Goal: Task Accomplishment & Management: Manage account settings

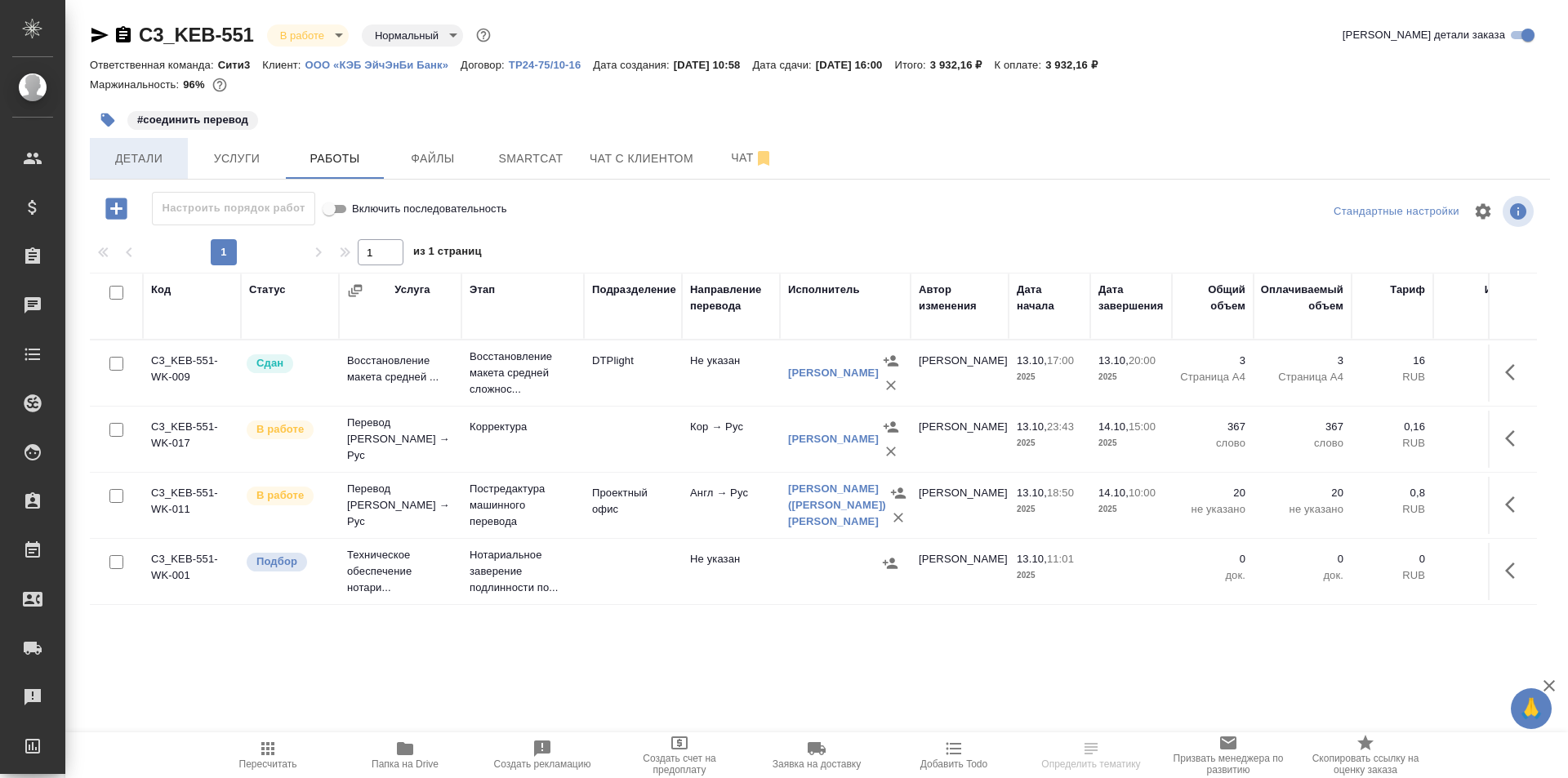
click at [160, 160] on span "Детали" at bounding box center [138, 159] width 78 height 21
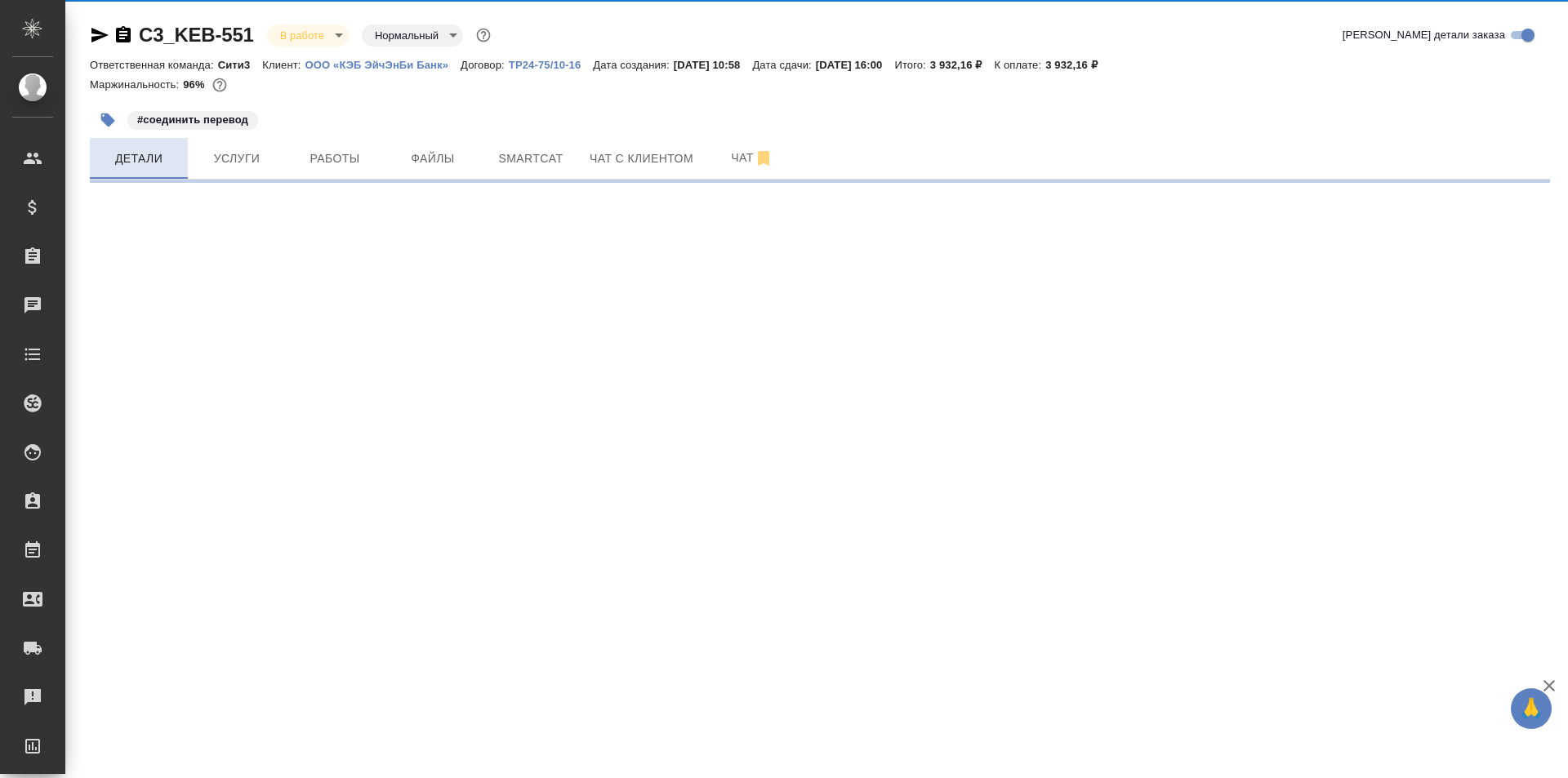
select select "RU"
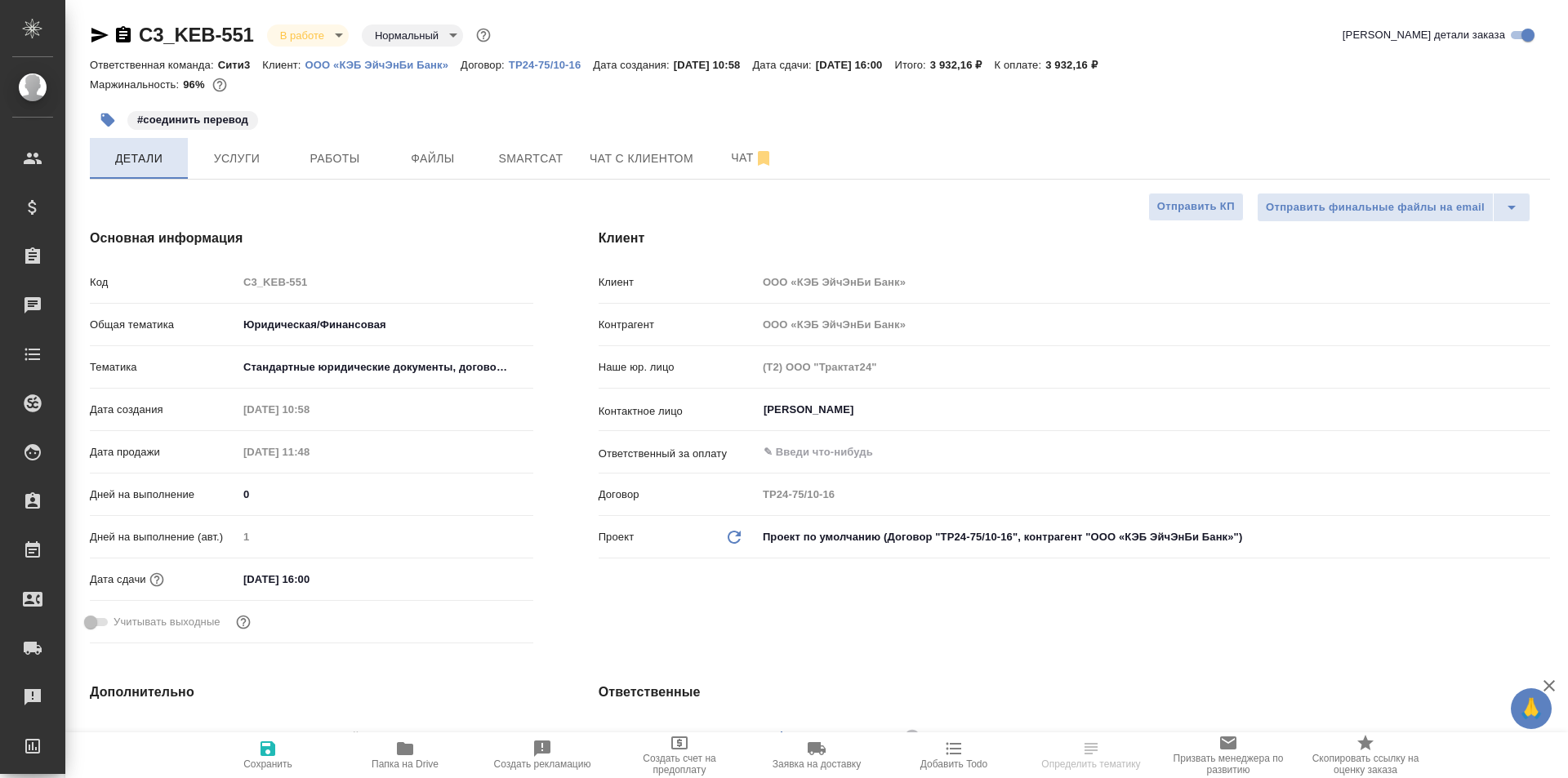
type textarea "x"
type input "Matveeva Anastasia"
type input "[PERSON_NAME]"
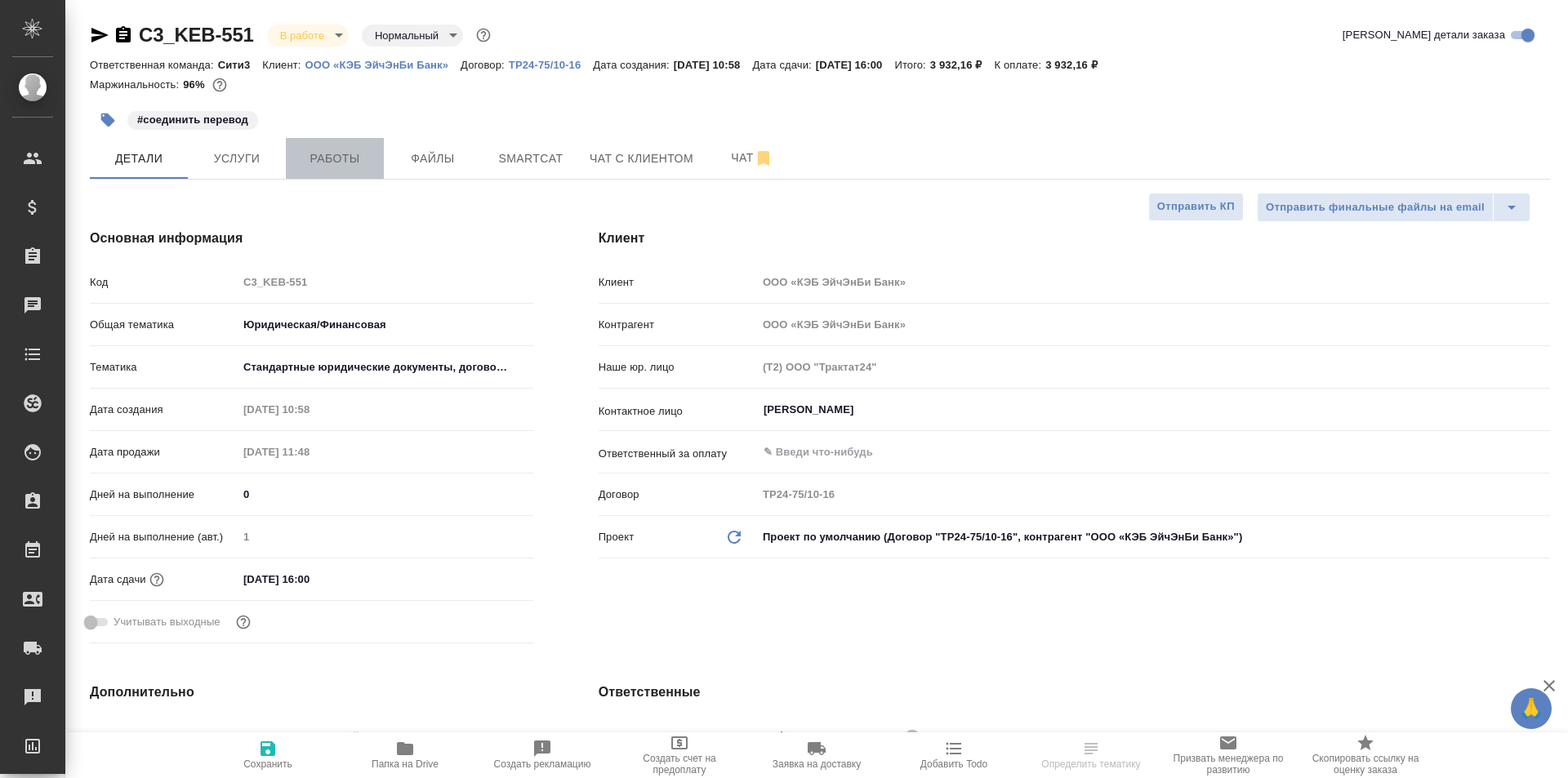
click at [371, 156] on span "Работы" at bounding box center [335, 159] width 78 height 21
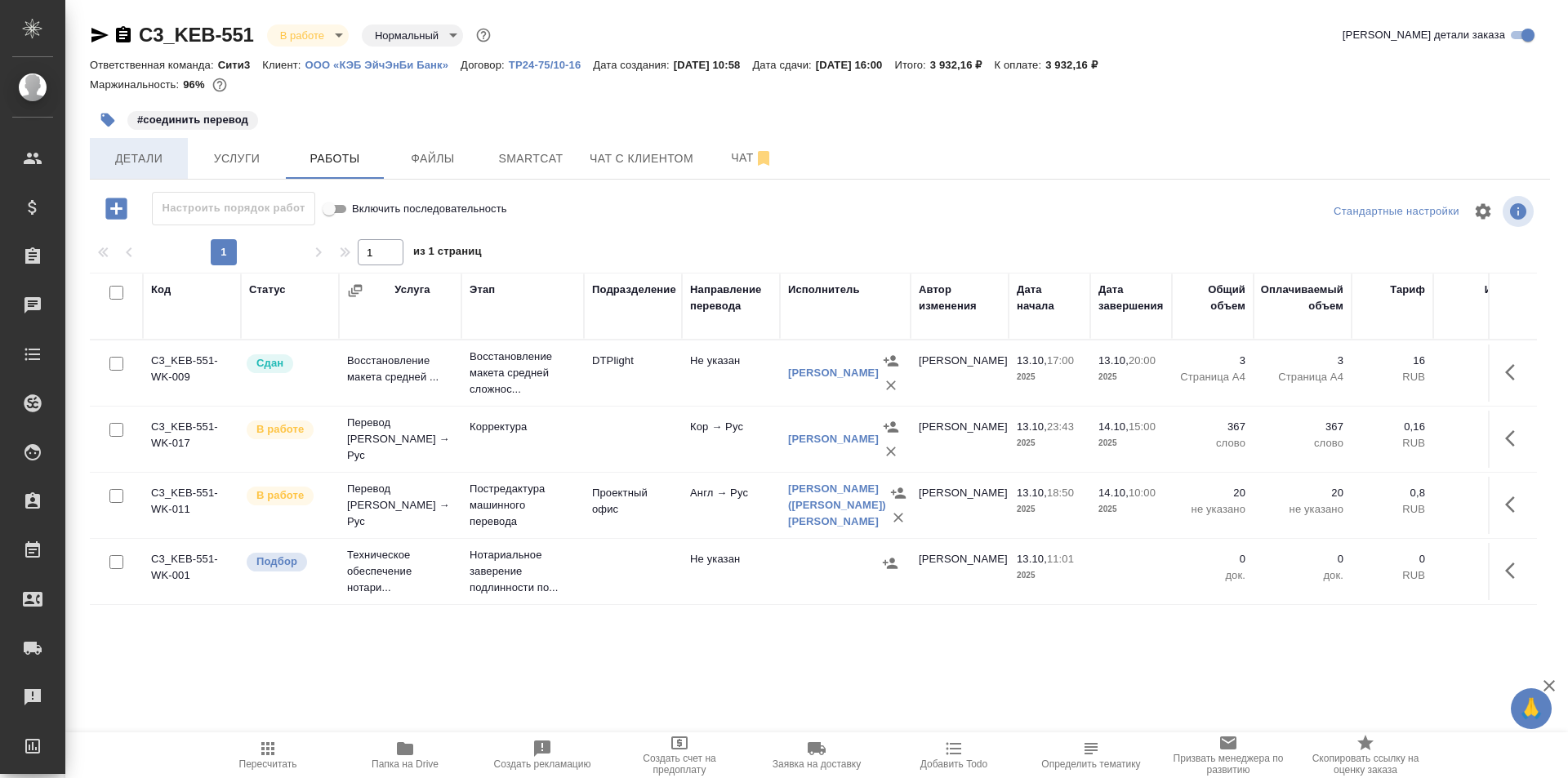
click at [160, 169] on button "Детали" at bounding box center [139, 159] width 98 height 41
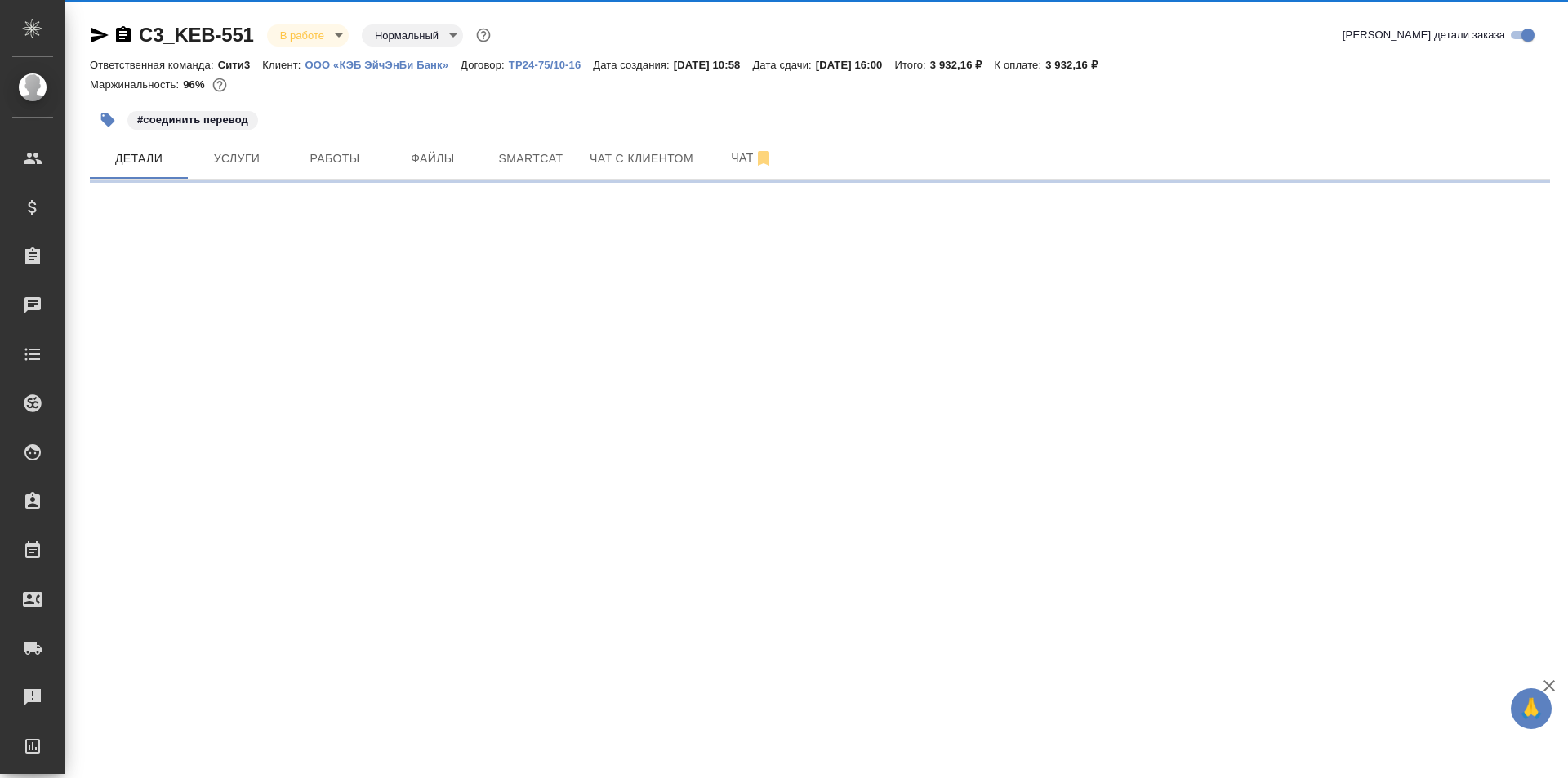
select select "RU"
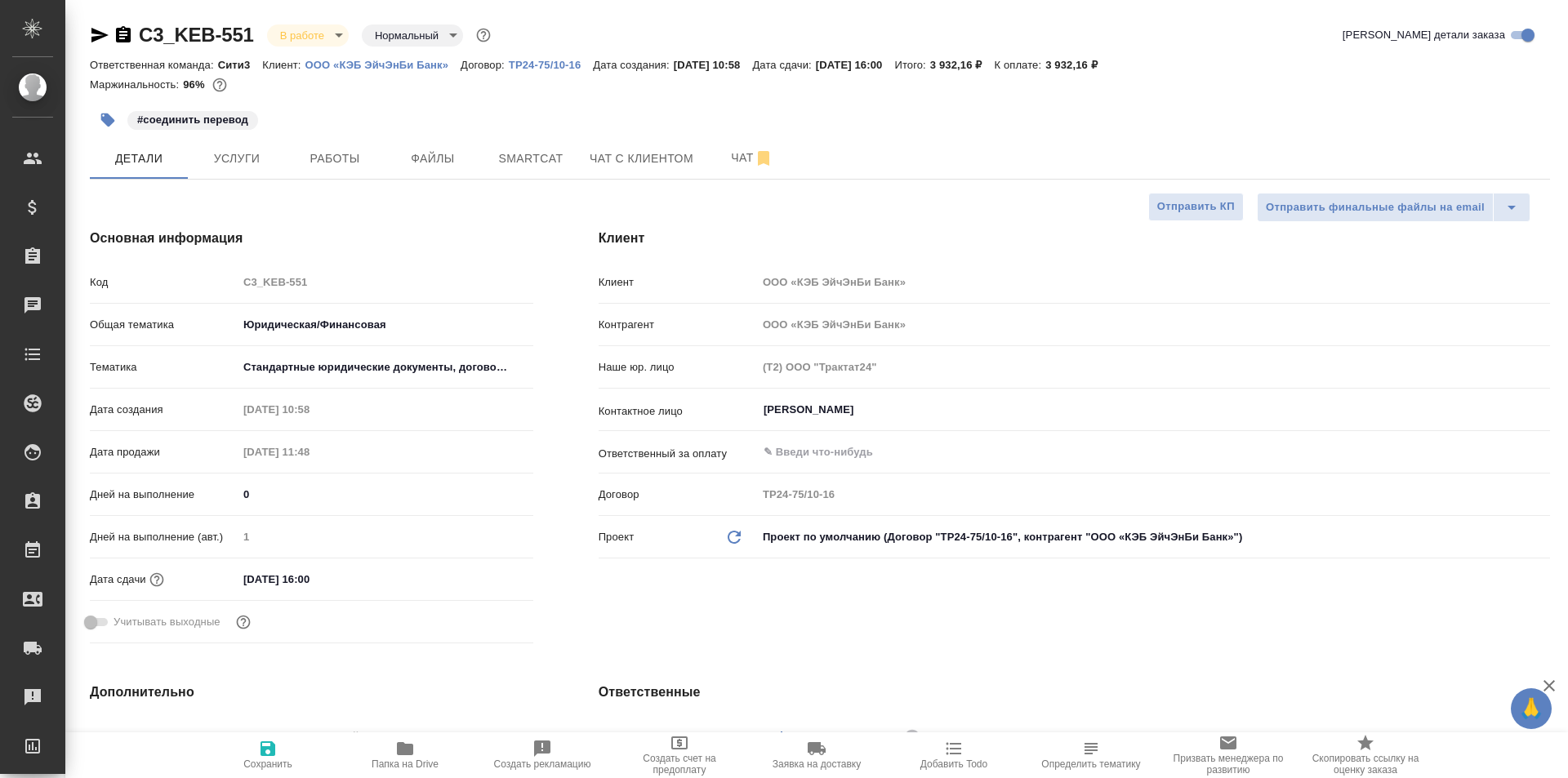
type textarea "x"
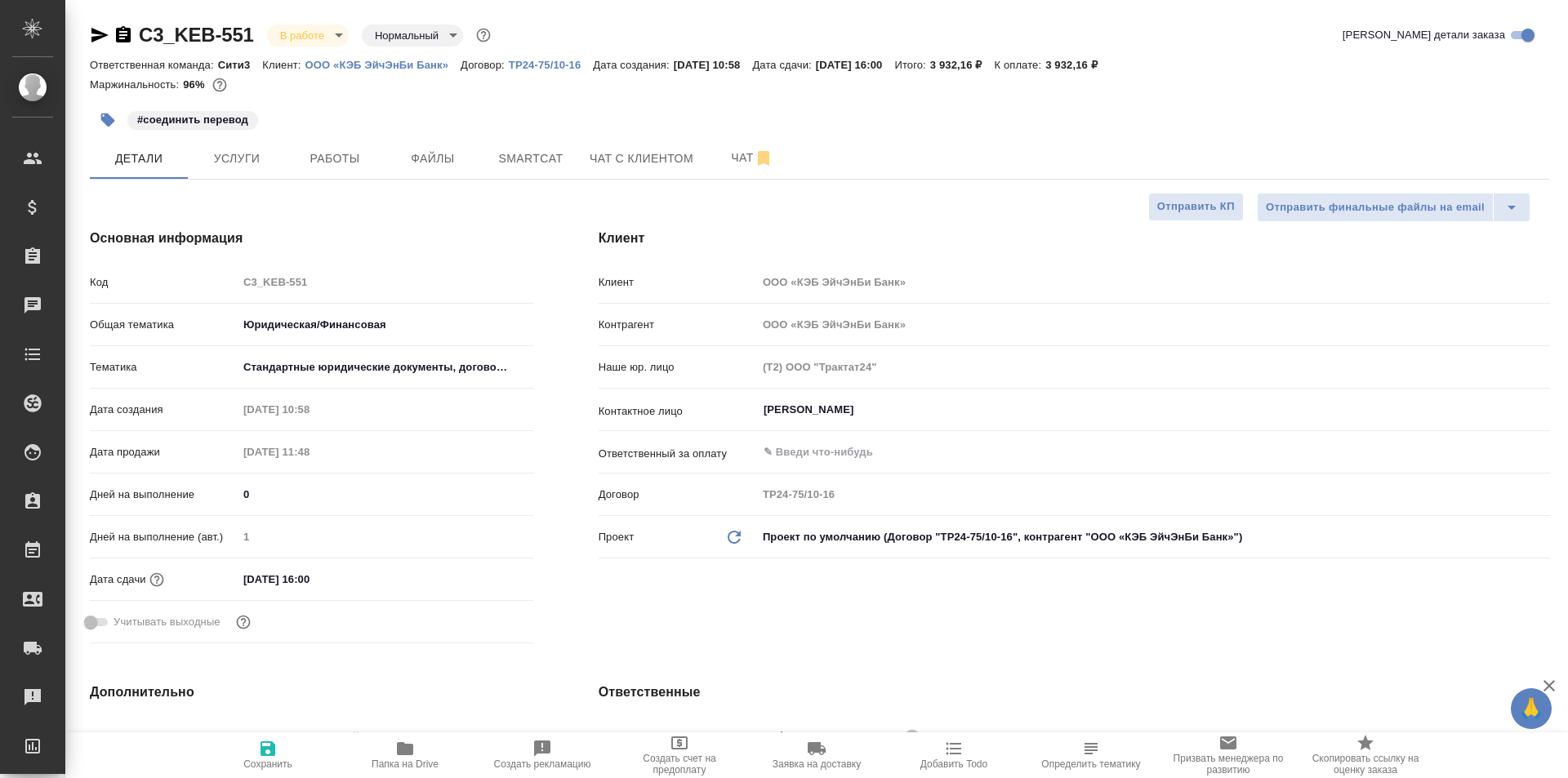
type textarea "x"
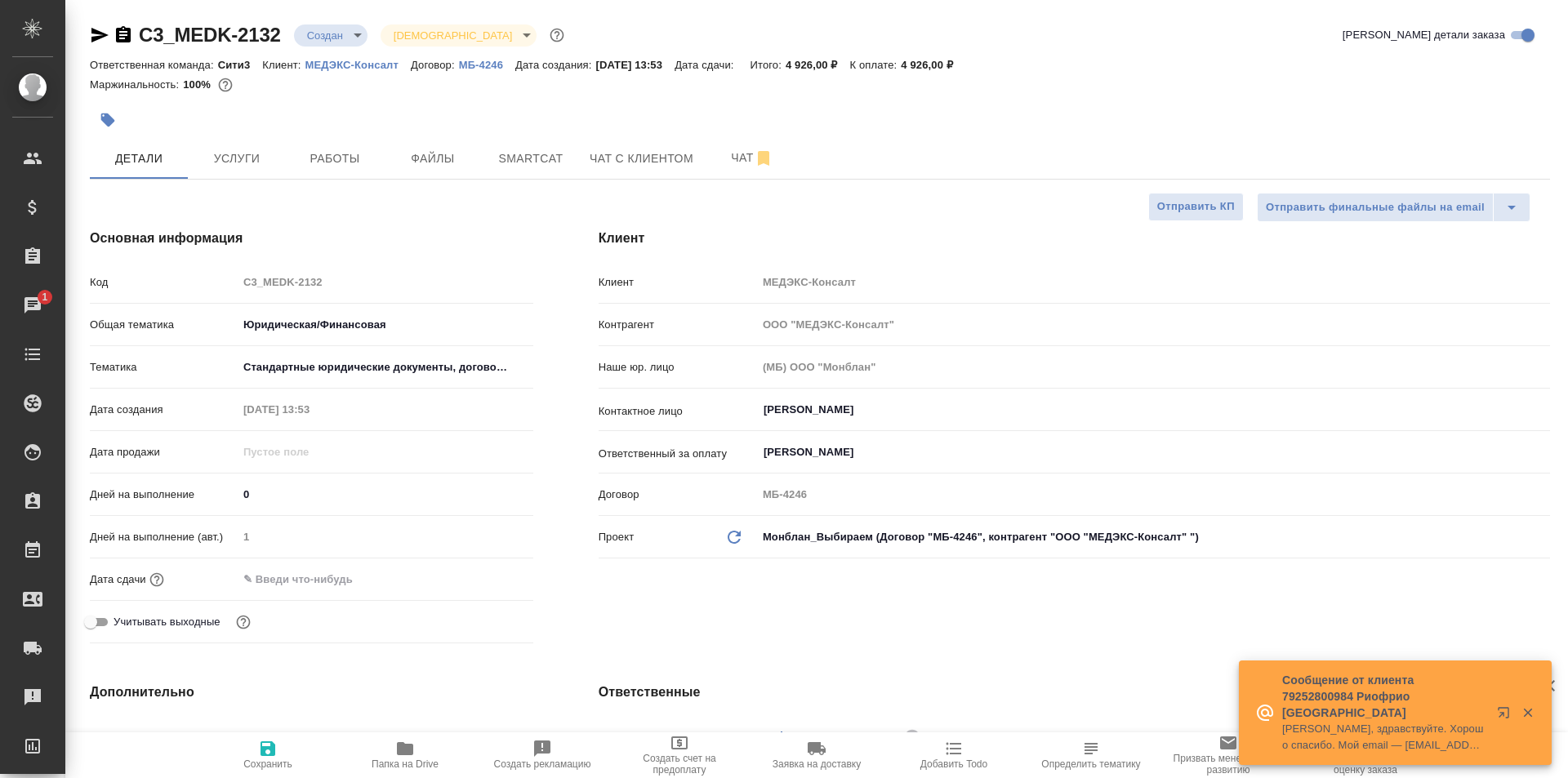
select select "RU"
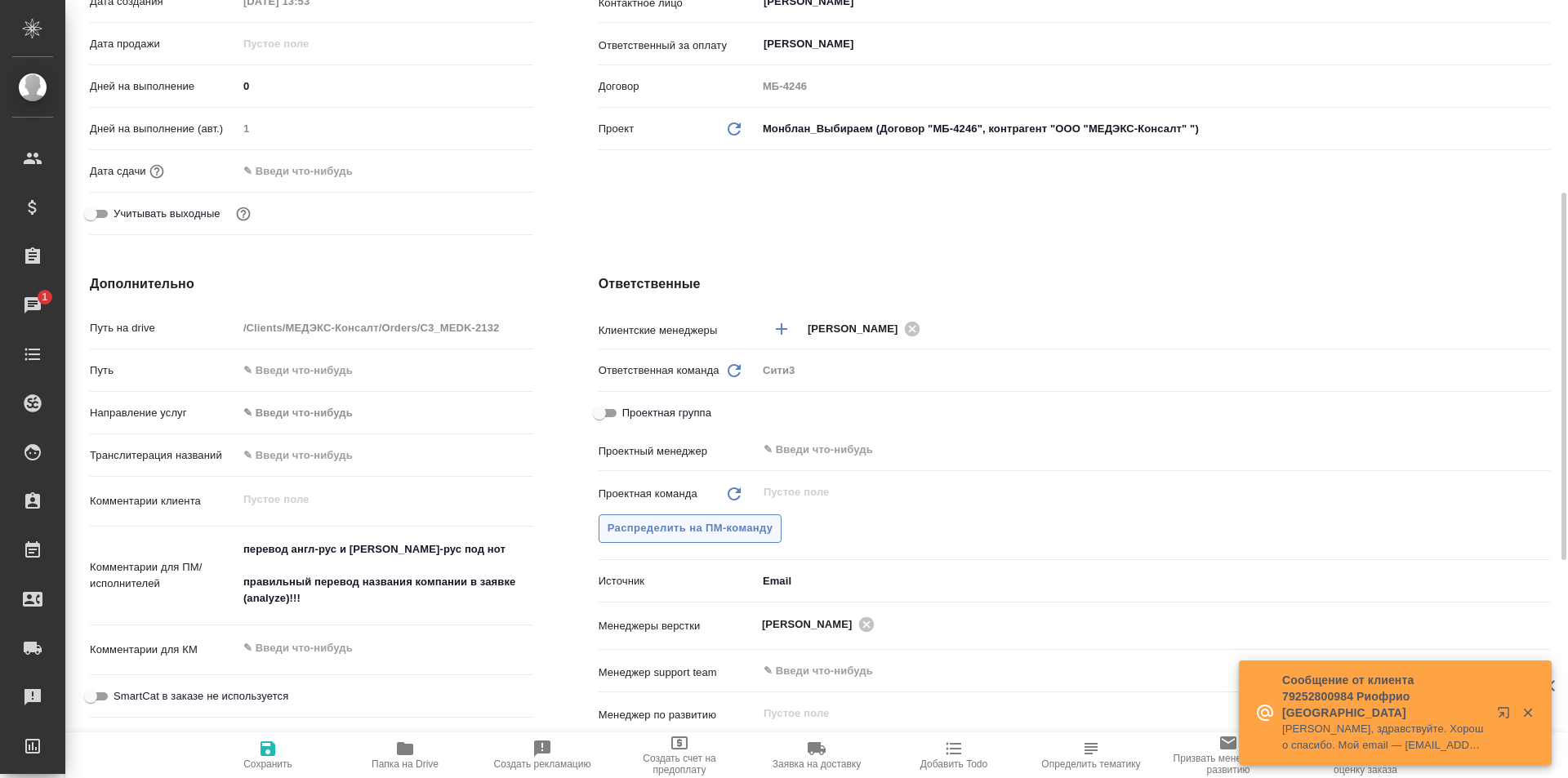
click at [766, 516] on button "Распределить на ПМ-команду" at bounding box center [691, 528] width 184 height 28
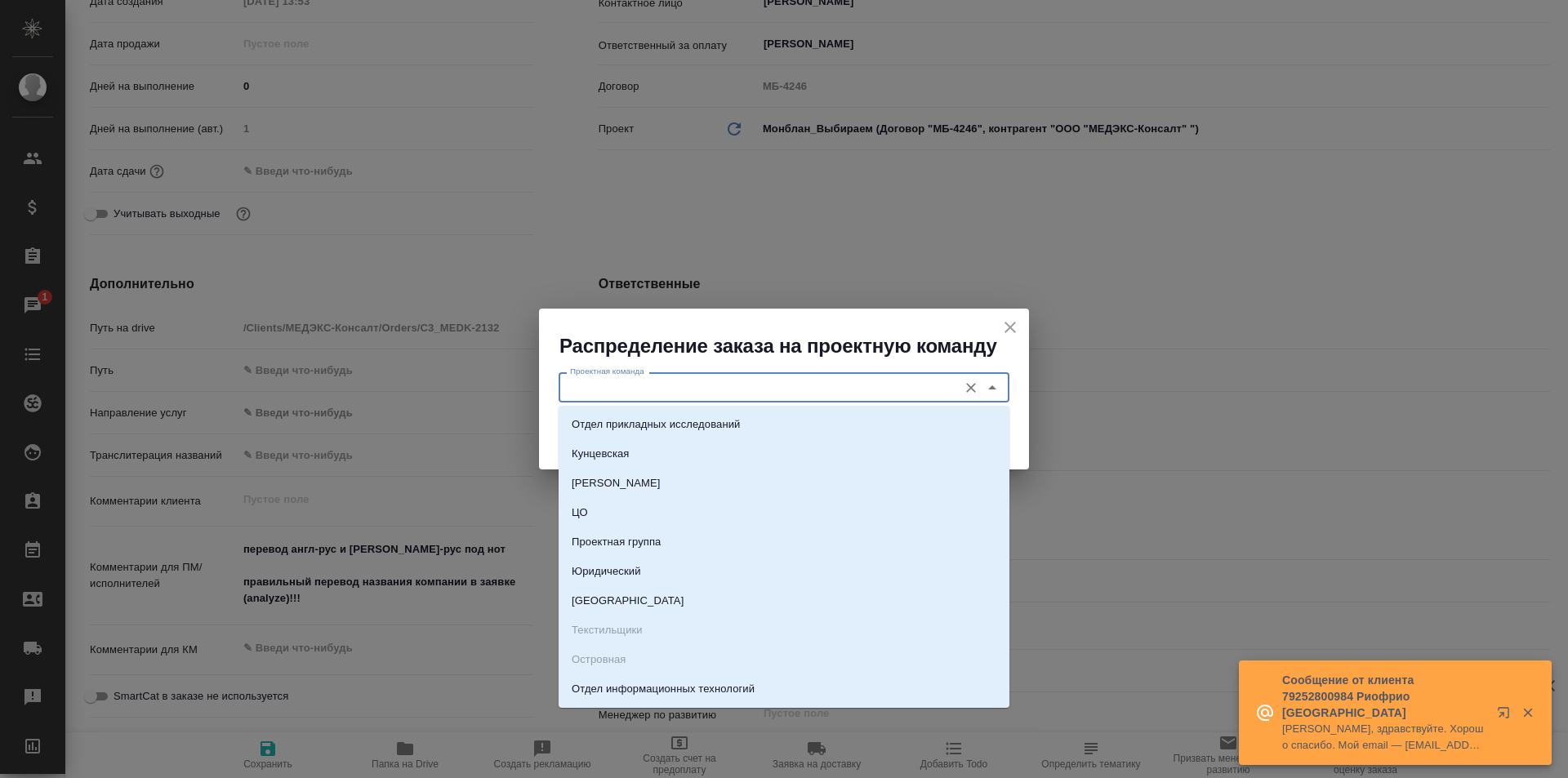
click at [807, 390] on input "Проектная команда" at bounding box center [757, 387] width 386 height 20
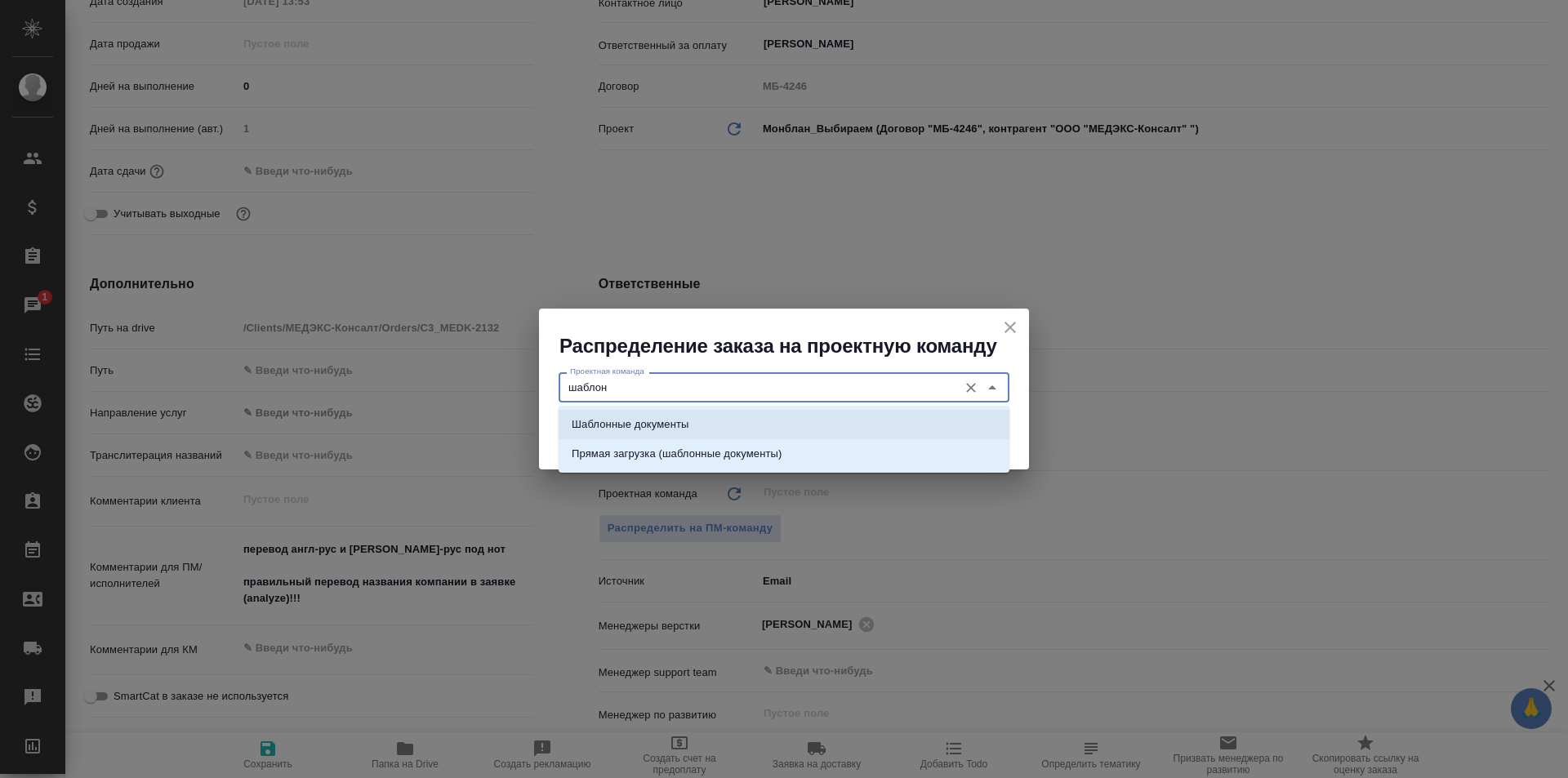
click at [795, 419] on li "Шаблонные документы" at bounding box center [784, 425] width 451 height 29
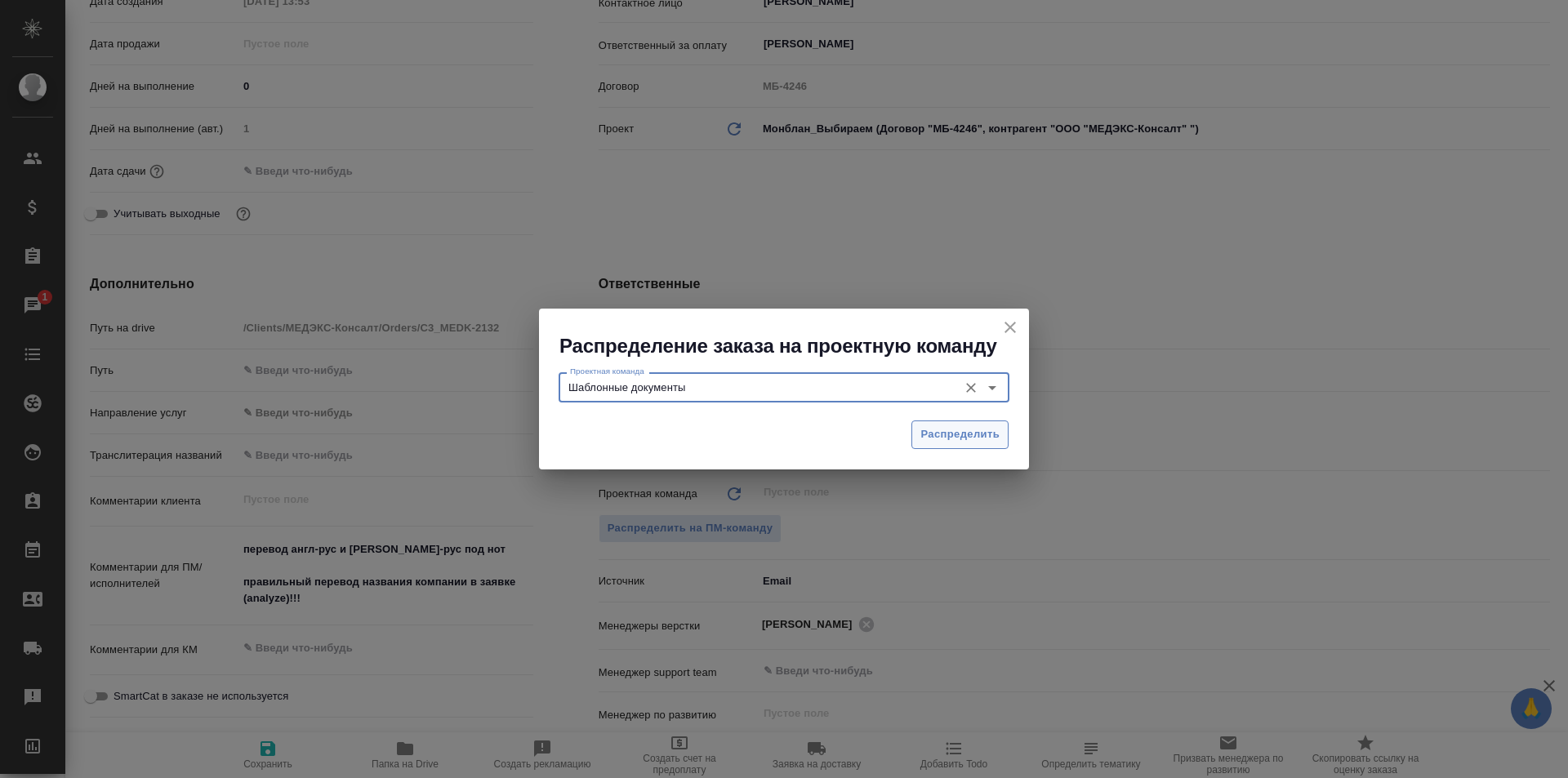
type input "Шаблонные документы"
click at [933, 442] on span "Распределить" at bounding box center [960, 435] width 79 height 19
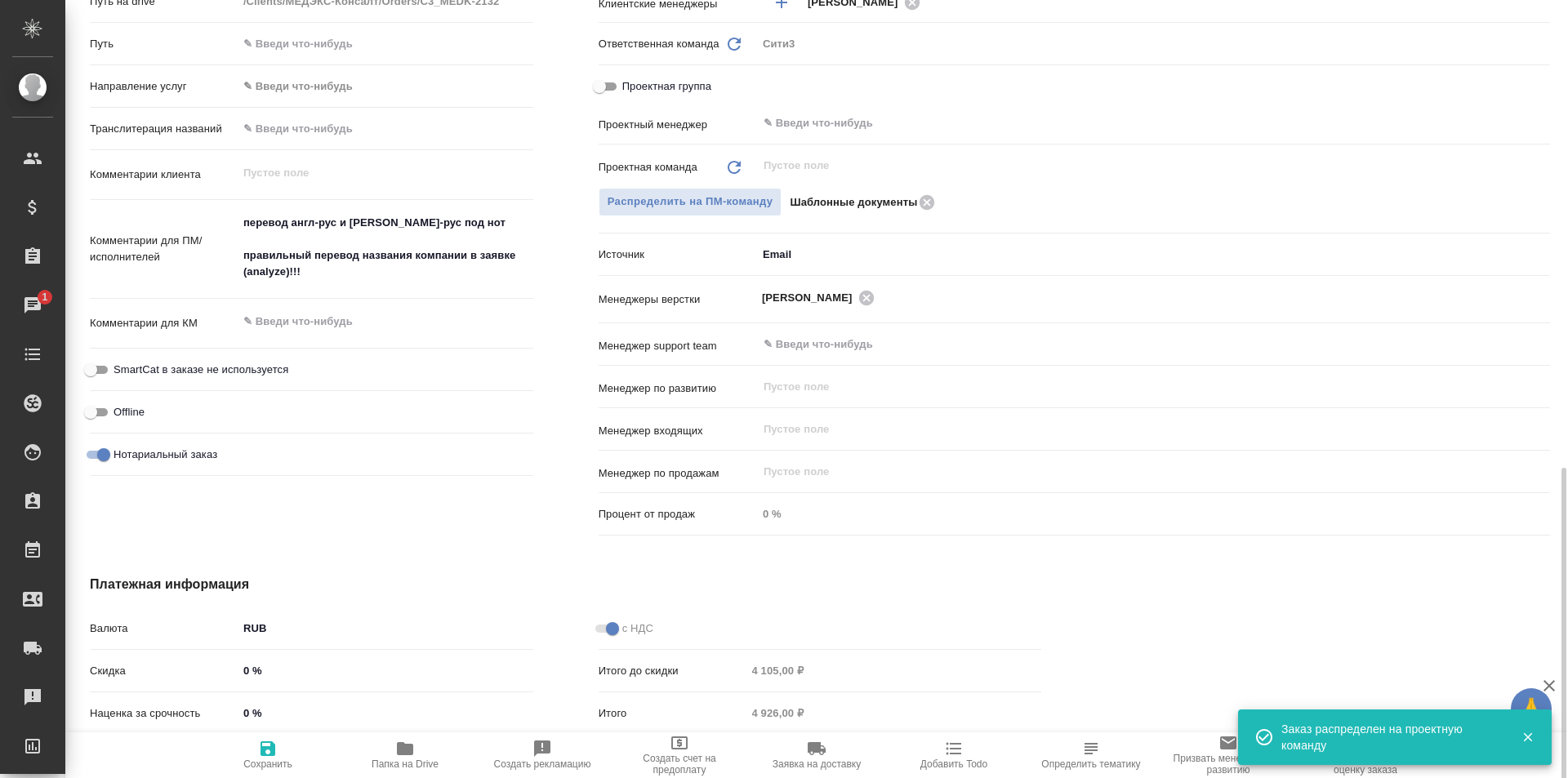
scroll to position [867, 0]
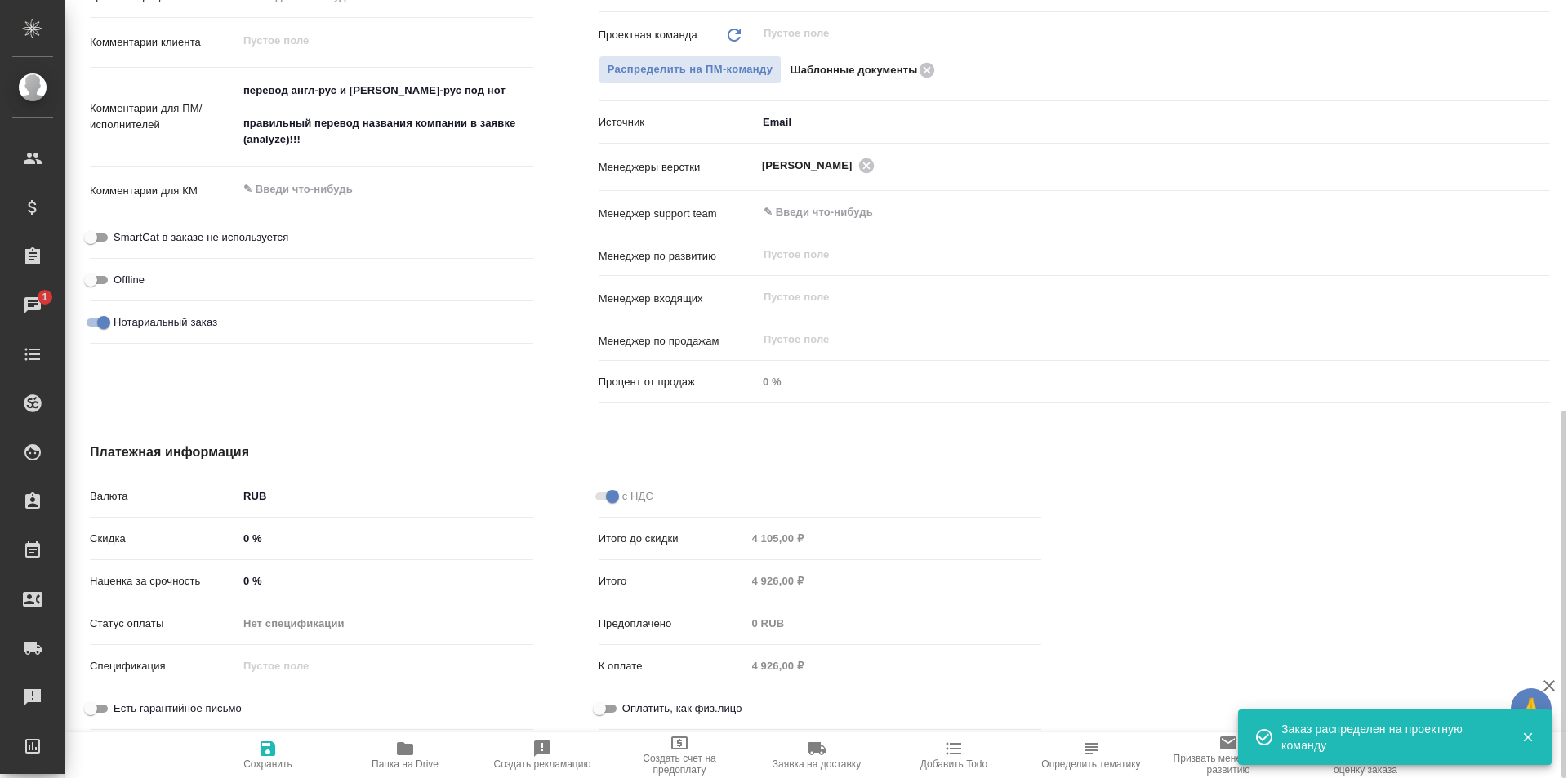
click at [262, 756] on icon "button" at bounding box center [268, 748] width 20 height 20
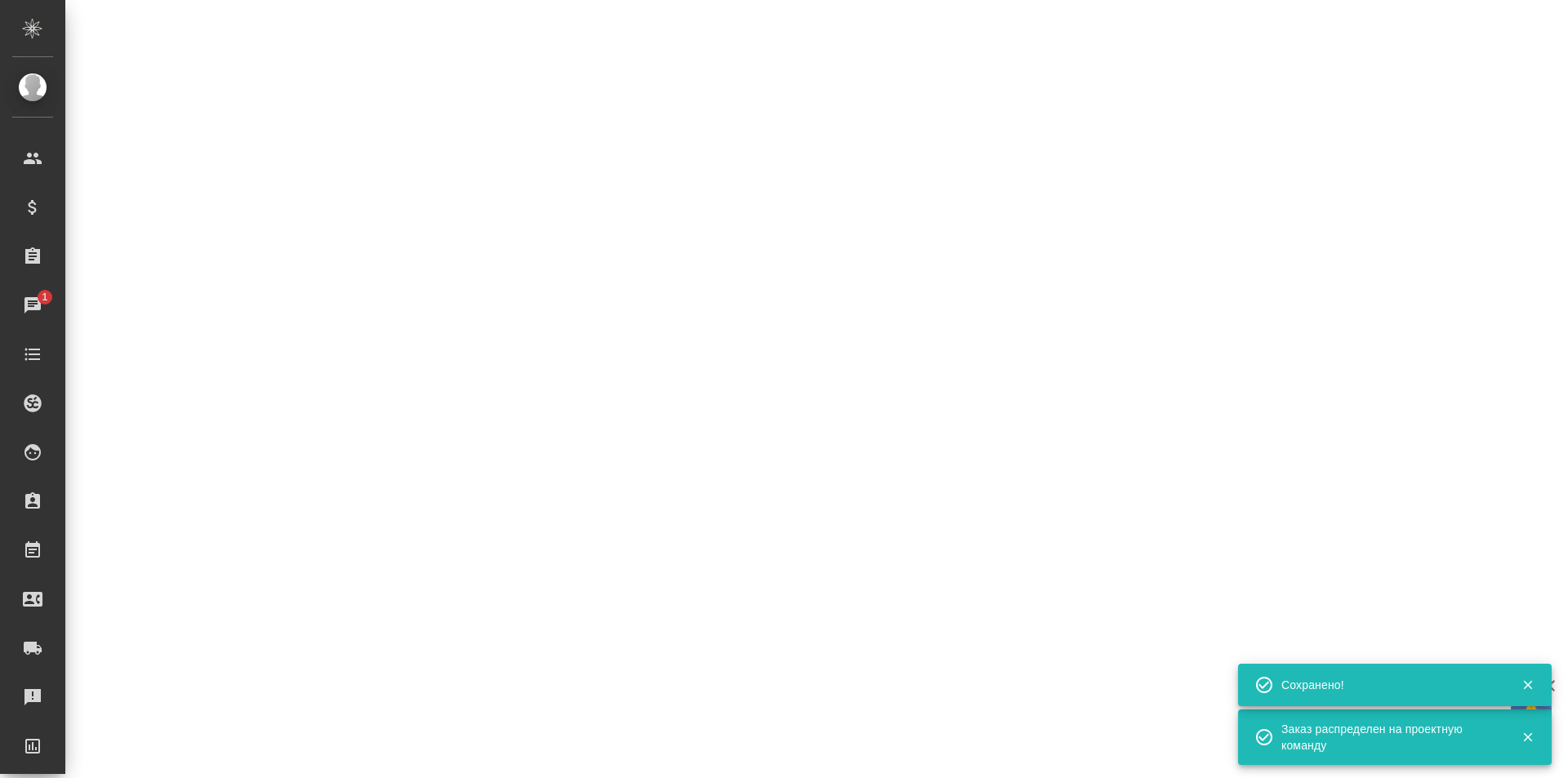
select select "RU"
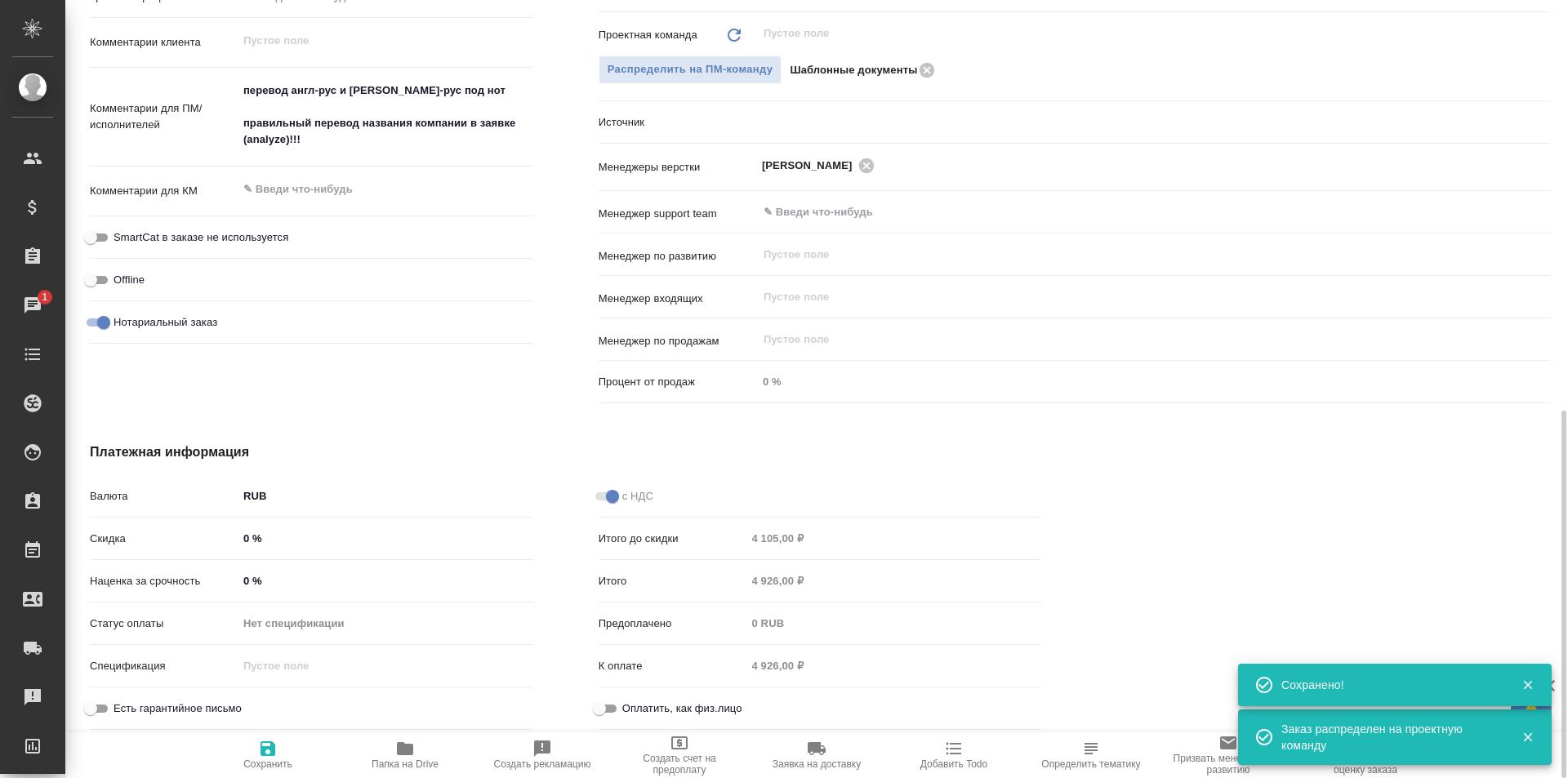
type textarea "x"
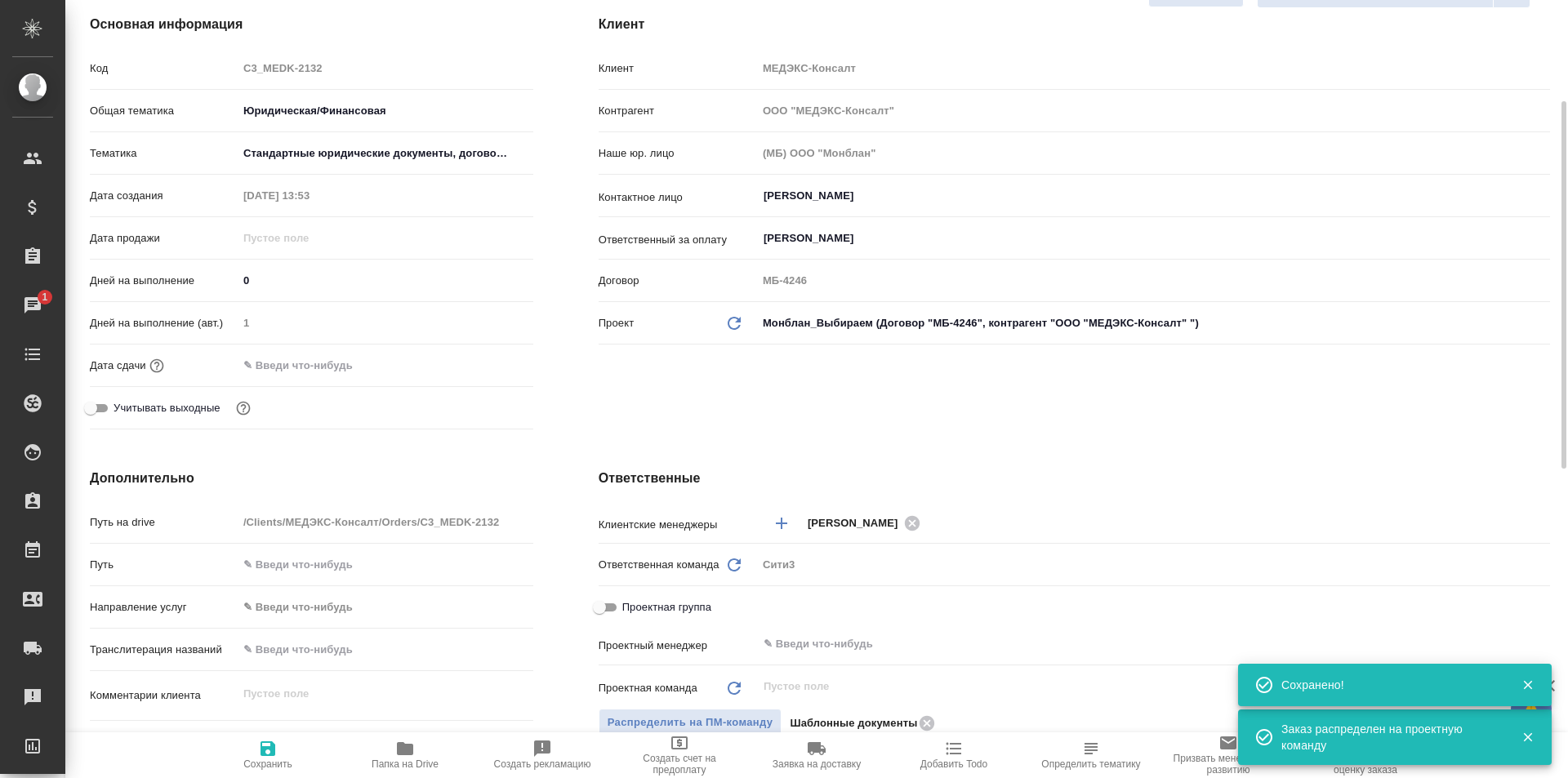
scroll to position [0, 0]
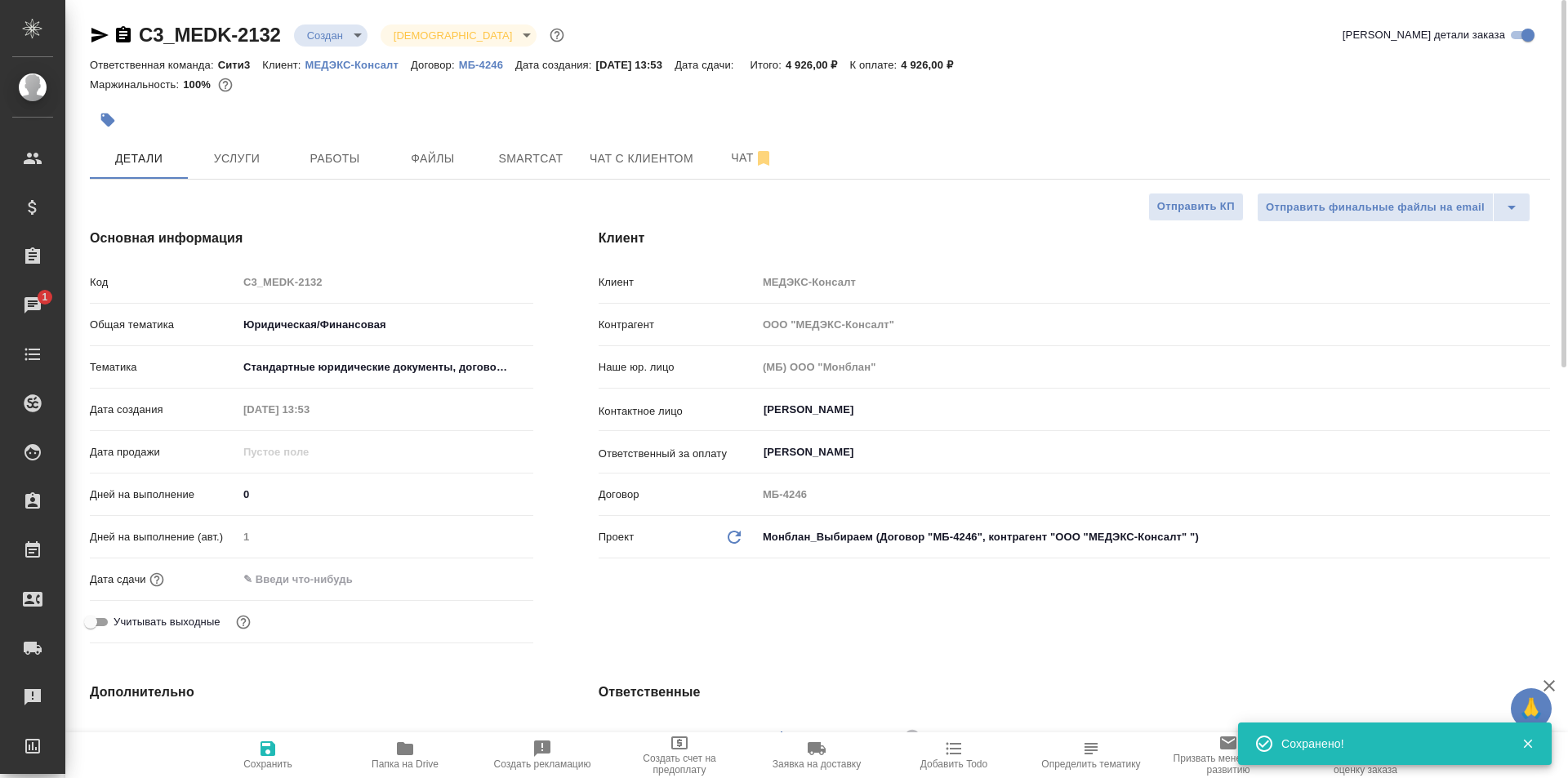
type textarea "x"
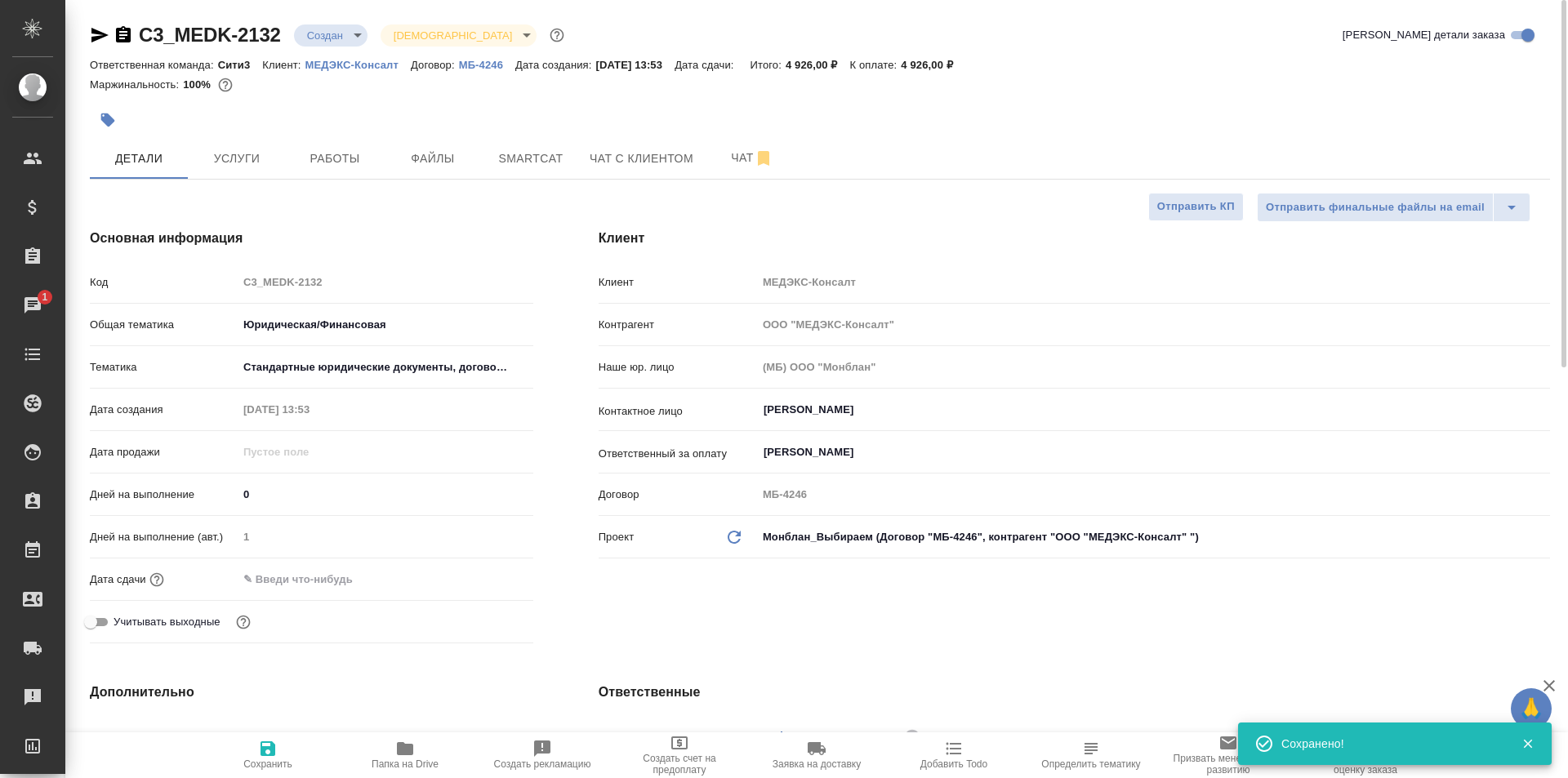
type textarea "x"
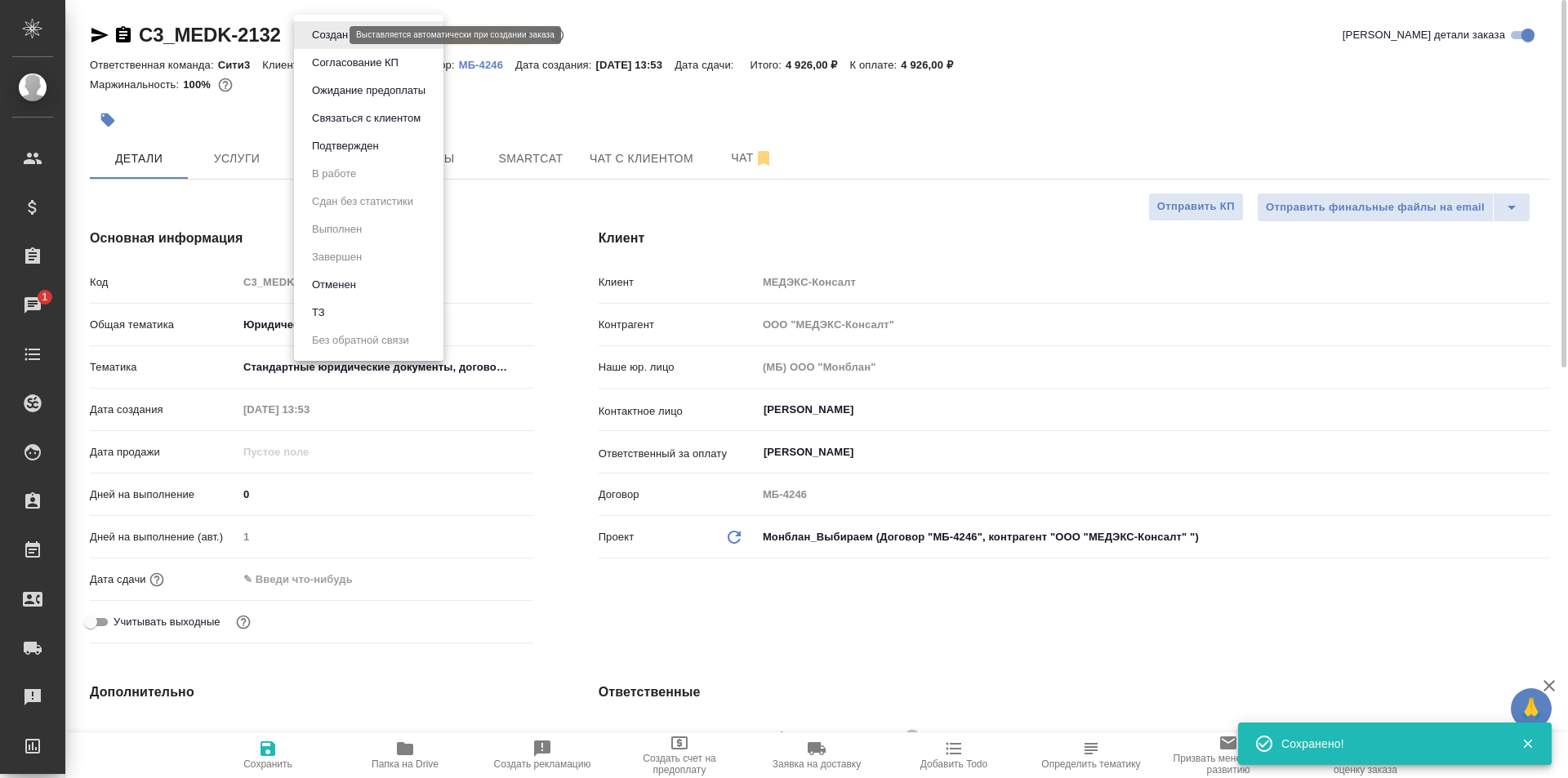
click at [325, 39] on body "🙏 .cls-1 fill:#fff; AWATERA Galisheva Mariya Клиенты Спецификации Заказы 1 Чаты…" at bounding box center [784, 389] width 1568 height 778
click at [388, 148] on li "Подтвержден" at bounding box center [369, 146] width 149 height 27
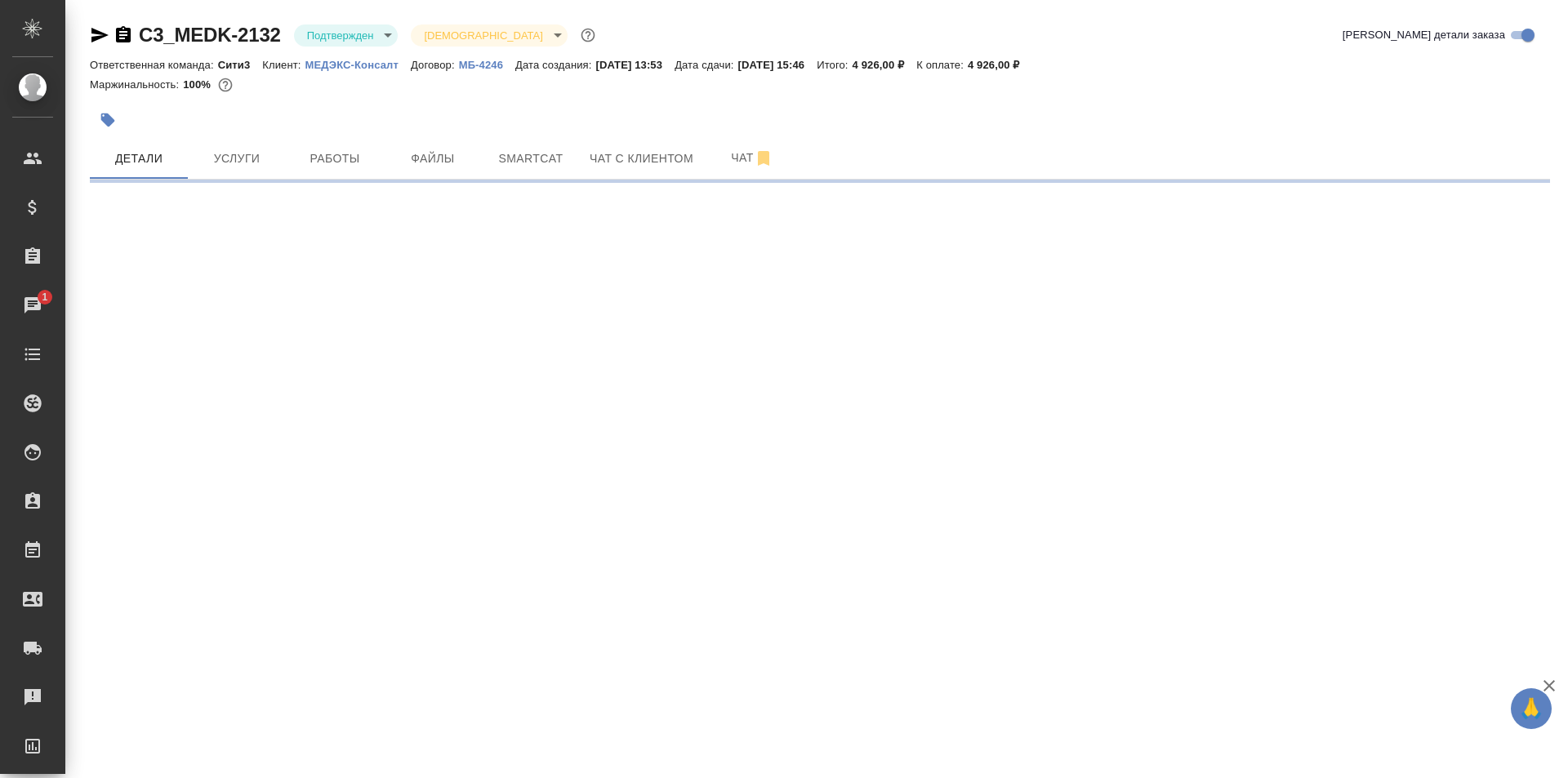
select select "RU"
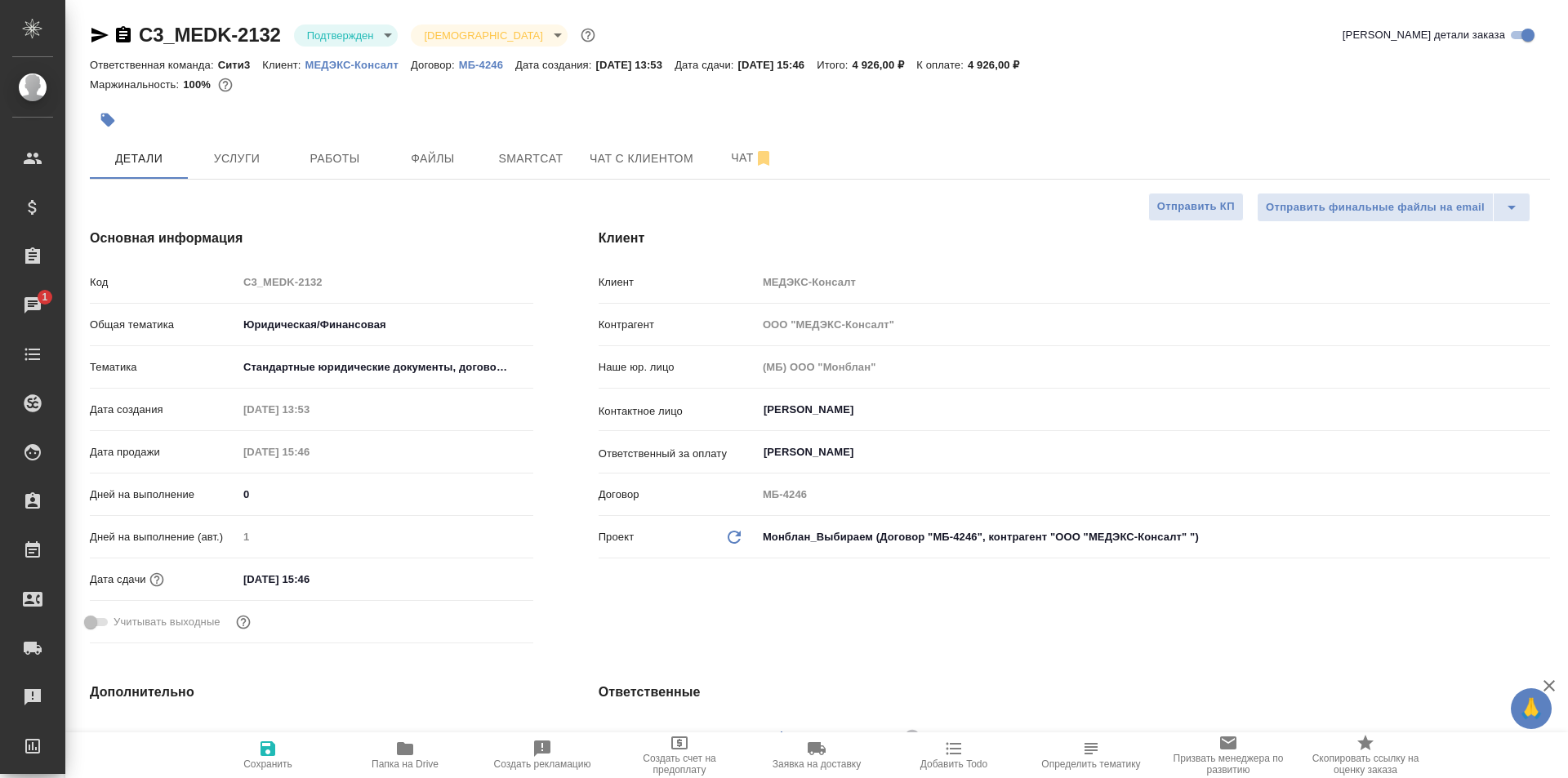
type textarea "x"
click at [246, 750] on span "Сохранить" at bounding box center [268, 754] width 118 height 31
type textarea "x"
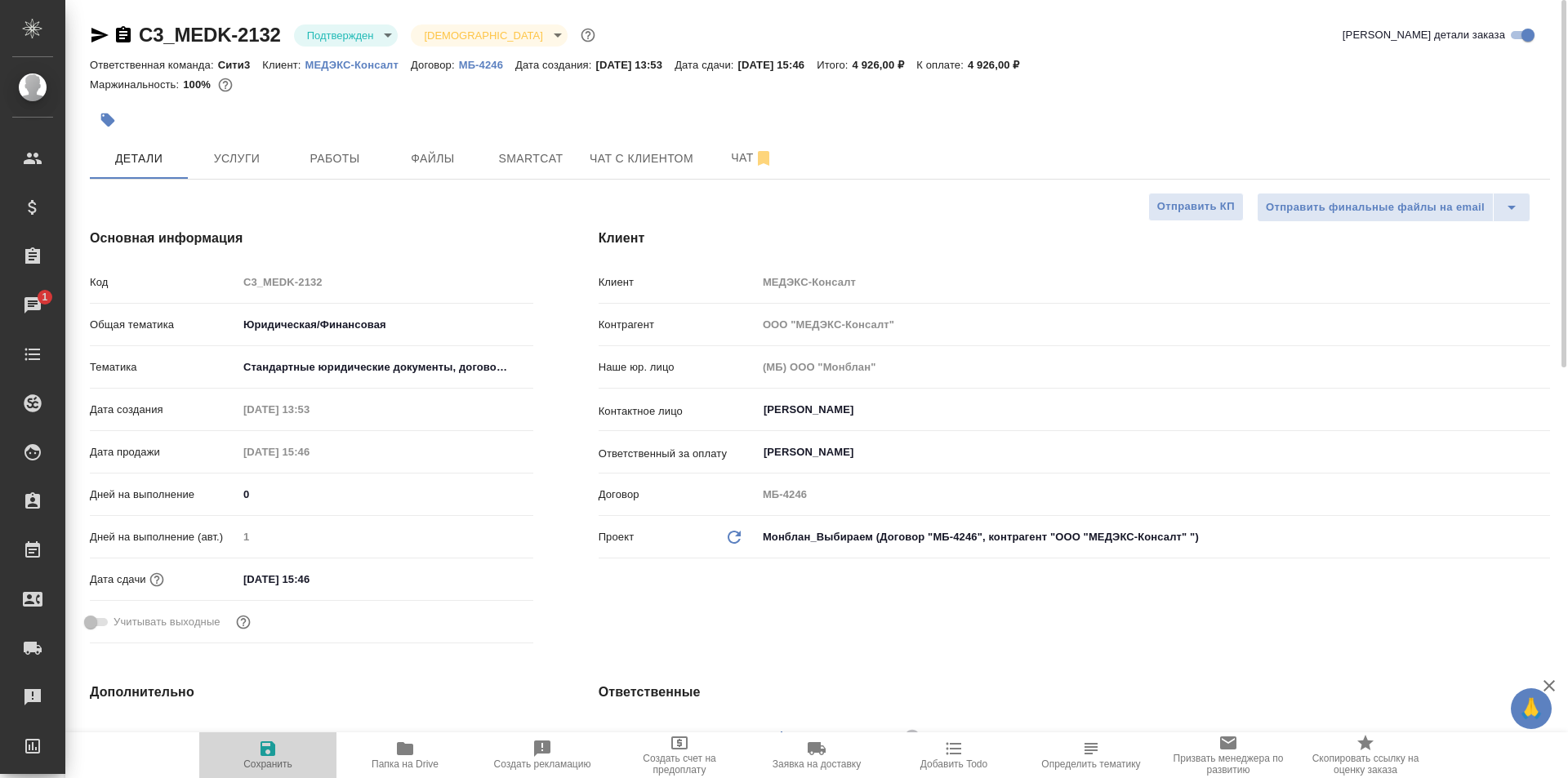
type textarea "x"
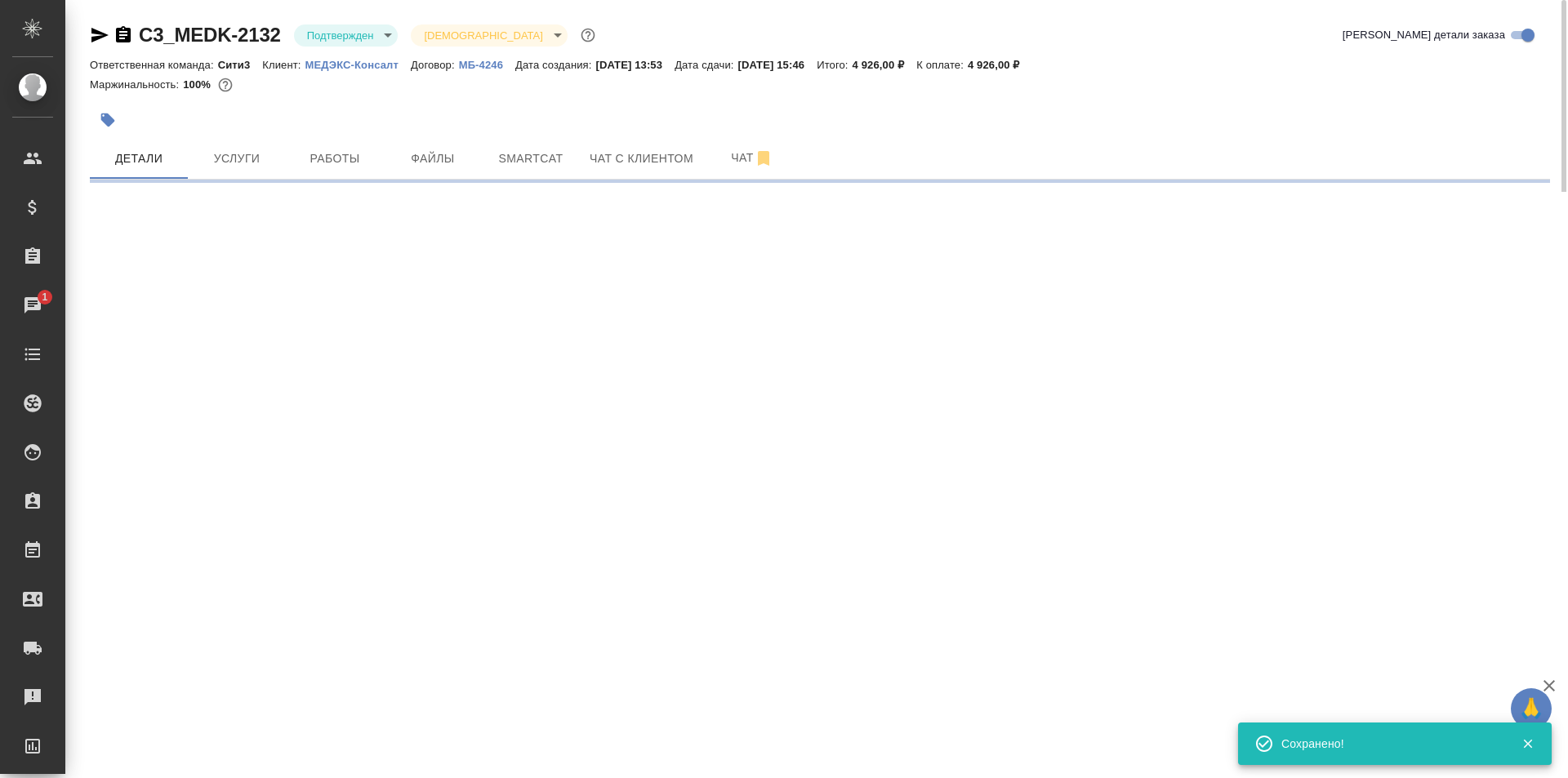
select select "RU"
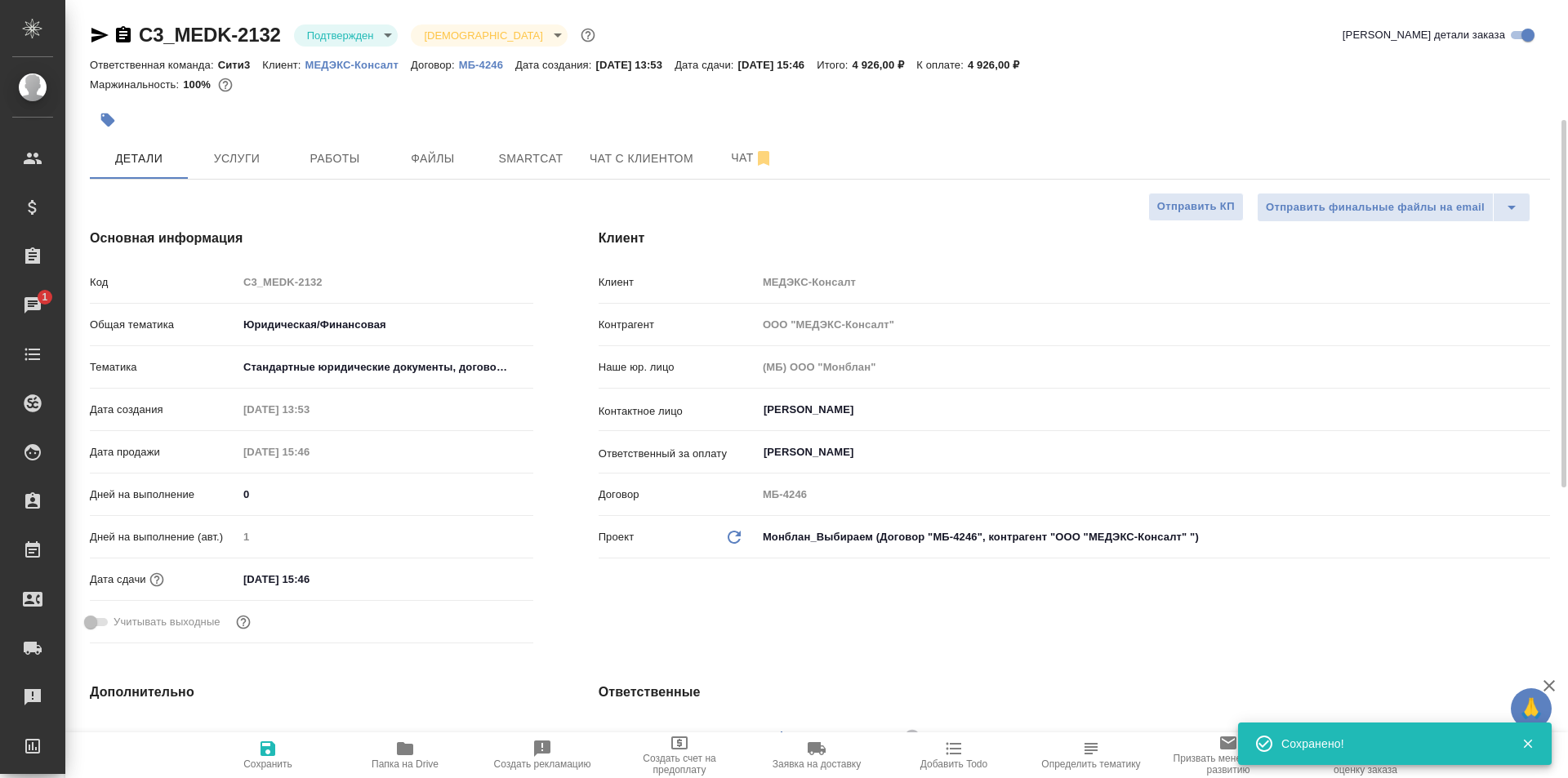
scroll to position [245, 0]
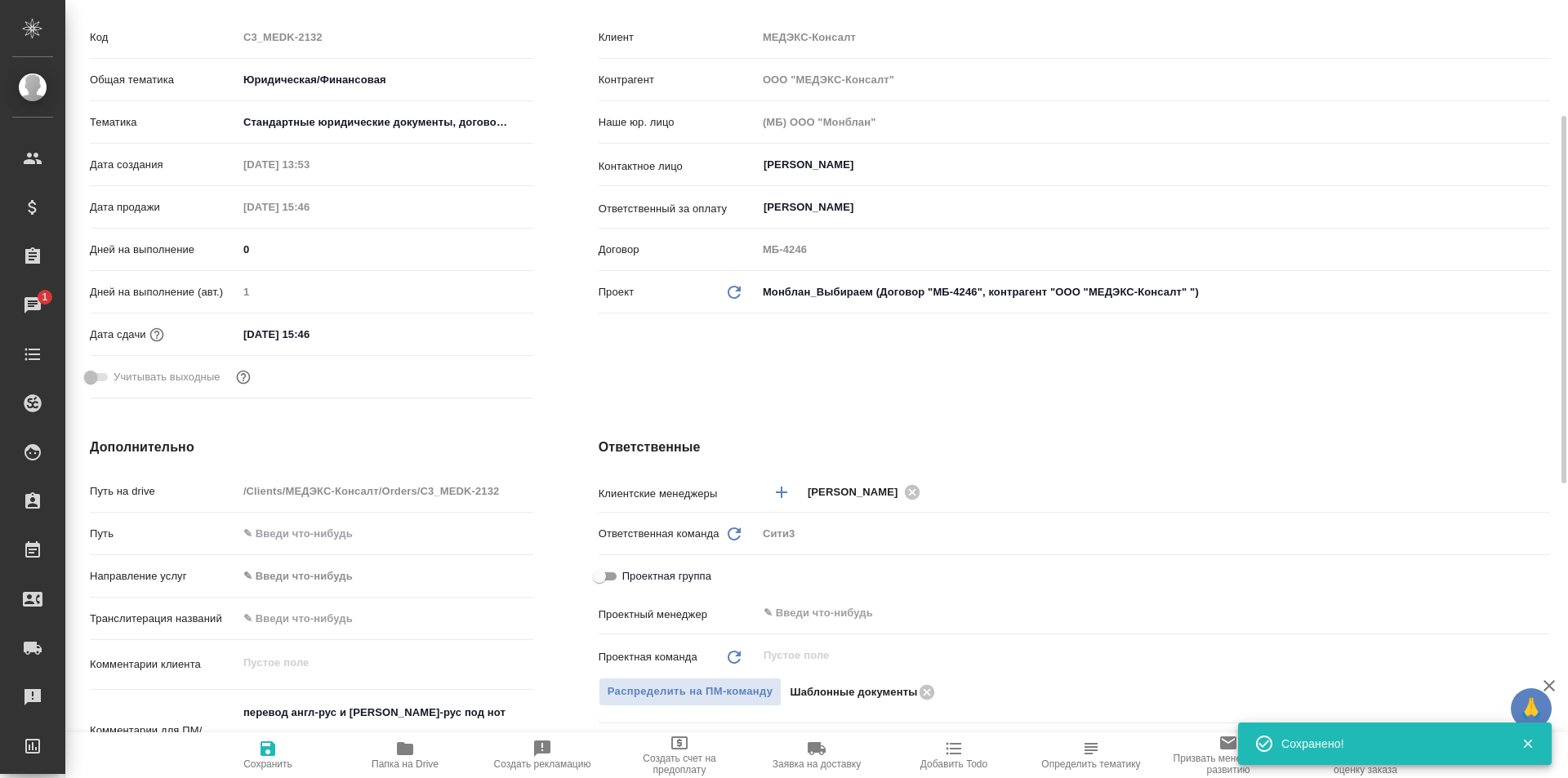
click at [330, 334] on input "15.10.2025 15:46" at bounding box center [309, 335] width 143 height 24
click at [390, 334] on div "15.10.2025 15:46" at bounding box center [385, 335] width 296 height 24
click at [356, 341] on input "15.10.2025 15:46" at bounding box center [309, 335] width 143 height 24
click at [485, 335] on icon "button" at bounding box center [486, 334] width 20 height 20
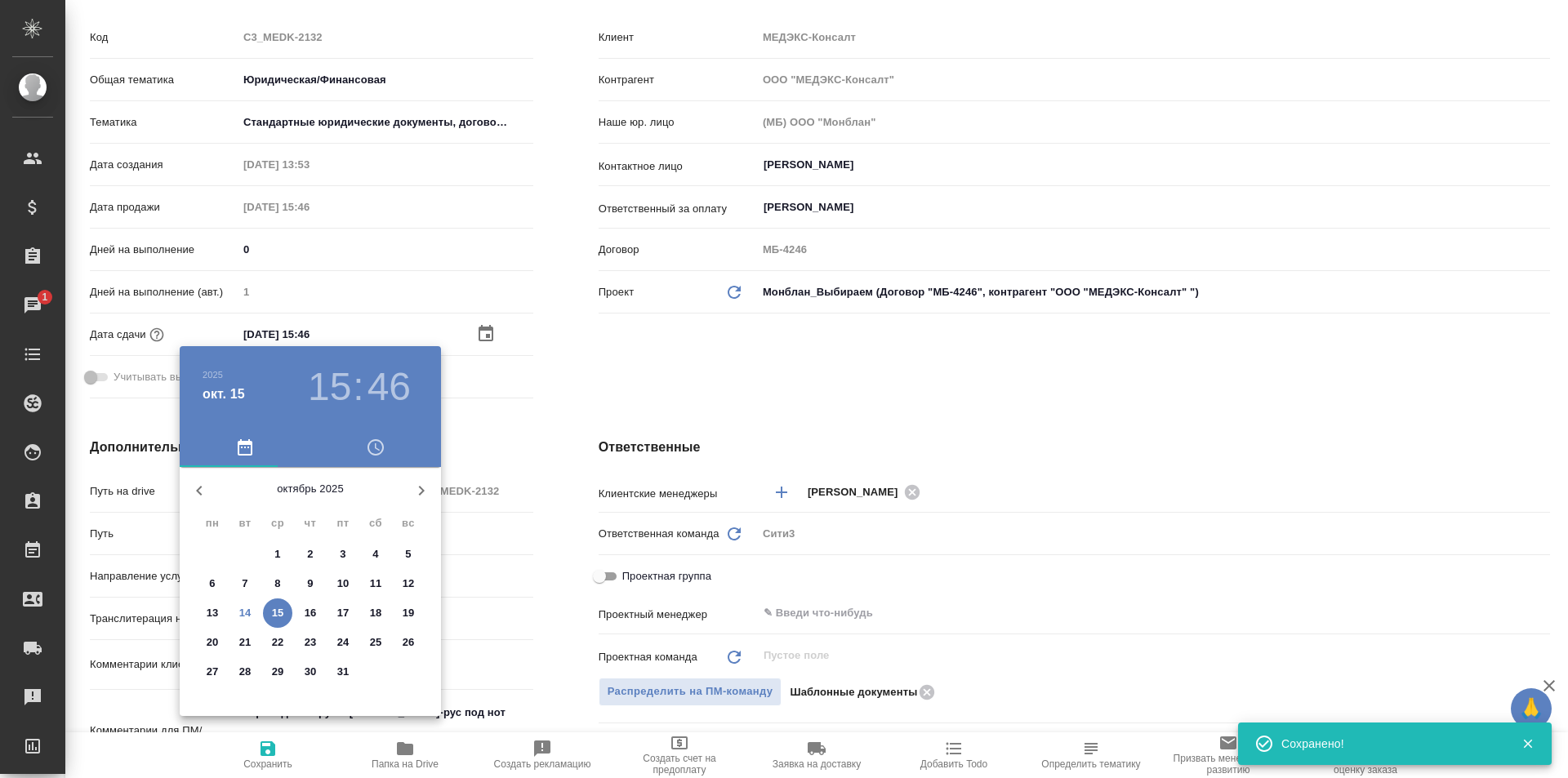
click at [380, 381] on h3 "46" at bounding box center [389, 386] width 43 height 45
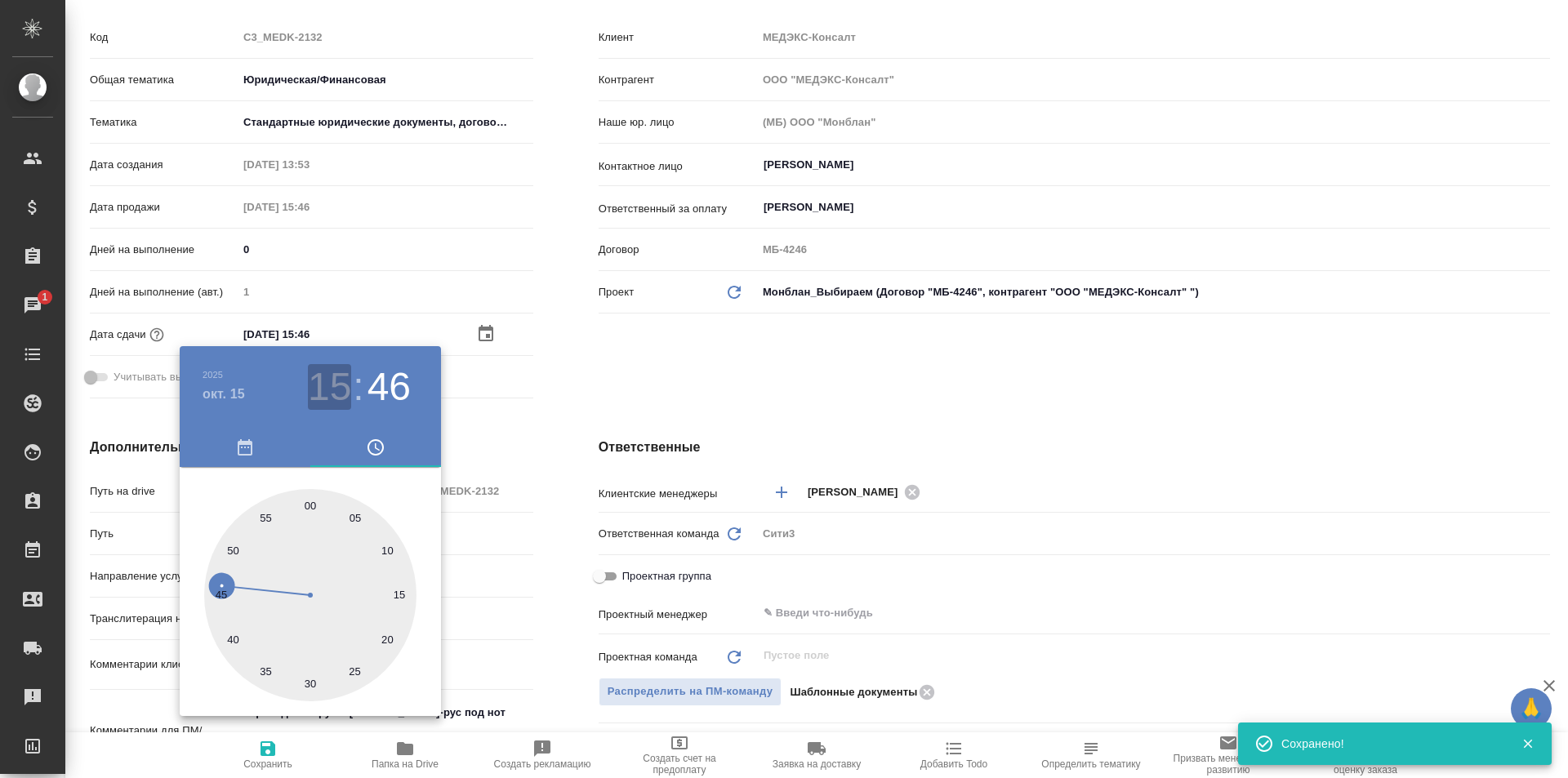
click at [334, 387] on h3 "15" at bounding box center [330, 386] width 43 height 45
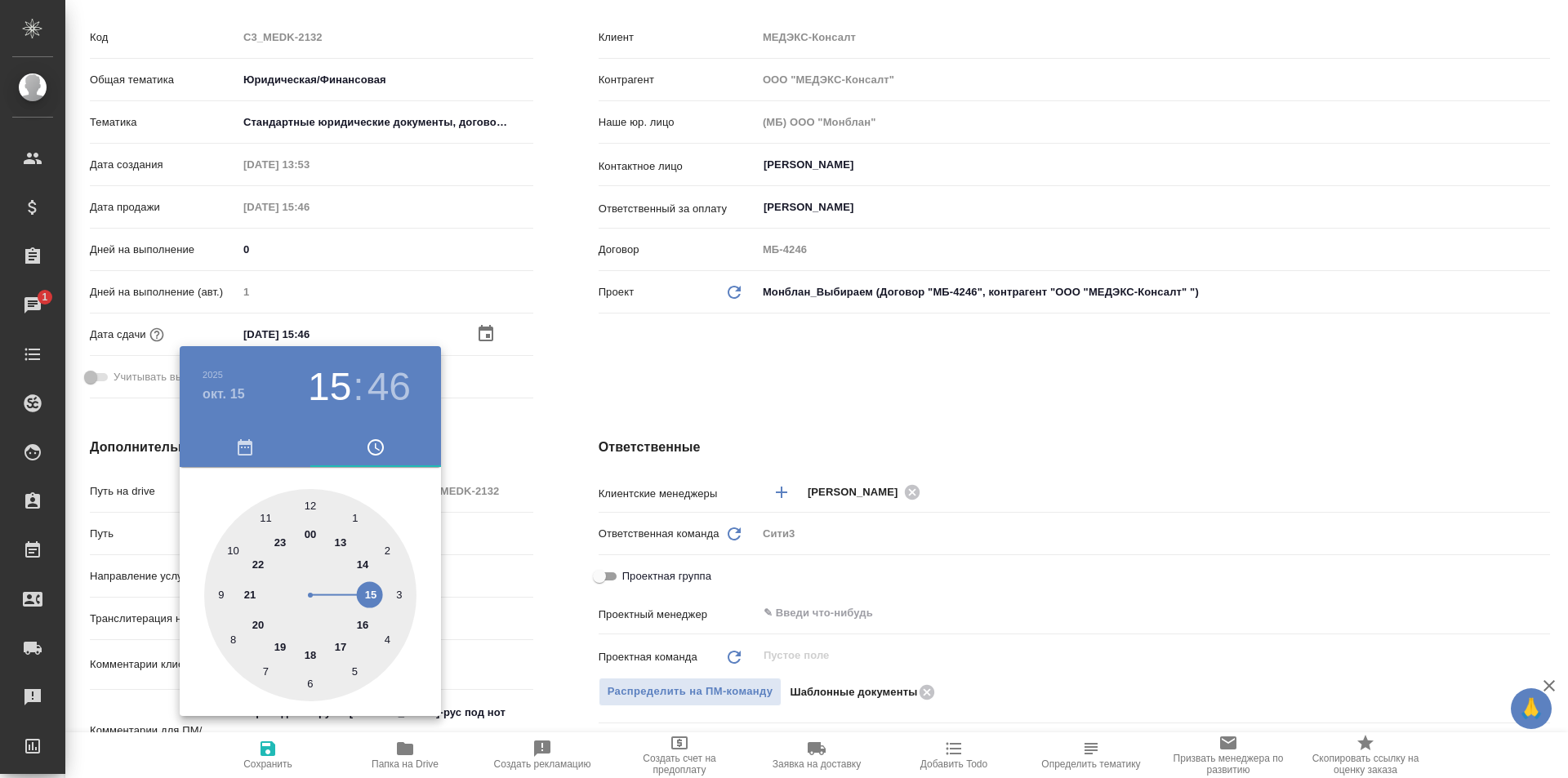
click at [366, 622] on div at bounding box center [310, 594] width 212 height 212
type input "15.10.2025 16:46"
type textarea "x"
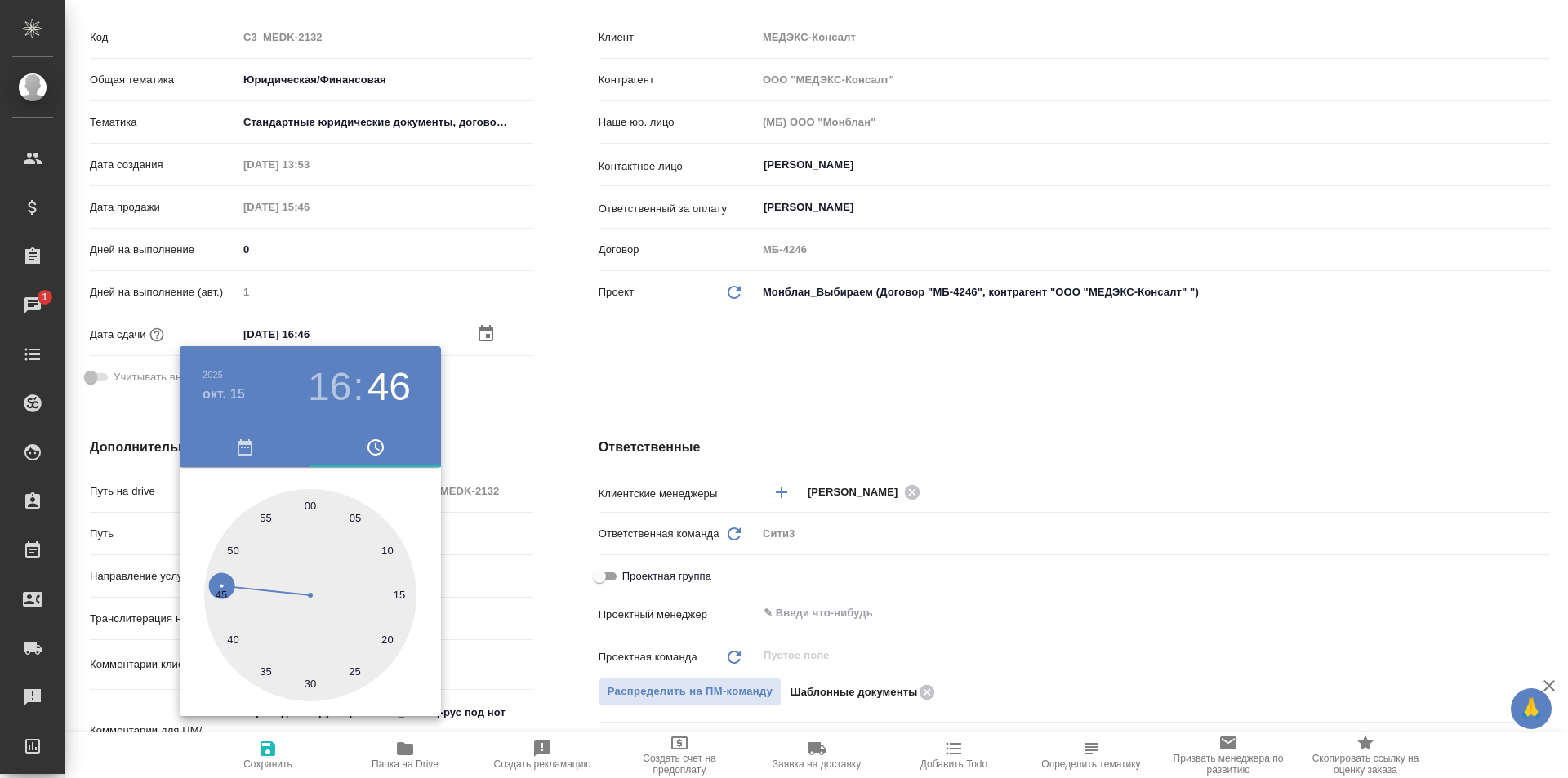
click at [312, 511] on div at bounding box center [310, 594] width 212 height 212
type input "15.10.2025 16:00"
type textarea "x"
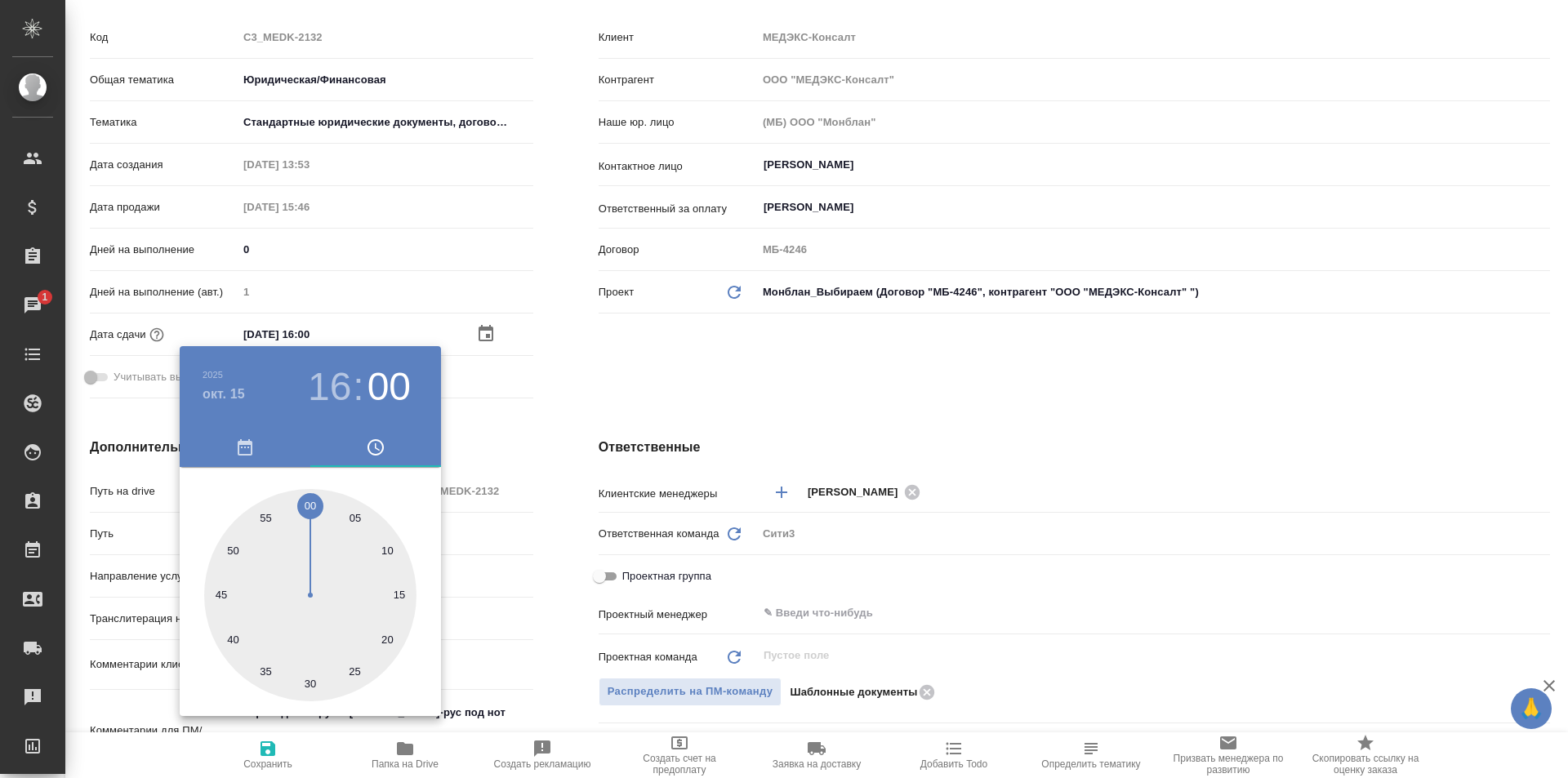
click at [636, 378] on div at bounding box center [784, 389] width 1568 height 778
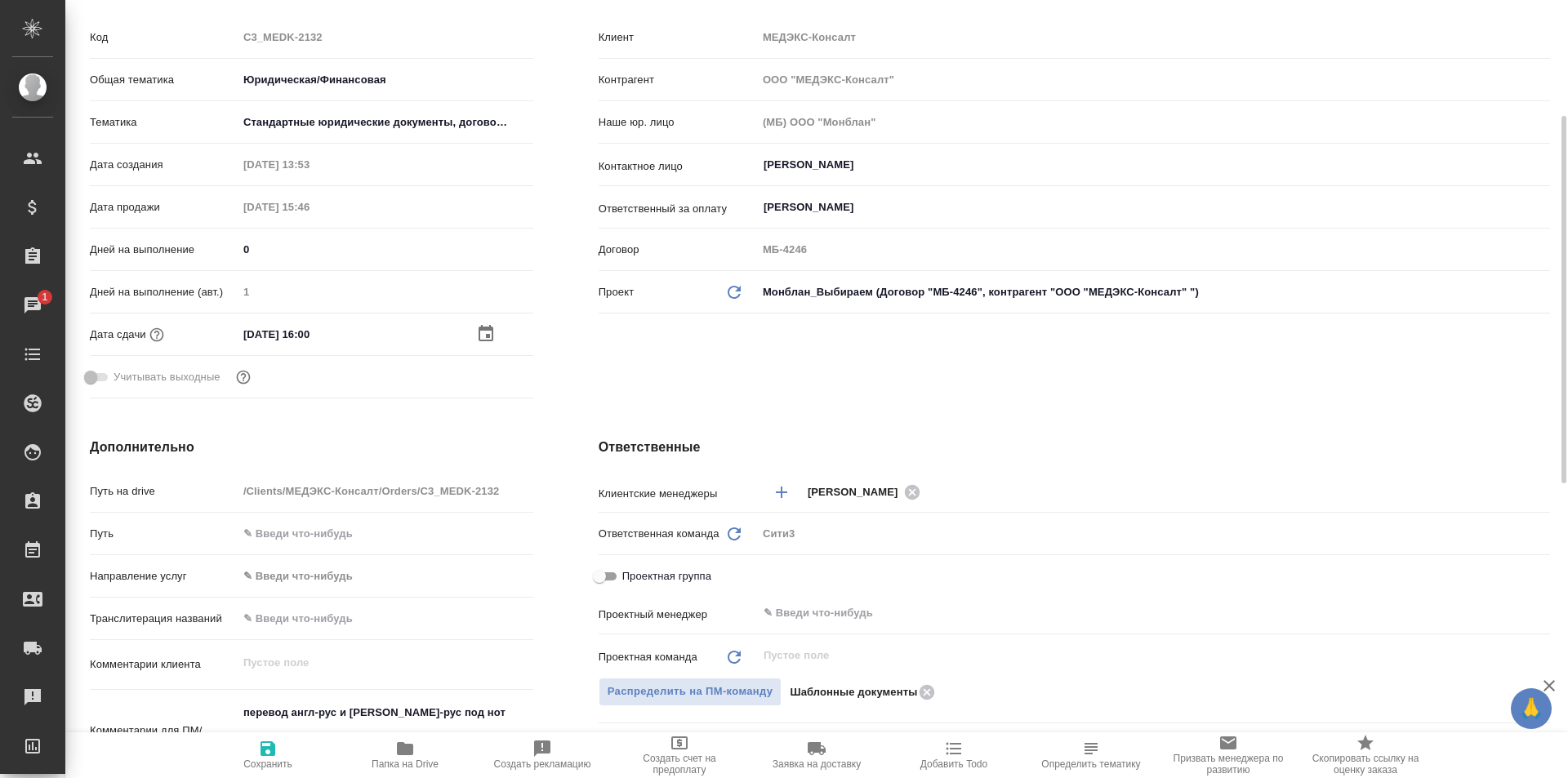
click at [265, 747] on icon "button" at bounding box center [268, 748] width 15 height 15
type textarea "x"
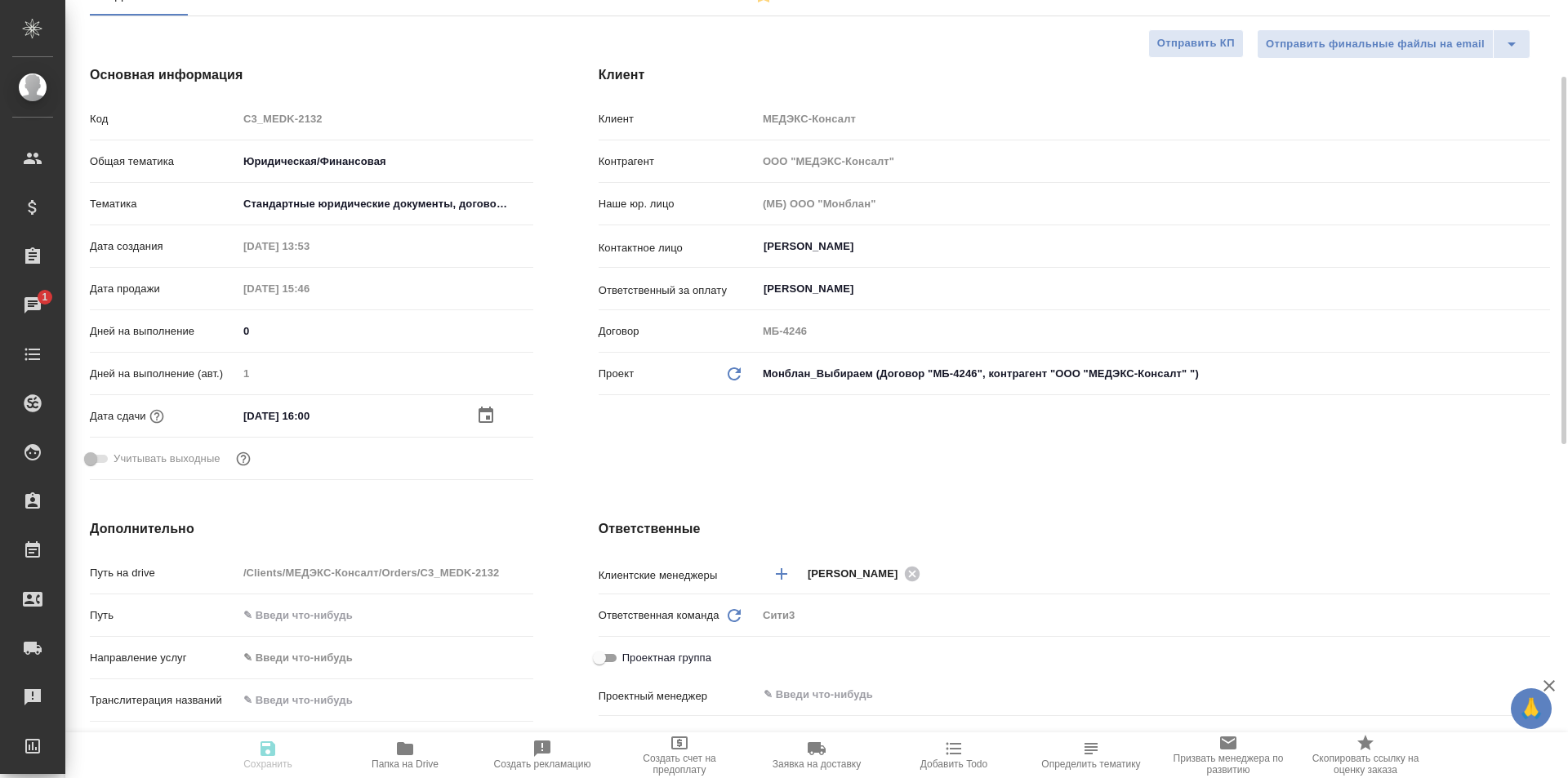
type textarea "x"
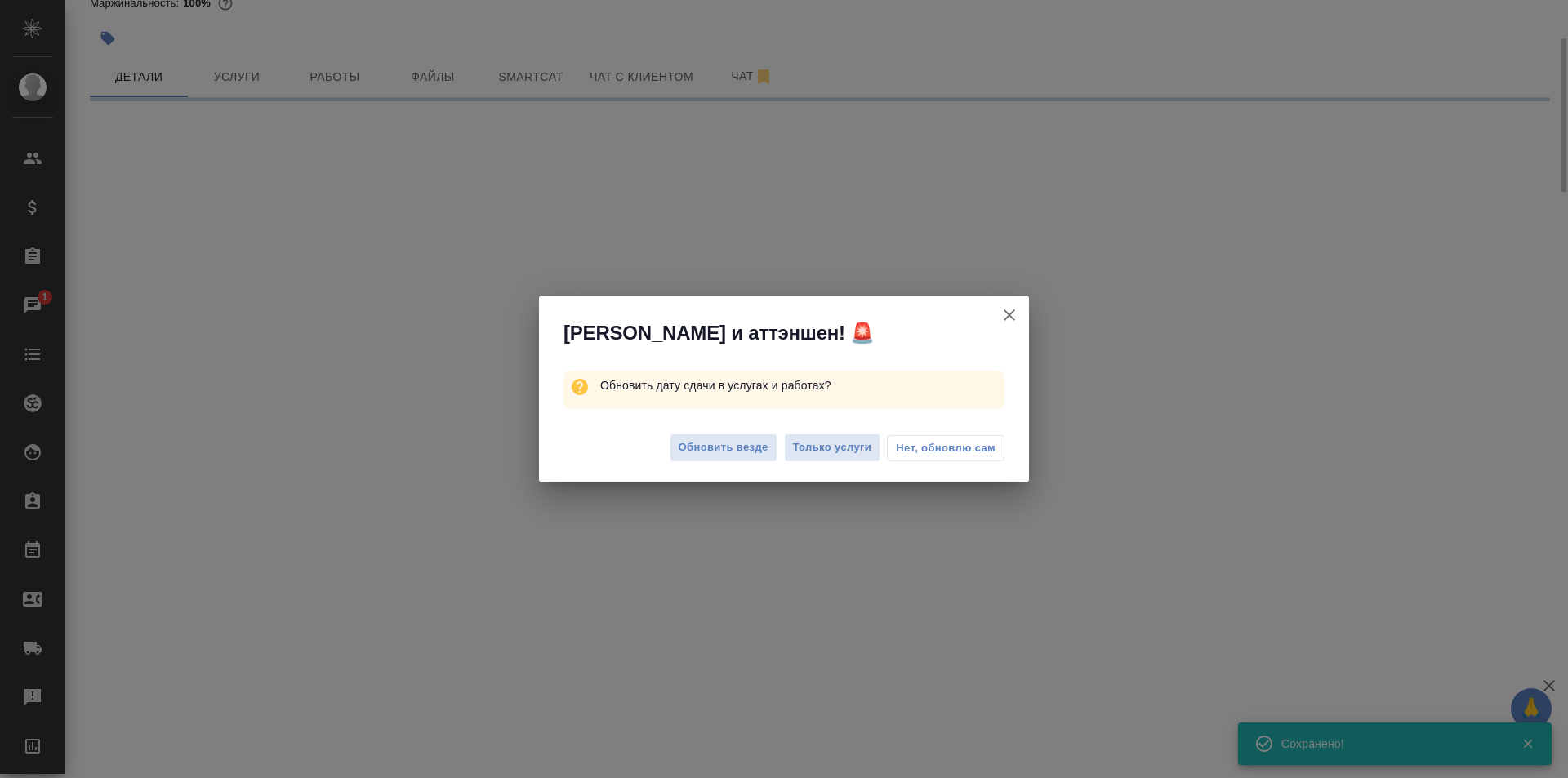
select select "RU"
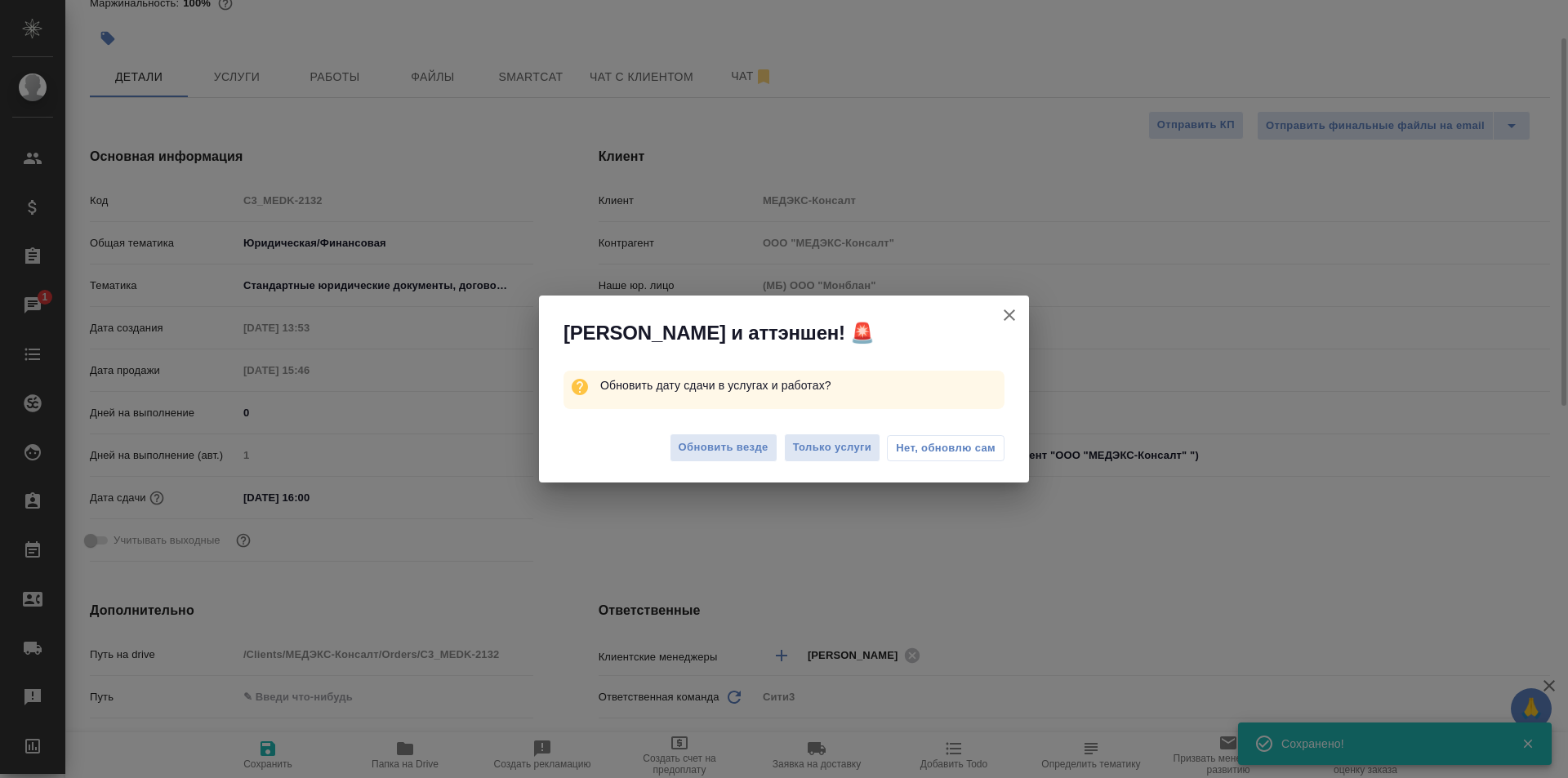
type textarea "x"
click at [923, 447] on span "Нет, обновлю сам" at bounding box center [946, 448] width 100 height 16
type textarea "x"
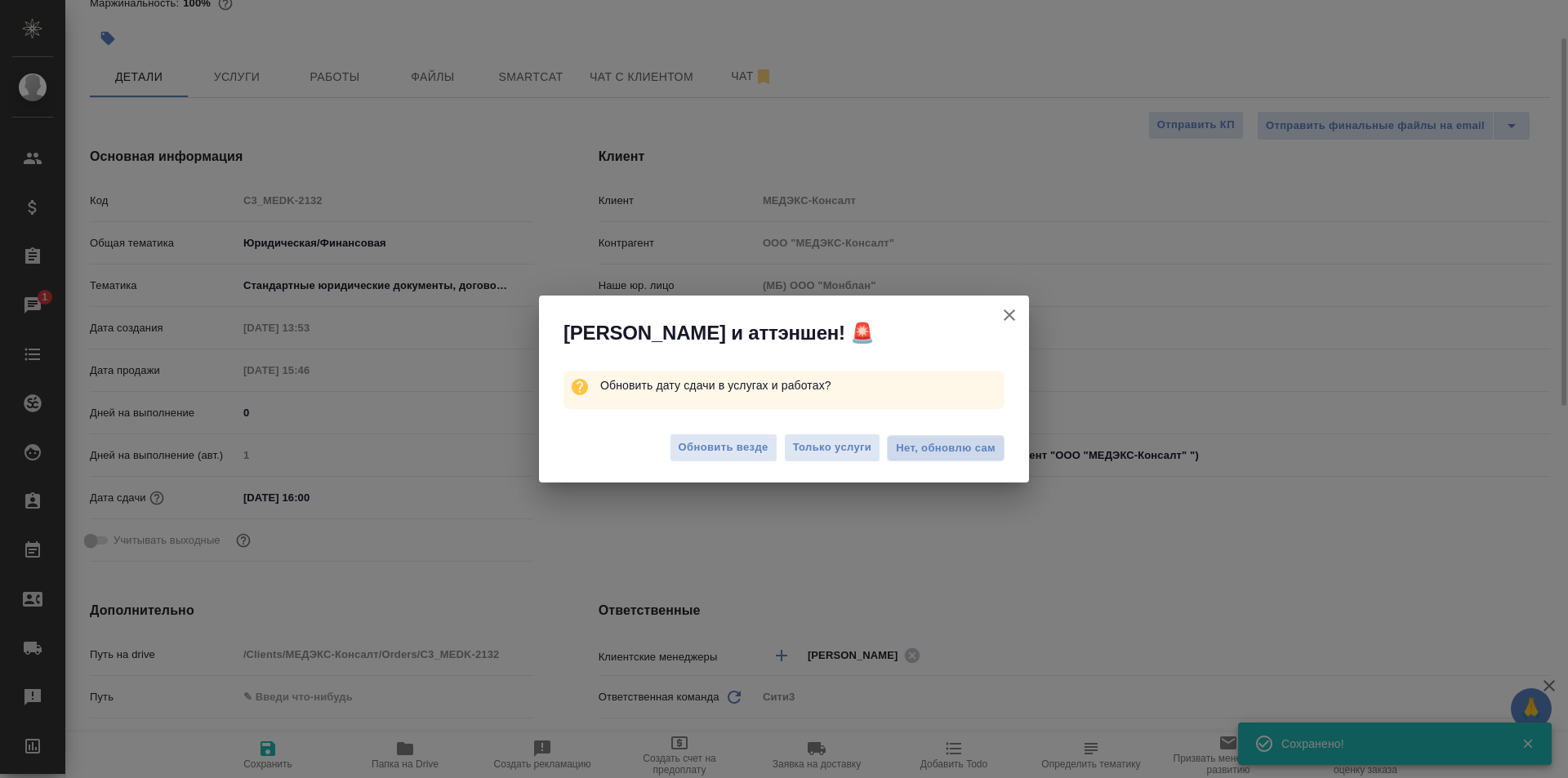
type textarea "x"
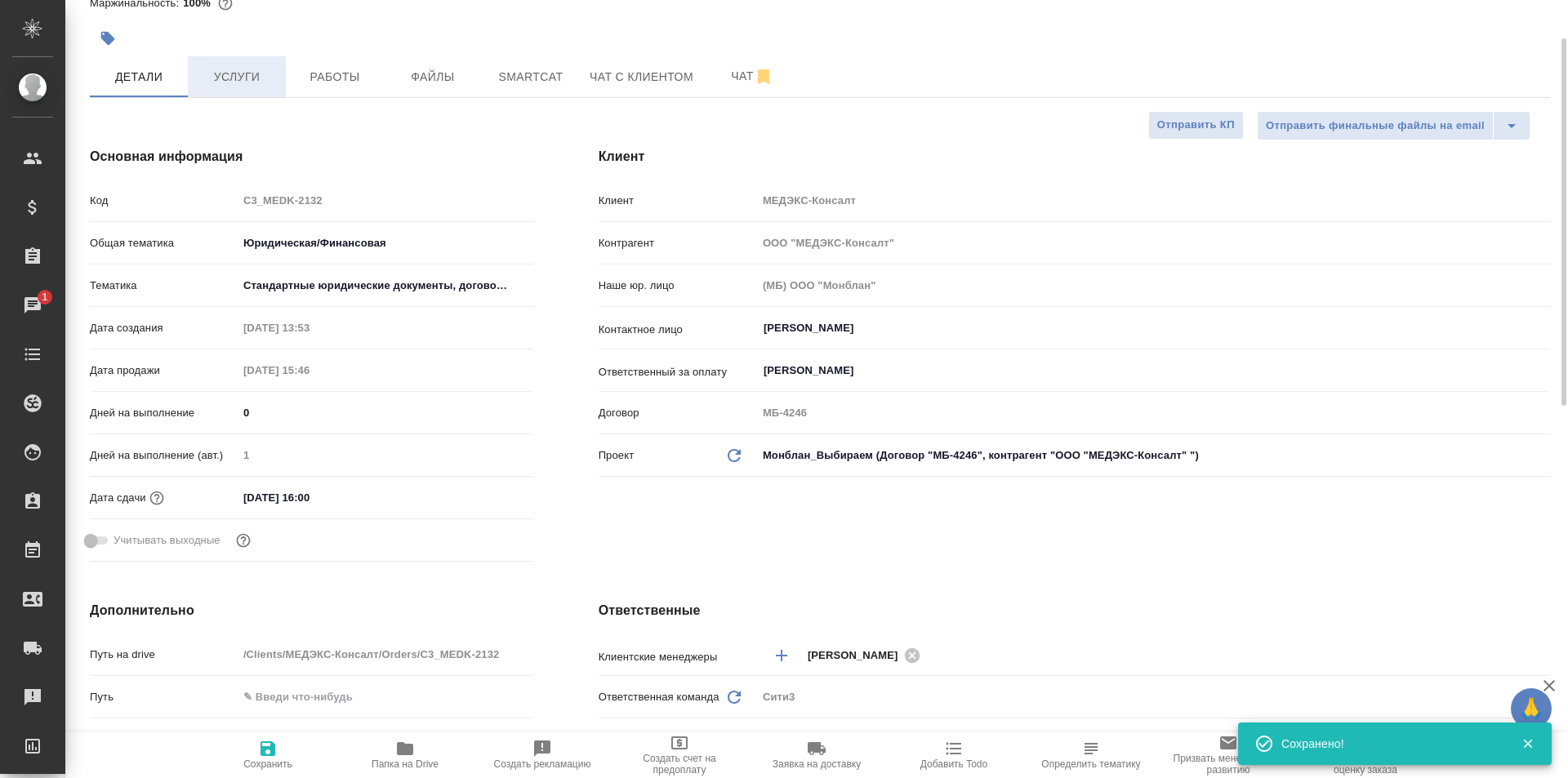
click at [276, 71] on button "Услуги" at bounding box center [237, 77] width 98 height 41
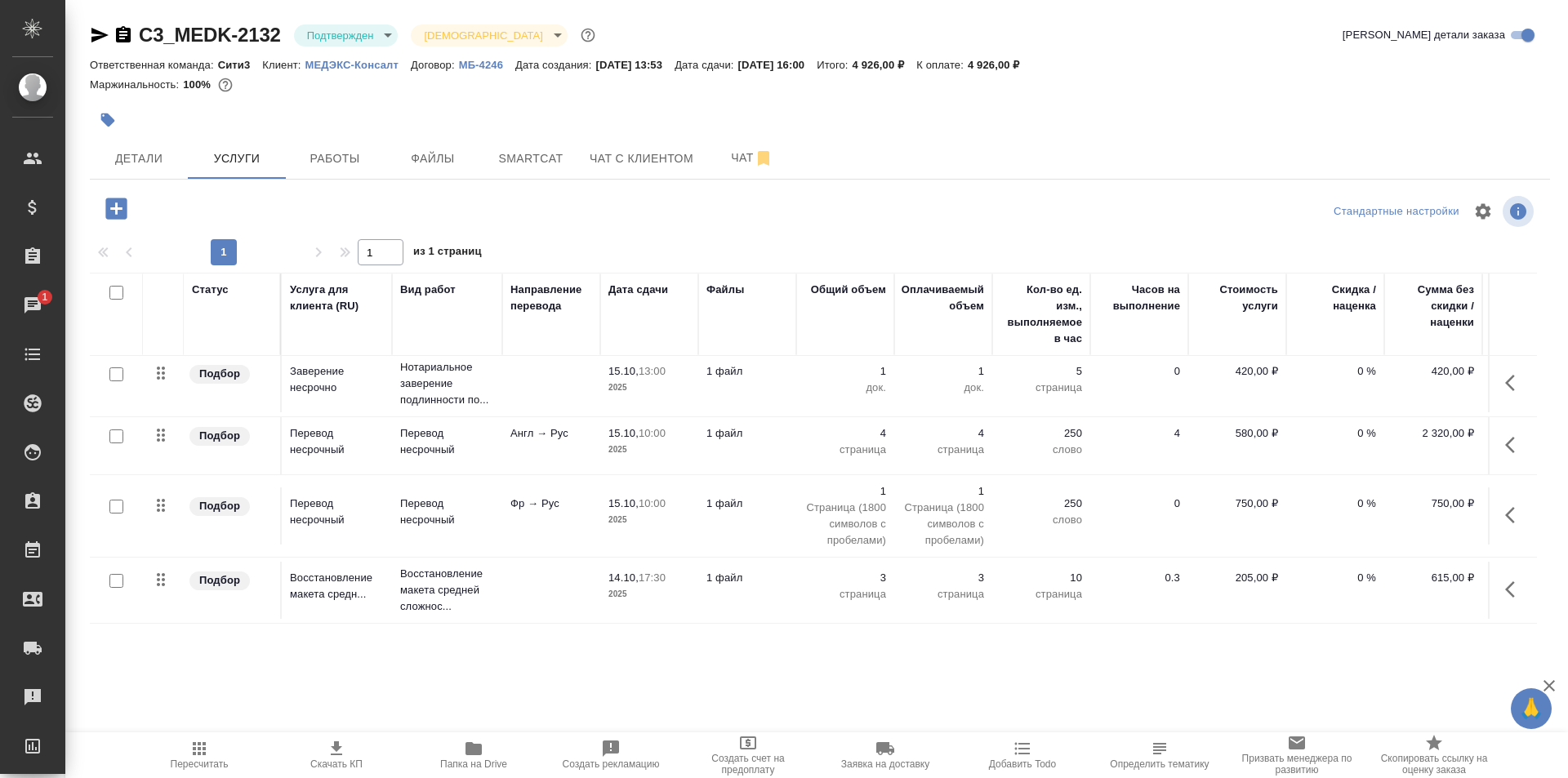
scroll to position [18, 0]
click at [822, 442] on p "страница" at bounding box center [845, 449] width 82 height 16
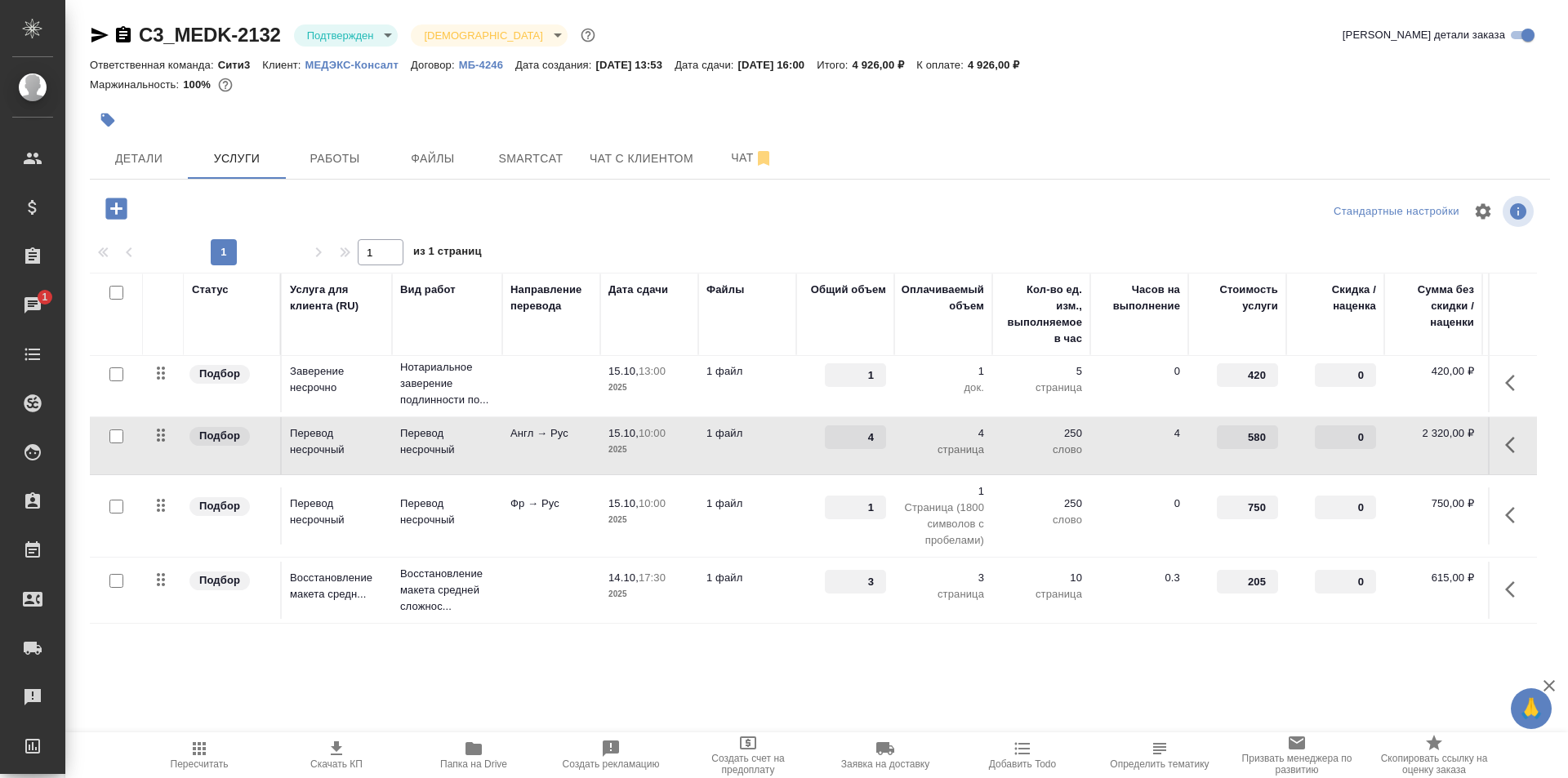
click at [822, 437] on div "4" at bounding box center [845, 437] width 82 height 24
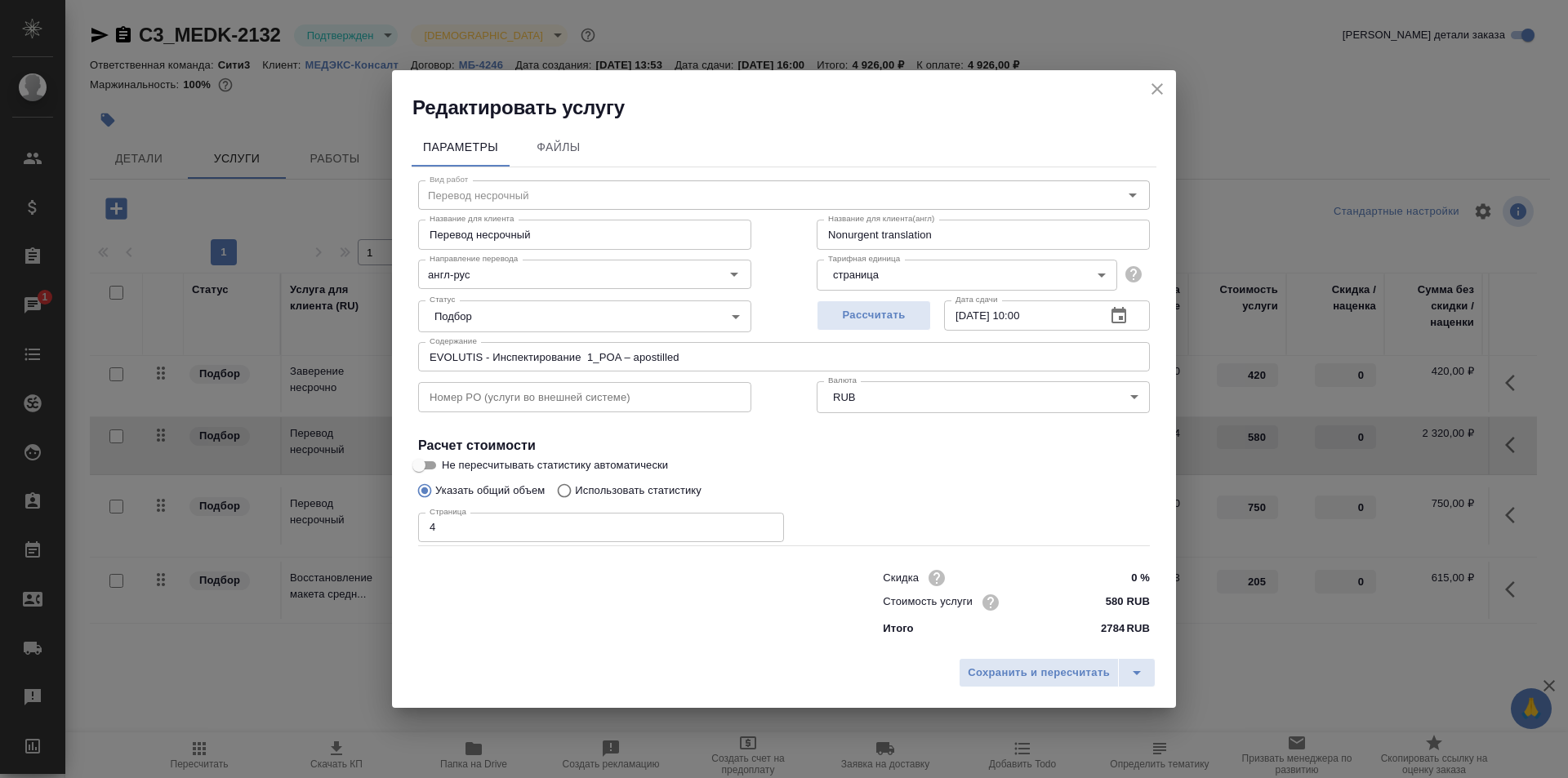
click at [1126, 312] on icon "button" at bounding box center [1118, 315] width 15 height 16
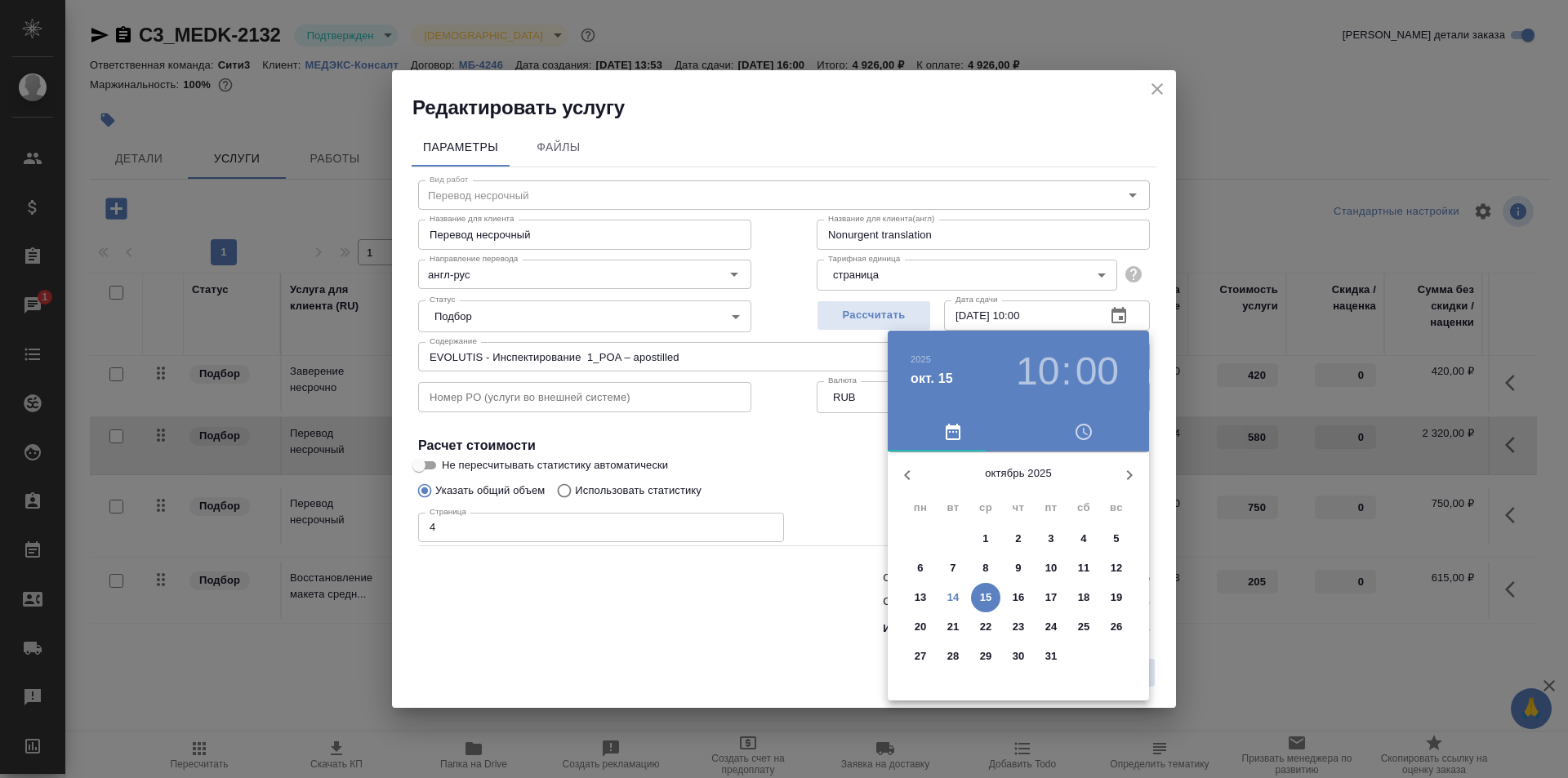
click at [1029, 369] on h3 "10" at bounding box center [1038, 371] width 43 height 45
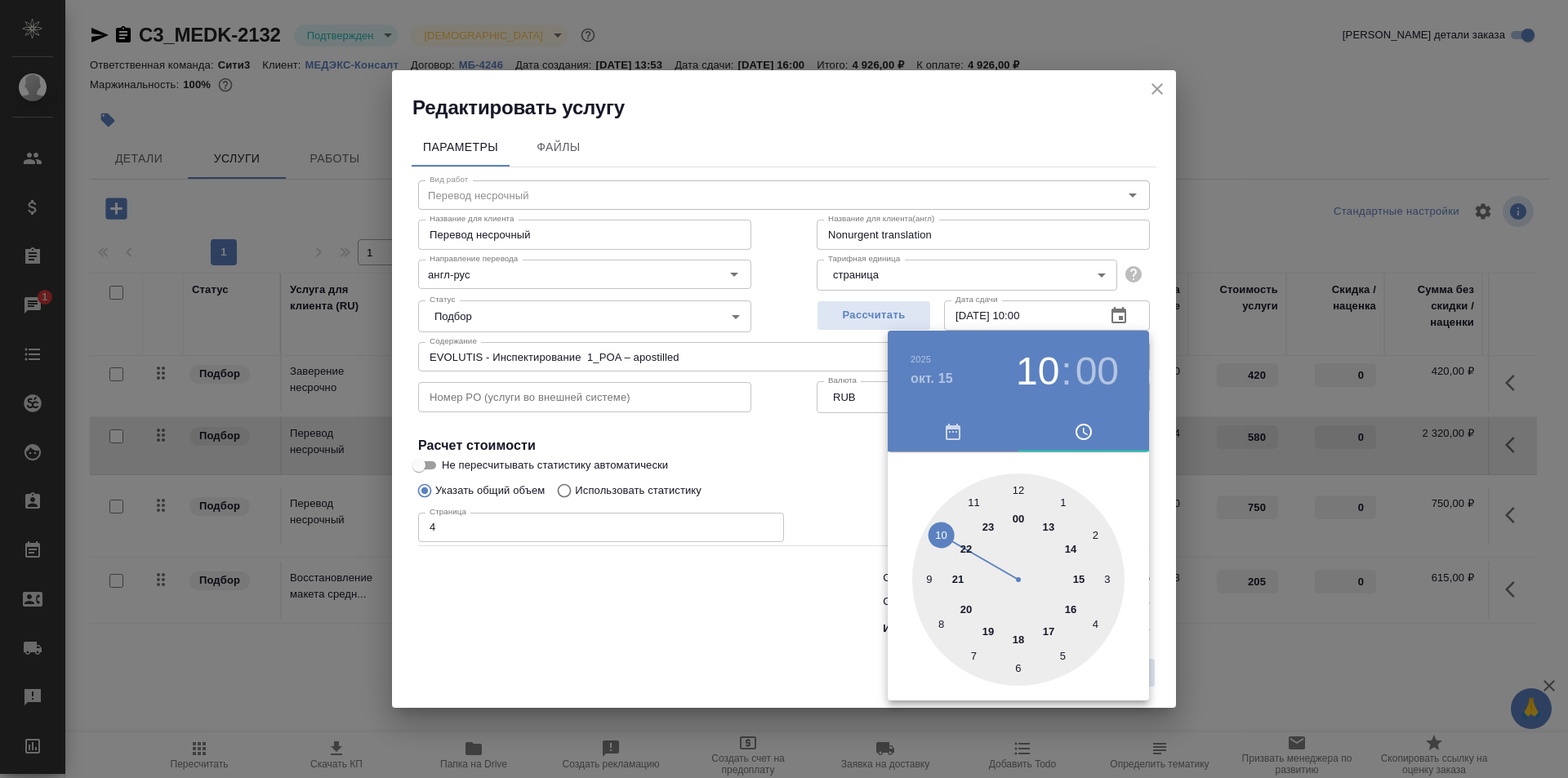
click at [1019, 491] on div at bounding box center [1018, 579] width 212 height 212
type input "15.10.2025 12:00"
click at [815, 478] on div at bounding box center [784, 389] width 1568 height 778
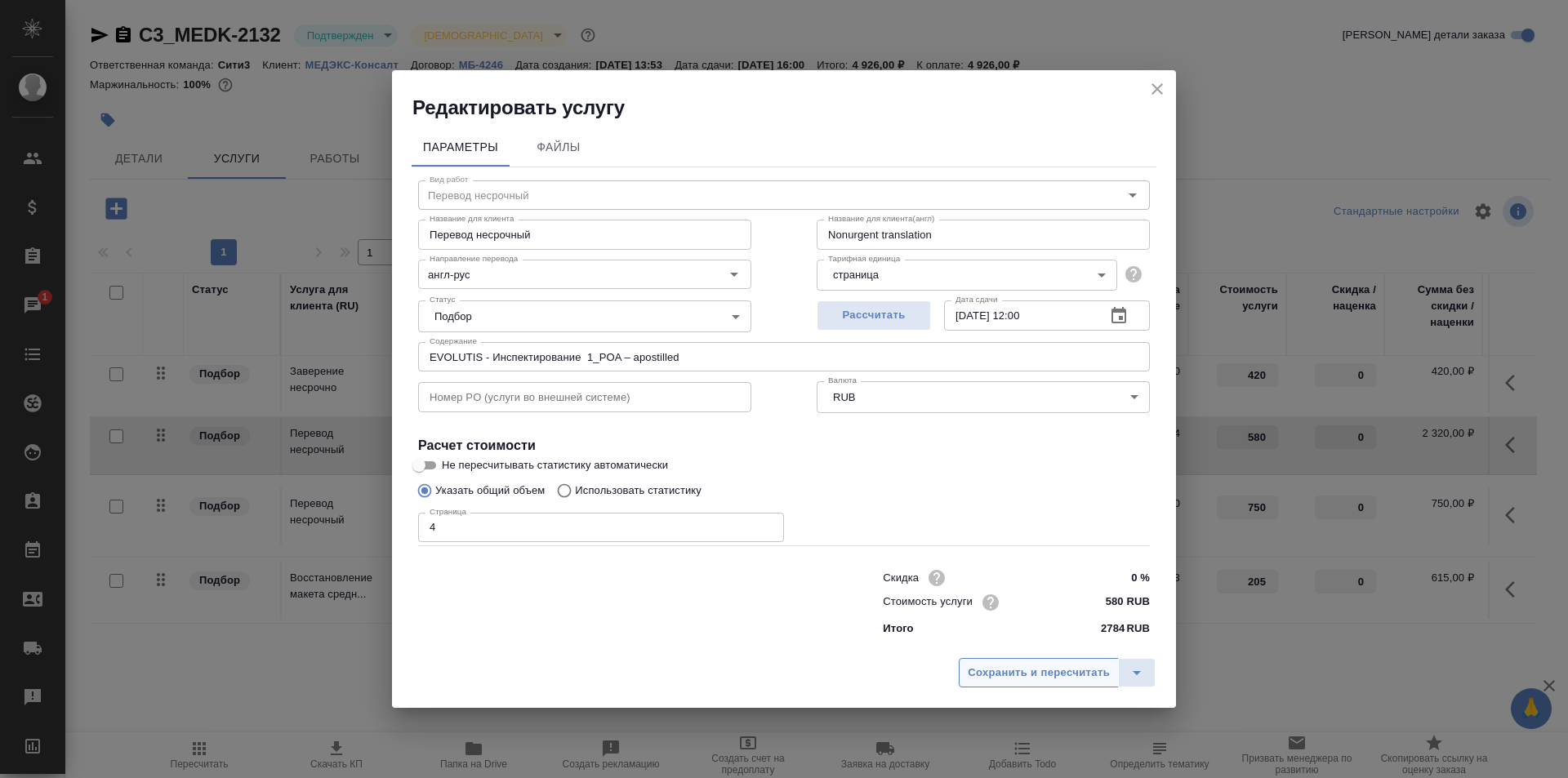
click at [1087, 673] on span "Сохранить и пересчитать" at bounding box center [1039, 673] width 142 height 19
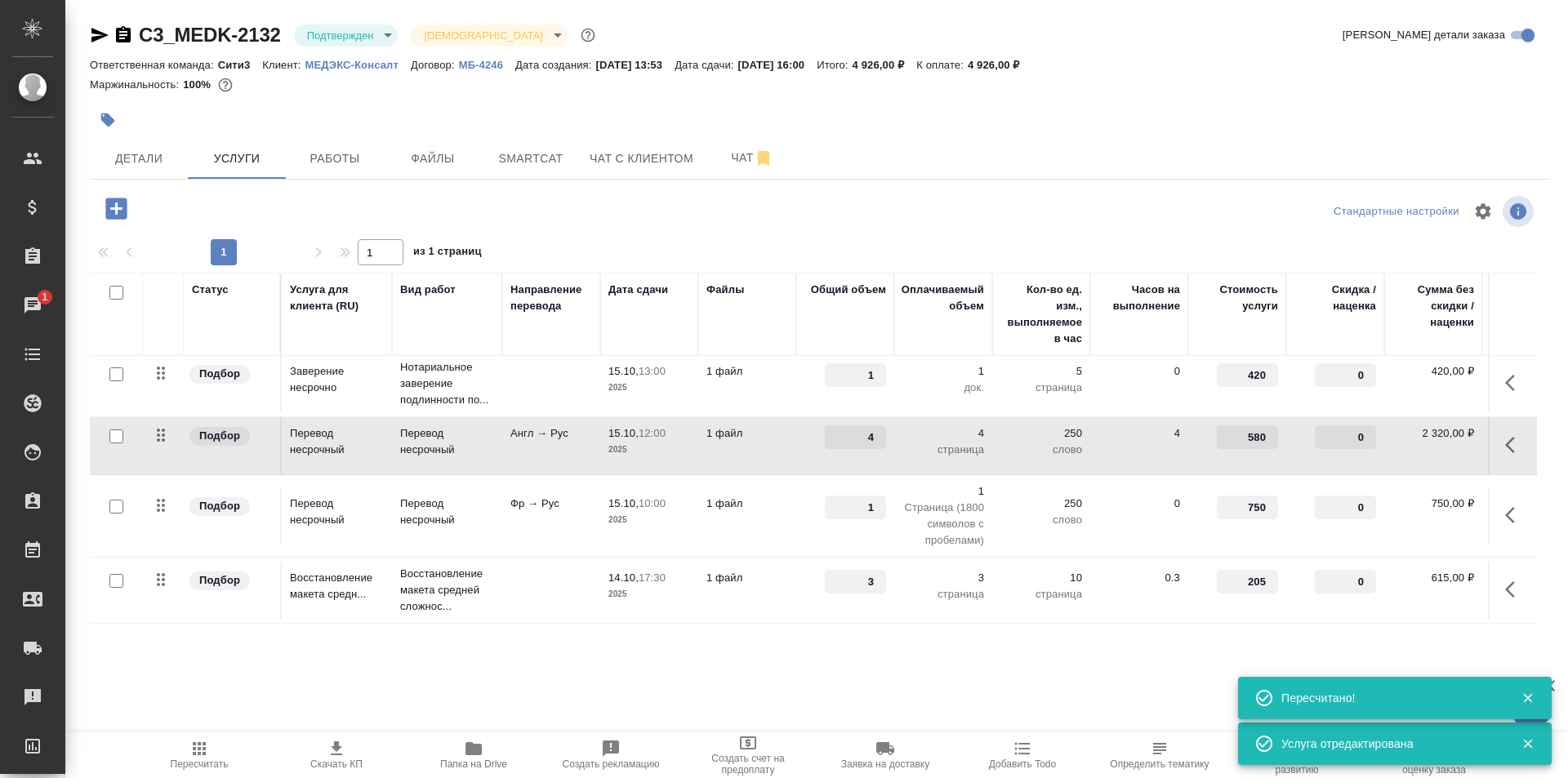
click at [534, 522] on td "Фр → Рус" at bounding box center [551, 516] width 98 height 57
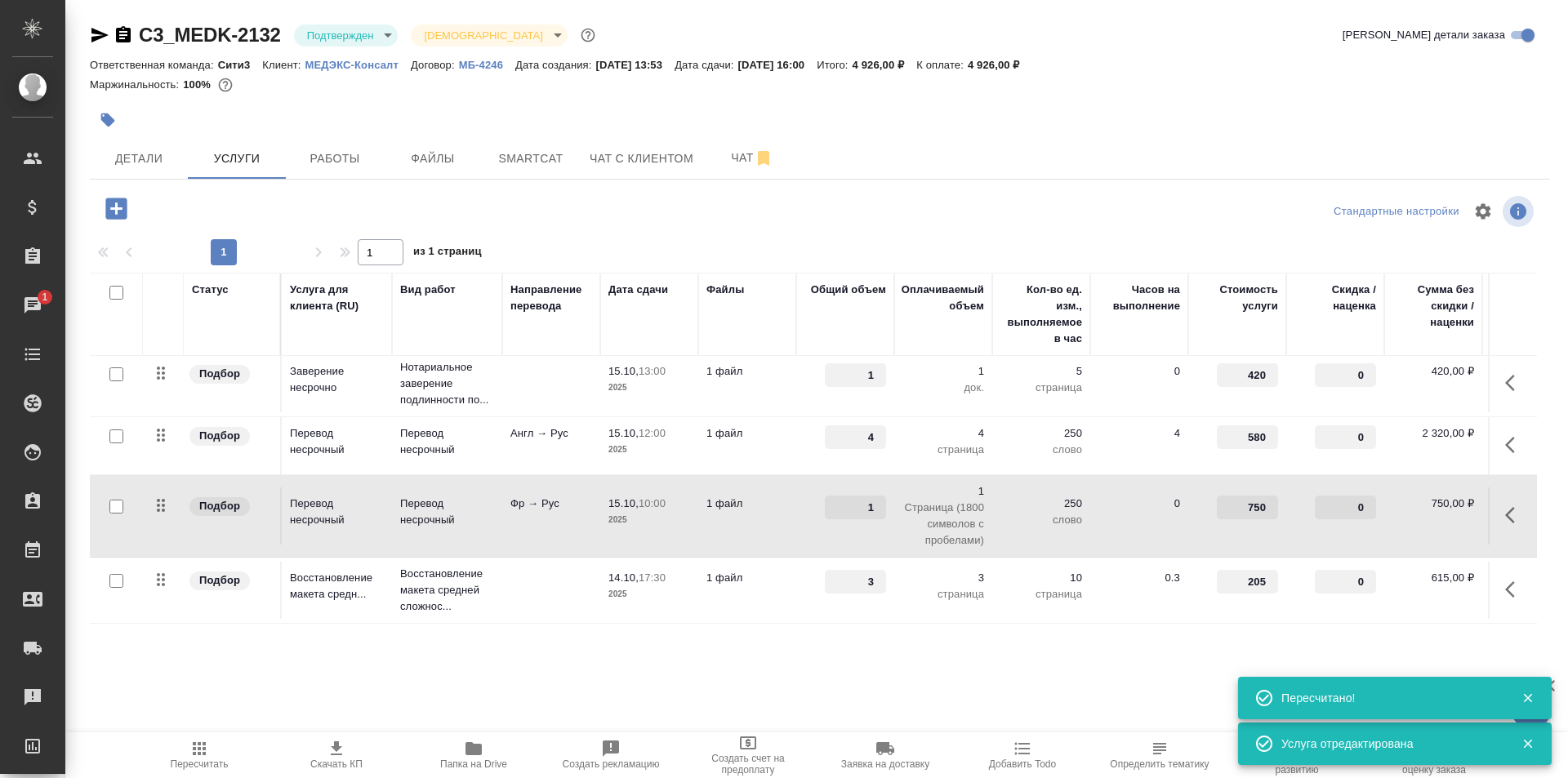
click at [534, 522] on td "Фр → Рус" at bounding box center [551, 516] width 98 height 57
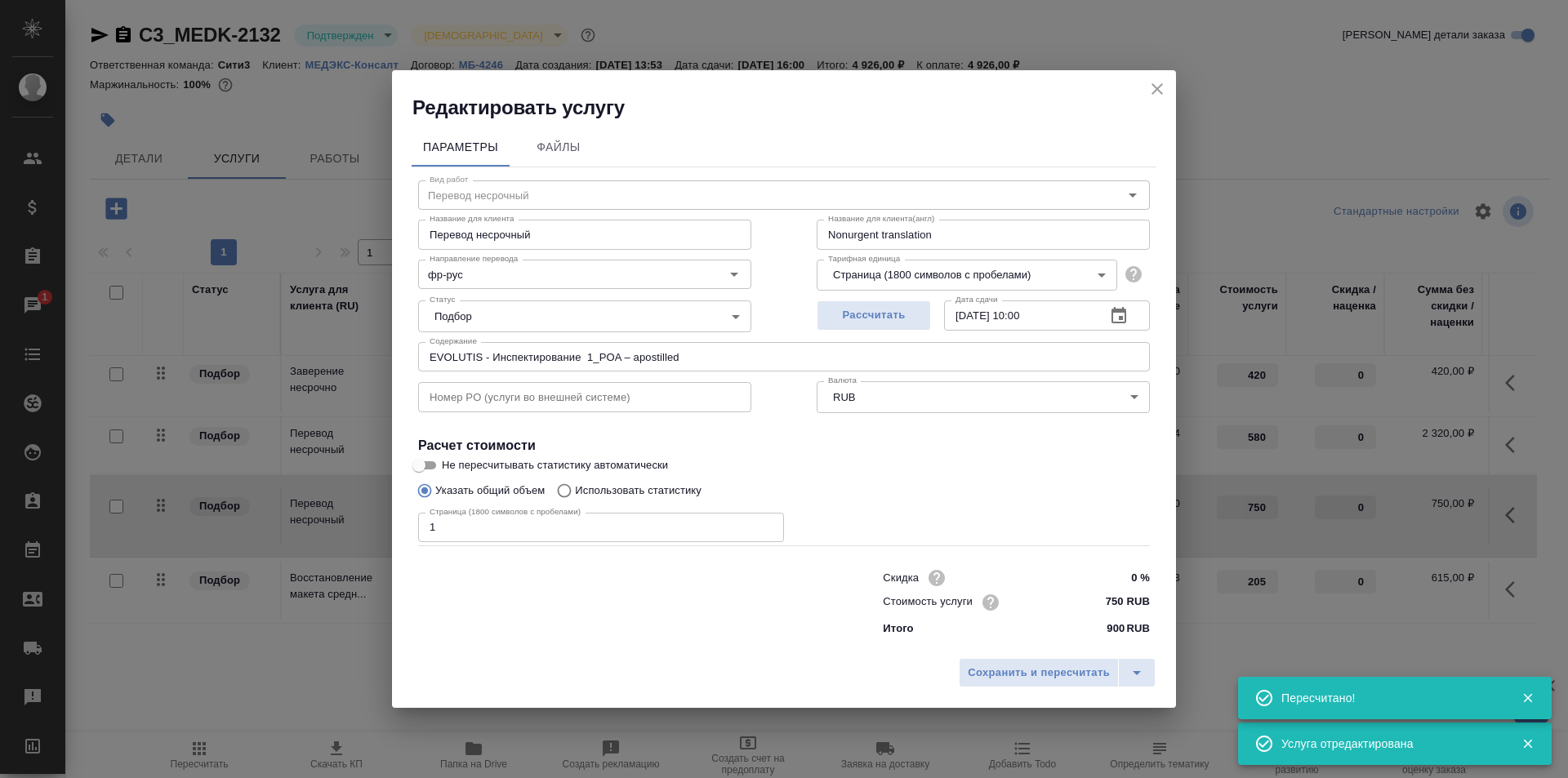
click at [1120, 309] on icon "button" at bounding box center [1118, 315] width 15 height 16
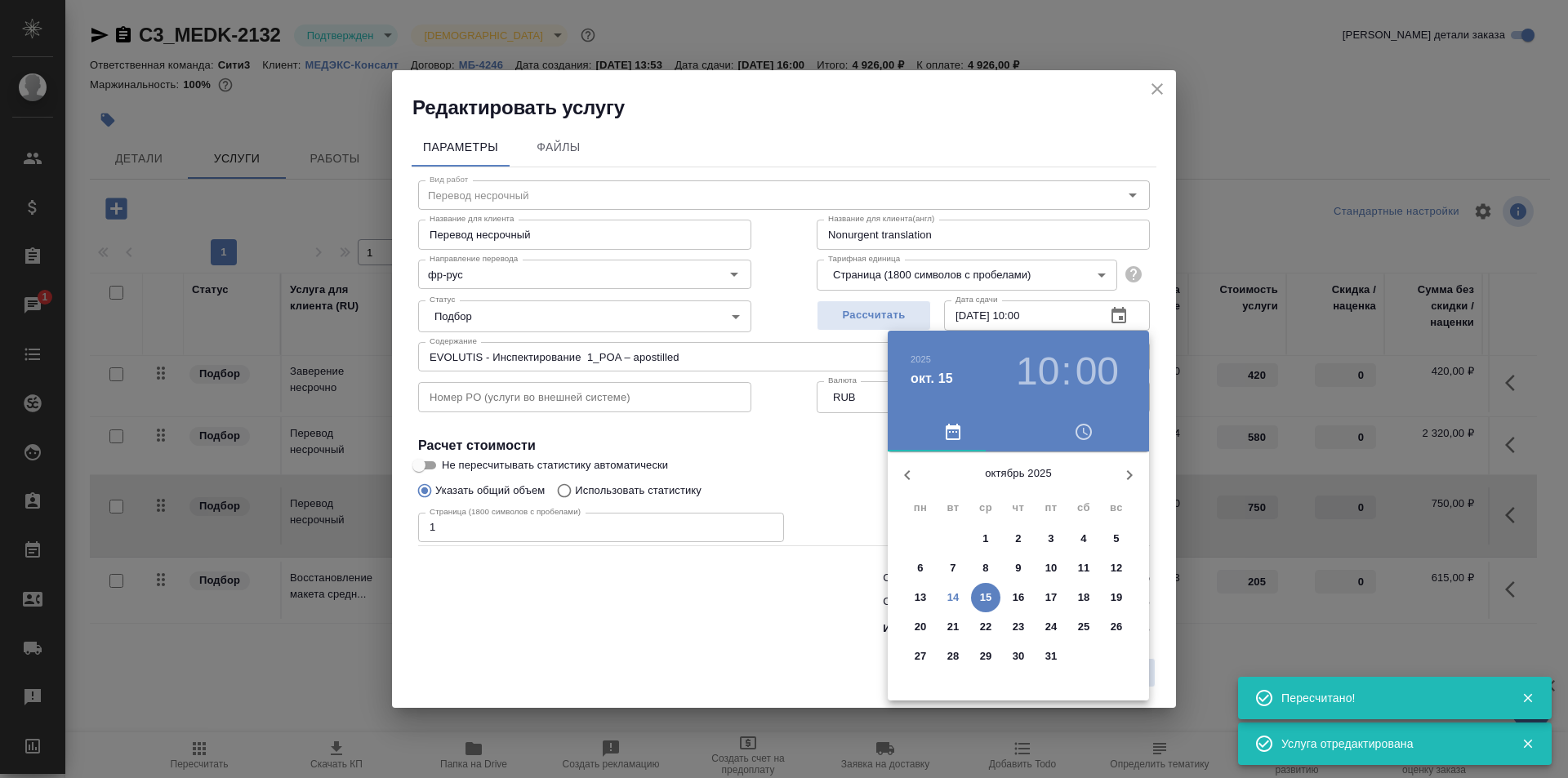
click at [1055, 371] on h3 "10" at bounding box center [1038, 371] width 43 height 45
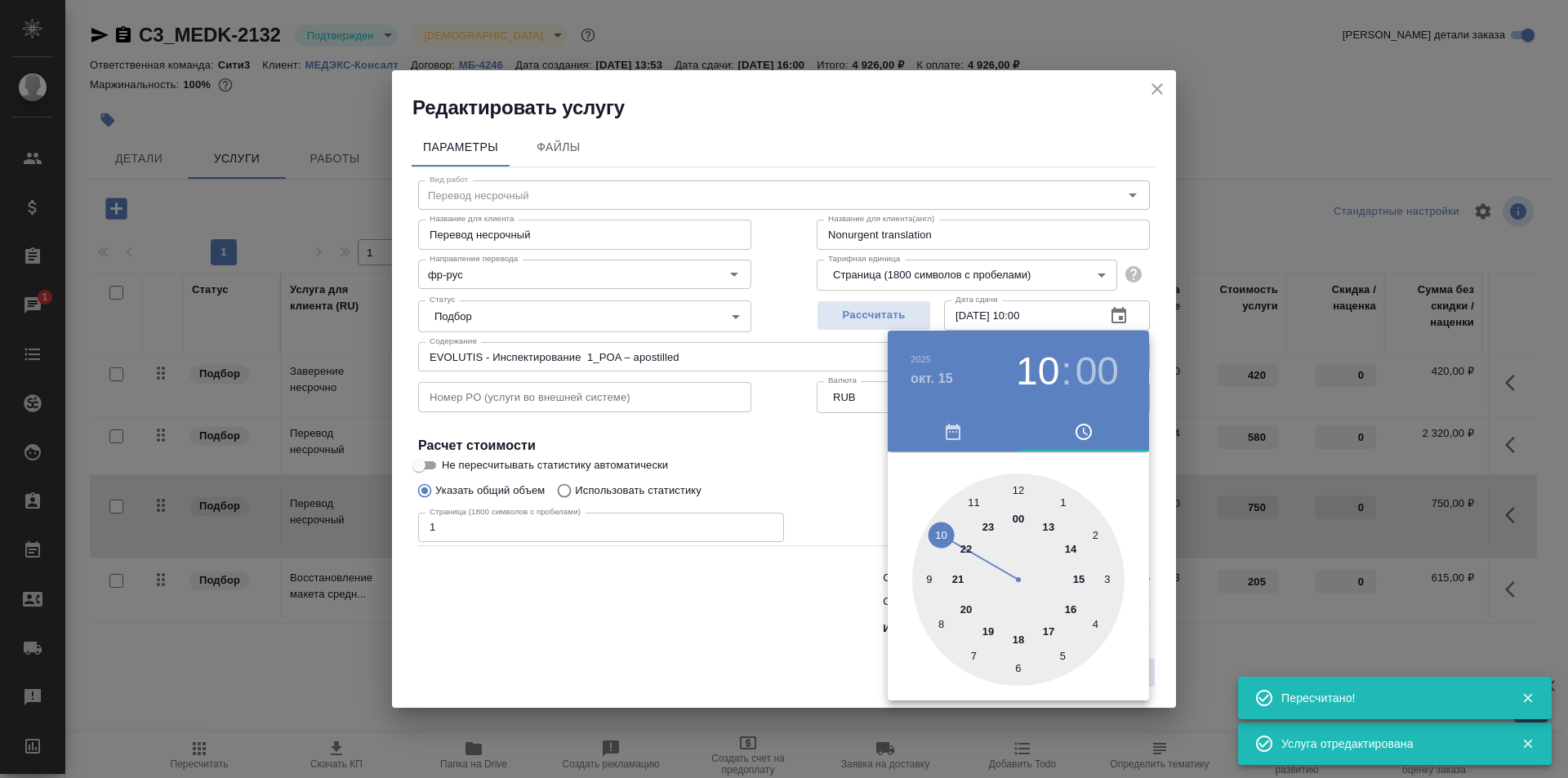
click at [1014, 492] on div at bounding box center [1018, 579] width 212 height 212
type input "15.10.2025 12:00"
click at [733, 419] on div at bounding box center [784, 389] width 1568 height 778
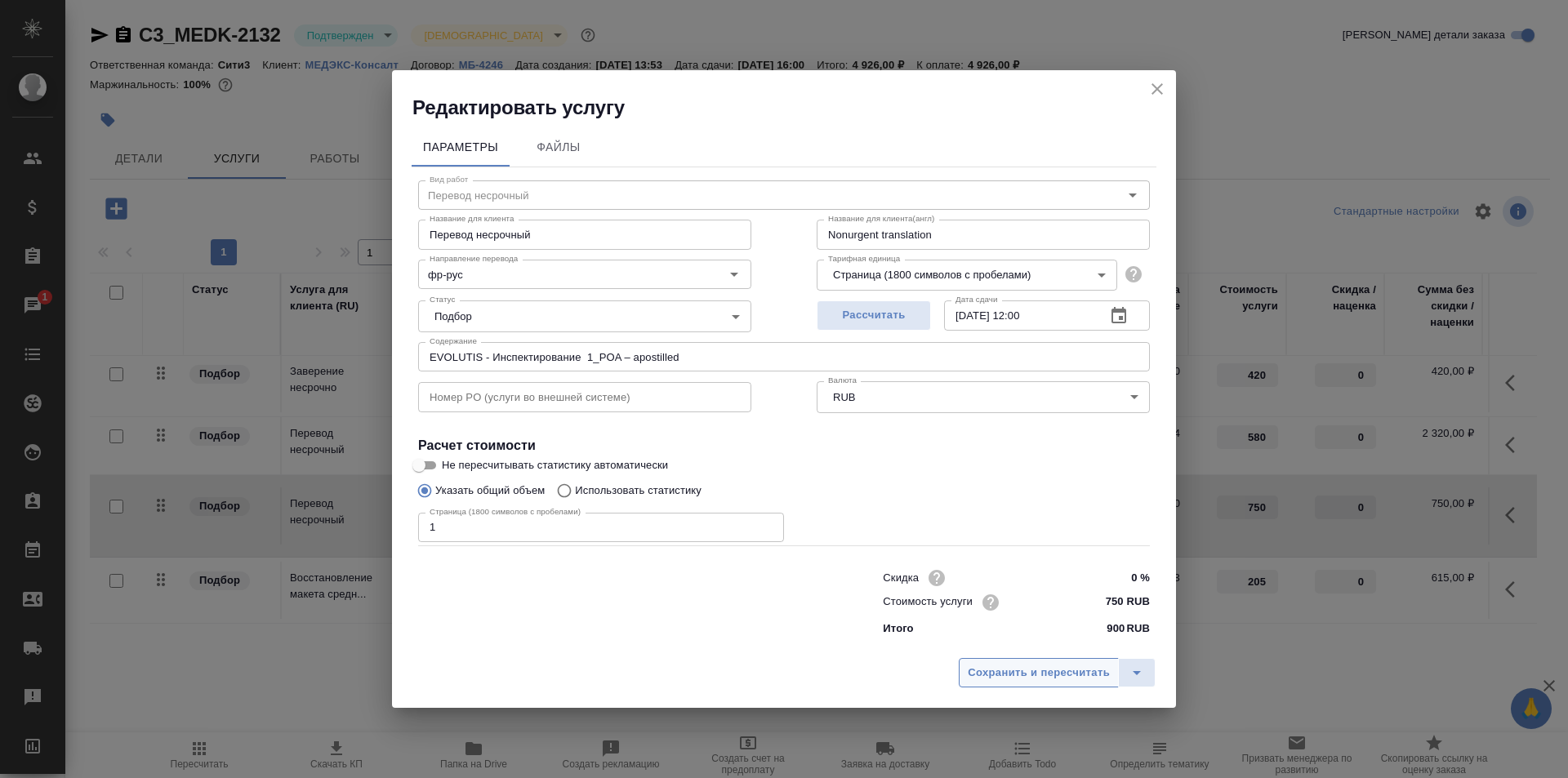
click at [1025, 671] on span "Сохранить и пересчитать" at bounding box center [1039, 673] width 142 height 19
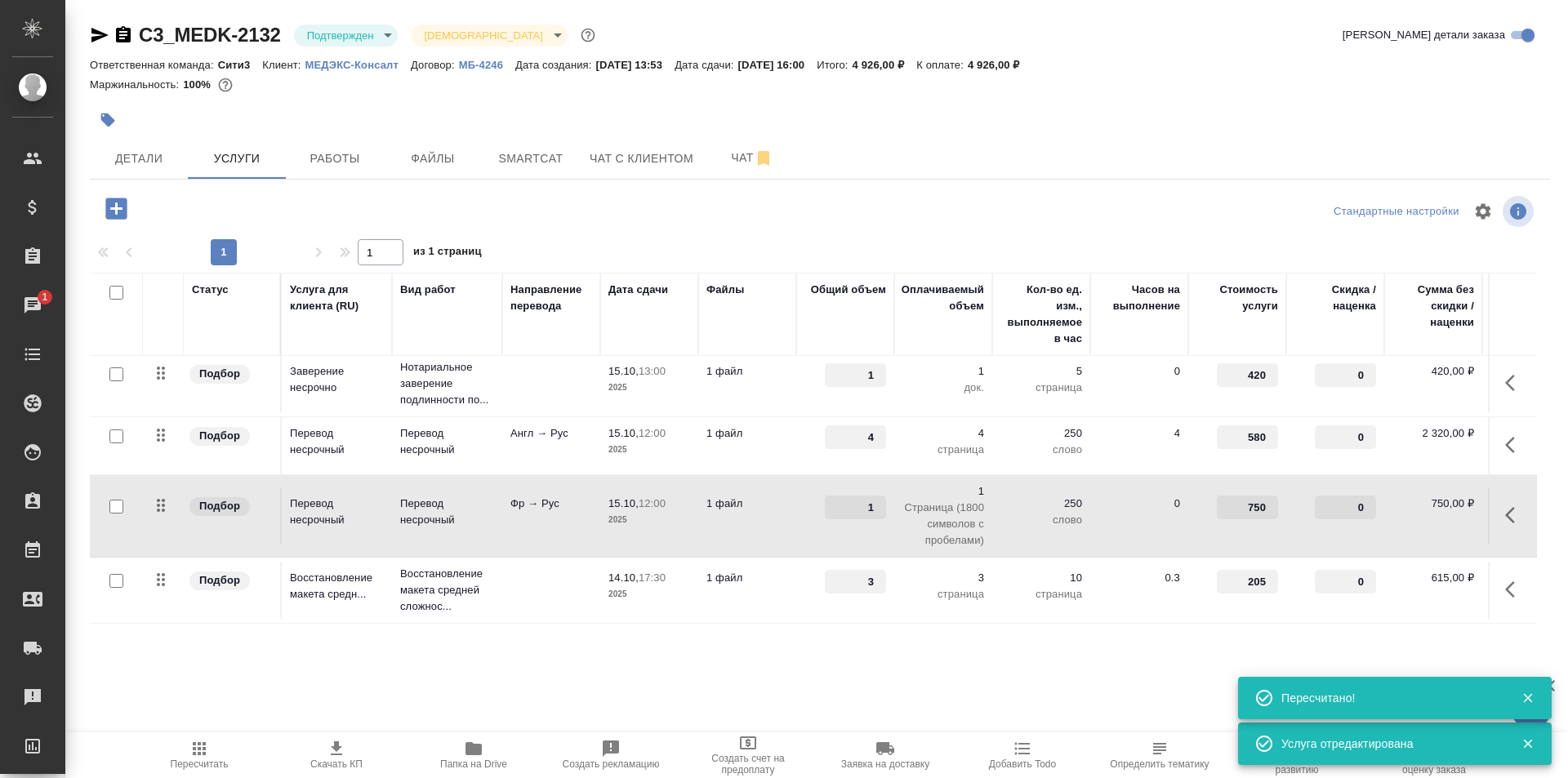
click at [799, 562] on td "3" at bounding box center [845, 590] width 98 height 57
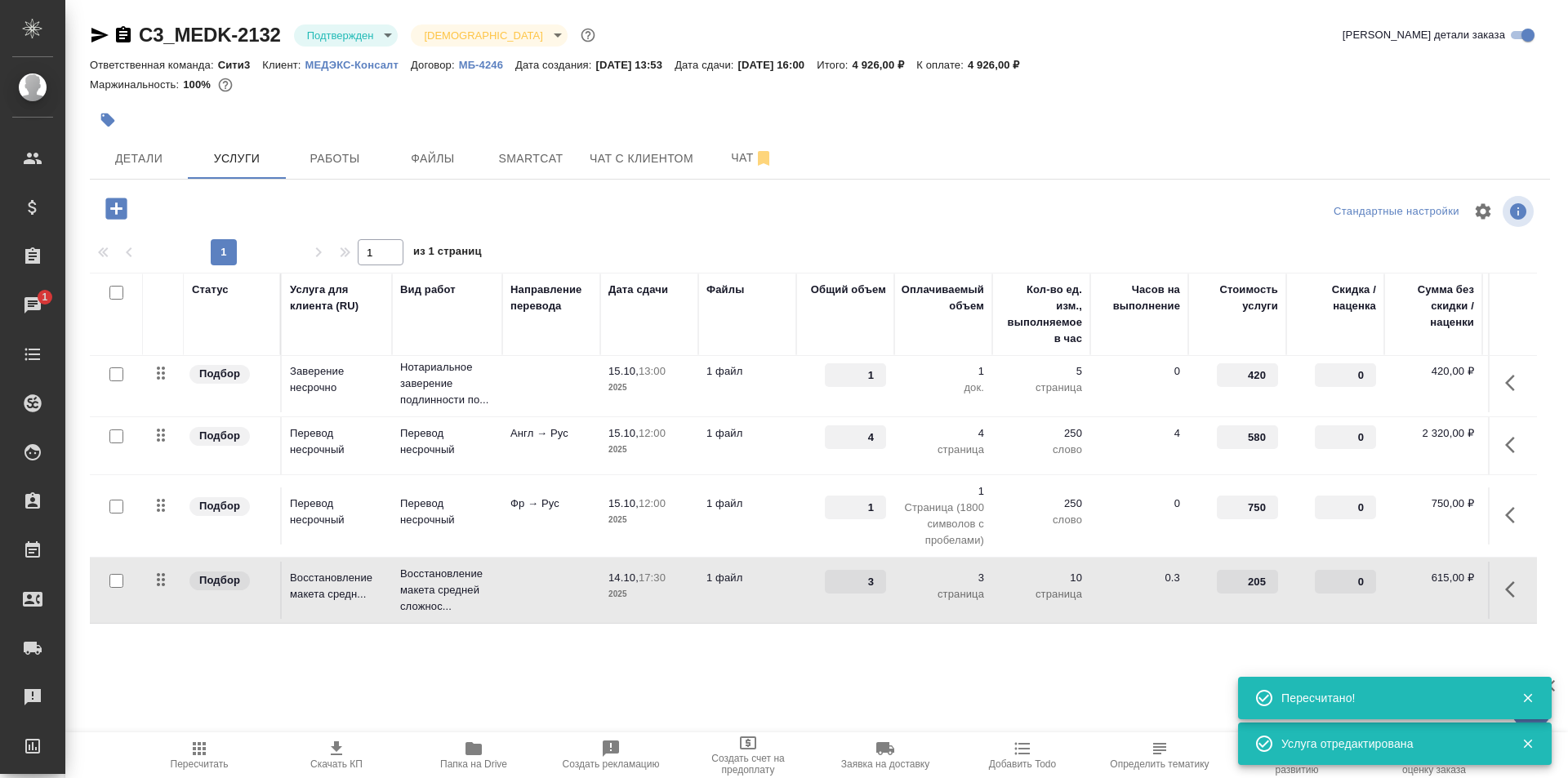
click at [799, 562] on td "3" at bounding box center [845, 590] width 98 height 57
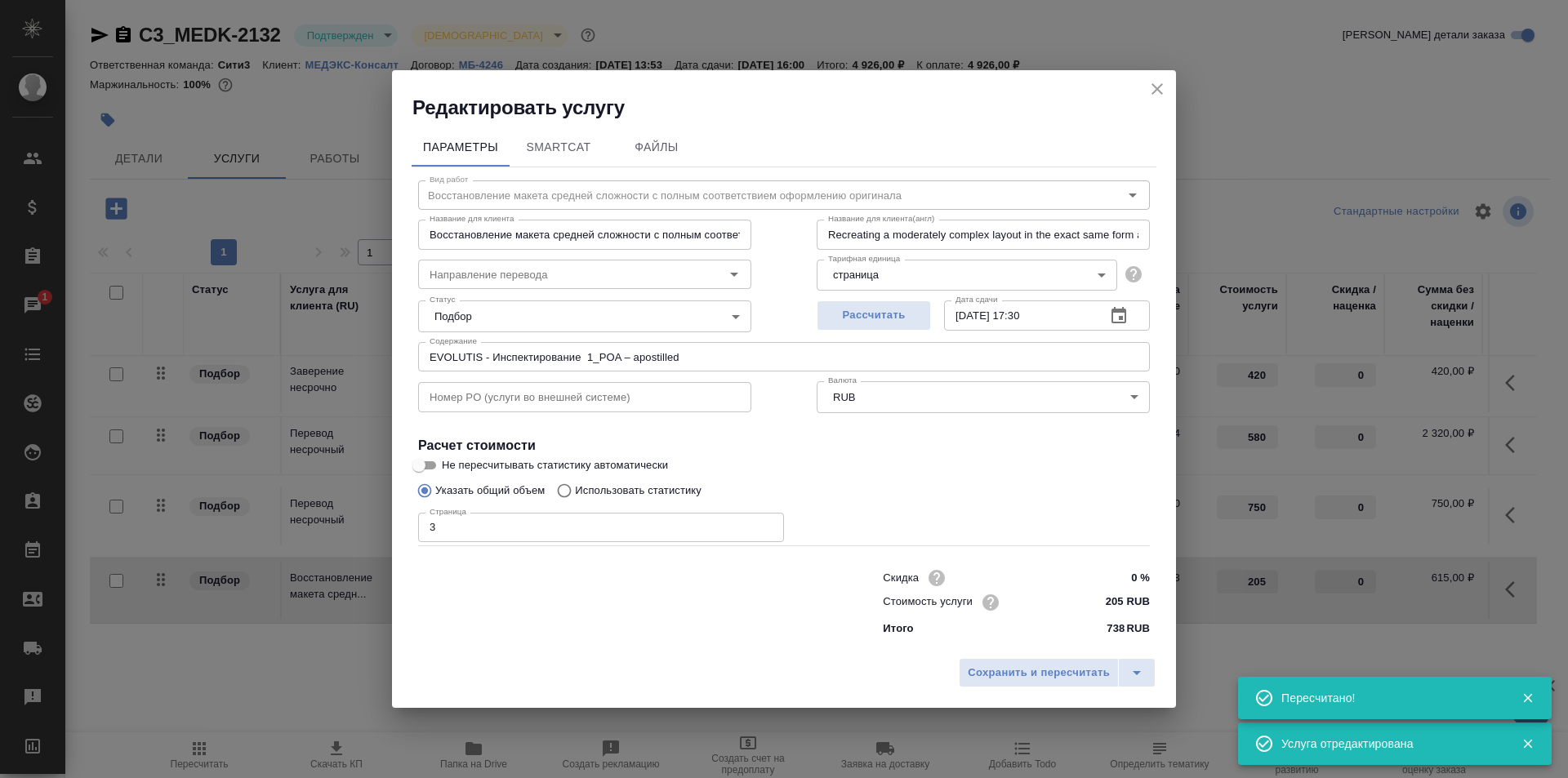
click at [1130, 312] on button "button" at bounding box center [1119, 316] width 39 height 39
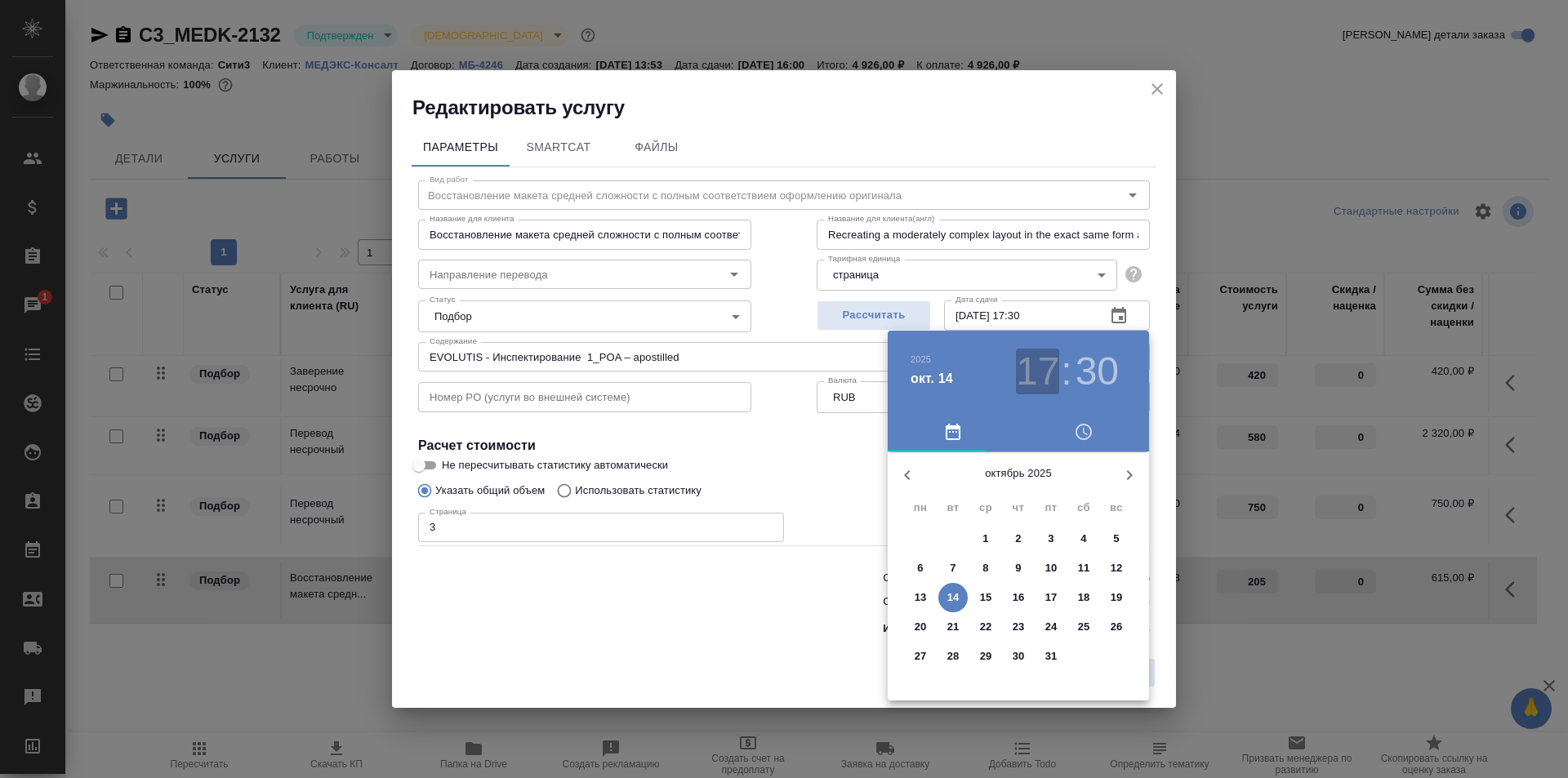
click at [1041, 373] on h3 "17" at bounding box center [1038, 371] width 43 height 45
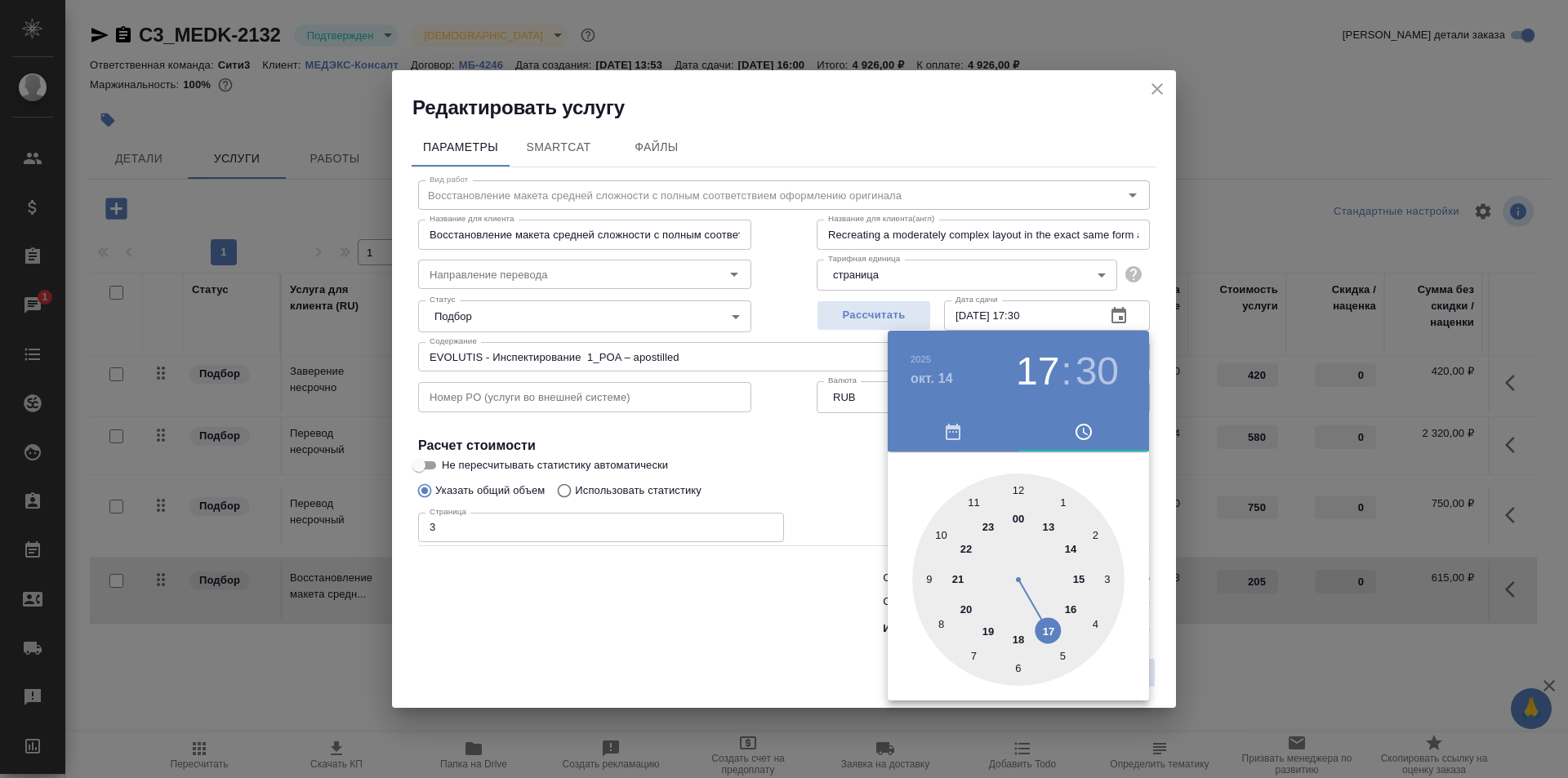
click at [1019, 645] on div at bounding box center [1018, 579] width 212 height 212
click at [1018, 483] on div at bounding box center [1018, 579] width 212 height 212
type input "14.10.2025 18:00"
click at [736, 426] on div at bounding box center [784, 389] width 1568 height 778
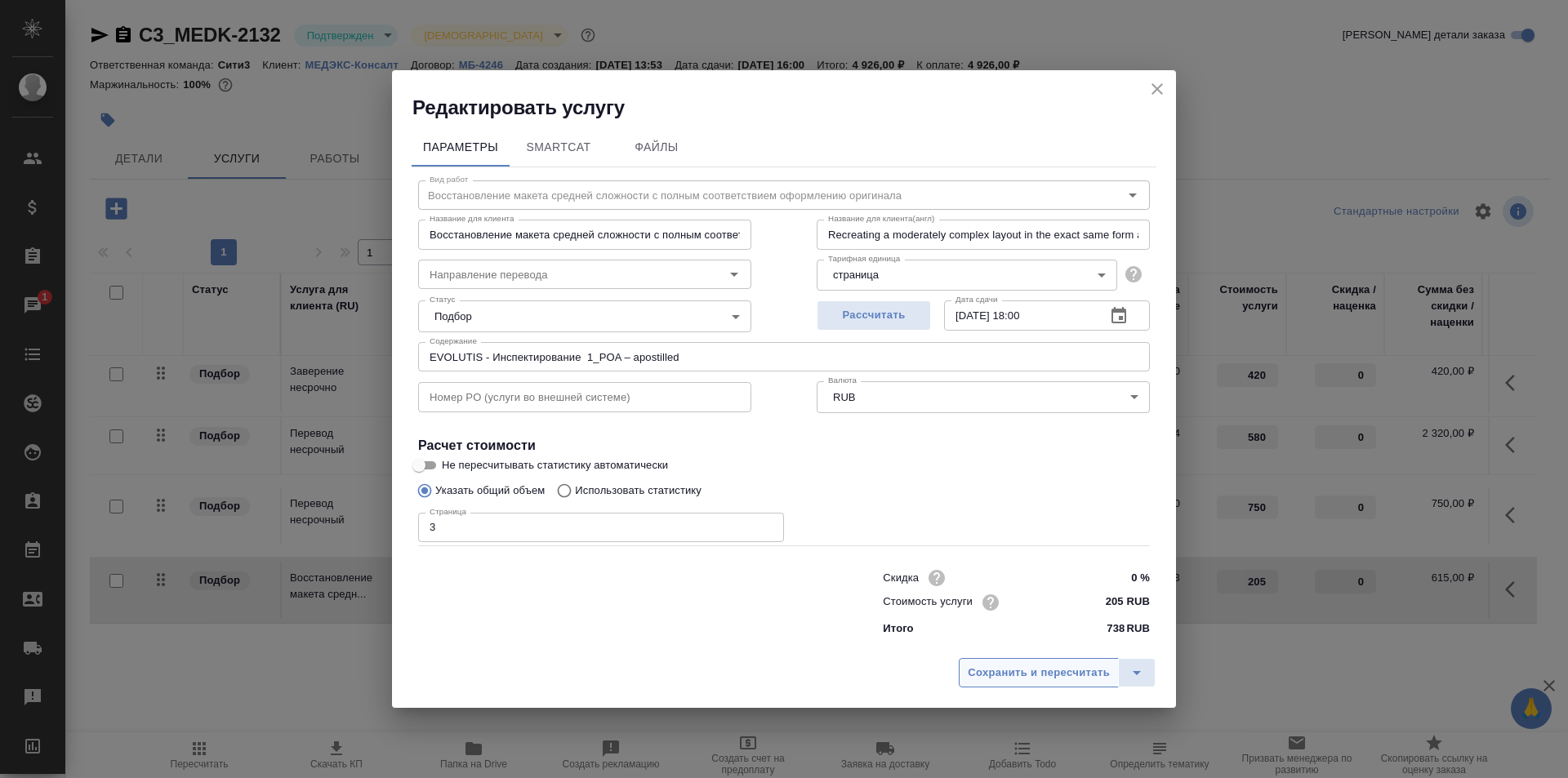
click at [1050, 664] on span "Сохранить и пересчитать" at bounding box center [1039, 673] width 142 height 19
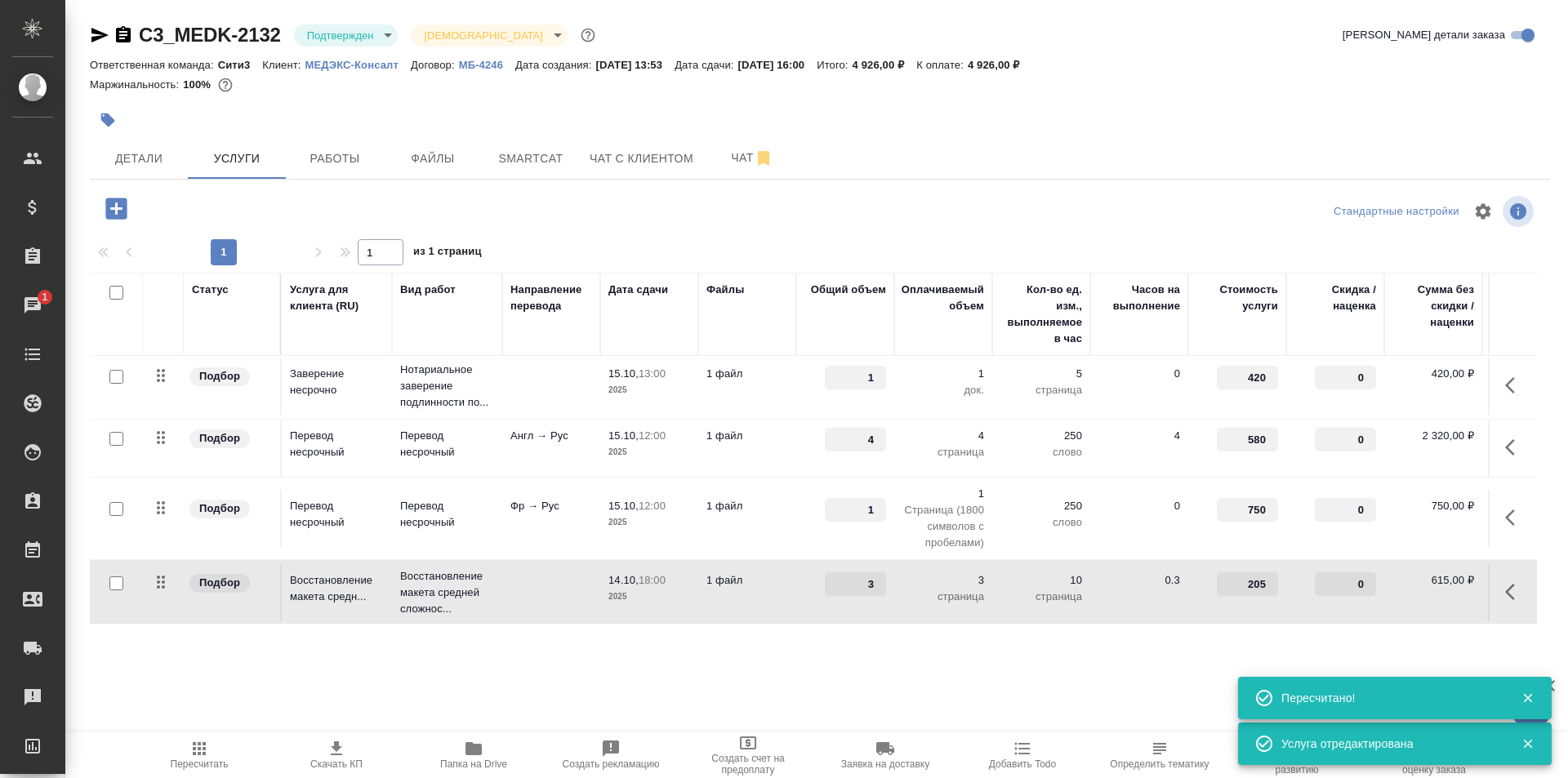
scroll to position [0, 0]
click at [141, 166] on span "Детали" at bounding box center [138, 159] width 78 height 21
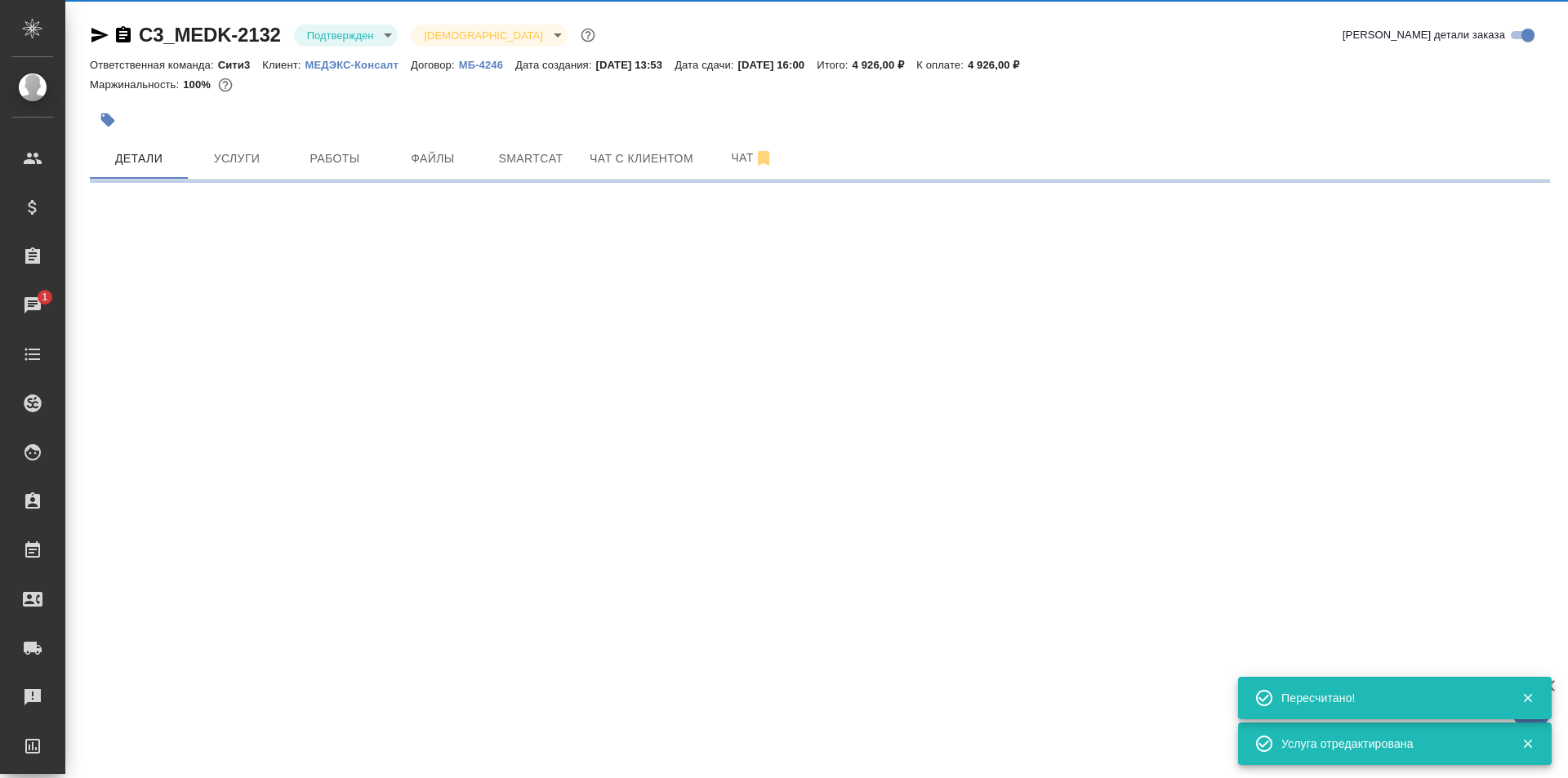
select select "RU"
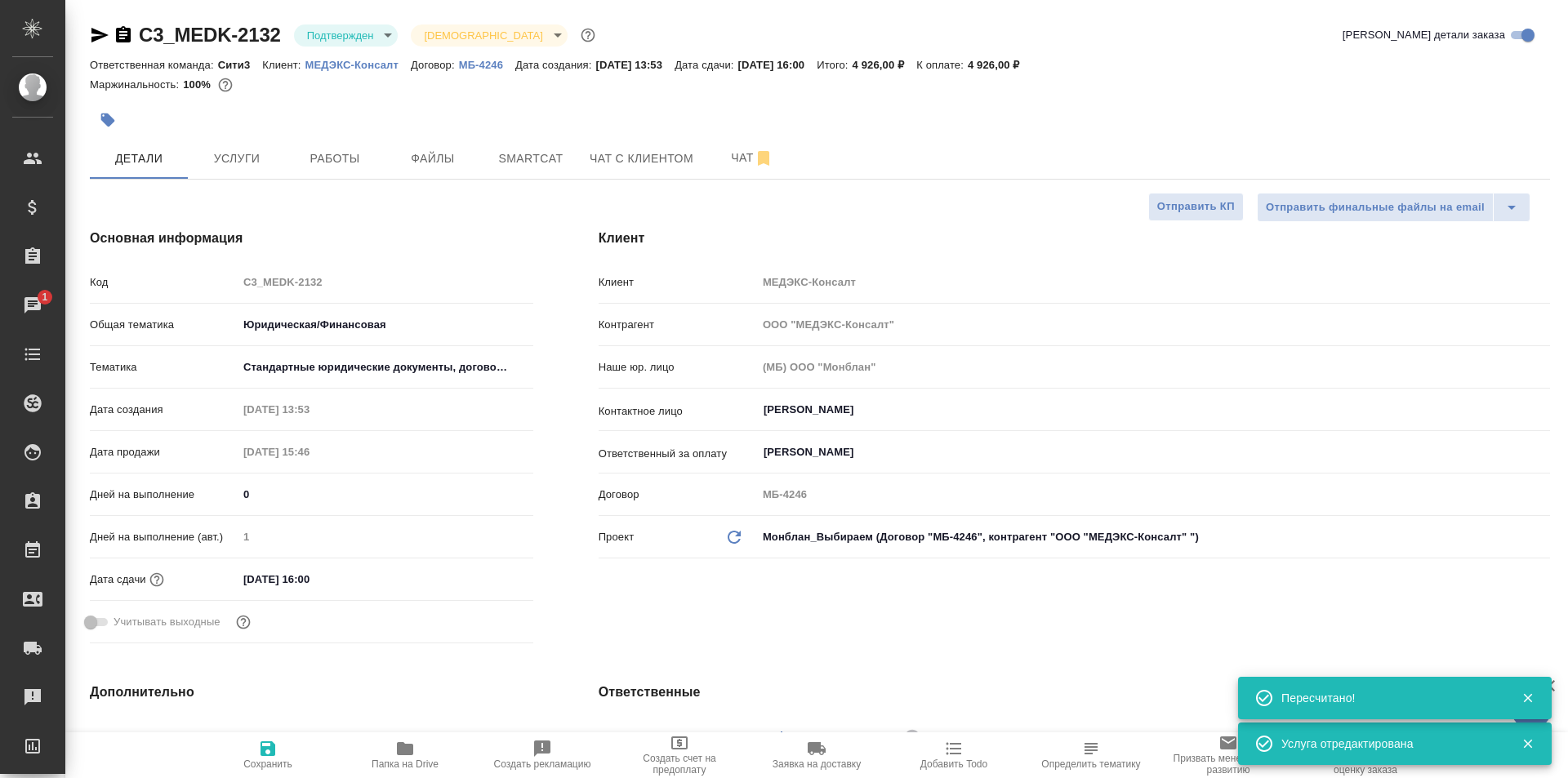
type textarea "x"
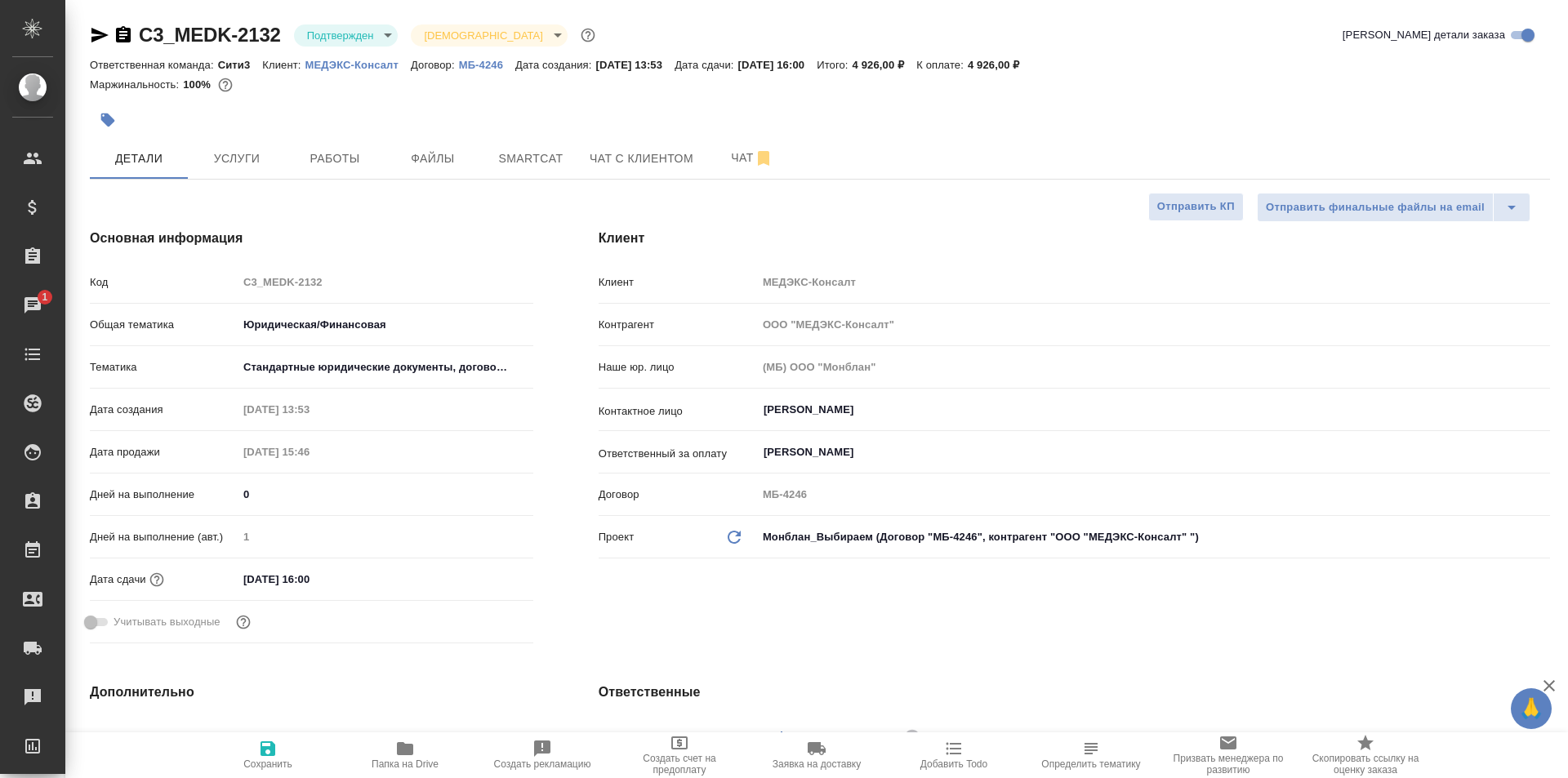
type textarea "x"
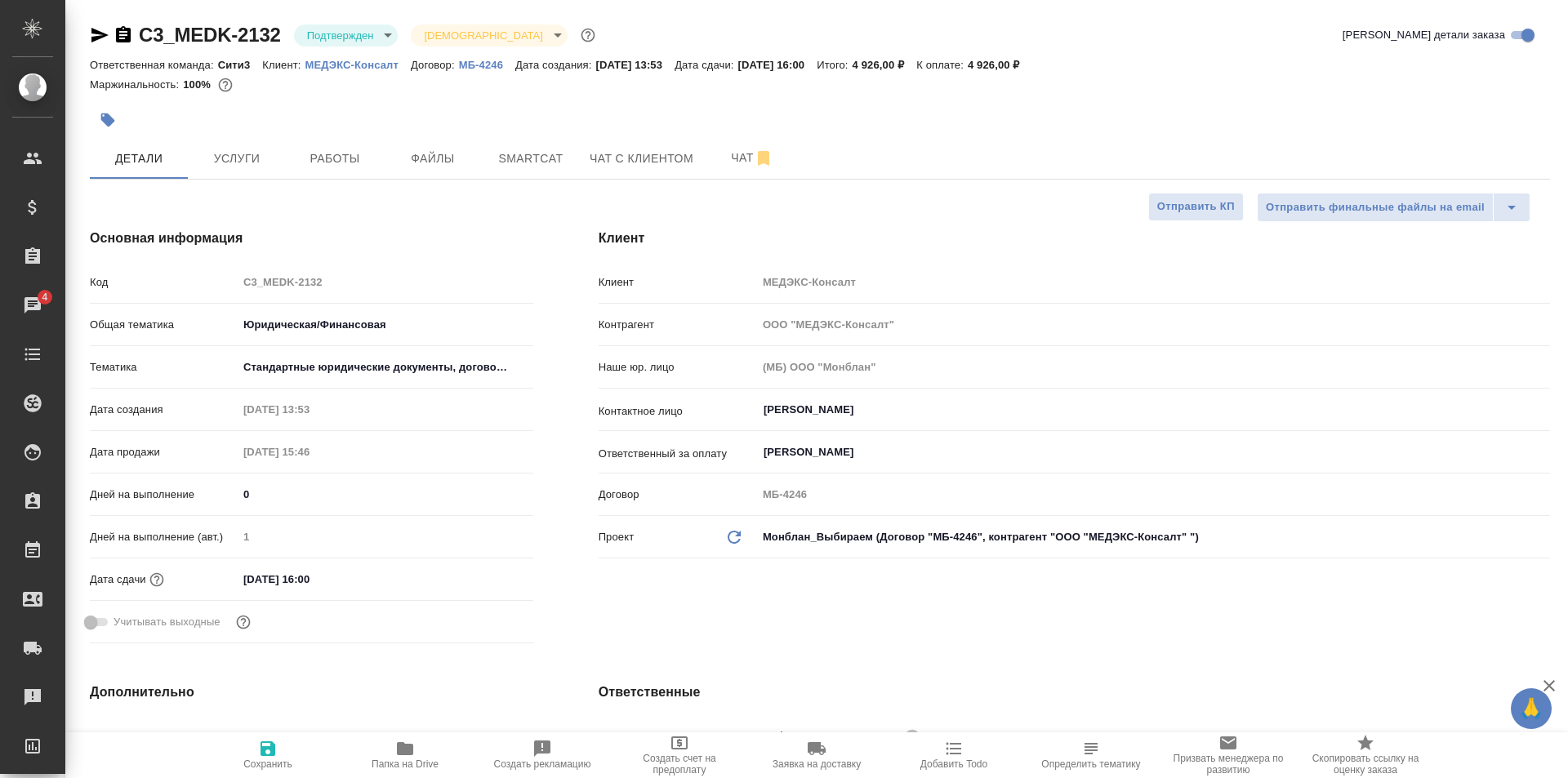
type textarea "x"
select select "RU"
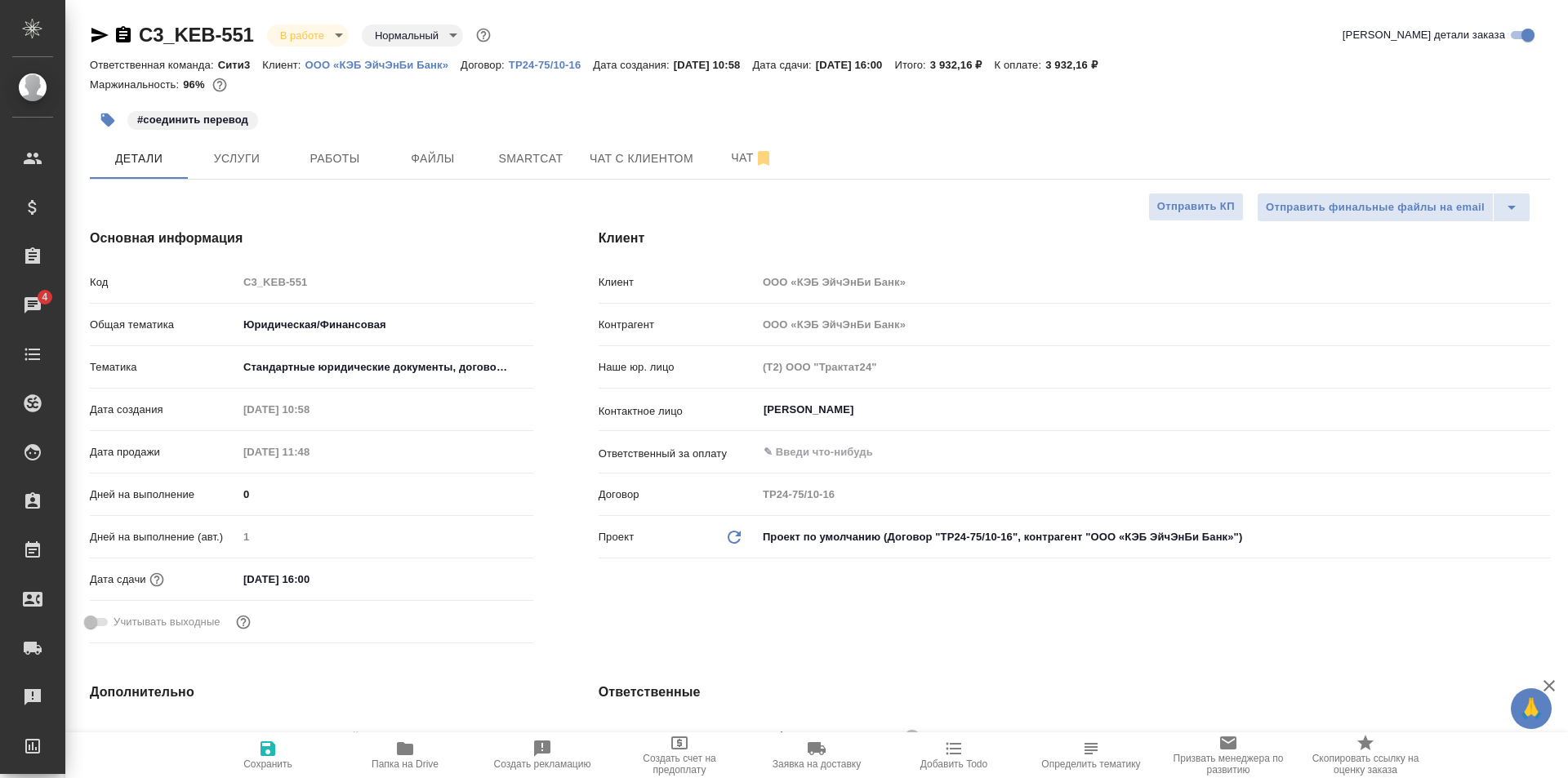
select select "RU"
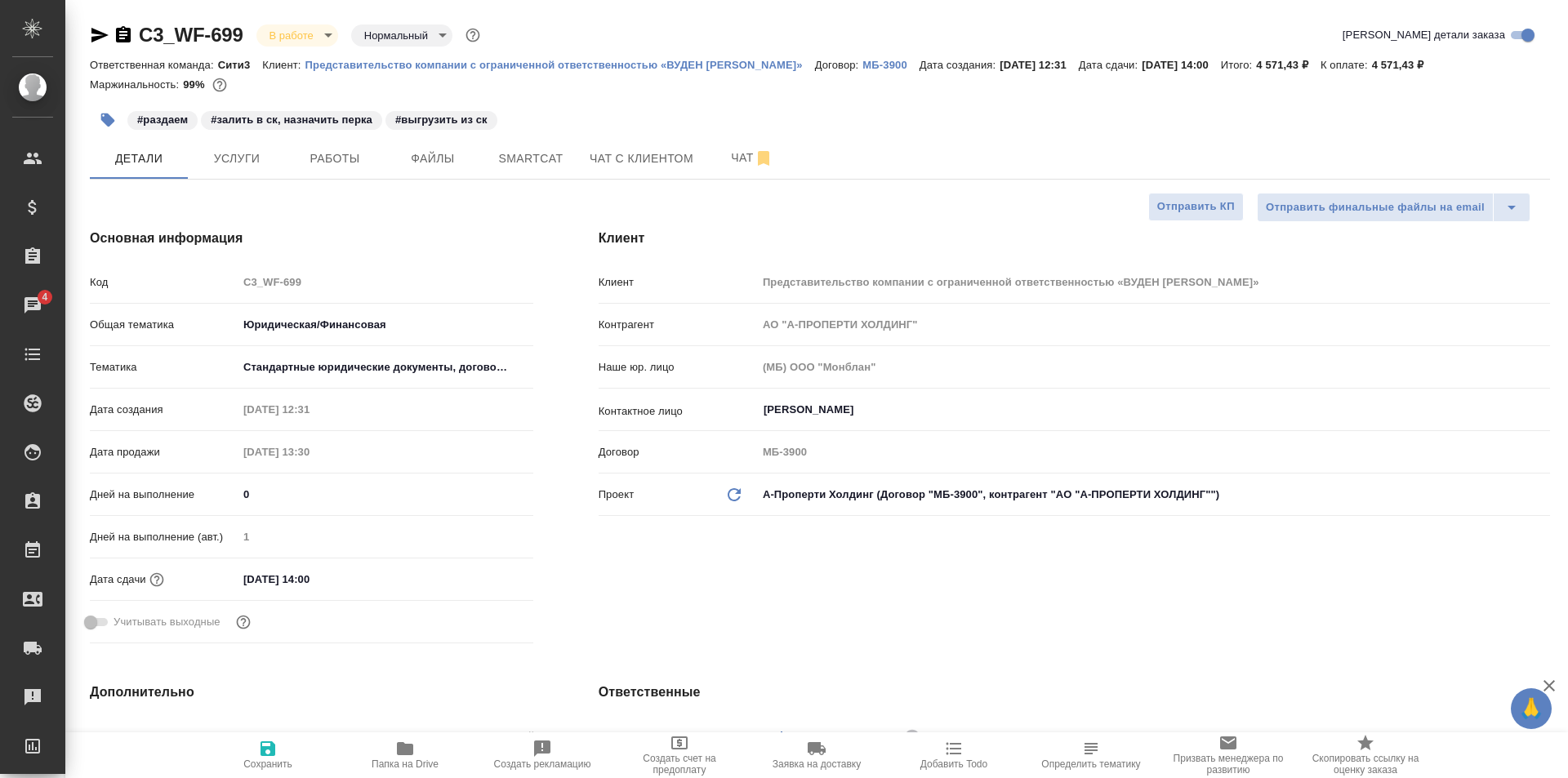
select select "RU"
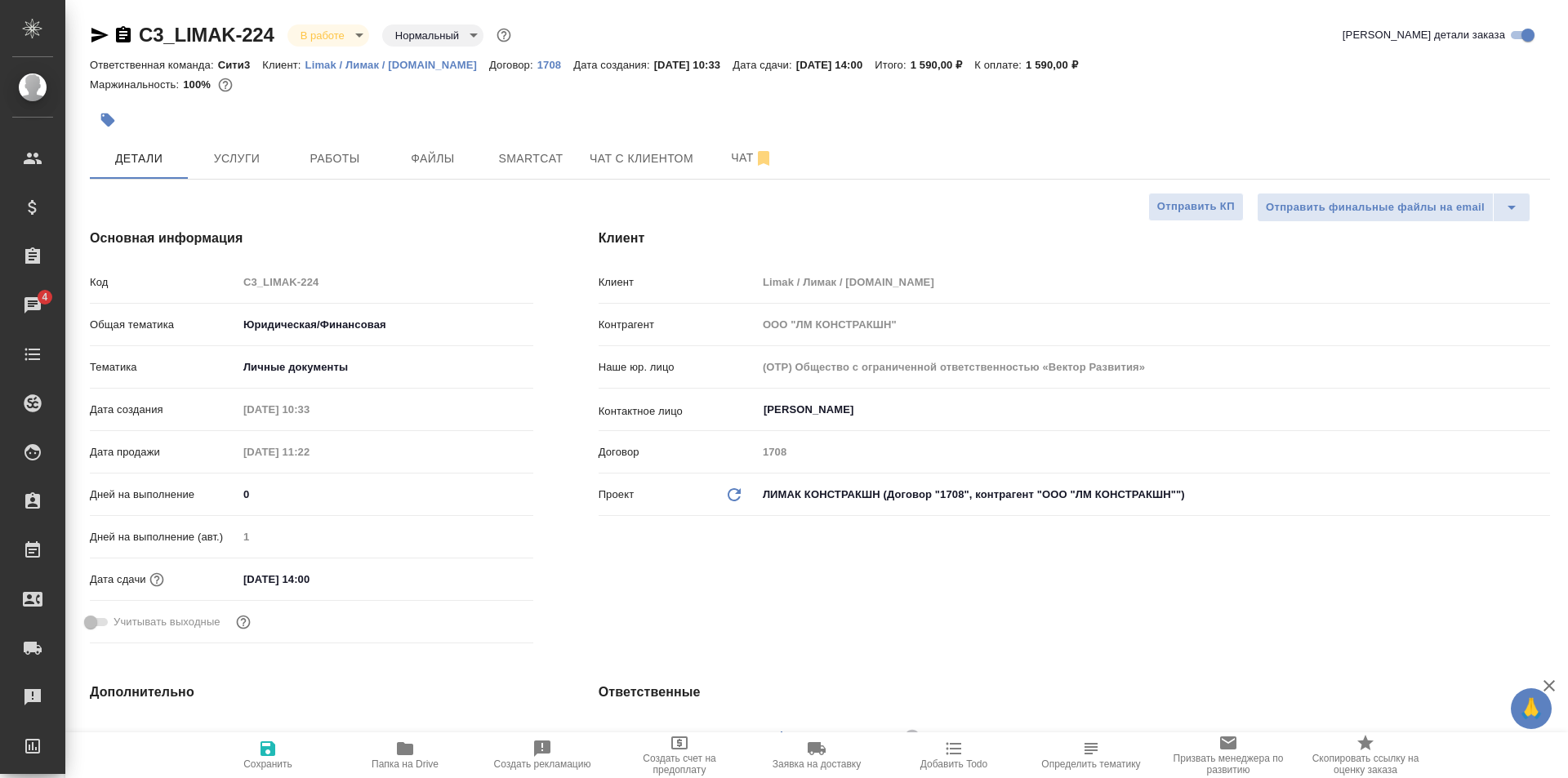
select select "RU"
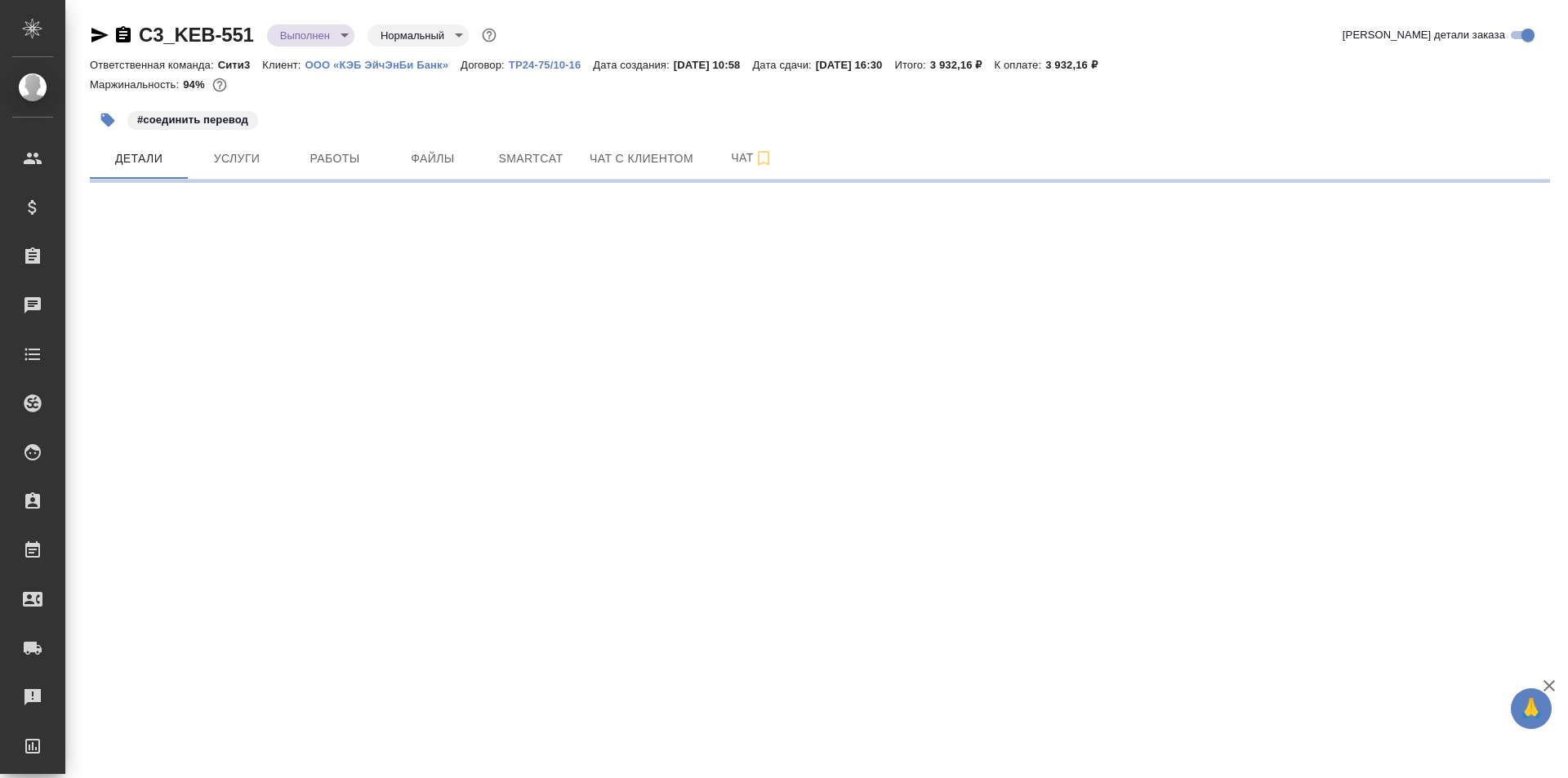
select select "RU"
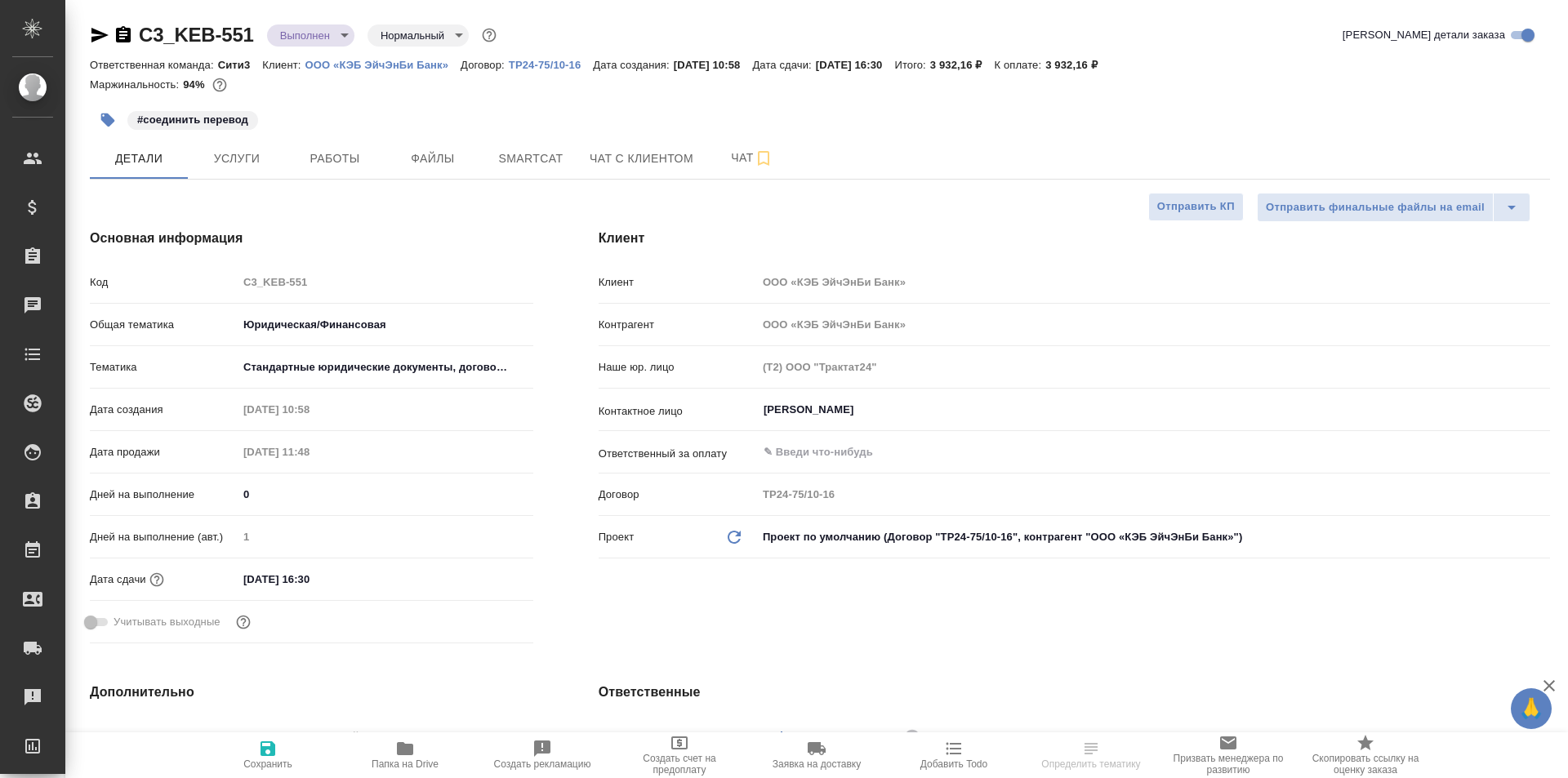
type textarea "x"
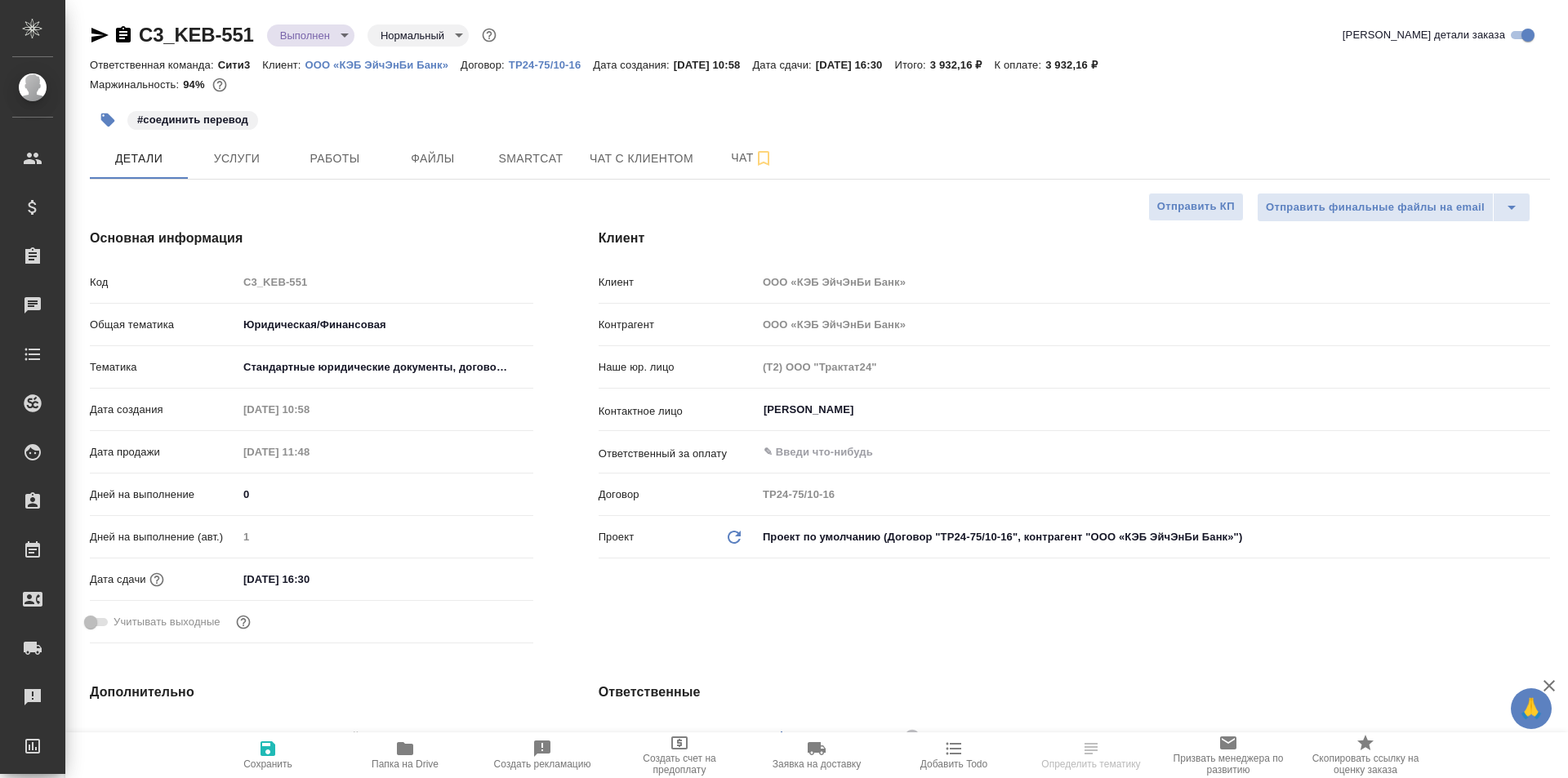
type textarea "x"
type input "Matveeva Anastasia"
type input "Chernova Anna"
type textarea "x"
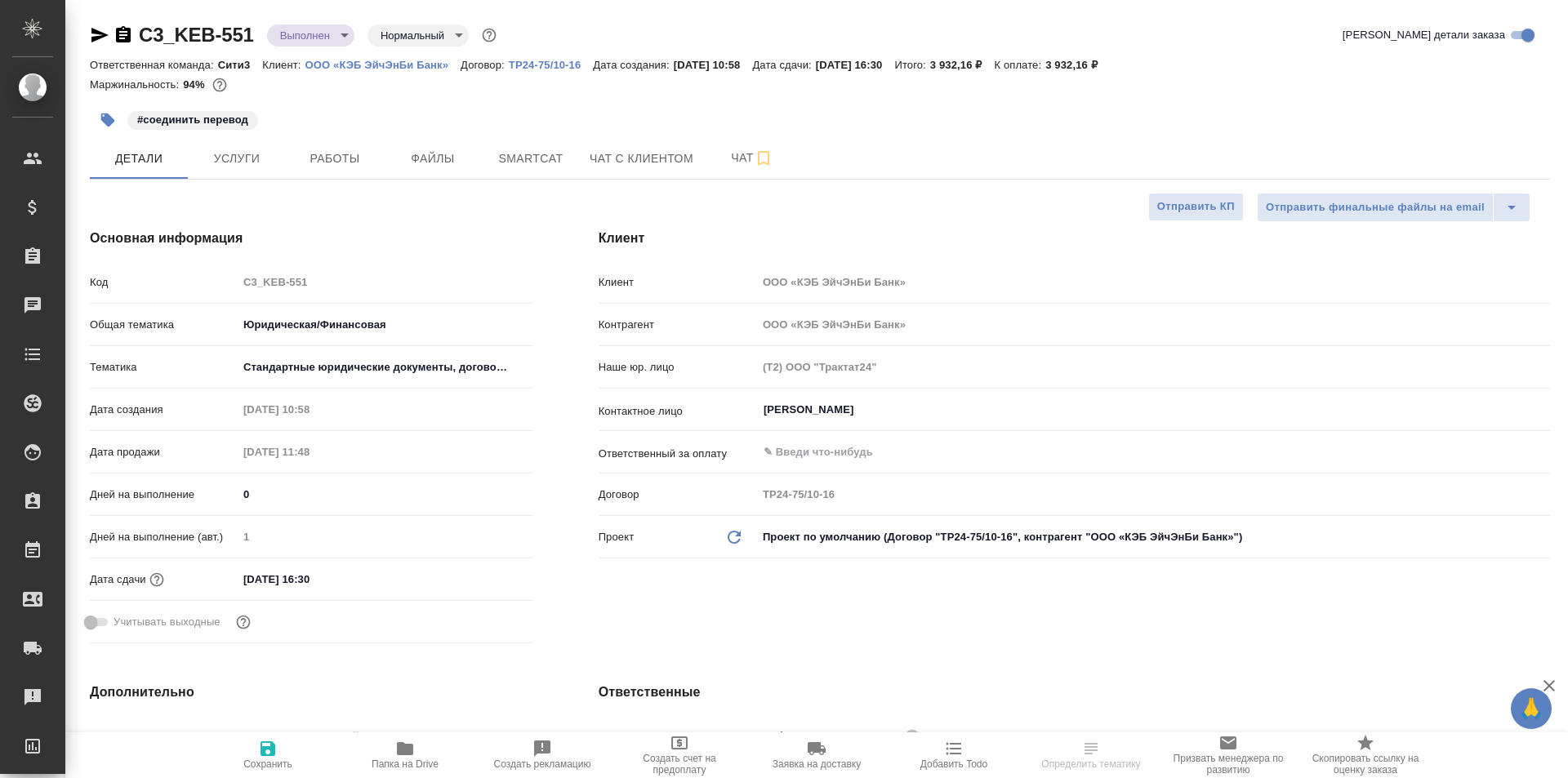
type textarea "x"
click at [716, 157] on span "Чат" at bounding box center [752, 158] width 78 height 21
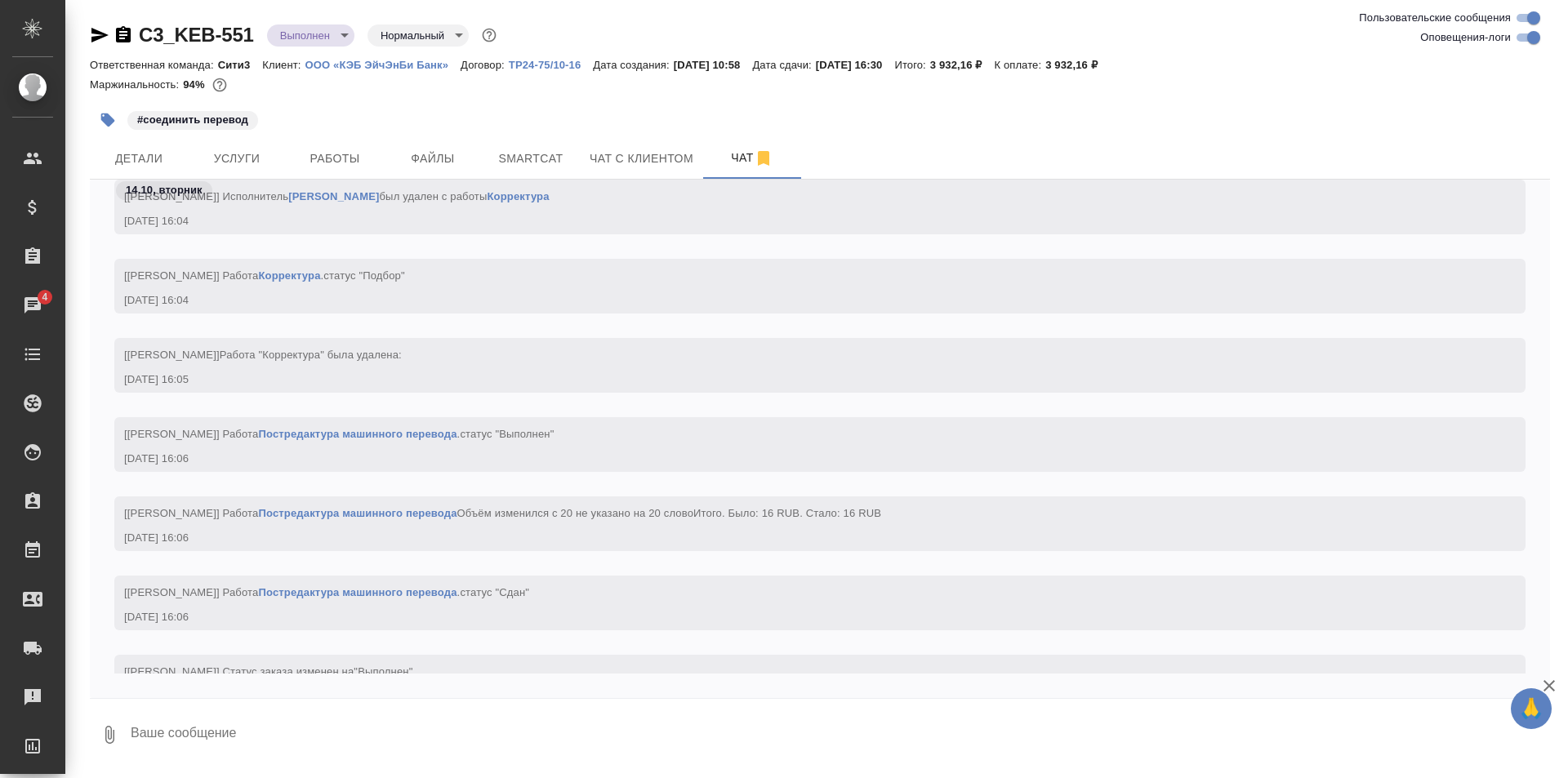
scroll to position [7135, 0]
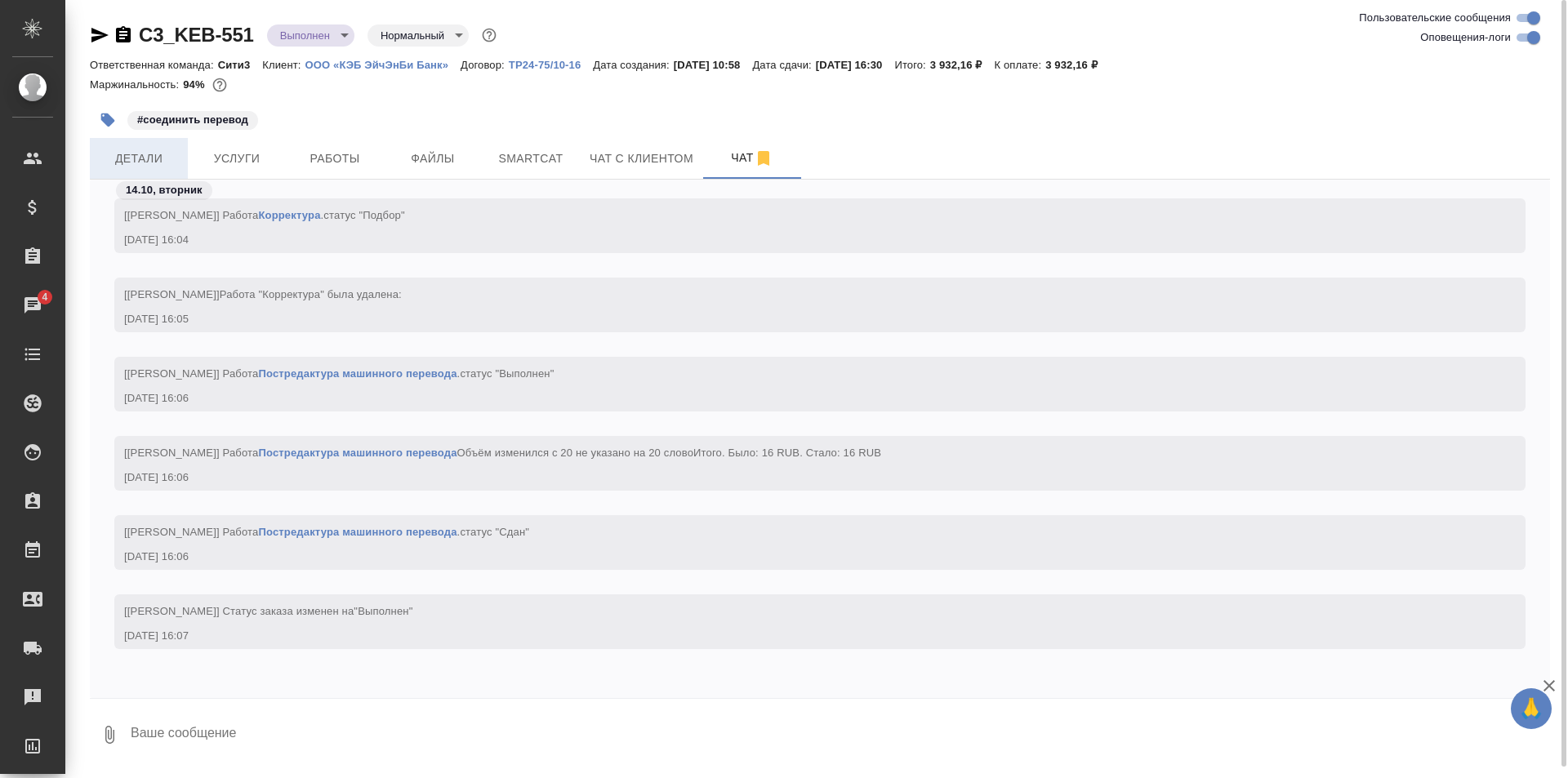
click at [169, 166] on span "Детали" at bounding box center [138, 159] width 78 height 21
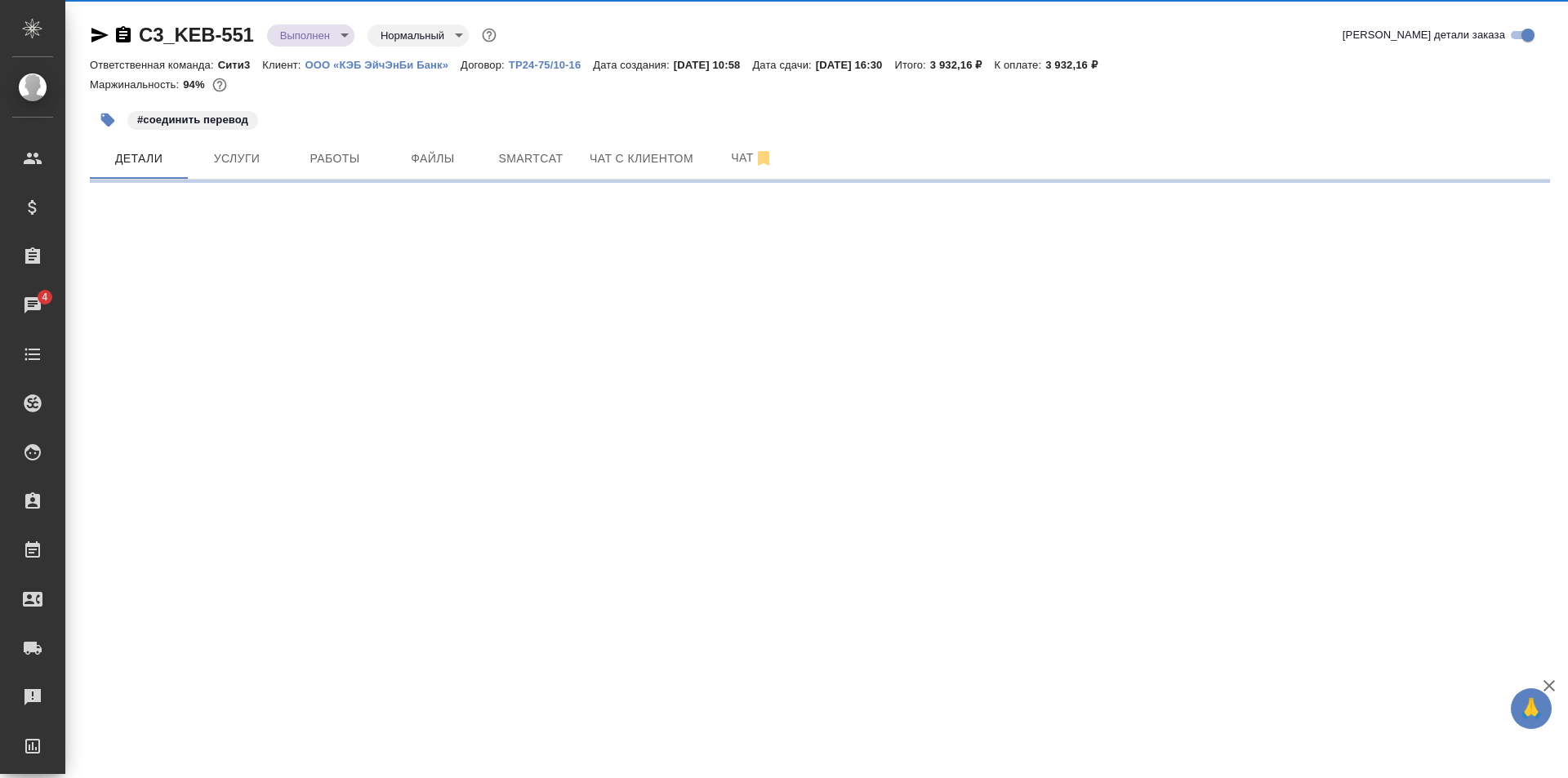
select select "RU"
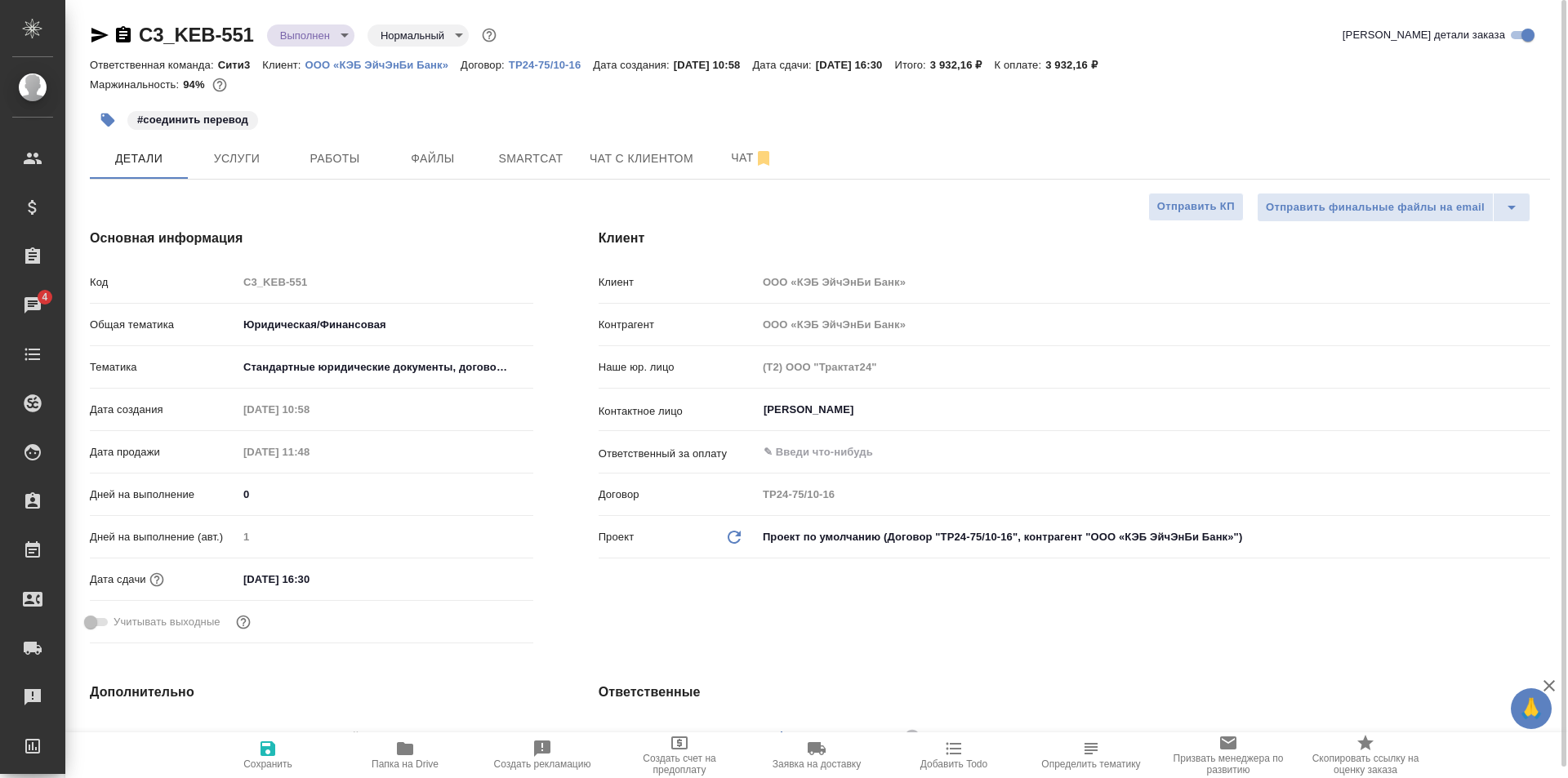
type textarea "x"
click at [434, 755] on span "Папка на Drive" at bounding box center [405, 754] width 118 height 31
type textarea "x"
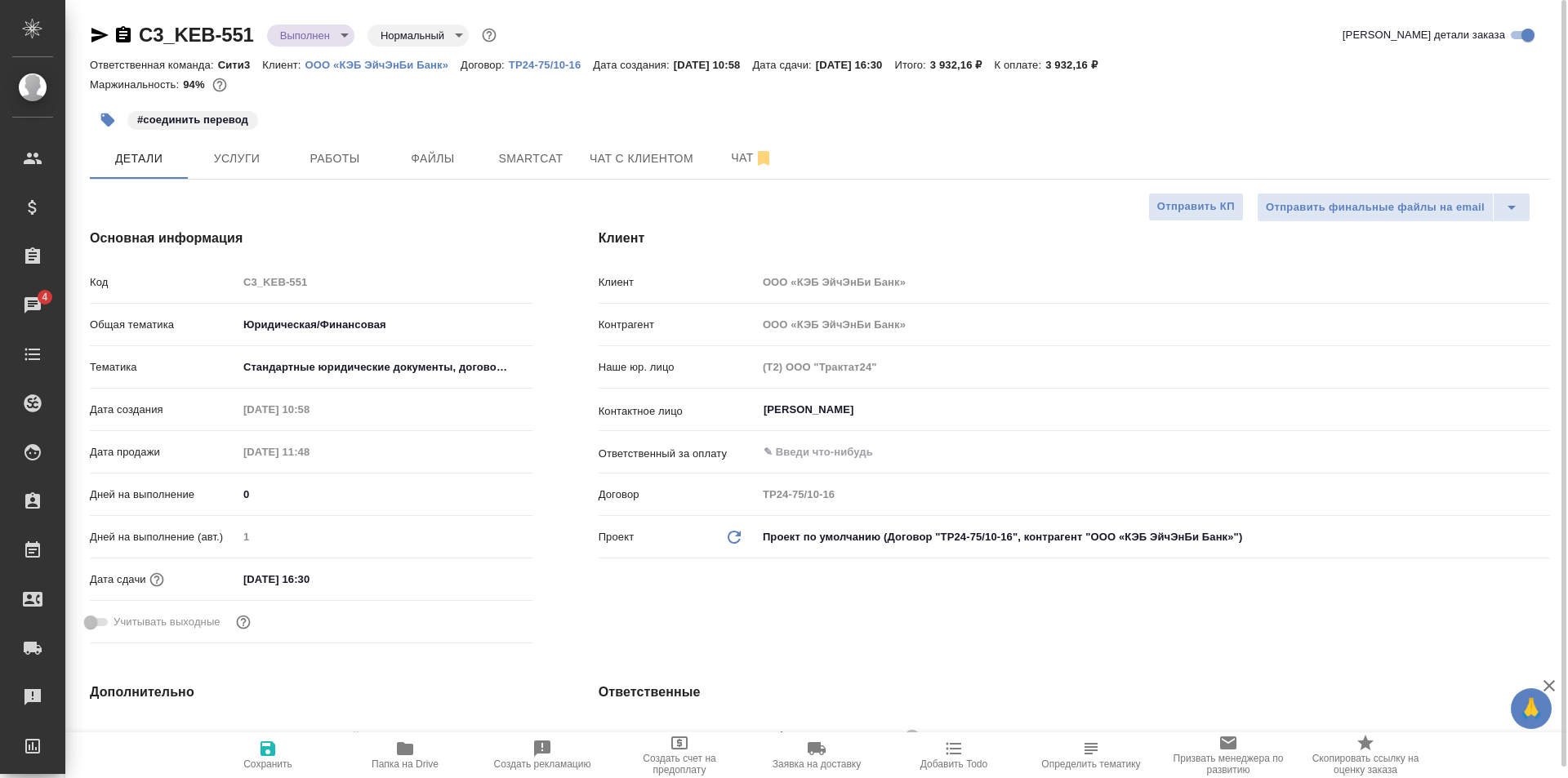
type textarea "x"
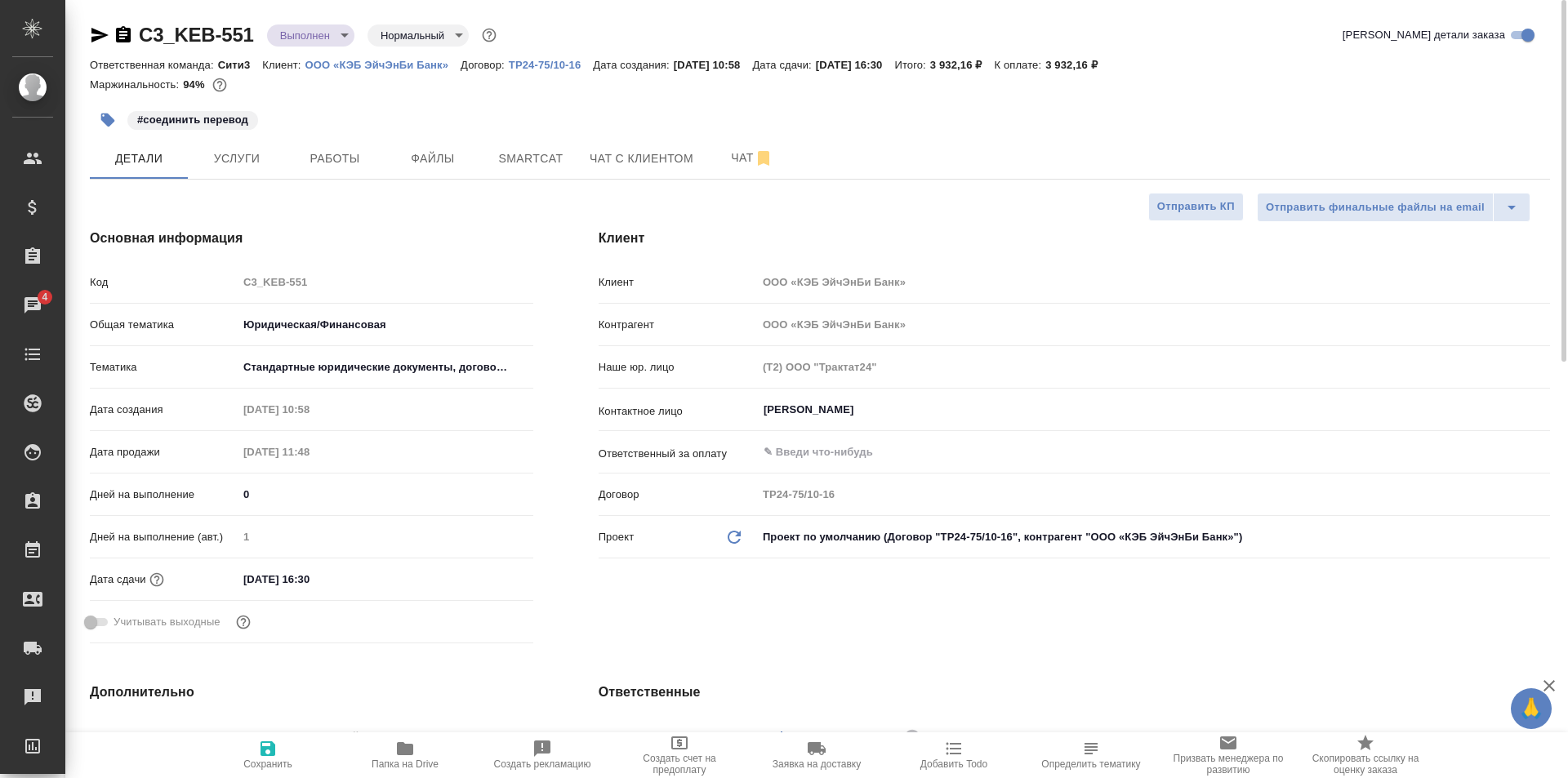
type textarea "x"
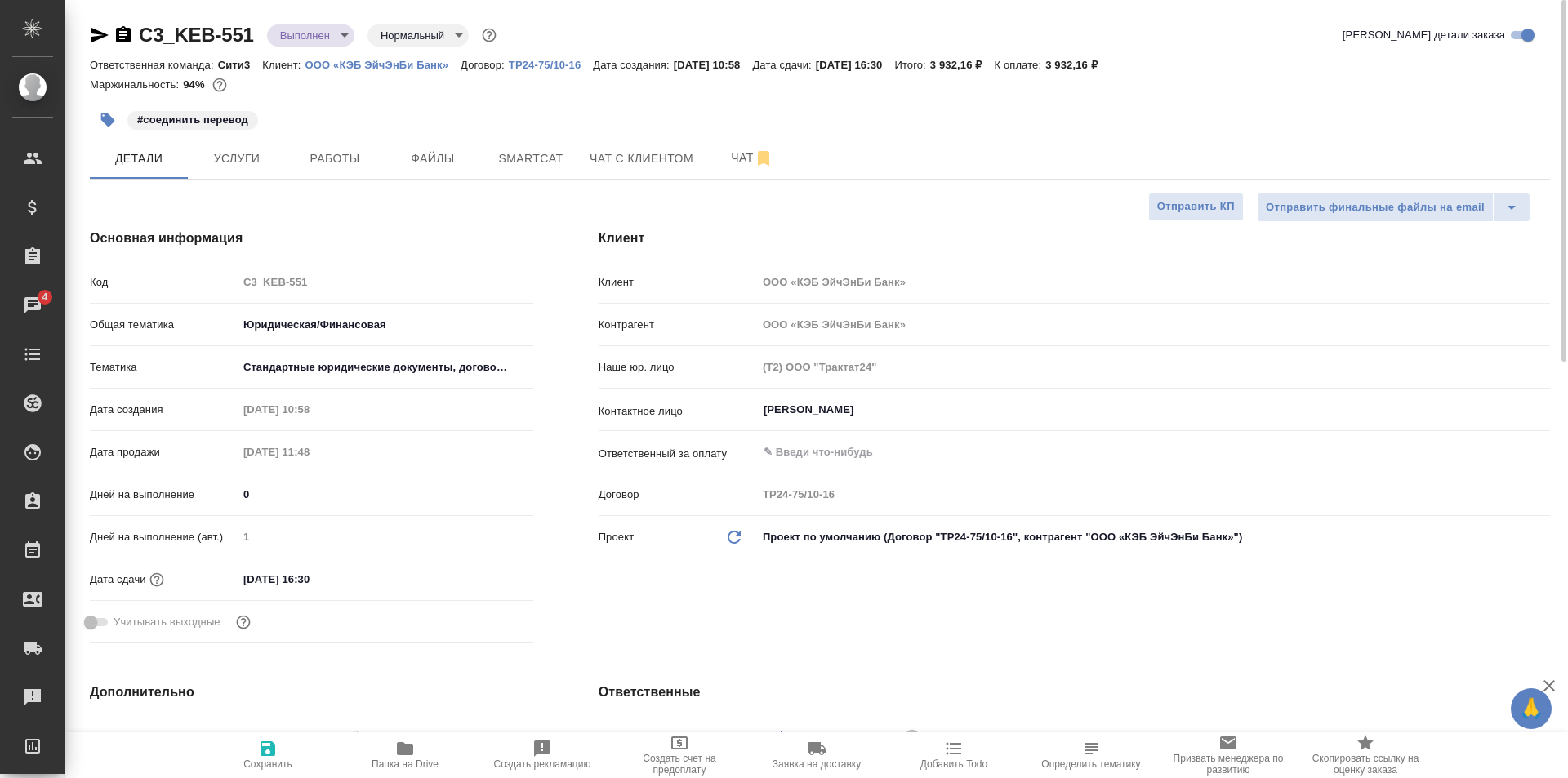
type textarea "x"
click at [95, 33] on icon "button" at bounding box center [100, 34] width 17 height 15
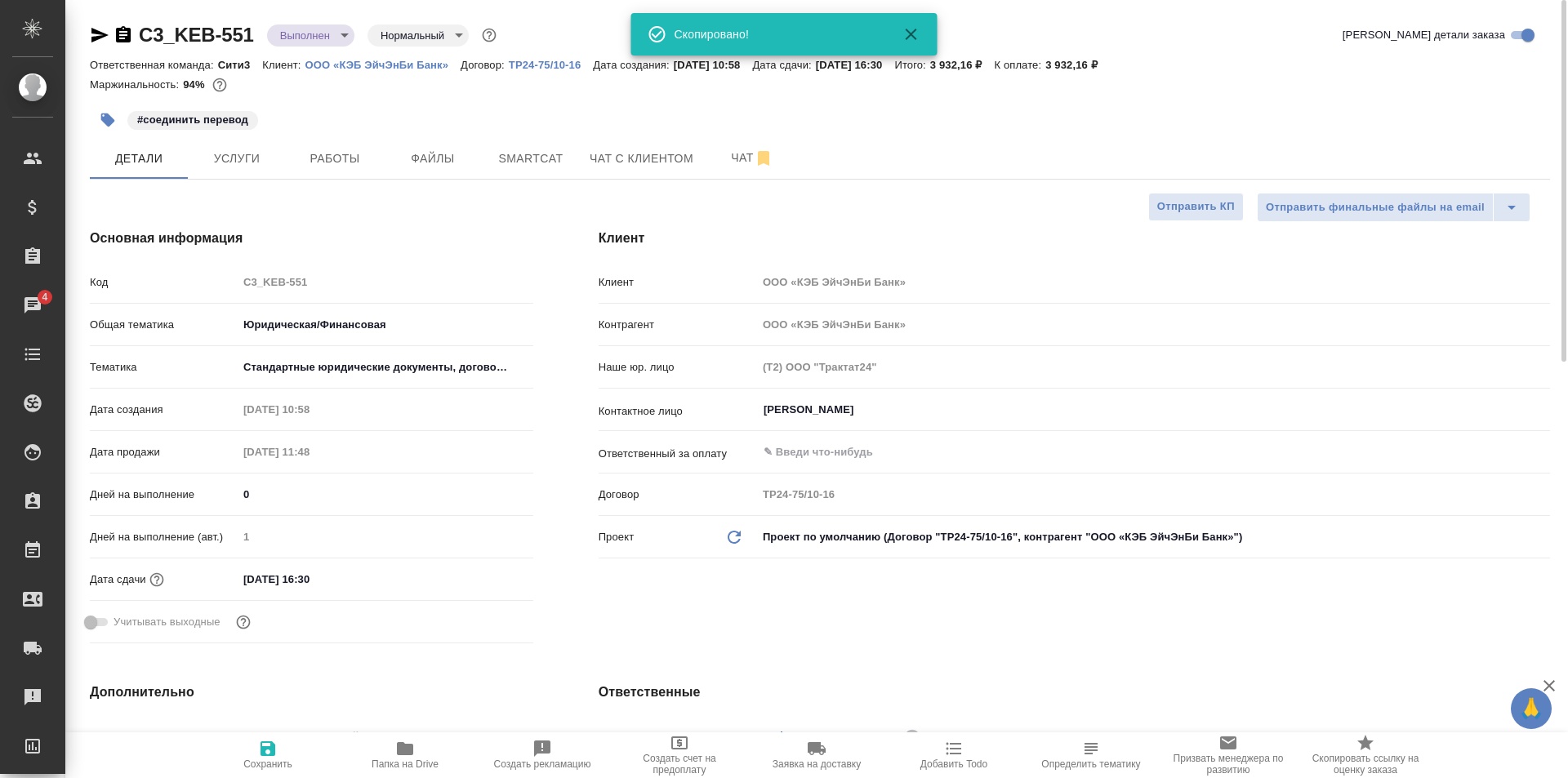
type textarea "x"
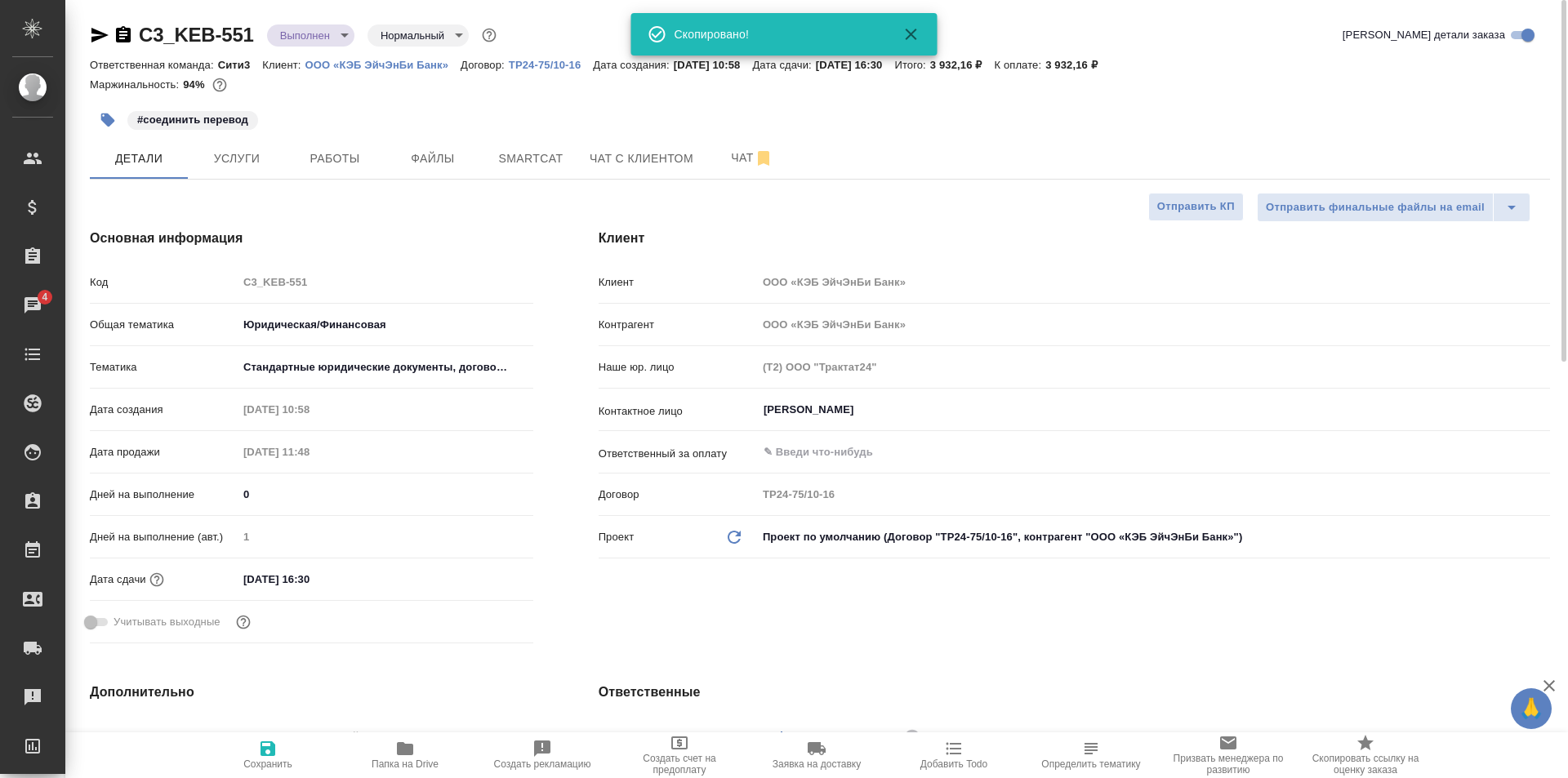
type textarea "x"
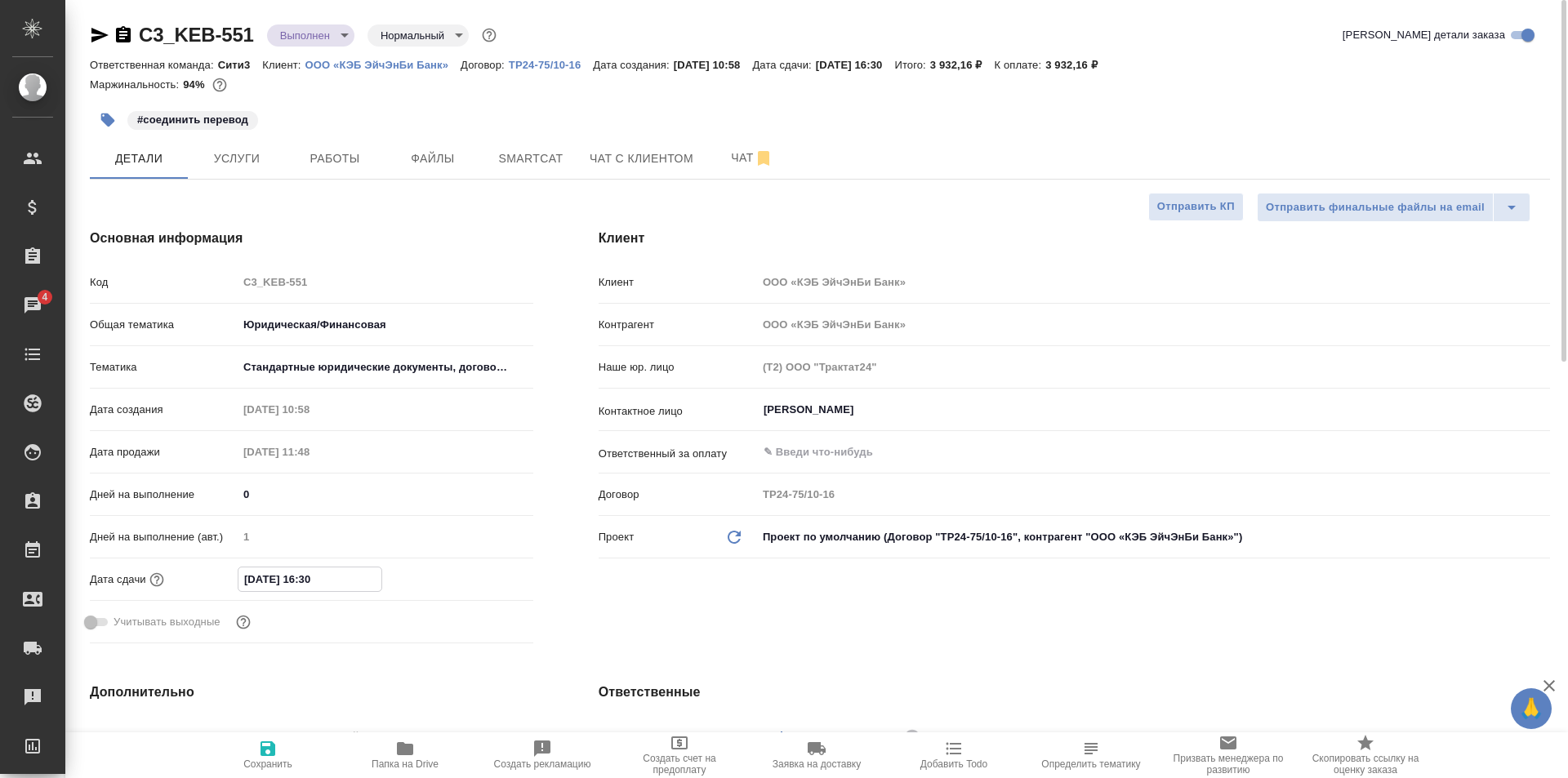
click at [366, 576] on input "14.10.2025 16:30" at bounding box center [310, 579] width 143 height 24
click at [493, 568] on icon "button" at bounding box center [486, 577] width 20 height 20
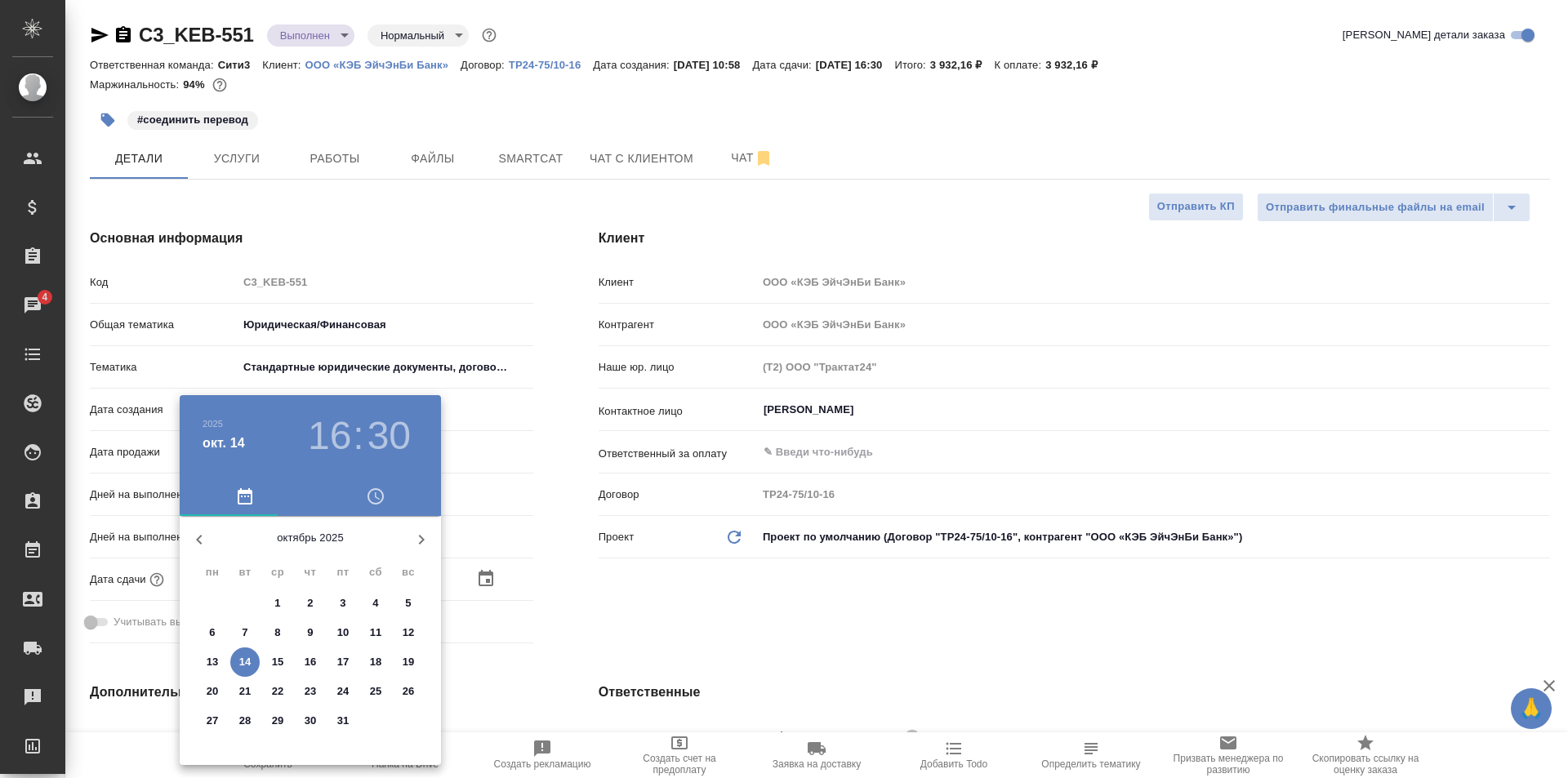
click at [270, 667] on span "15" at bounding box center [277, 661] width 29 height 16
type input "15.10.2025 16:30"
type textarea "x"
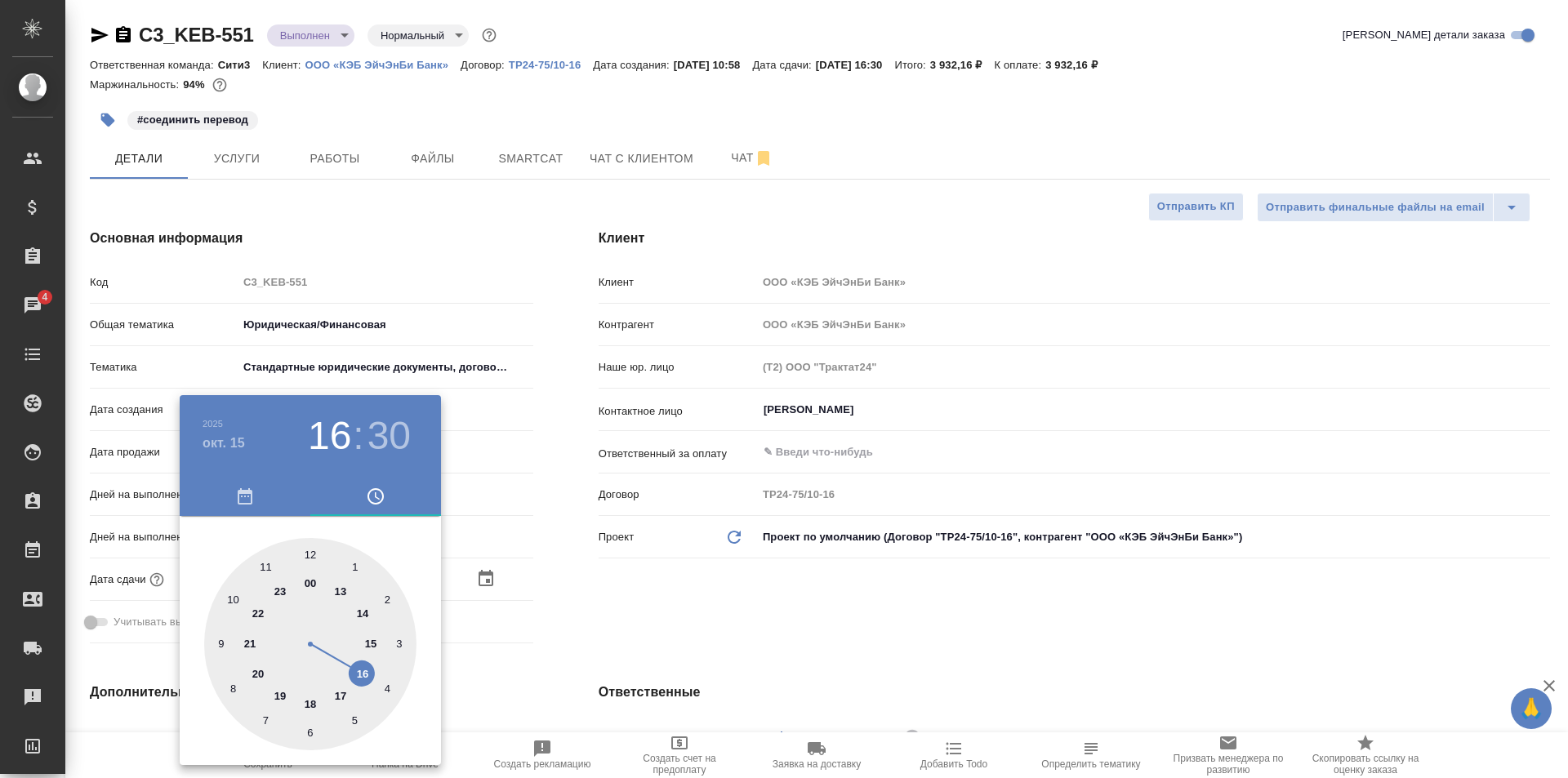
click at [235, 601] on div at bounding box center [310, 643] width 212 height 212
type input "15.10.2025 10:30"
type textarea "x"
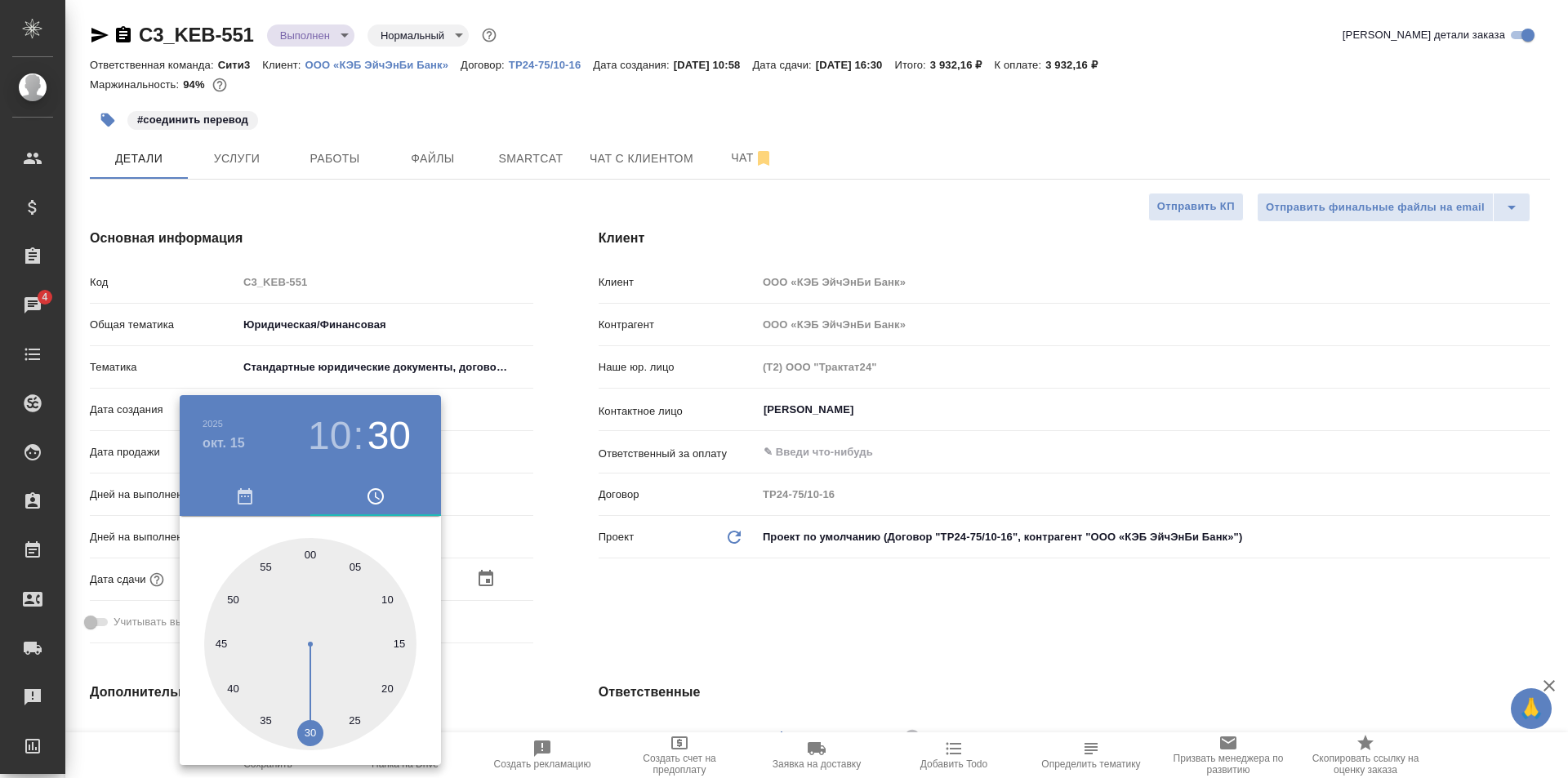
click at [309, 549] on div at bounding box center [310, 643] width 212 height 212
type input "15.10.2025 10:00"
type textarea "x"
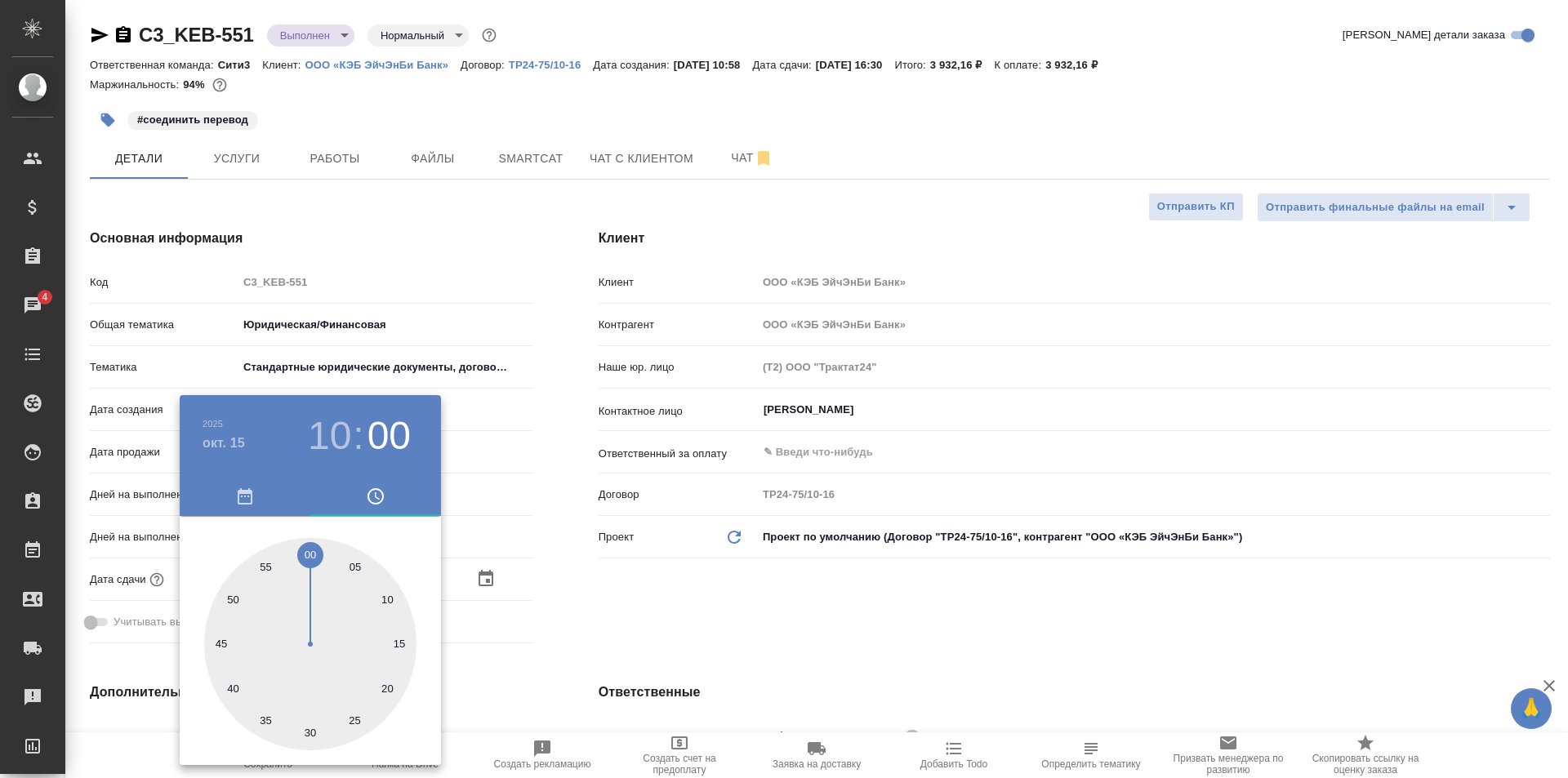
click at [627, 595] on div at bounding box center [784, 389] width 1568 height 778
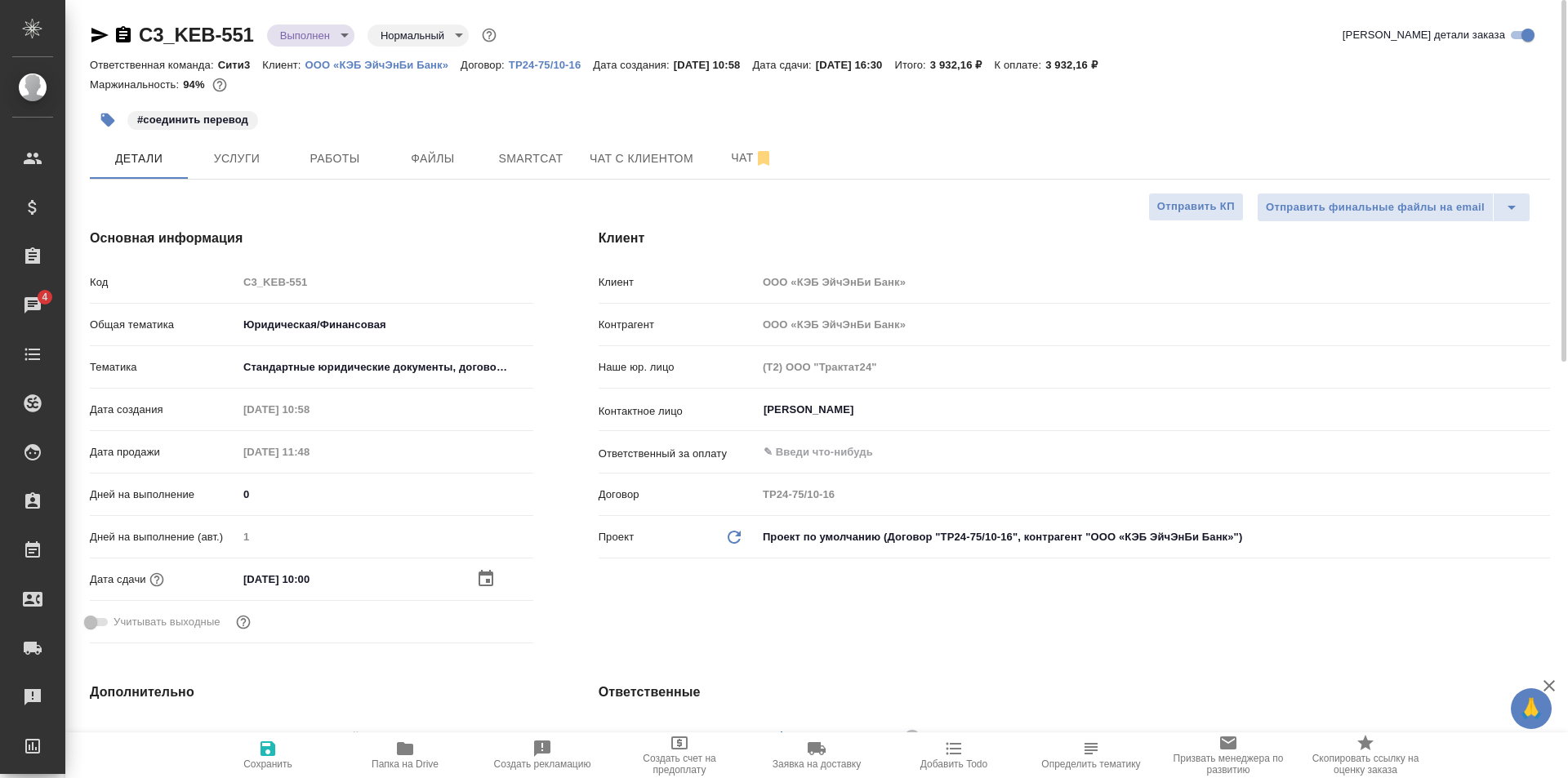
click at [286, 744] on span "Сохранить" at bounding box center [268, 754] width 118 height 31
type textarea "x"
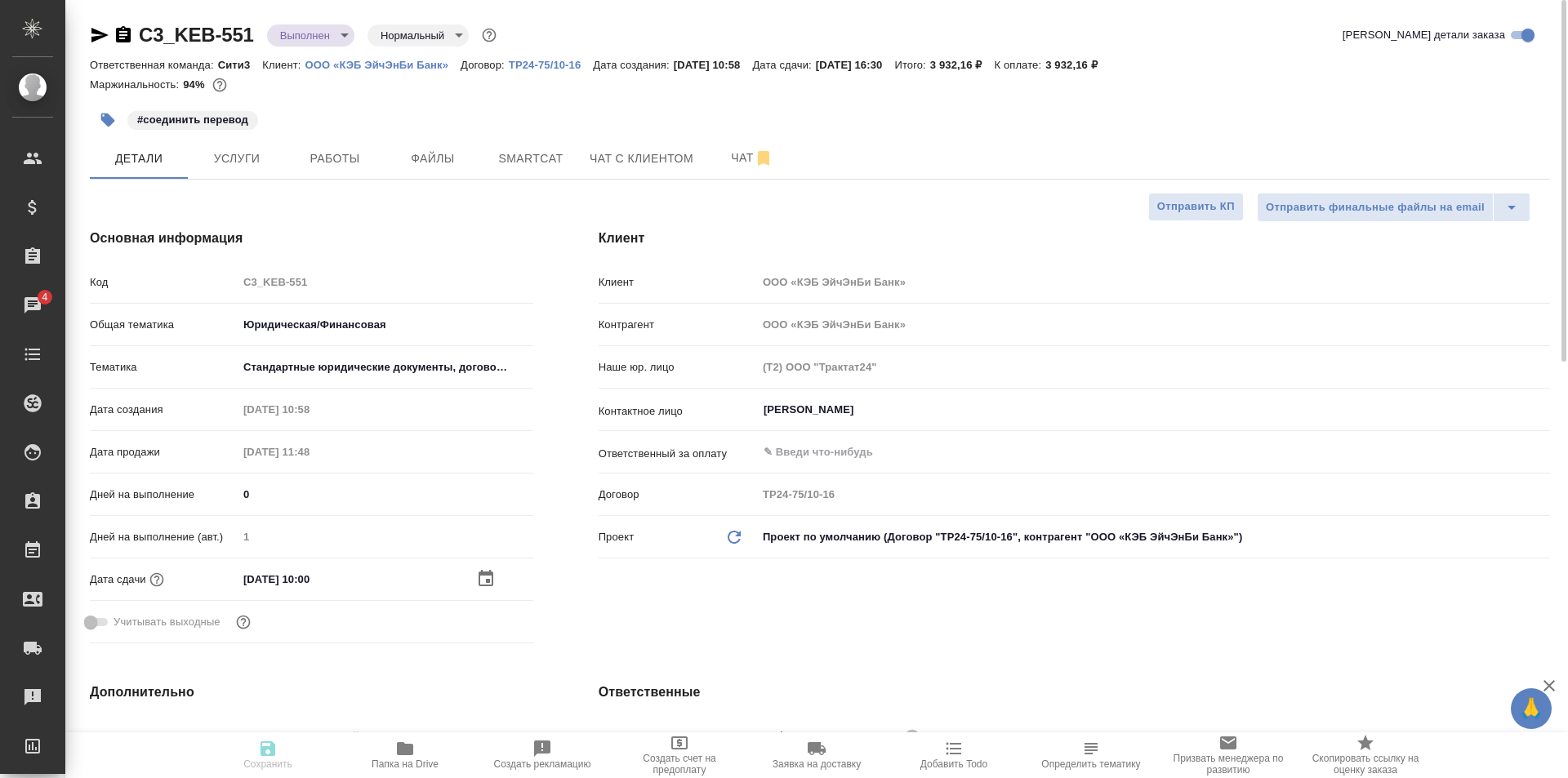
type textarea "x"
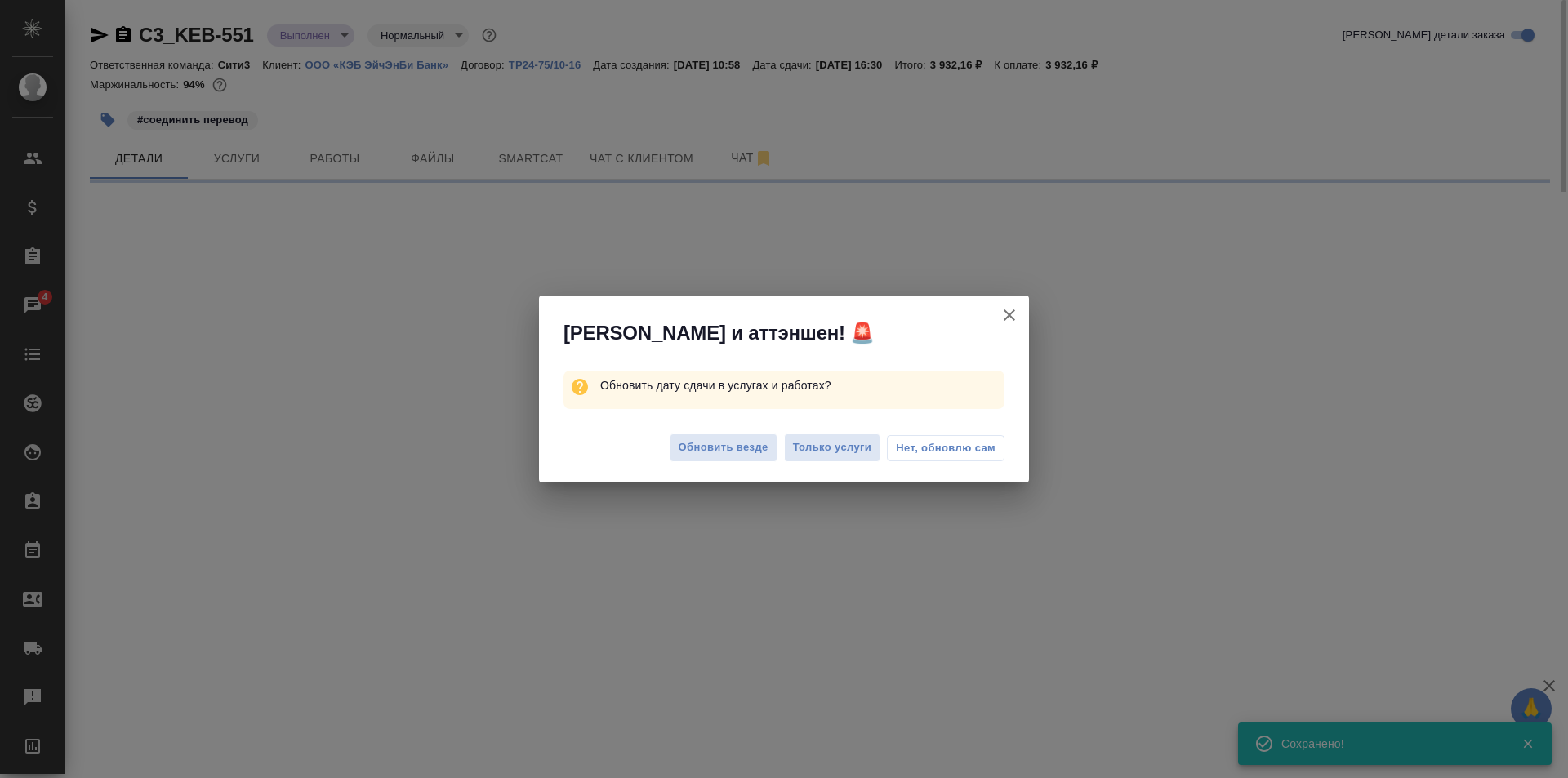
select select "RU"
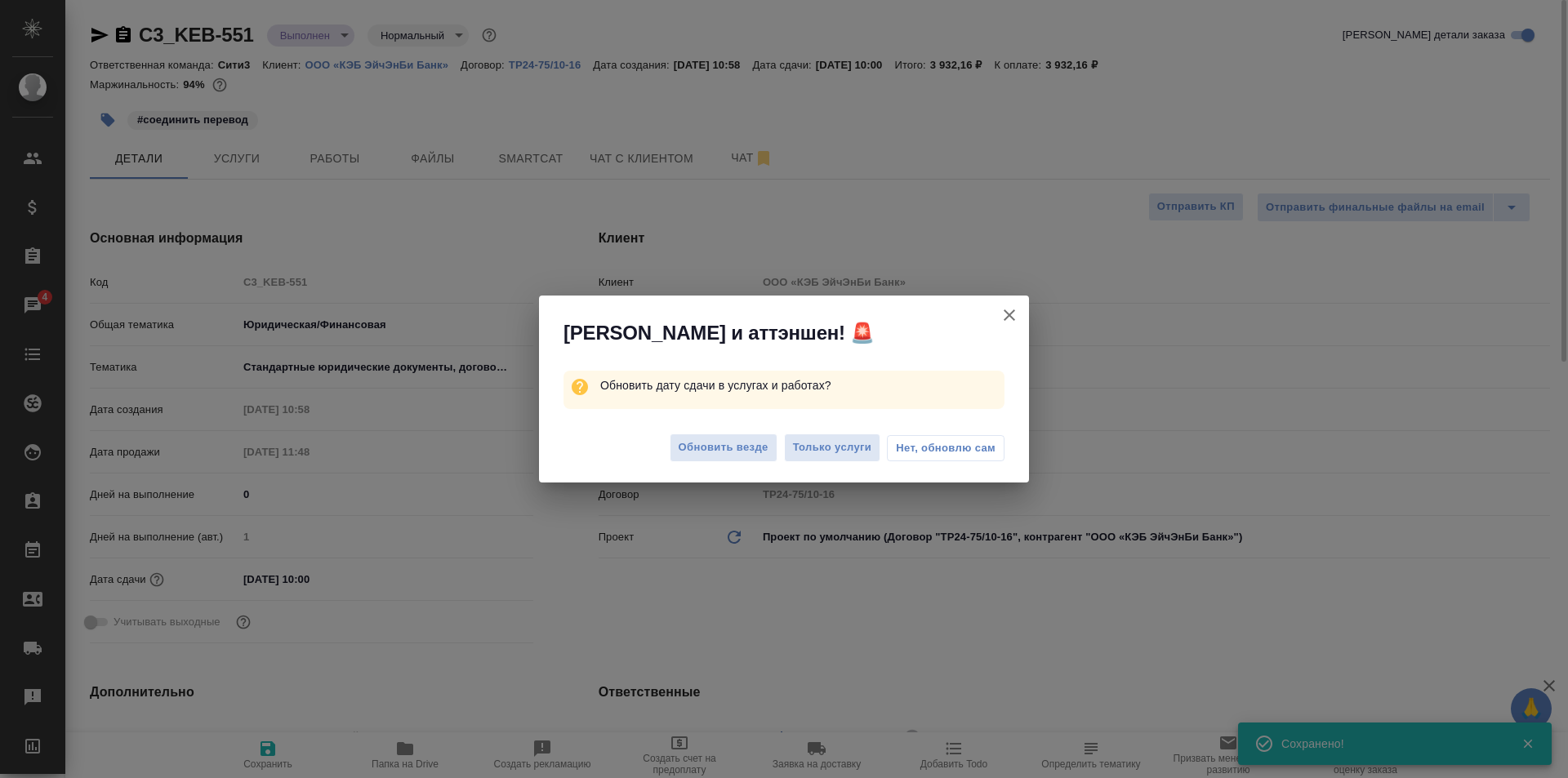
type textarea "x"
click at [923, 457] on button "Нет, обновлю сам" at bounding box center [946, 448] width 118 height 26
type textarea "x"
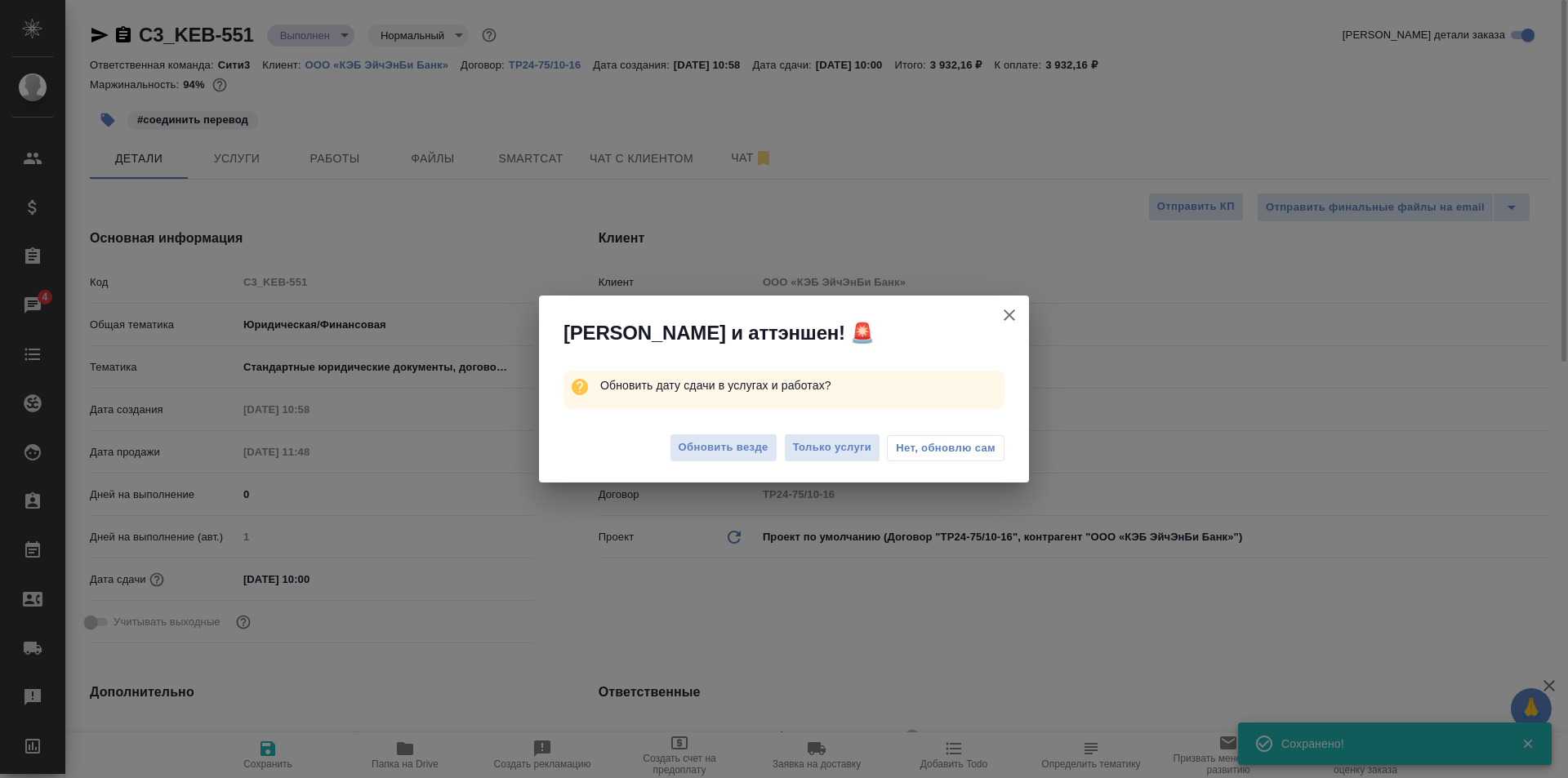
type textarea "x"
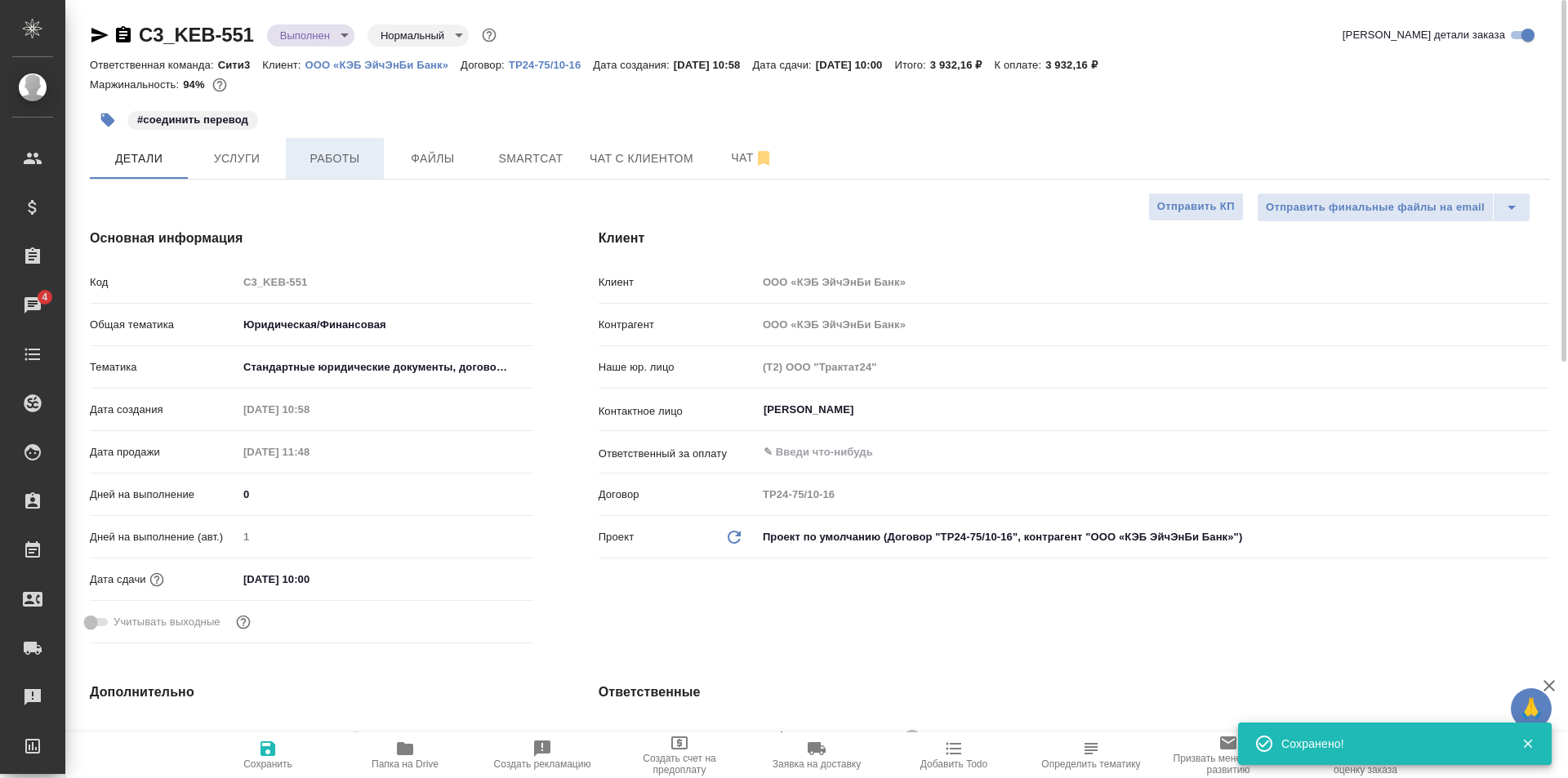
click at [293, 174] on button "Работы" at bounding box center [335, 159] width 98 height 41
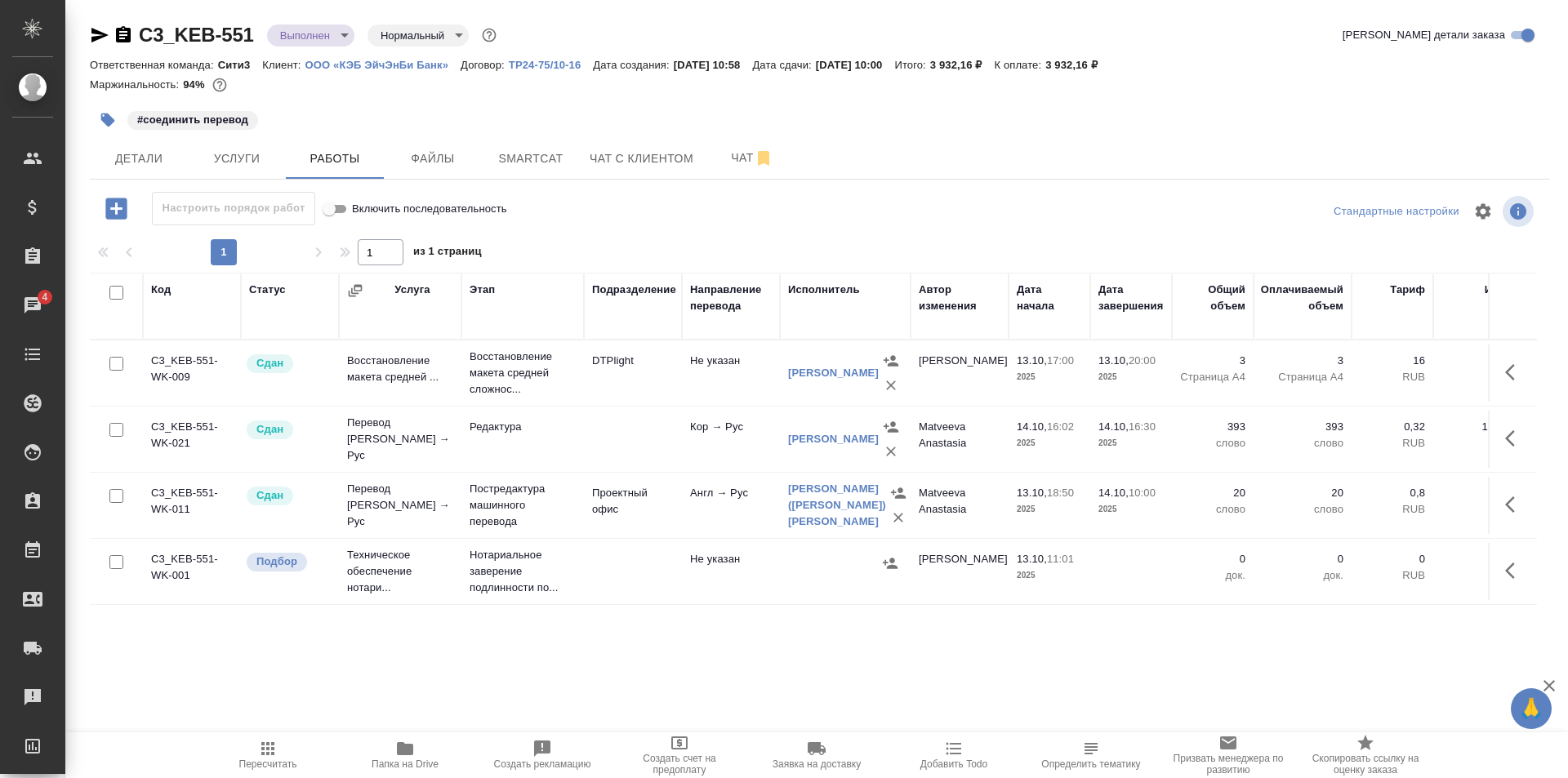
click at [617, 539] on tr "C3_KEB-551-WK-011 Сдан Перевод Стандарт Англ → Рус Постредактура машинного пере…" at bounding box center [1015, 505] width 1850 height 66
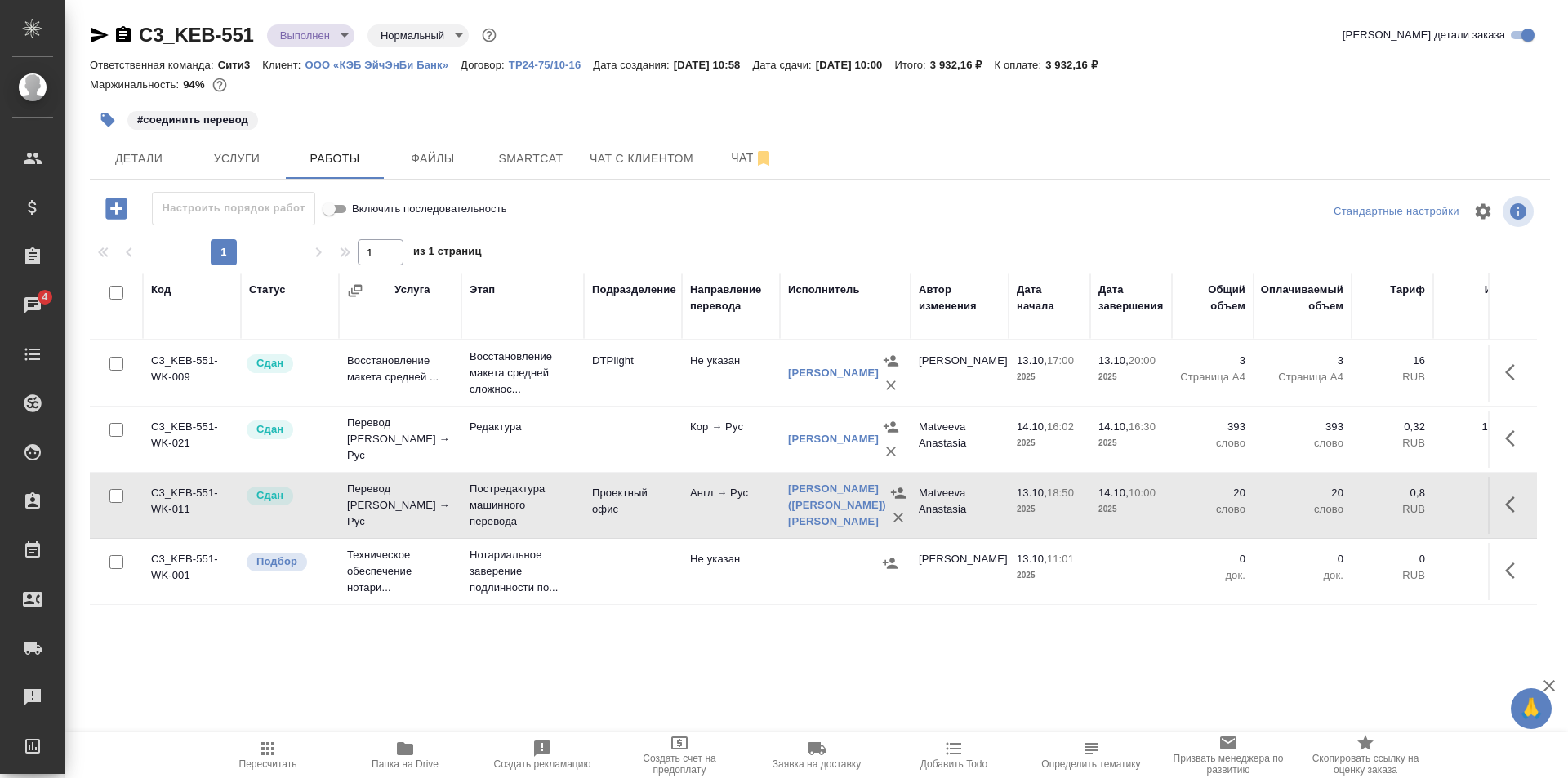
click at [617, 539] on tr "C3_KEB-551-WK-011 Сдан Перевод Стандарт Англ → Рус Постредактура машинного пере…" at bounding box center [1015, 505] width 1850 height 66
click at [638, 466] on td at bounding box center [633, 439] width 98 height 57
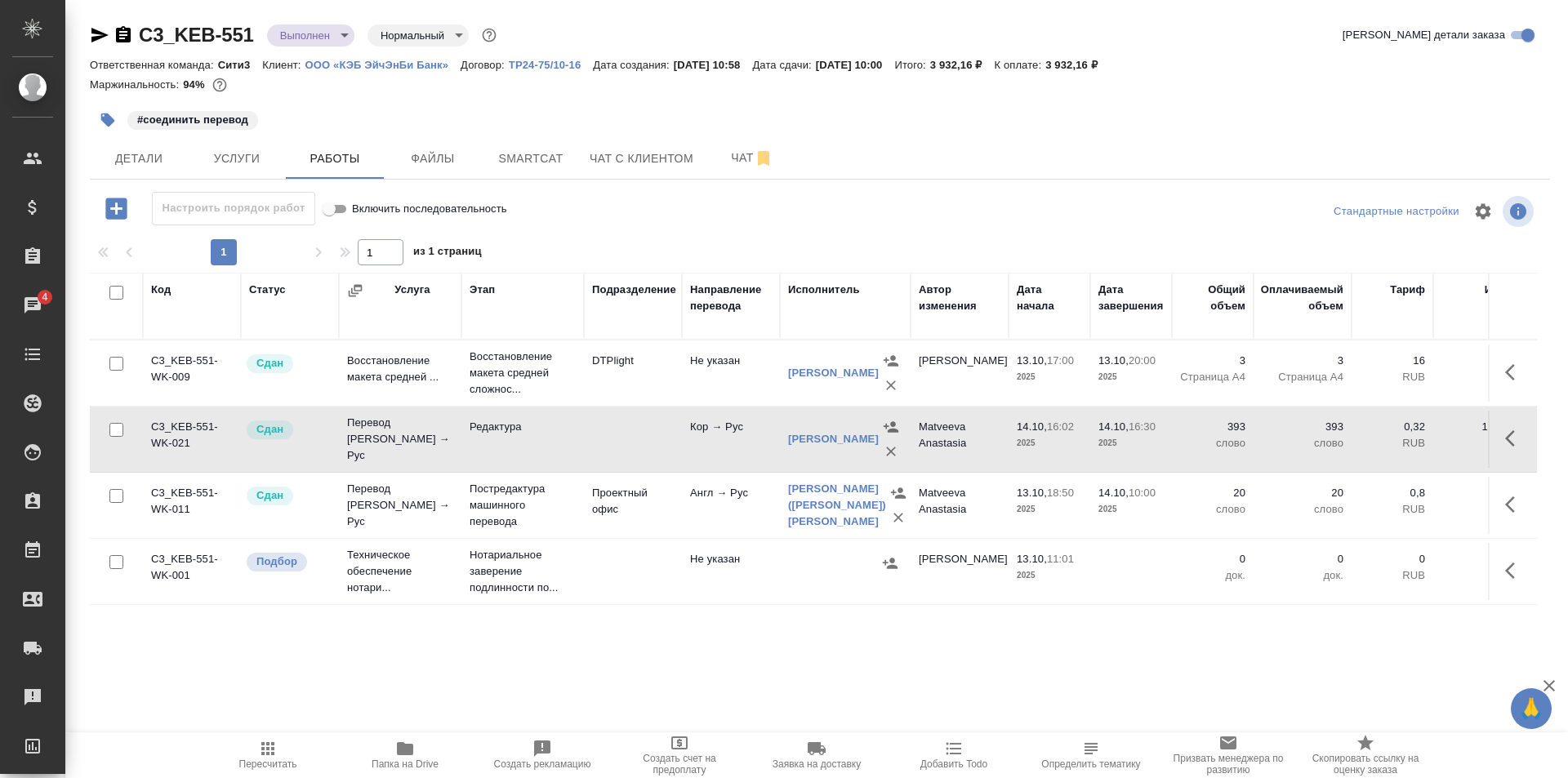
click at [638, 466] on td at bounding box center [633, 439] width 98 height 57
click at [148, 148] on span "Детали" at bounding box center [138, 159] width 78 height 21
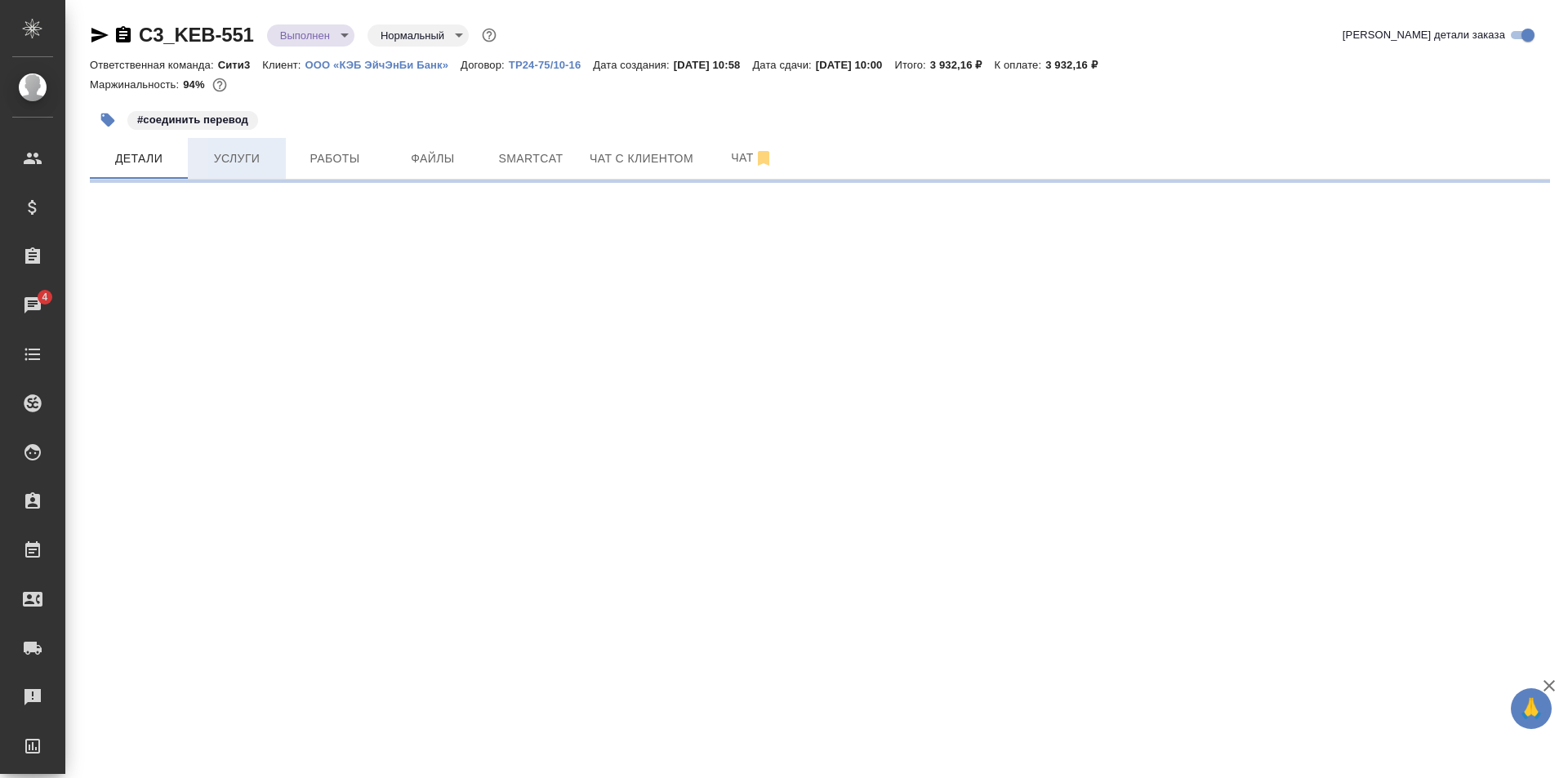
select select "RU"
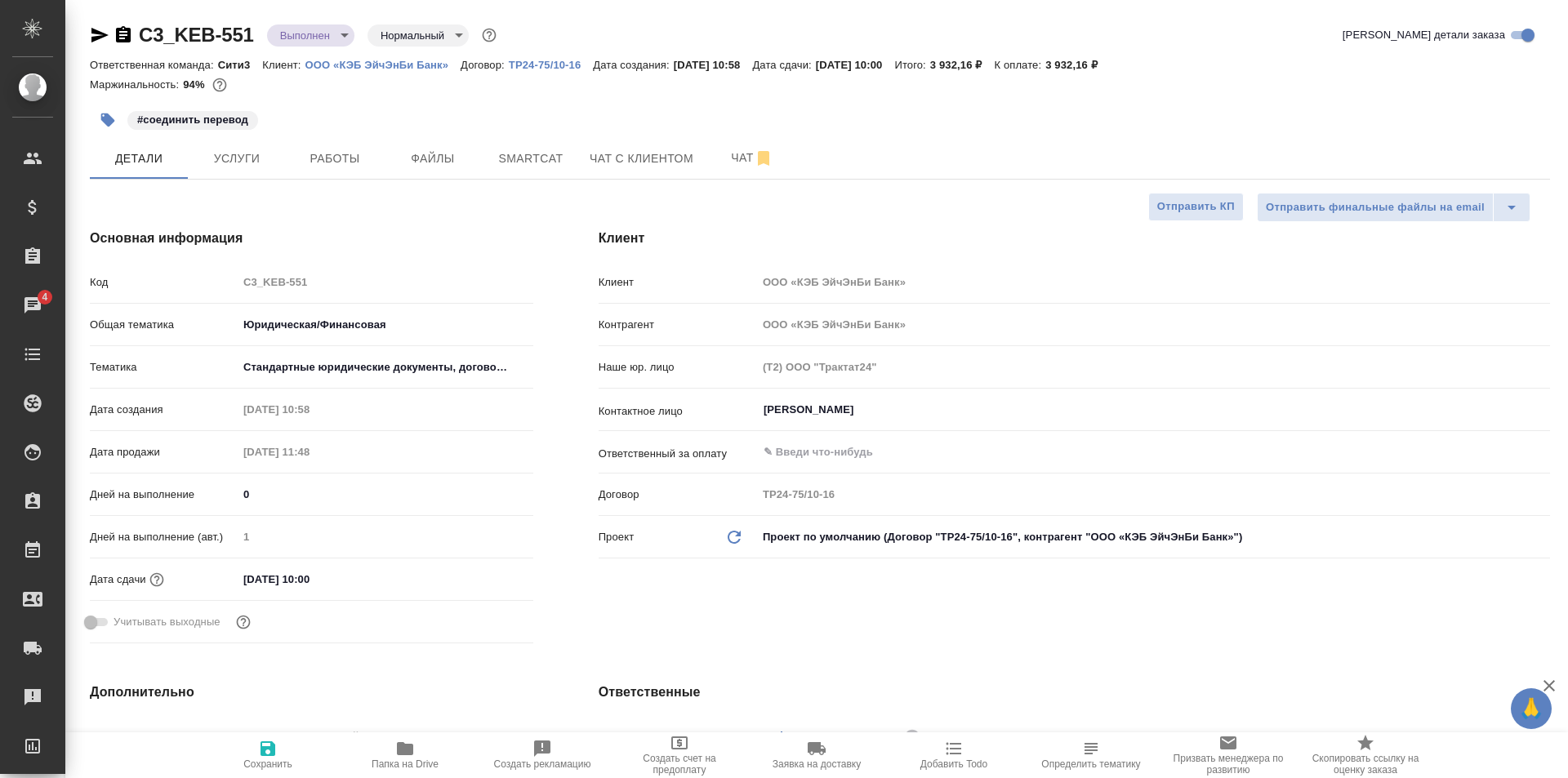
type textarea "x"
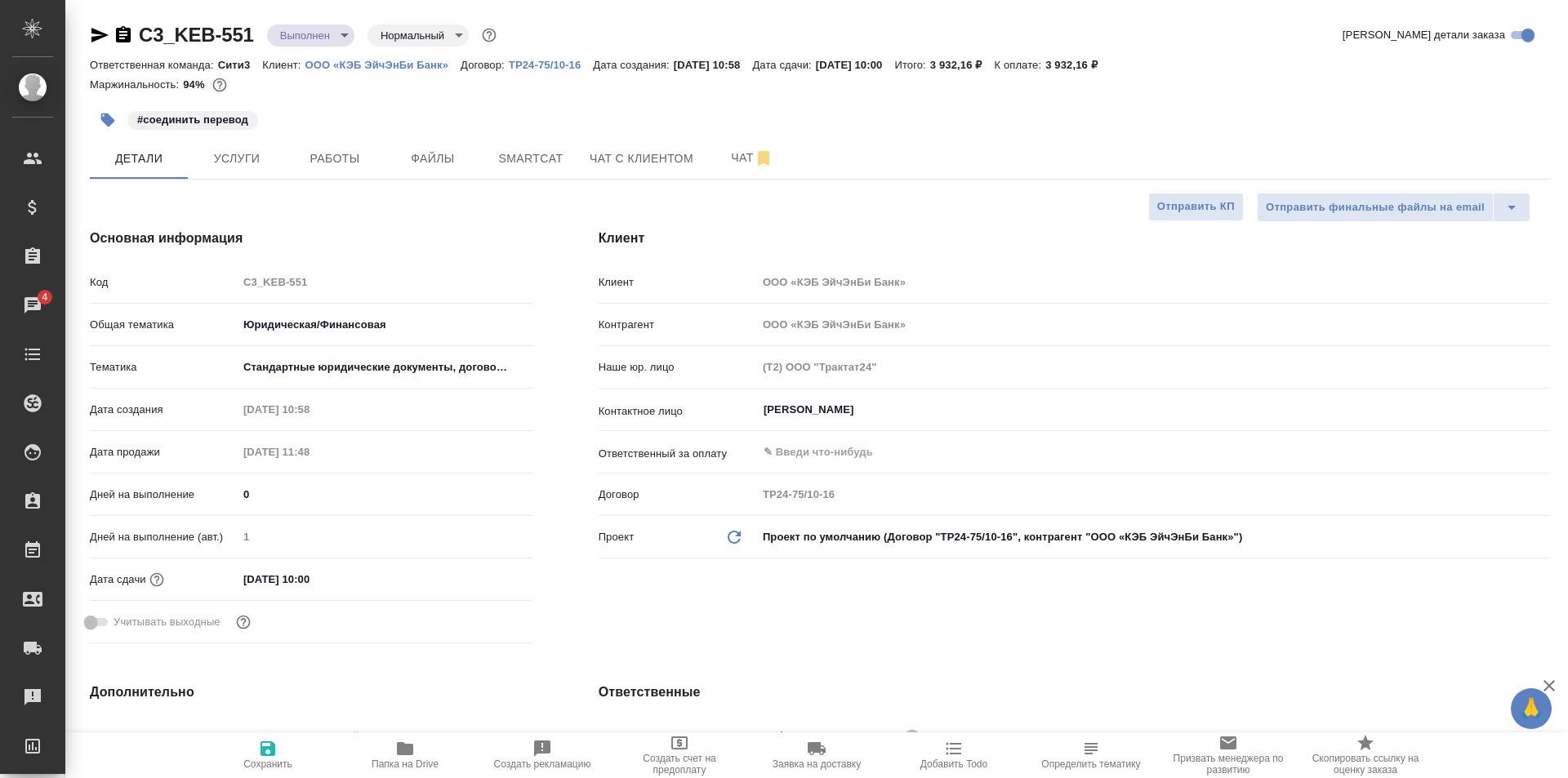
type textarea "x"
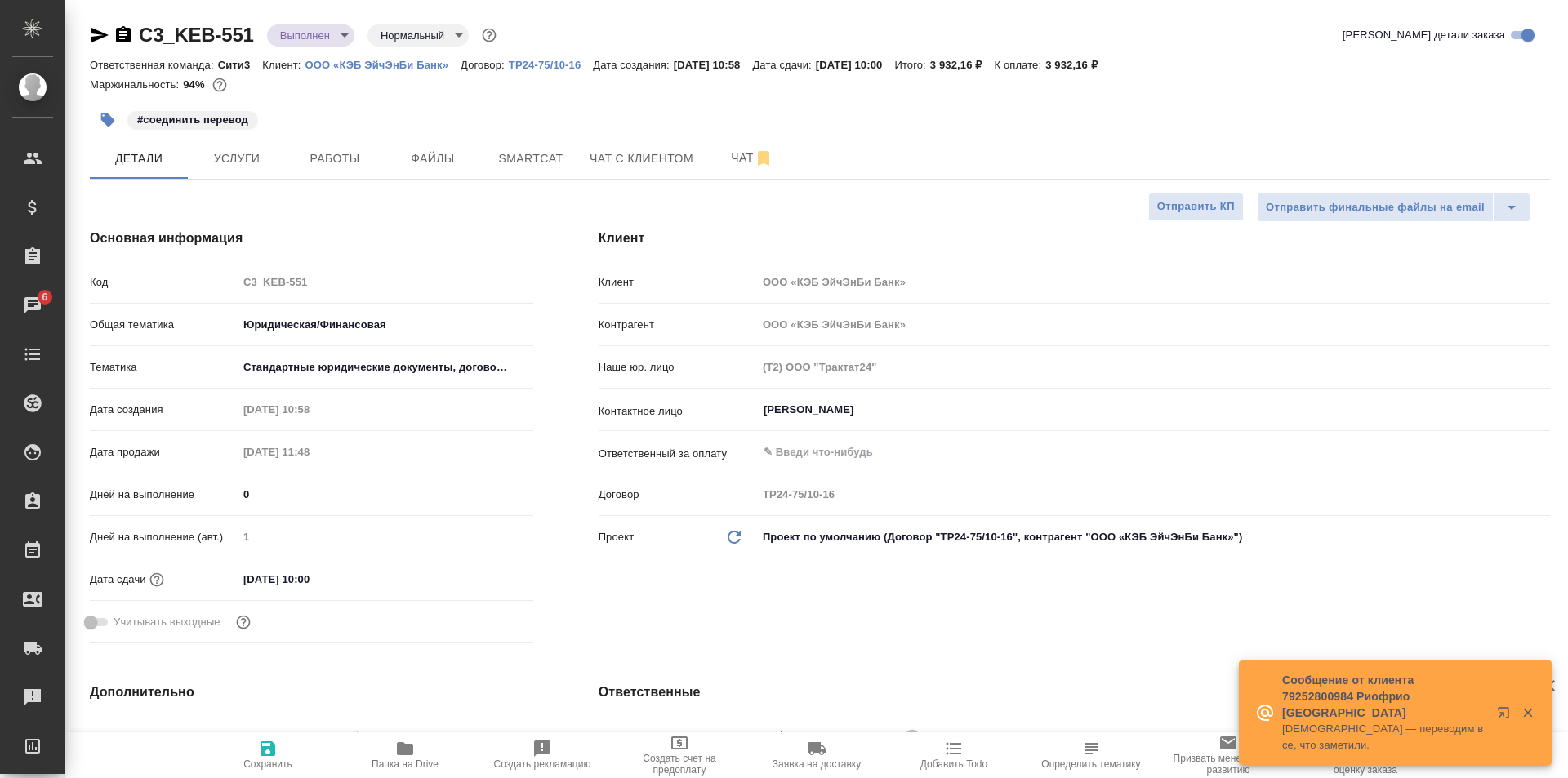
click at [392, 68] on p "ООО «КЭБ ЭйчЭнБи Банк»" at bounding box center [384, 65] width 156 height 12
type textarea "x"
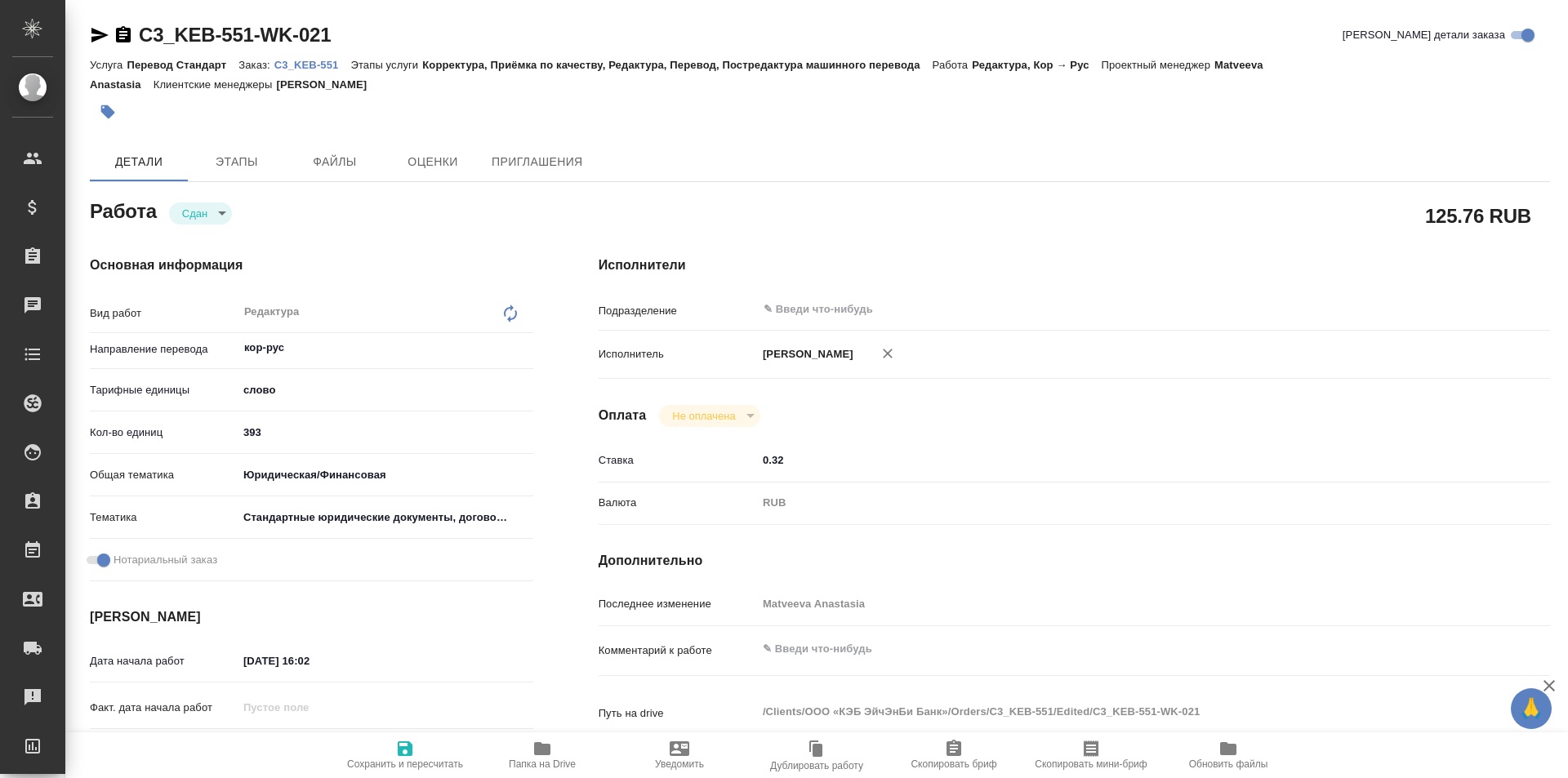
type textarea "x"
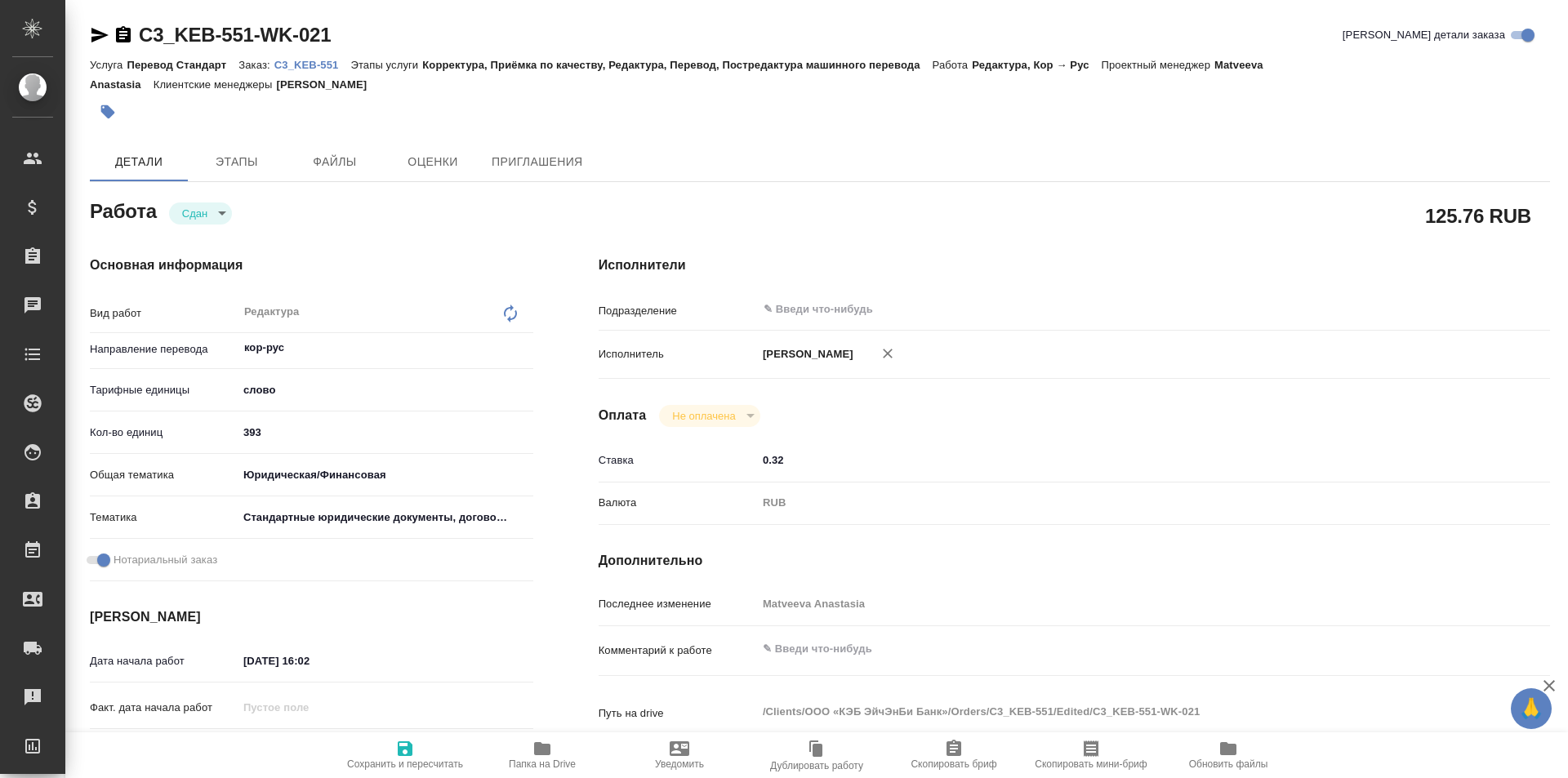
type textarea "x"
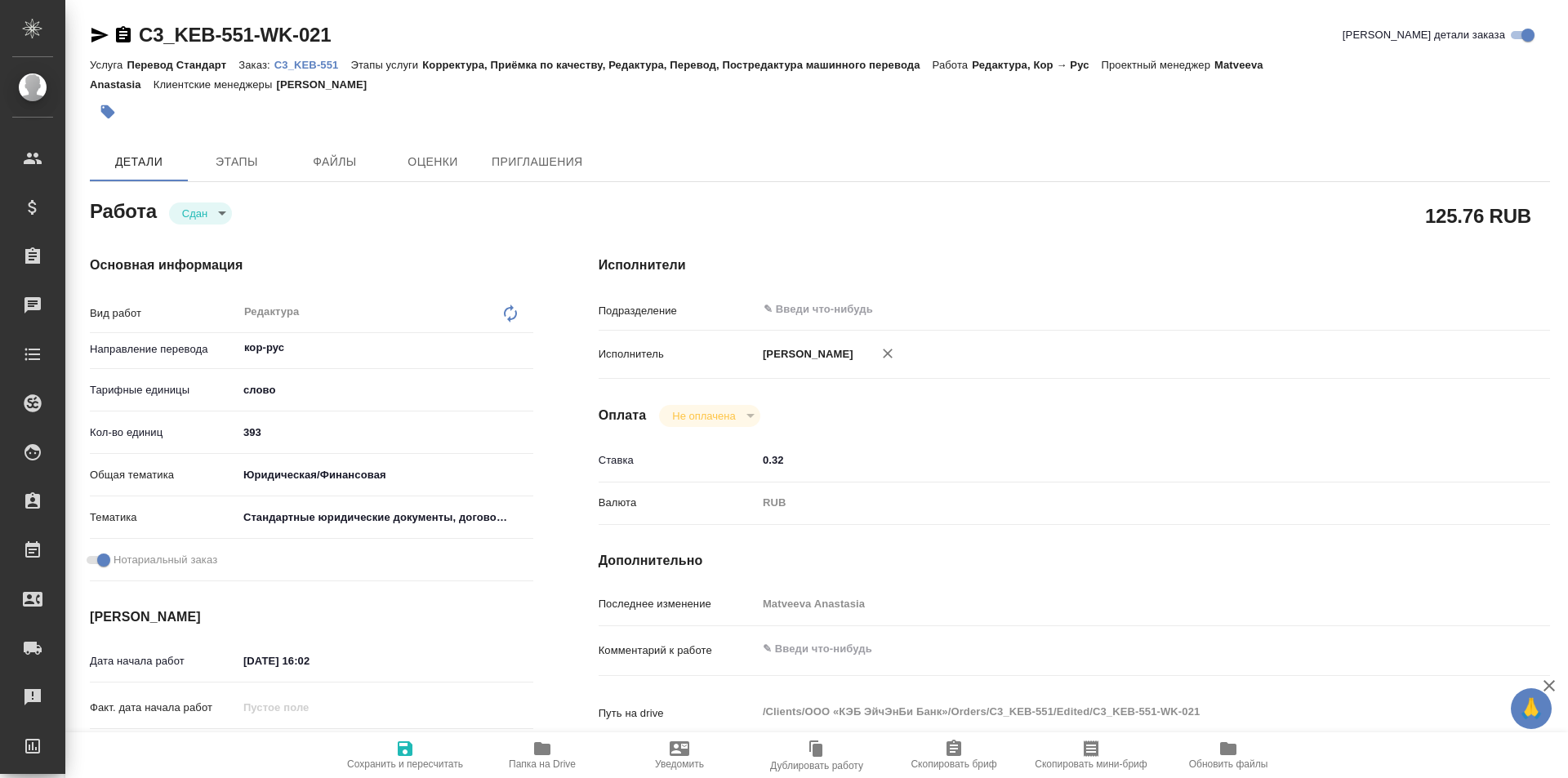
type textarea "x"
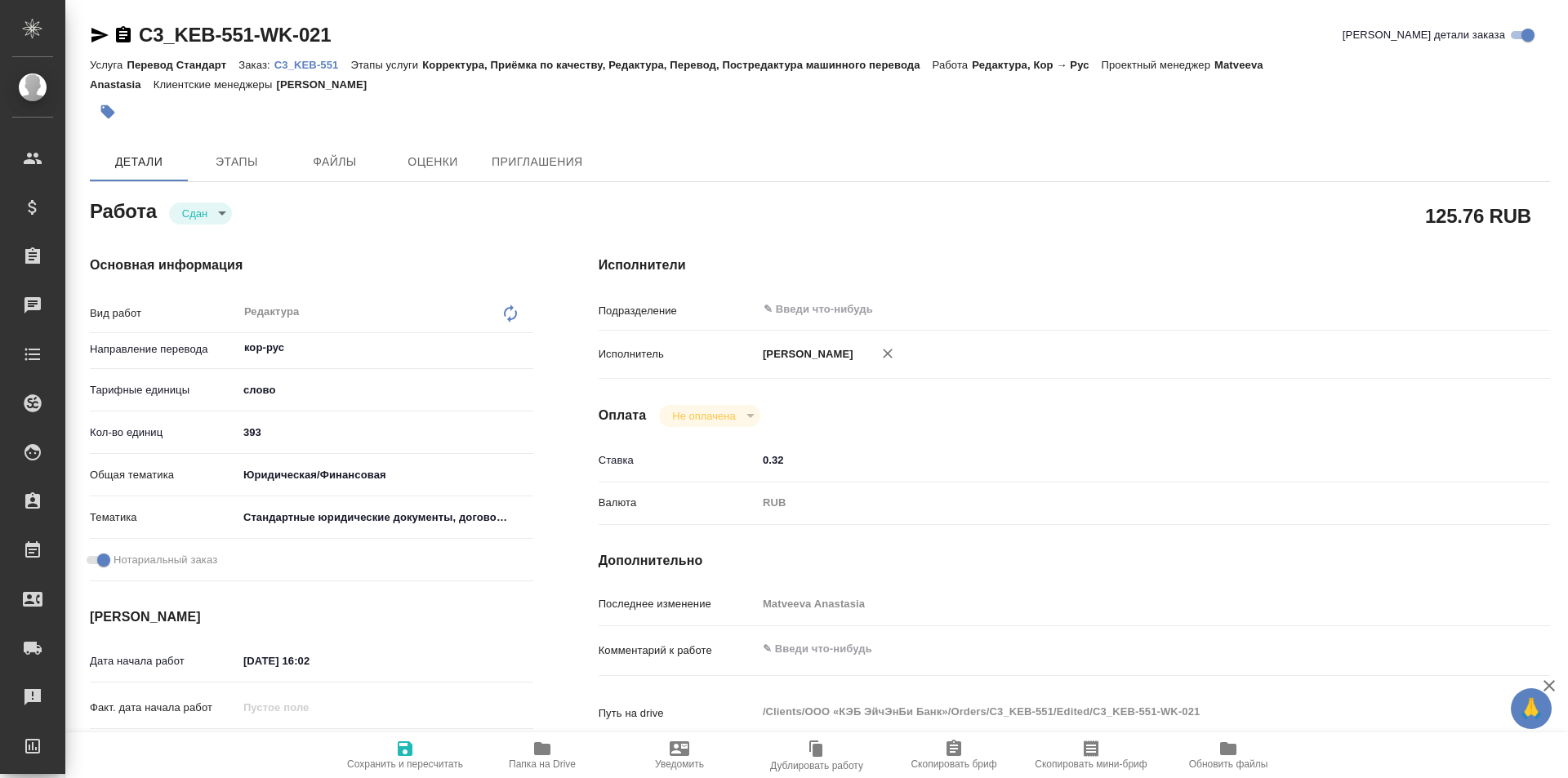
type textarea "x"
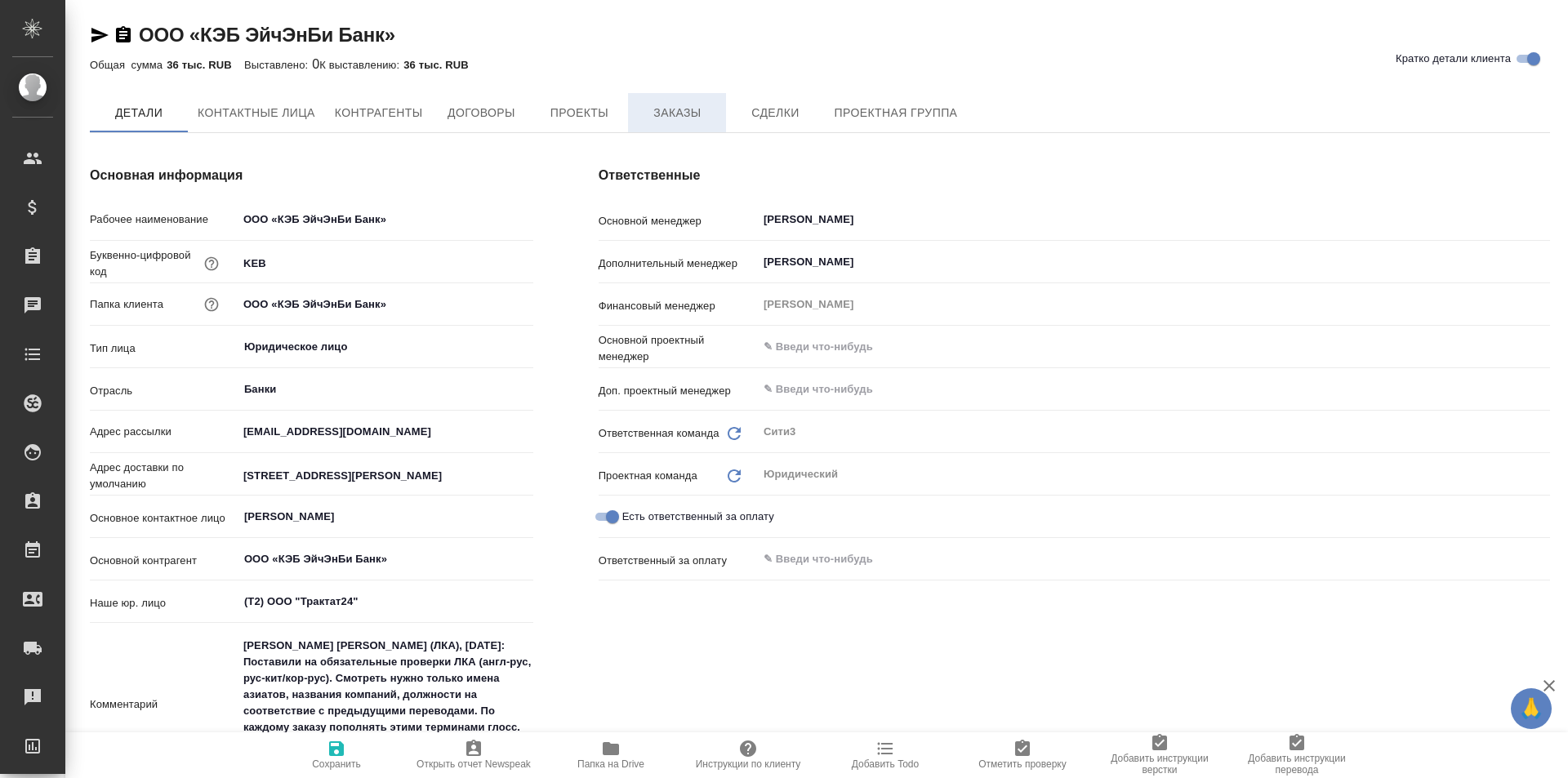
click at [681, 110] on span "Заказы" at bounding box center [676, 113] width 78 height 21
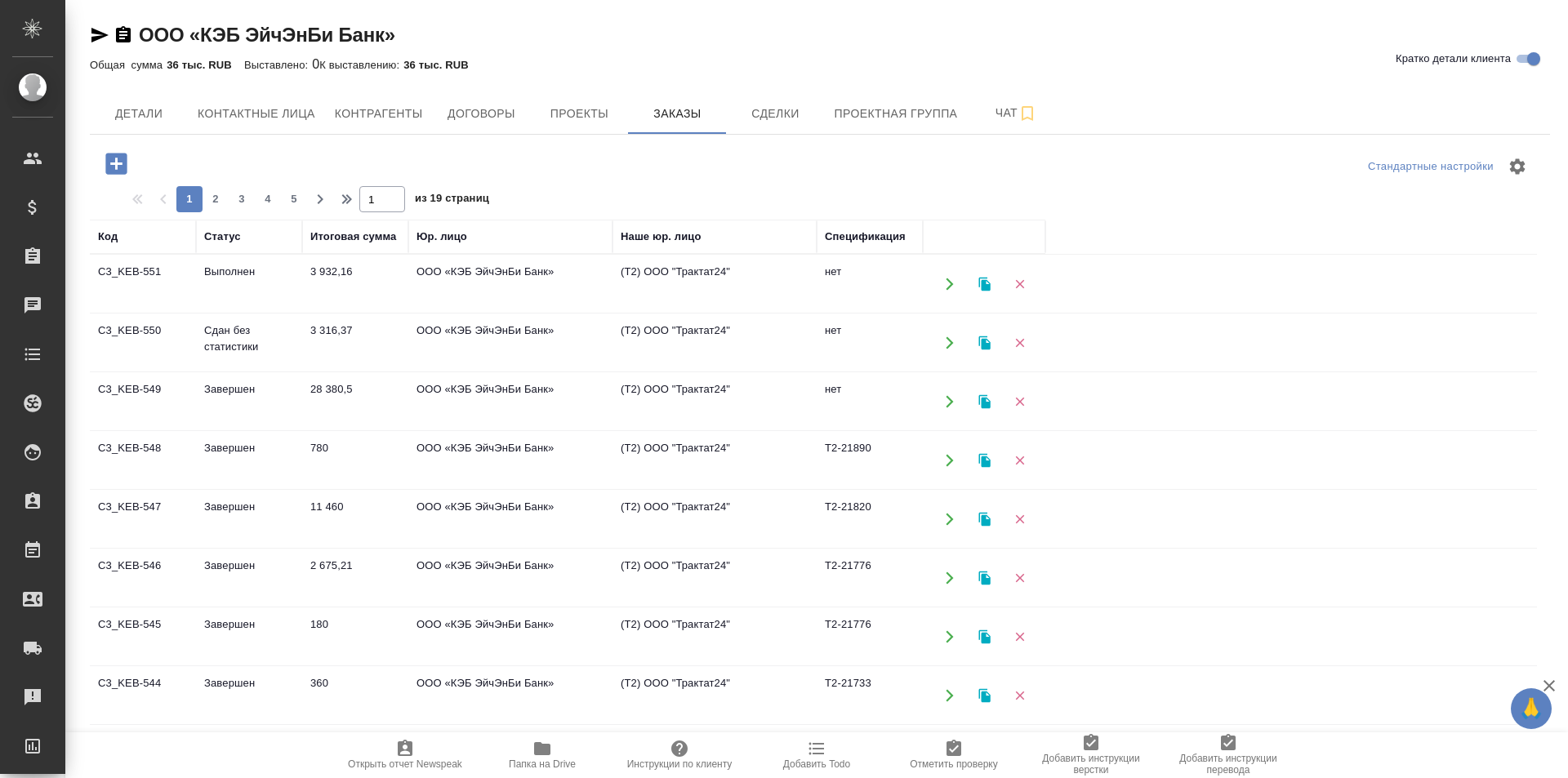
click at [124, 156] on icon "button" at bounding box center [116, 163] width 21 height 21
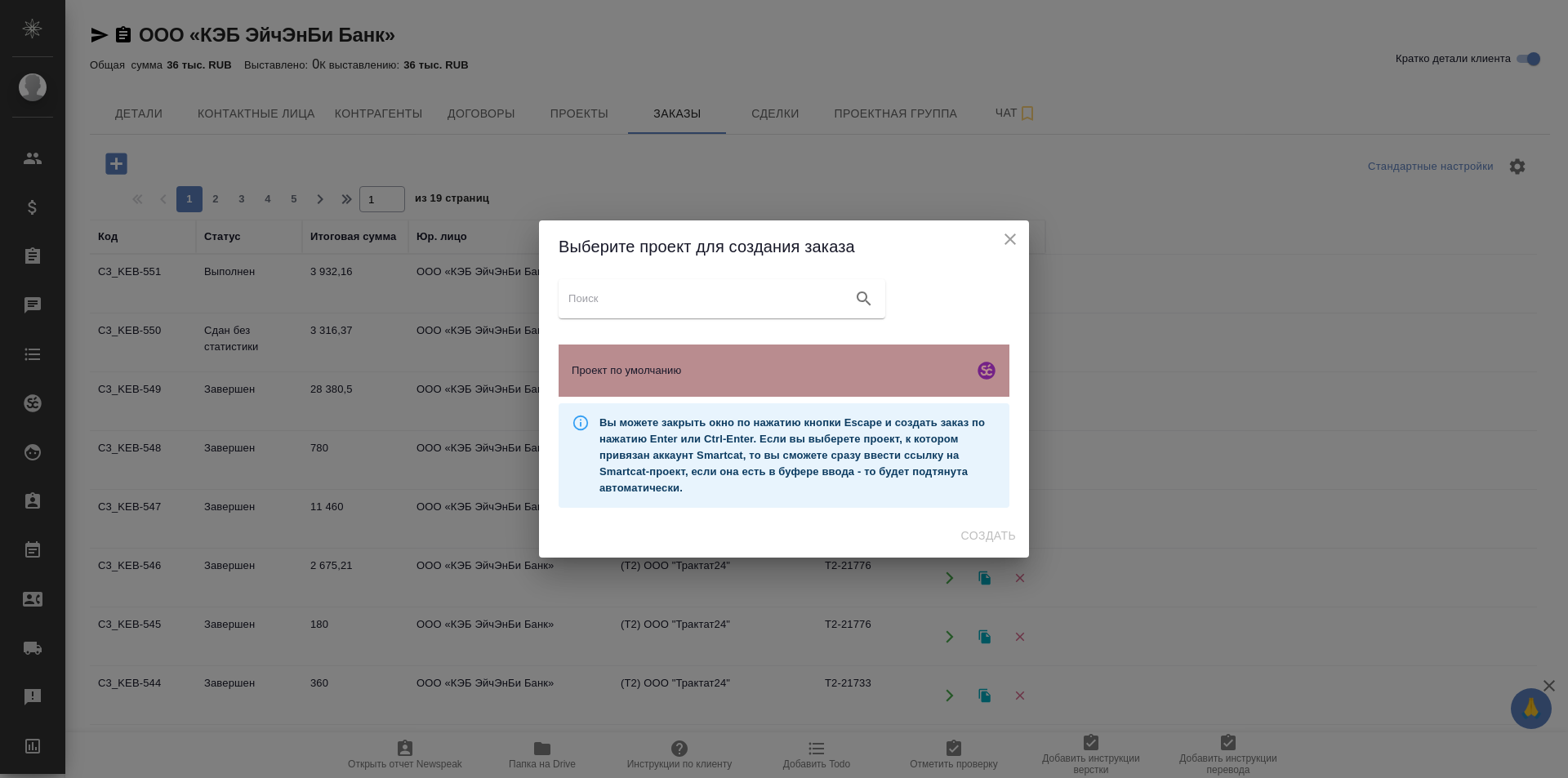
click at [757, 389] on div "Проект по умолчанию" at bounding box center [784, 371] width 451 height 52
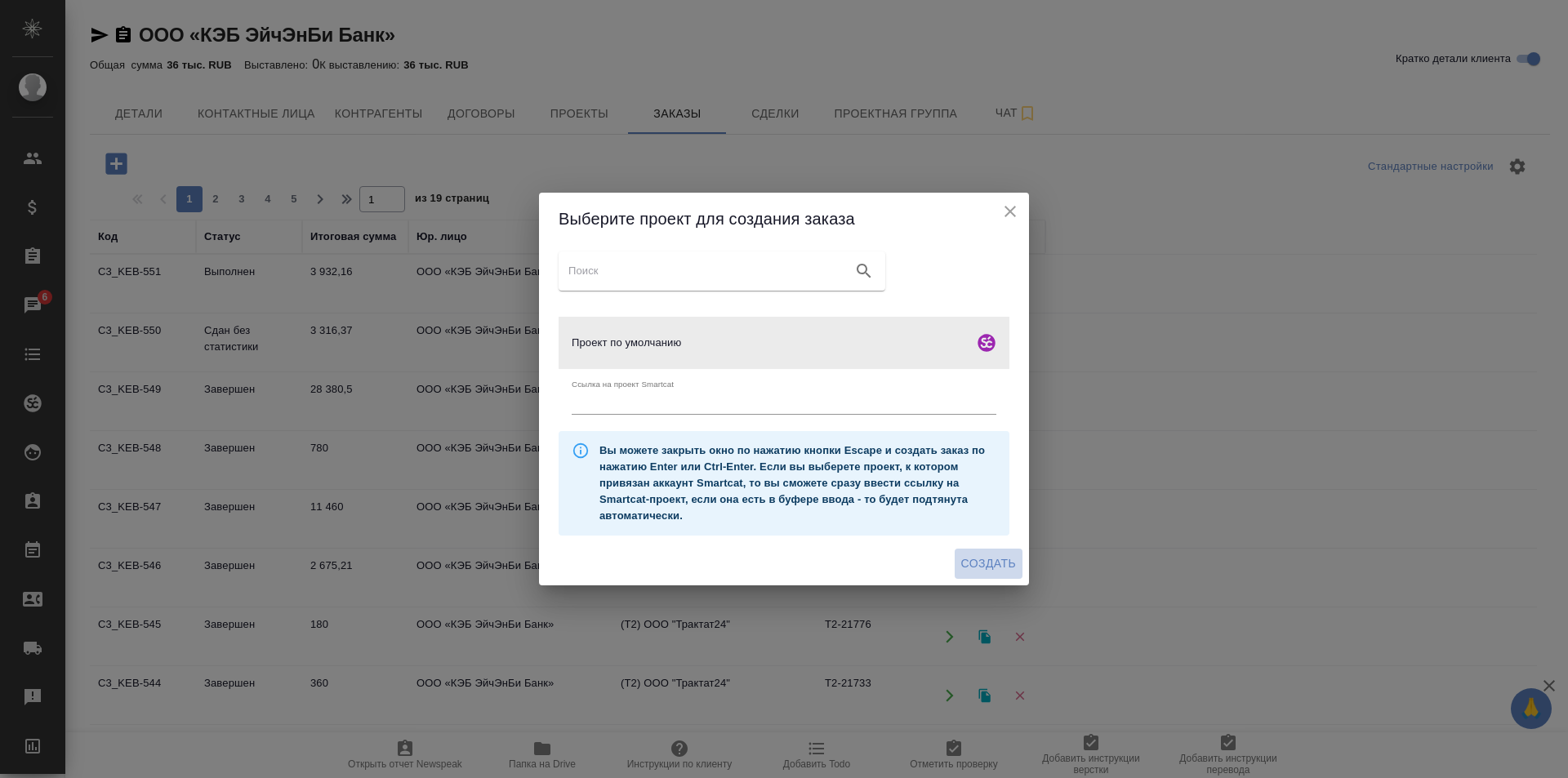
click at [990, 562] on span "Создать" at bounding box center [989, 564] width 55 height 21
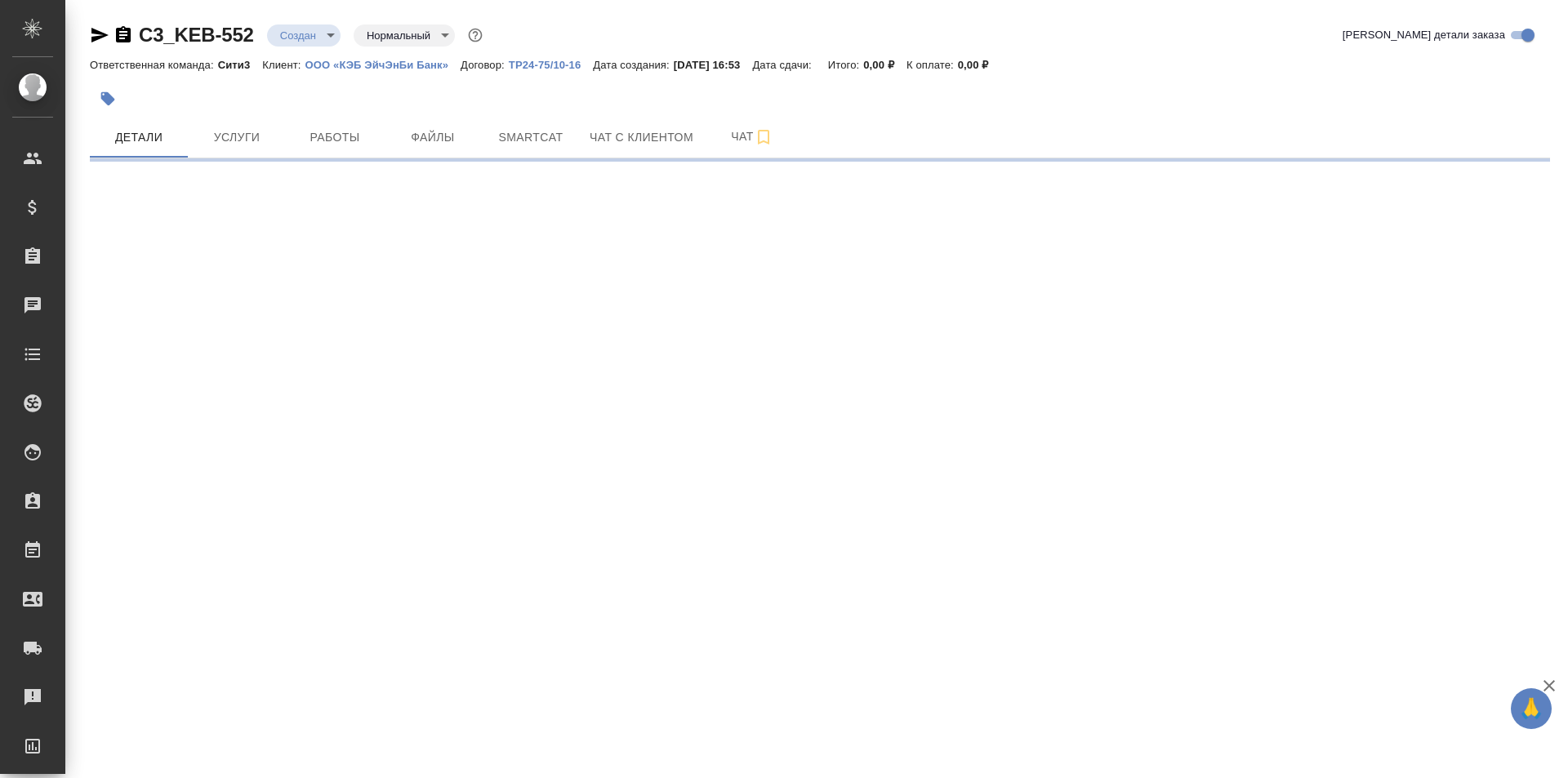
select select "RU"
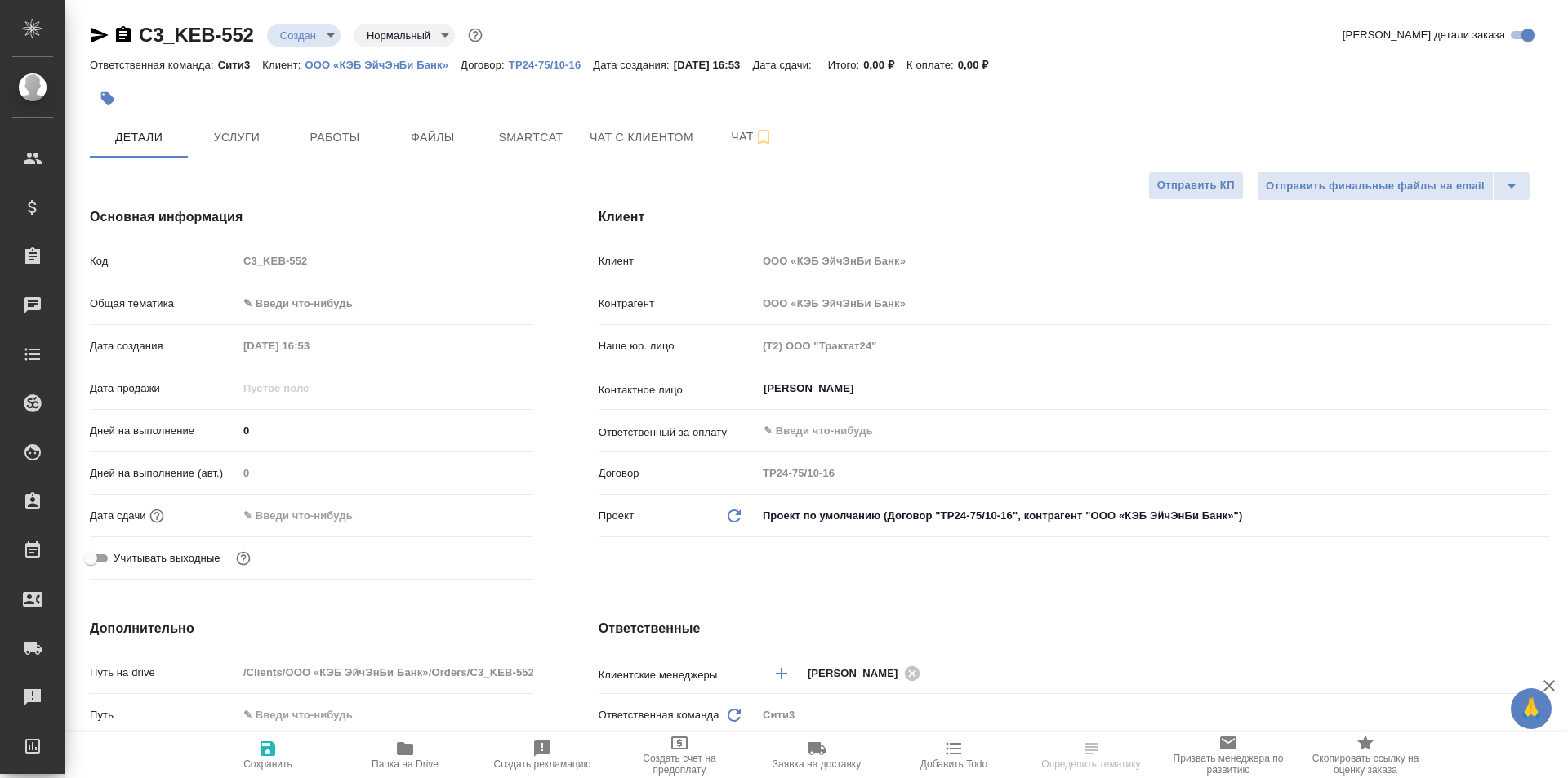
type textarea "x"
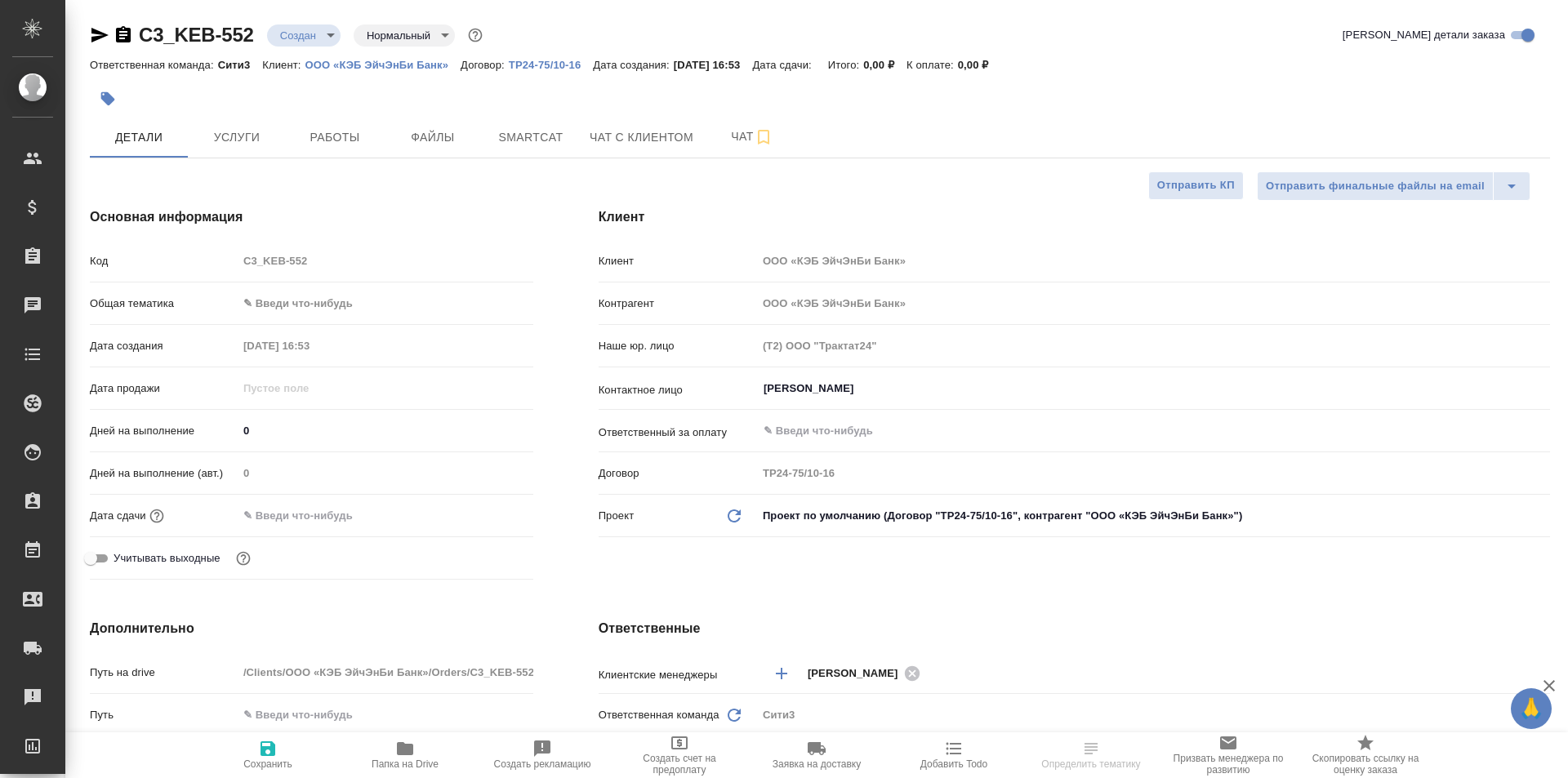
type textarea "x"
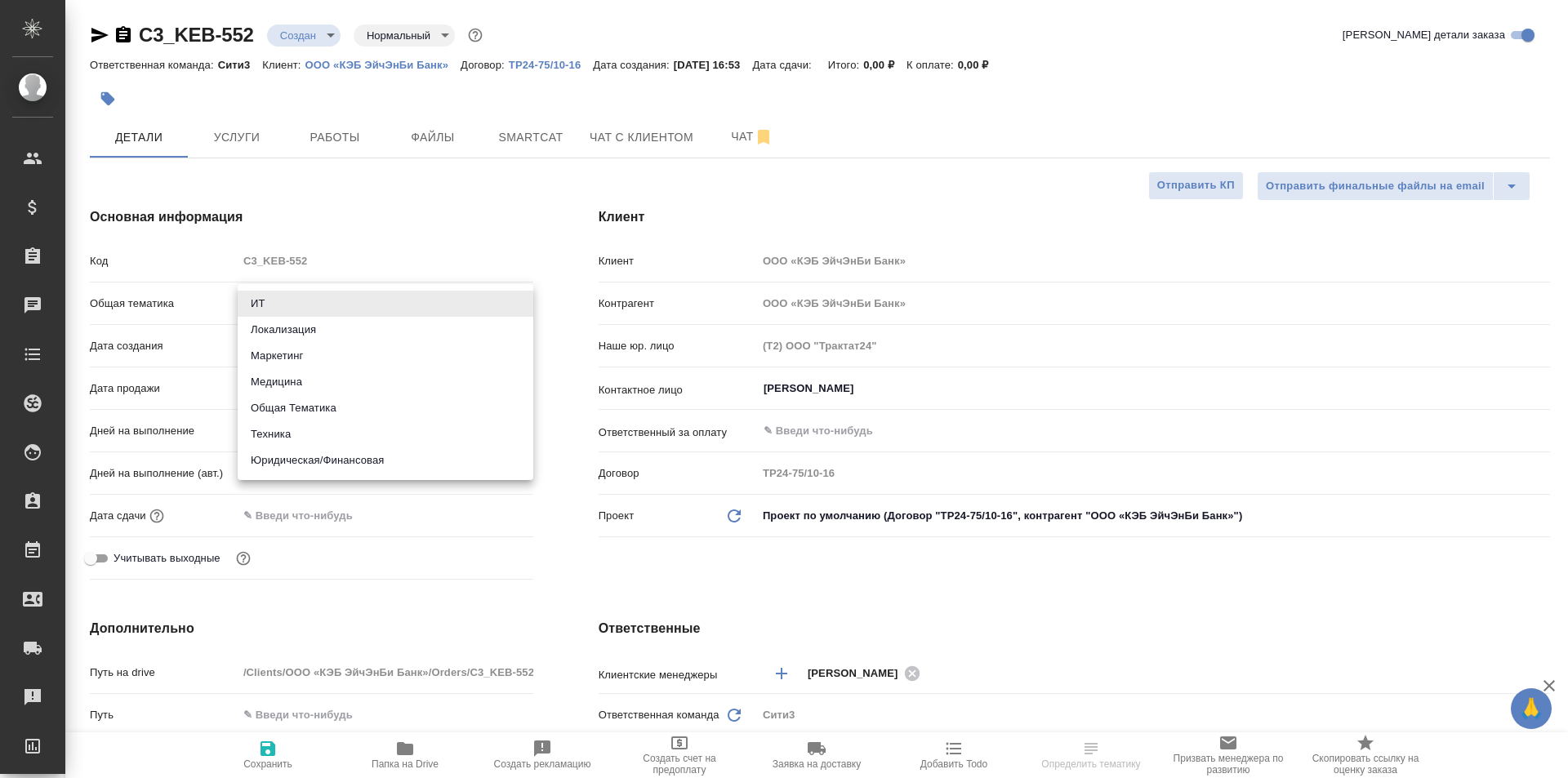
click at [369, 305] on body "🙏 .cls-1 fill:#fff; AWATERA Galisheva [PERSON_NAME] Спецификации Заказы Чаты To…" at bounding box center [784, 389] width 1568 height 778
click at [436, 463] on li "Юридическая/Финансовая" at bounding box center [385, 461] width 296 height 26
type input "yr-fn"
type textarea "x"
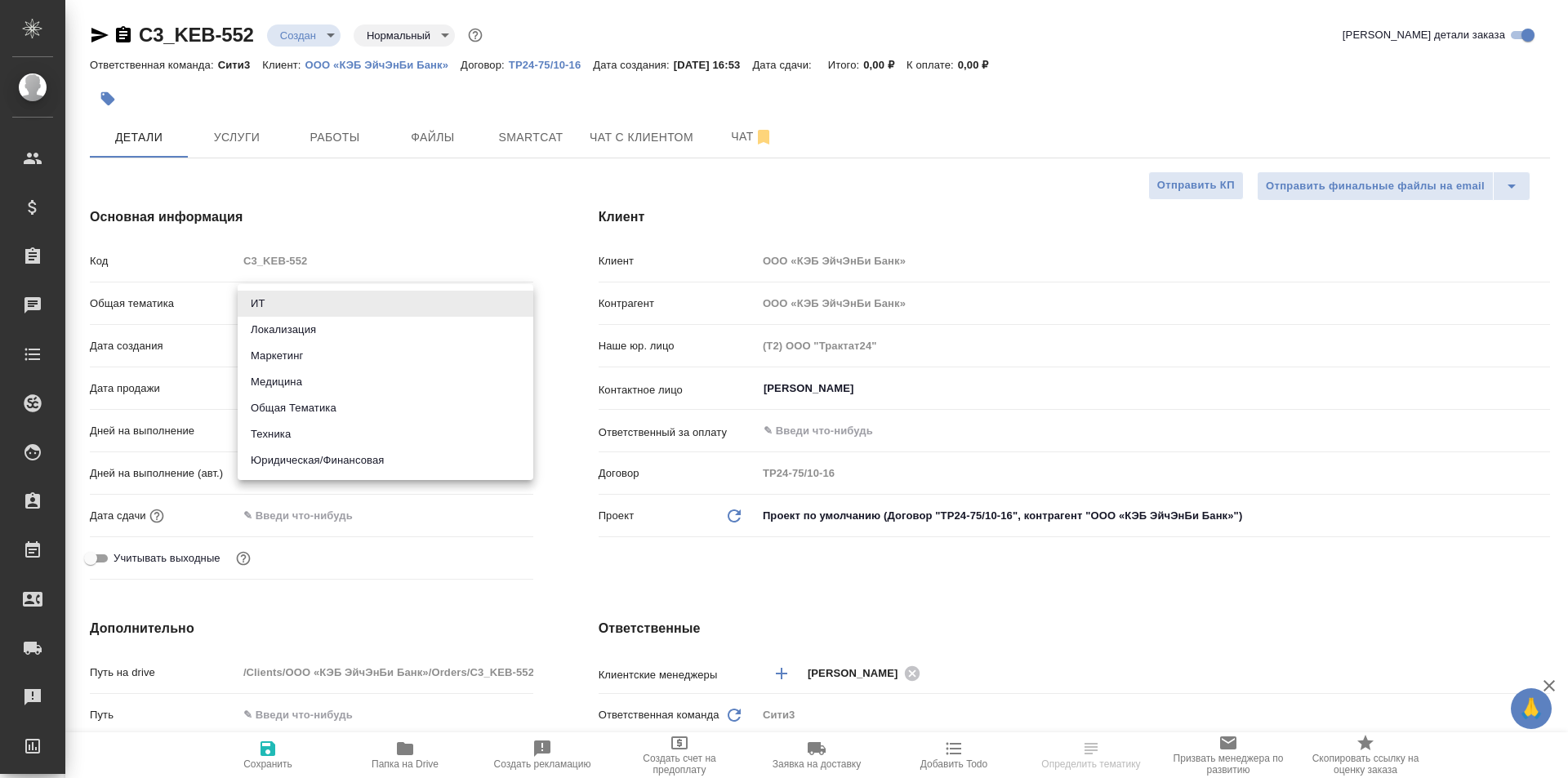
type textarea "x"
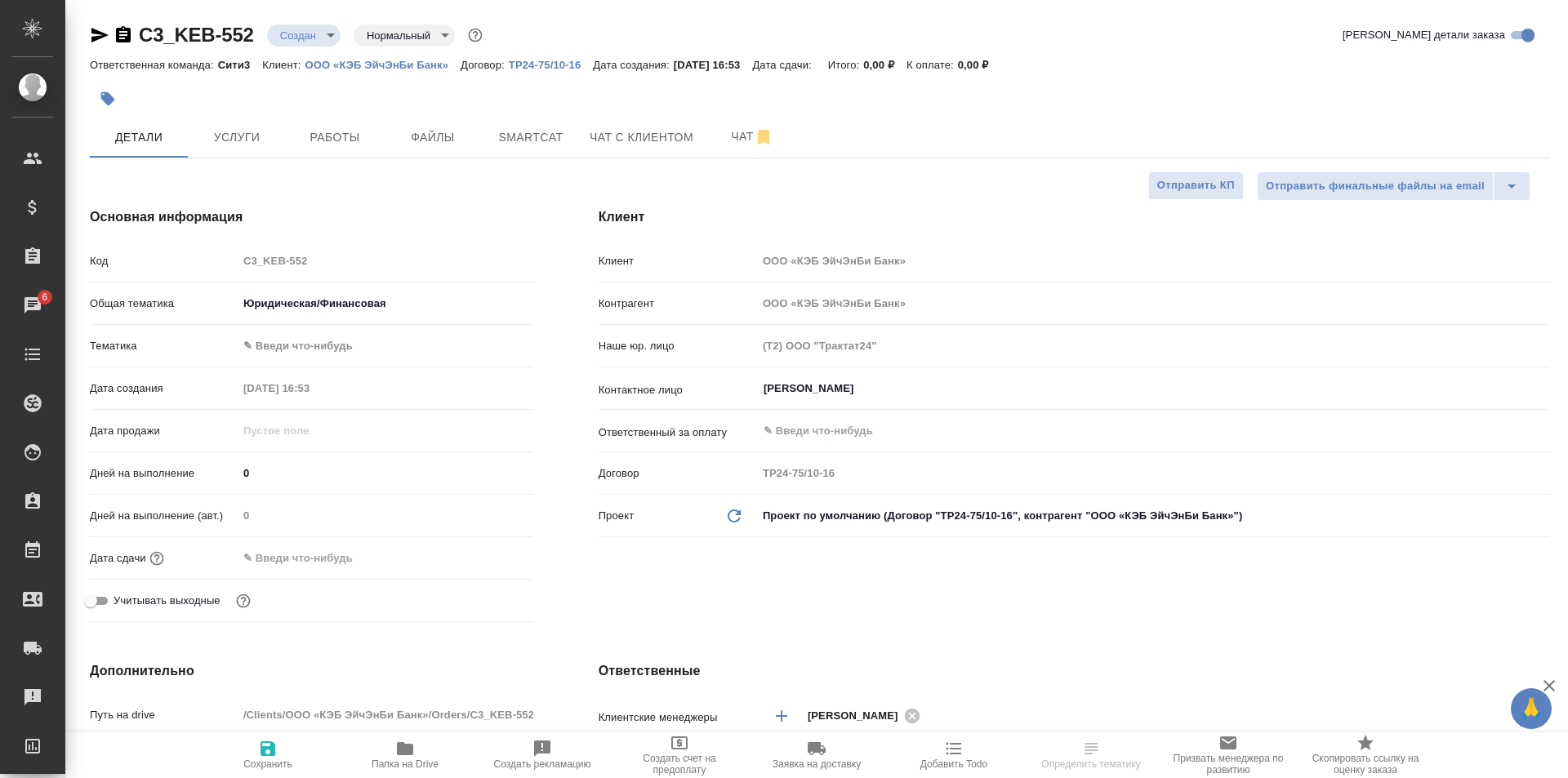
click at [397, 347] on body "🙏 .cls-1 fill:#fff; AWATERA Galisheva Mariya Клиенты Спецификации Заказы 6 Чаты…" at bounding box center [784, 389] width 1568 height 778
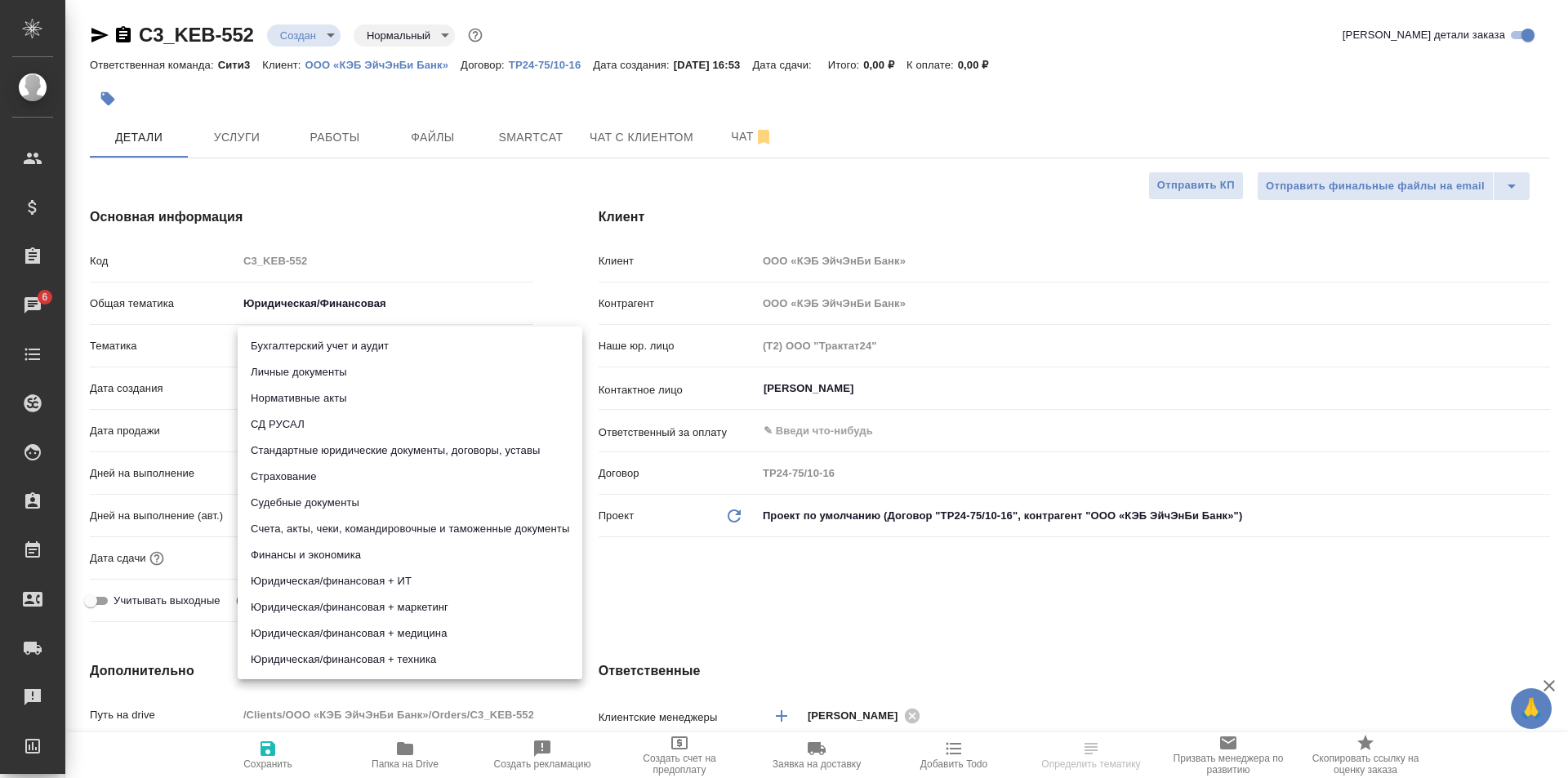
click at [457, 451] on li "Стандартные юридические документы, договоры, уставы" at bounding box center [410, 450] width 345 height 26
type textarea "x"
type input "5f647205b73bc97568ca66bf"
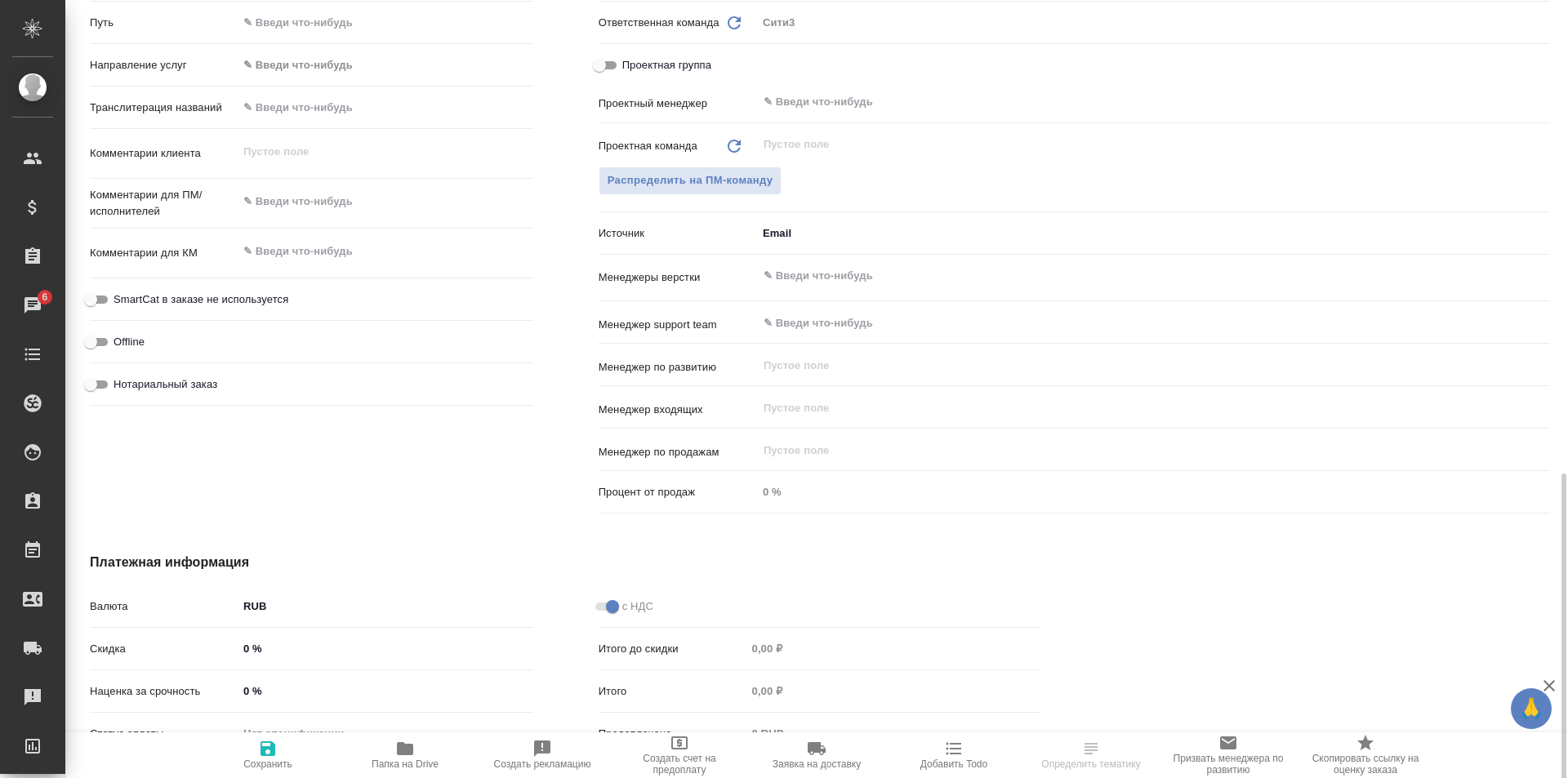
scroll to position [845, 0]
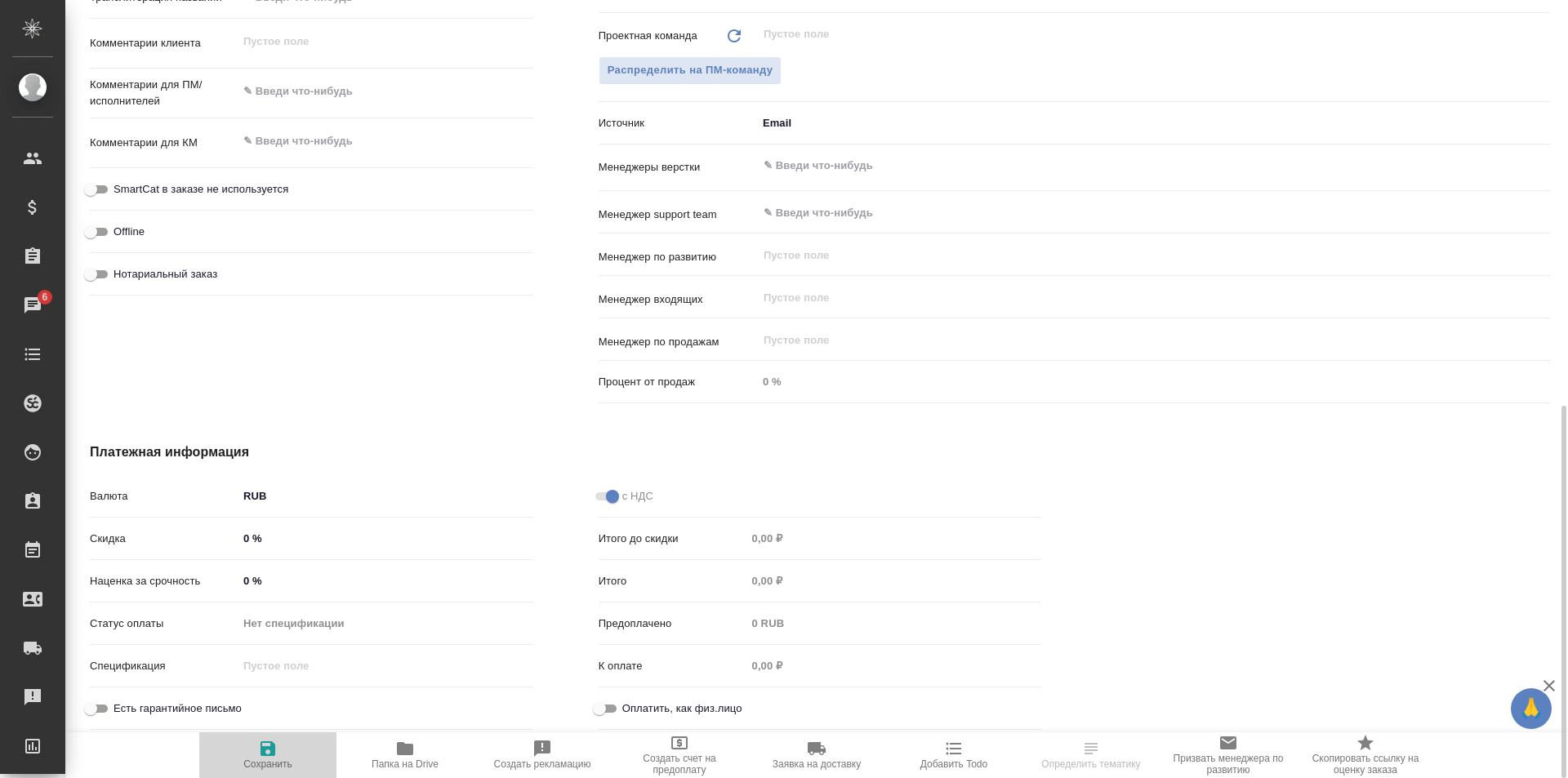
click at [280, 749] on span "Сохранить" at bounding box center [268, 754] width 118 height 31
type textarea "x"
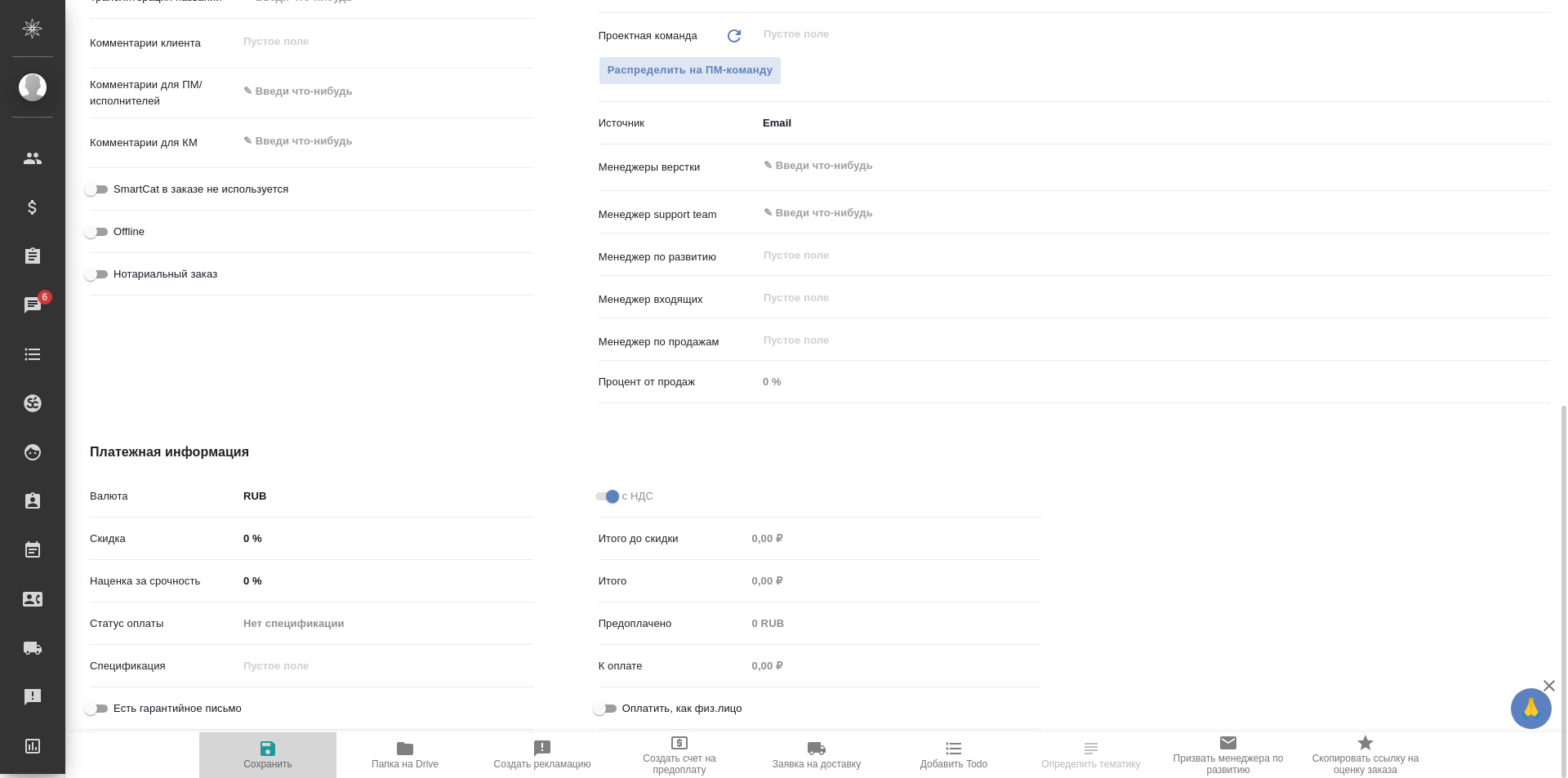
type textarea "x"
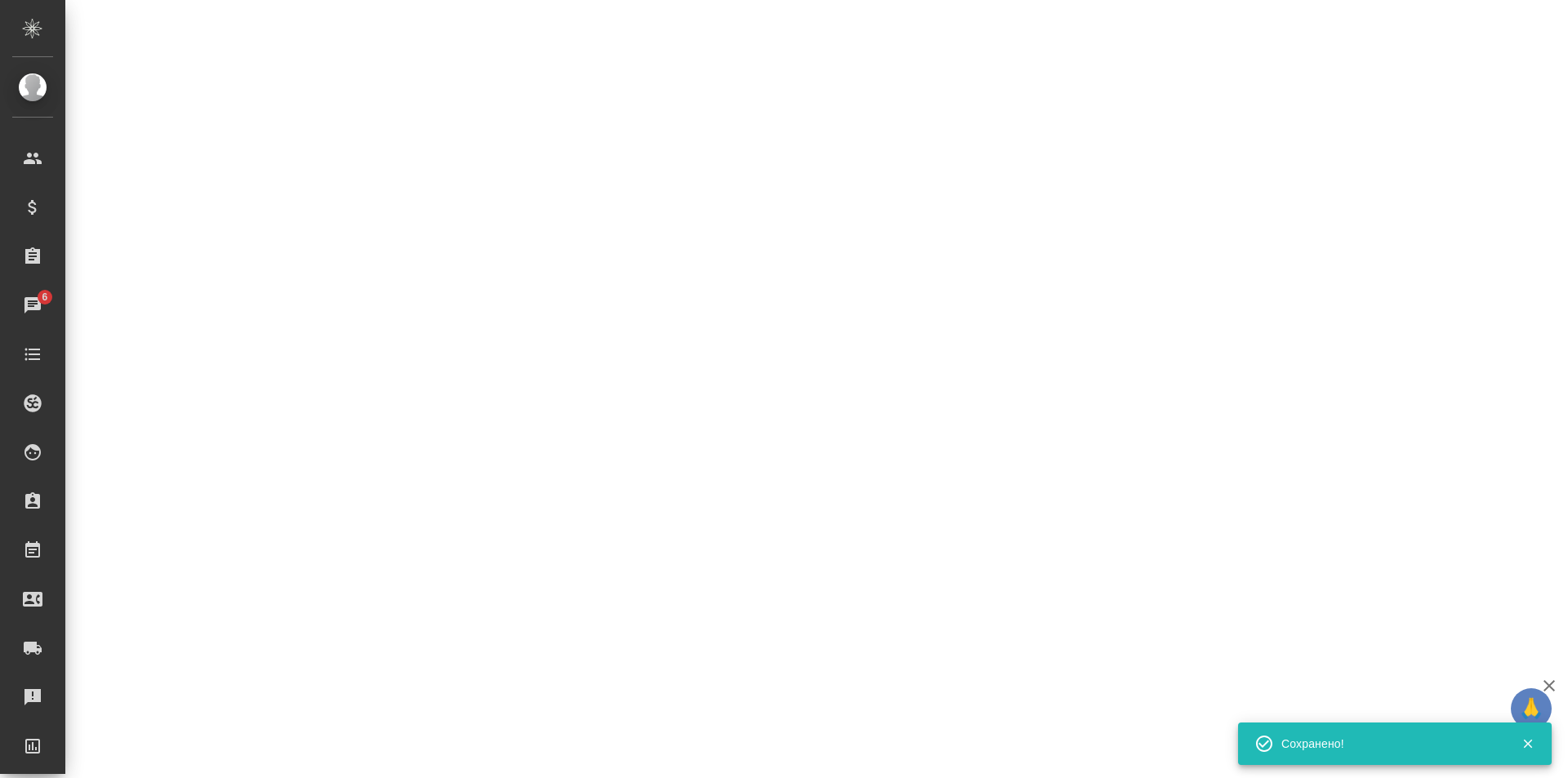
select select "RU"
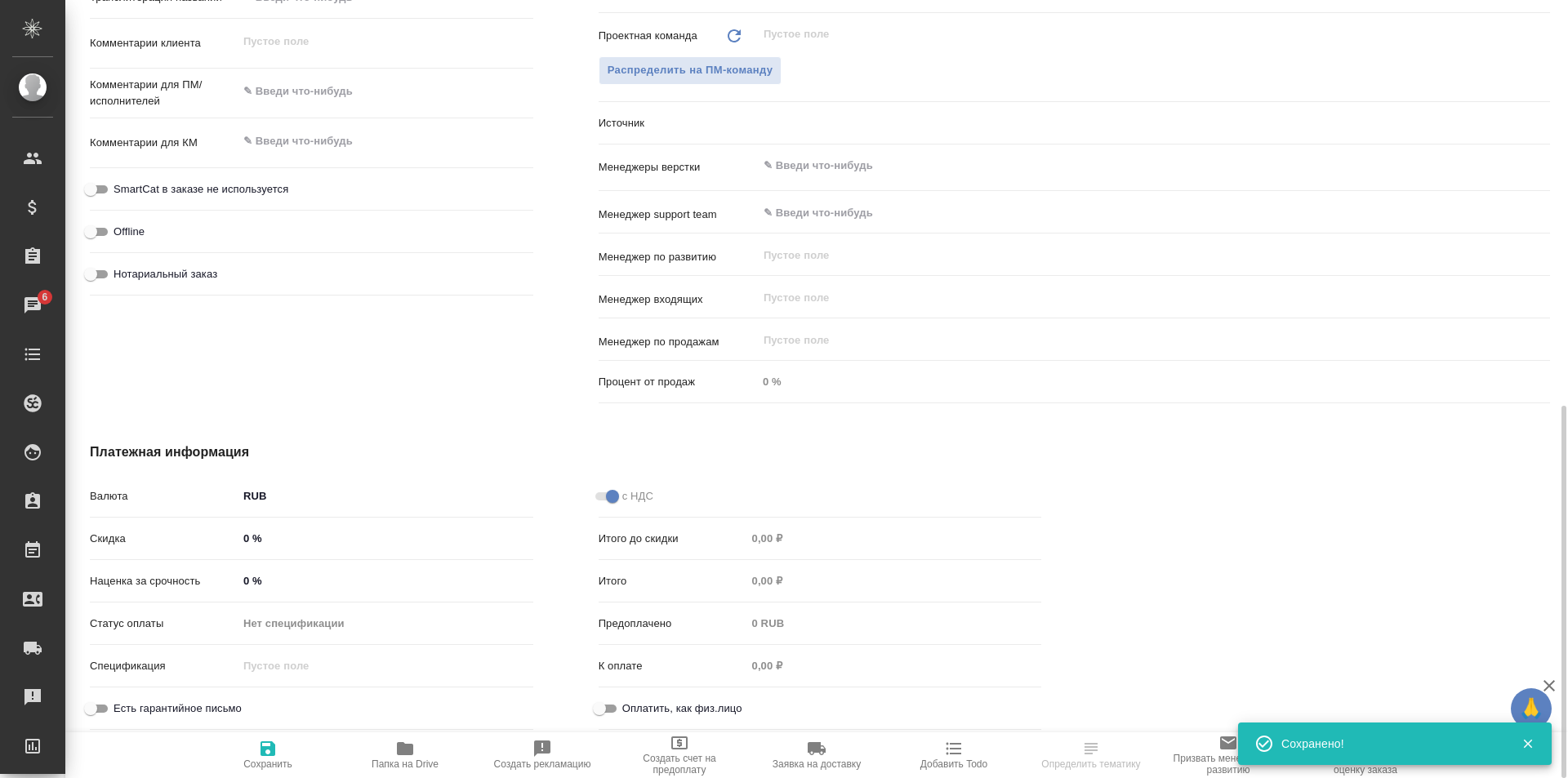
type textarea "x"
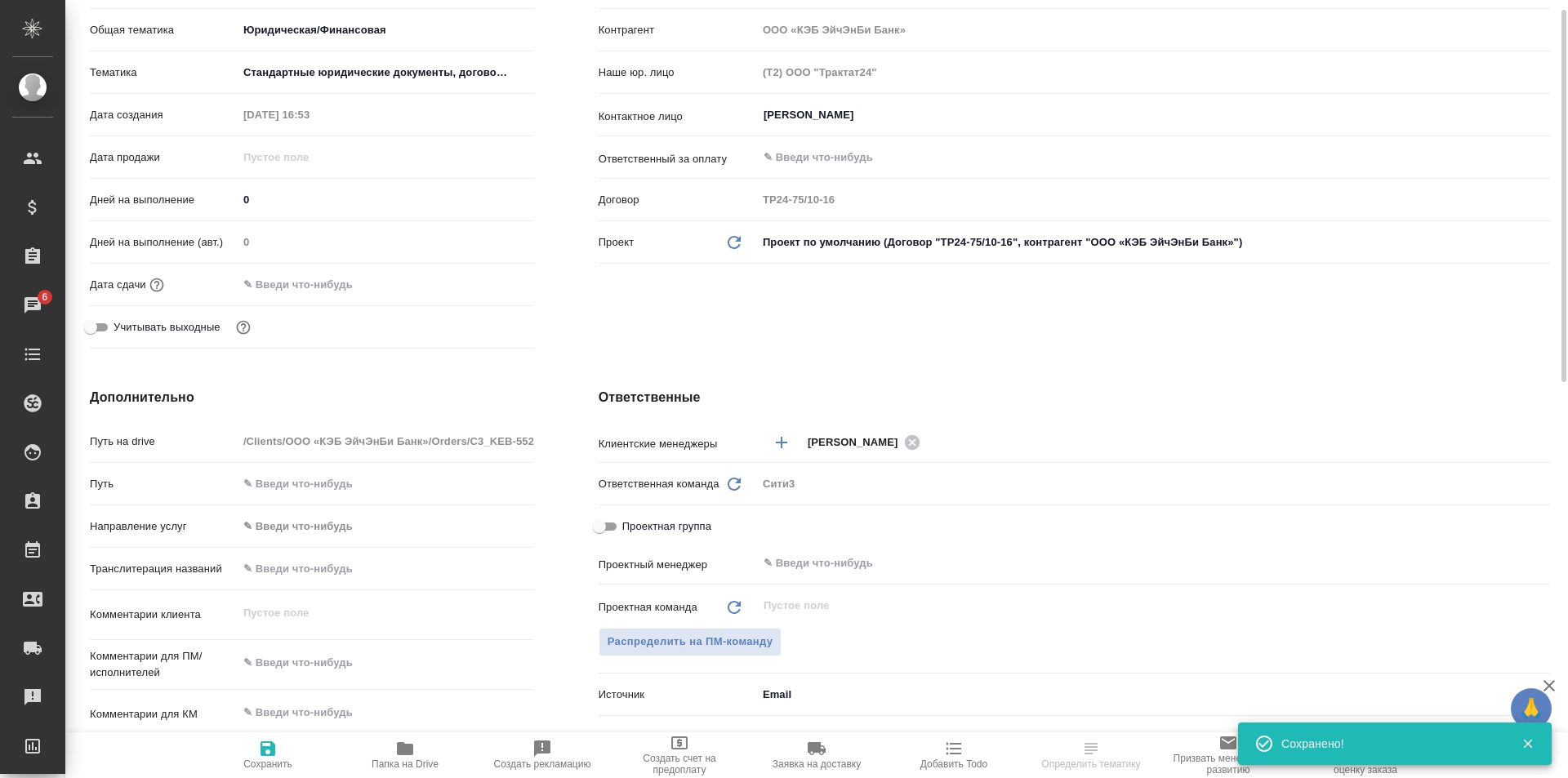
scroll to position [192, 0]
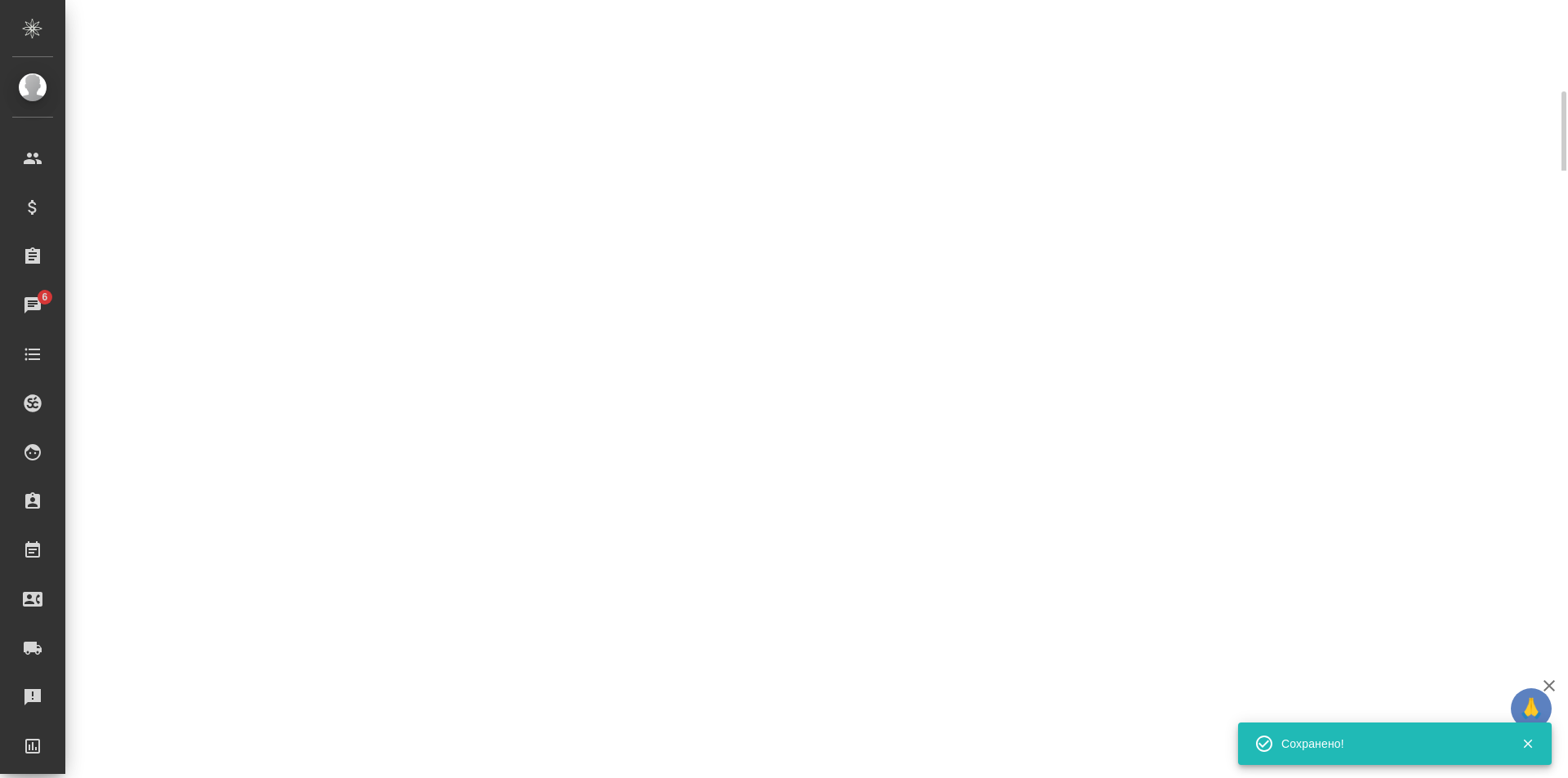
select select "RU"
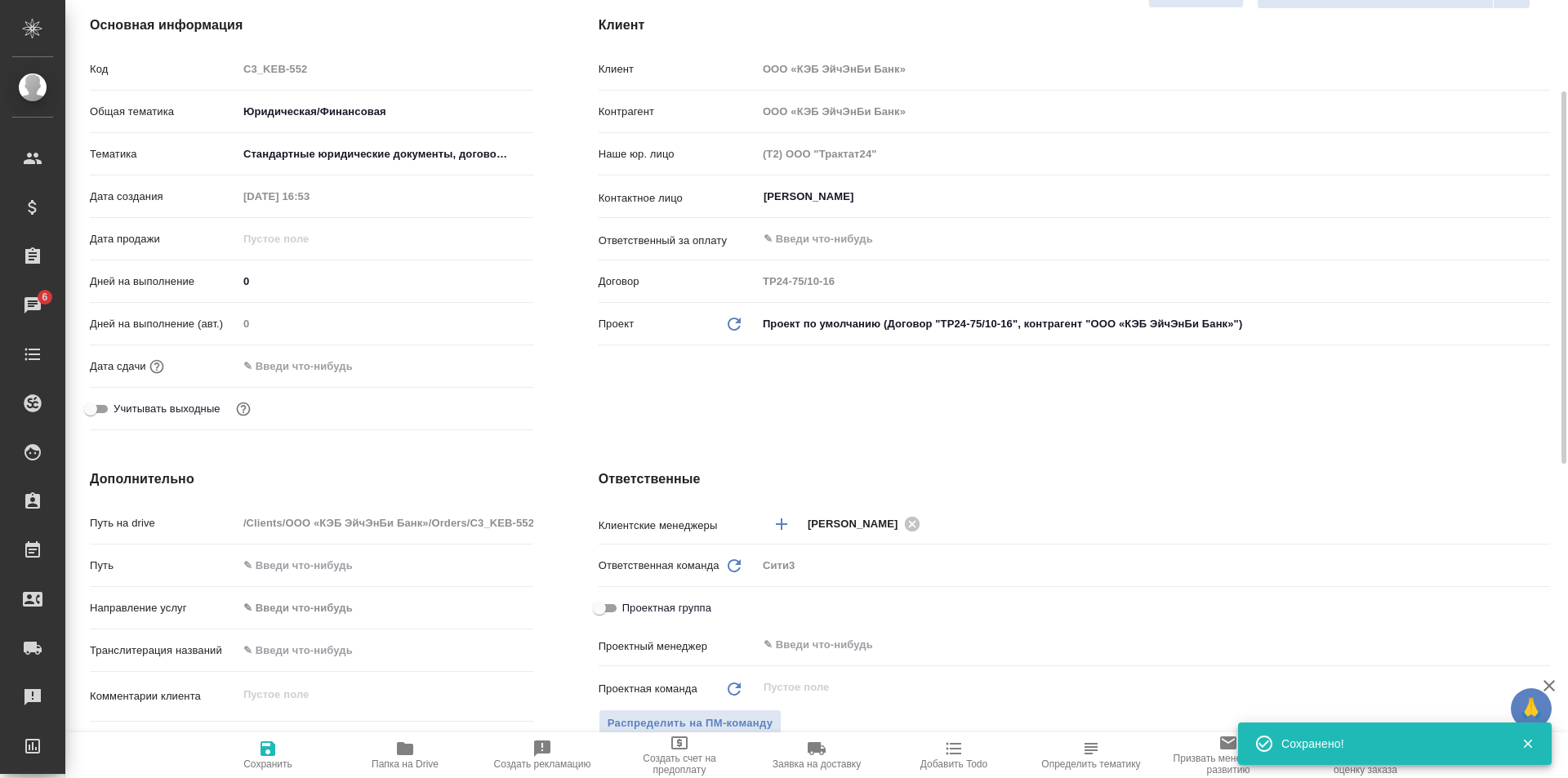
type textarea "x"
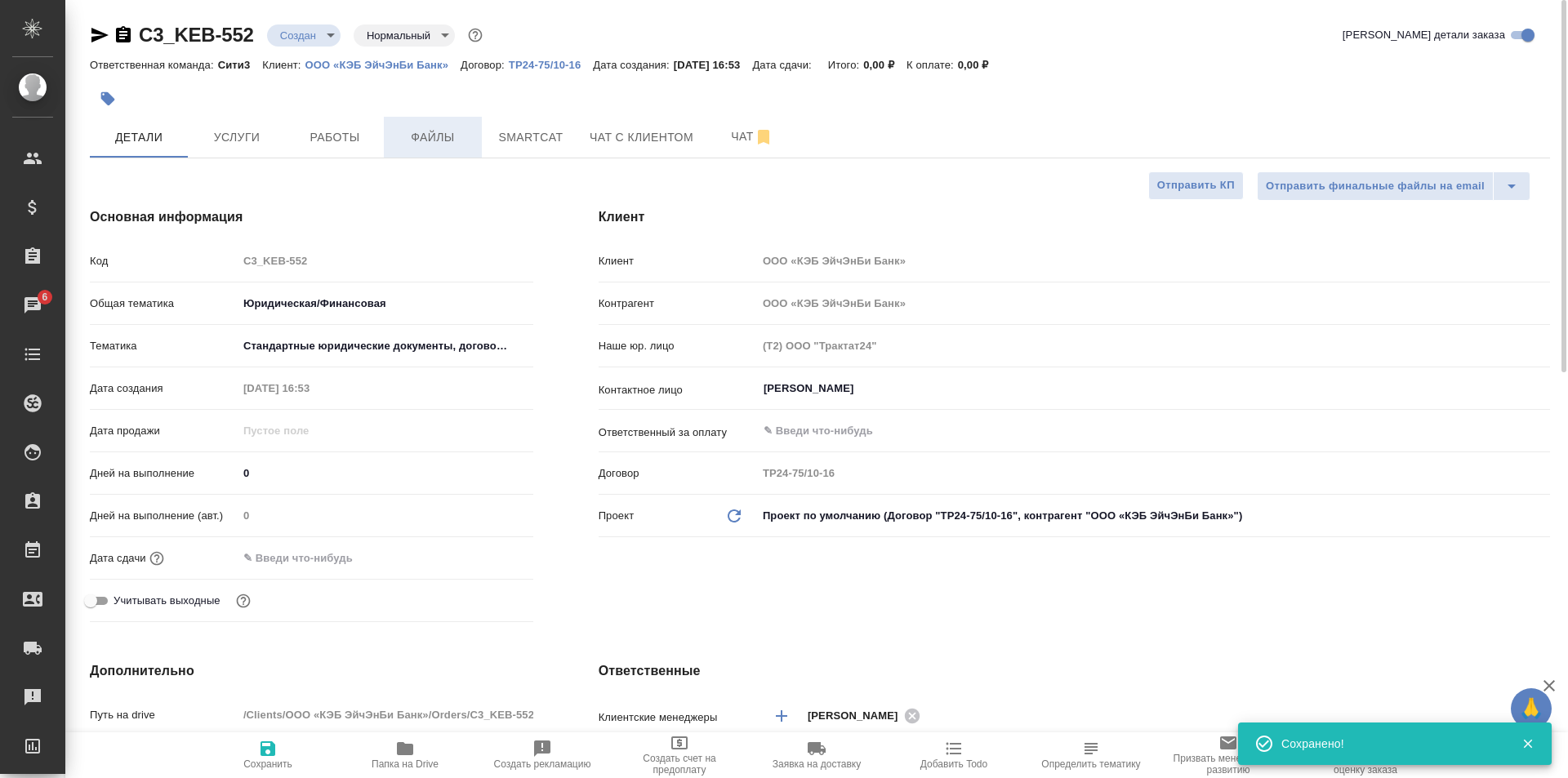
click at [425, 132] on span "Файлы" at bounding box center [433, 137] width 78 height 21
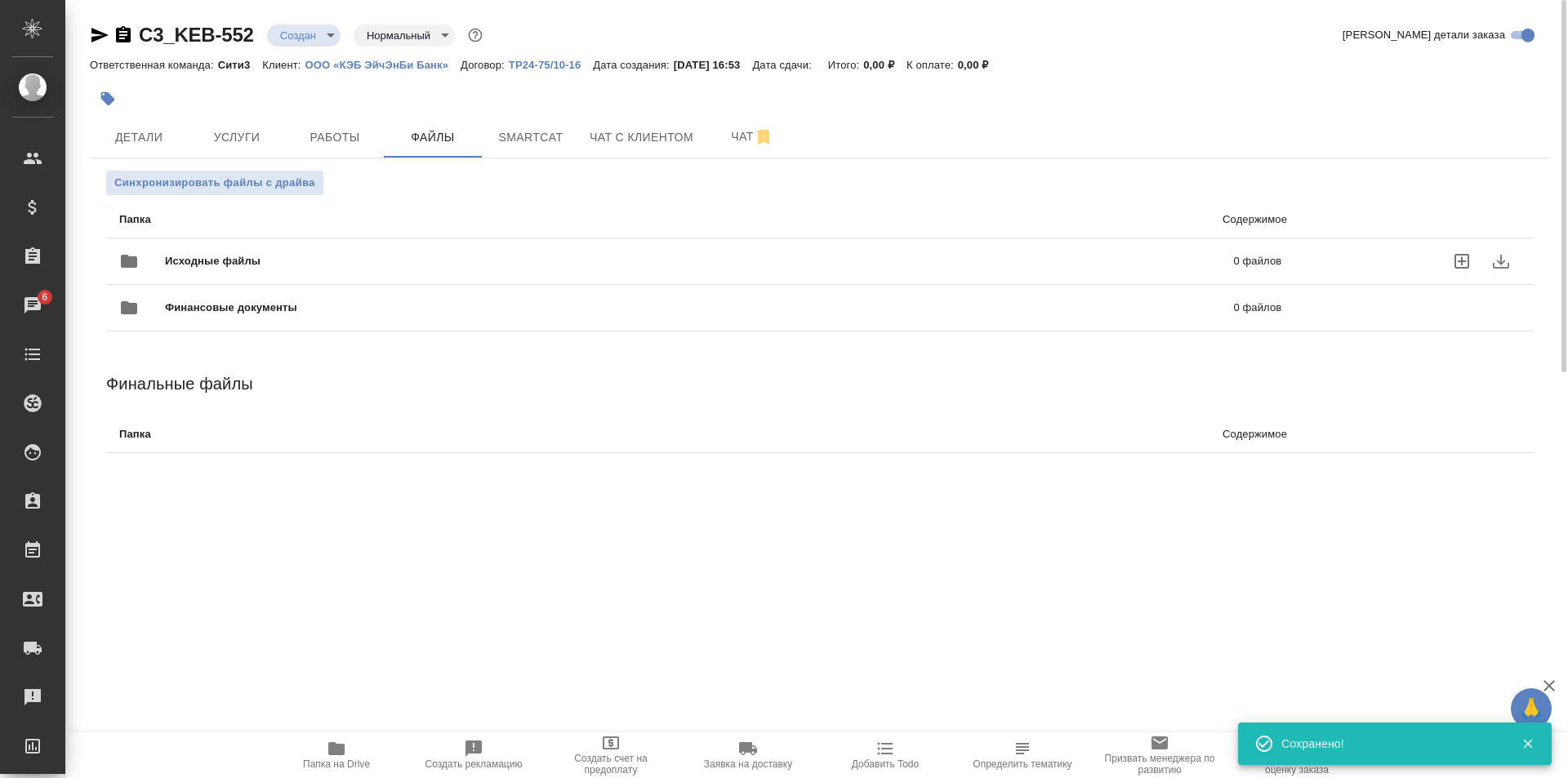
click at [382, 251] on div "Исходные файлы 0 файлов" at bounding box center [700, 262] width 1162 height 39
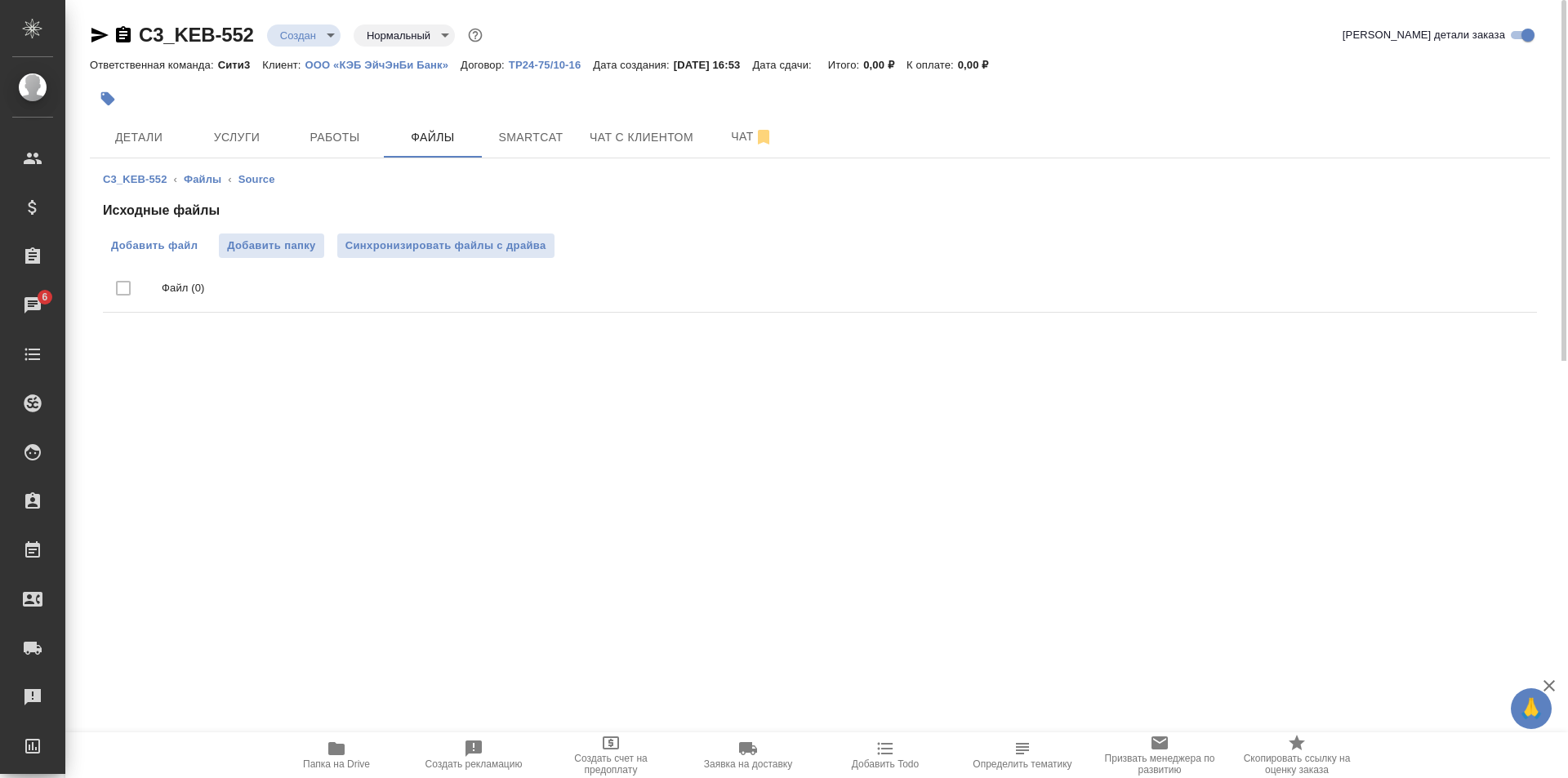
click at [154, 239] on span "Добавить файл" at bounding box center [154, 245] width 87 height 16
click at [0, 0] on input "Добавить файл" at bounding box center [0, 0] width 0 height 0
click at [233, 148] on button "Услуги" at bounding box center [237, 137] width 98 height 41
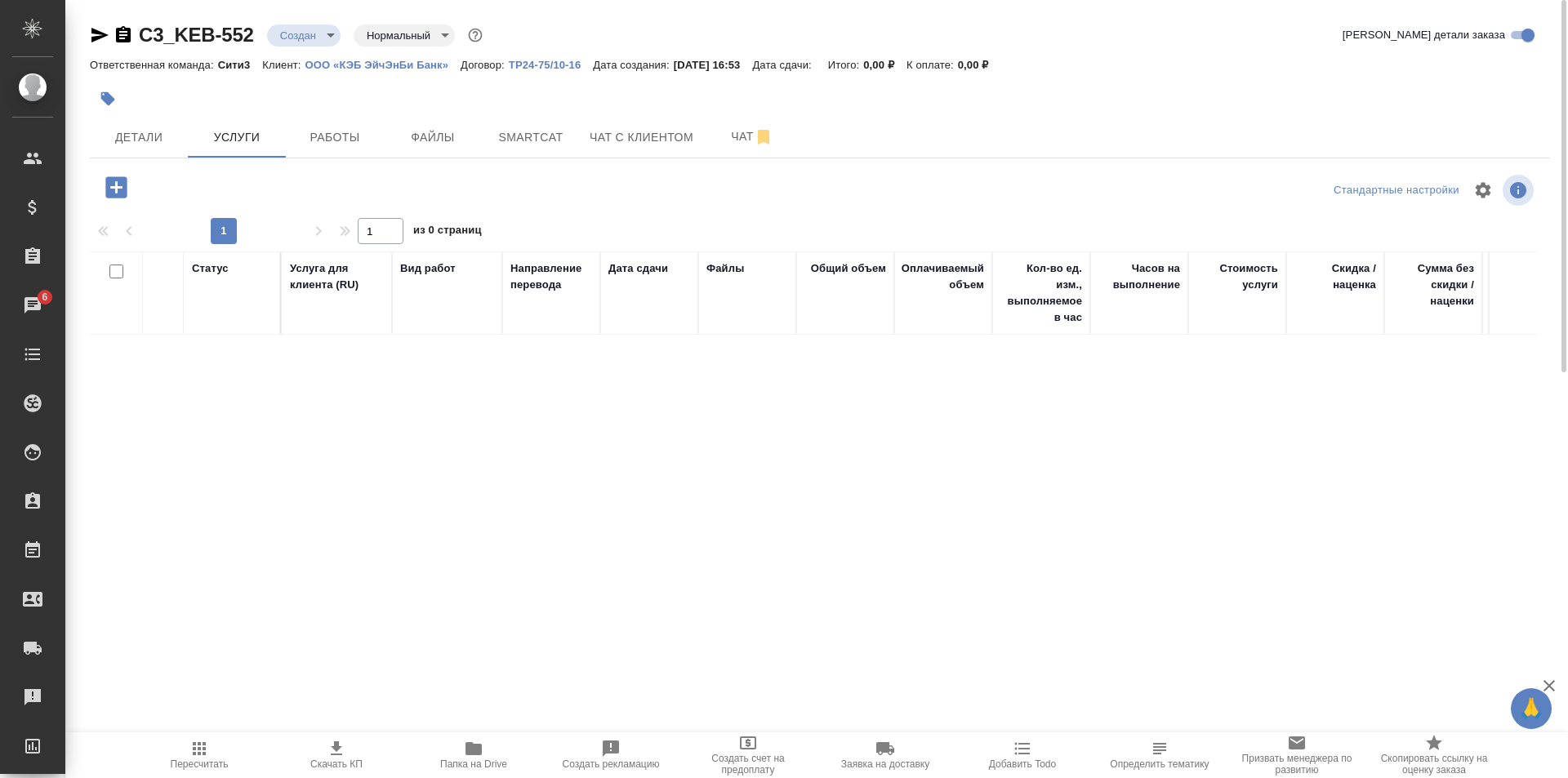
click at [113, 195] on icon "button" at bounding box center [116, 187] width 21 height 21
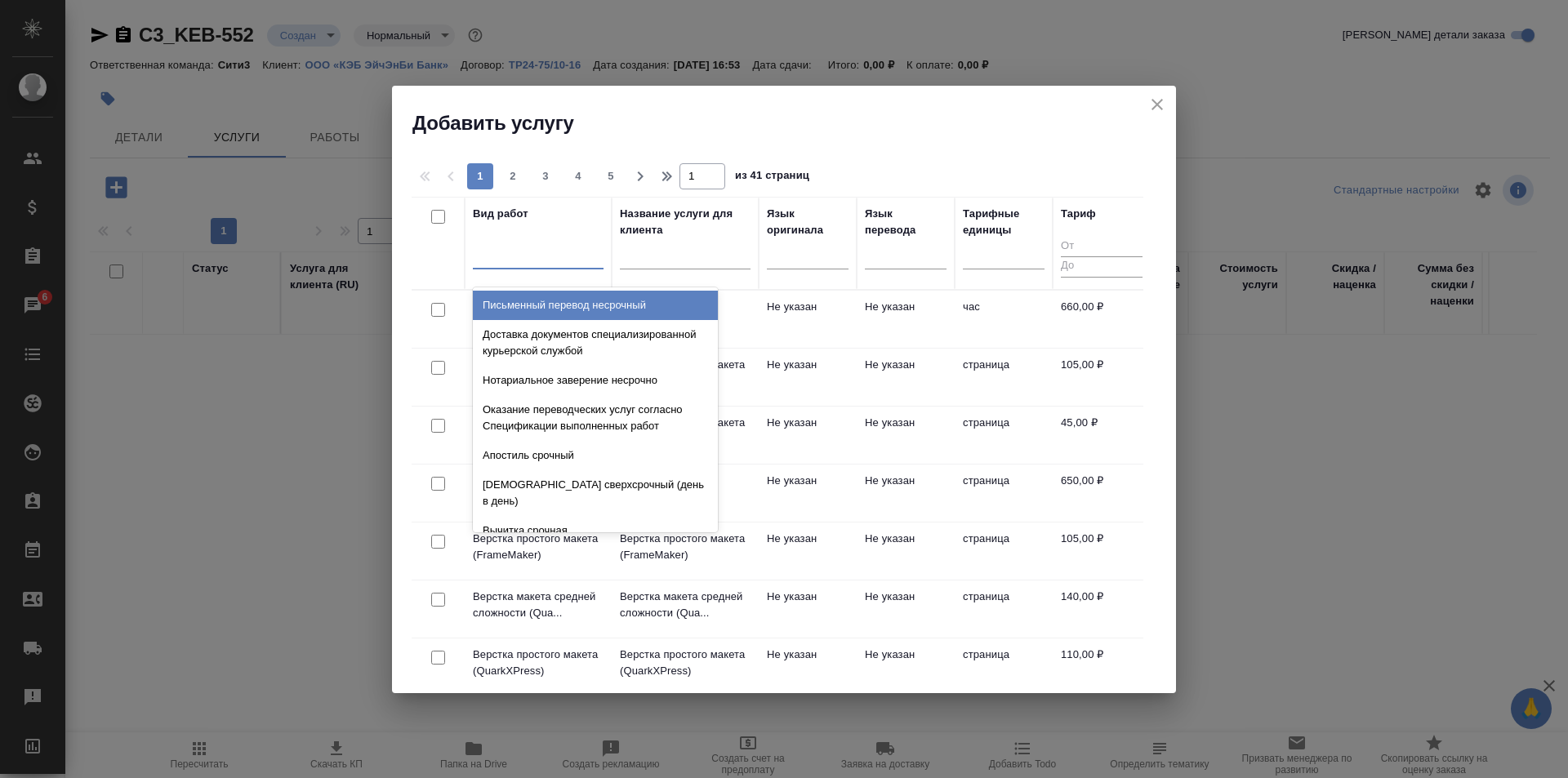
click at [540, 260] on div at bounding box center [538, 253] width 130 height 24
type input "в"
type input "п"
click at [804, 254] on div at bounding box center [808, 253] width 82 height 24
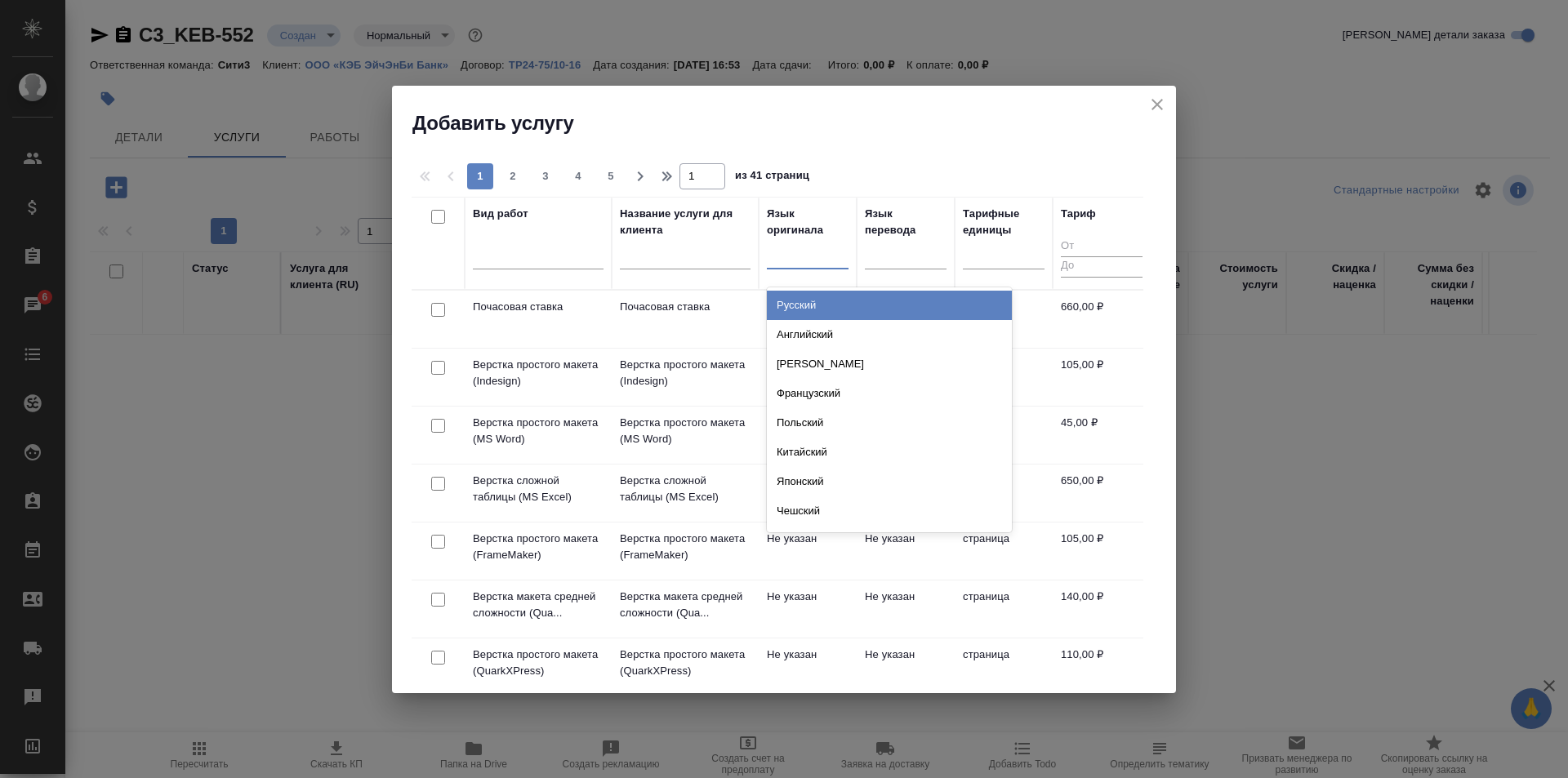
click at [838, 294] on div "Русский" at bounding box center [890, 305] width 245 height 29
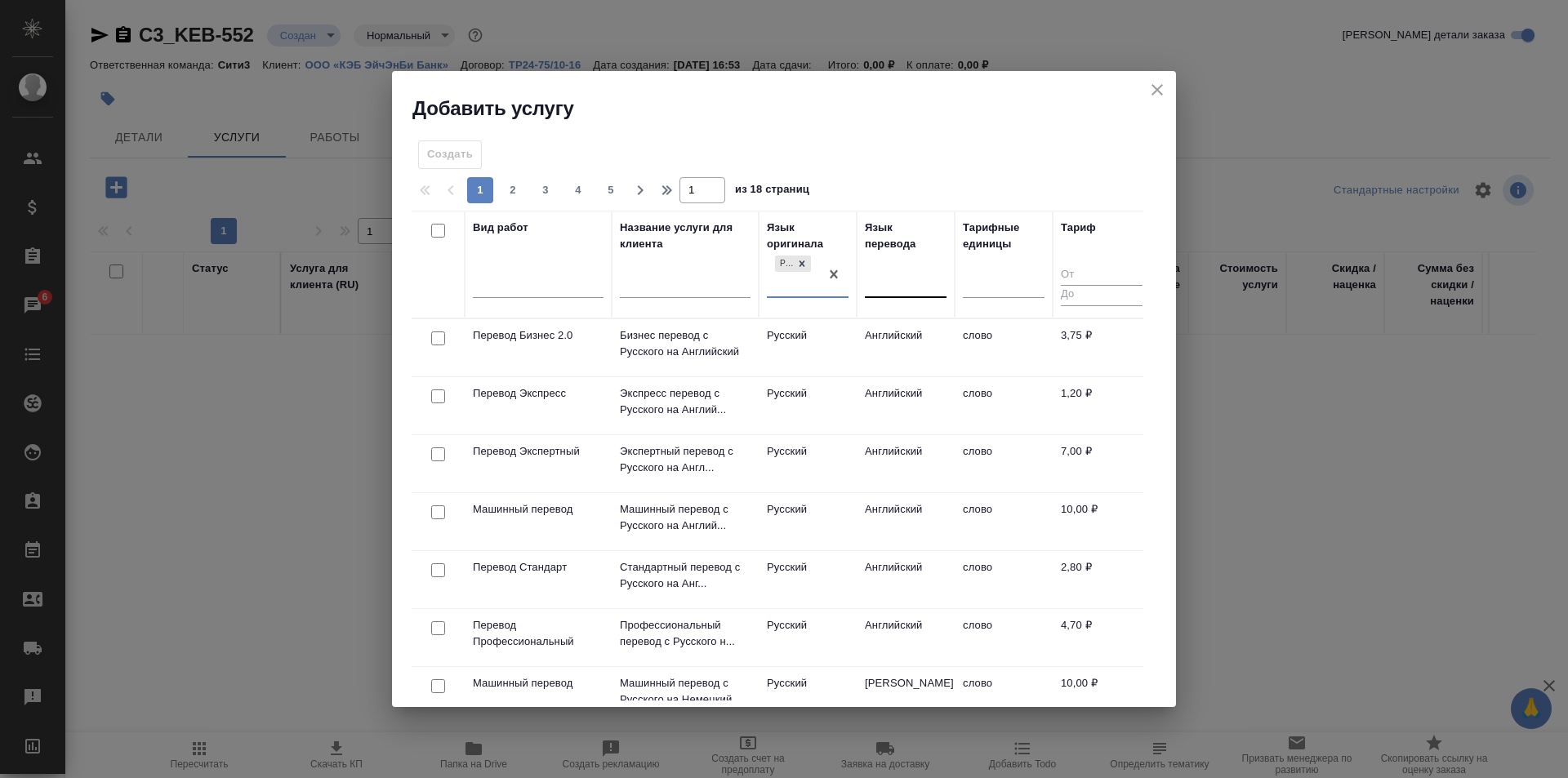
click at [893, 284] on div at bounding box center [905, 281] width 82 height 24
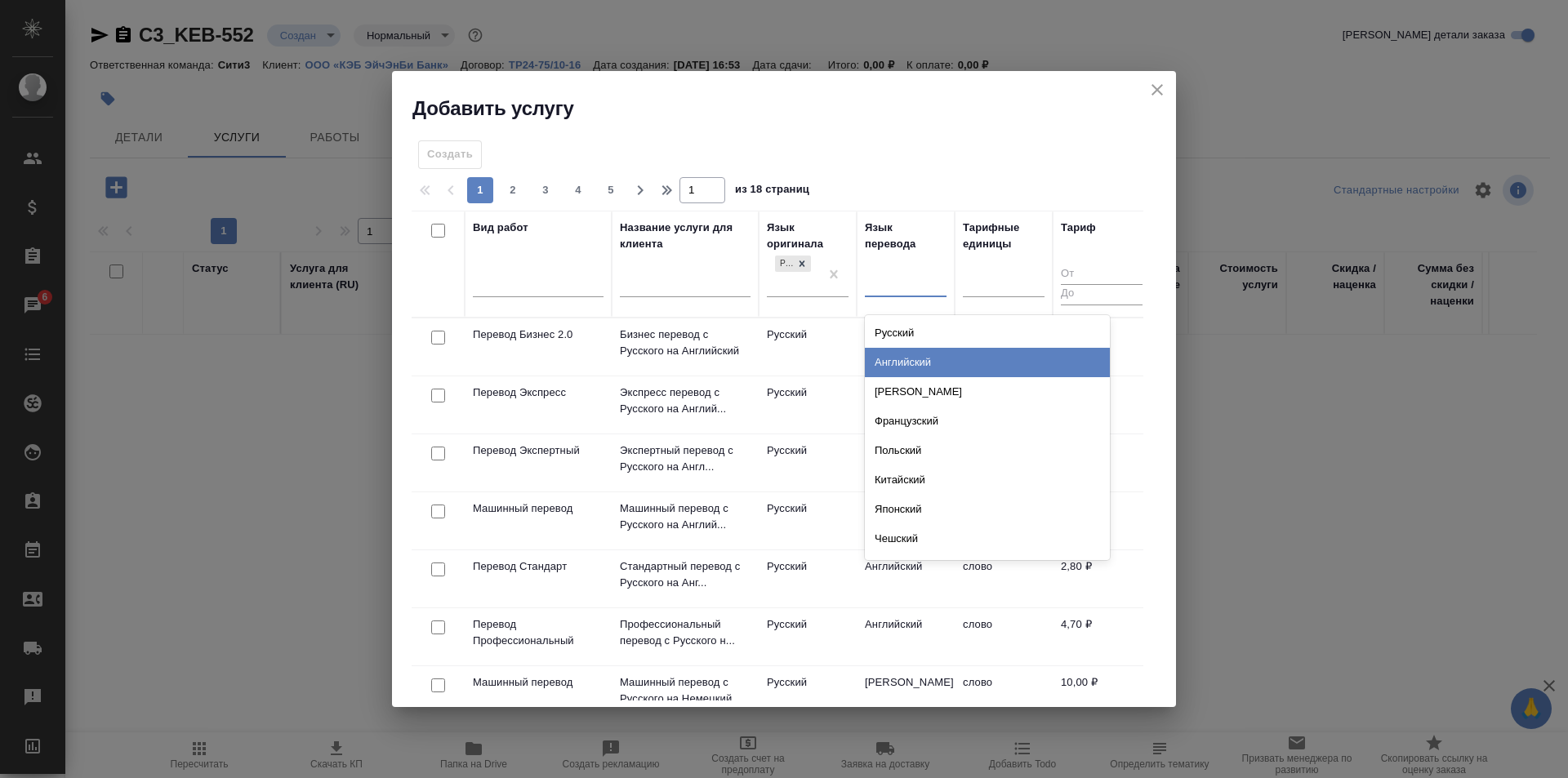
click at [930, 355] on div "Английский" at bounding box center [988, 362] width 245 height 29
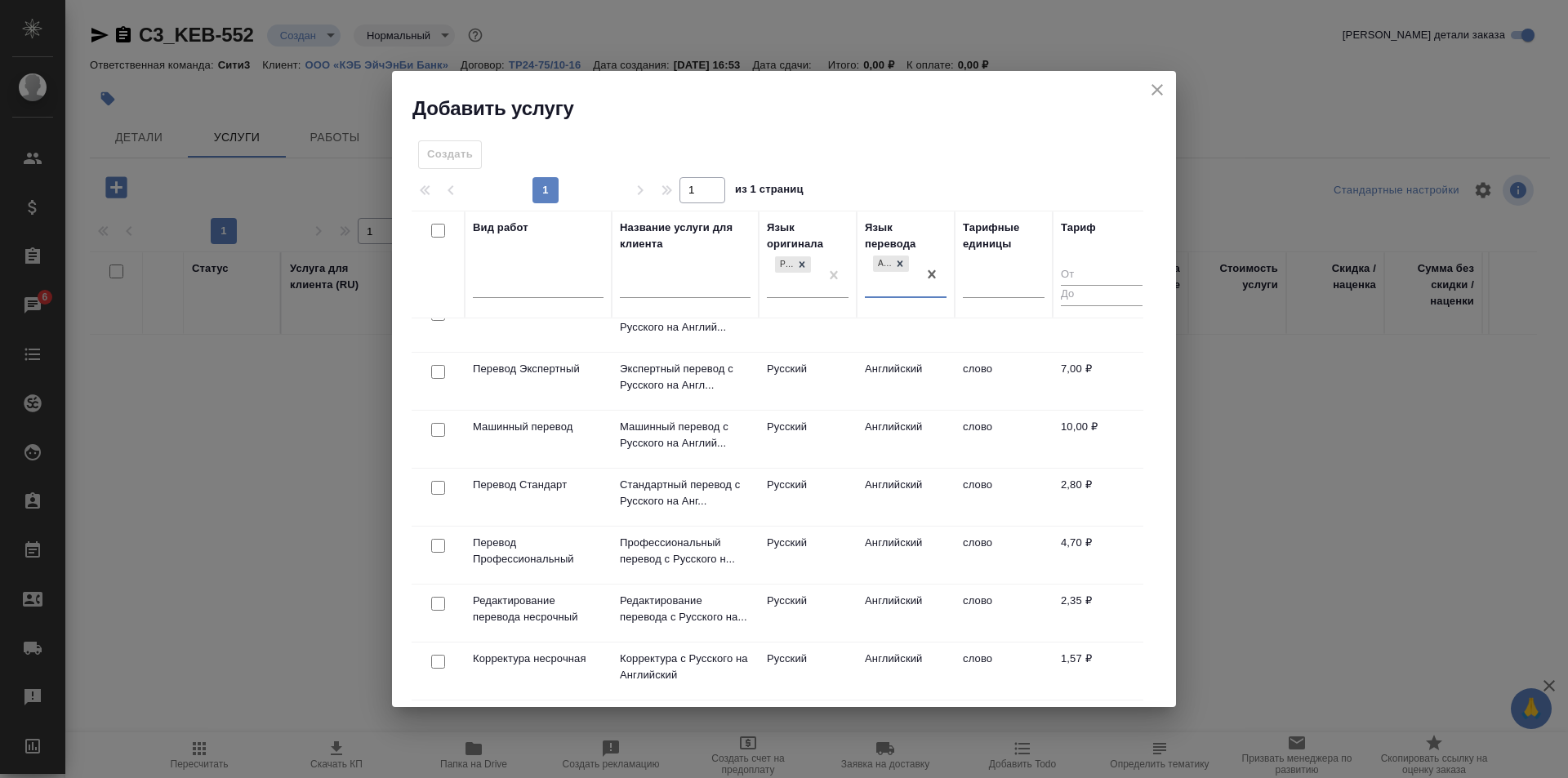
scroll to position [94, 0]
click at [745, 503] on td "Стандартный перевод с Русского на Анг..." at bounding box center [685, 497] width 147 height 57
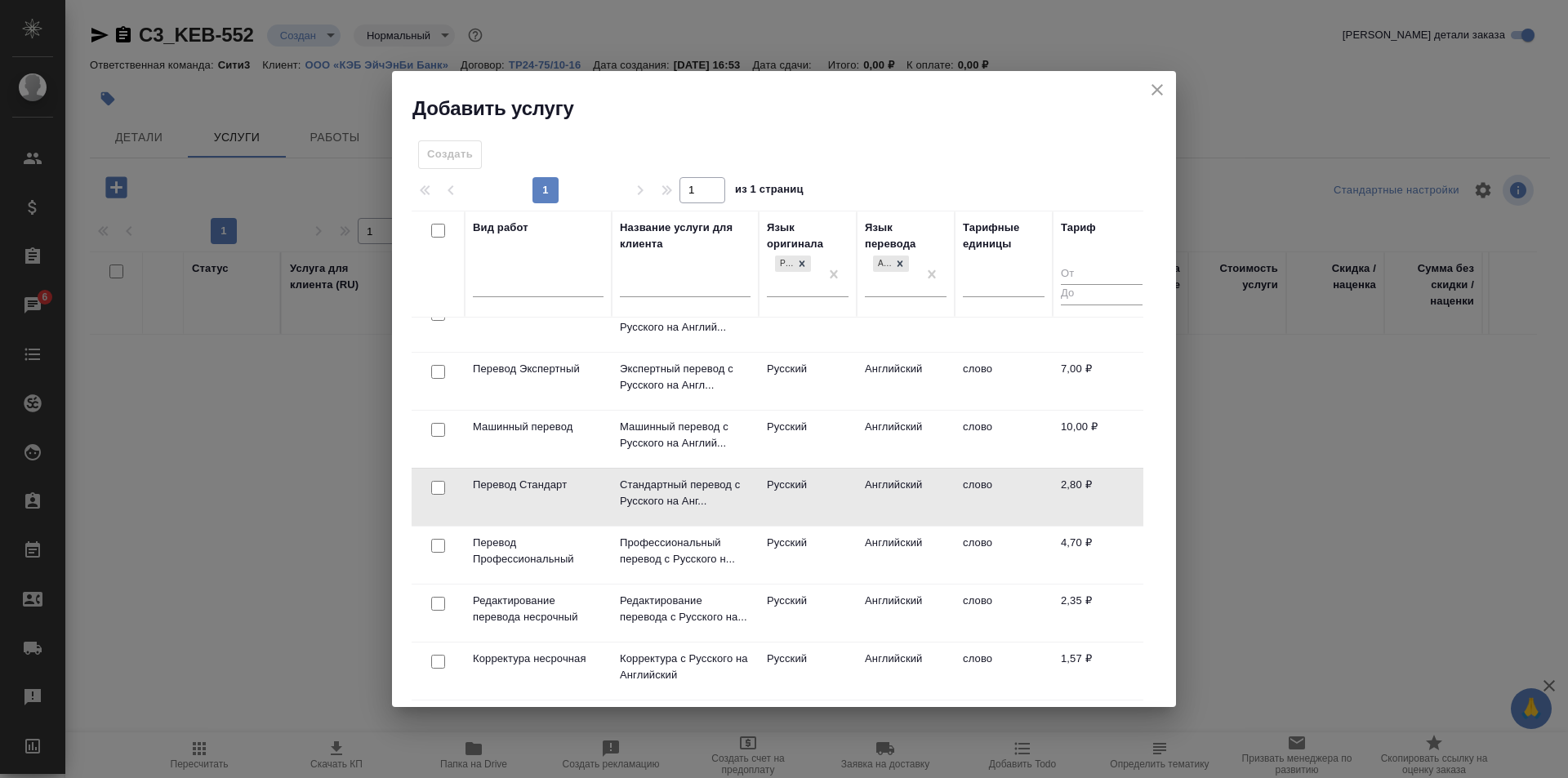
click at [745, 503] on td "Стандартный перевод с Русского на Анг..." at bounding box center [685, 497] width 147 height 57
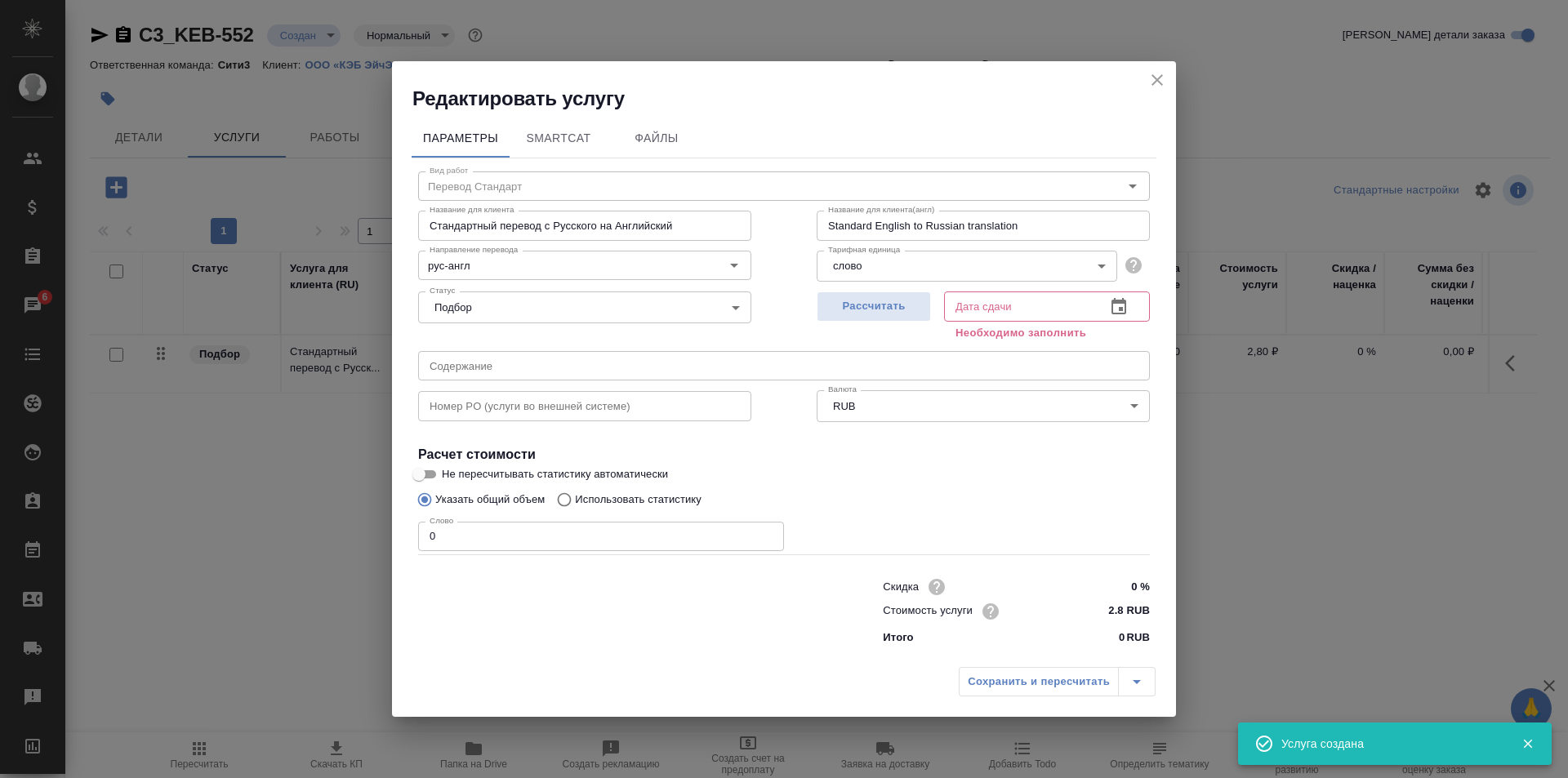
click at [1107, 304] on button "button" at bounding box center [1119, 307] width 39 height 39
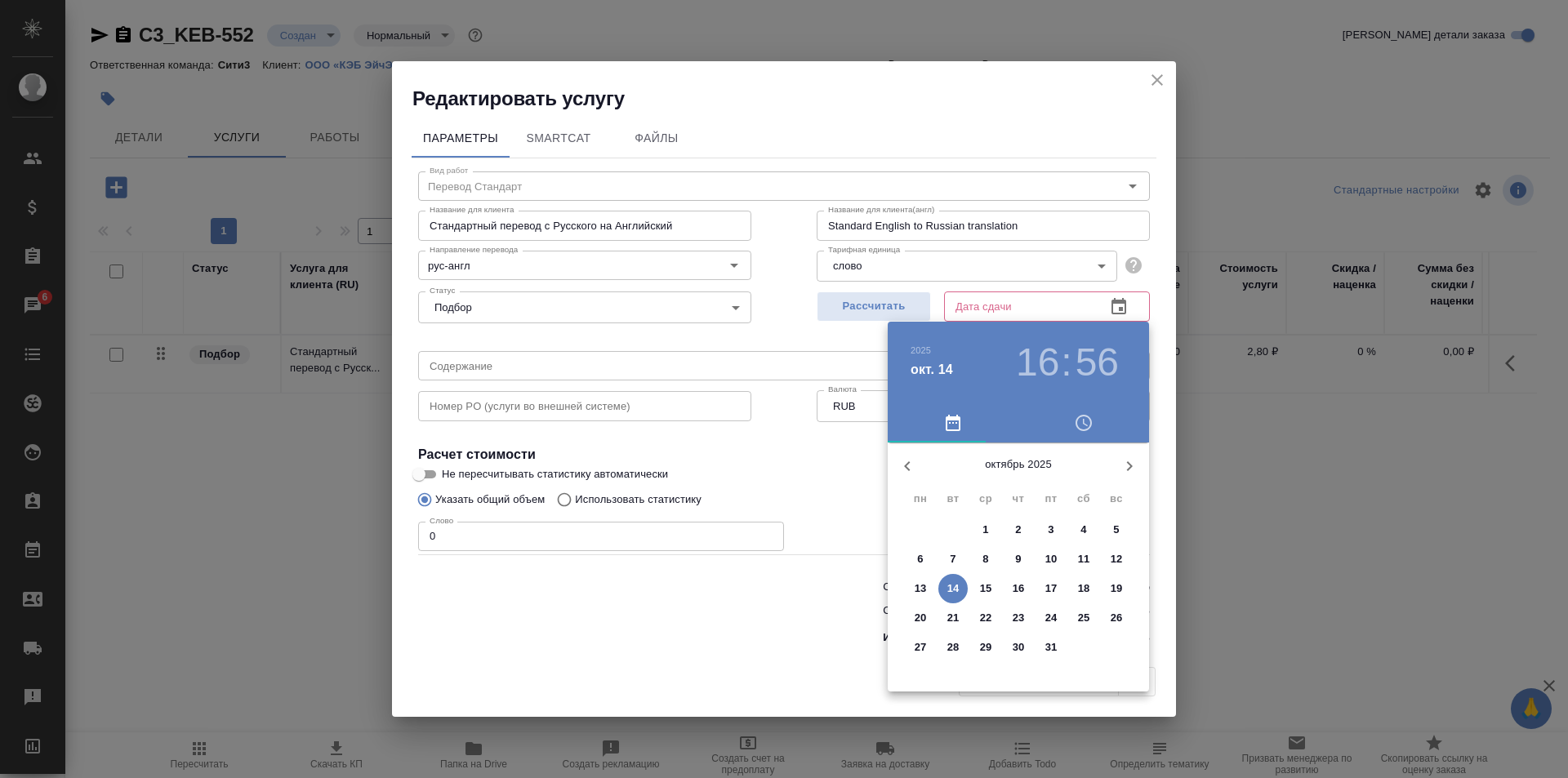
click at [1011, 585] on span "16" at bounding box center [1019, 588] width 29 height 16
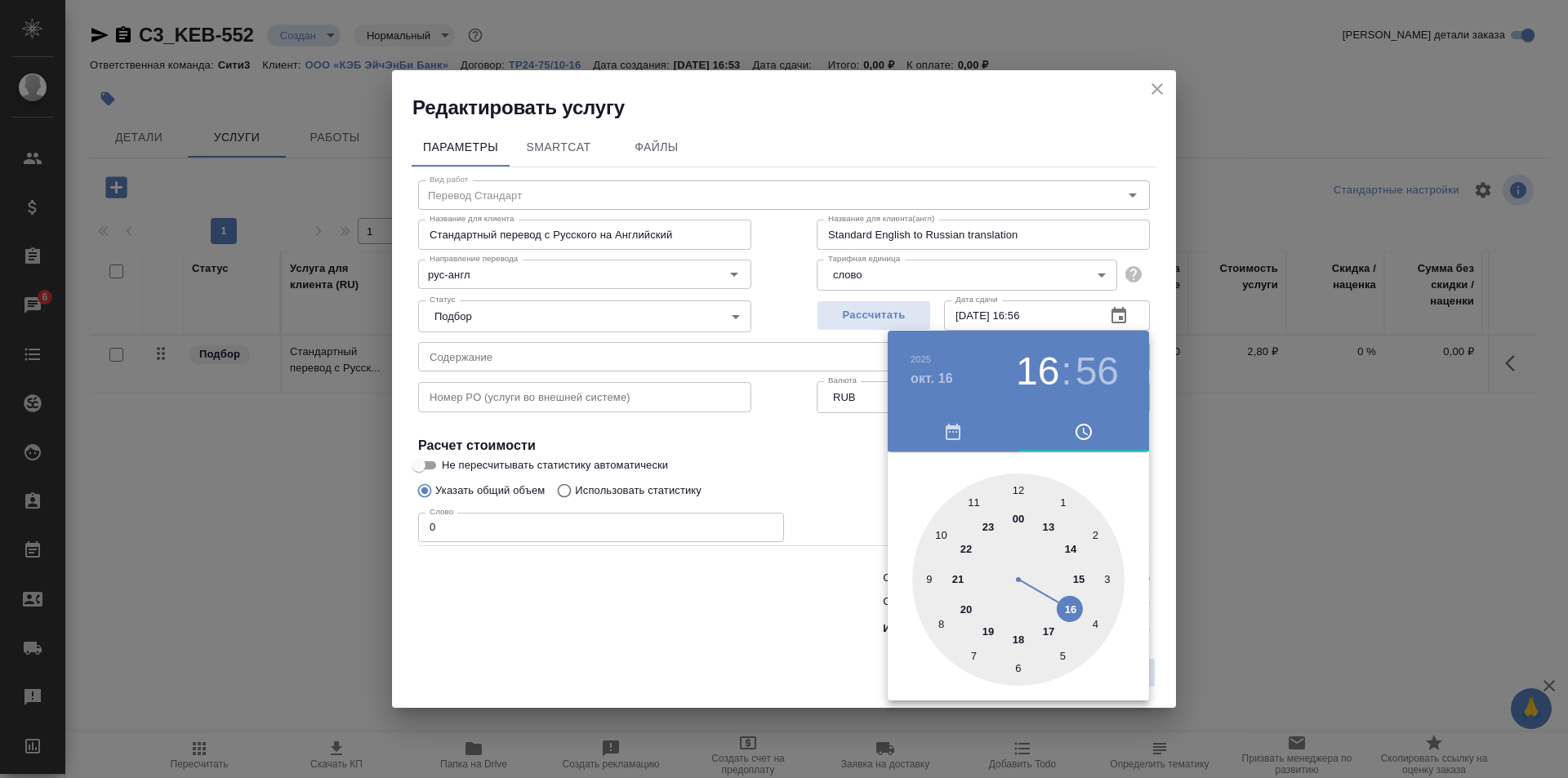
click at [942, 534] on div at bounding box center [1018, 579] width 212 height 212
click at [1014, 492] on div at bounding box center [1018, 579] width 212 height 212
type input "16.10.2025 10:00"
click at [826, 450] on div at bounding box center [784, 389] width 1568 height 778
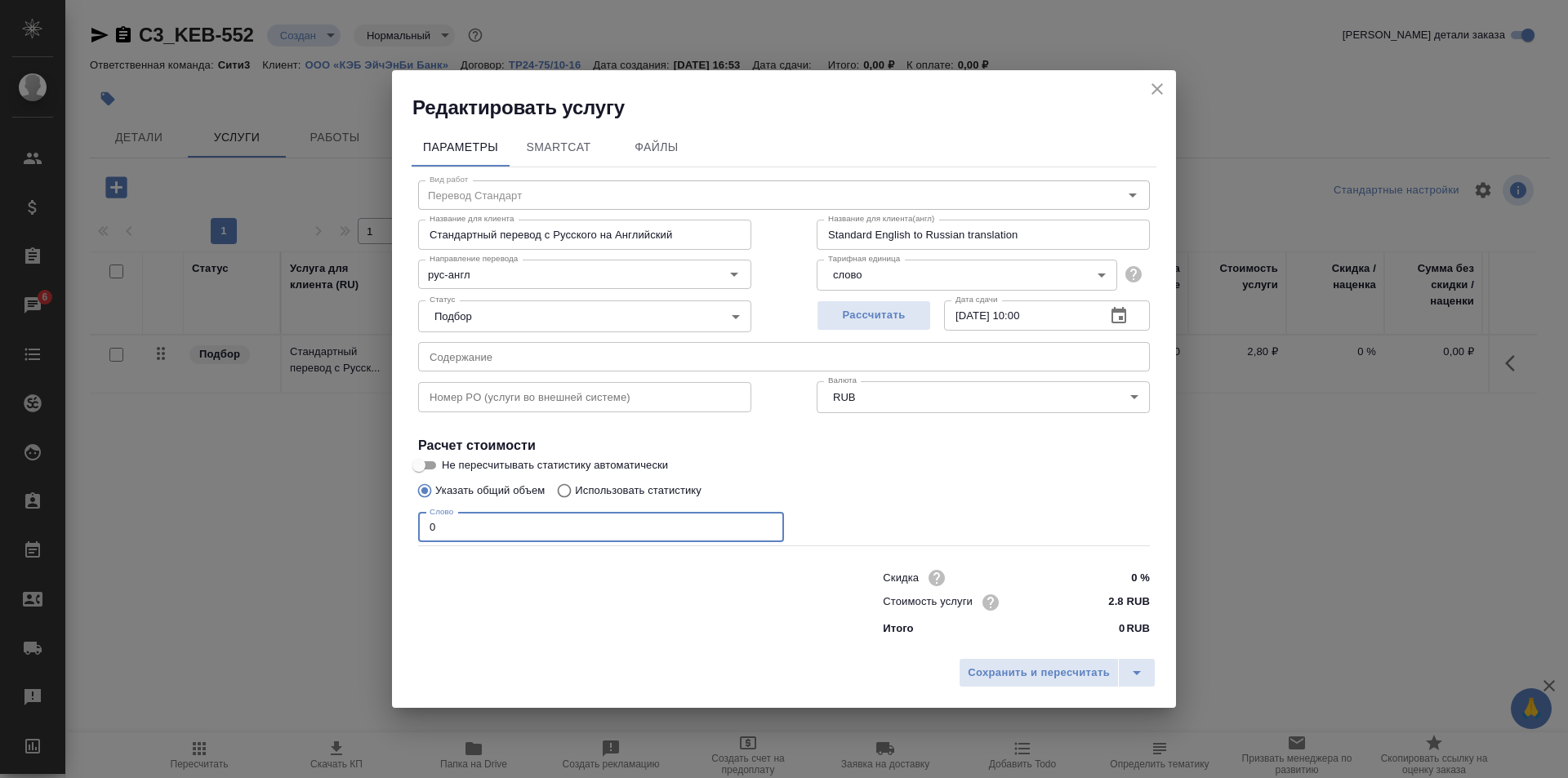
click at [524, 528] on input "0" at bounding box center [601, 528] width 366 height 29
type input "3062"
click at [1049, 664] on span "Сохранить и пересчитать" at bounding box center [1039, 673] width 142 height 19
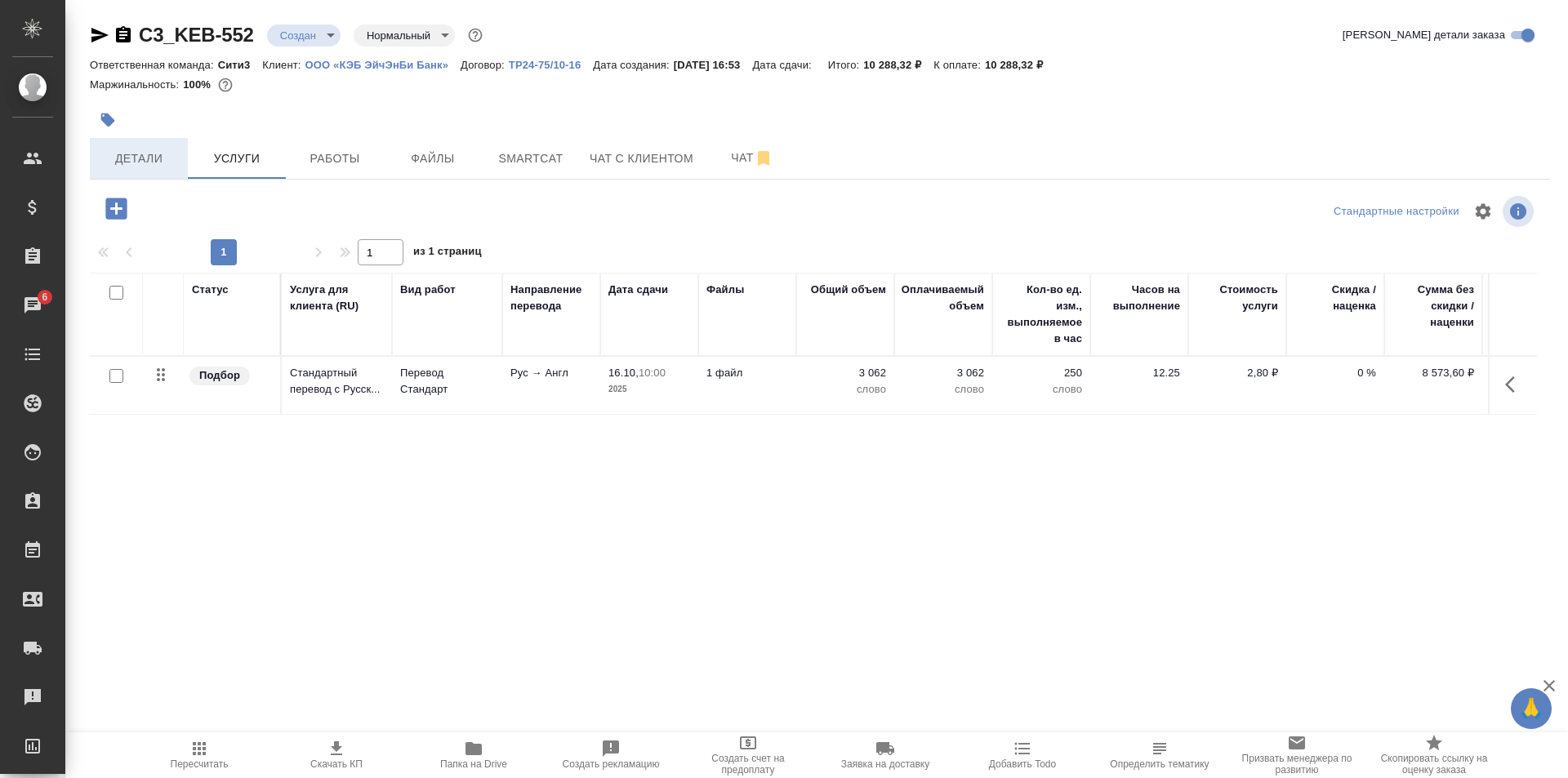
click at [142, 153] on span "Детали" at bounding box center [138, 159] width 78 height 21
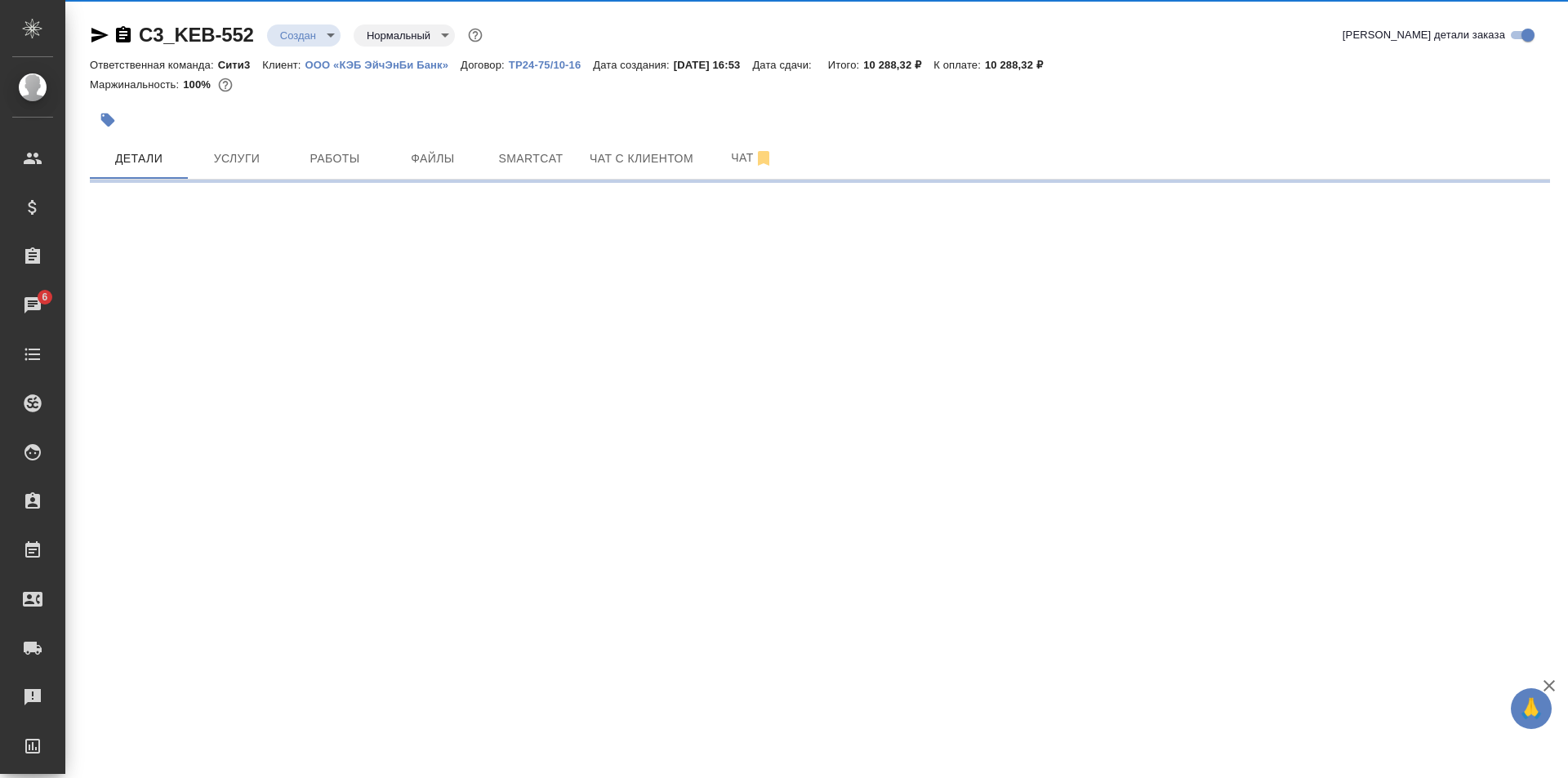
select select "RU"
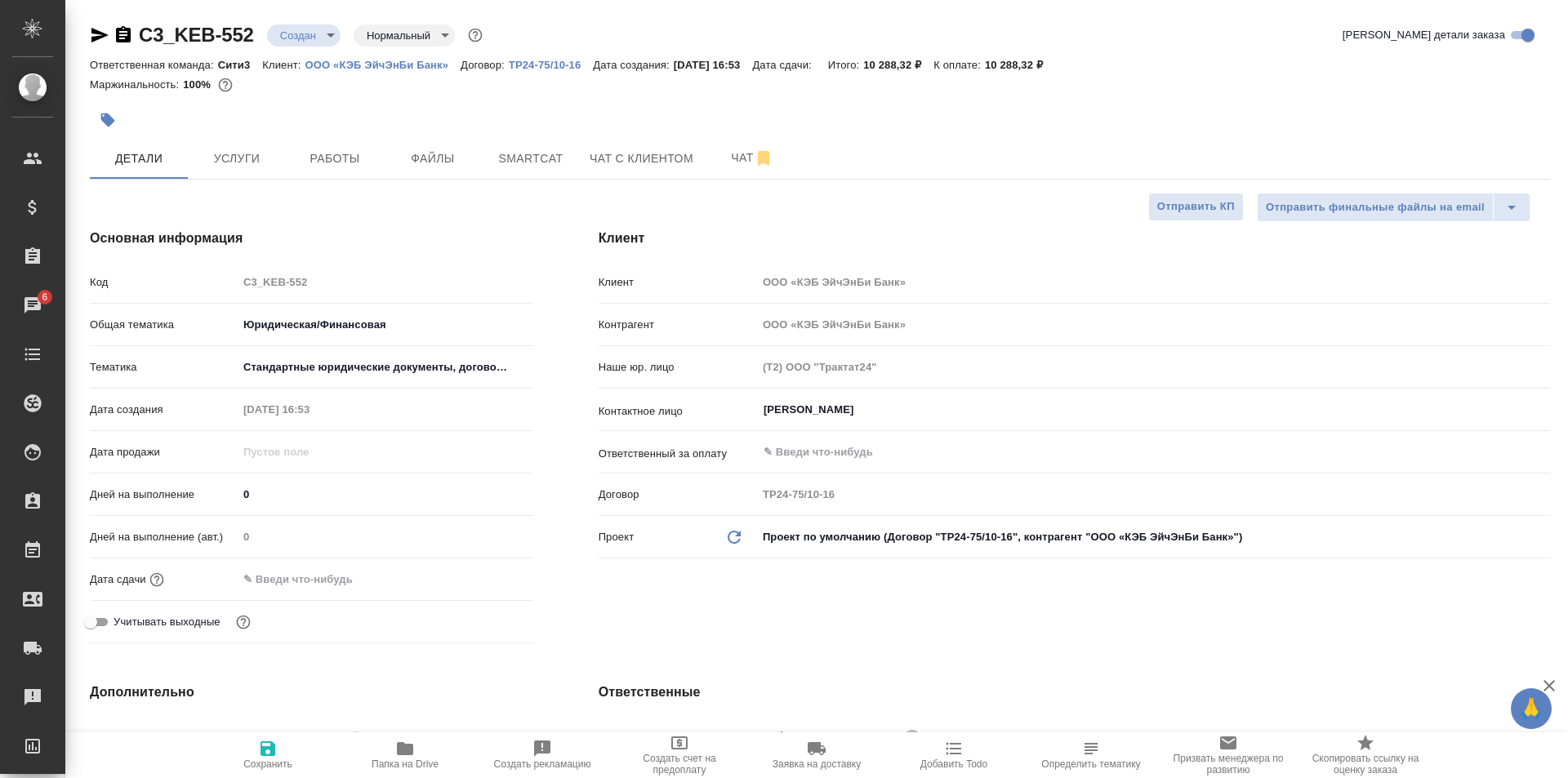
type textarea "x"
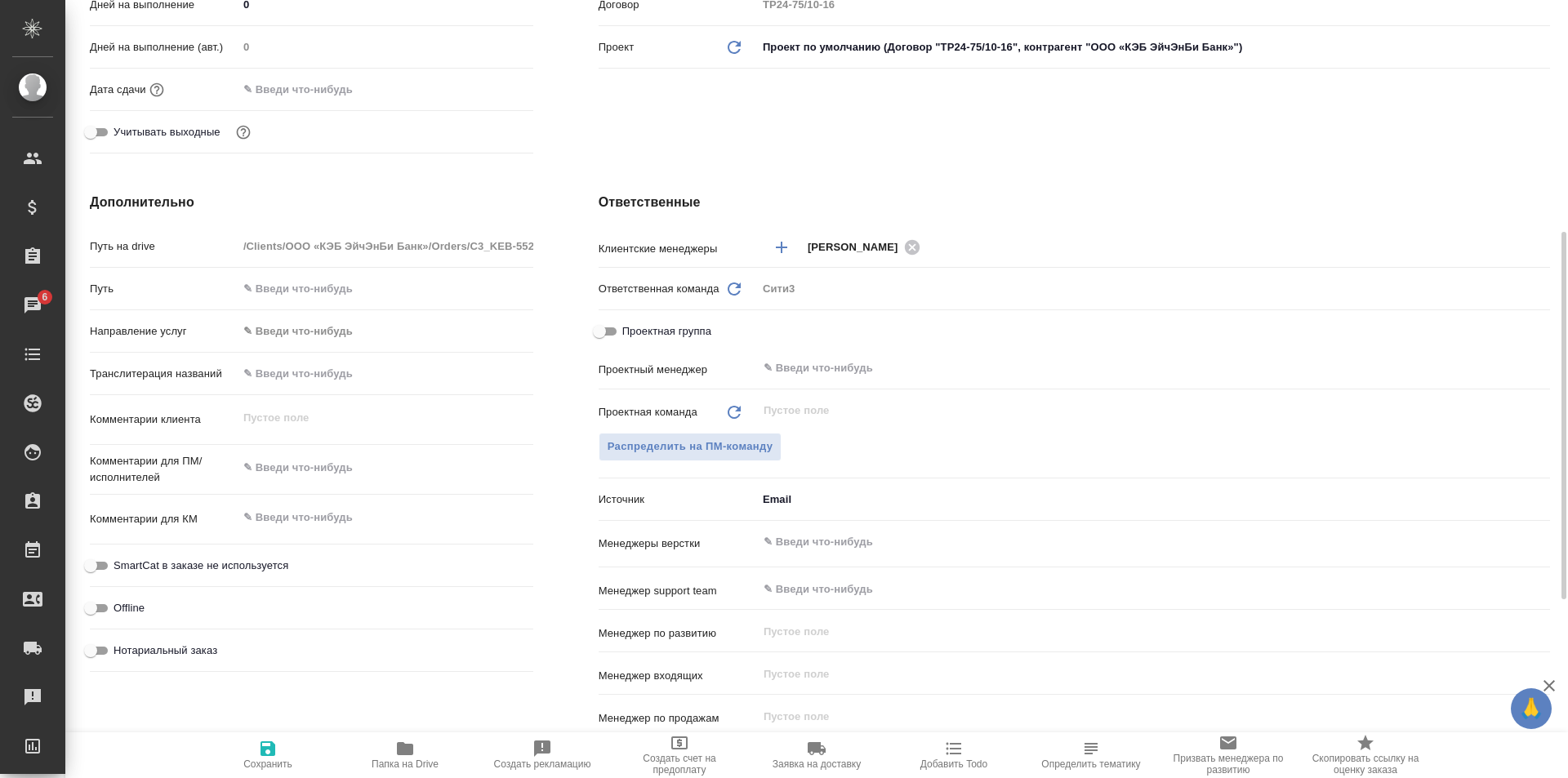
click at [828, 544] on input "text" at bounding box center [1126, 542] width 729 height 20
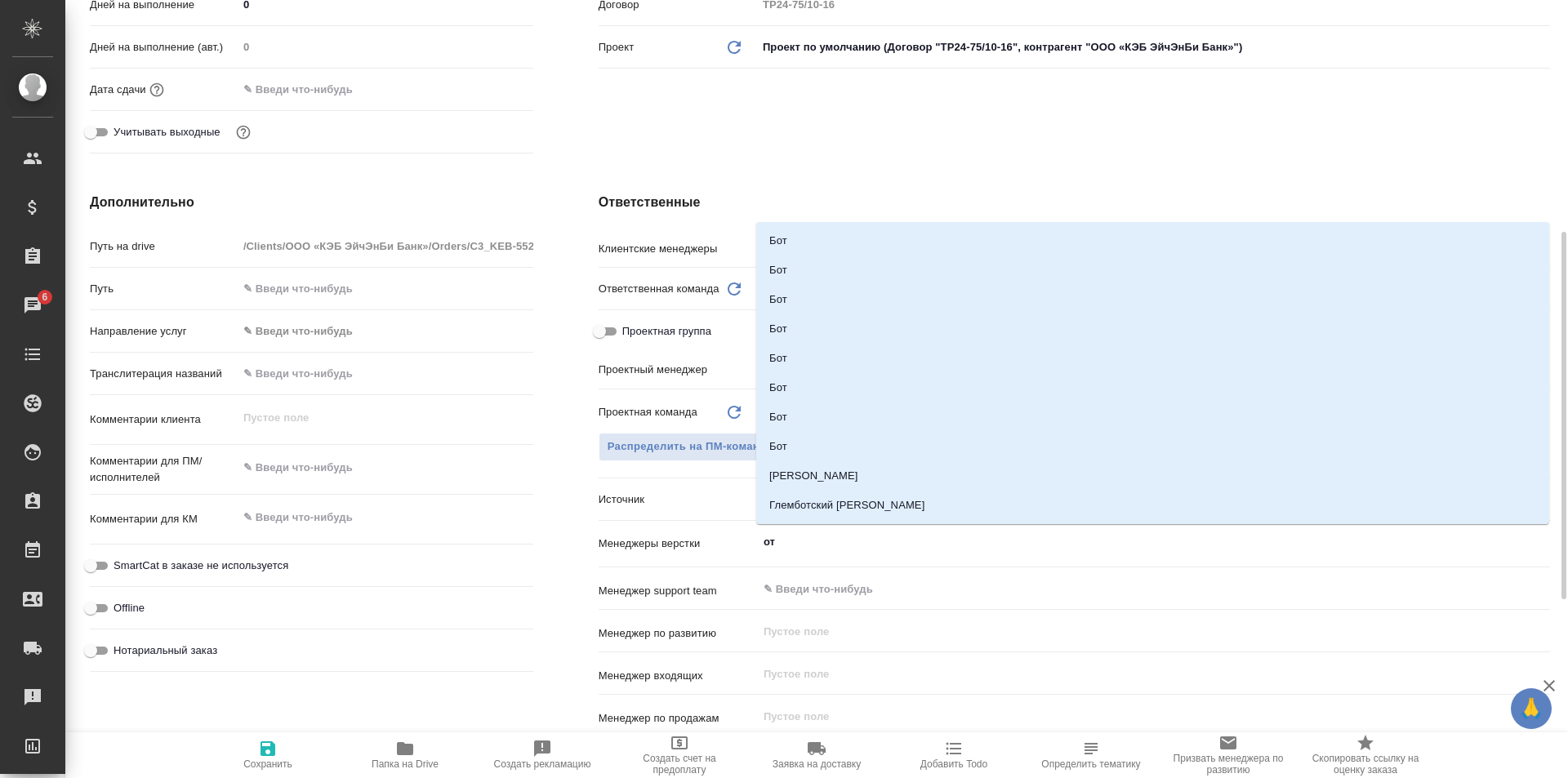
type input "отд"
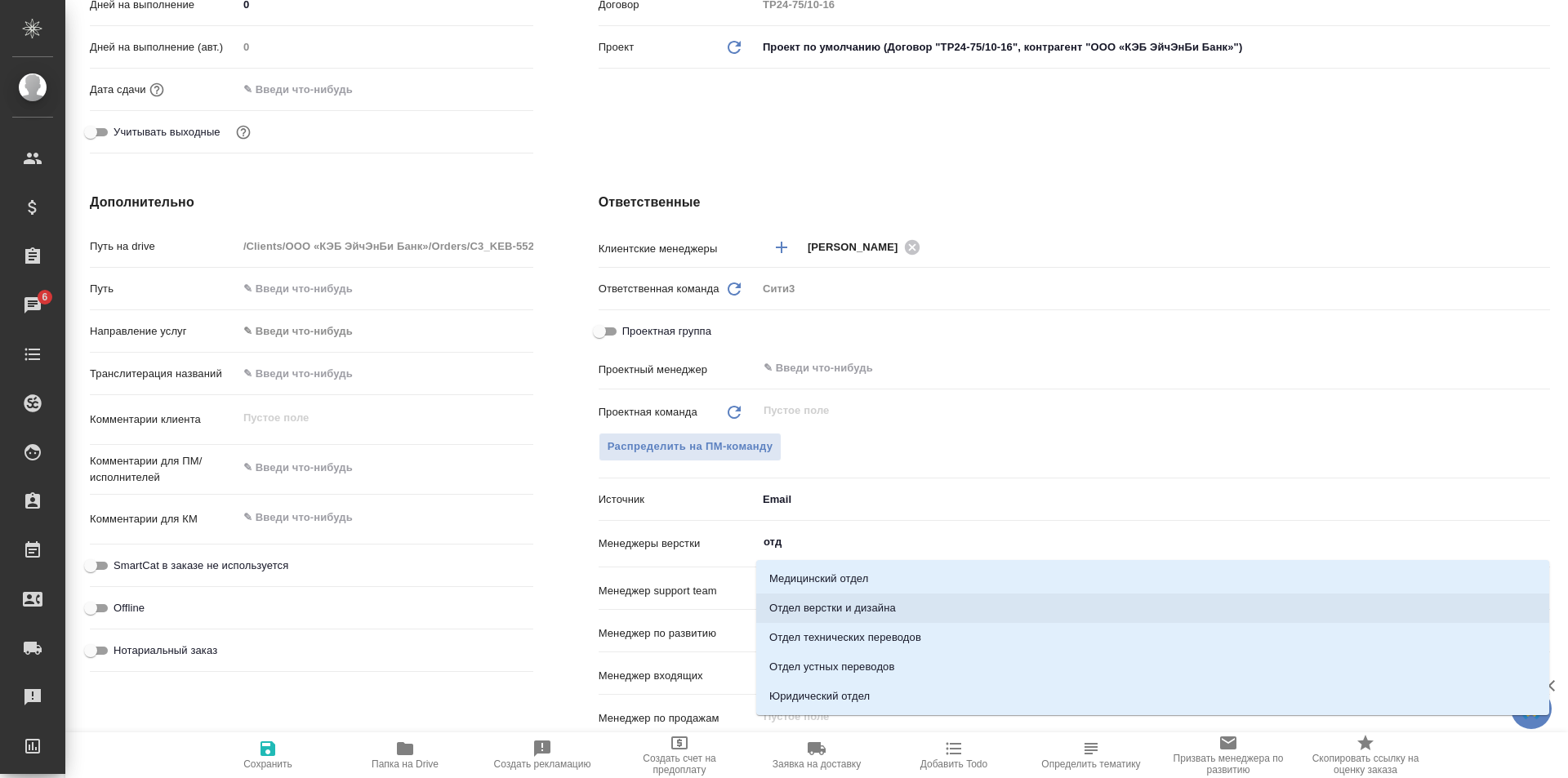
click at [942, 596] on li "Отдел верстки и дизайна" at bounding box center [1153, 608] width 793 height 29
type textarea "x"
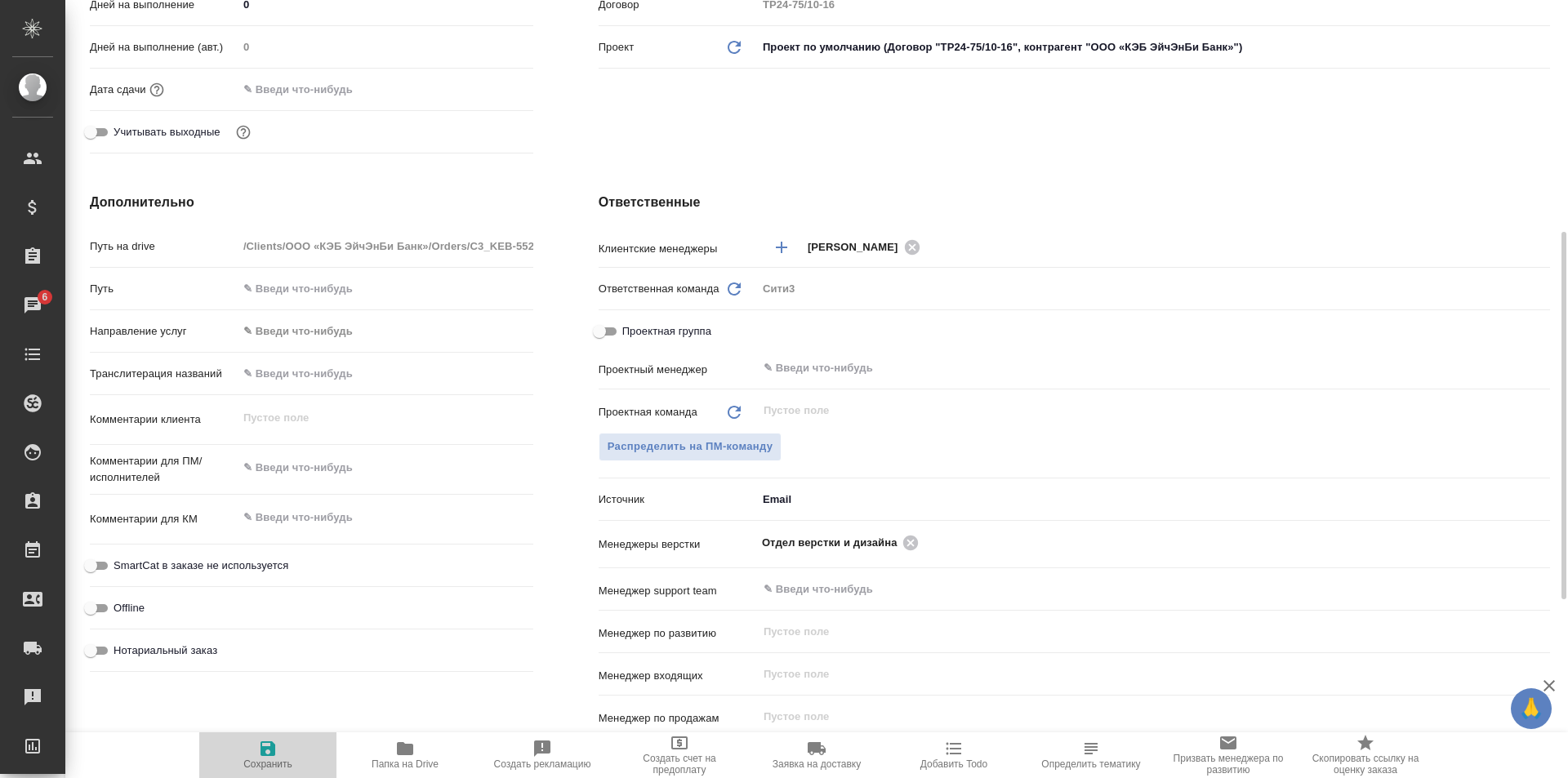
click at [282, 754] on span "Сохранить" at bounding box center [268, 754] width 118 height 31
type textarea "x"
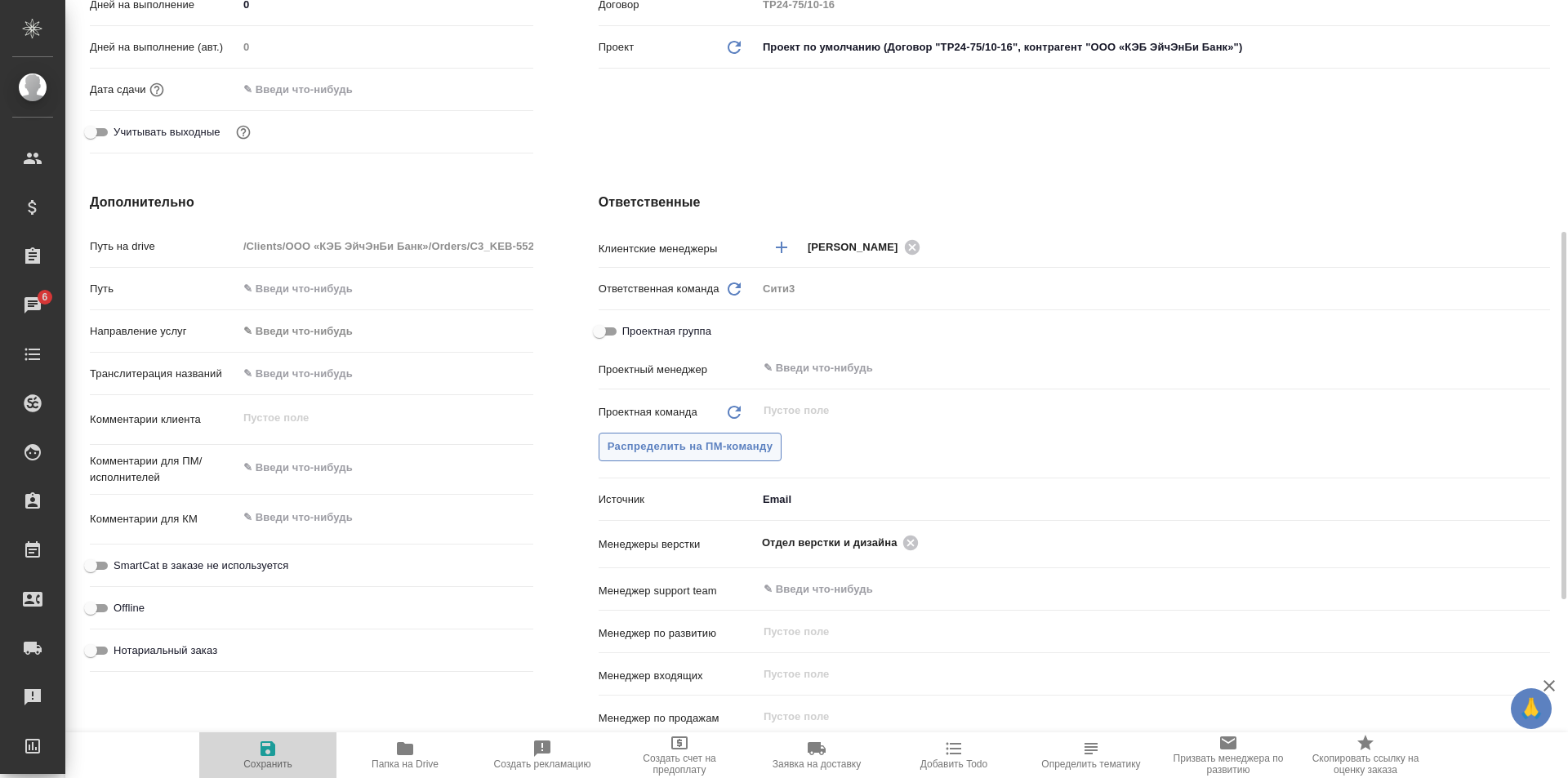
type textarea "x"
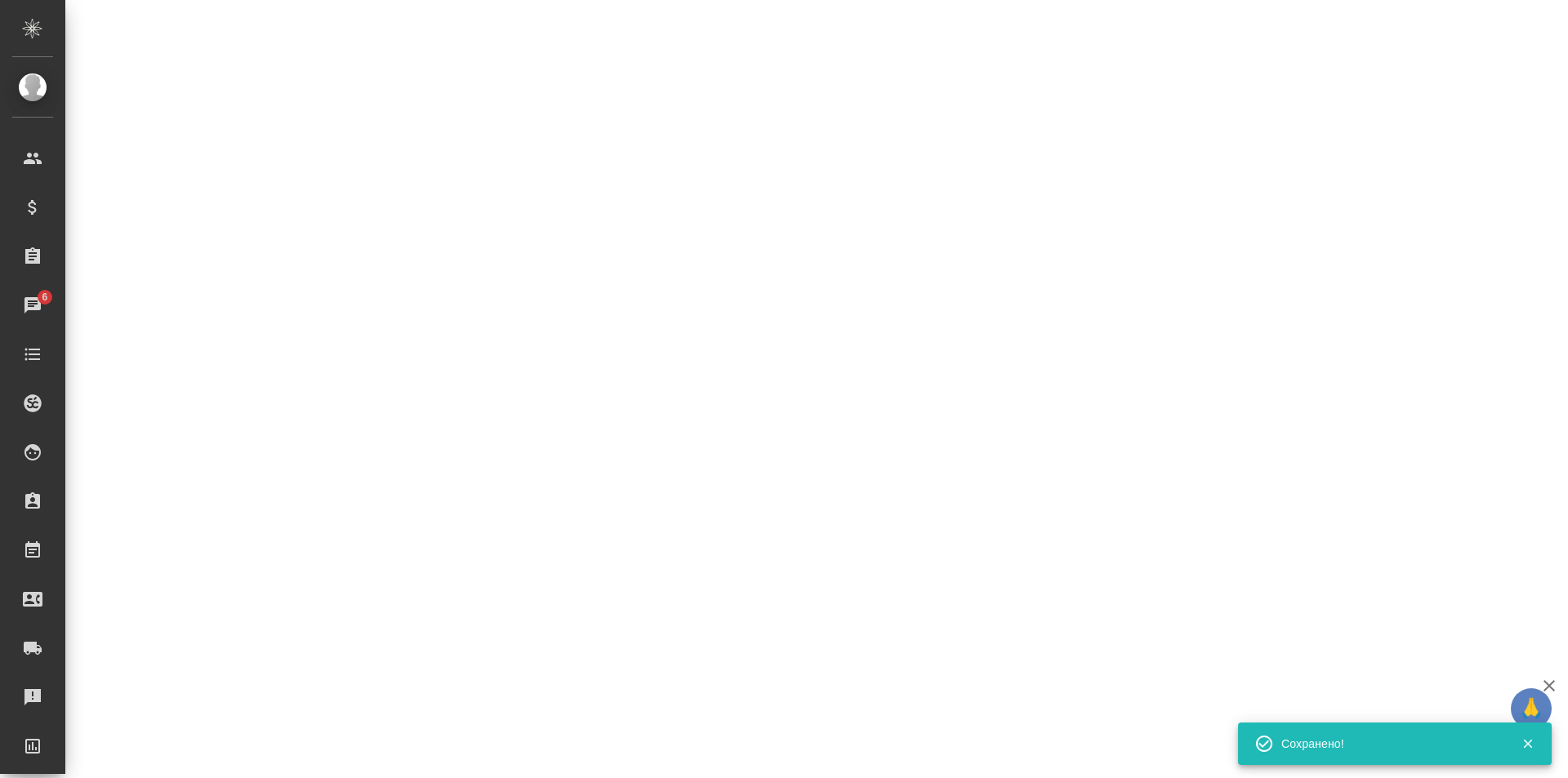
select select "RU"
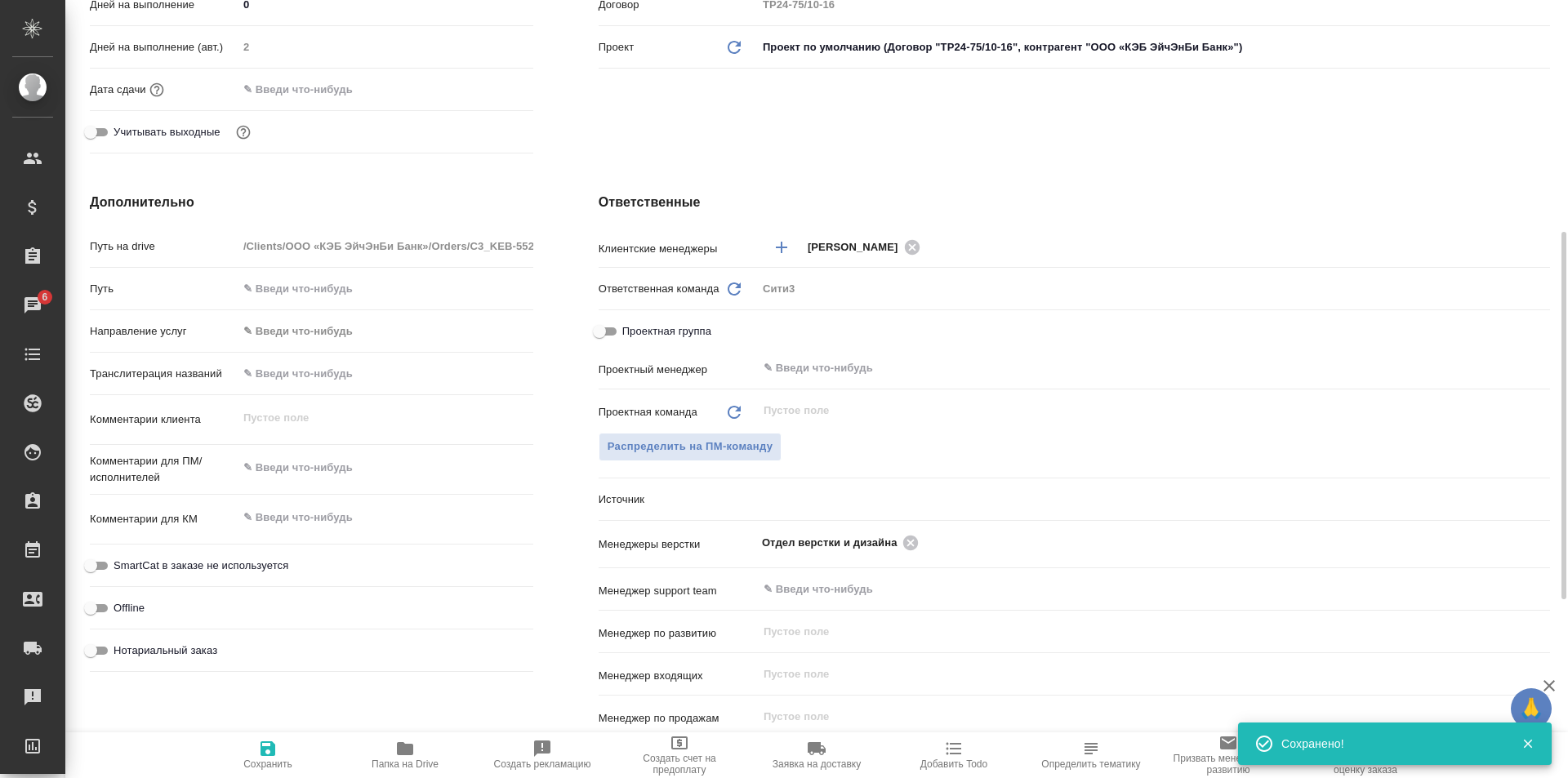
type textarea "x"
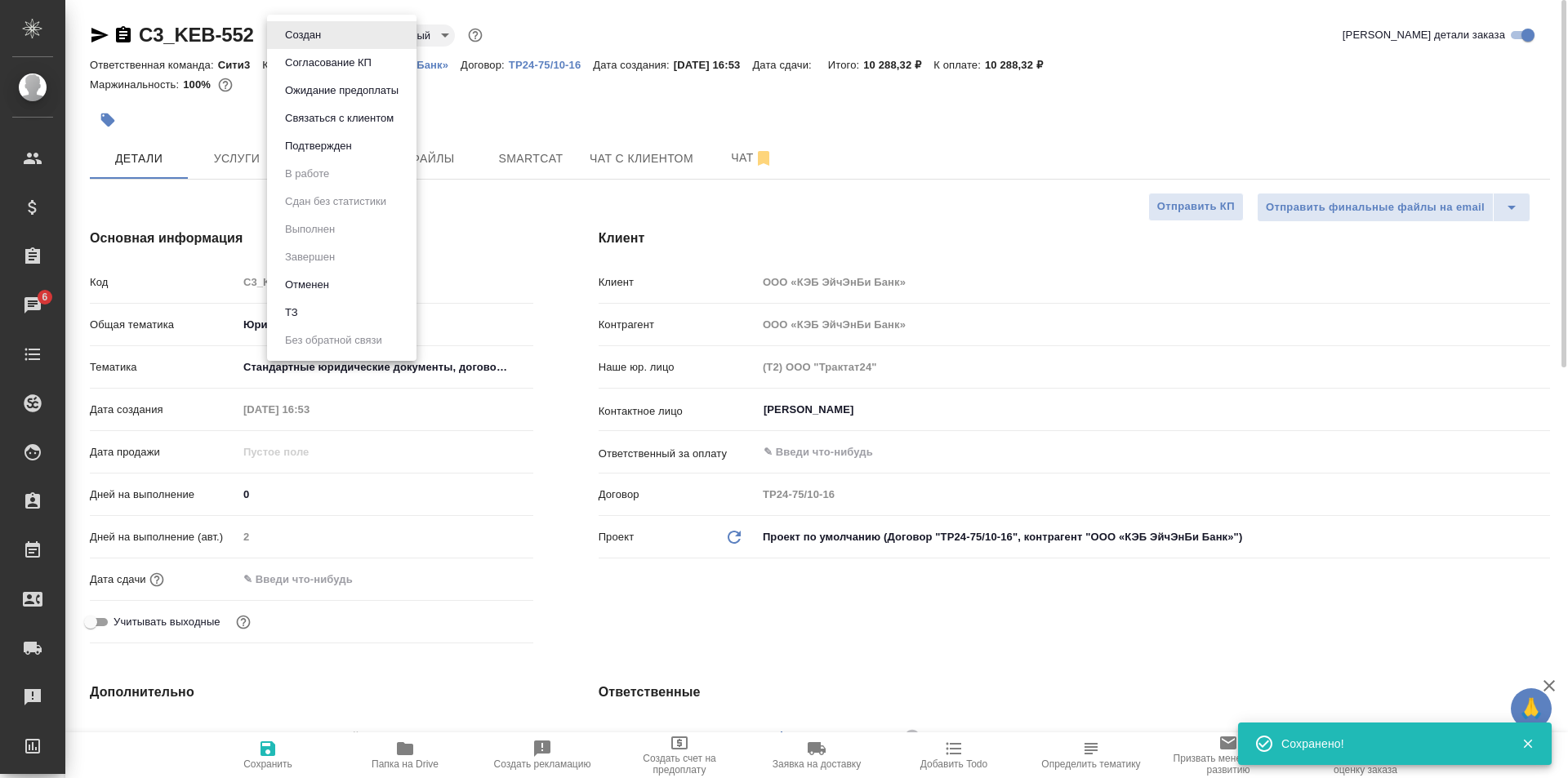
click at [293, 26] on body "🙏 .cls-1 fill:#fff; AWATERA Galisheva Mariya Клиенты Спецификации Заказы 6 Чаты…" at bounding box center [784, 389] width 1568 height 778
click at [347, 311] on li "ТЗ" at bounding box center [342, 312] width 149 height 27
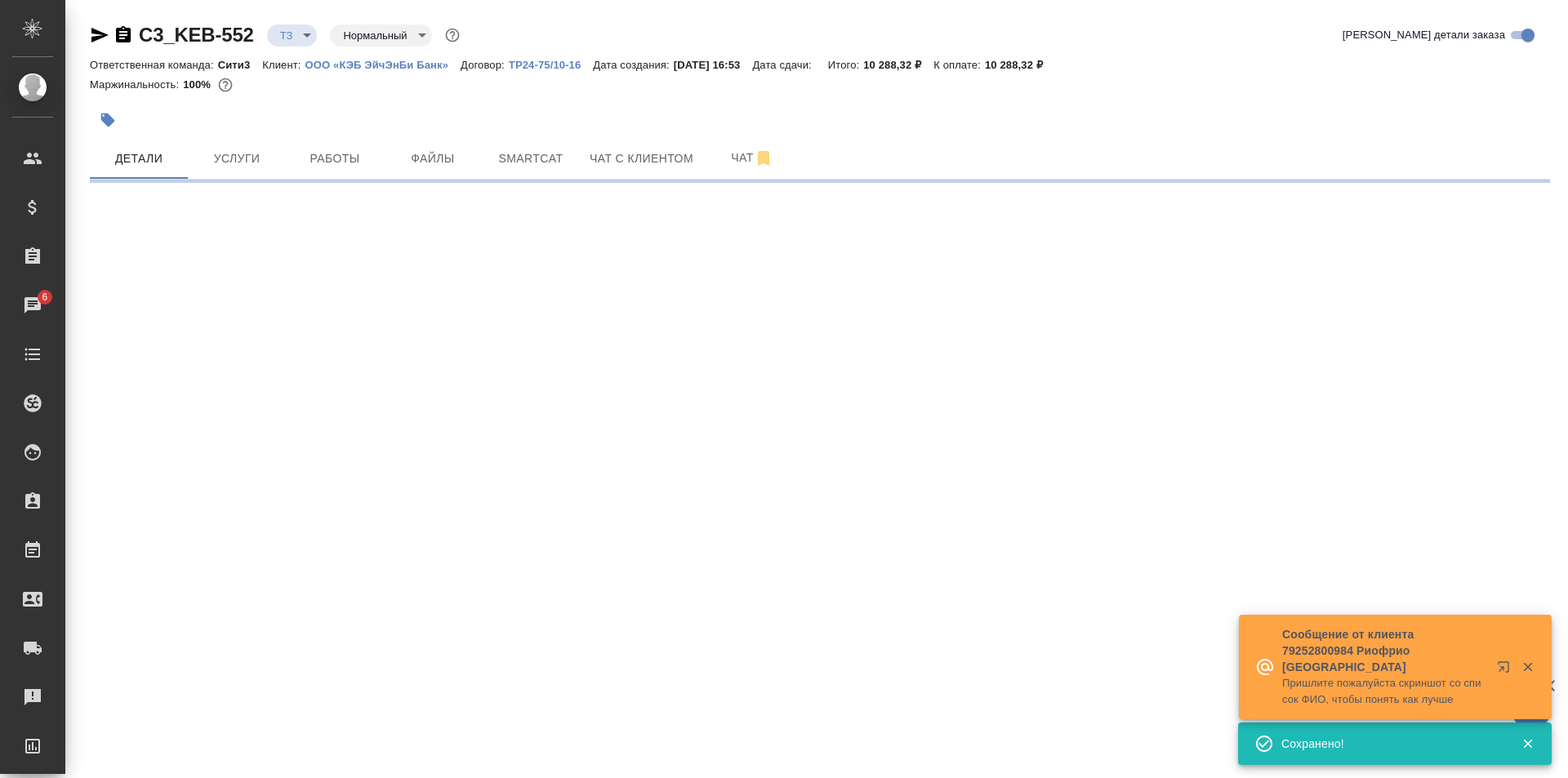
select select "RU"
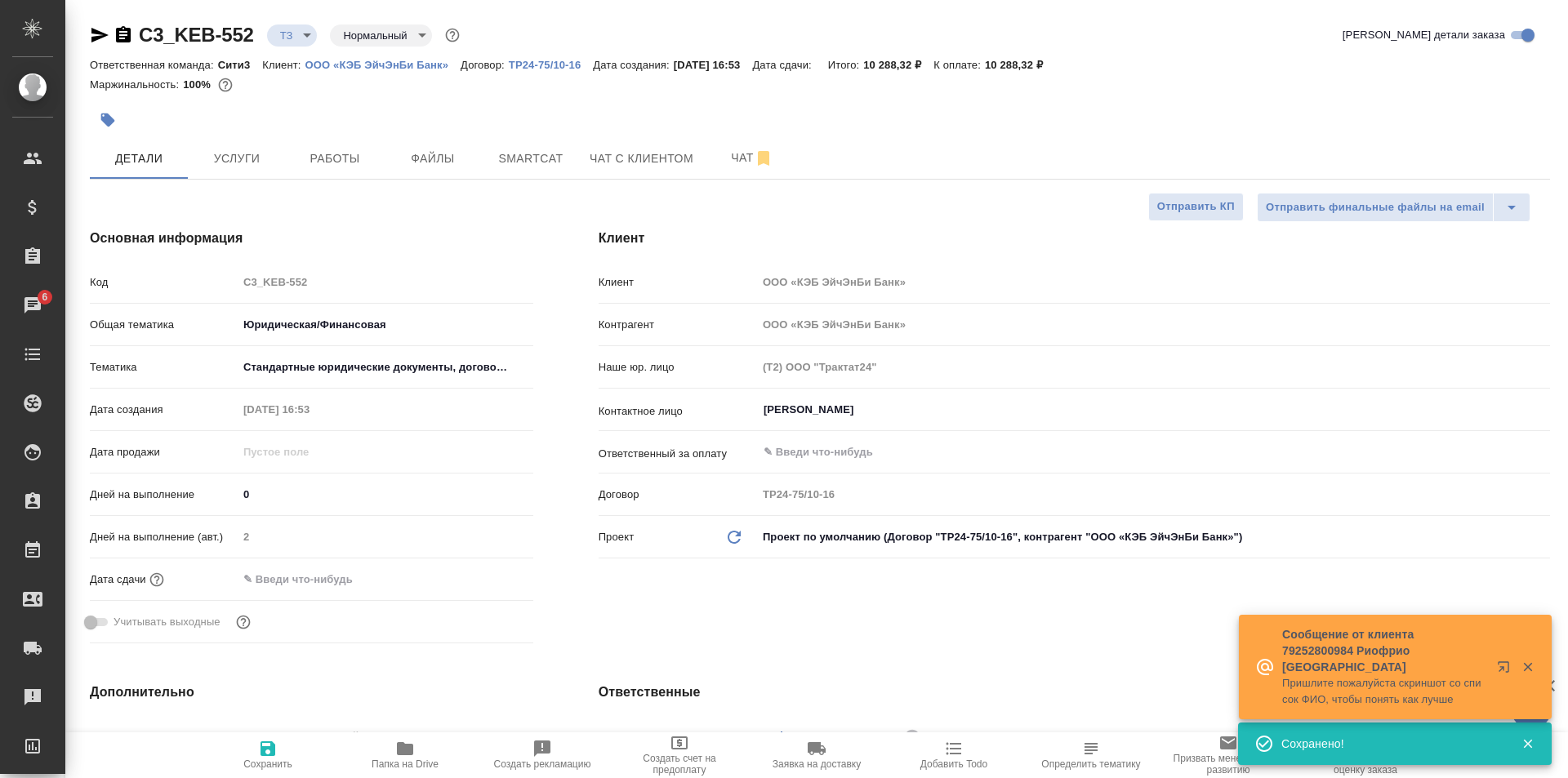
type textarea "x"
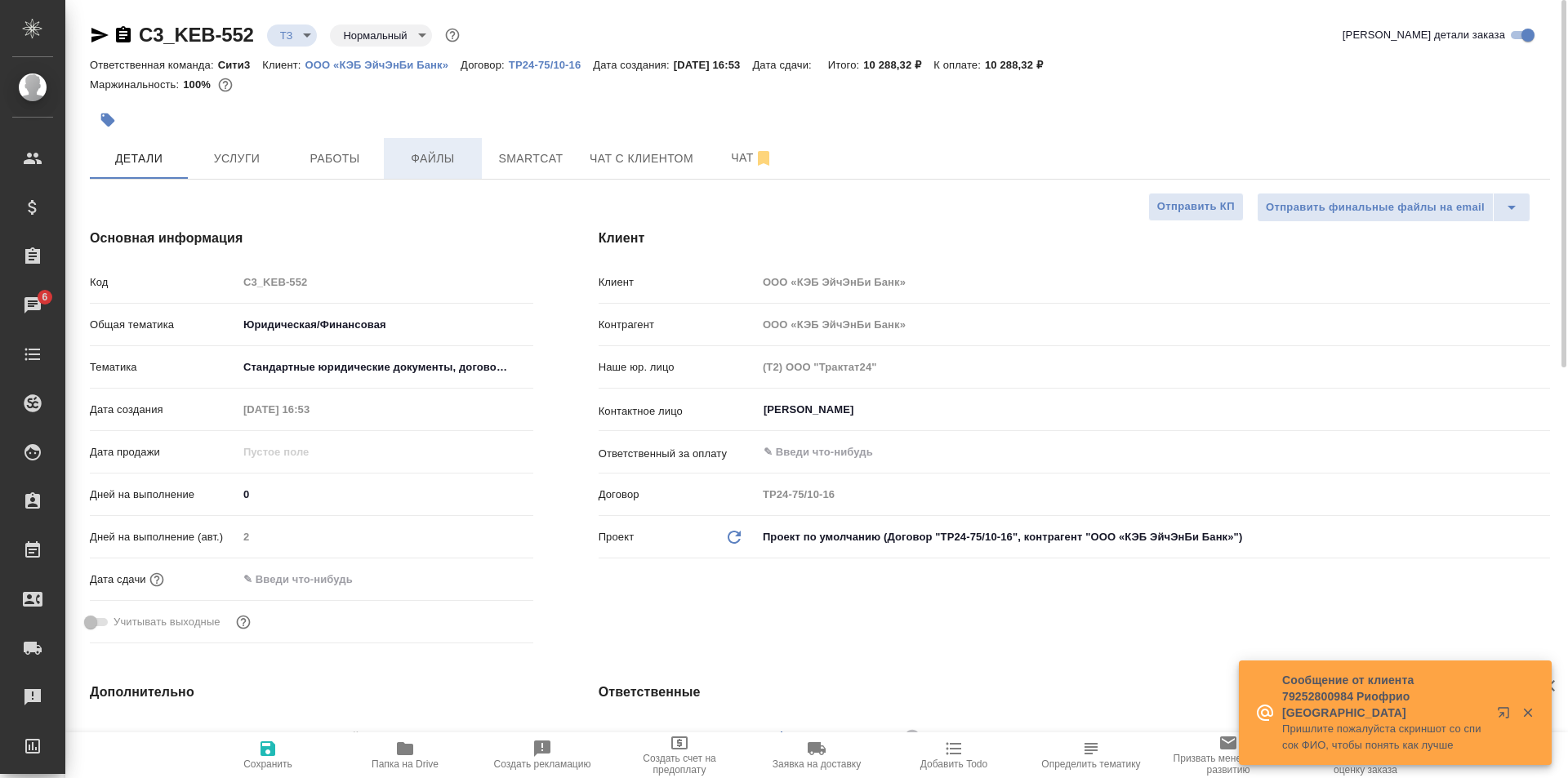
click at [391, 160] on button "Файлы" at bounding box center [433, 159] width 98 height 41
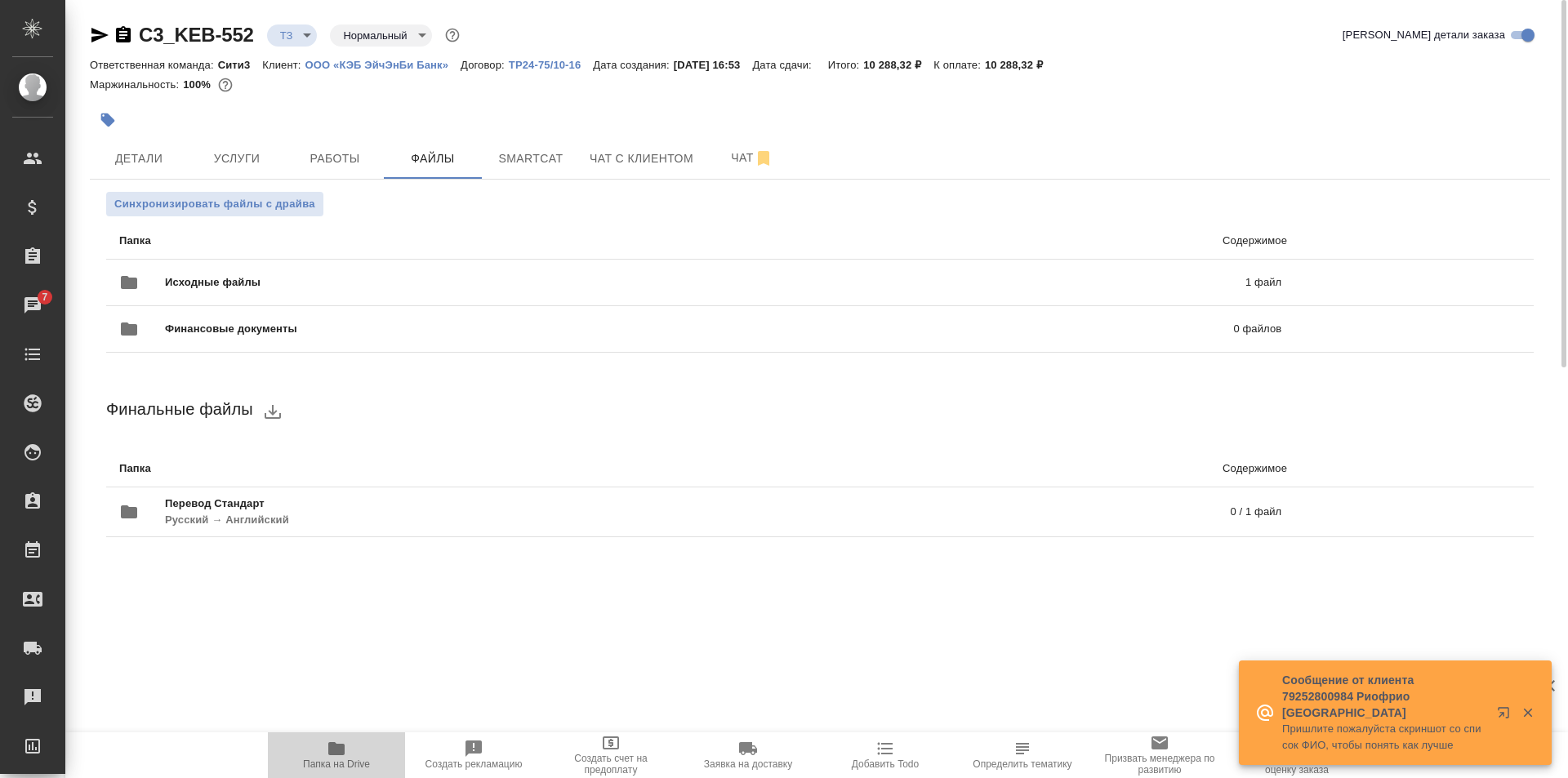
click at [355, 742] on span "Папка на Drive" at bounding box center [336, 754] width 118 height 31
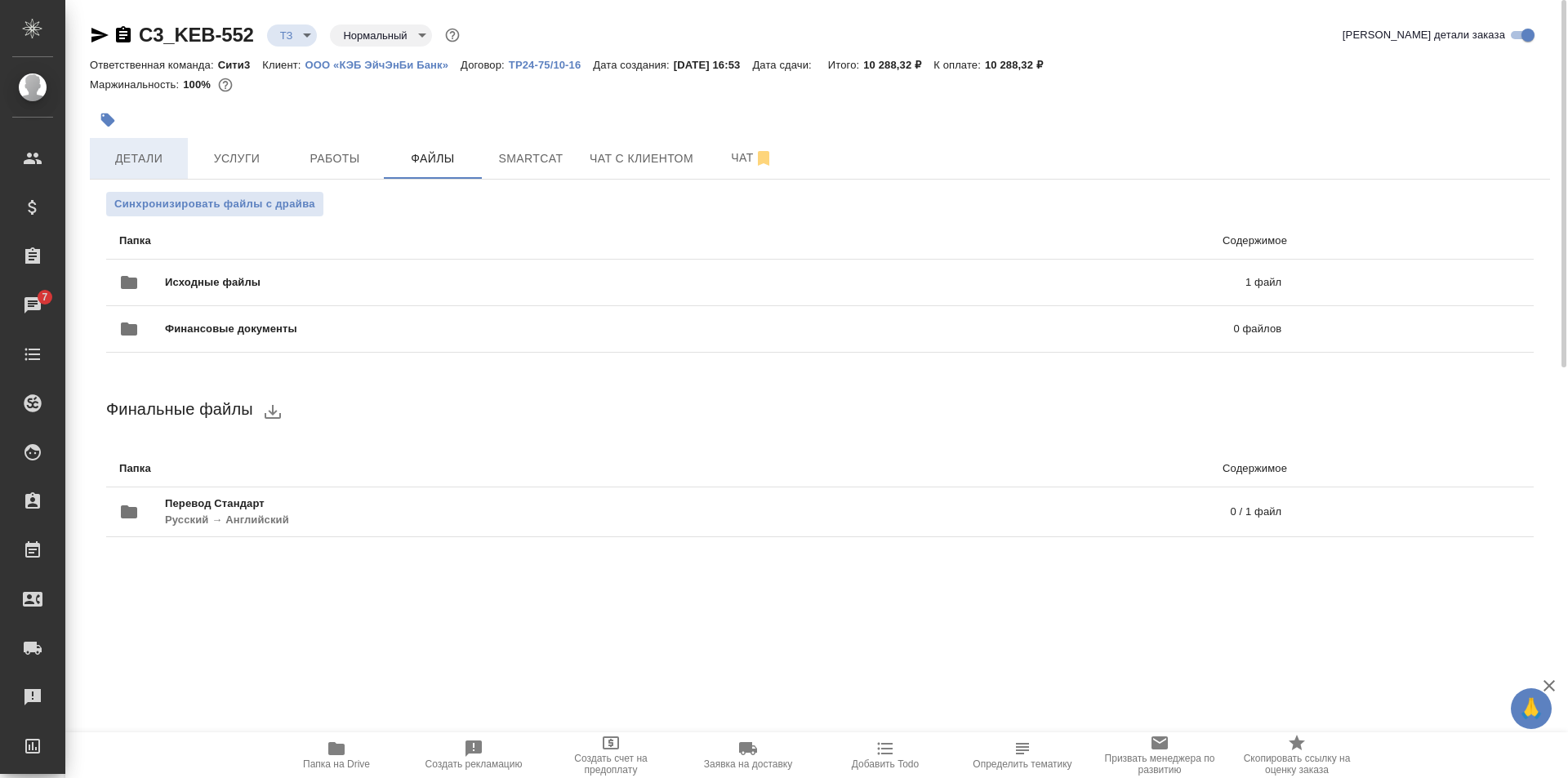
click at [161, 153] on span "Детали" at bounding box center [138, 159] width 78 height 21
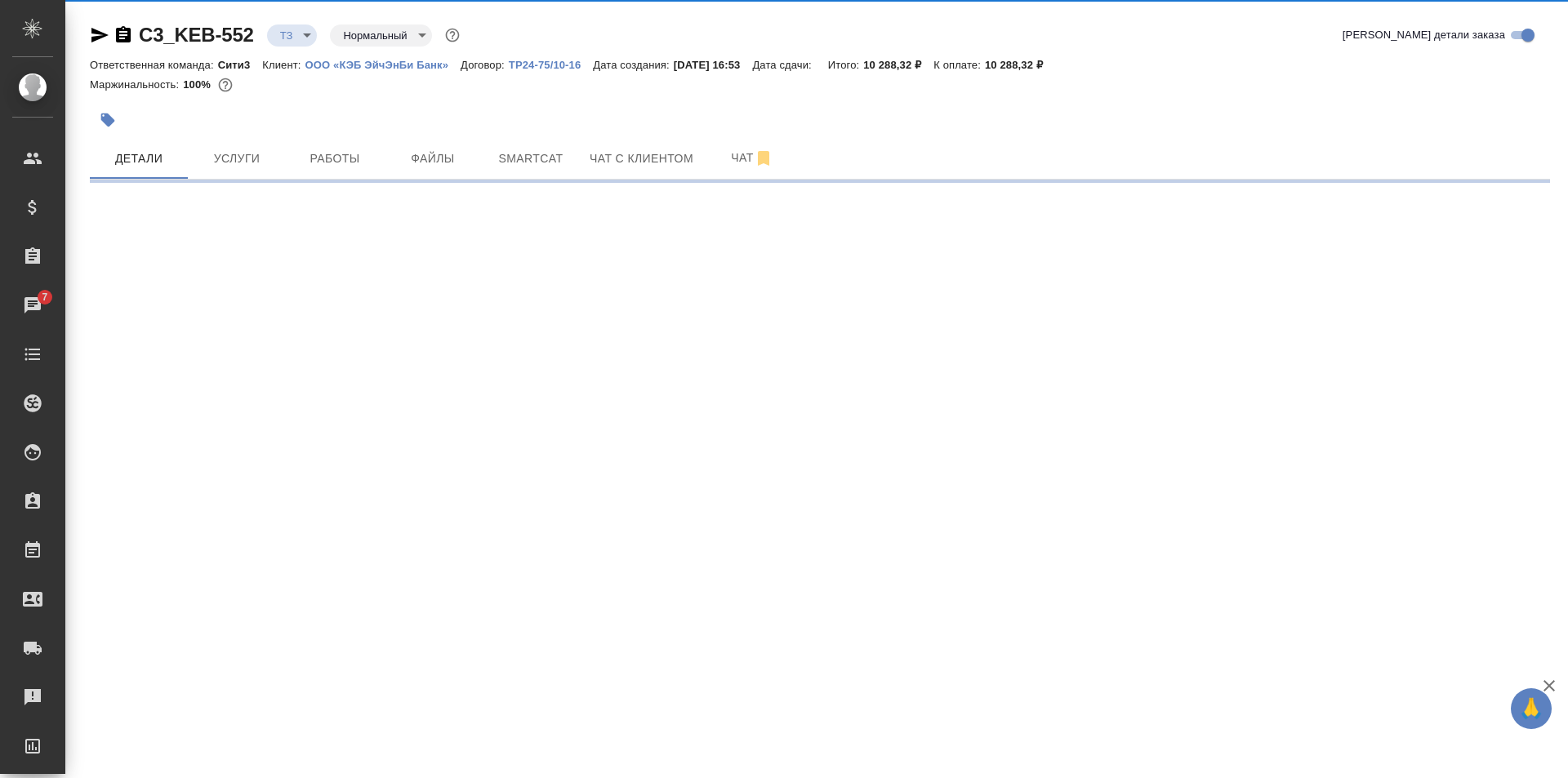
select select "RU"
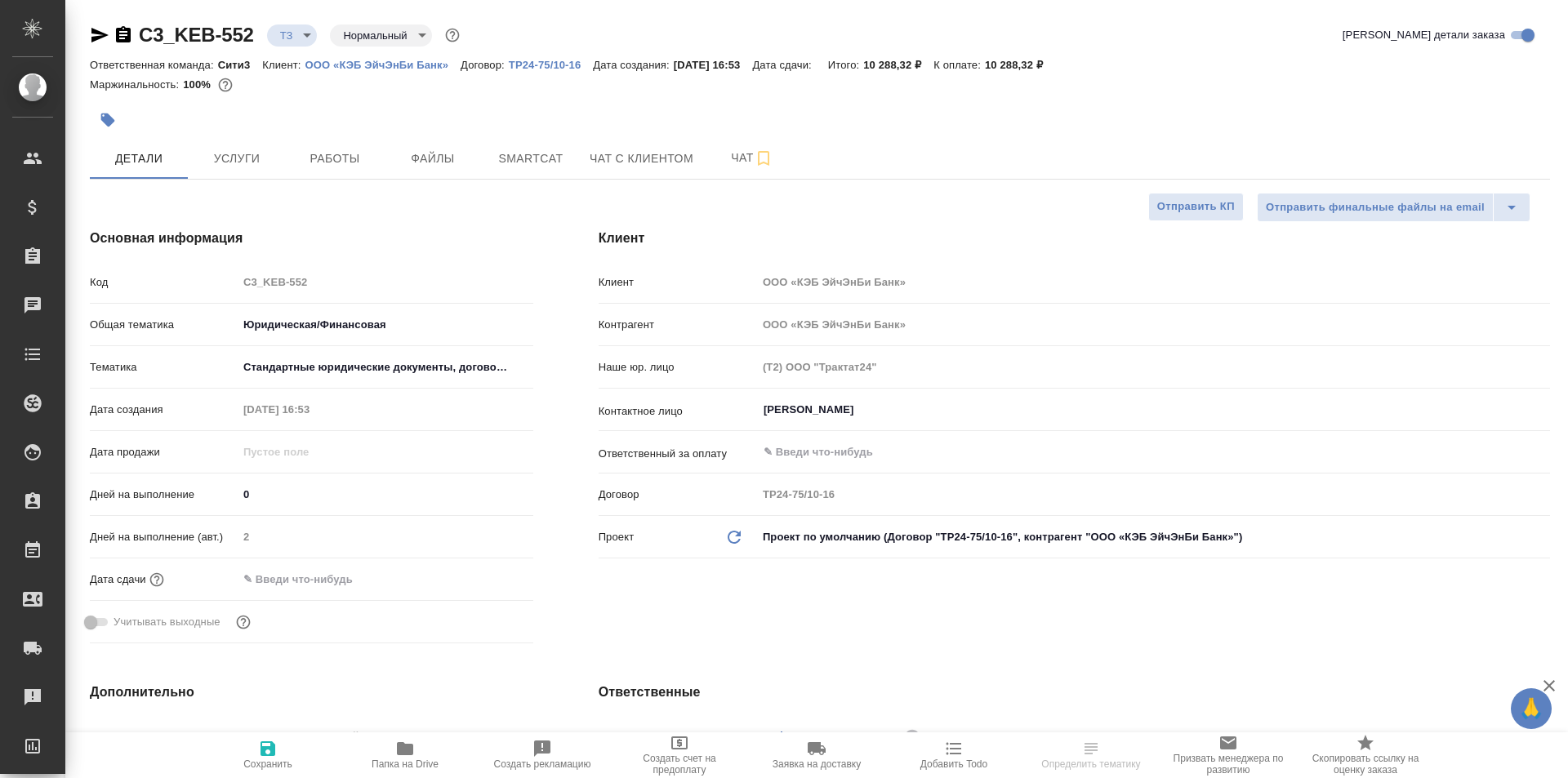
select select "RU"
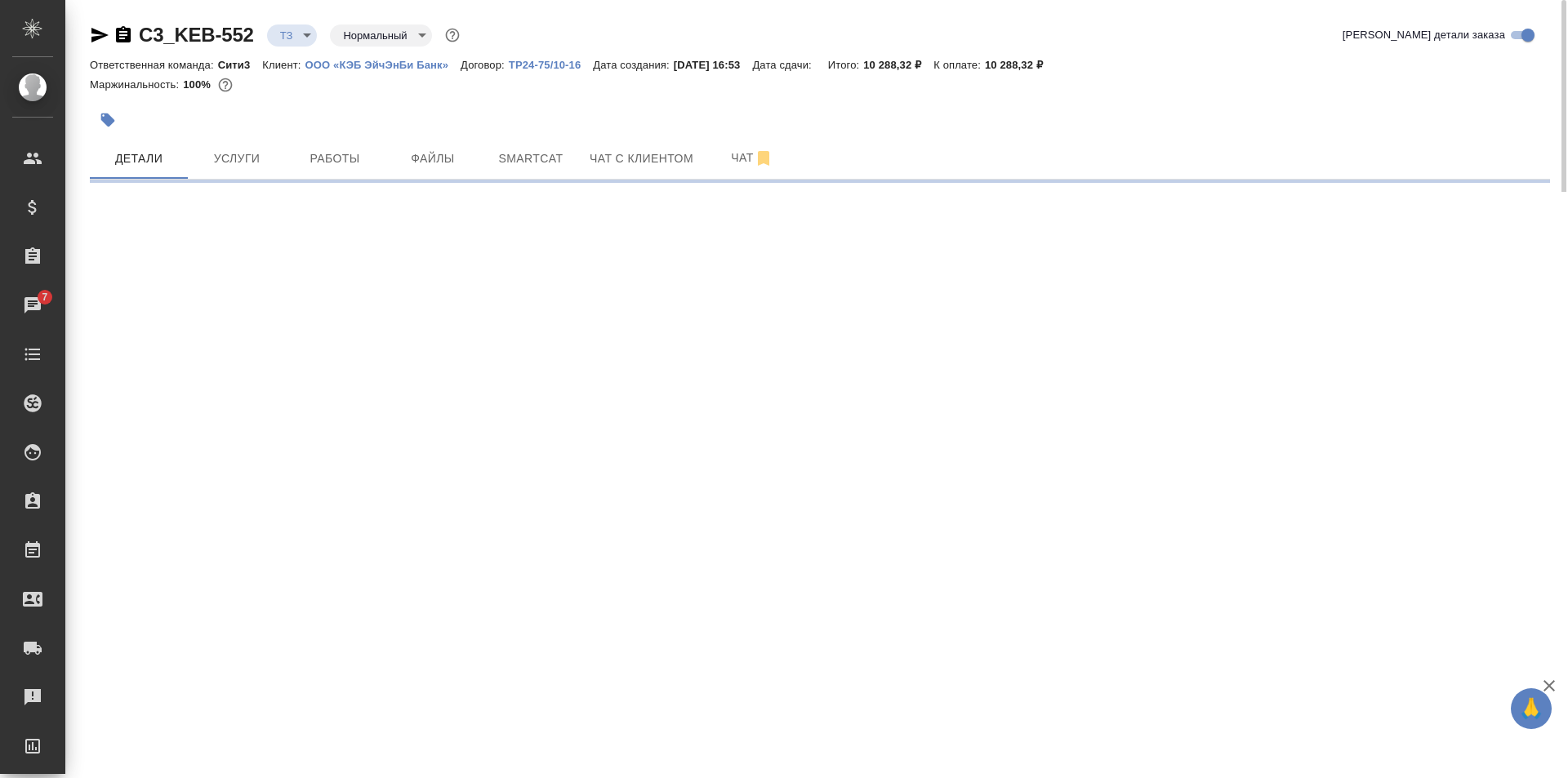
select select "RU"
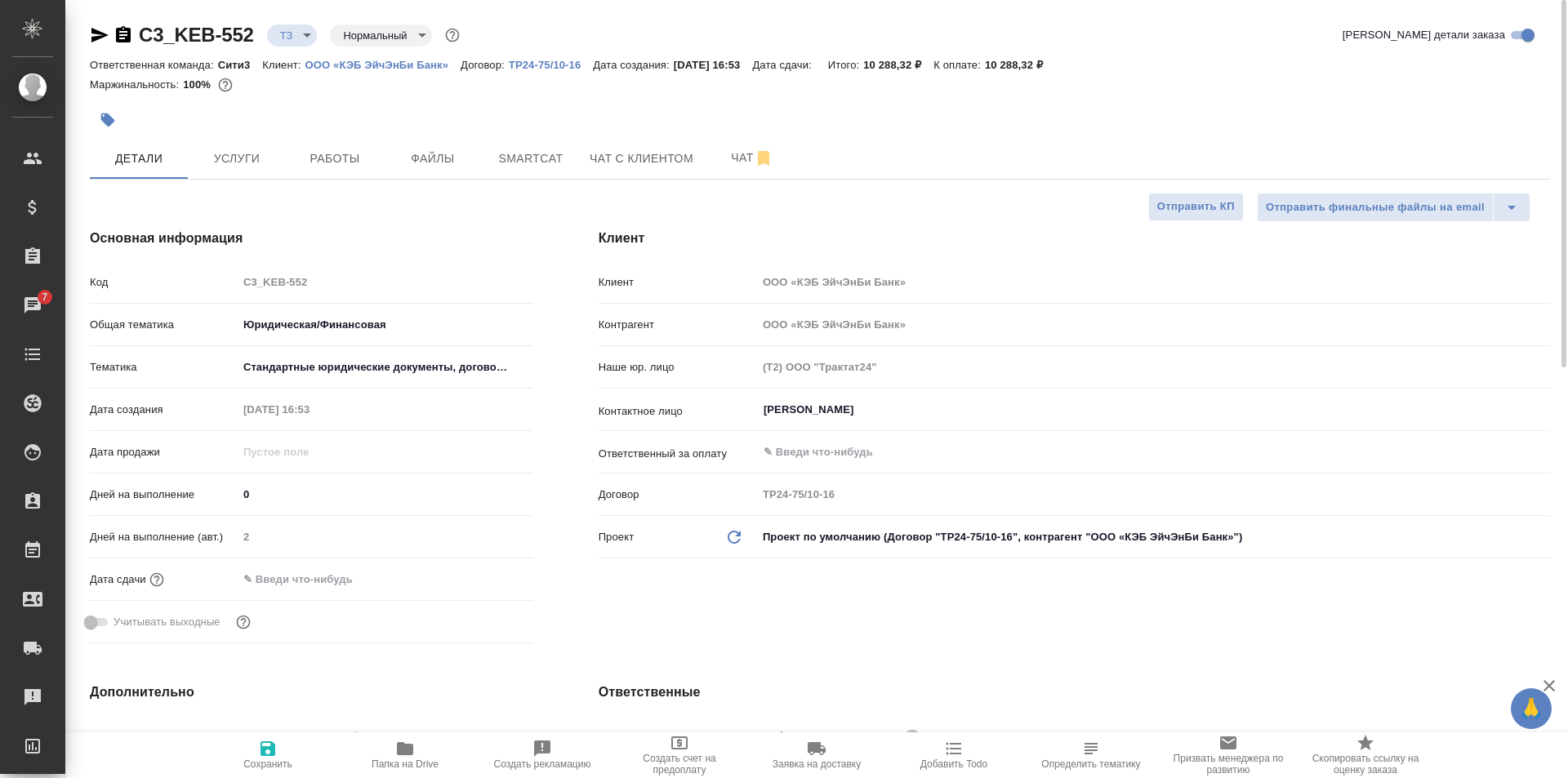
type textarea "x"
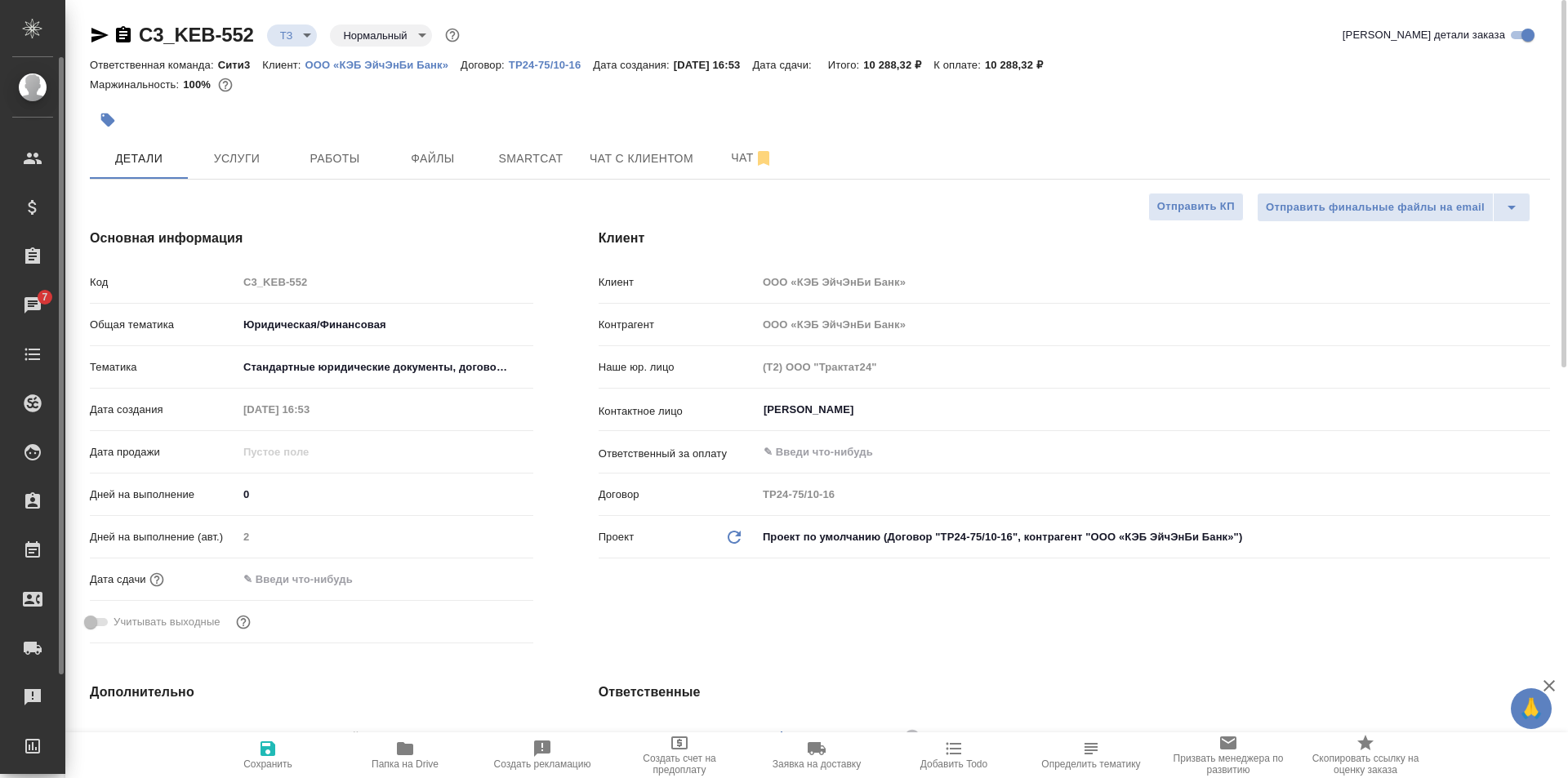
type textarea "x"
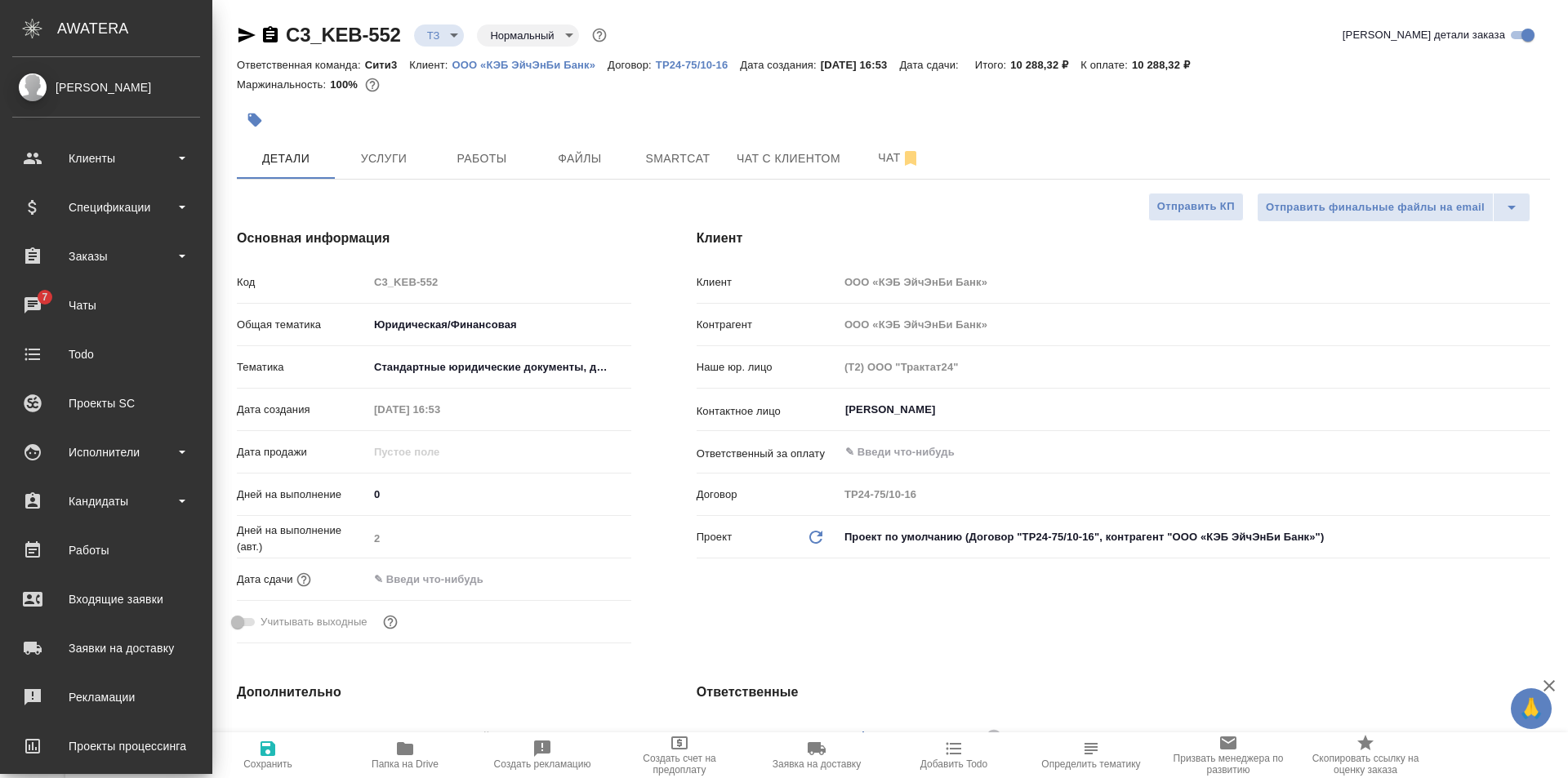
type textarea "x"
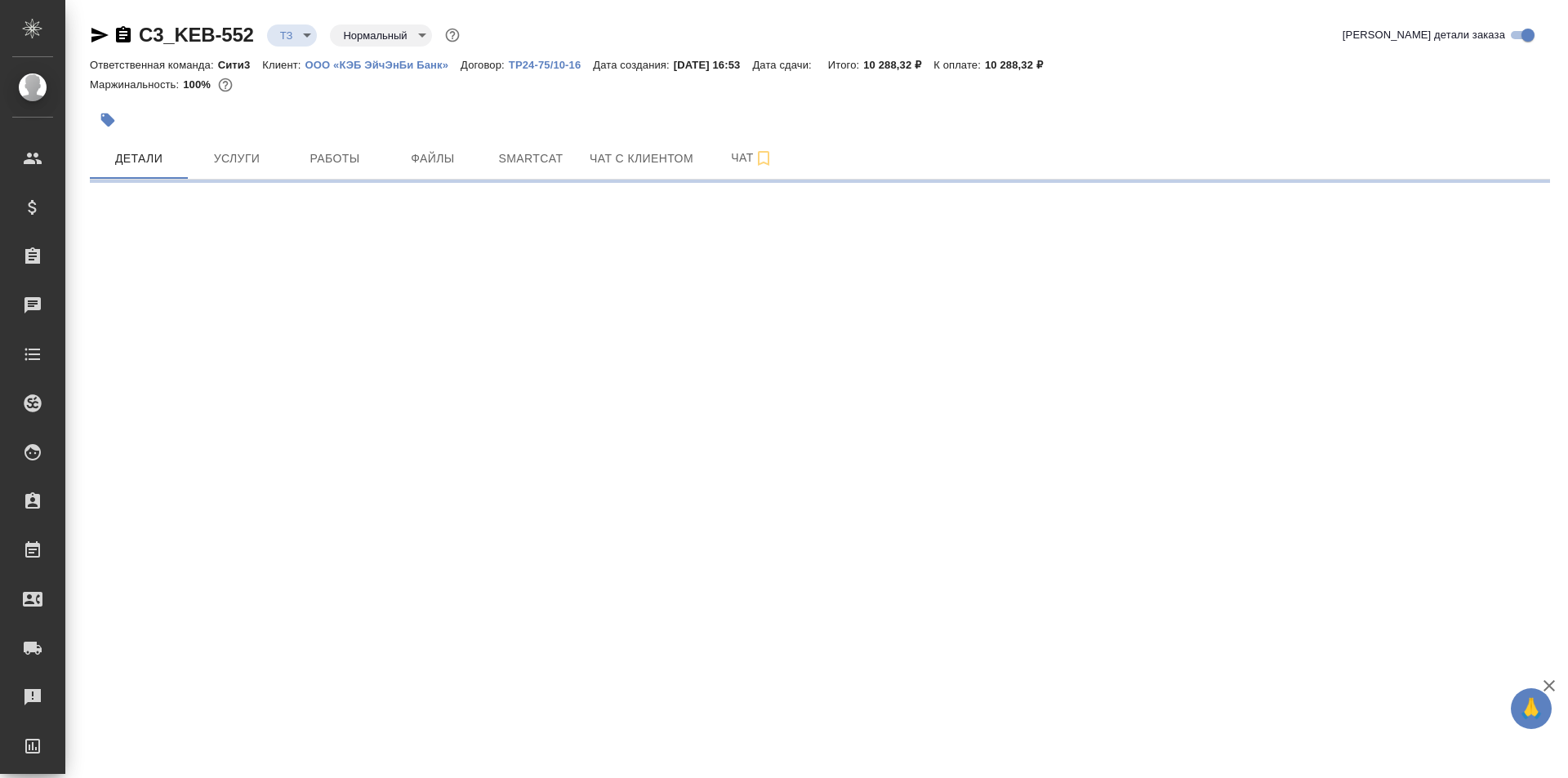
select select "RU"
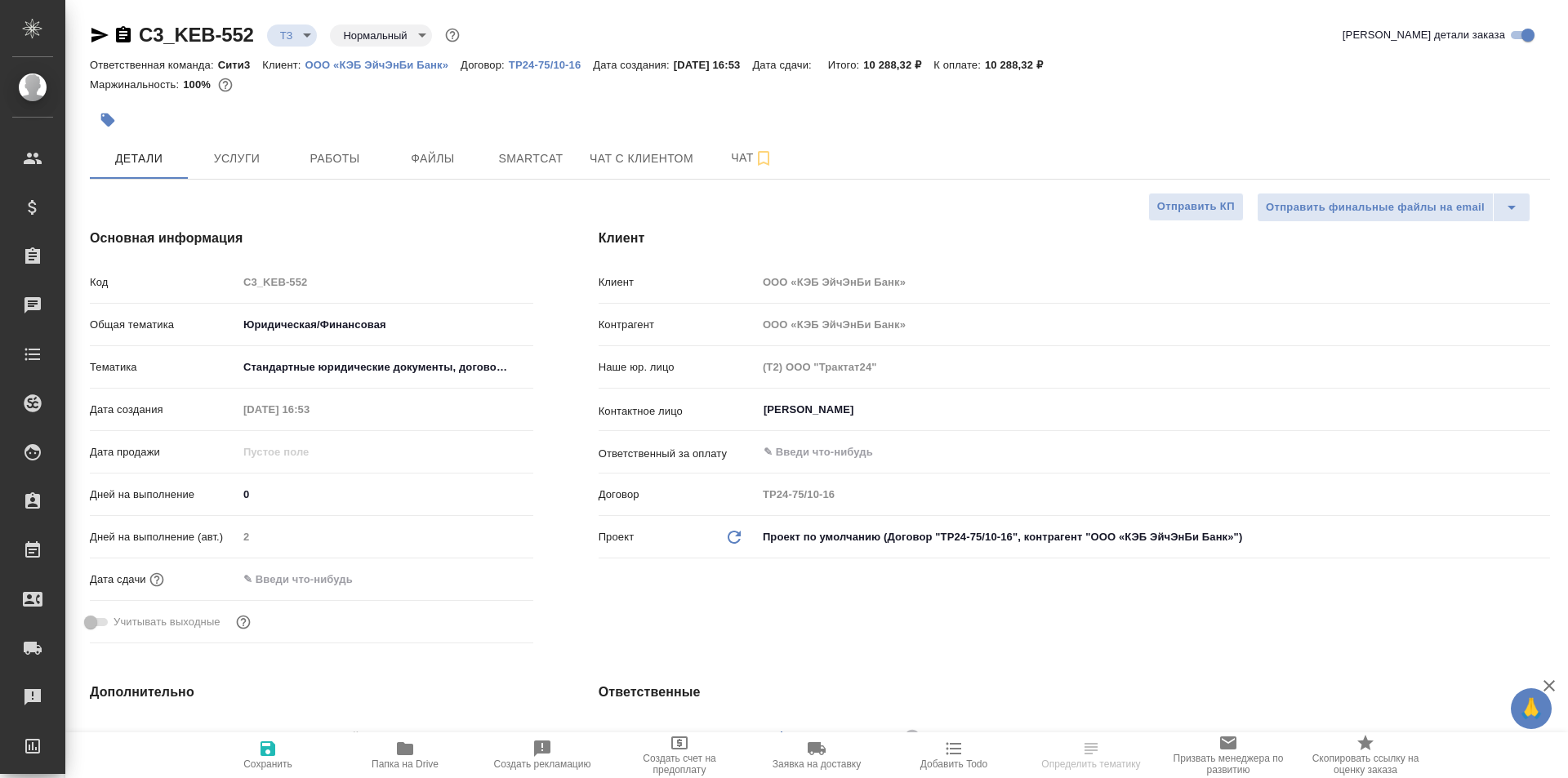
type textarea "x"
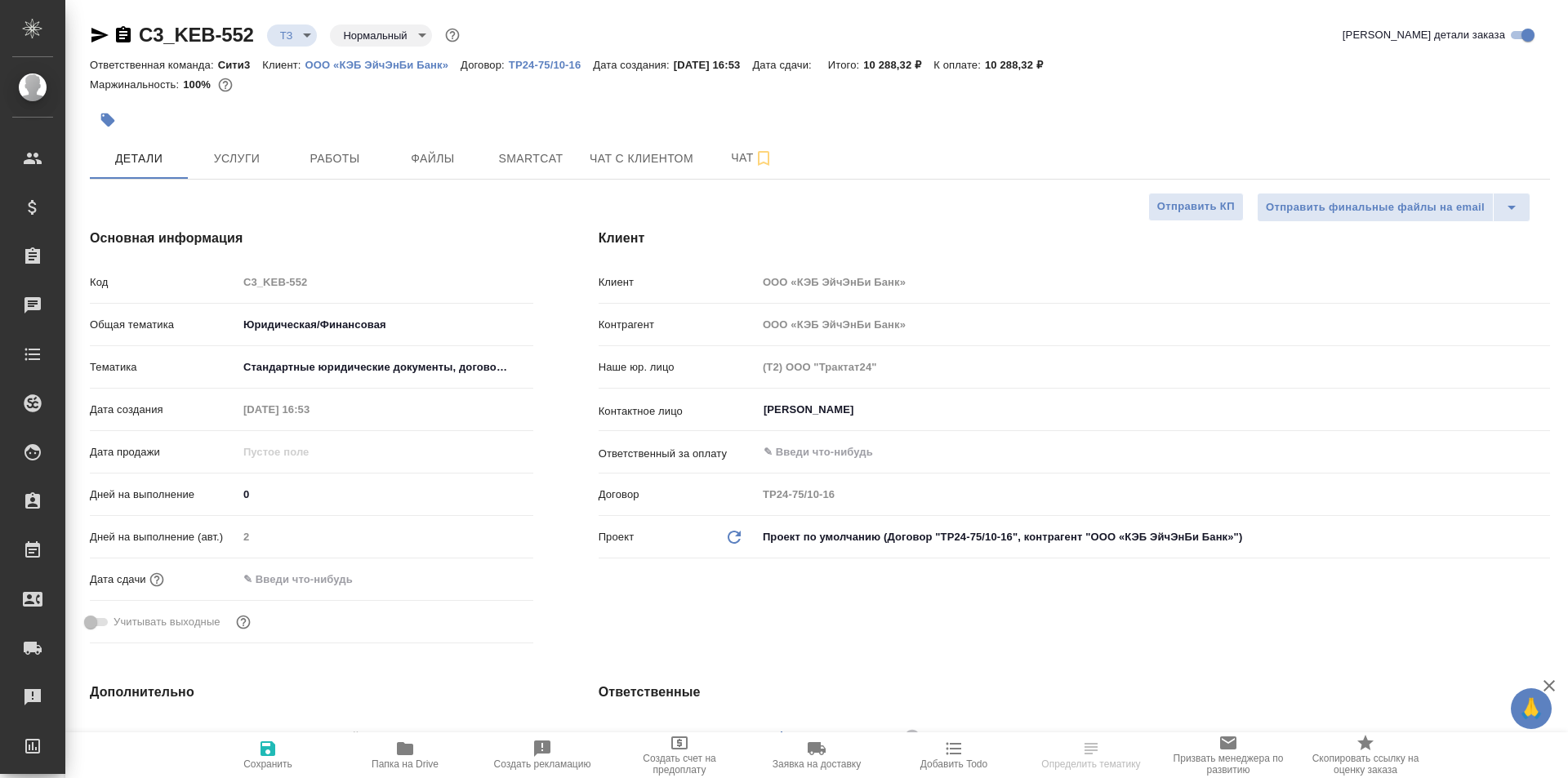
type textarea "x"
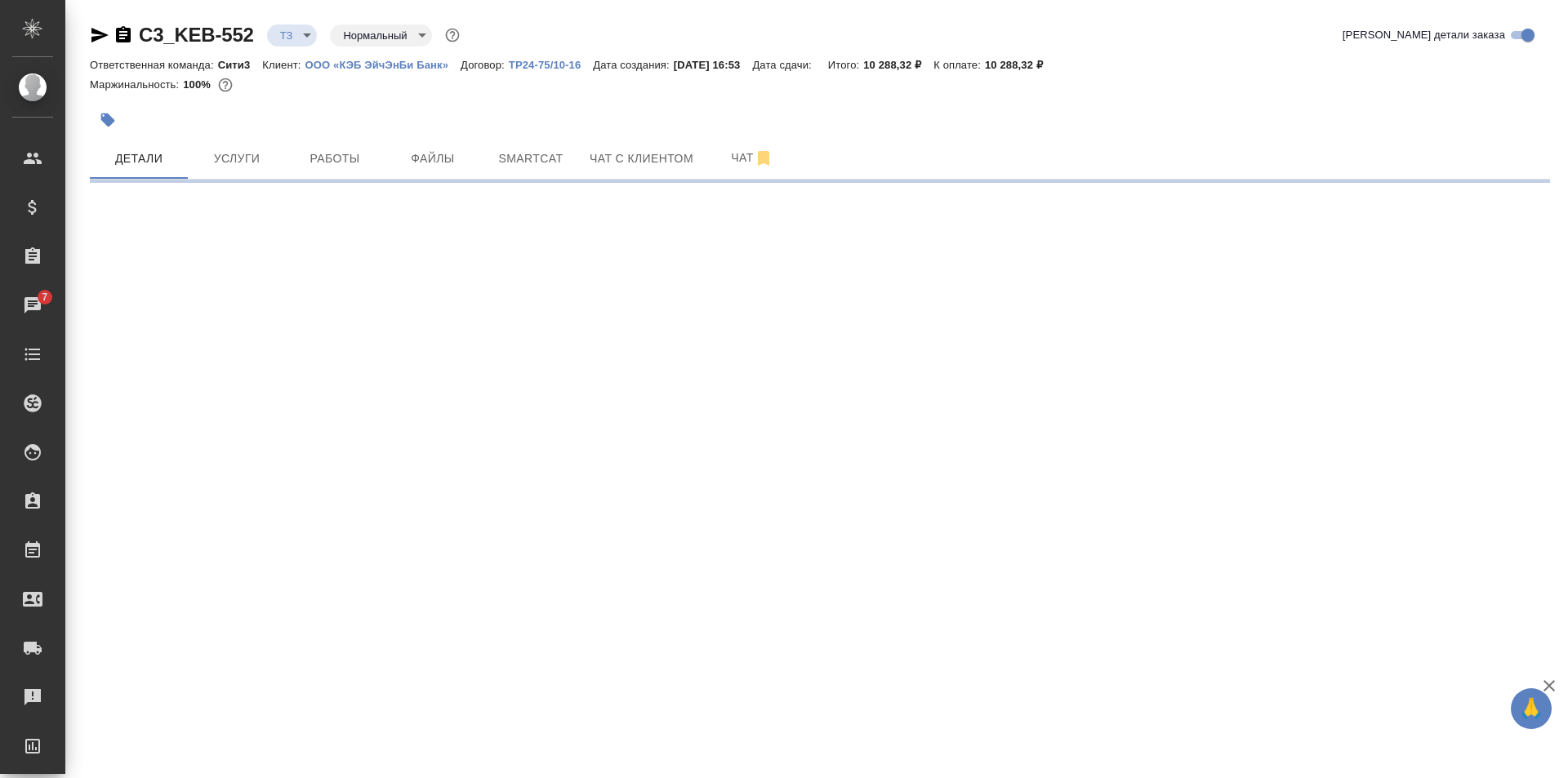
select select "RU"
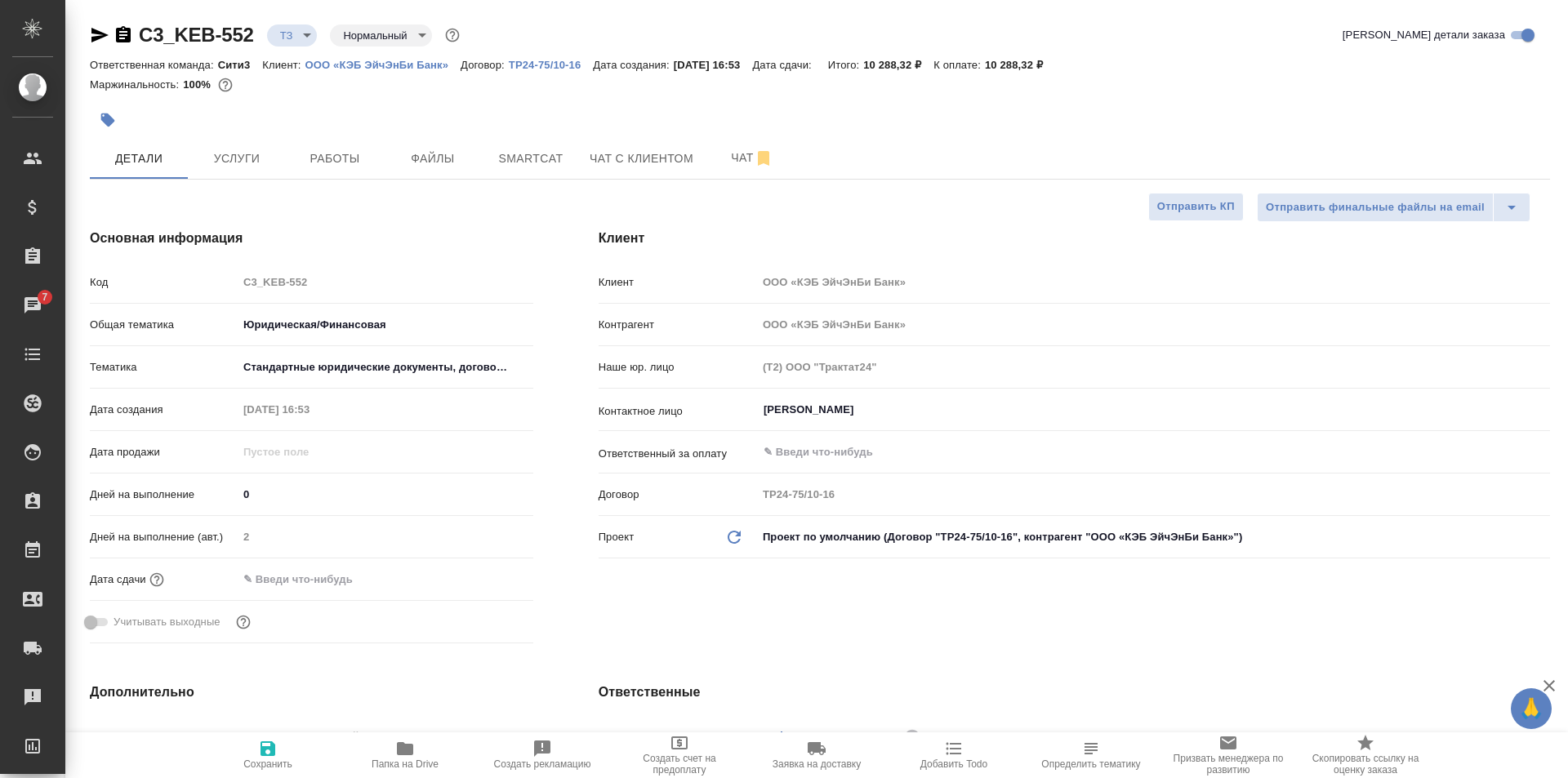
type textarea "x"
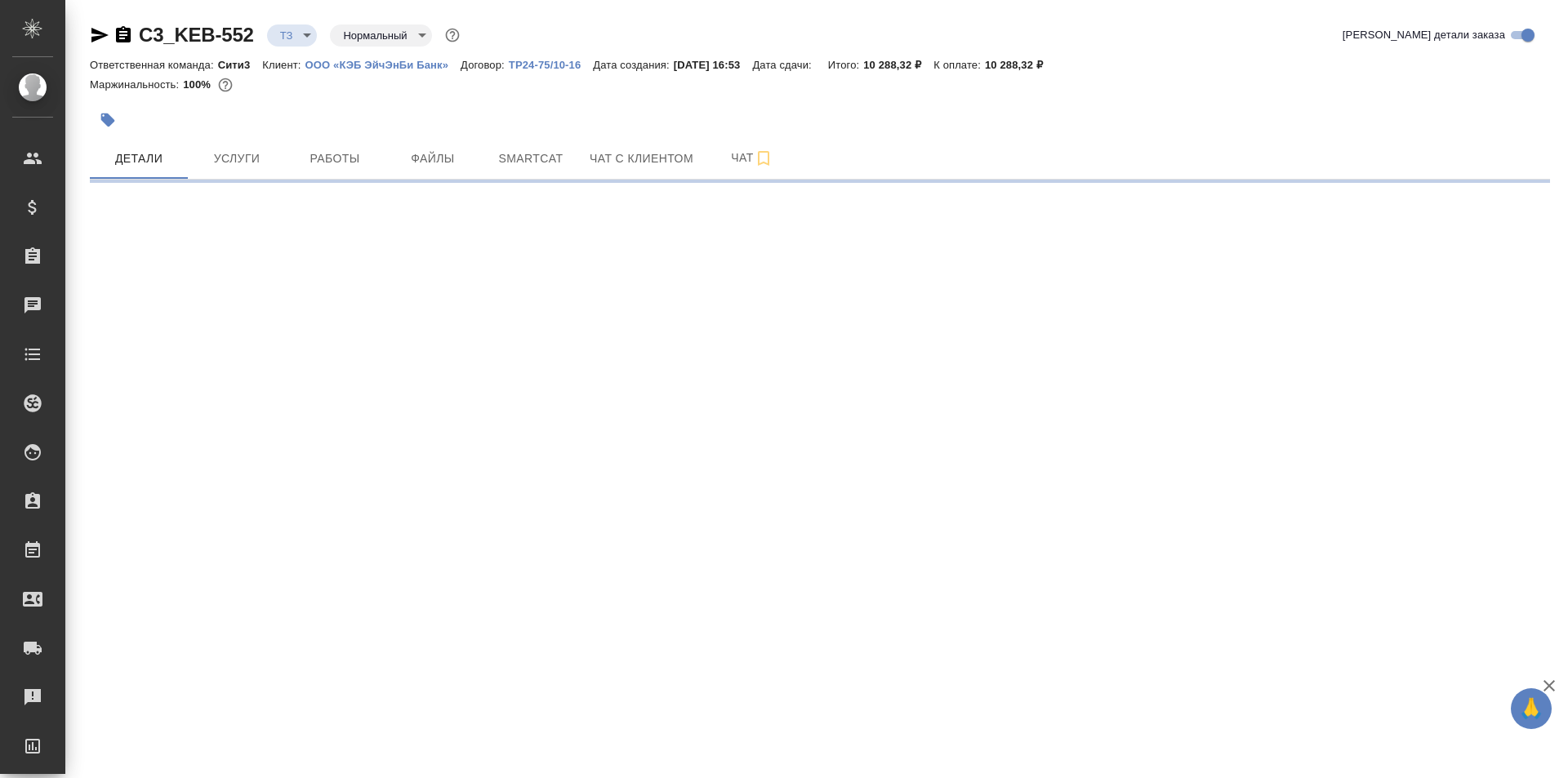
select select "RU"
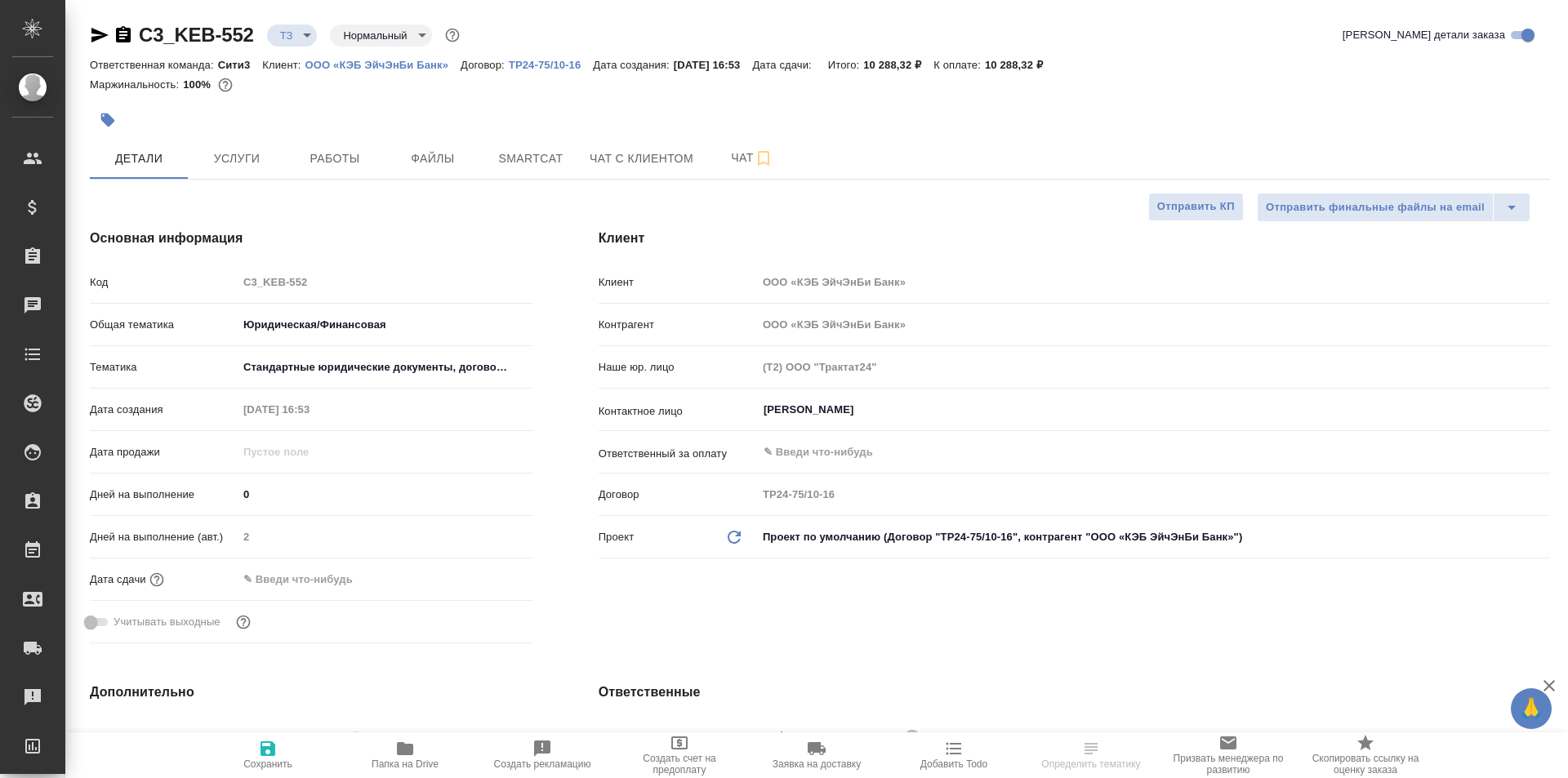
type textarea "x"
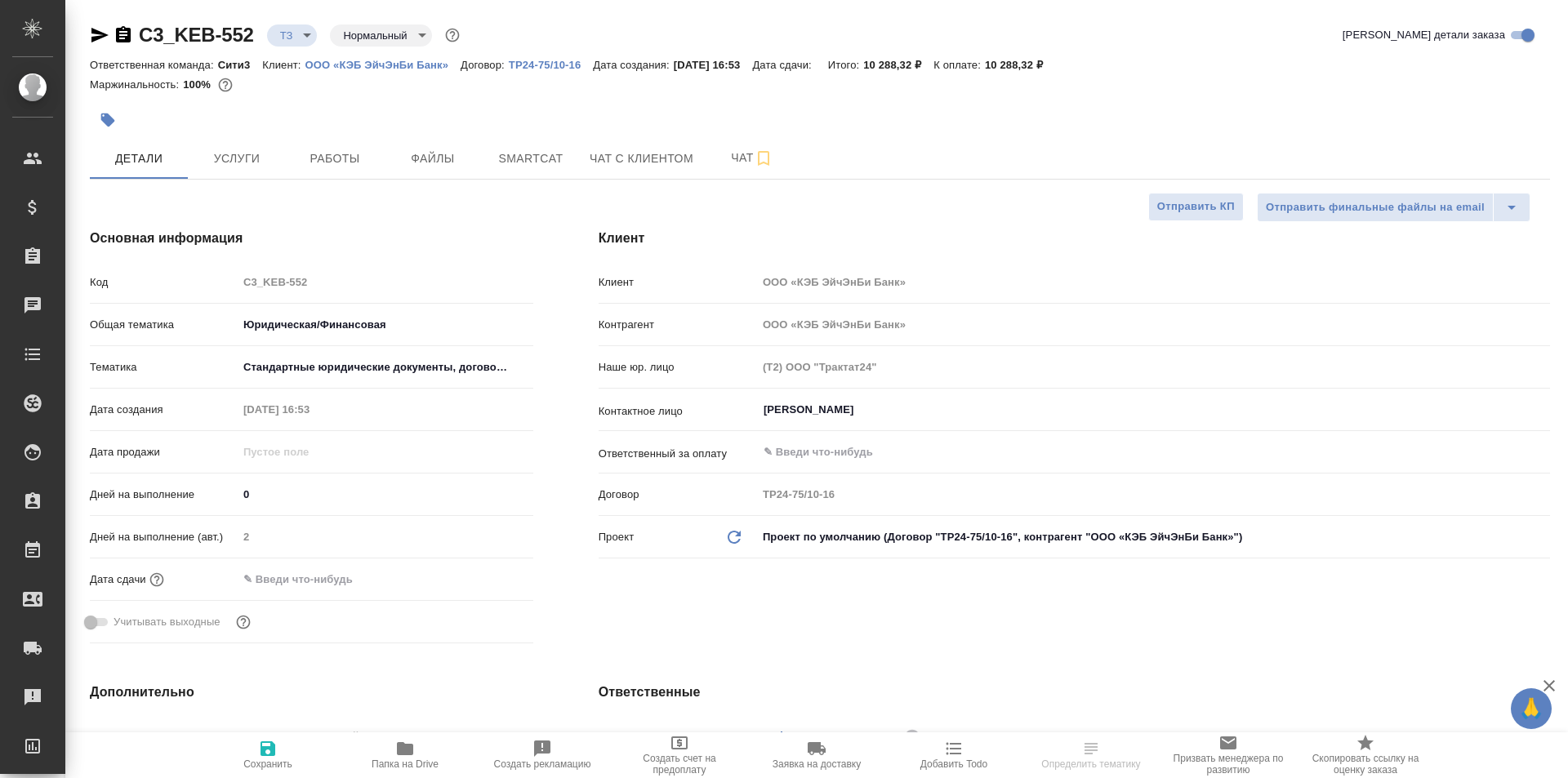
type textarea "x"
click at [720, 146] on button "Чат" at bounding box center [752, 159] width 98 height 41
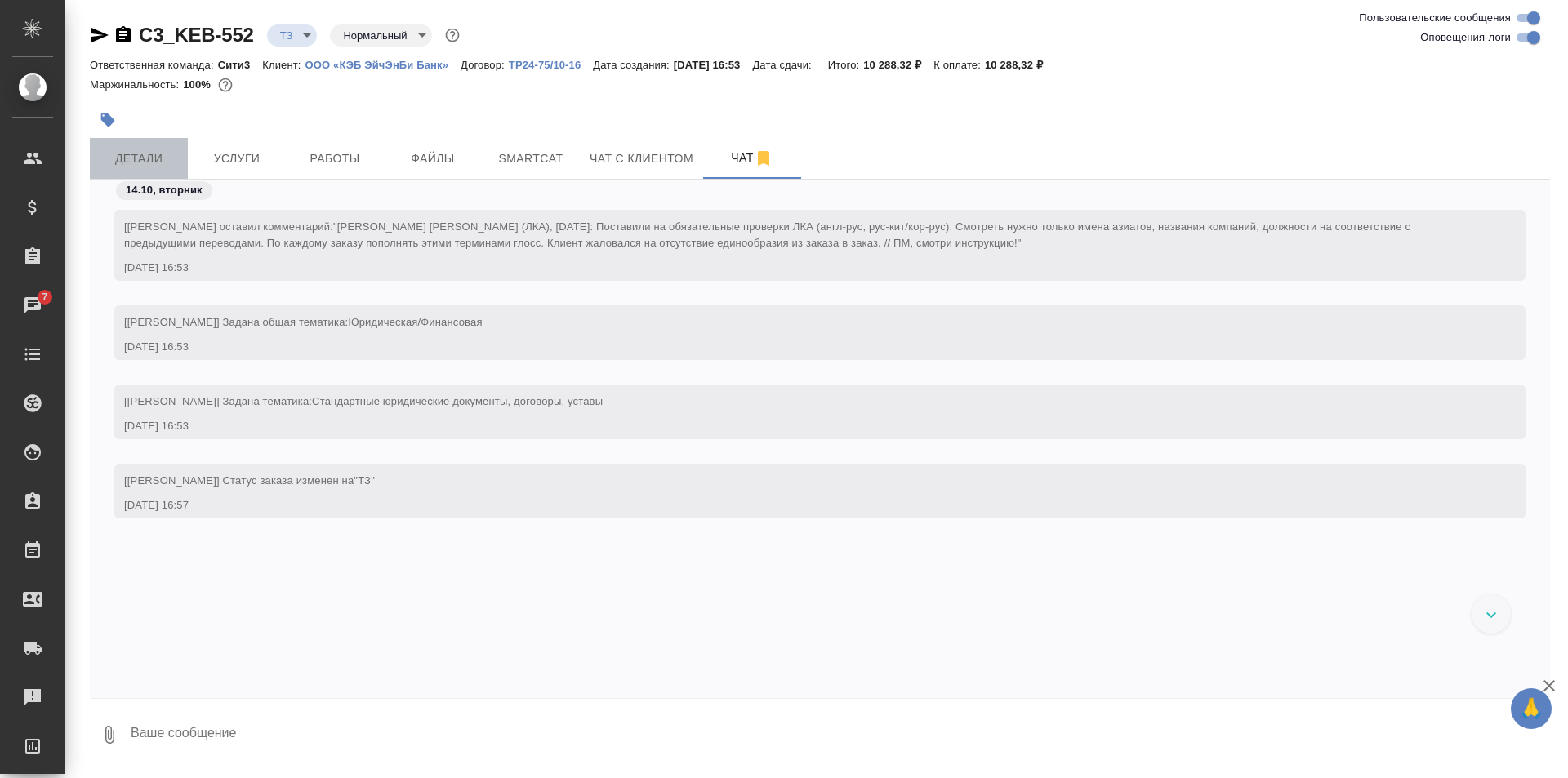
click at [161, 156] on span "Детали" at bounding box center [138, 159] width 78 height 21
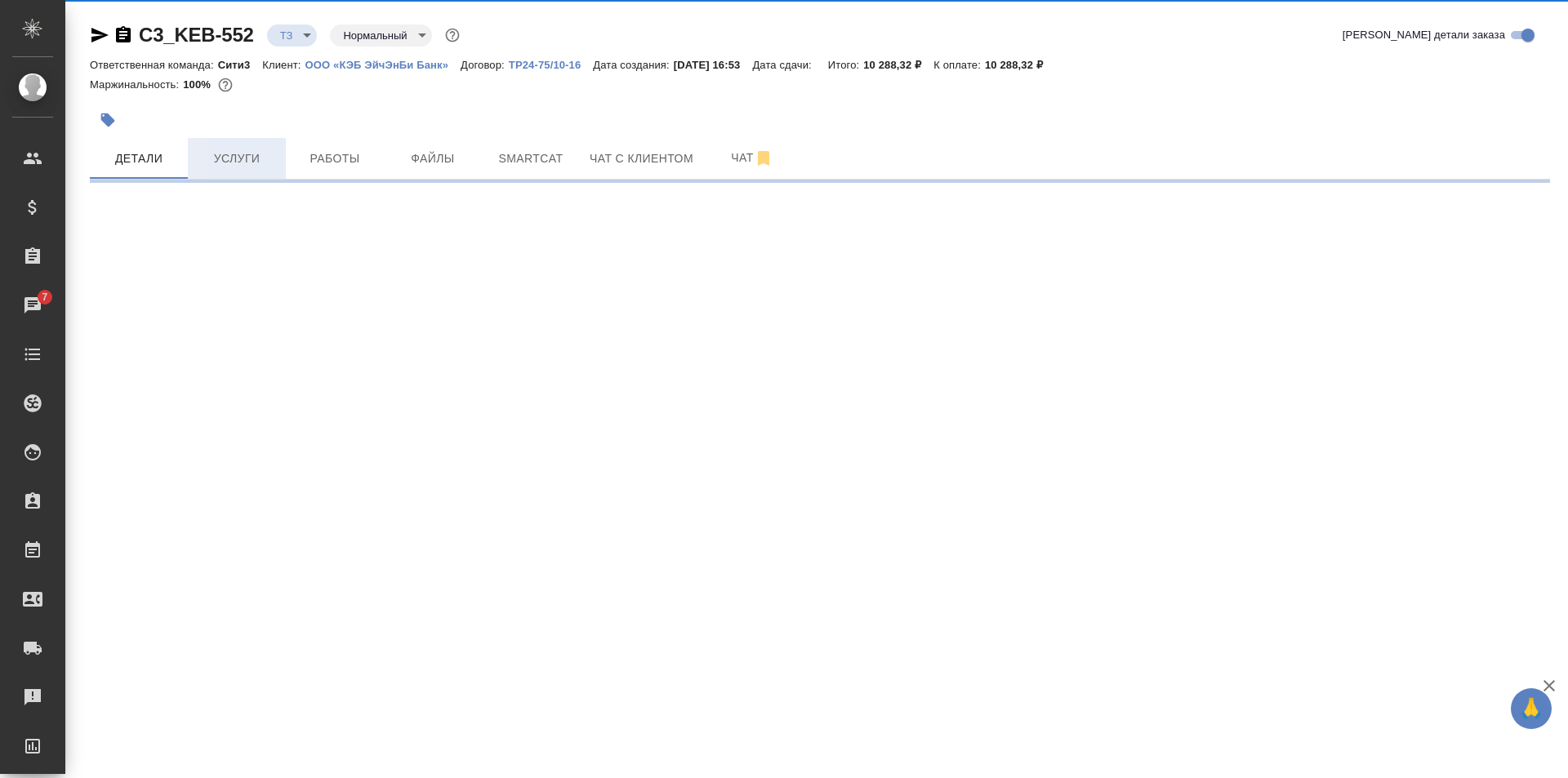
select select "RU"
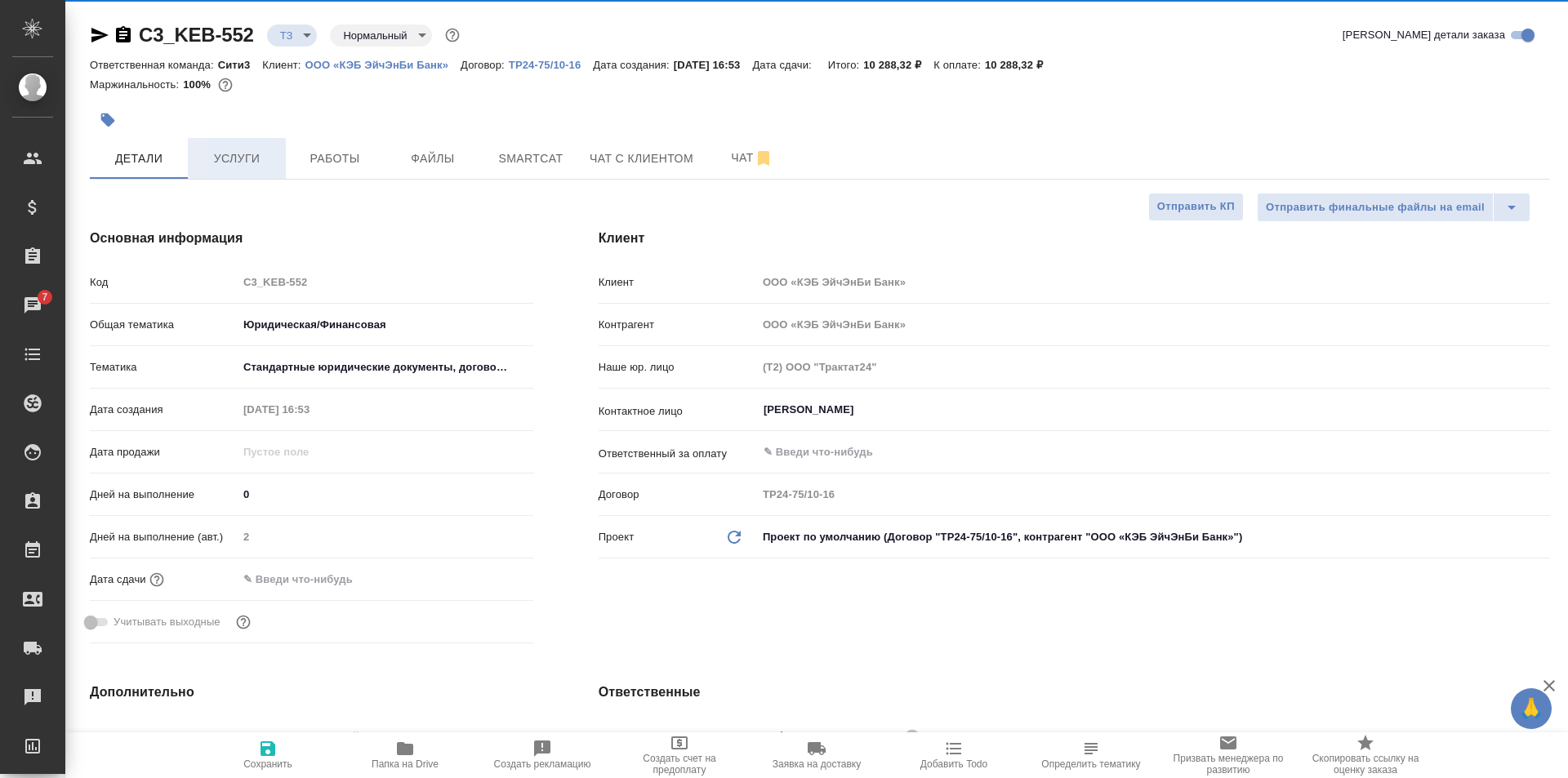
type textarea "x"
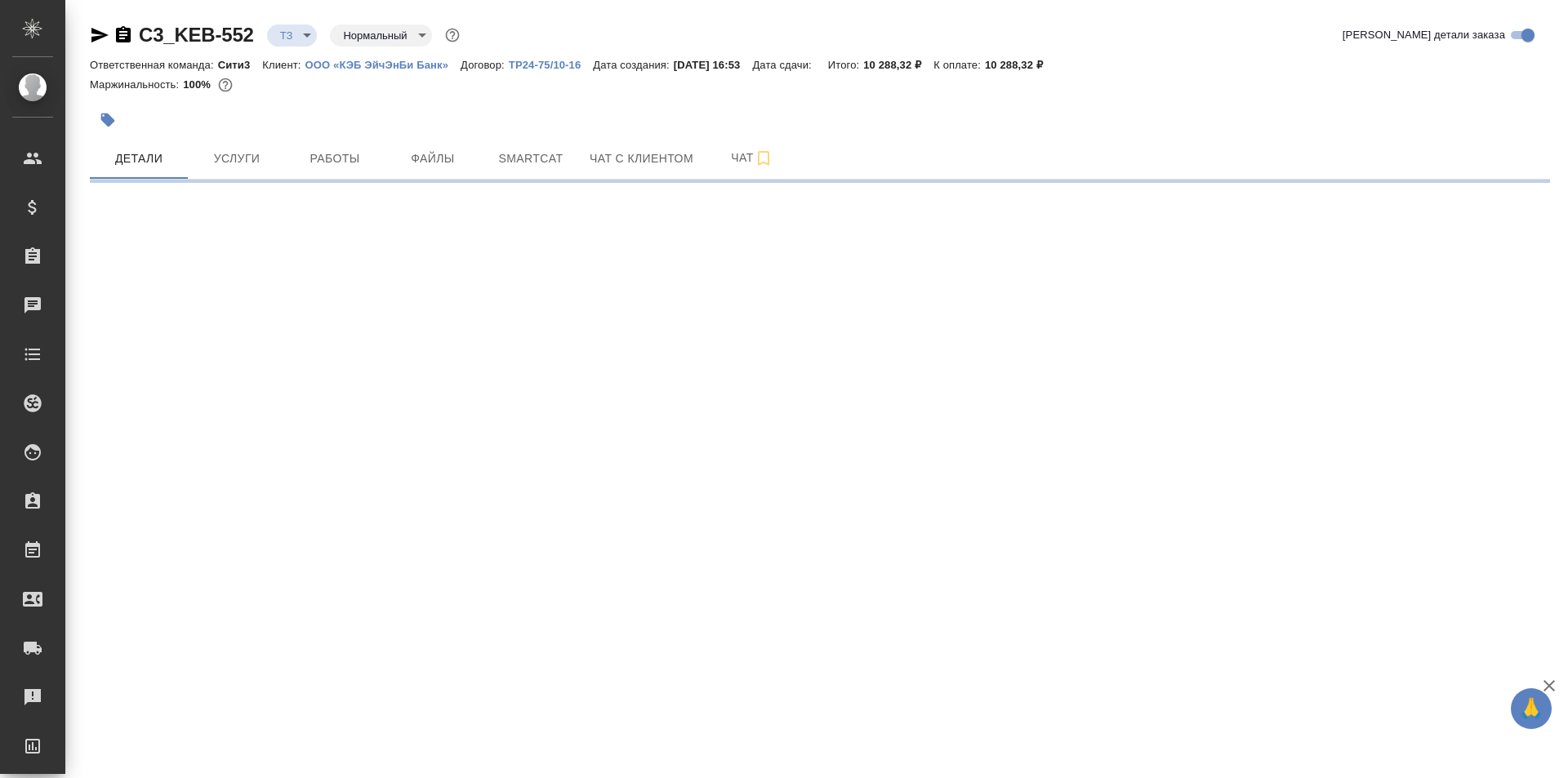
select select "RU"
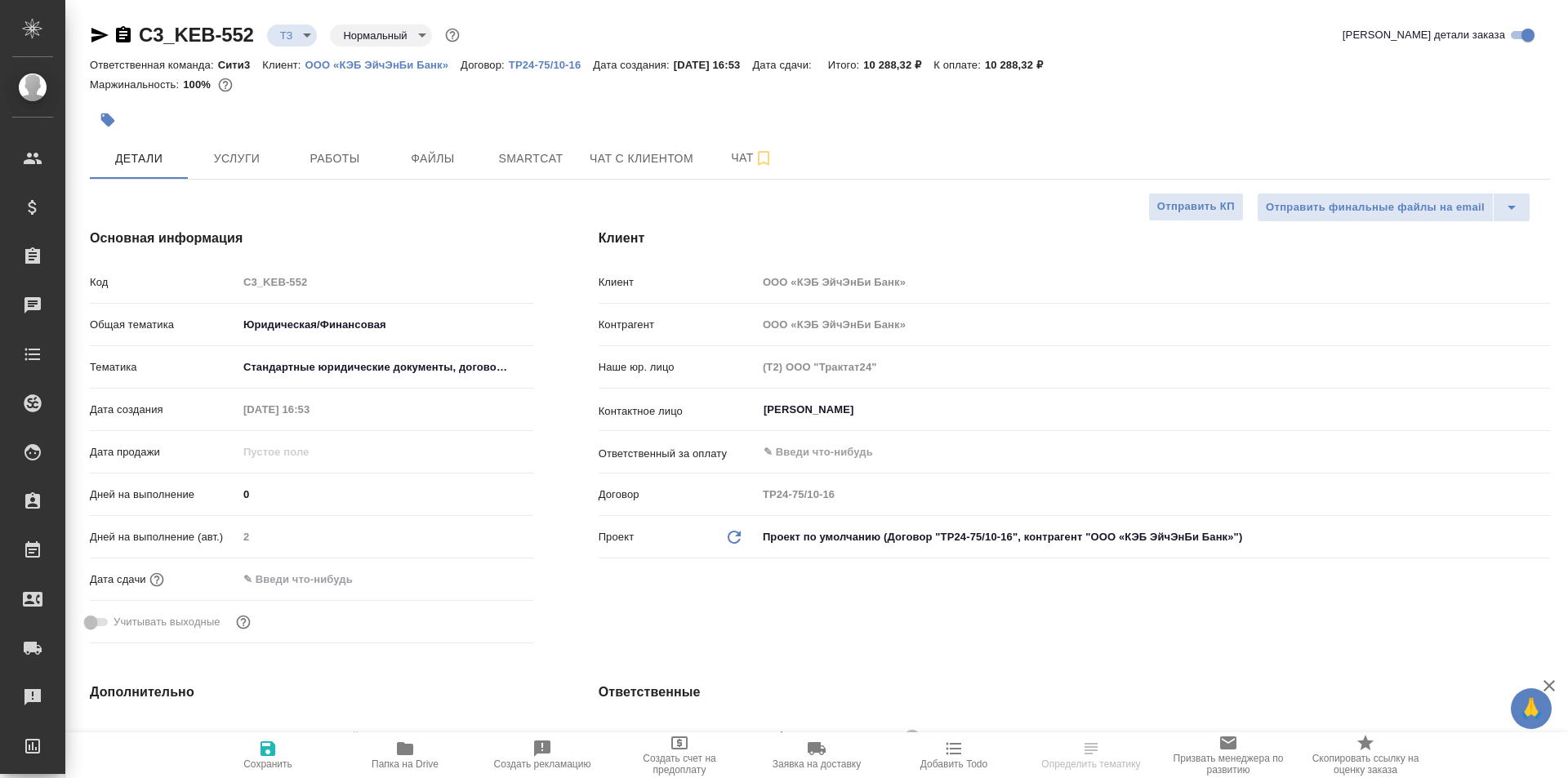
type textarea "x"
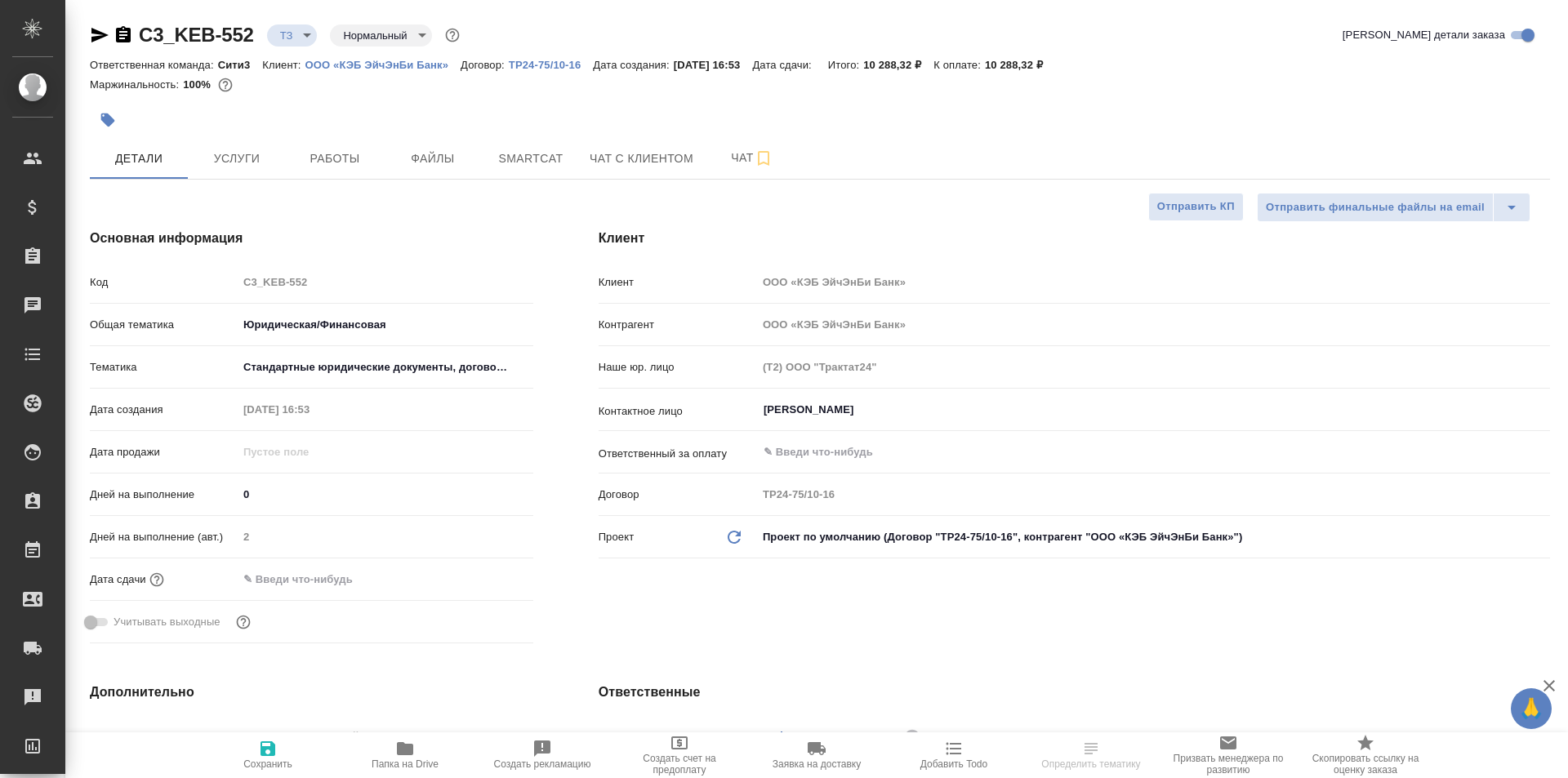
type textarea "x"
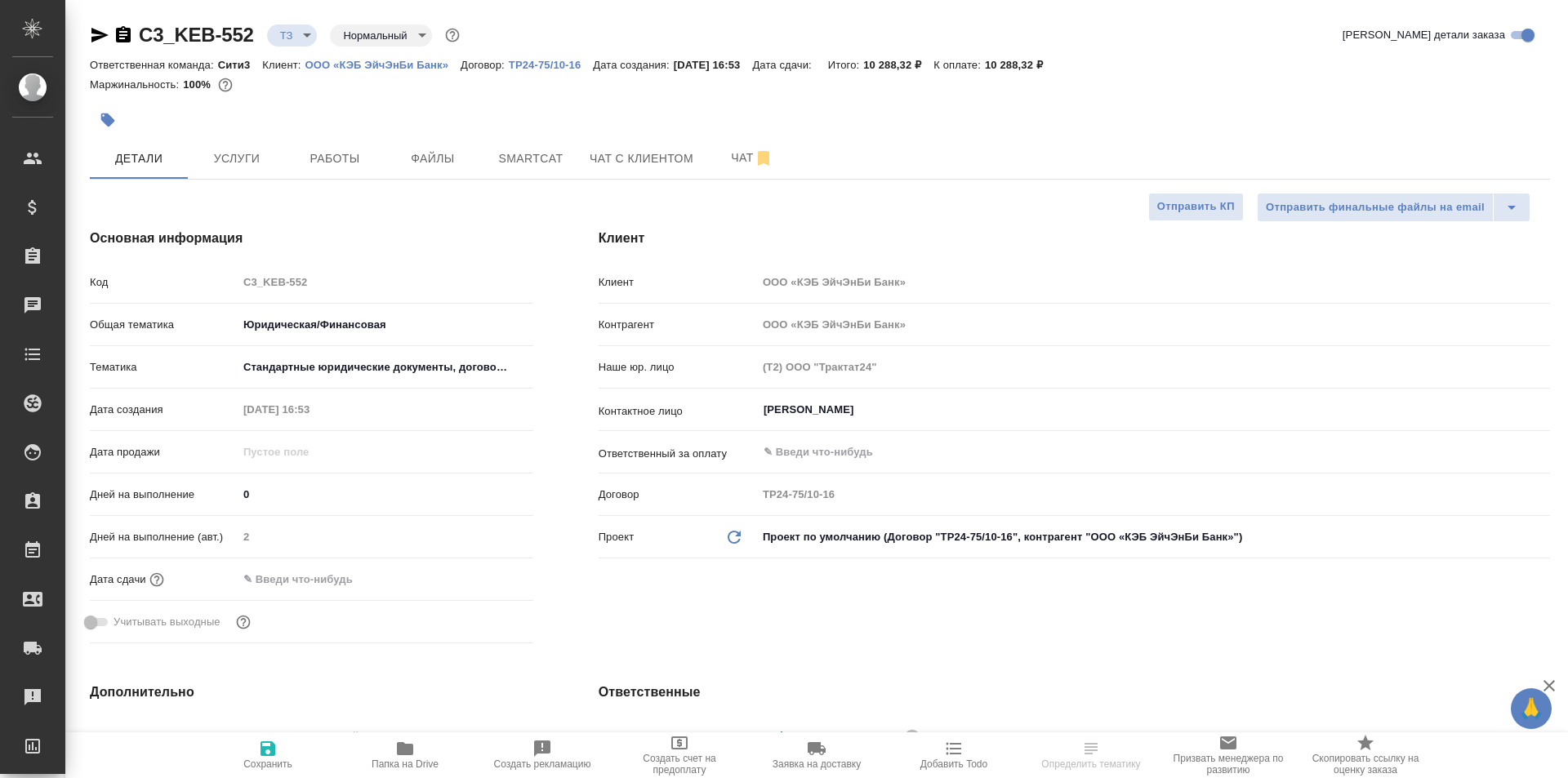
type textarea "x"
select select "RU"
type textarea "x"
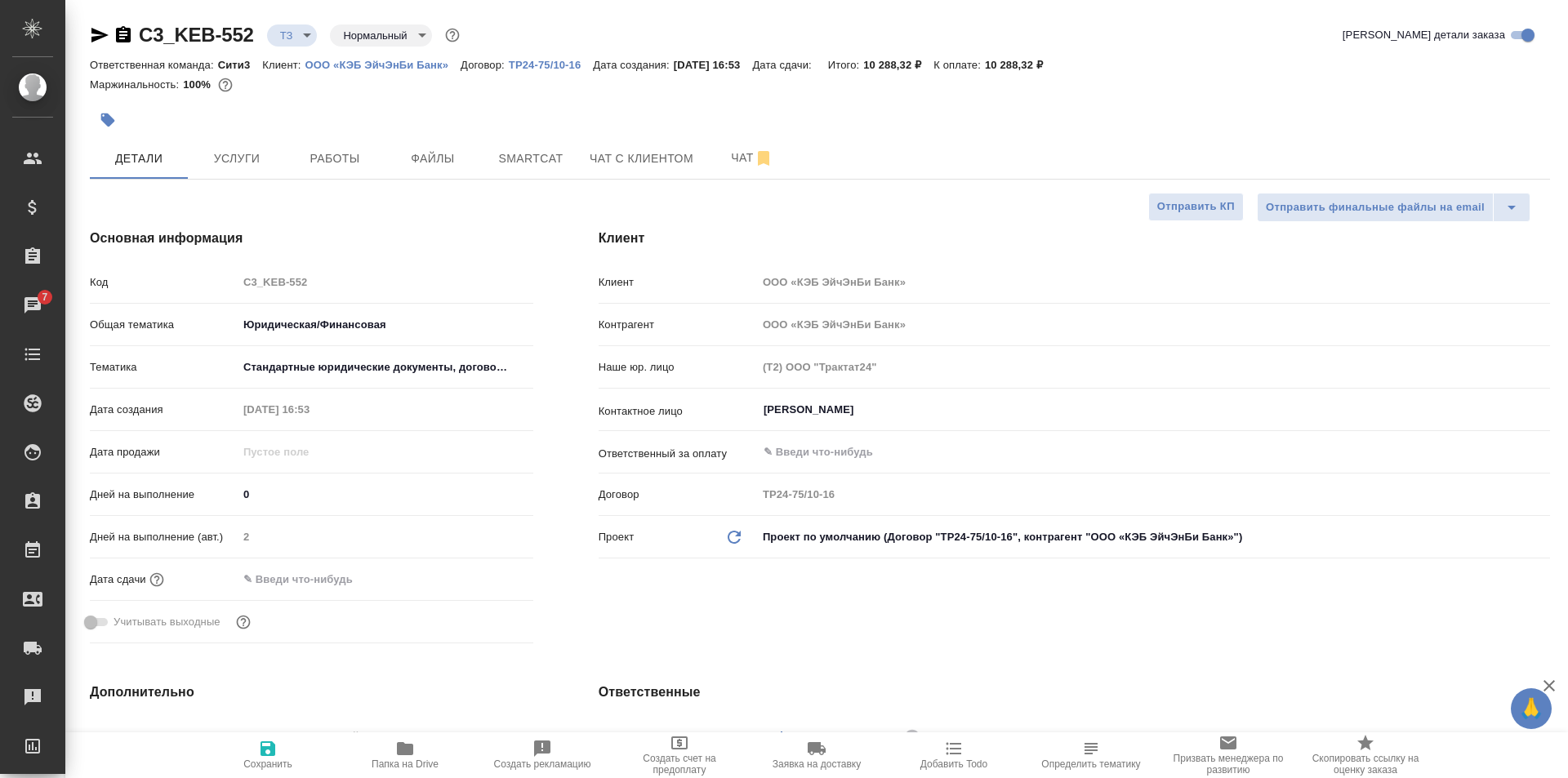
type textarea "x"
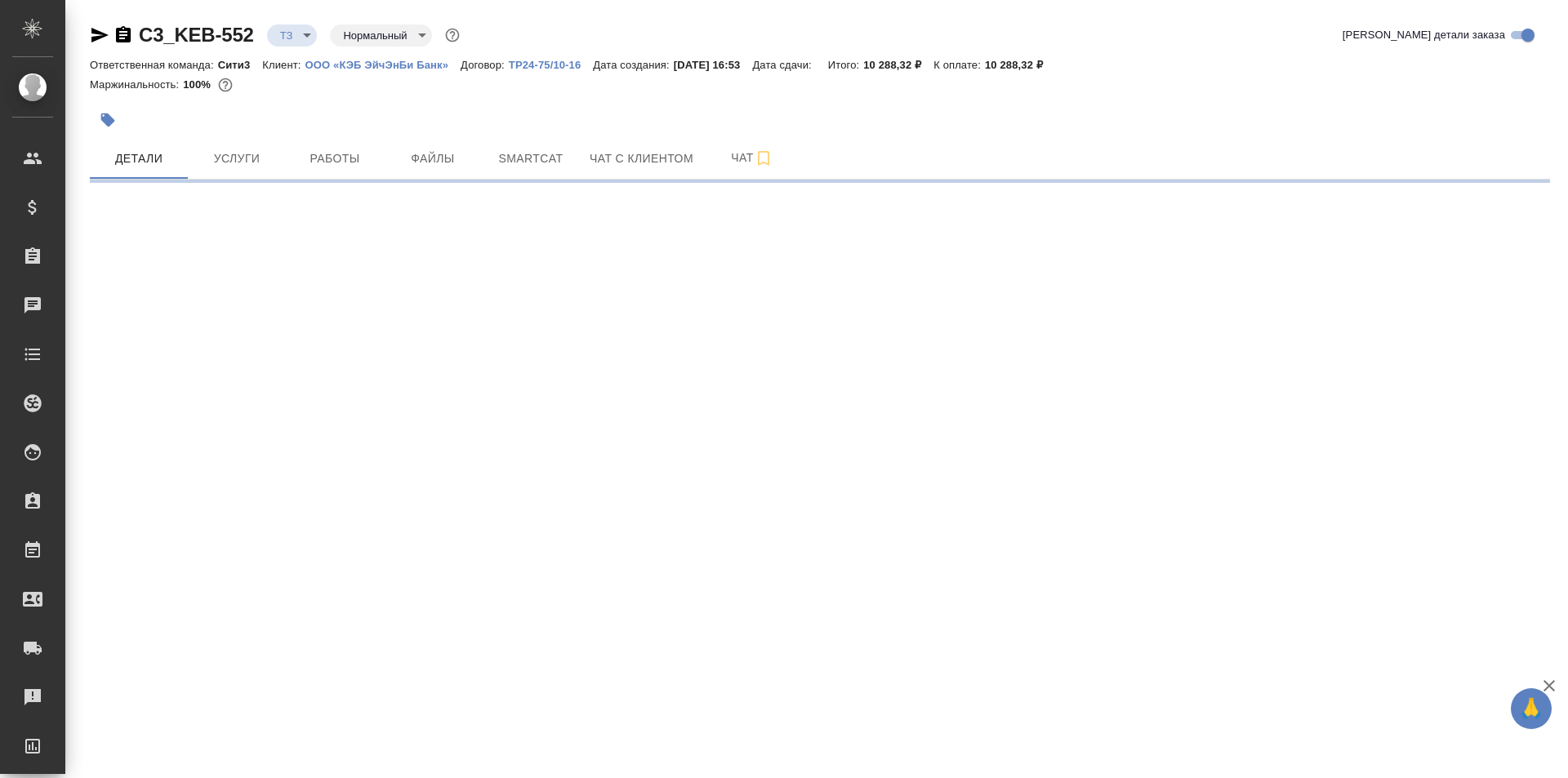
select select "RU"
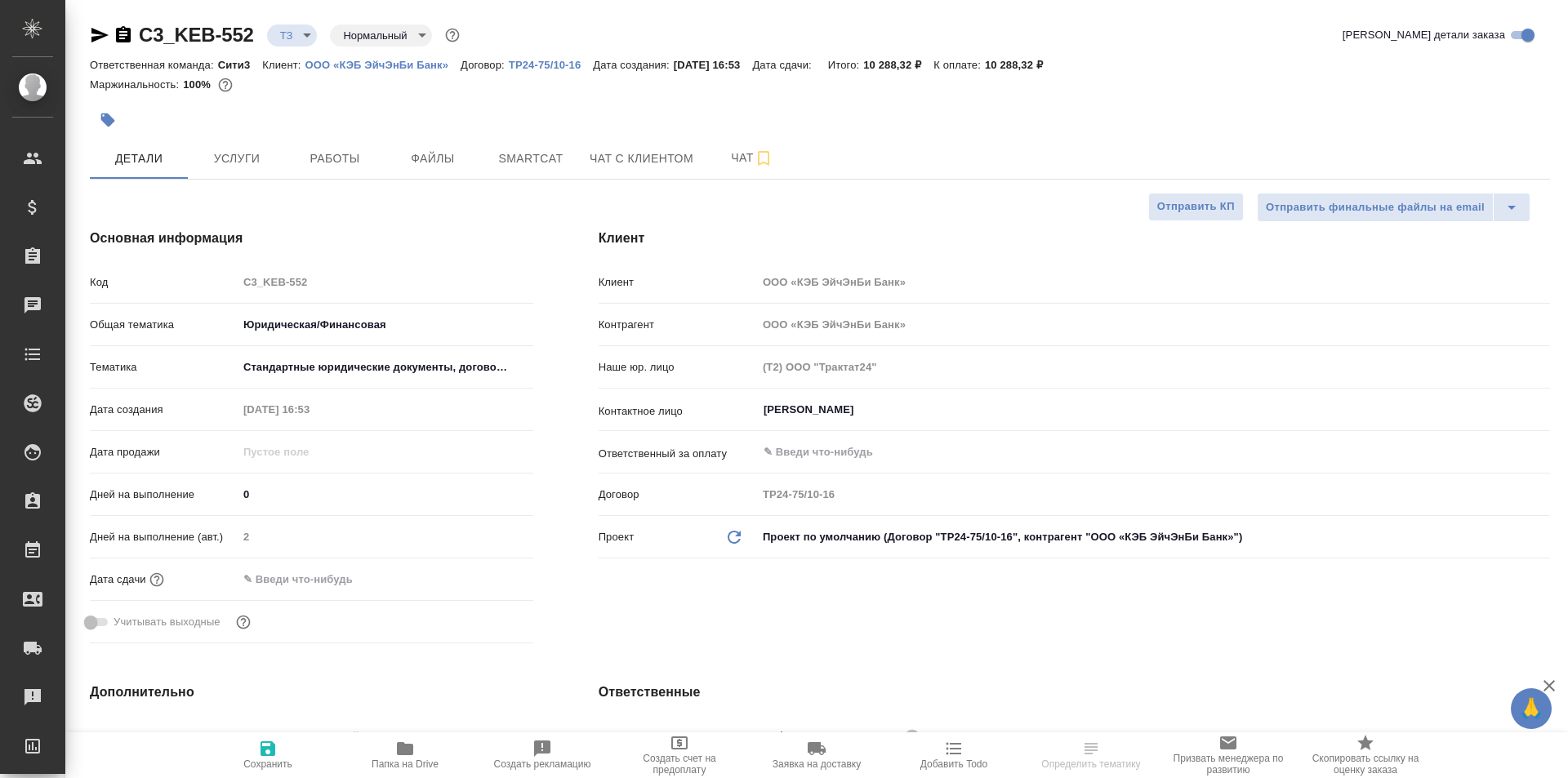
type textarea "x"
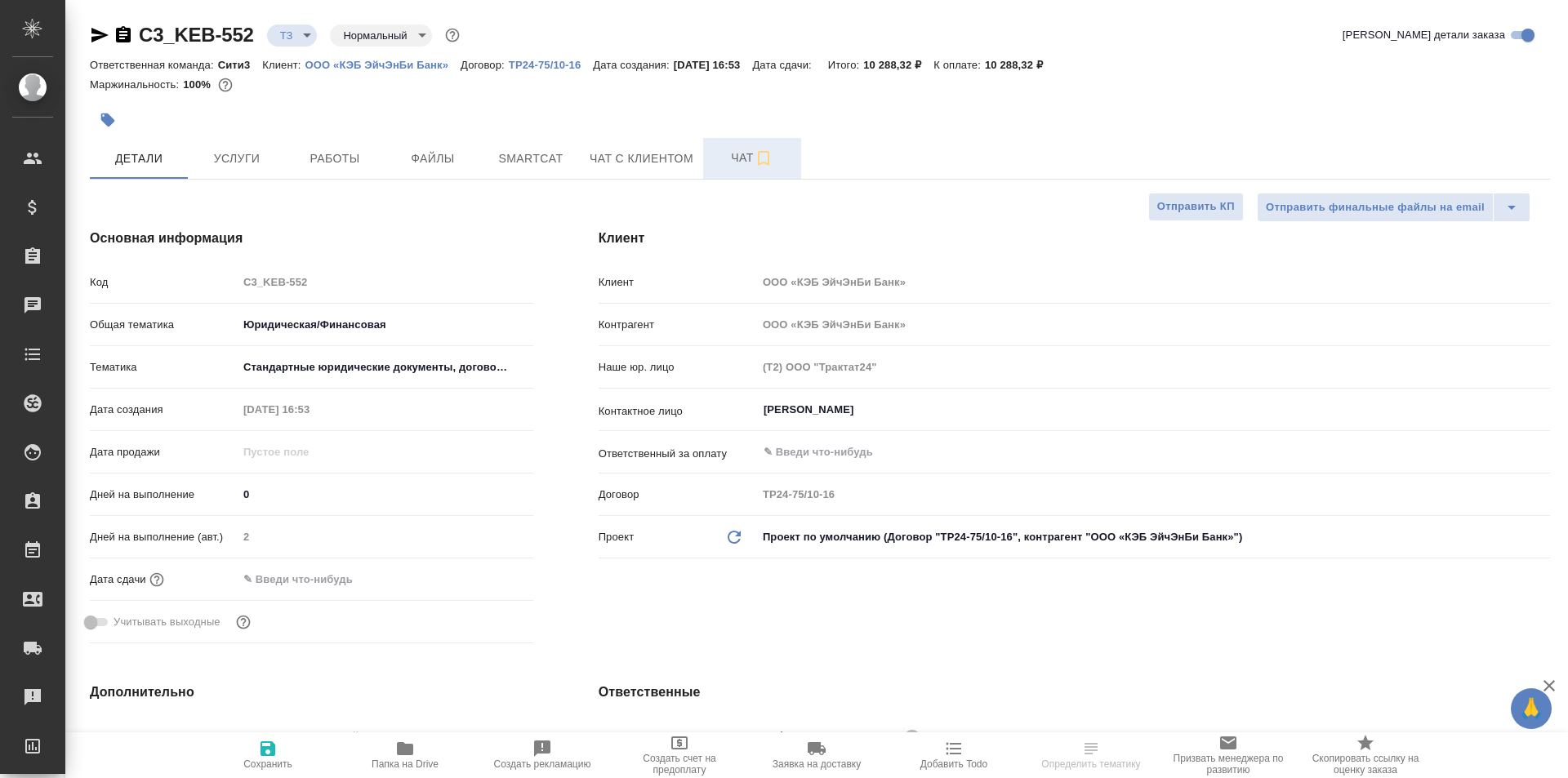
type textarea "x"
click at [705, 148] on button "Чат" at bounding box center [752, 159] width 98 height 41
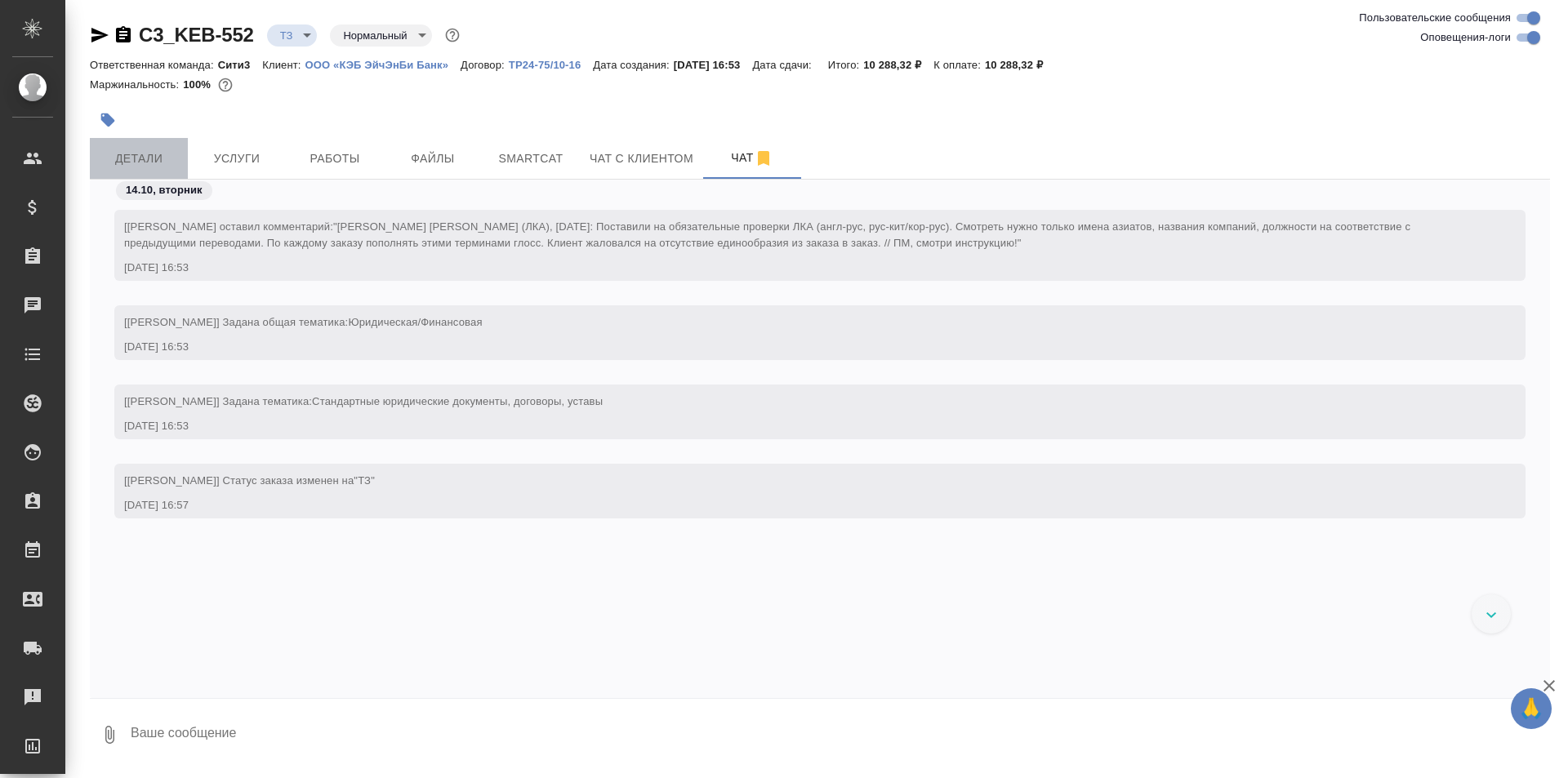
click at [154, 145] on button "Детали" at bounding box center [139, 159] width 98 height 41
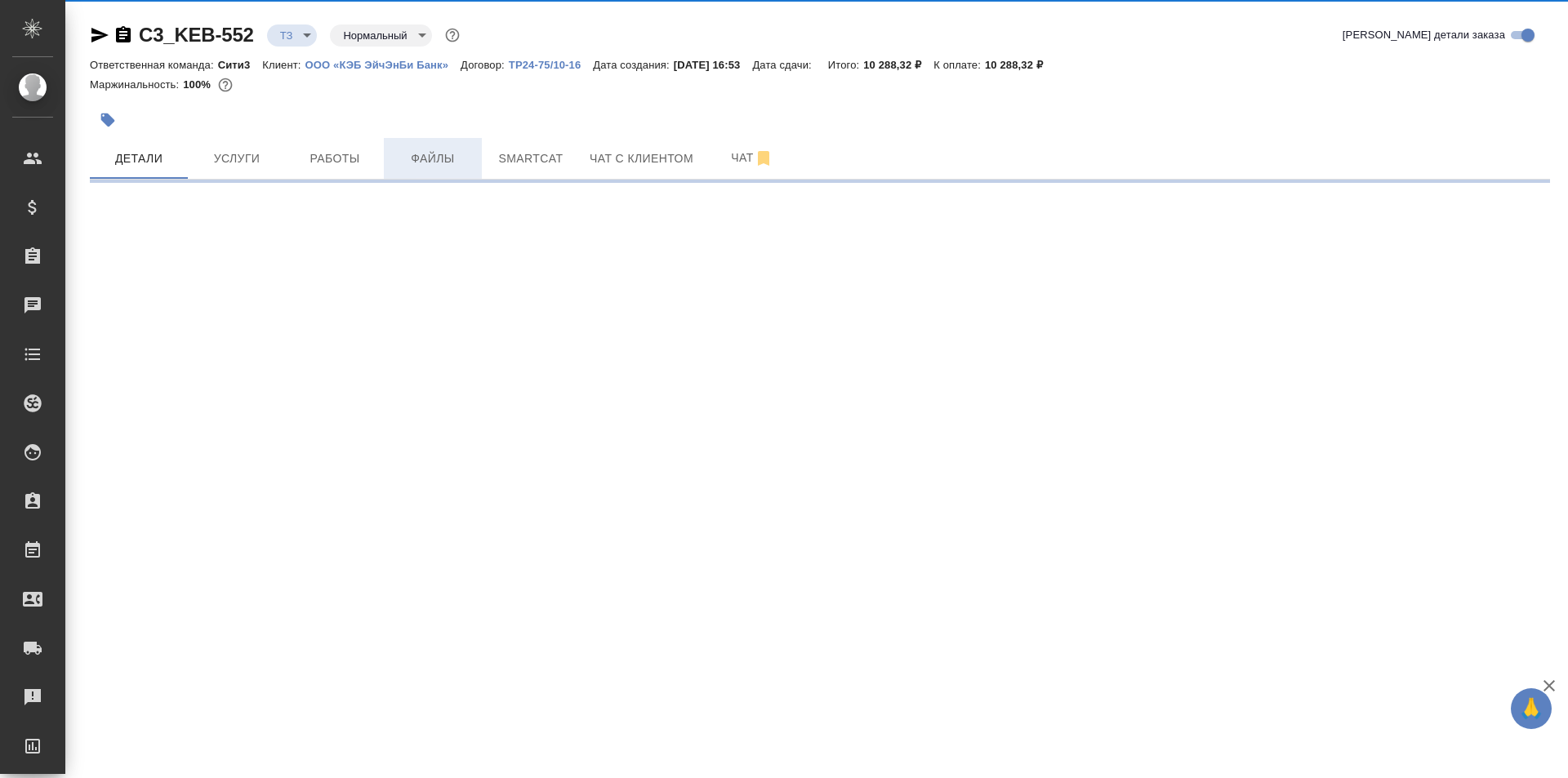
select select "RU"
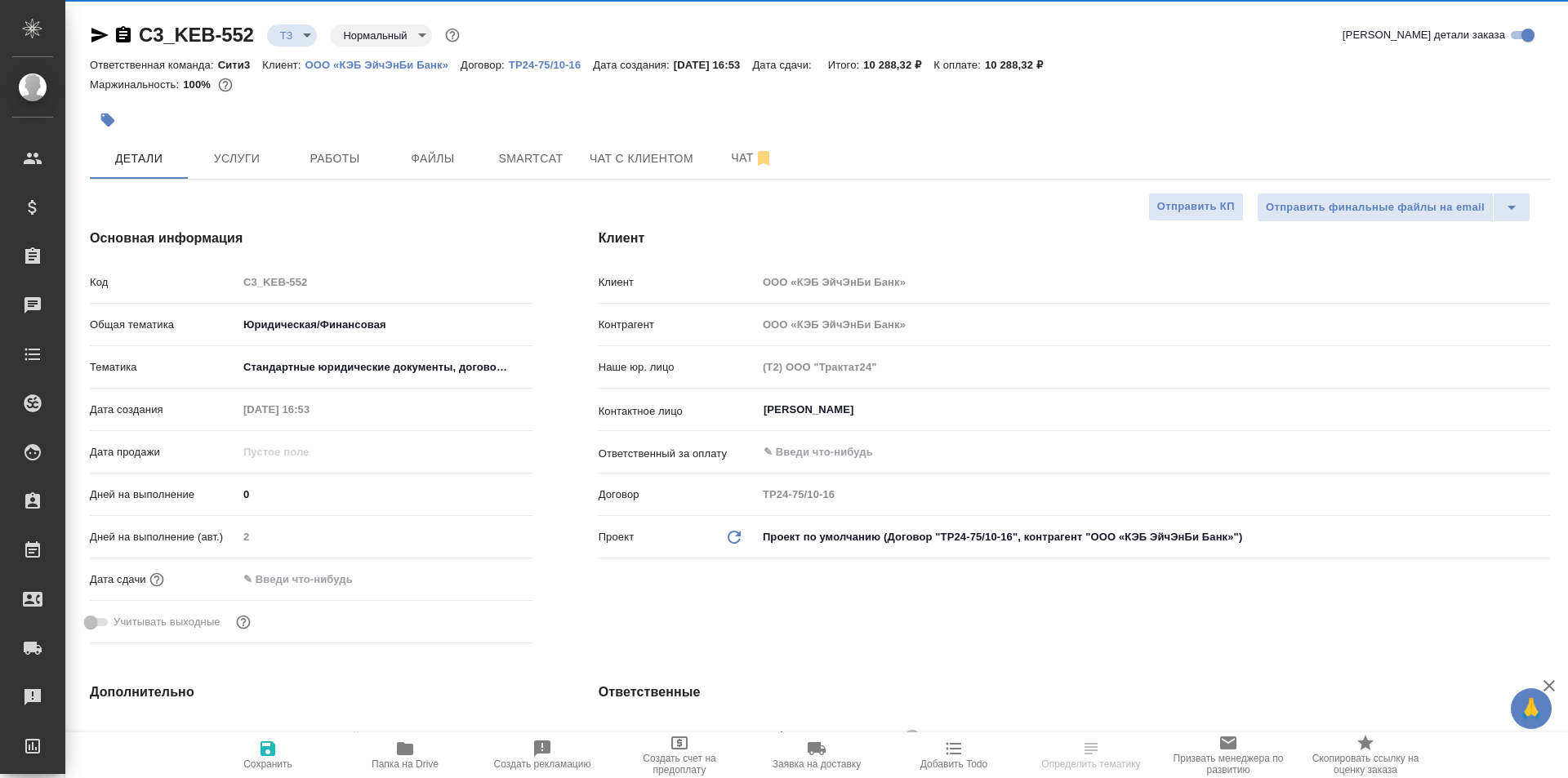
type textarea "x"
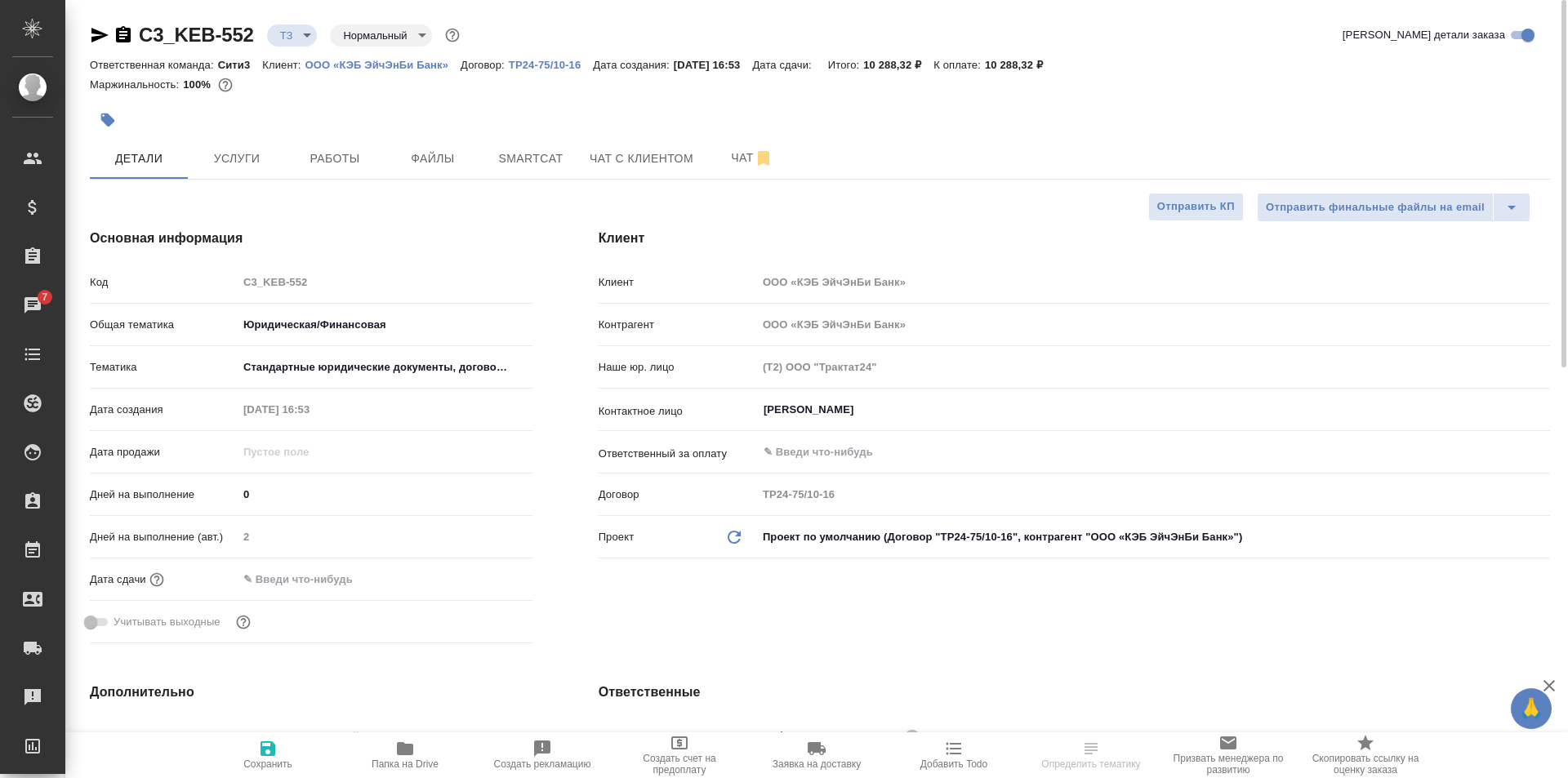
type textarea "x"
select select "RU"
type textarea "x"
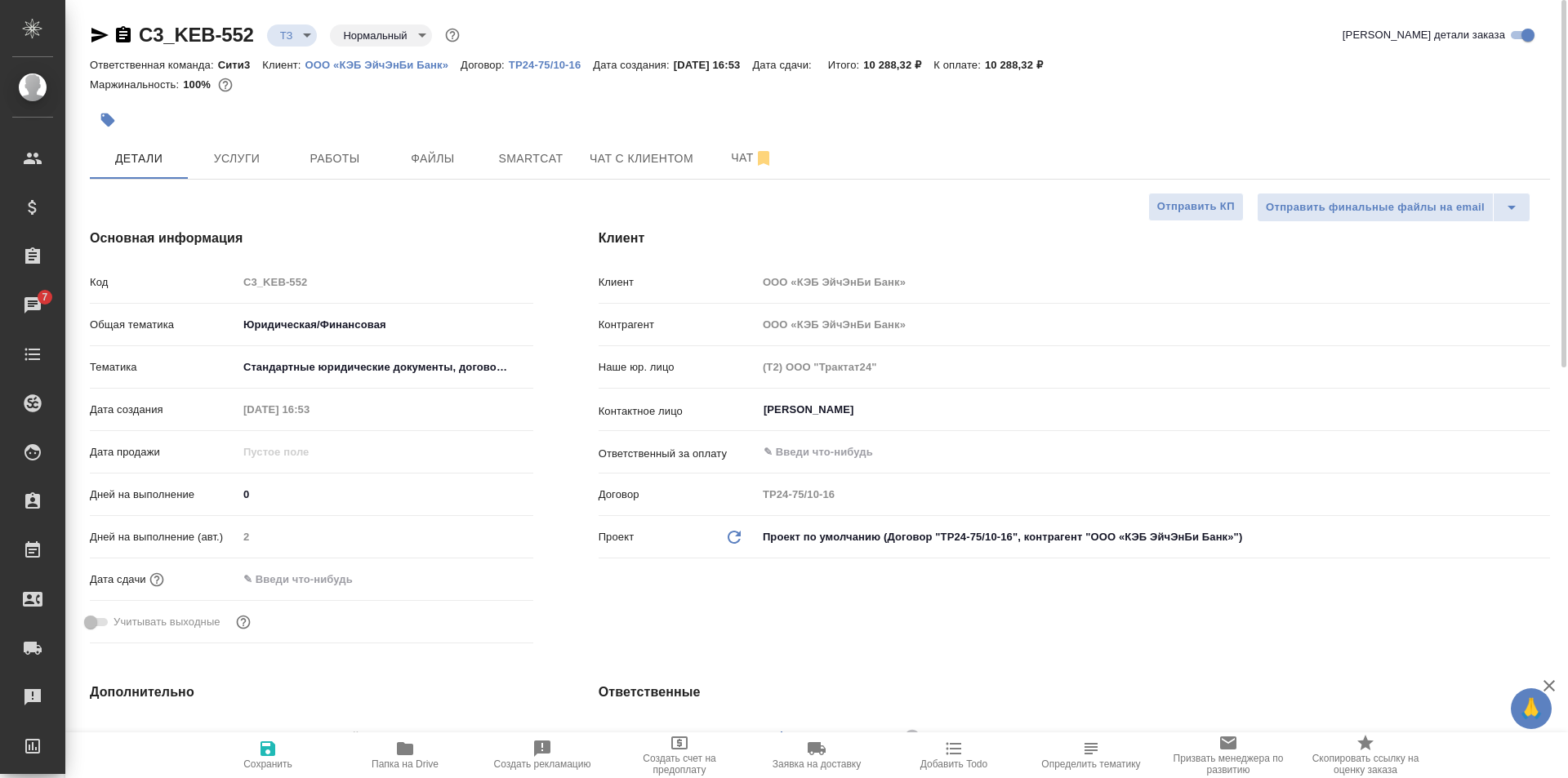
type textarea "x"
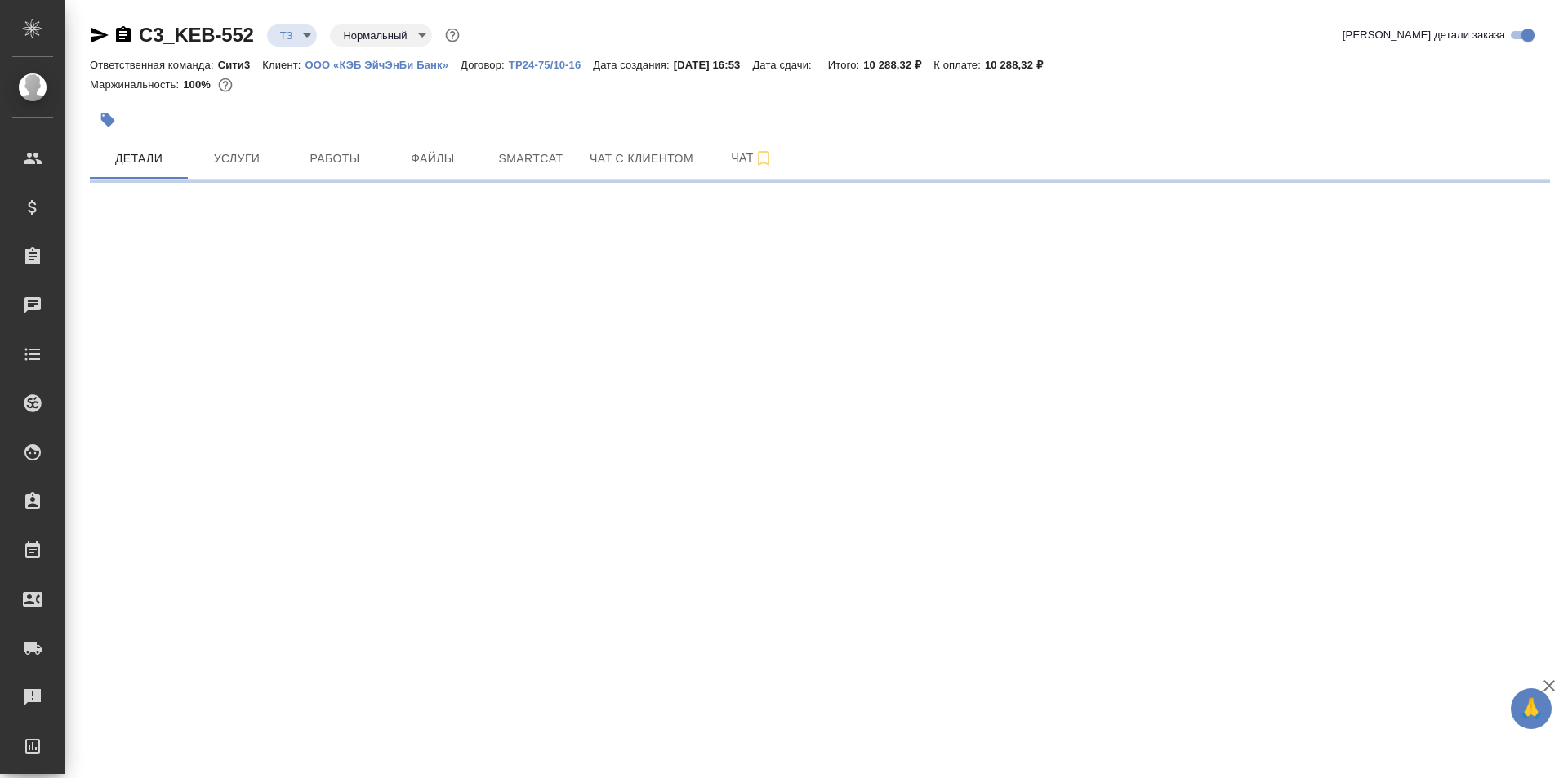
select select "RU"
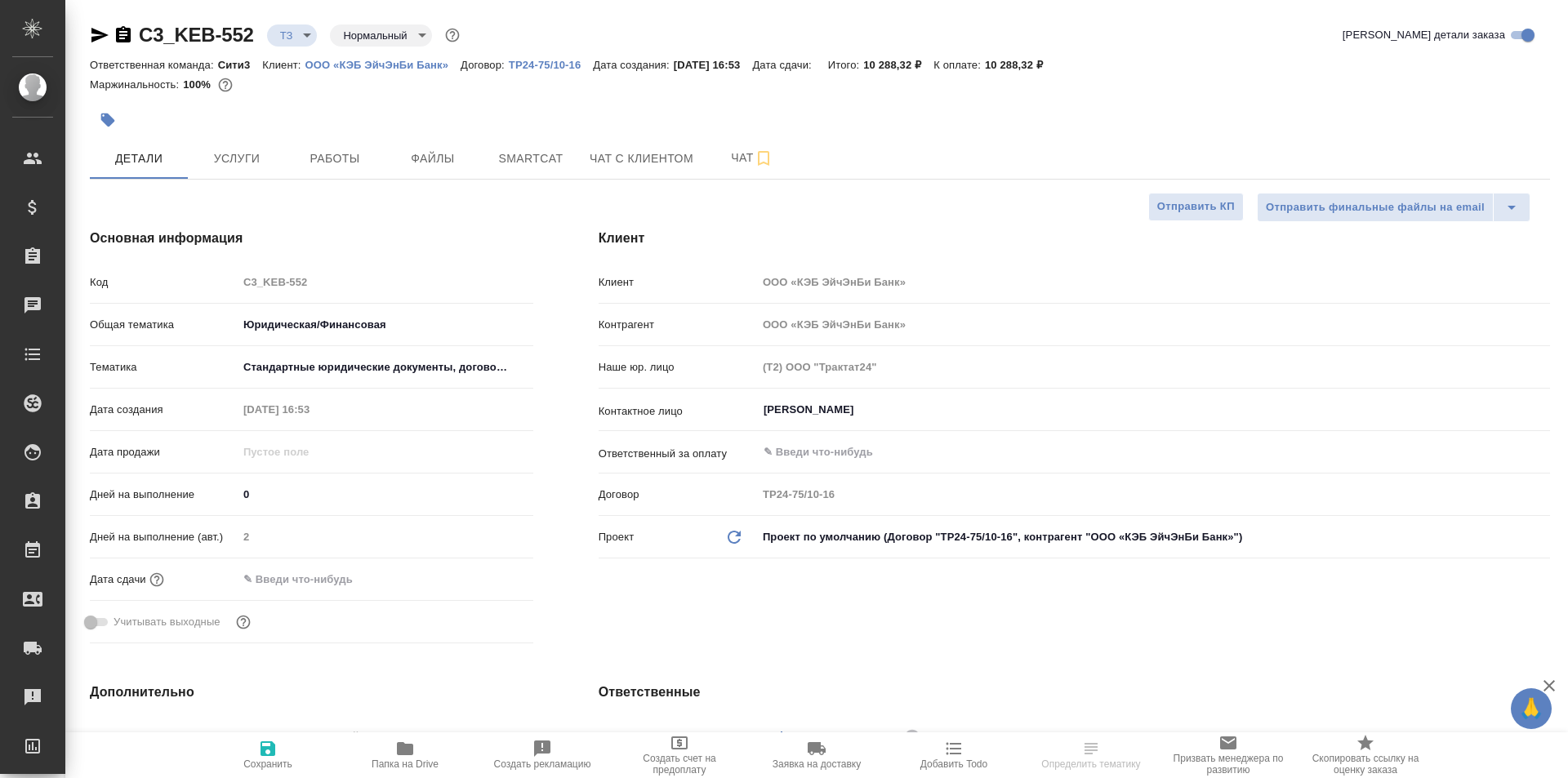
type textarea "x"
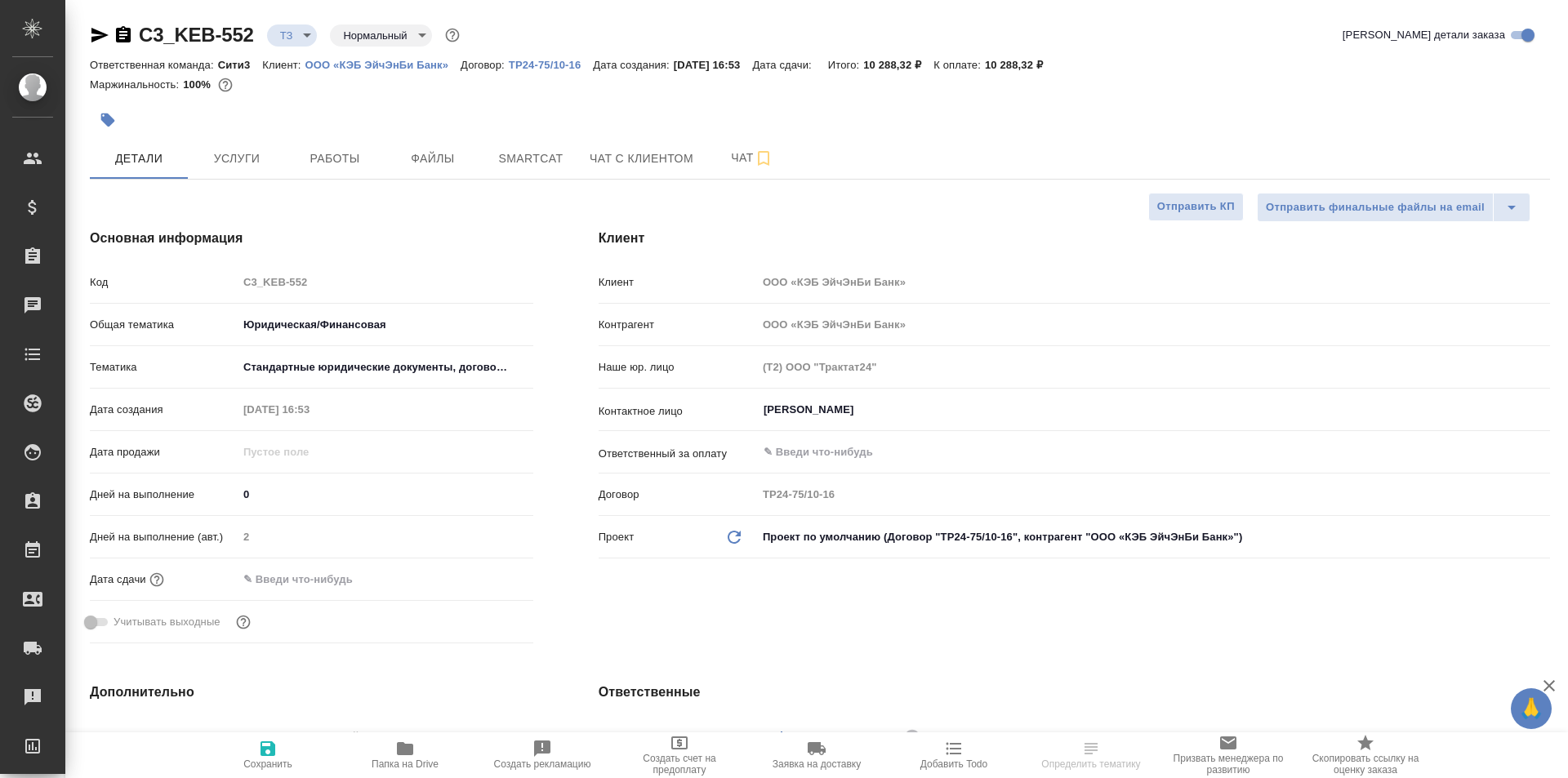
type textarea "x"
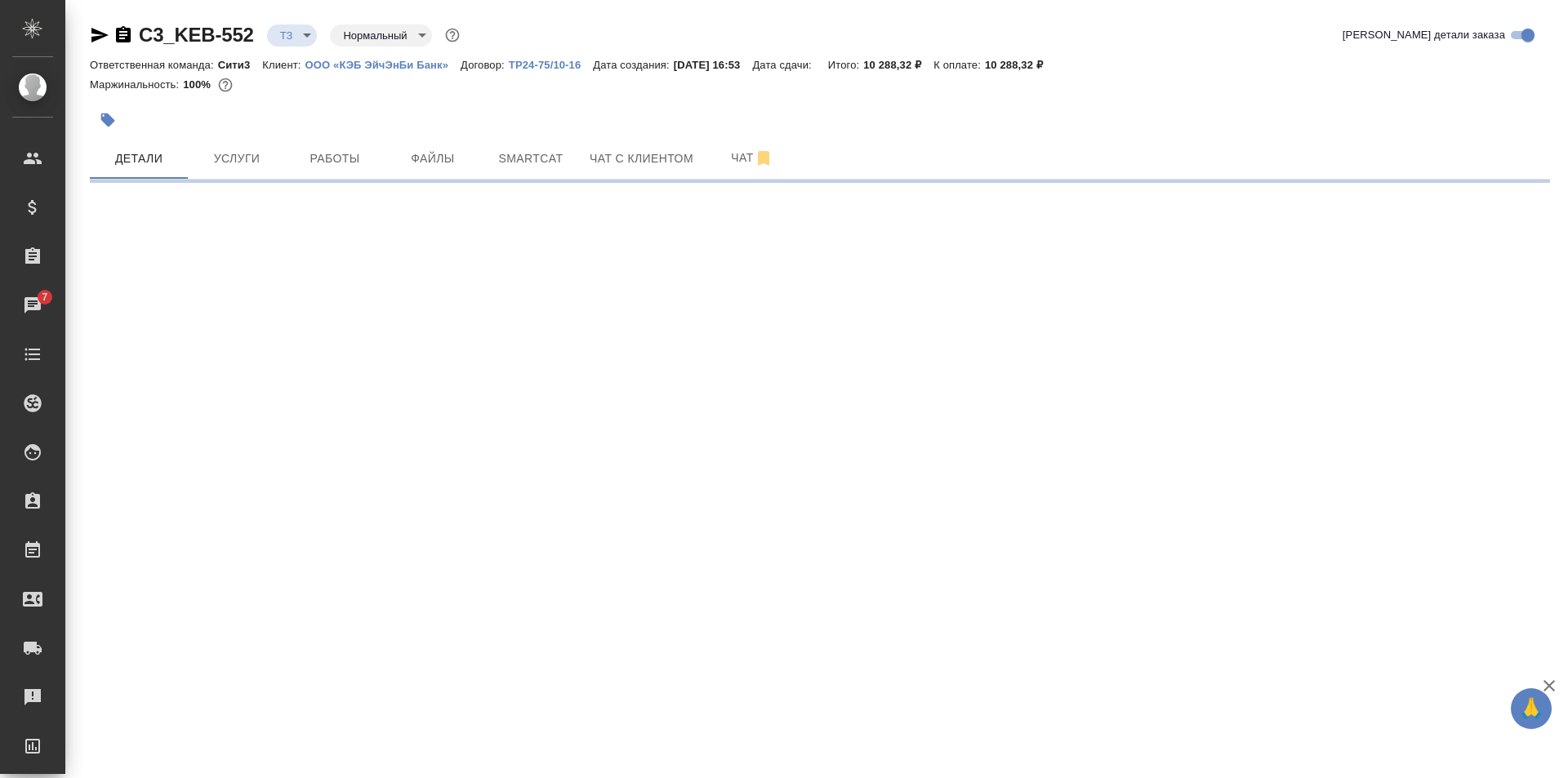
select select "RU"
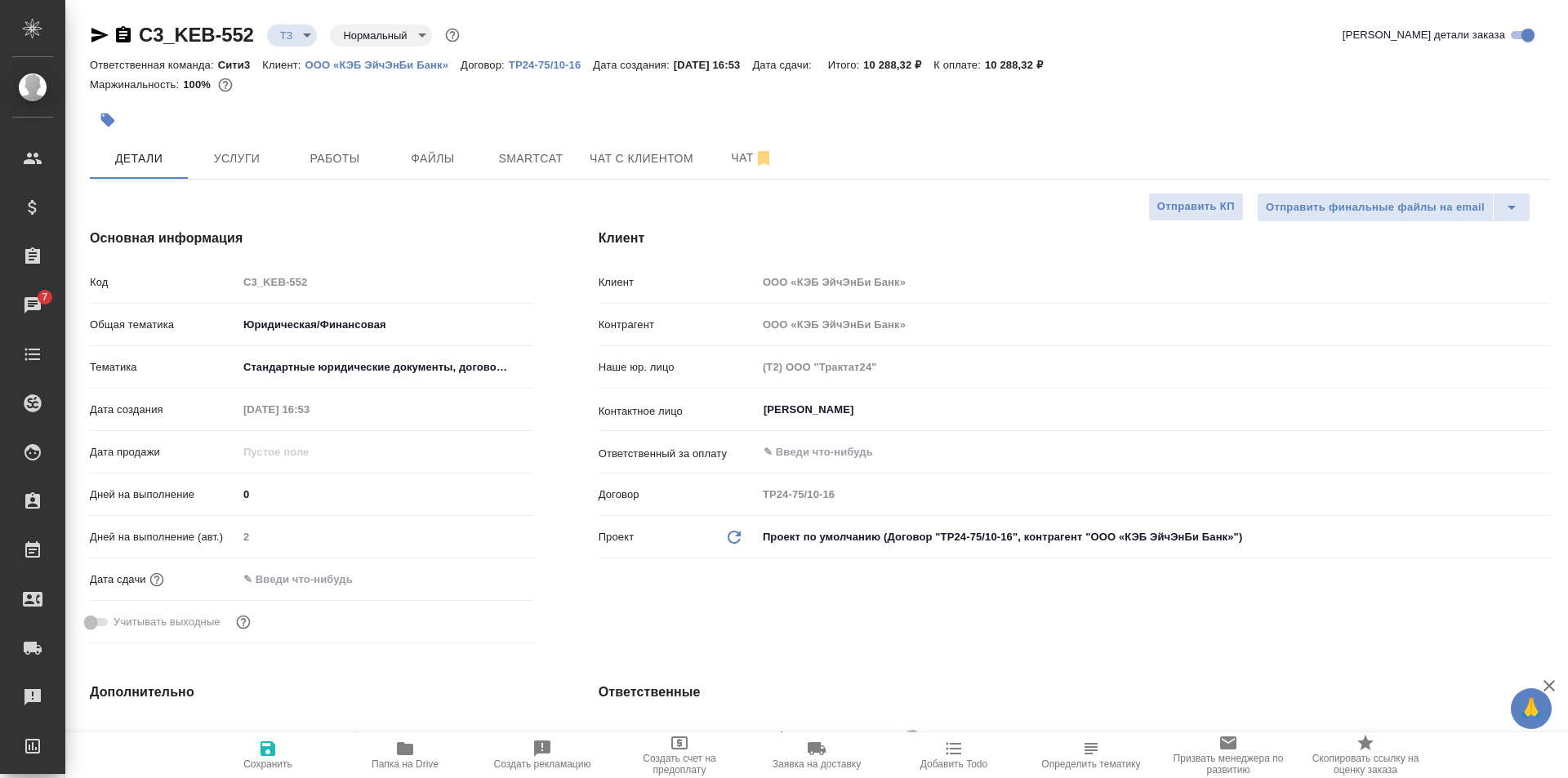
type textarea "x"
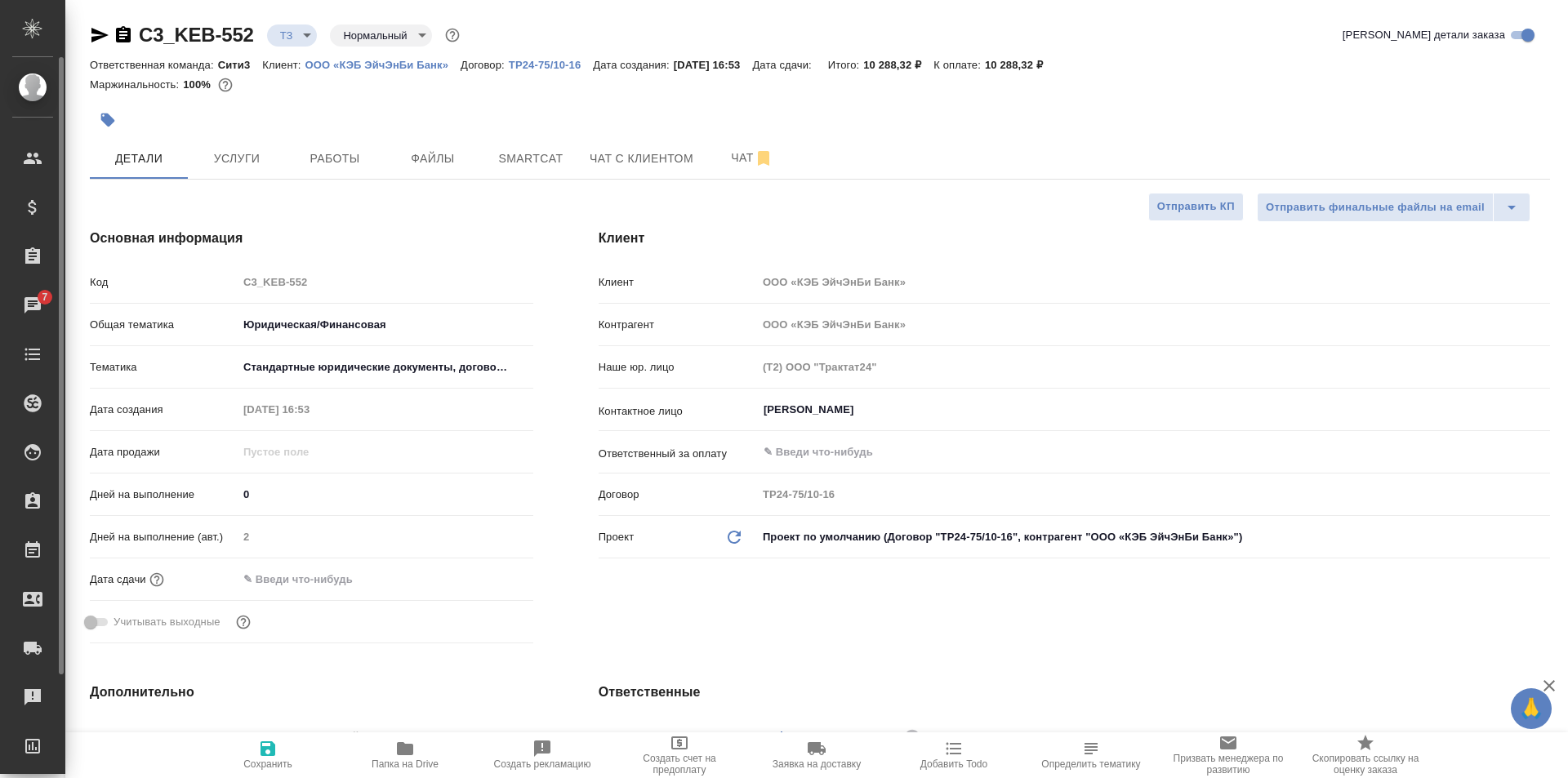
type textarea "x"
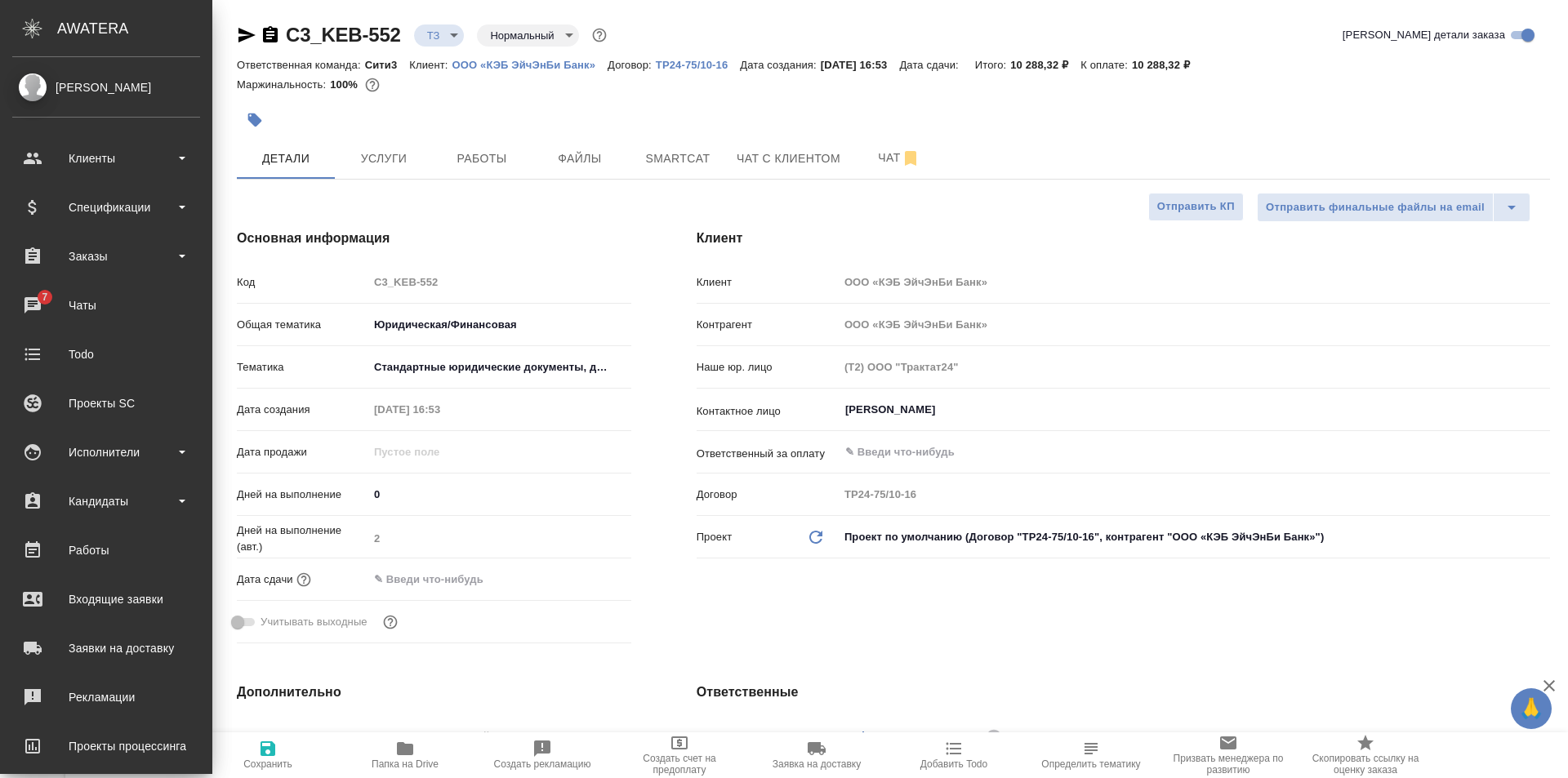
type textarea "x"
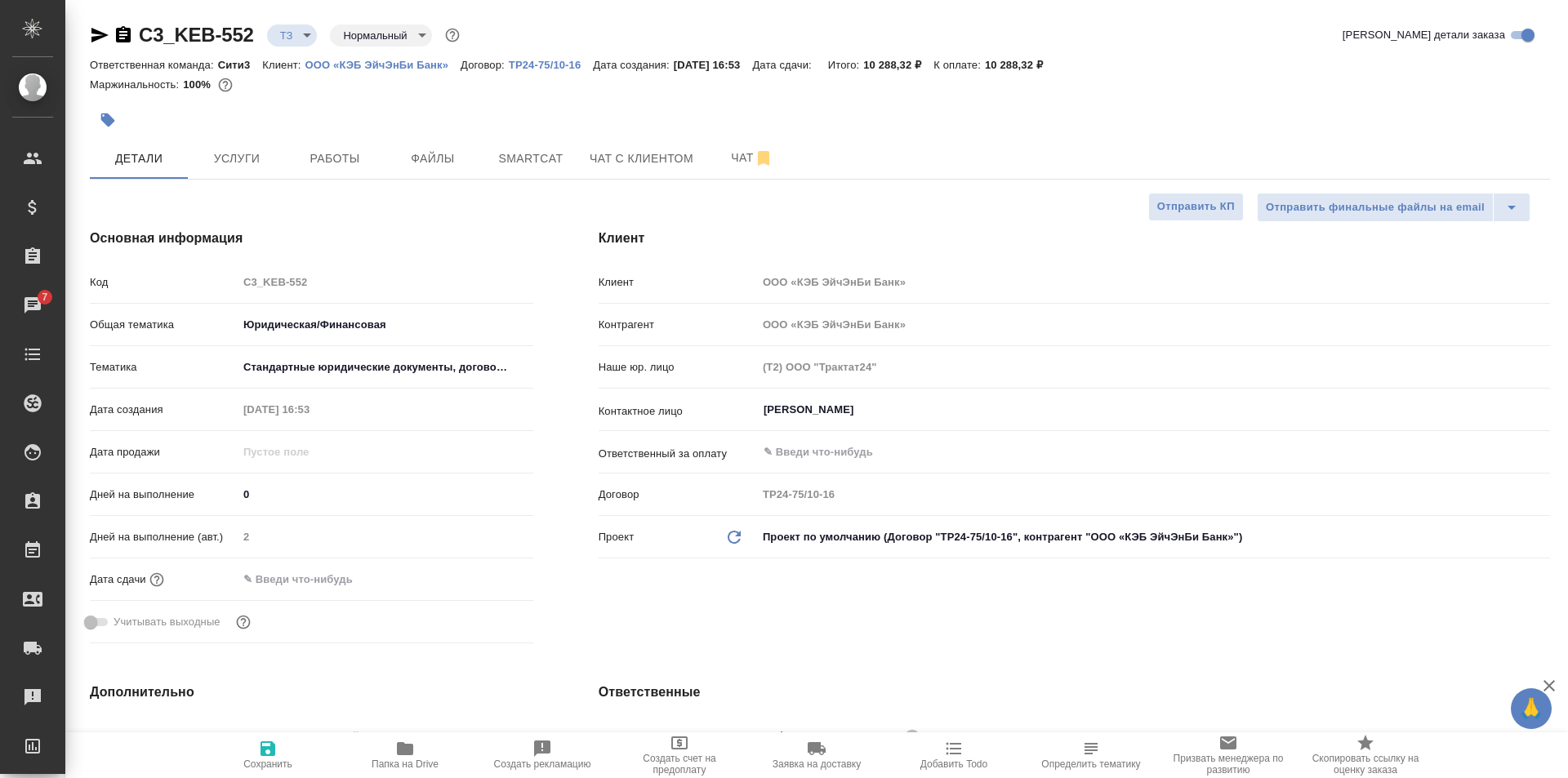
type textarea "x"
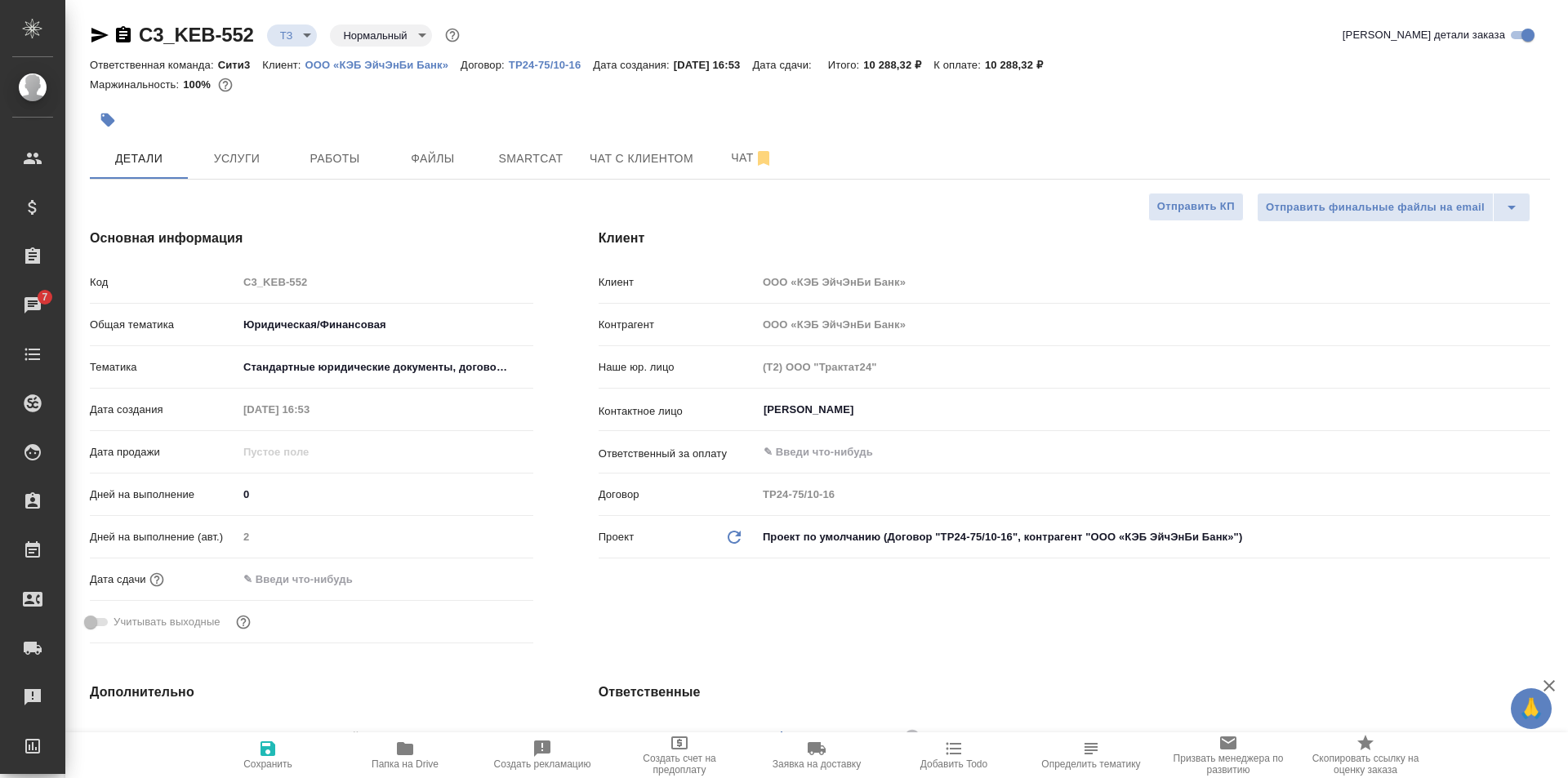
type textarea "x"
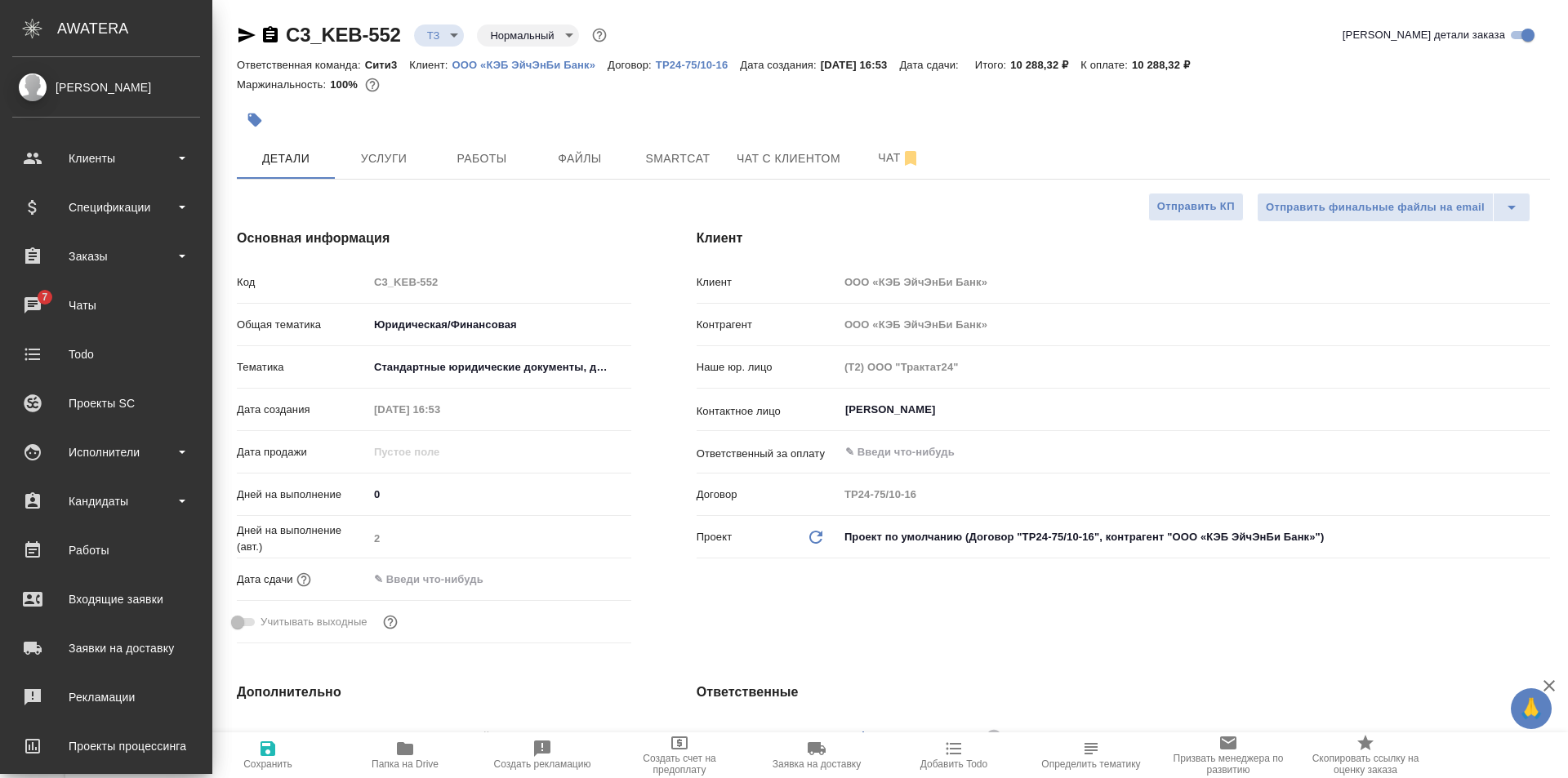
type textarea "x"
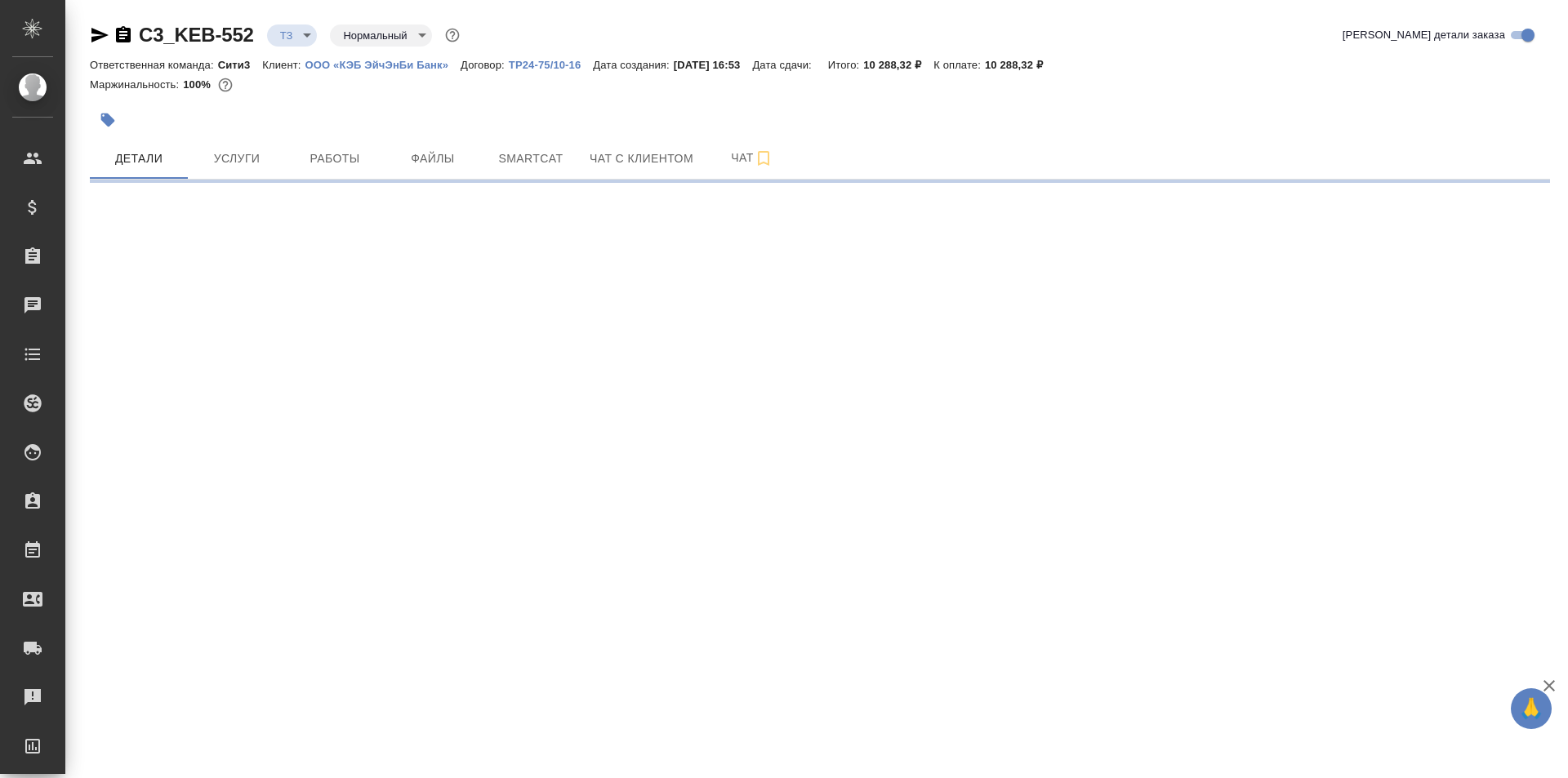
select select "RU"
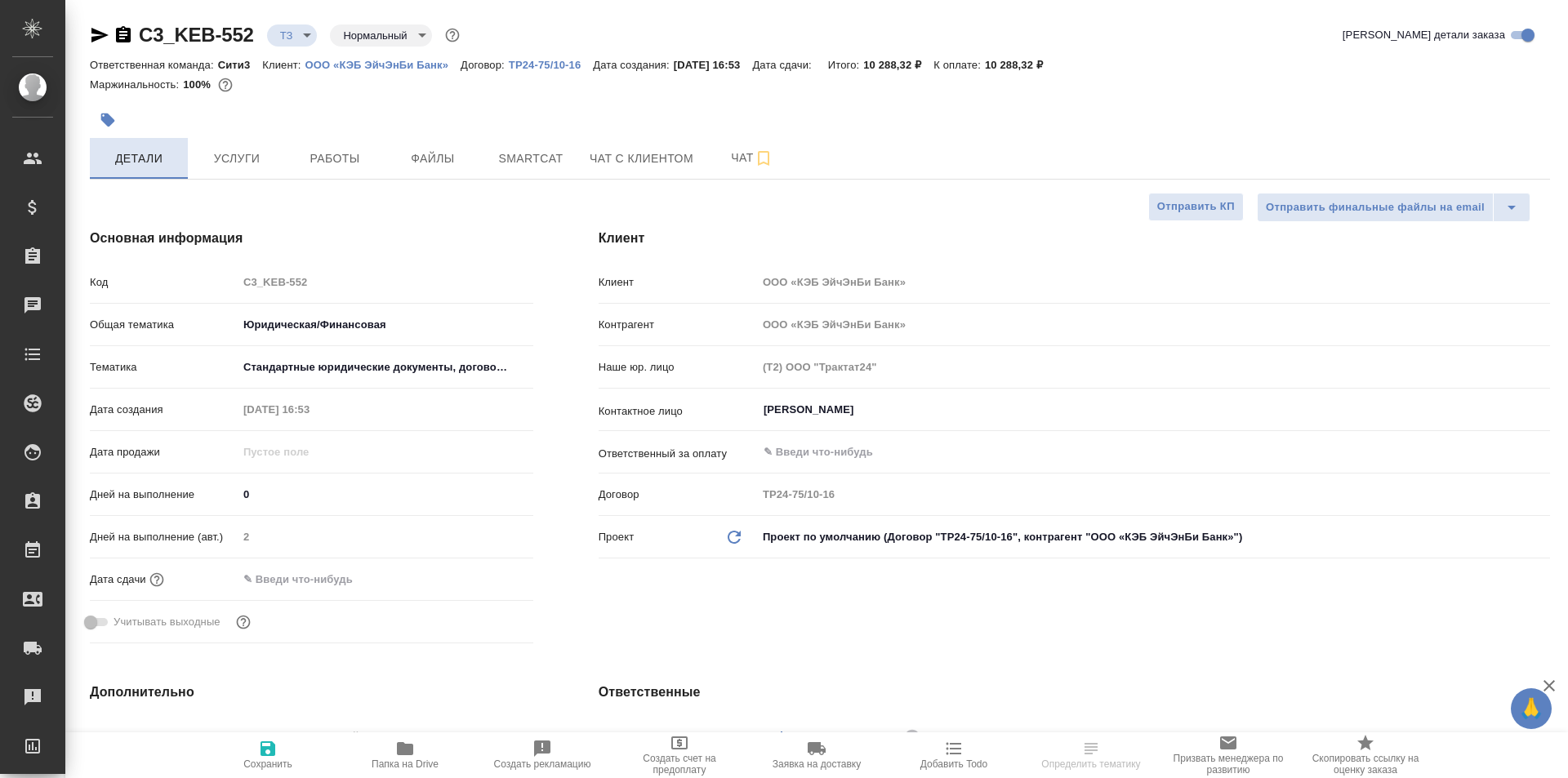
type textarea "x"
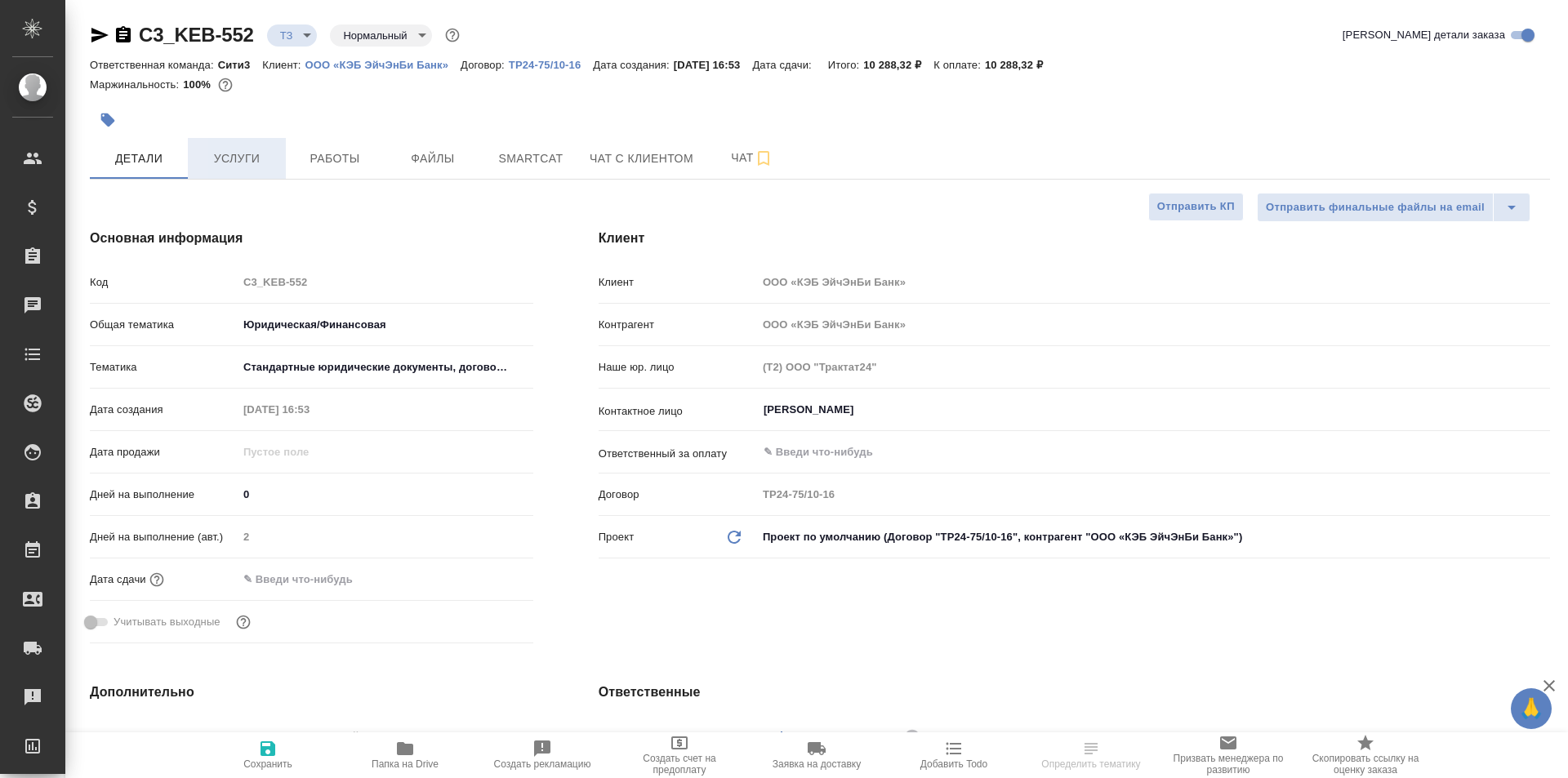
type textarea "x"
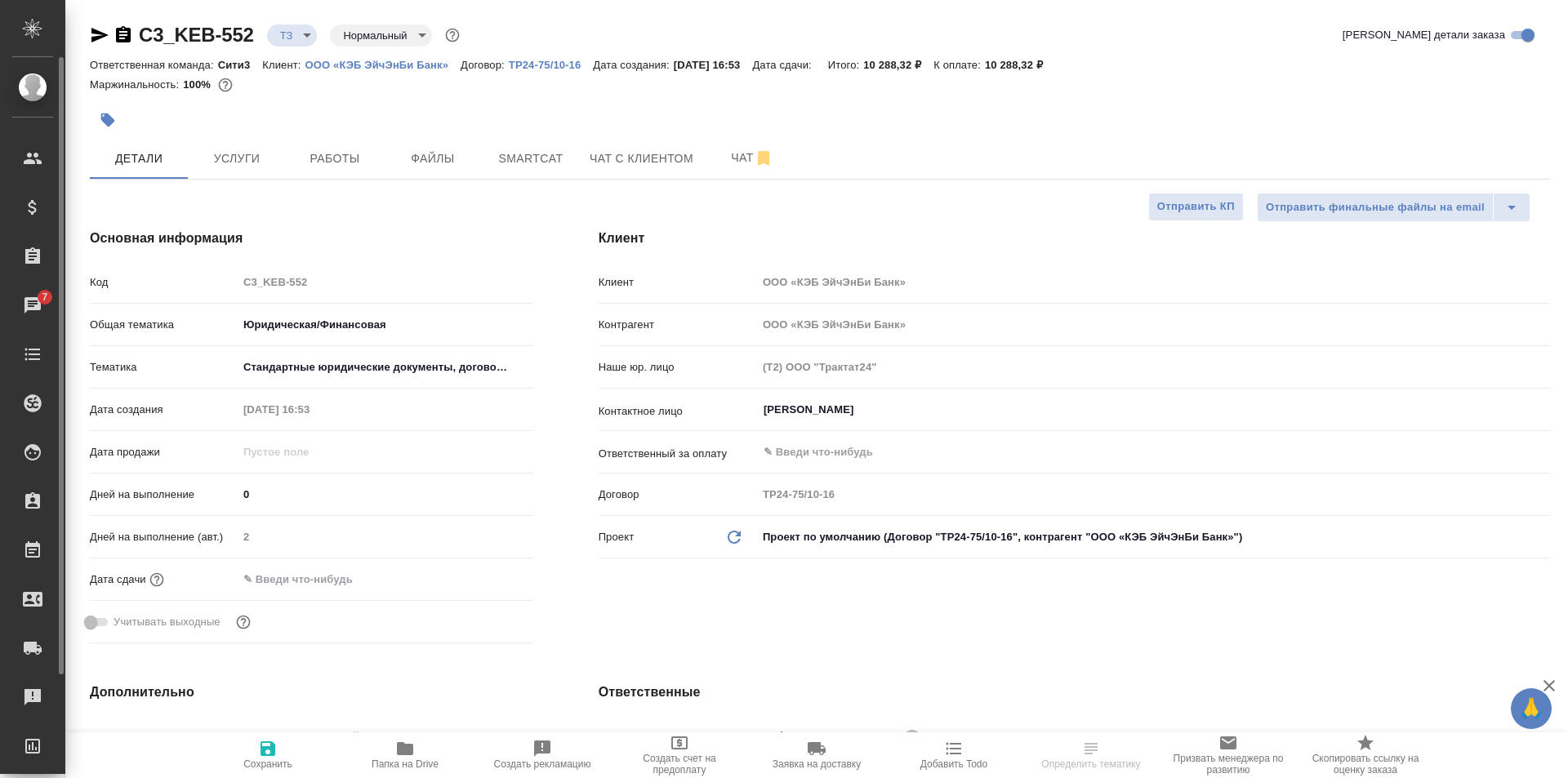
type textarea "x"
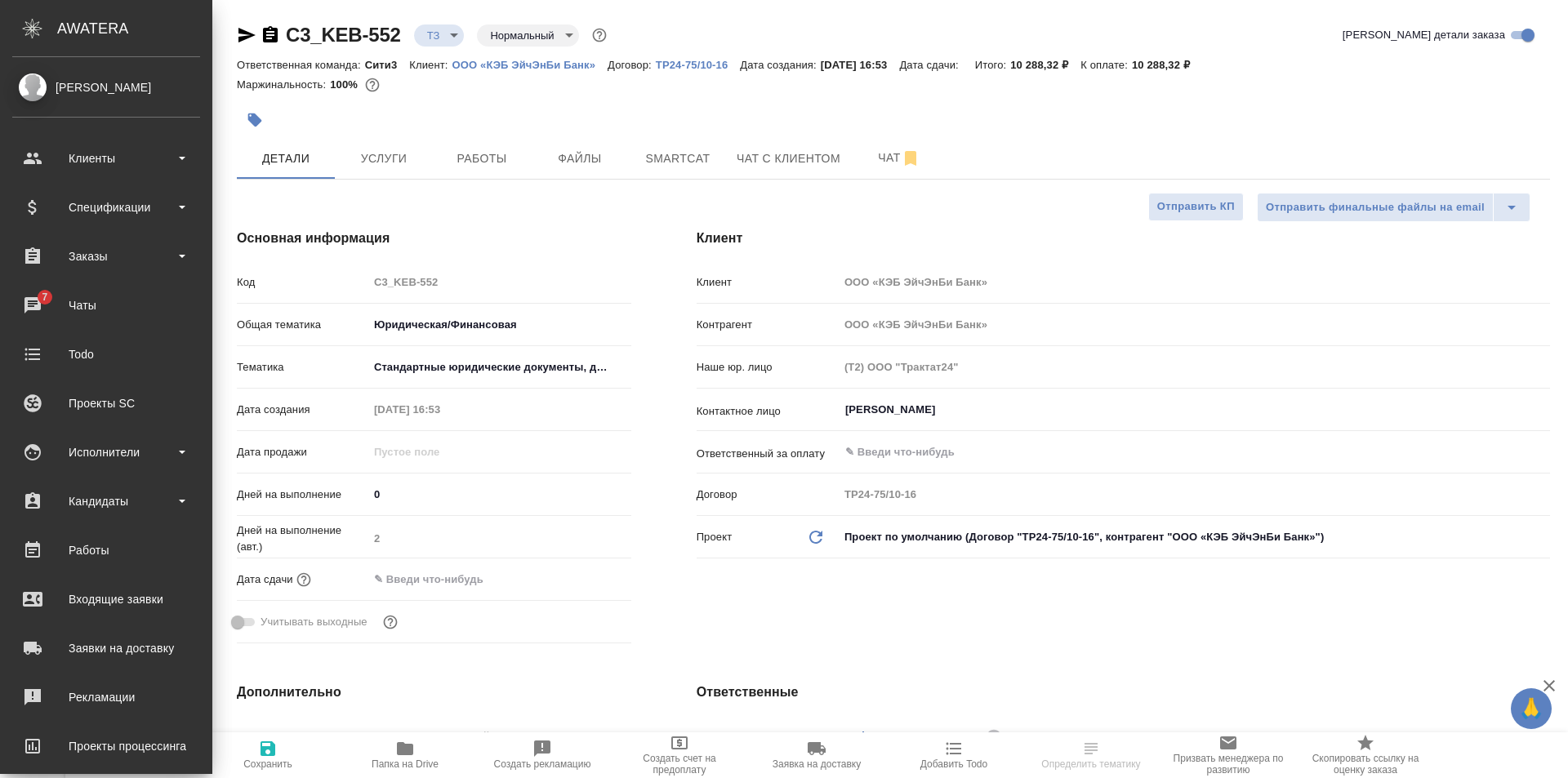
type textarea "x"
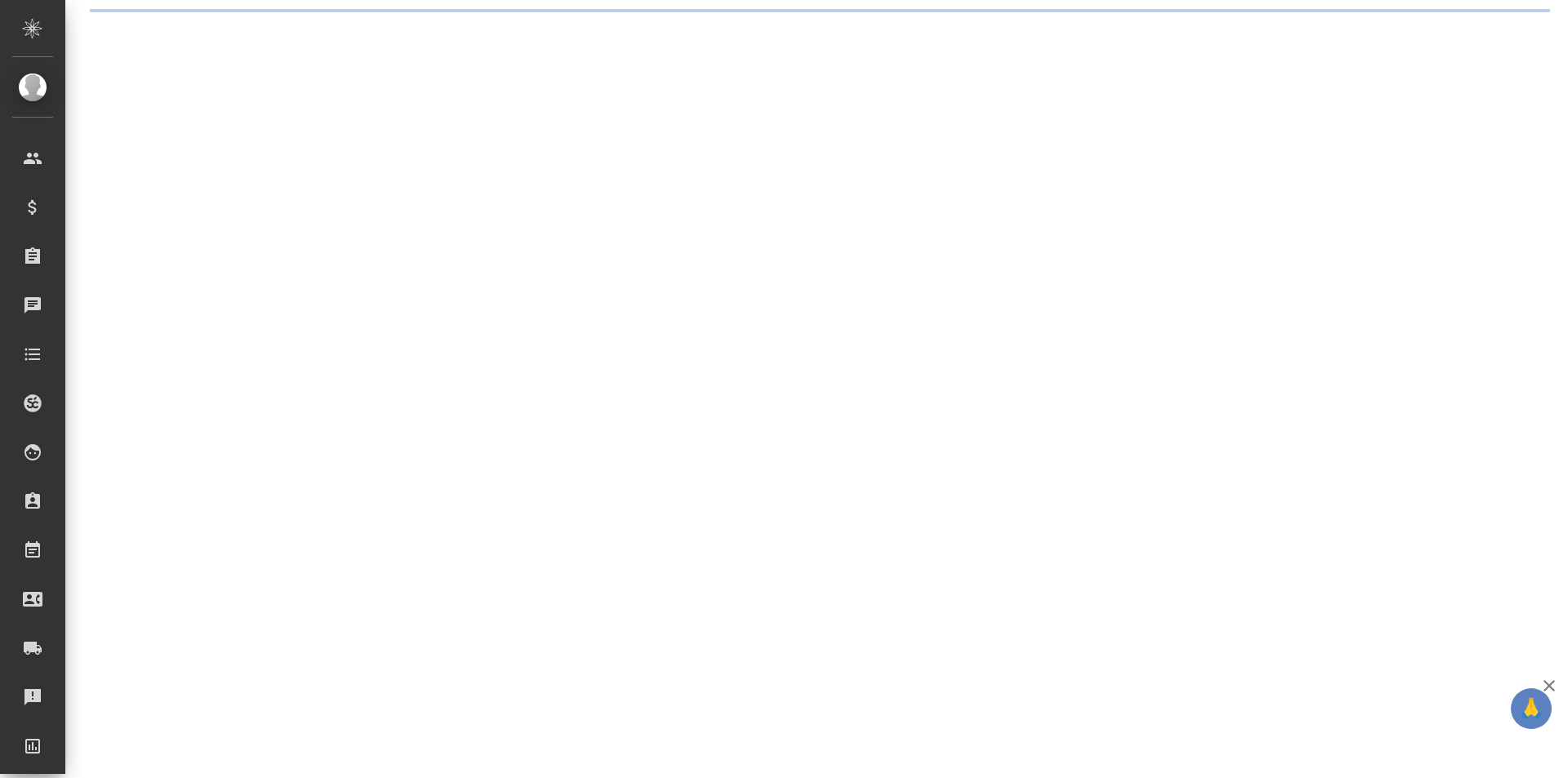
select select "RU"
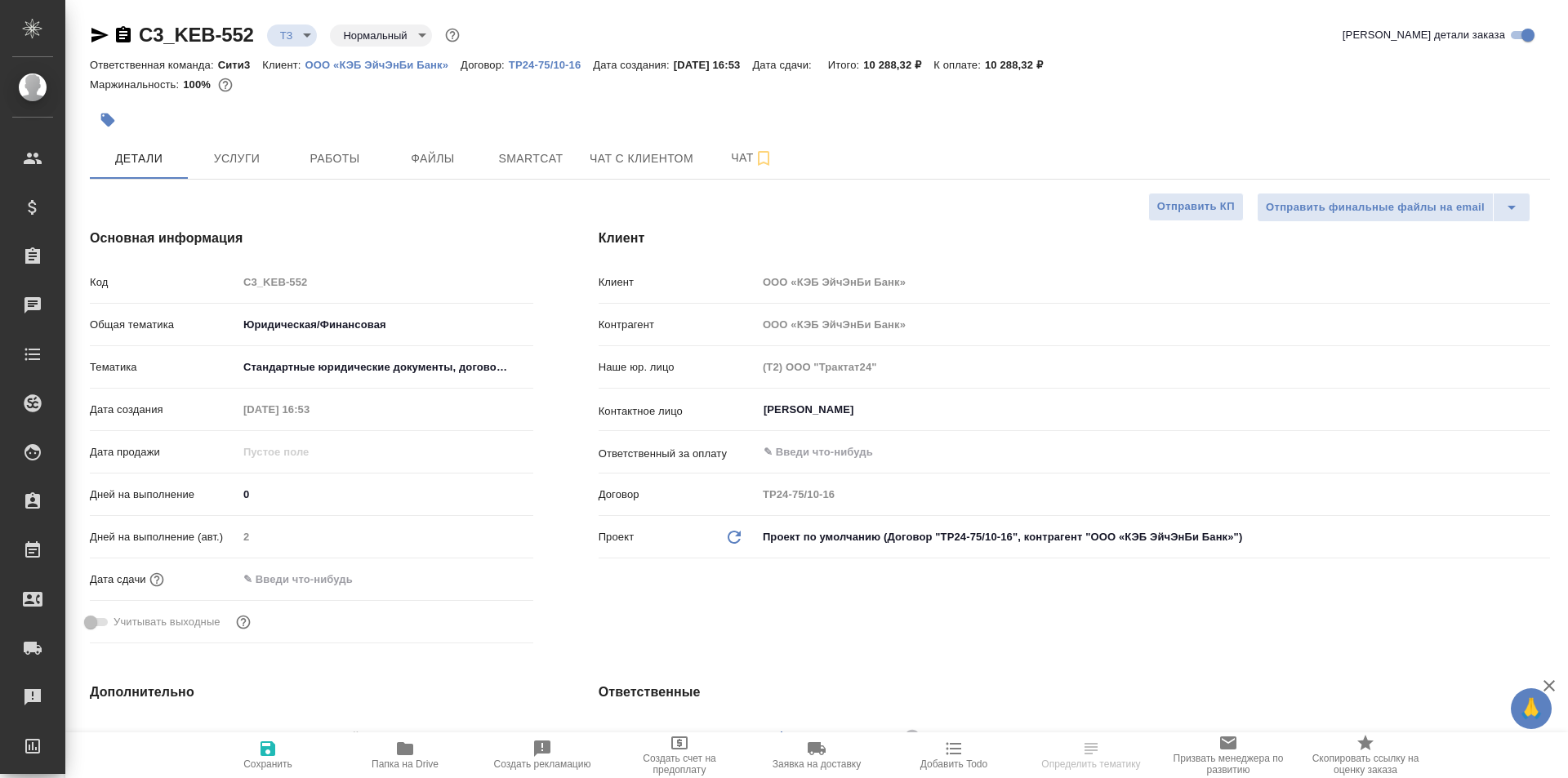
type textarea "x"
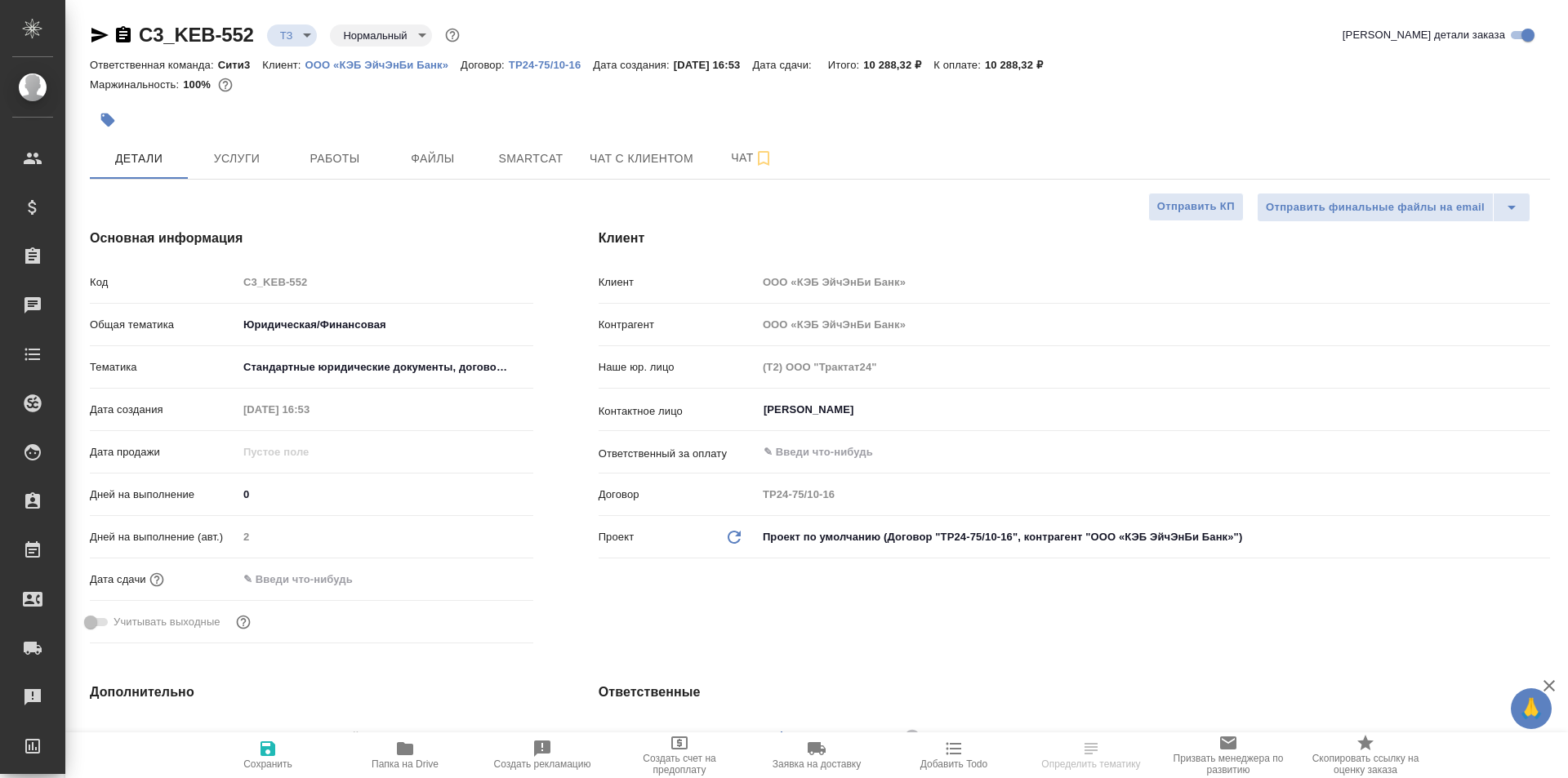
type textarea "x"
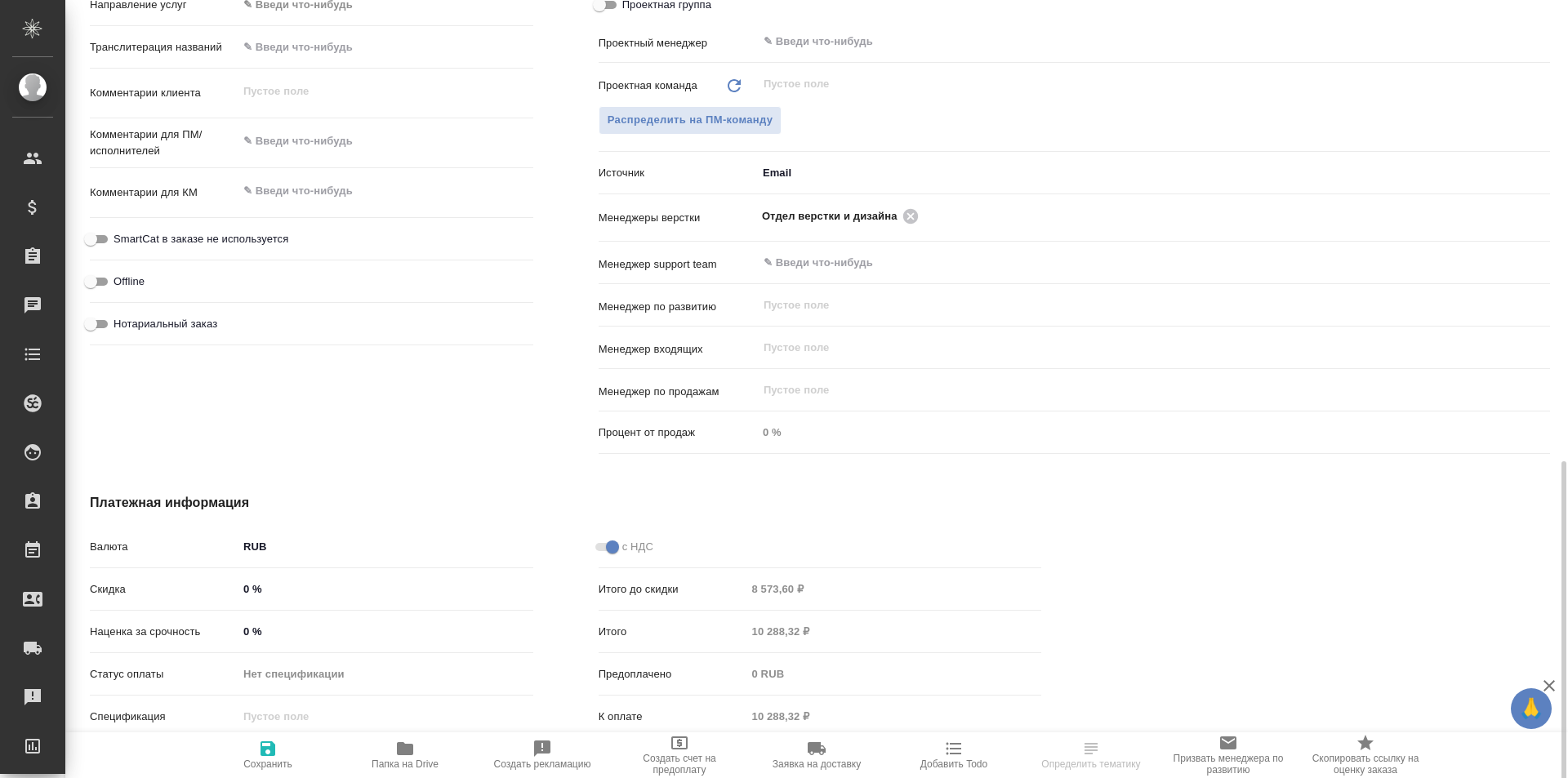
scroll to position [867, 0]
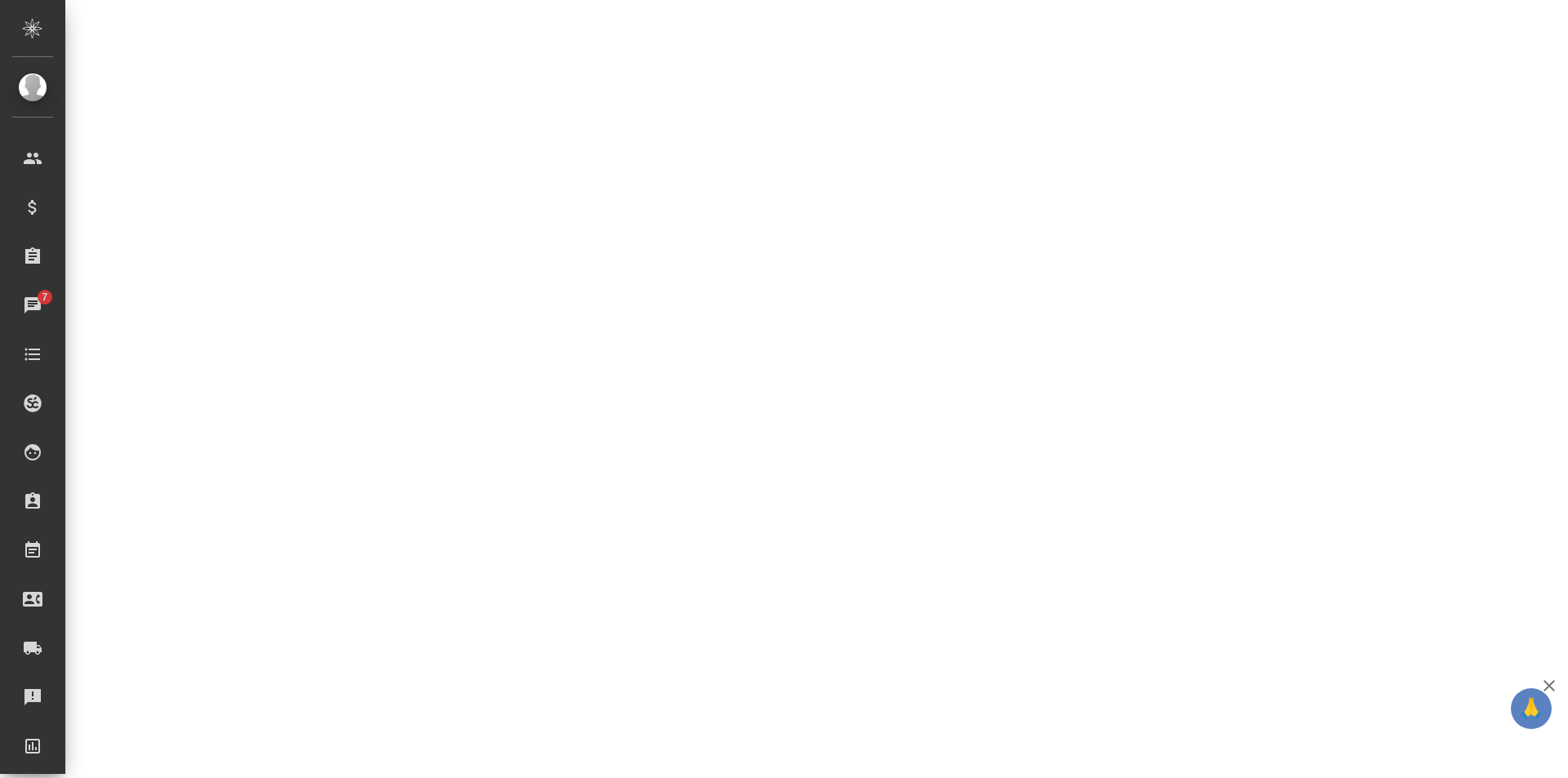
select select "RU"
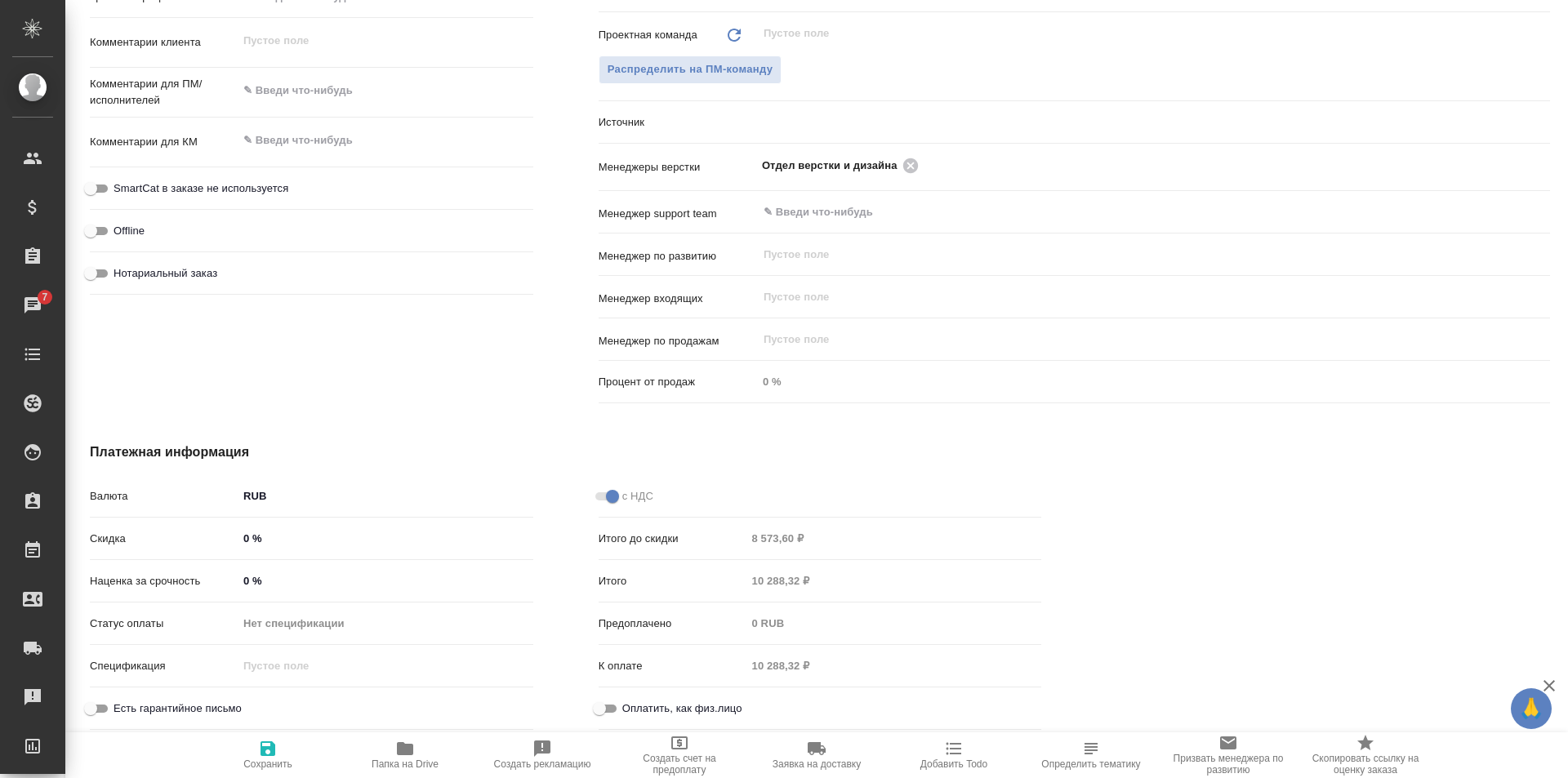
type textarea "x"
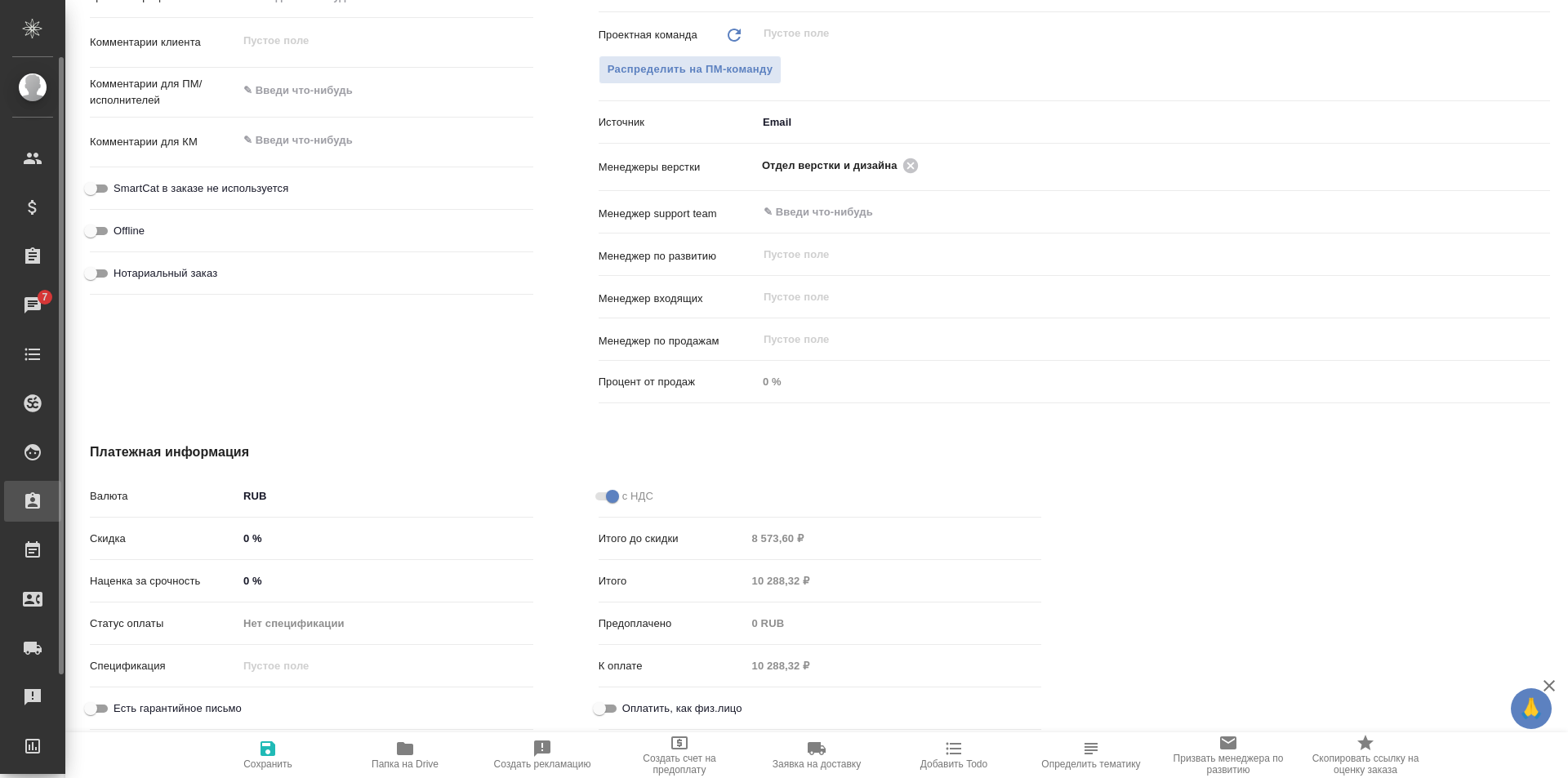
type textarea "x"
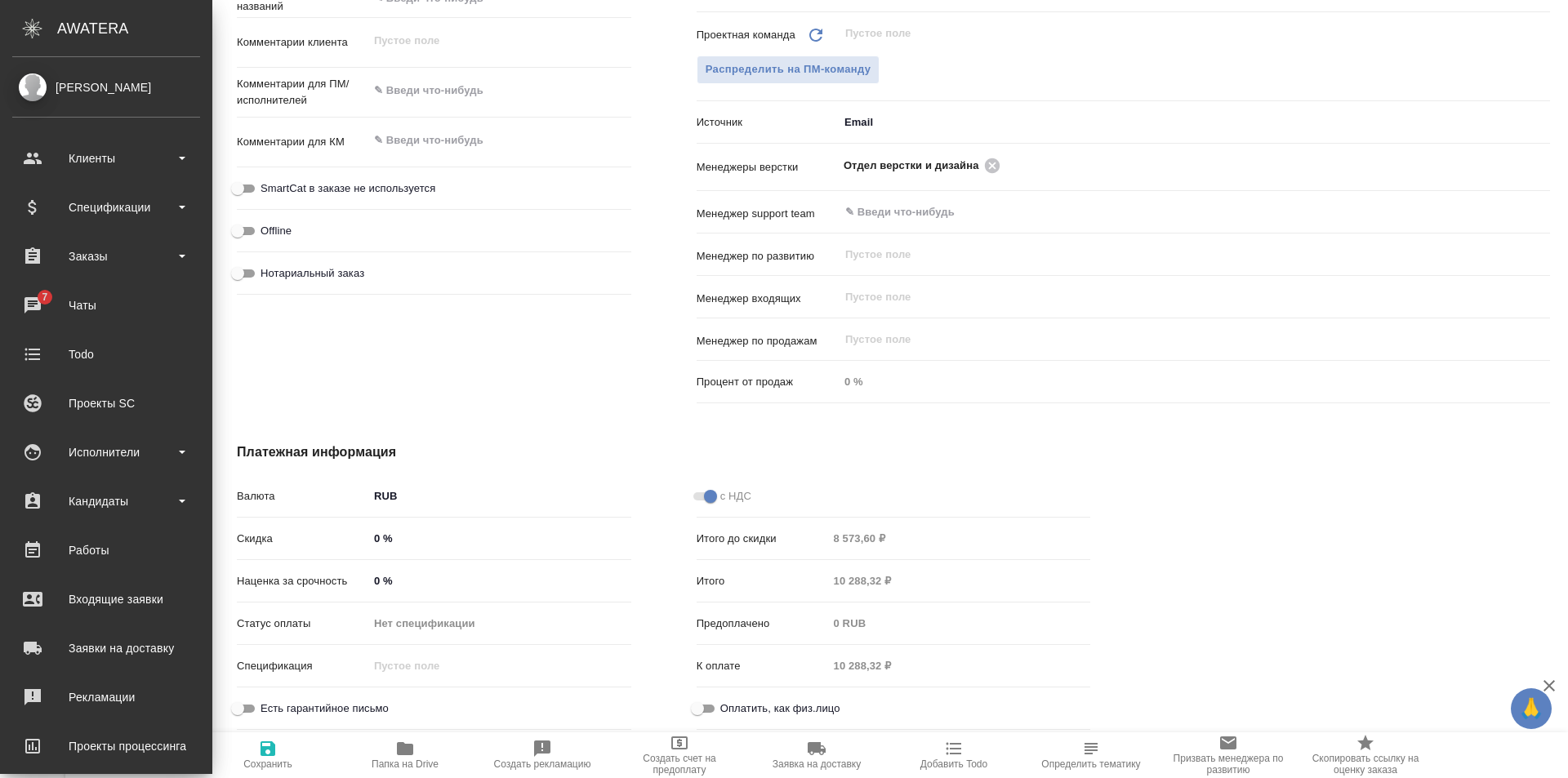
type textarea "x"
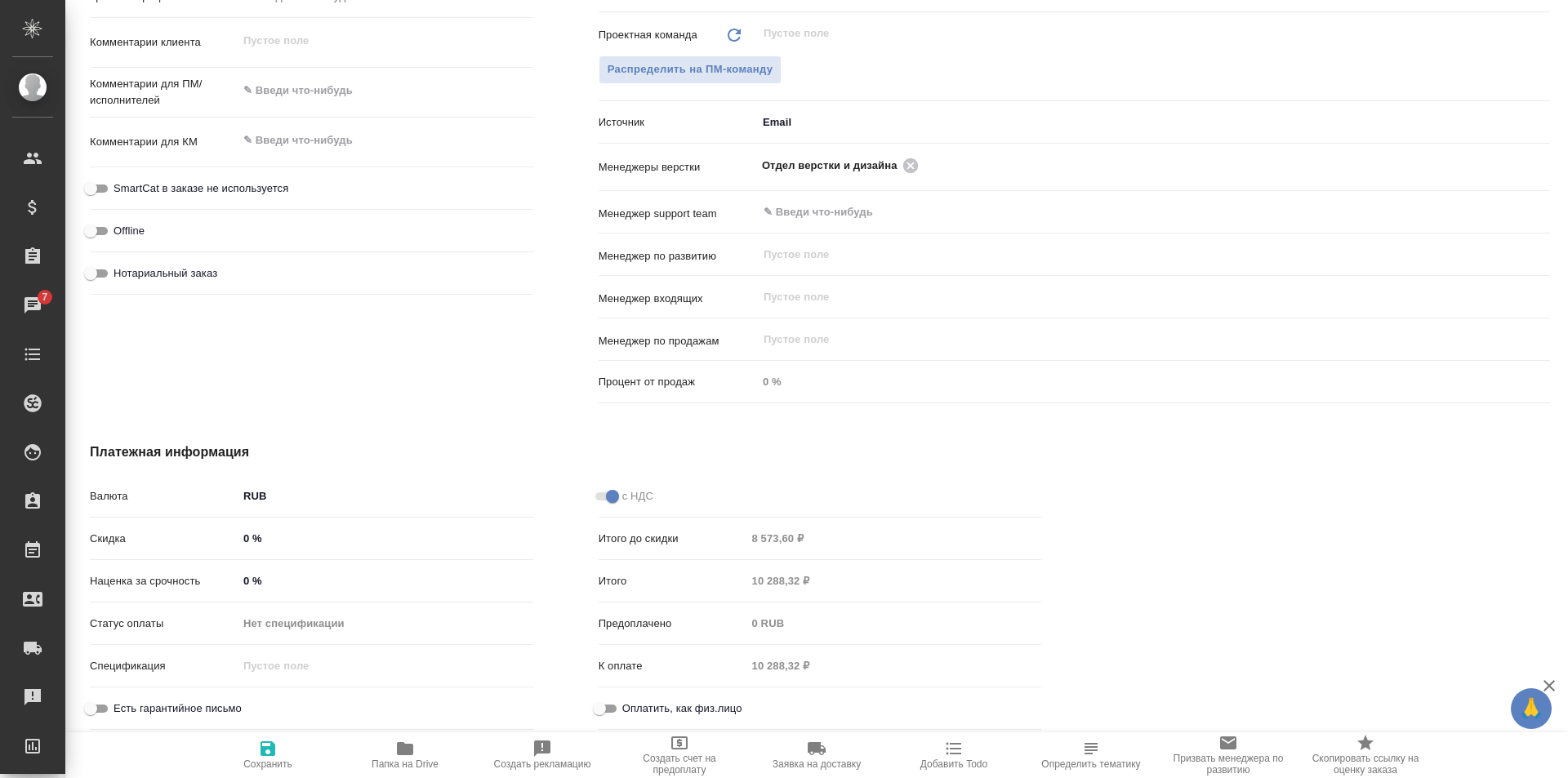
type textarea "x"
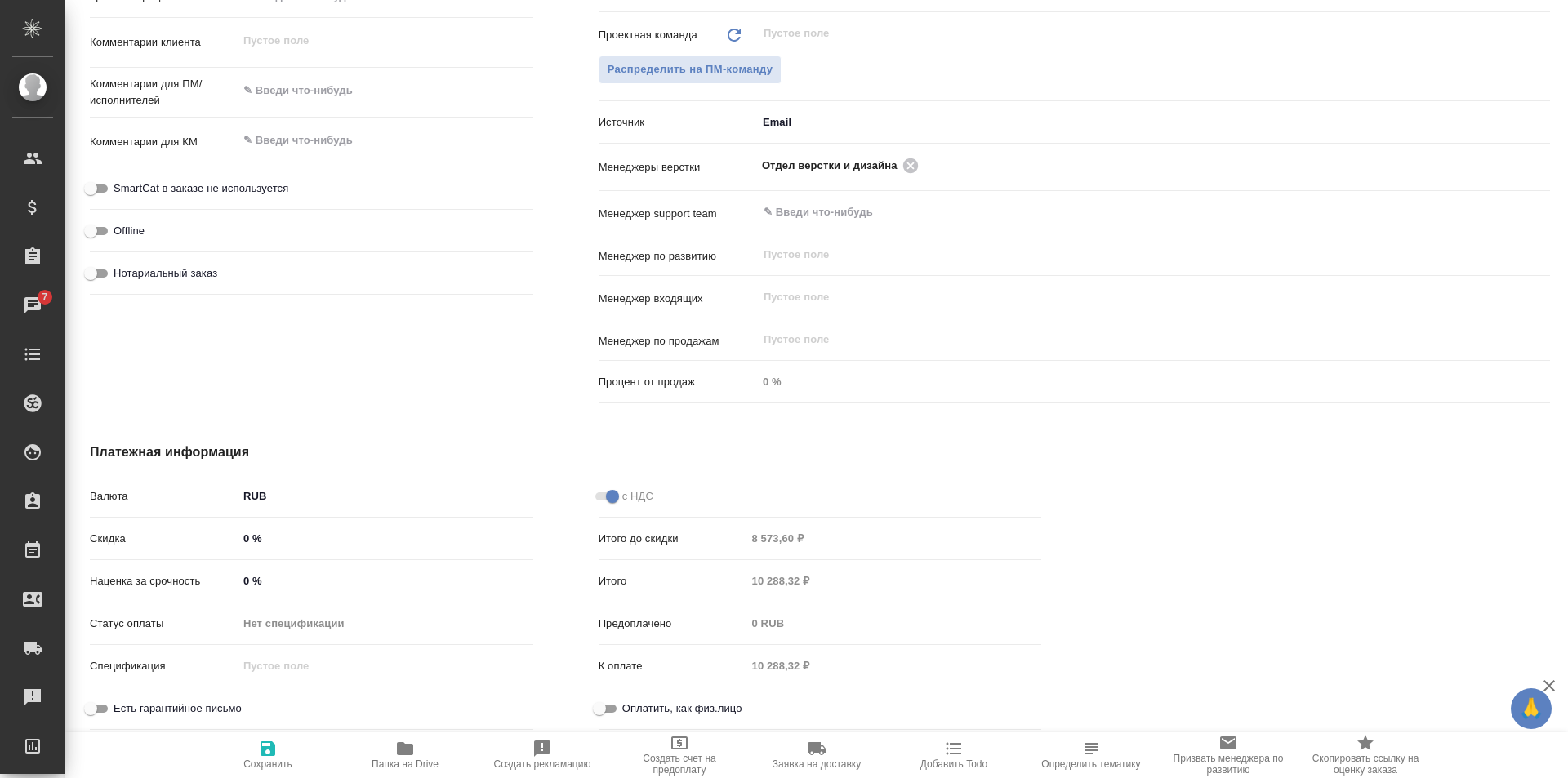
type textarea "x"
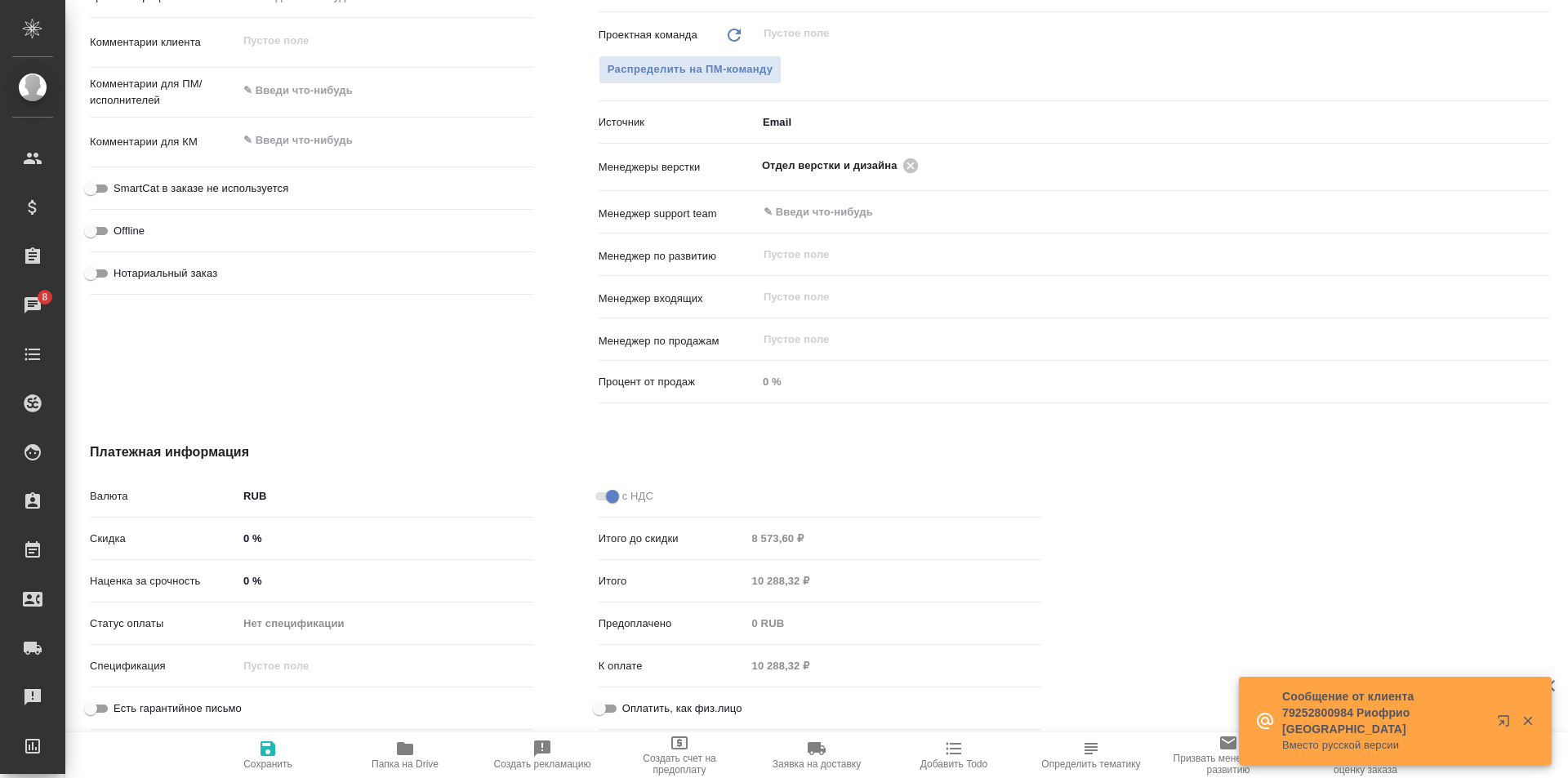
type textarea "x"
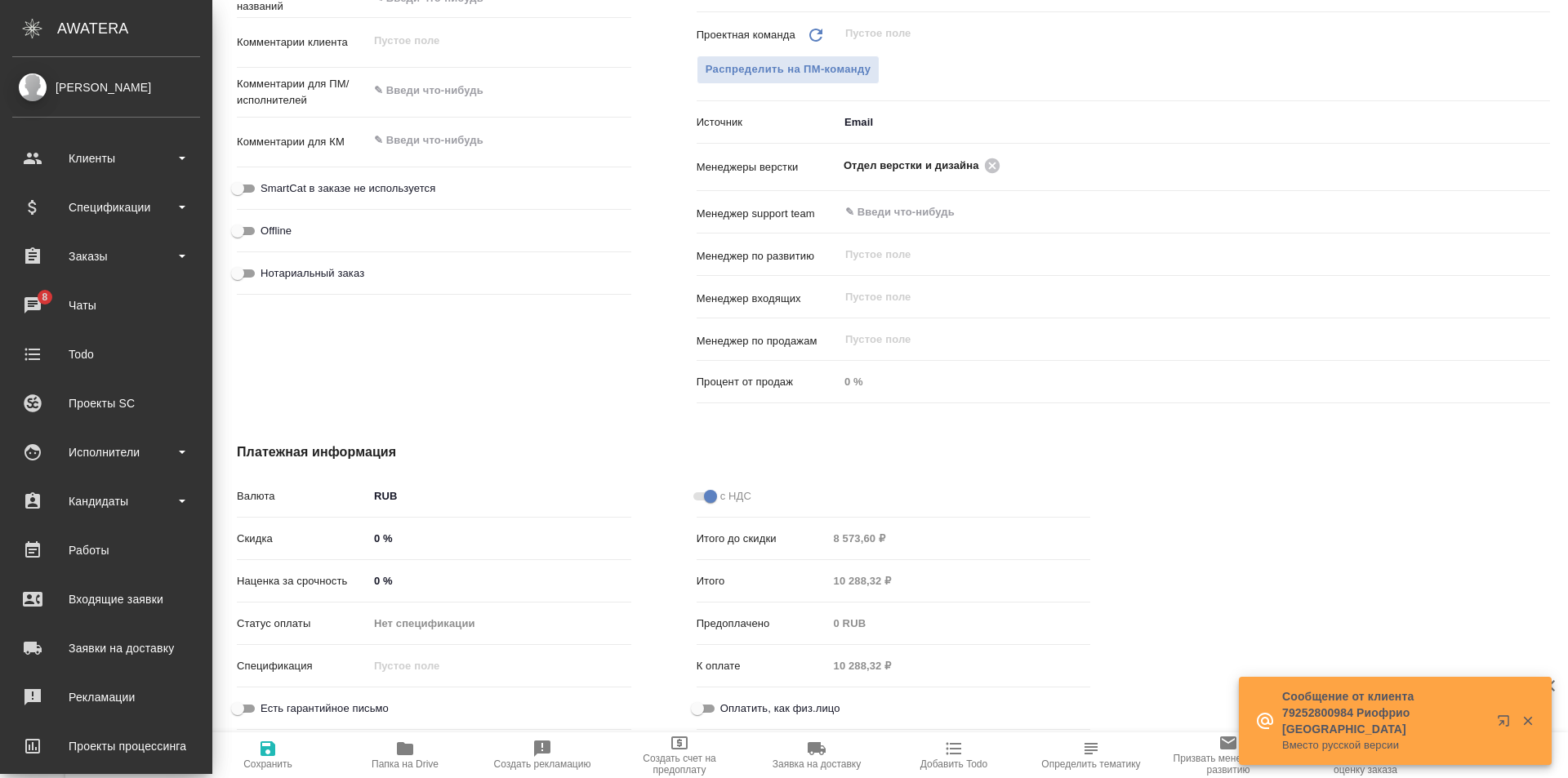
type textarea "x"
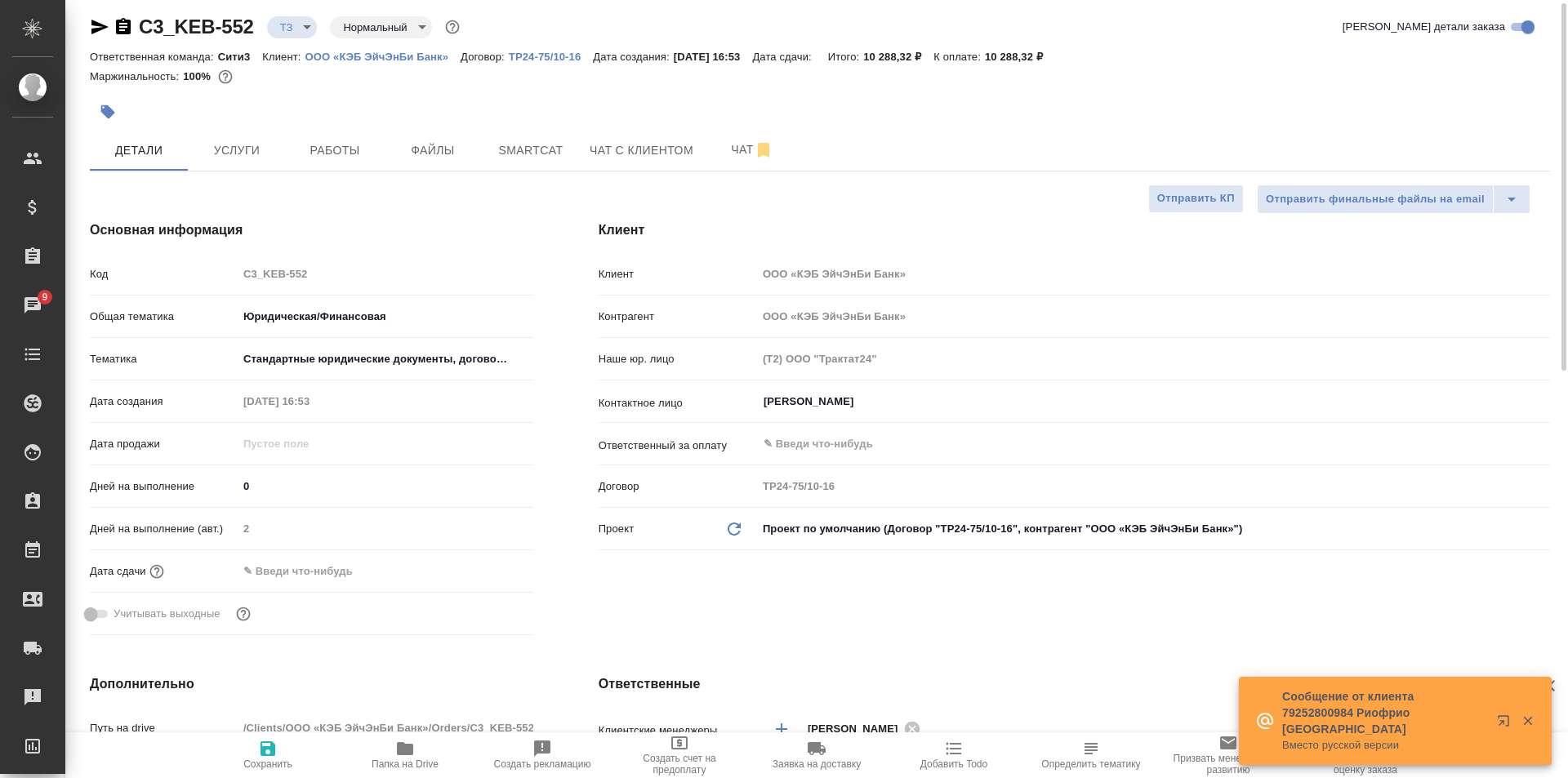
scroll to position [0, 0]
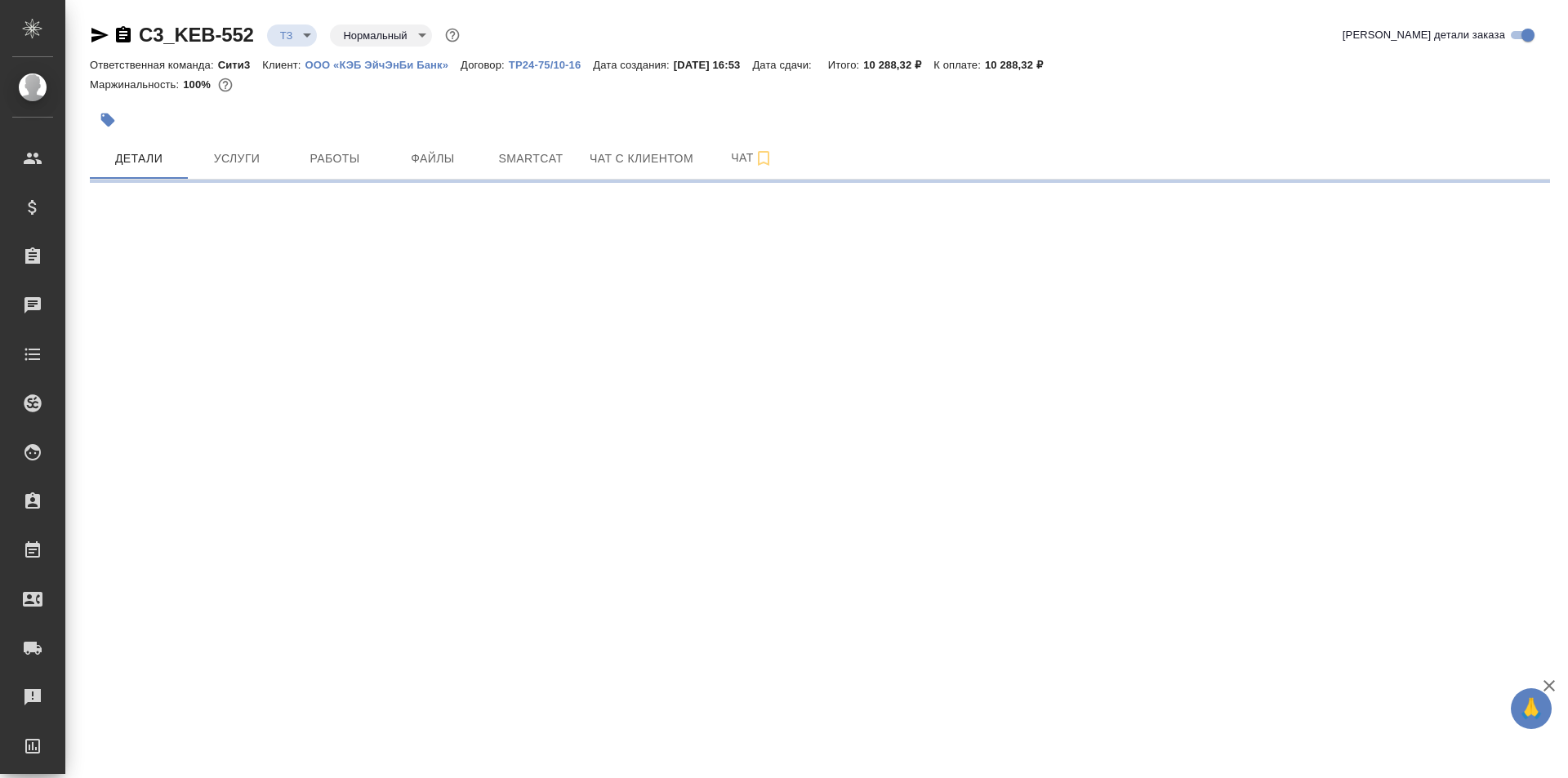
select select "RU"
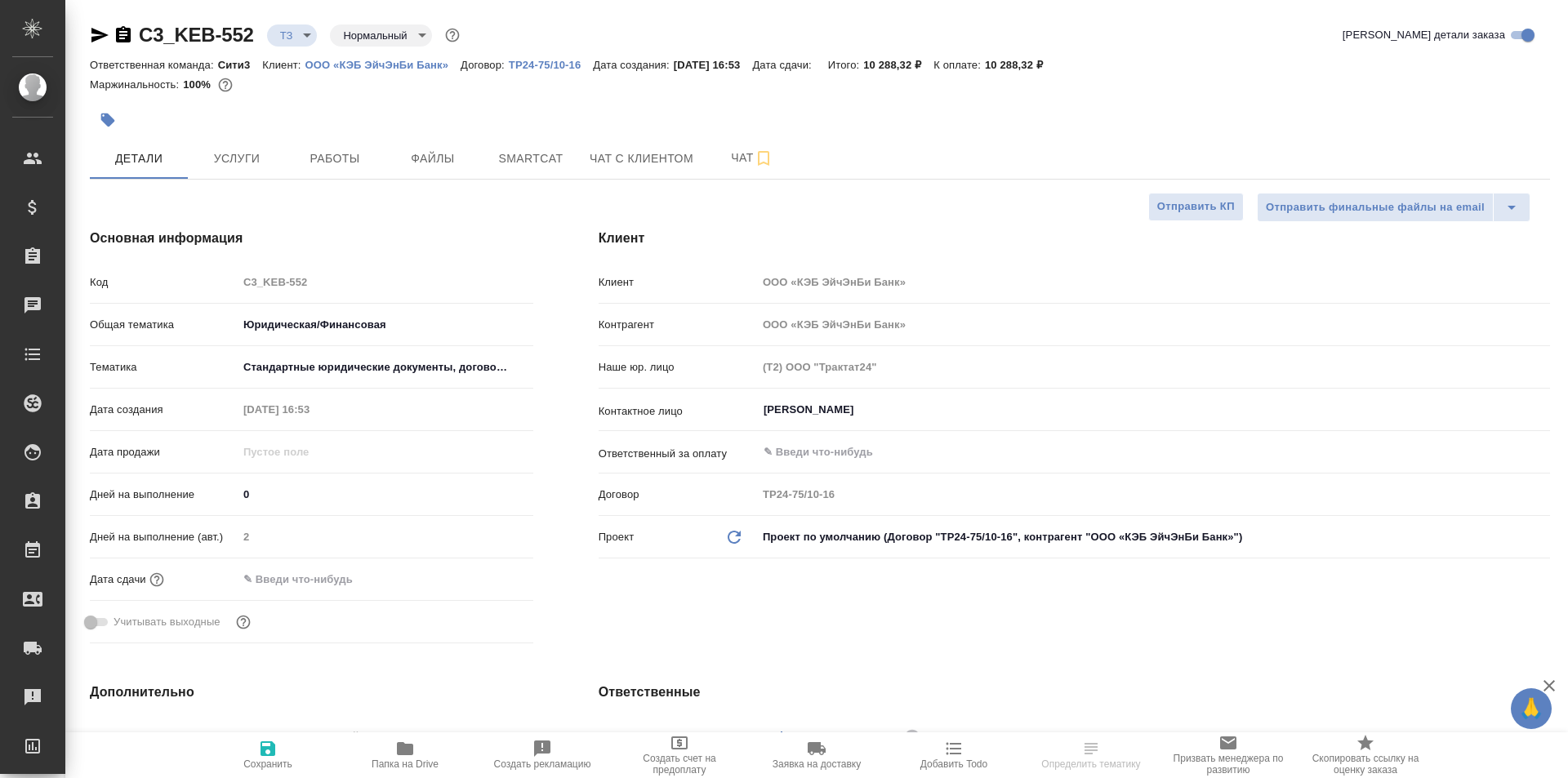
type textarea "x"
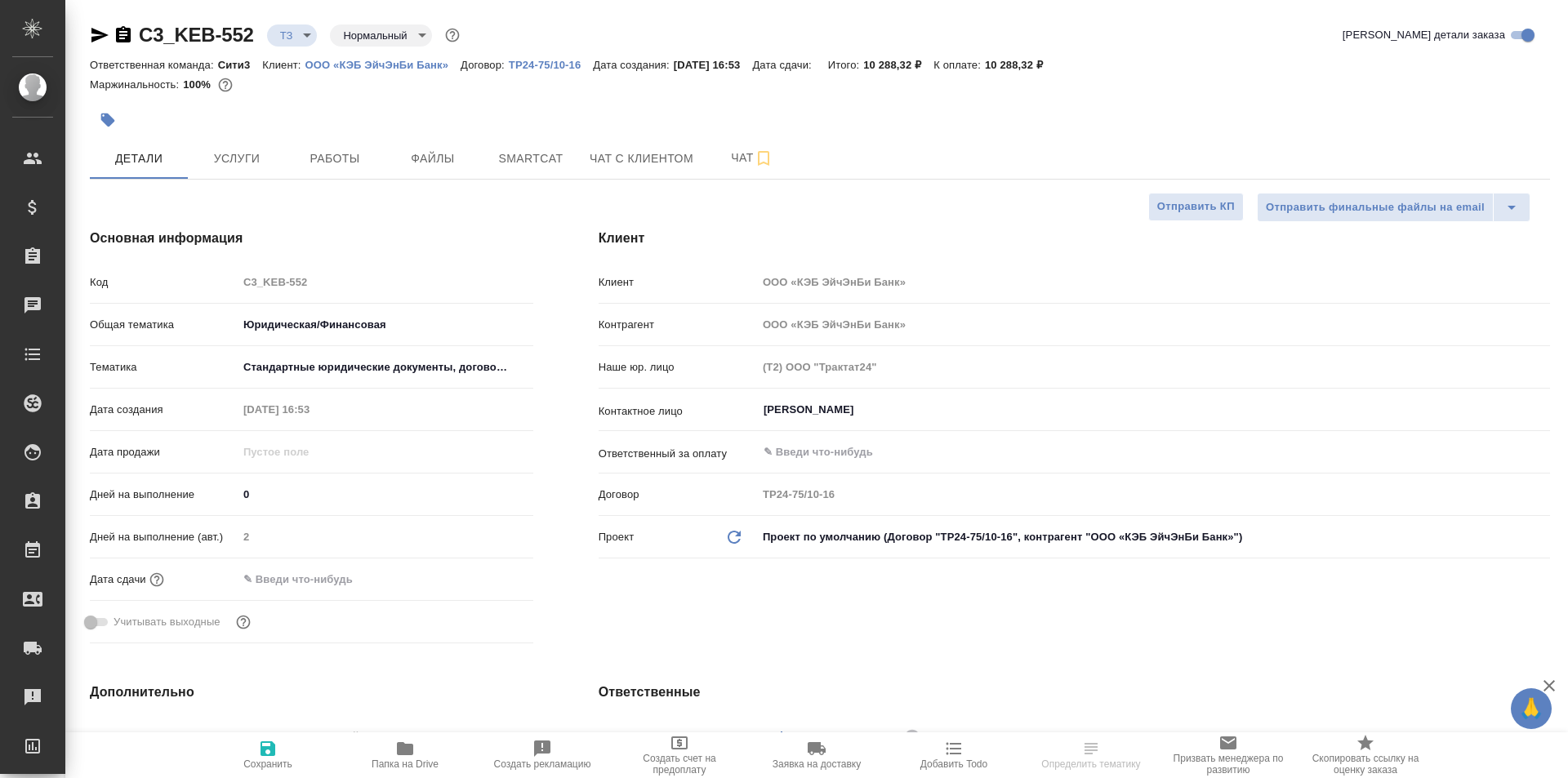
type textarea "x"
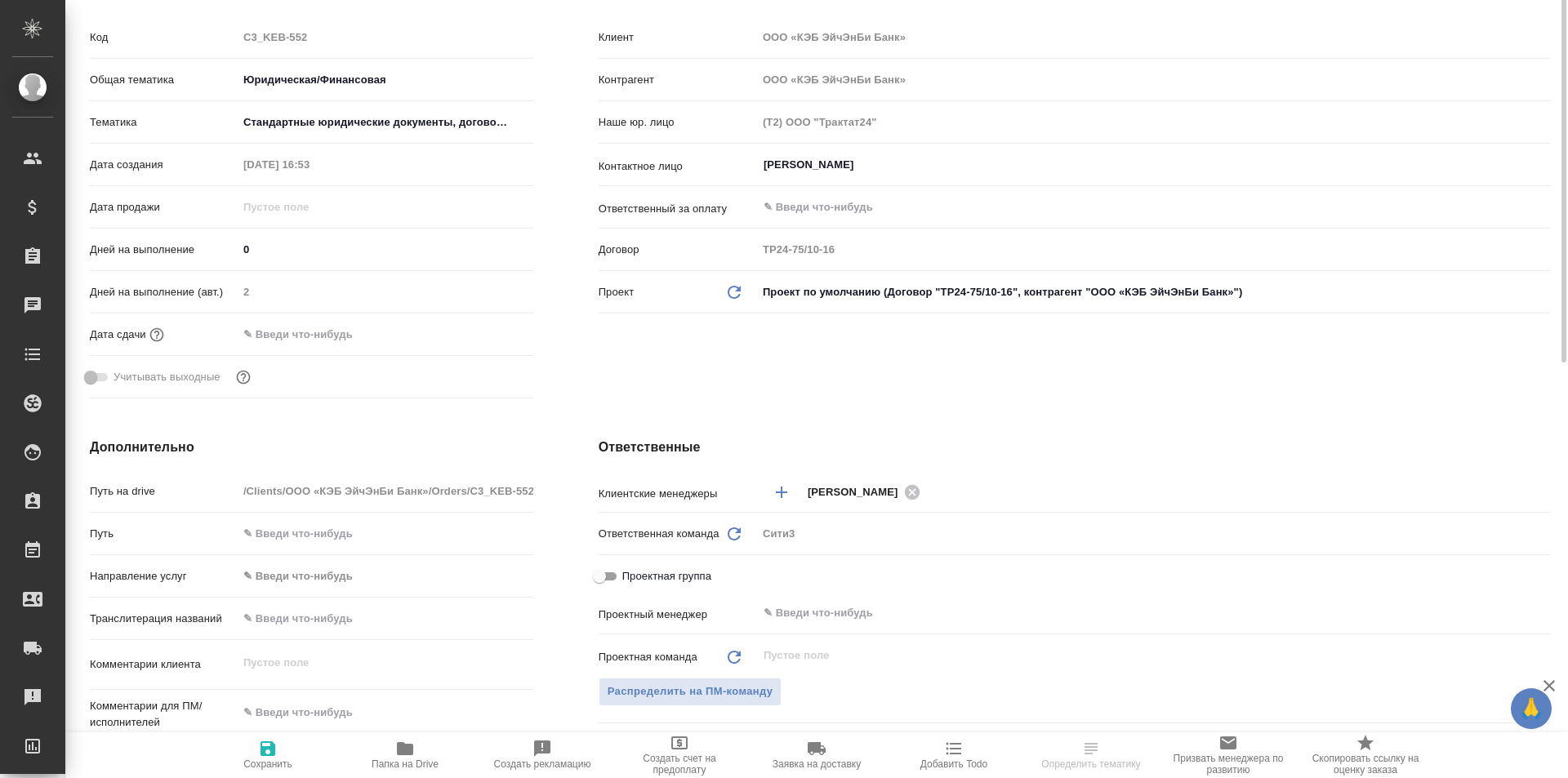
scroll to position [163, 0]
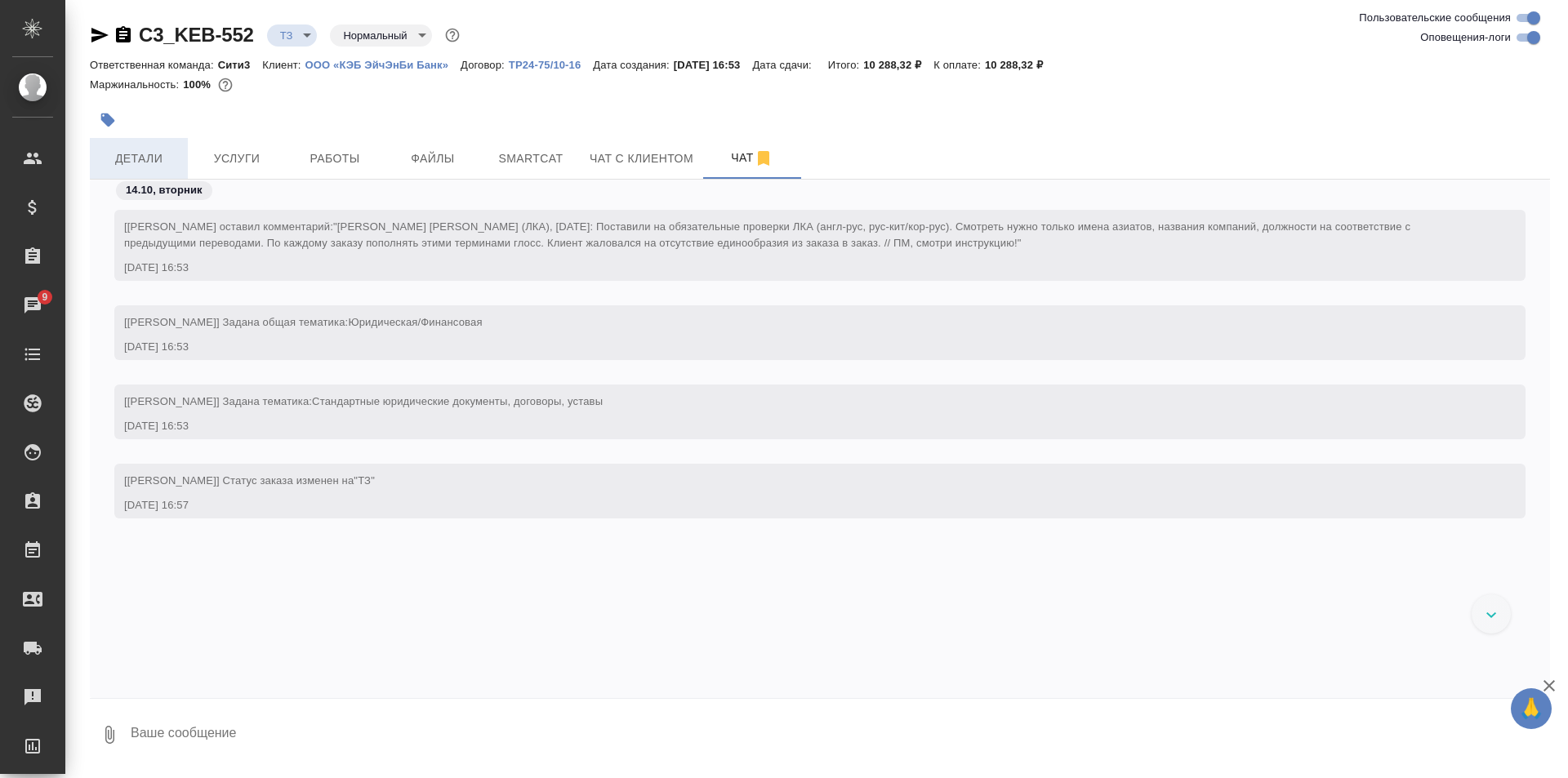
click at [110, 168] on span "Детали" at bounding box center [138, 159] width 78 height 21
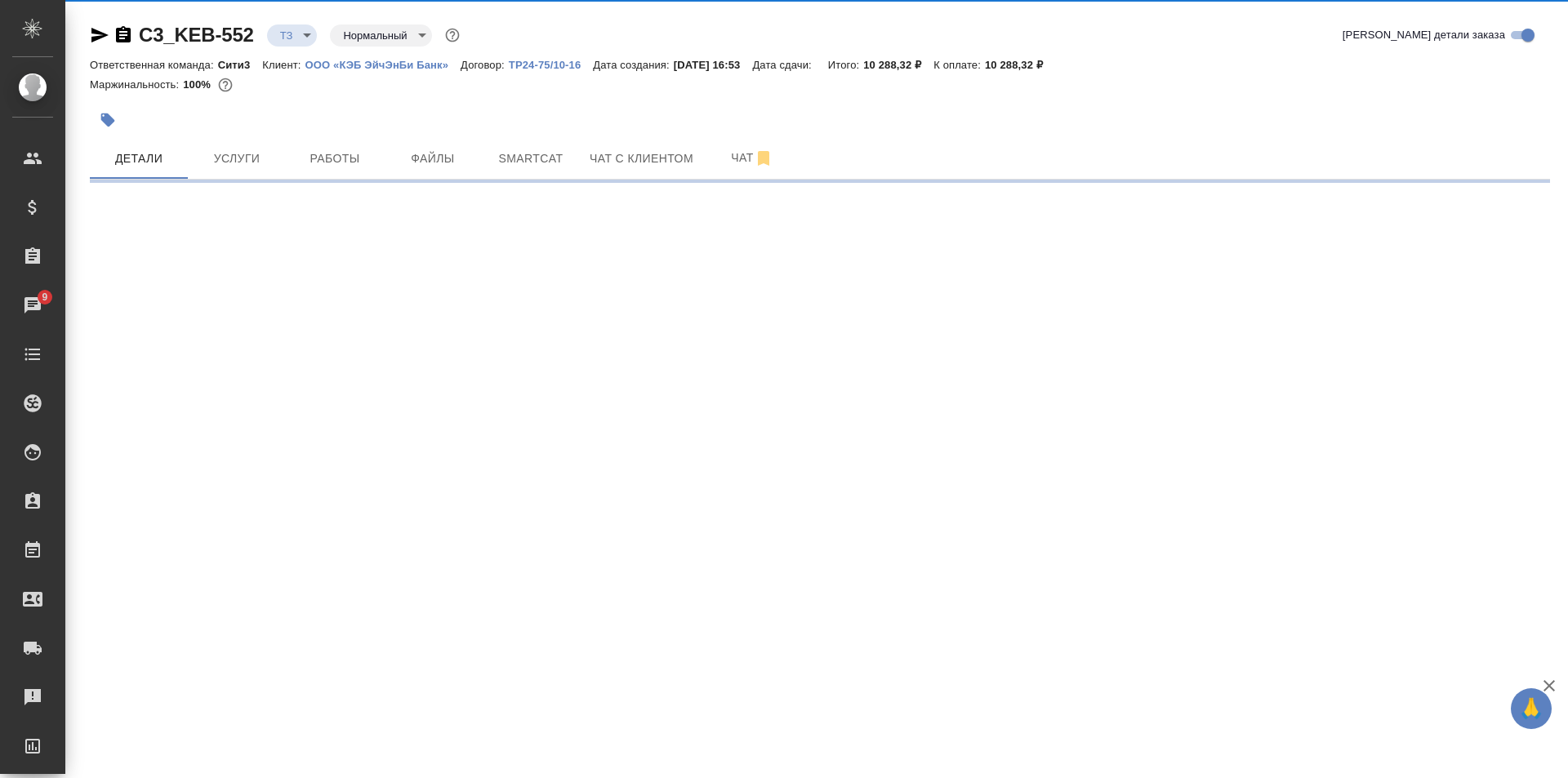
select select "RU"
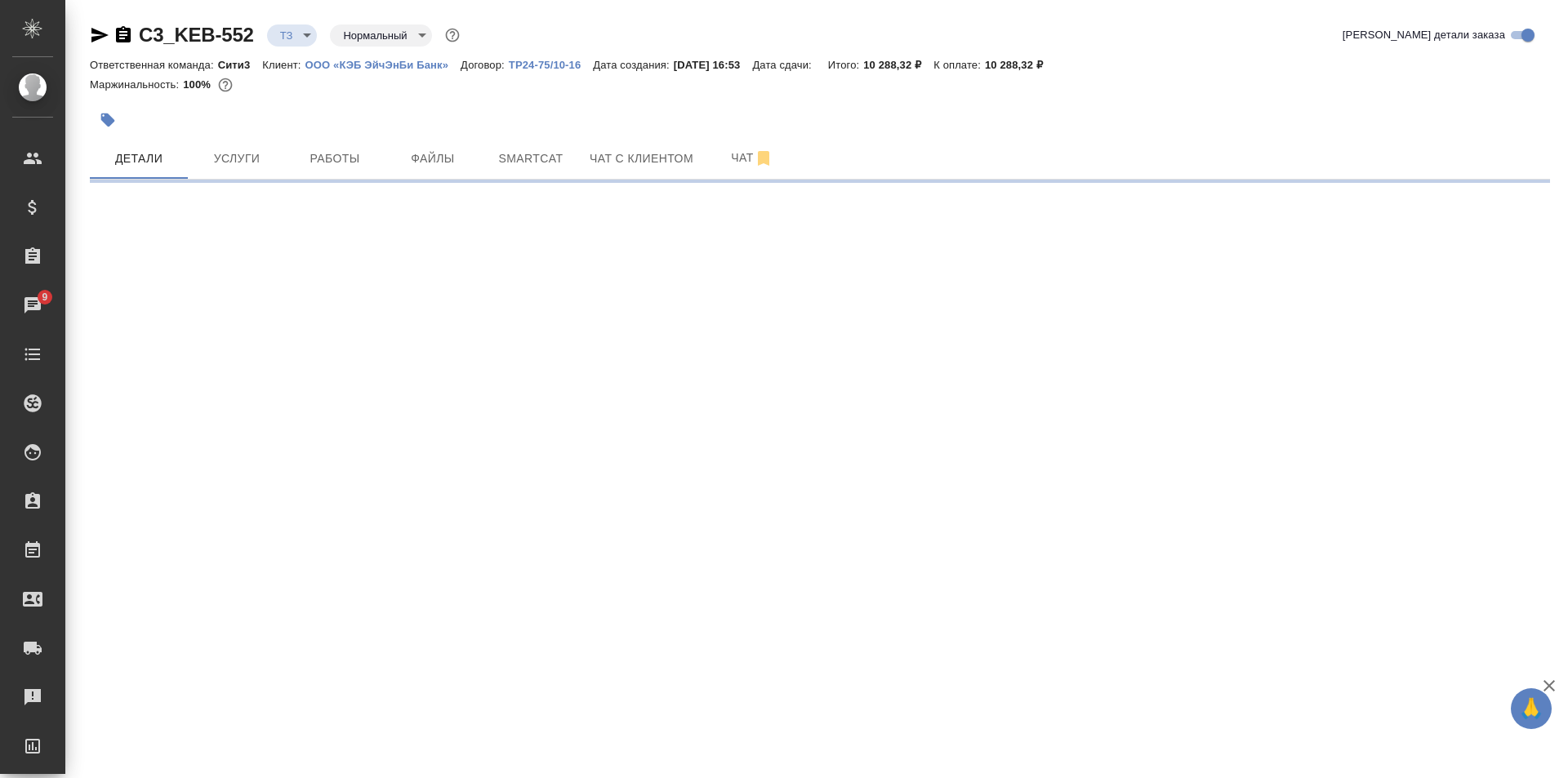
select select "RU"
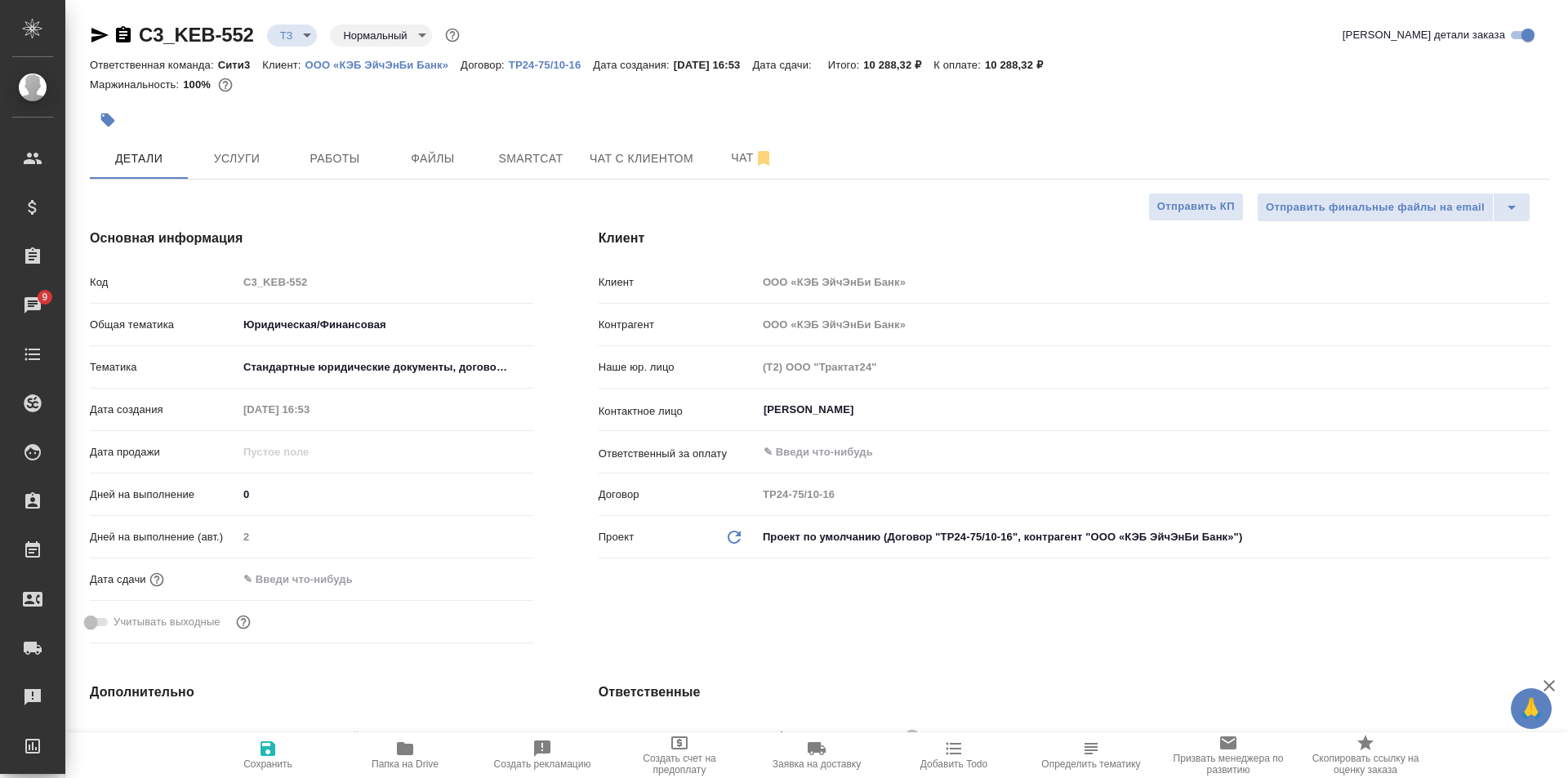
type textarea "x"
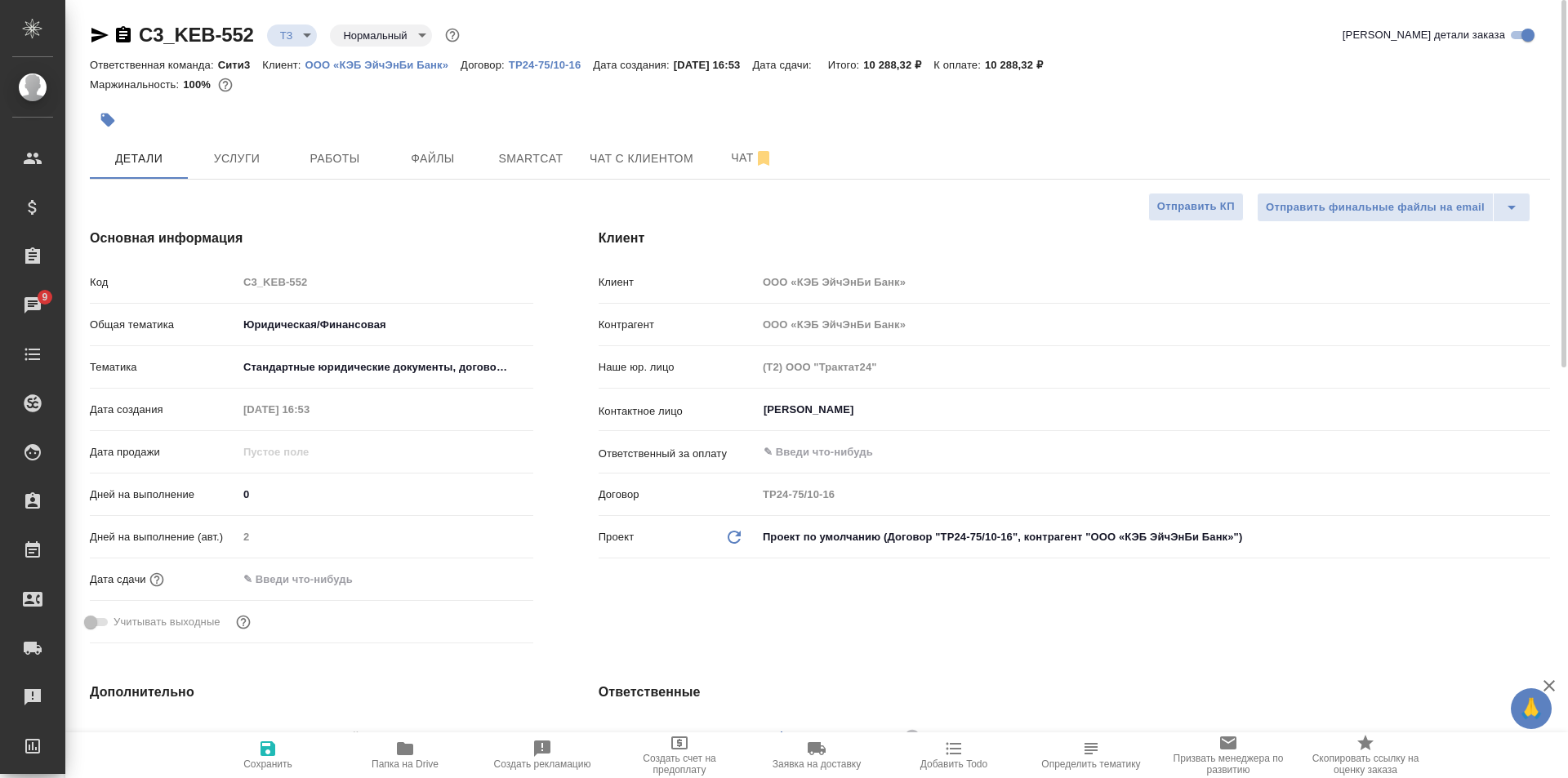
type textarea "x"
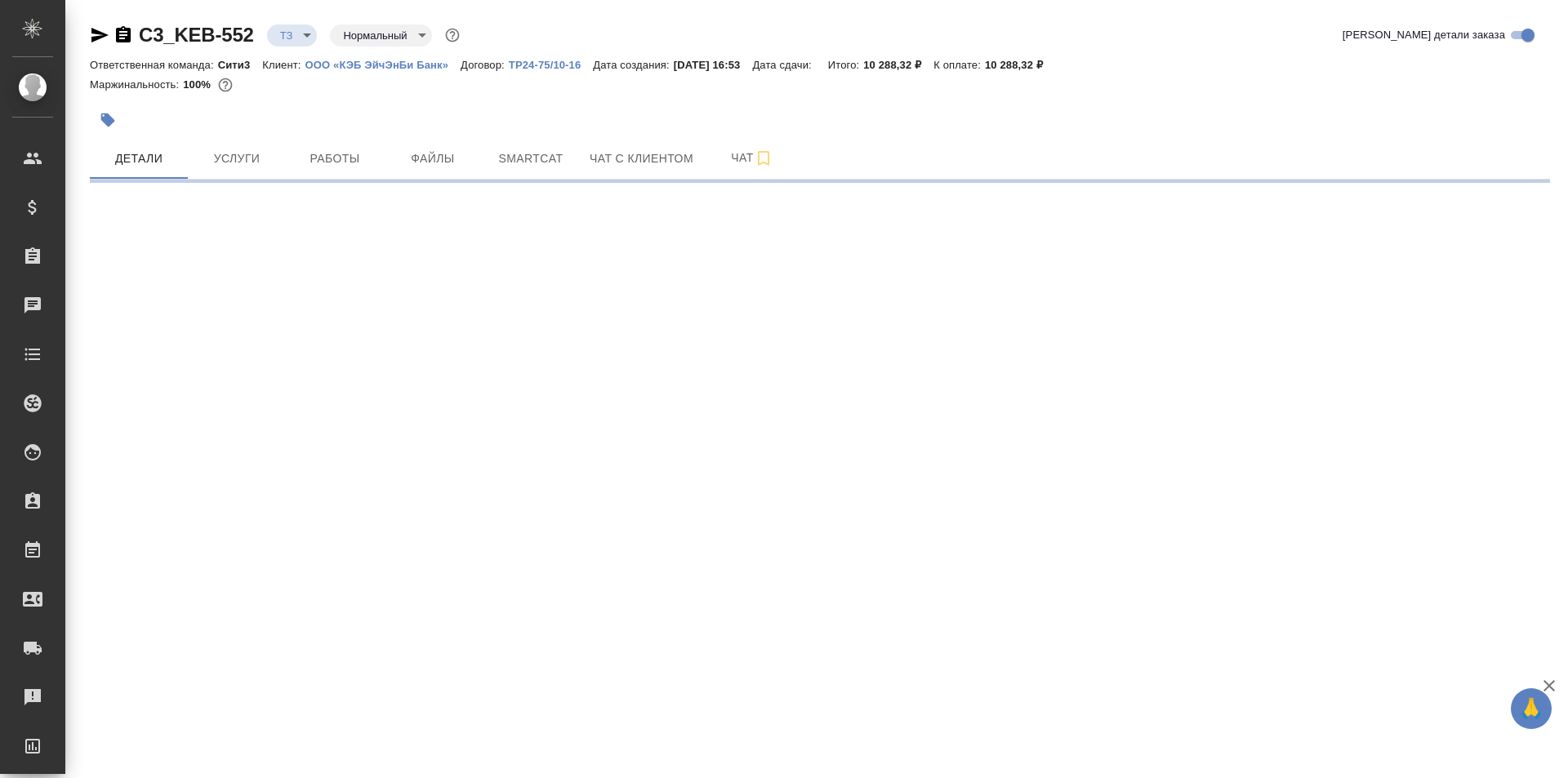
select select "RU"
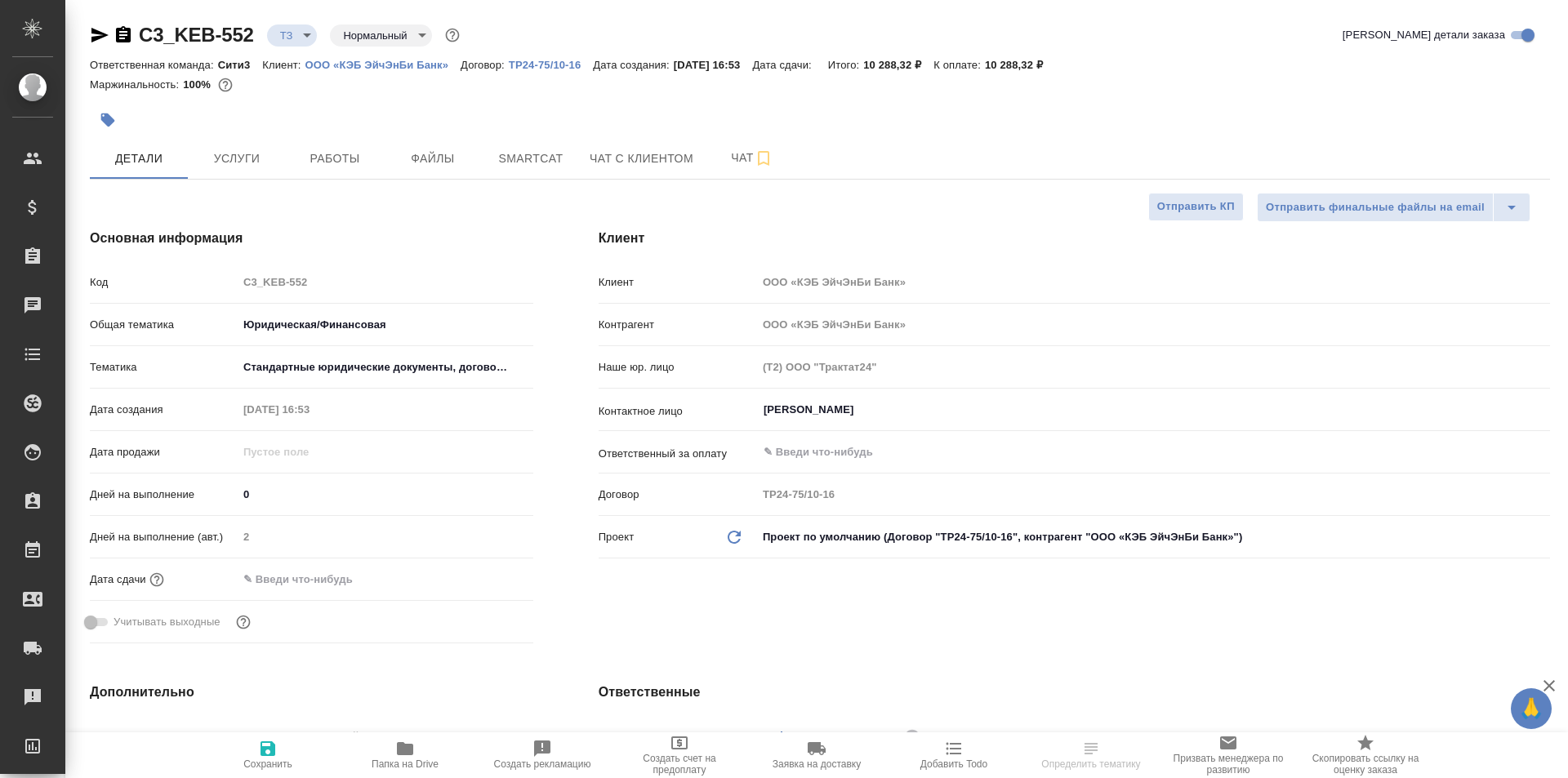
type textarea "x"
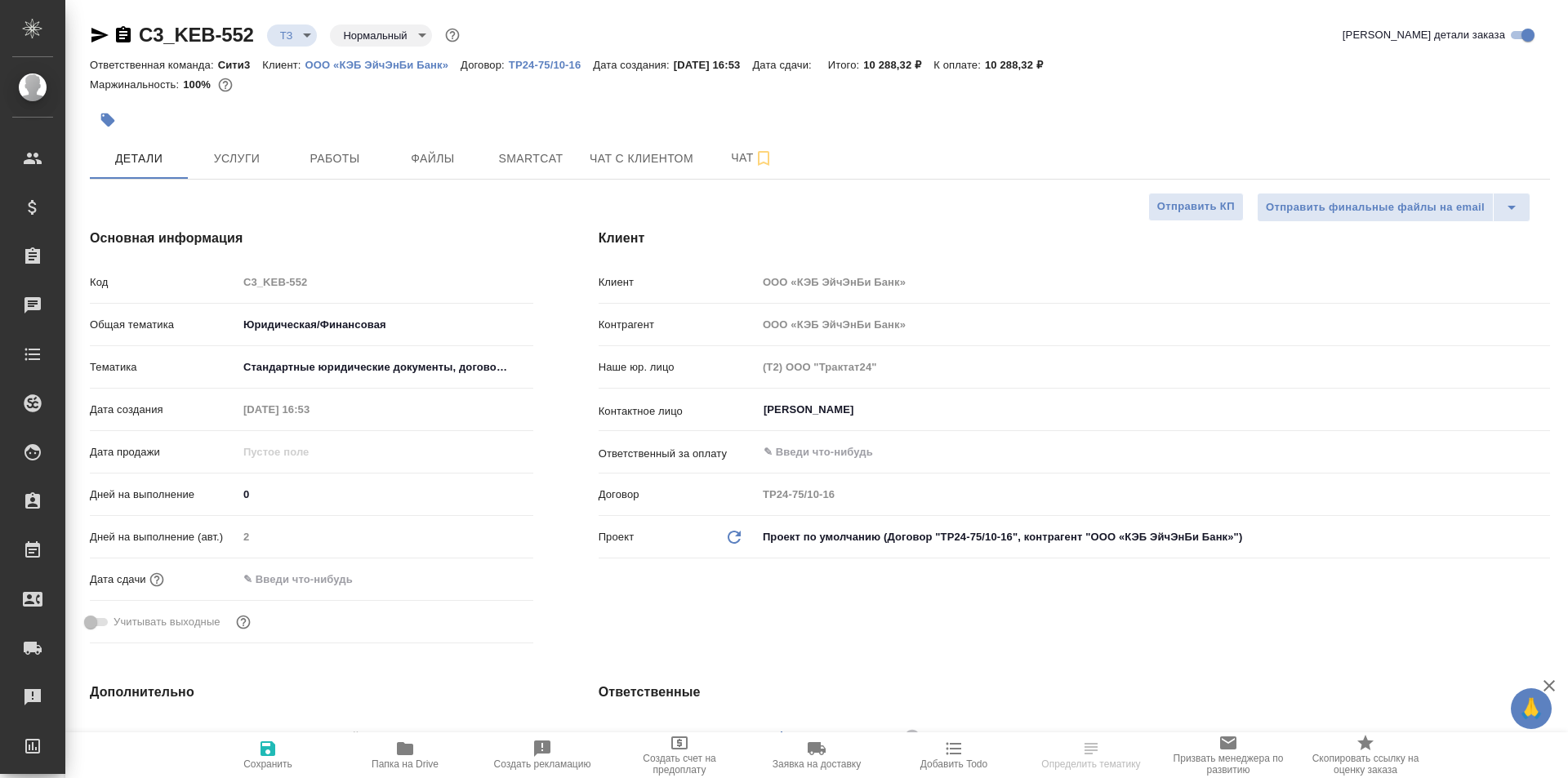
type textarea "x"
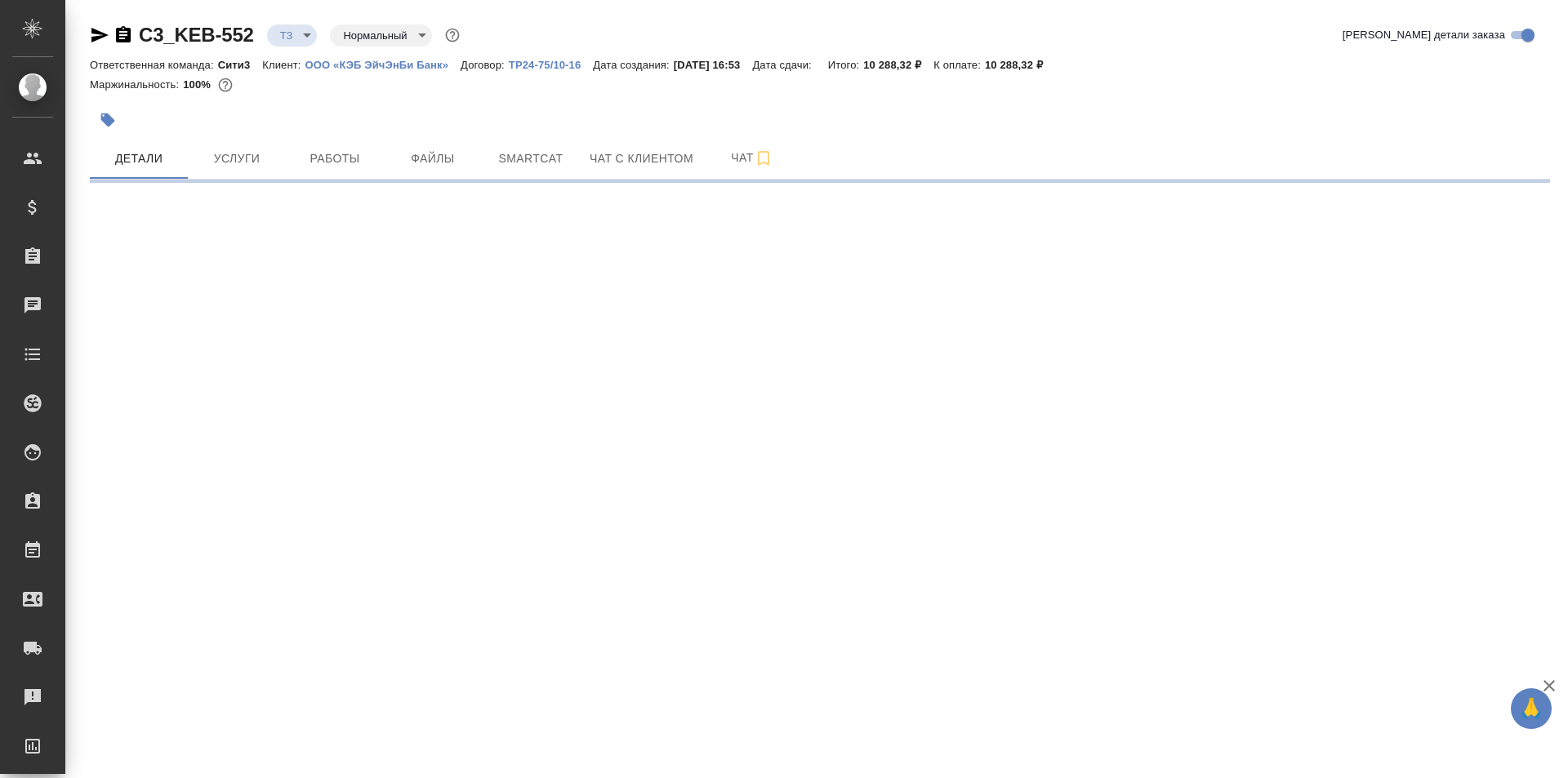
select select "RU"
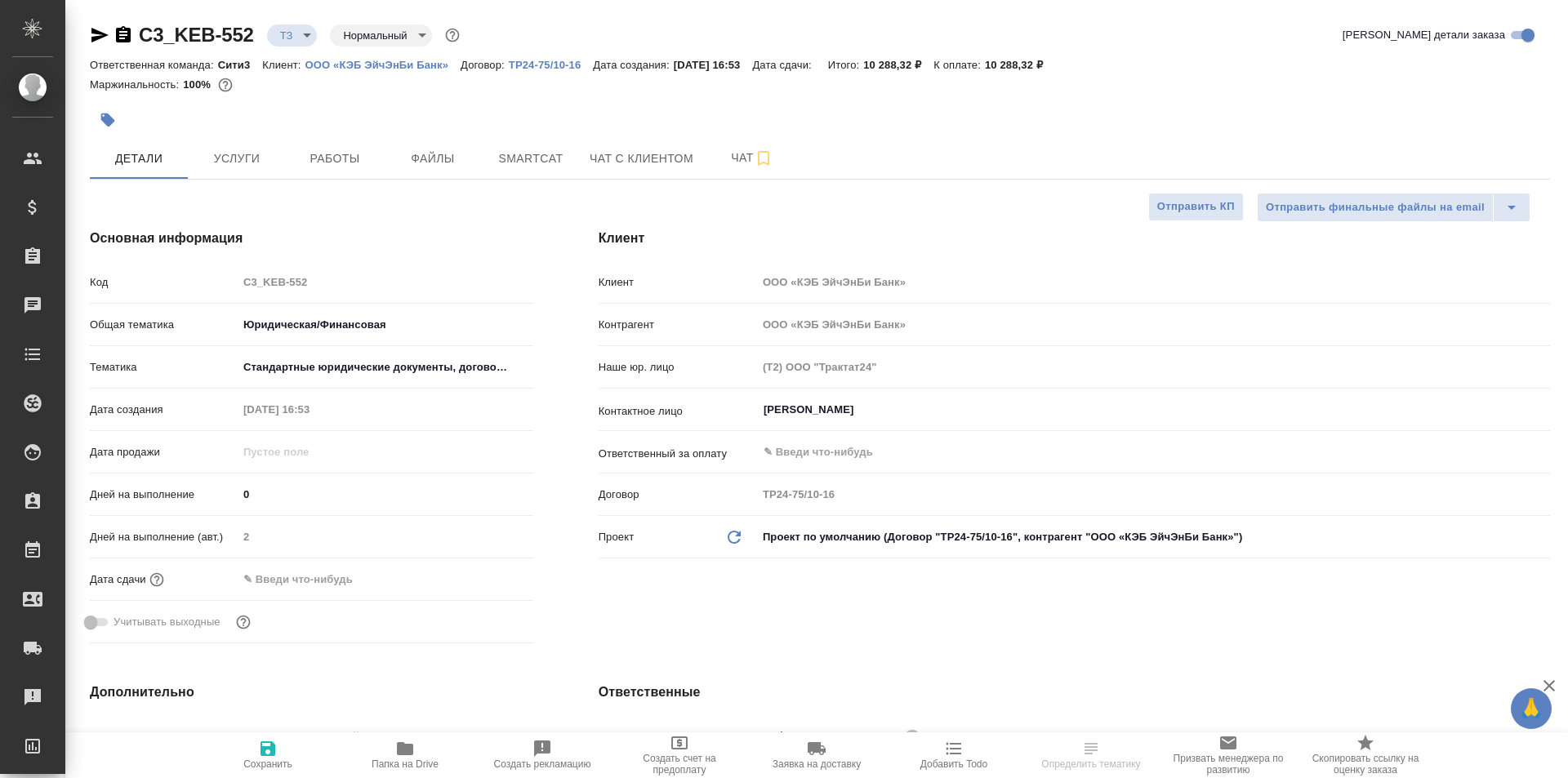
type textarea "x"
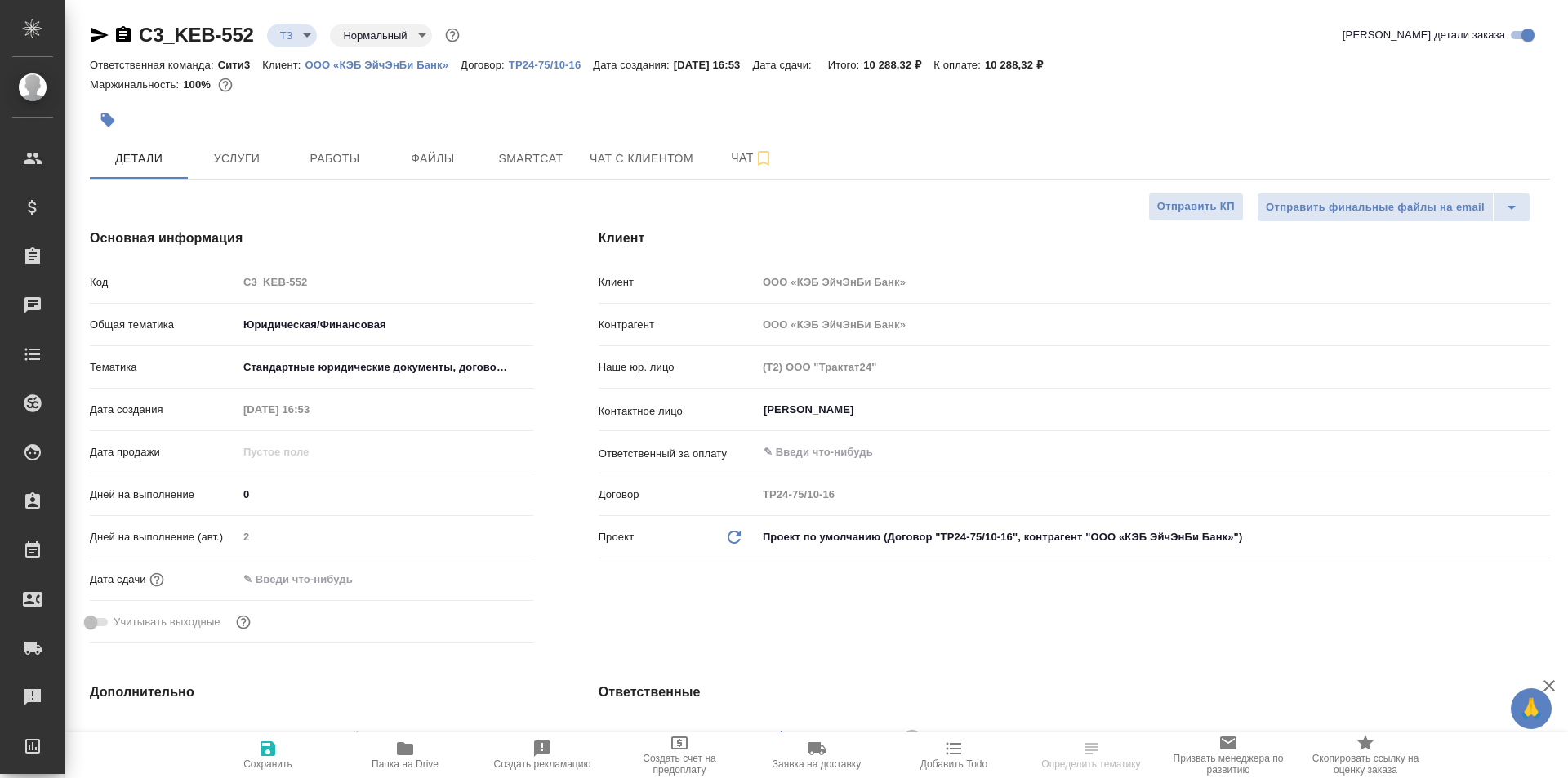
type textarea "x"
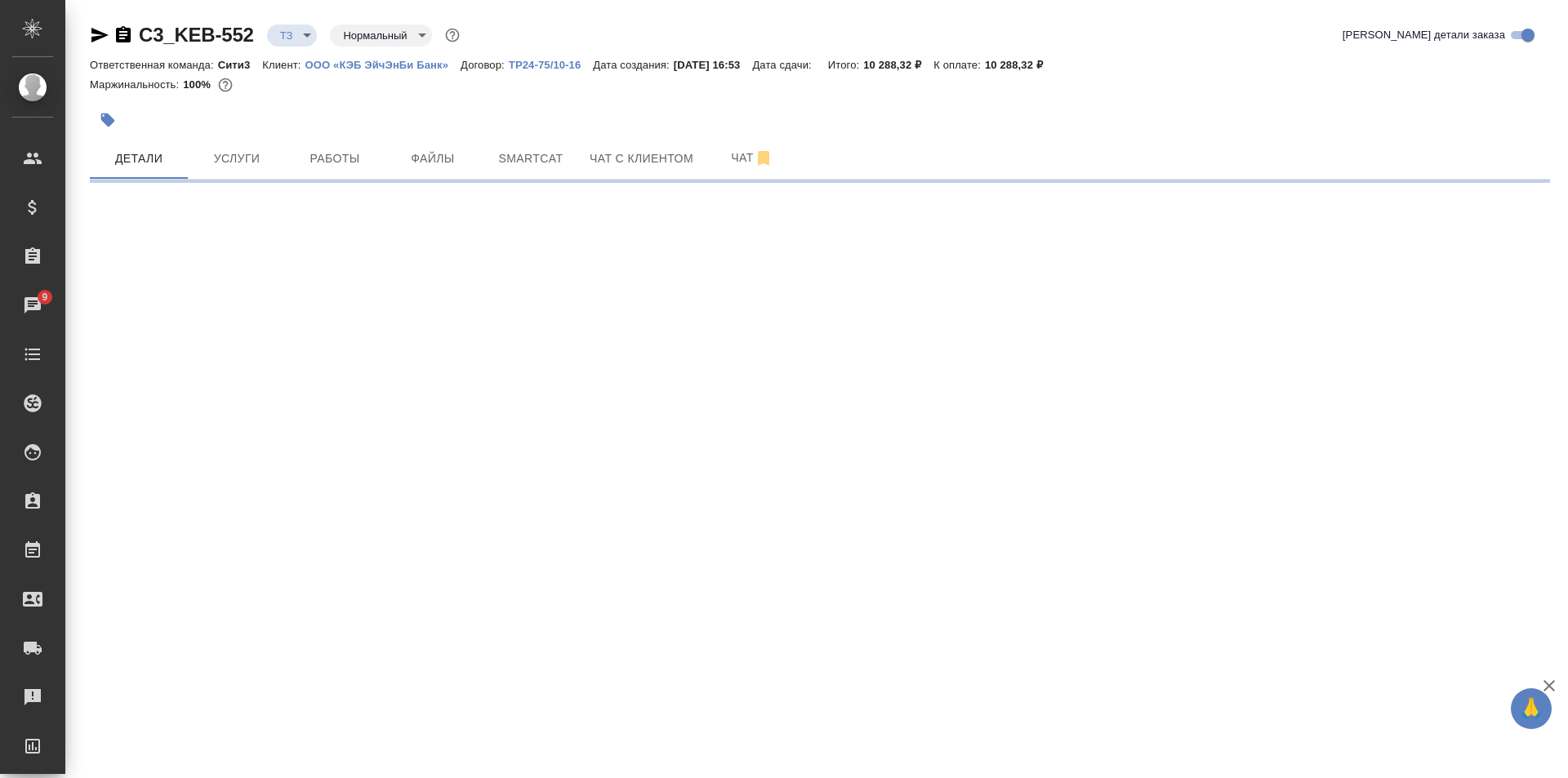
select select "RU"
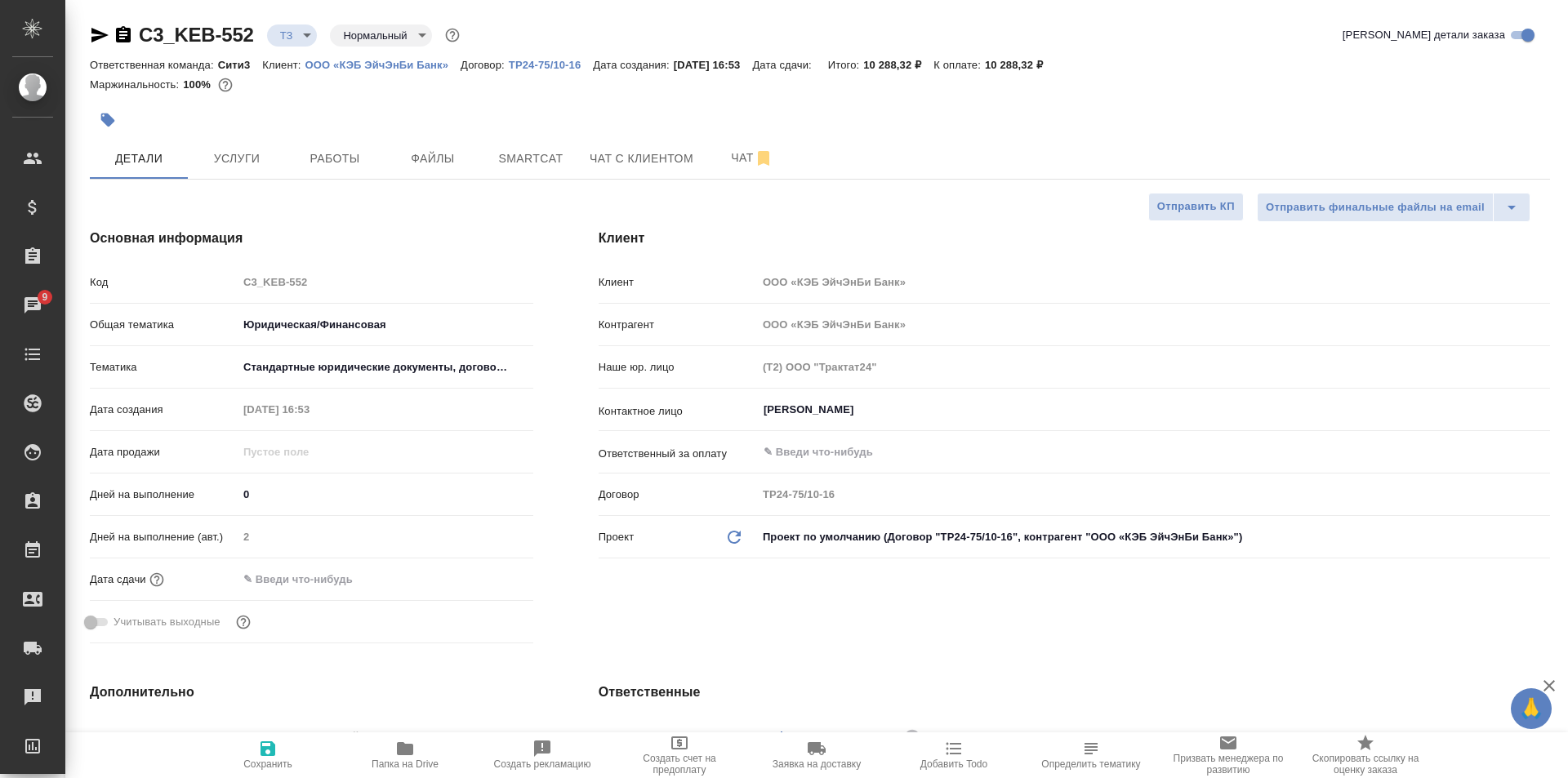
type textarea "x"
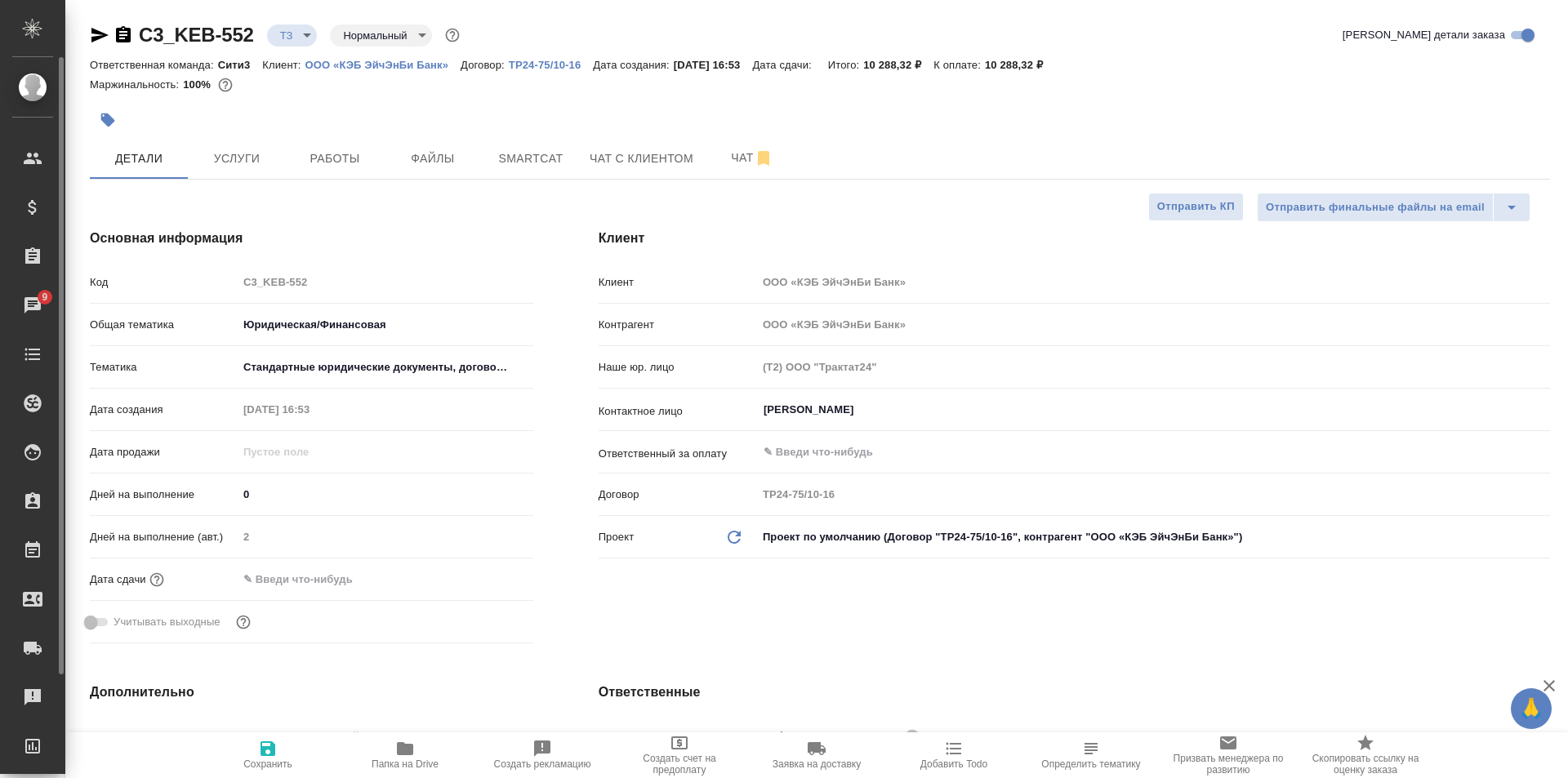
type textarea "x"
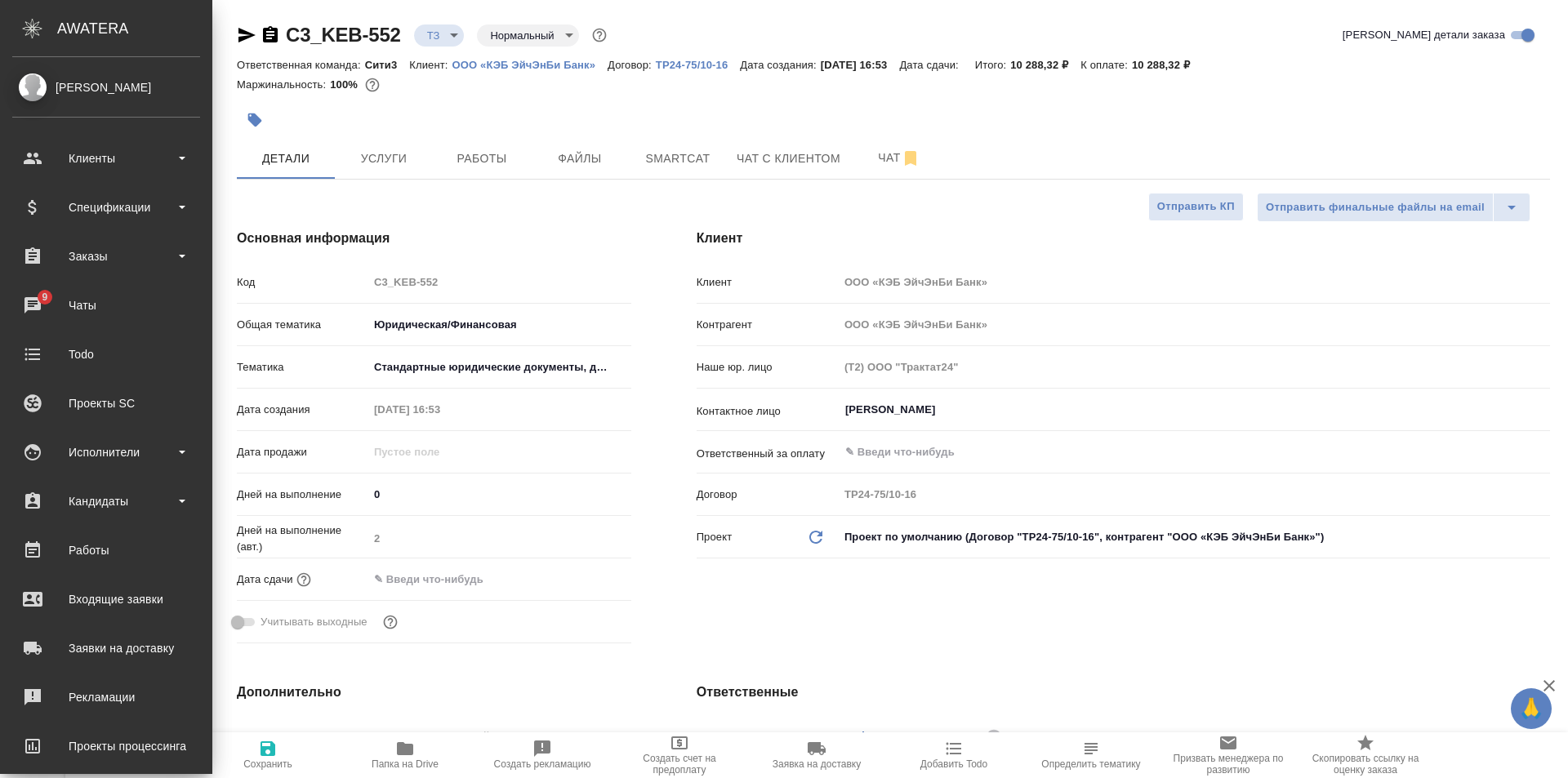
type textarea "x"
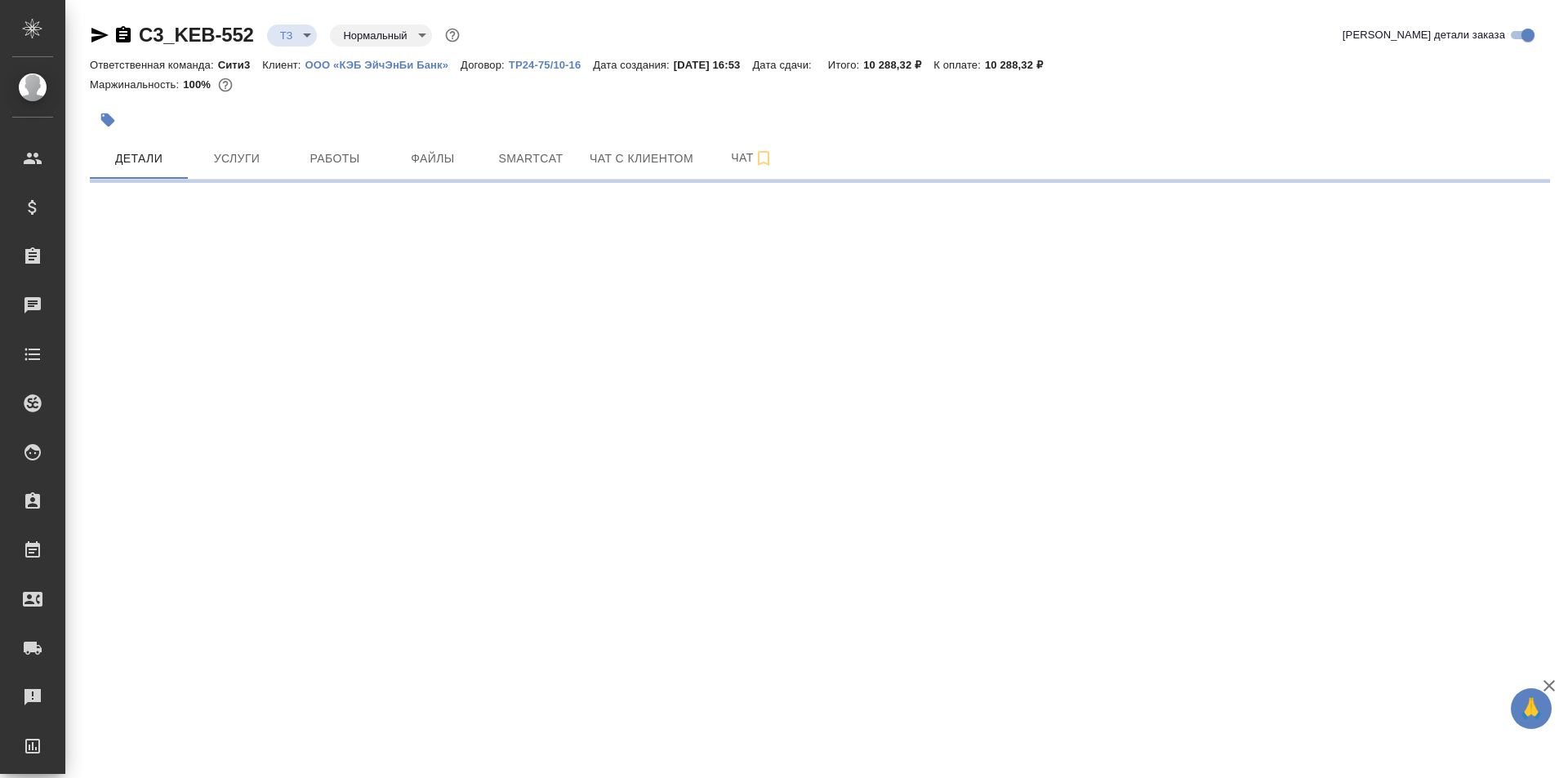
select select "RU"
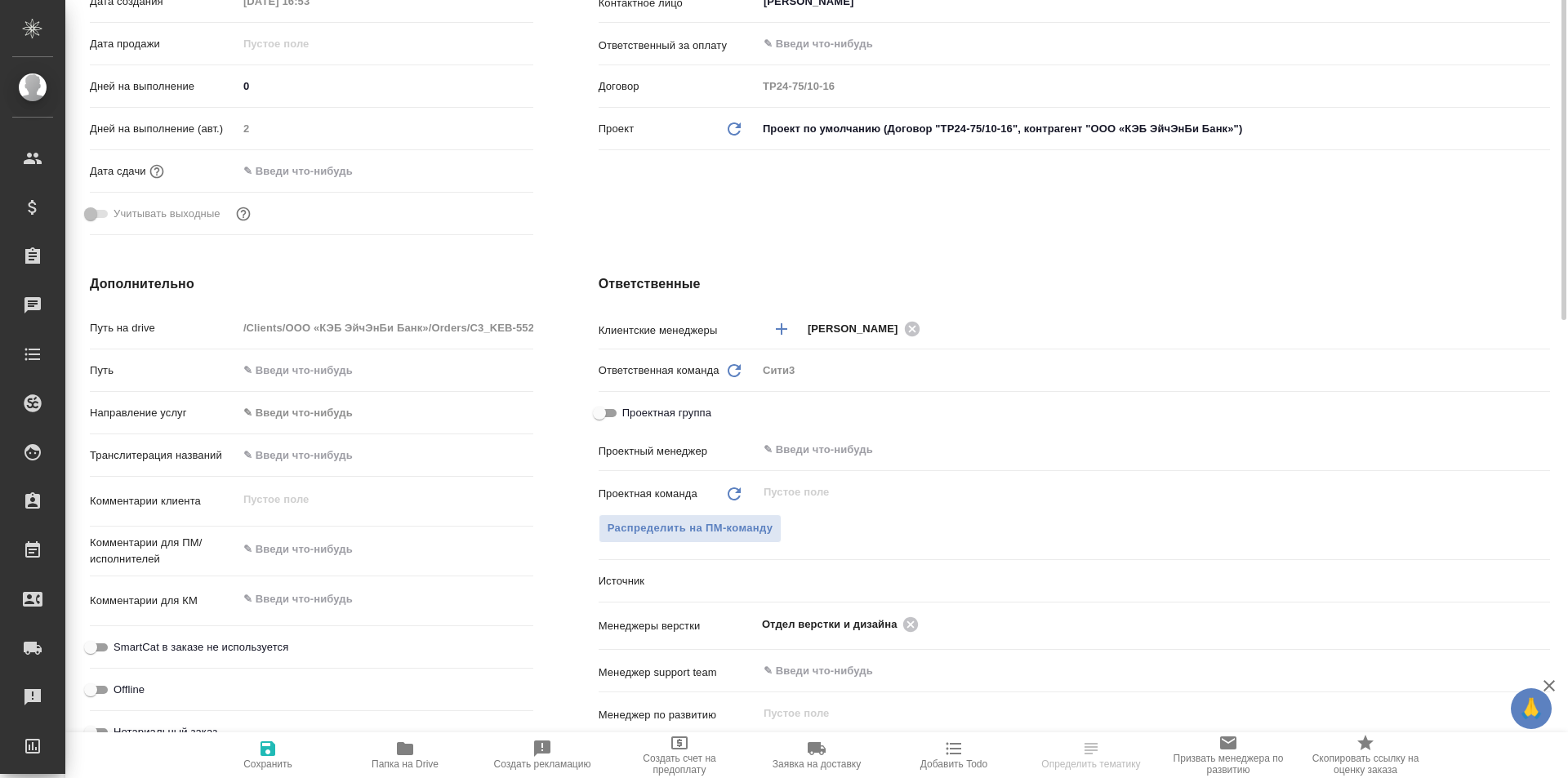
type textarea "x"
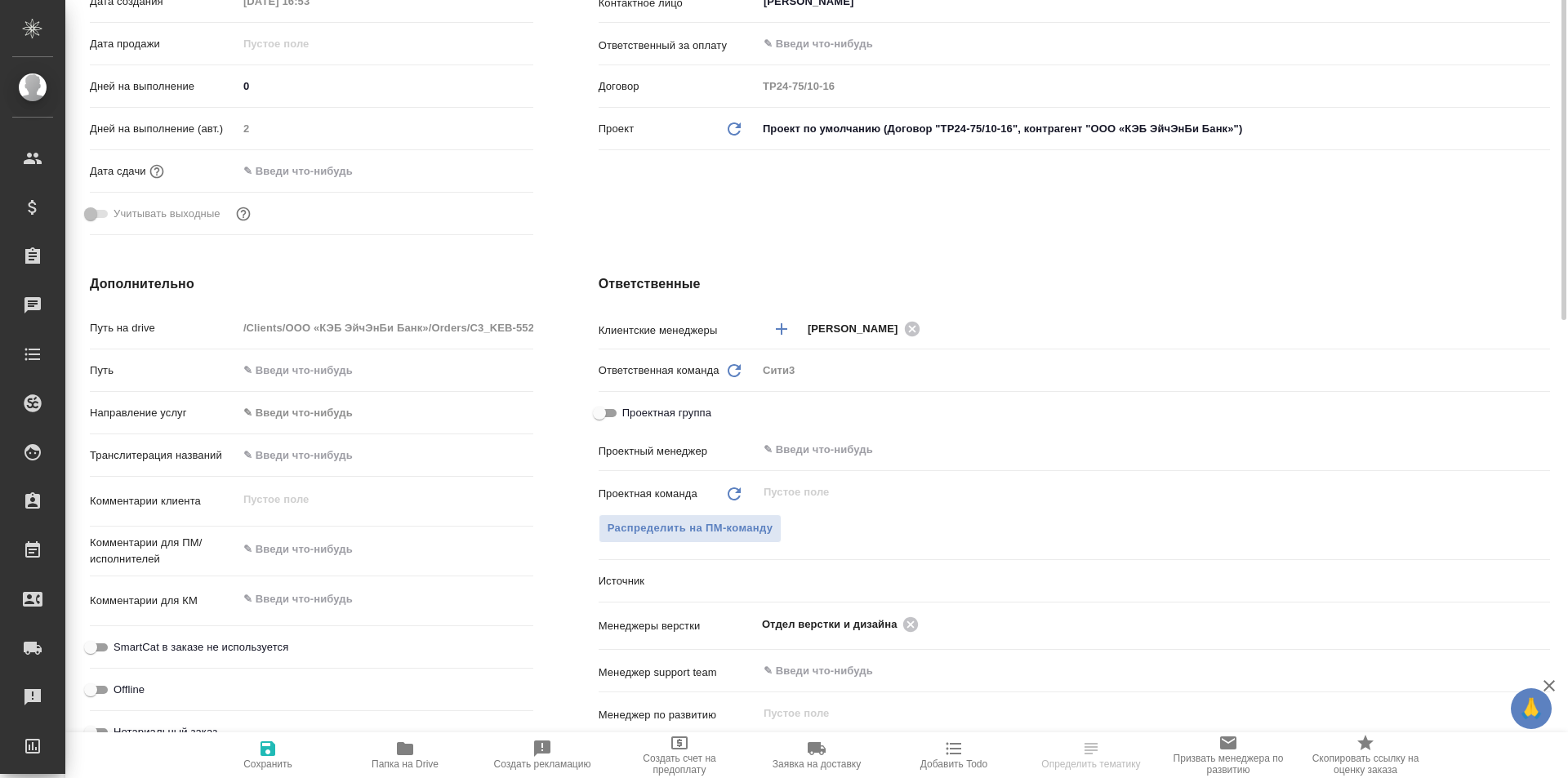
type textarea "x"
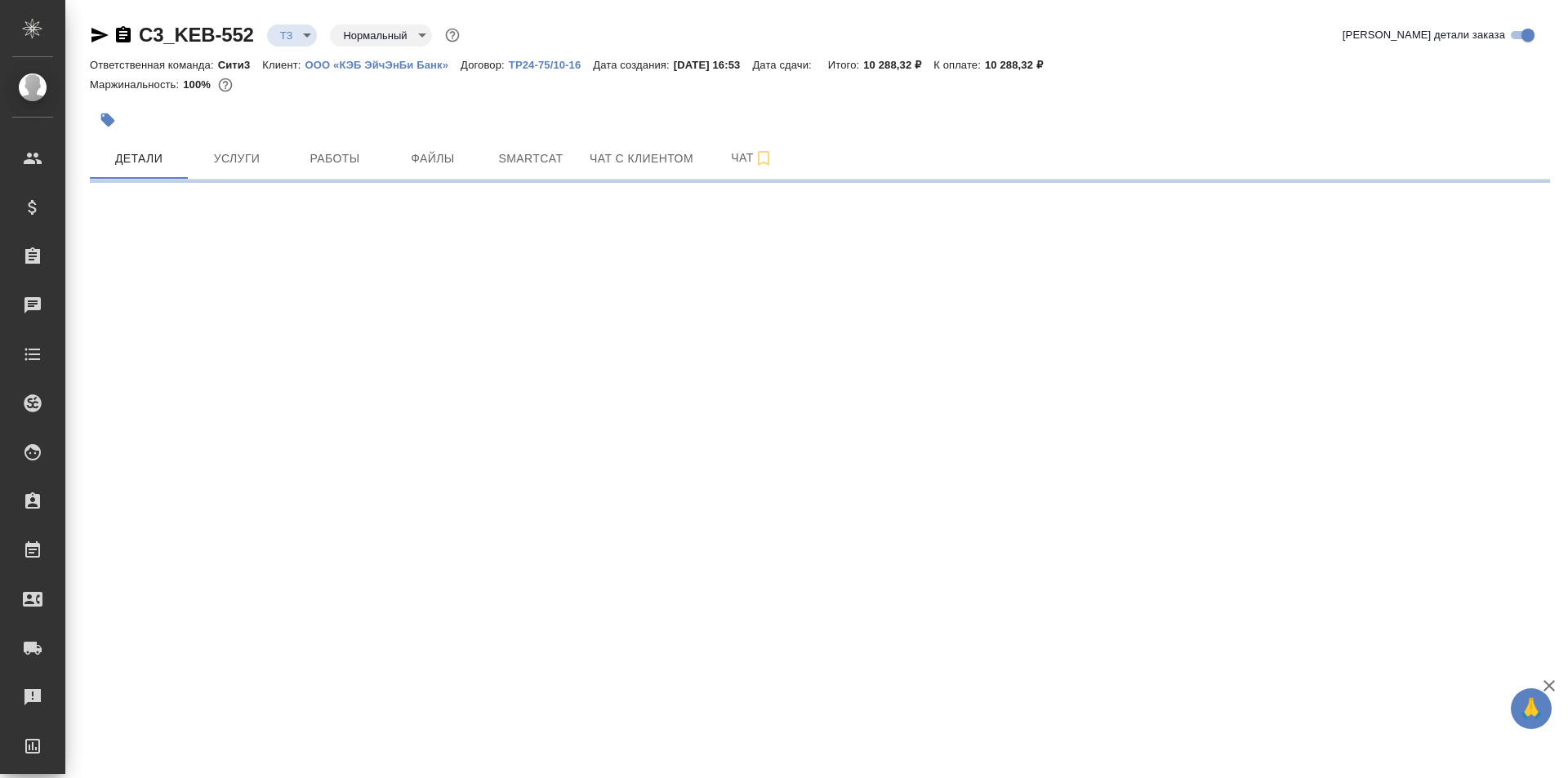
select select "RU"
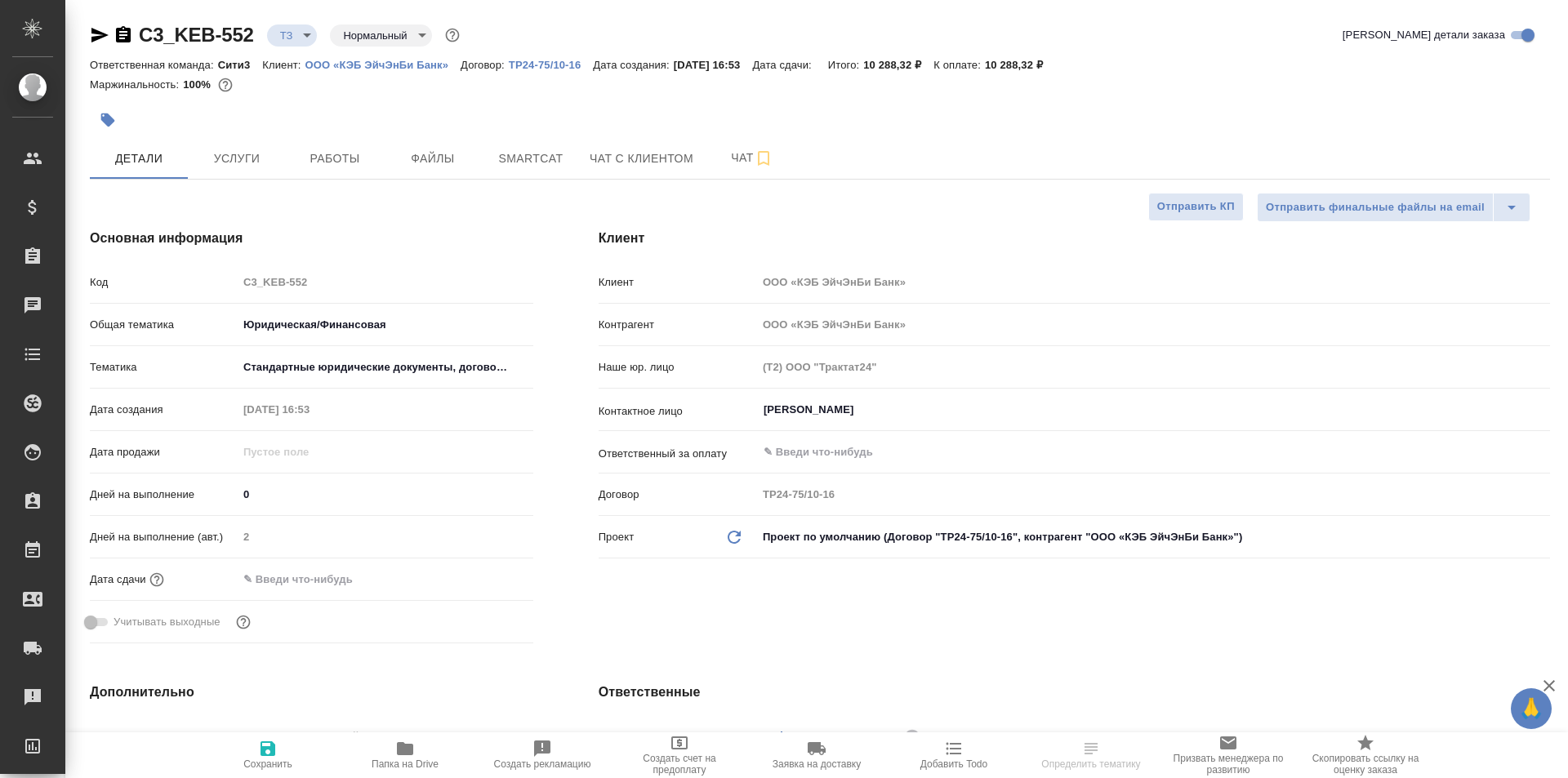
type textarea "x"
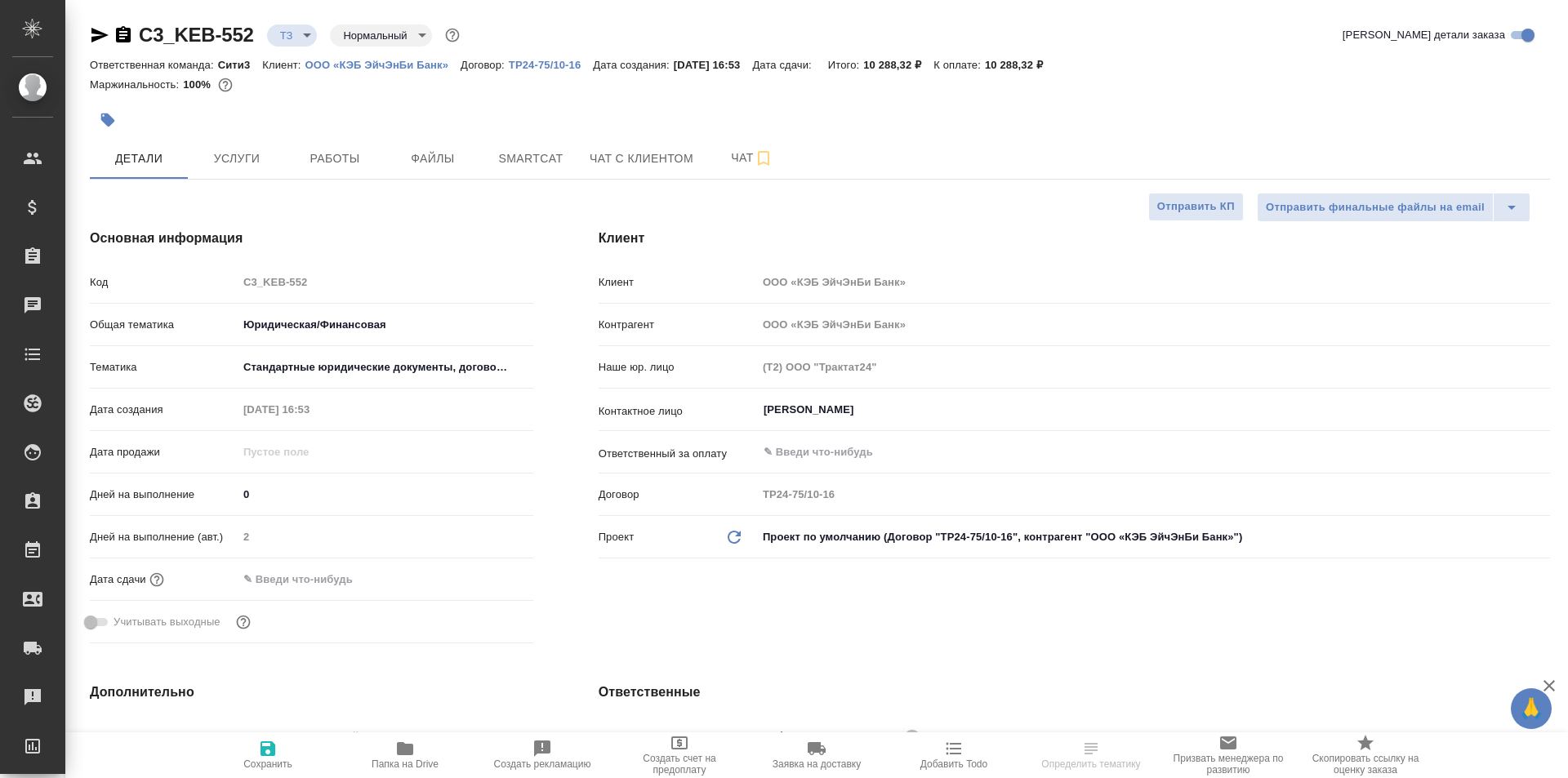
type textarea "x"
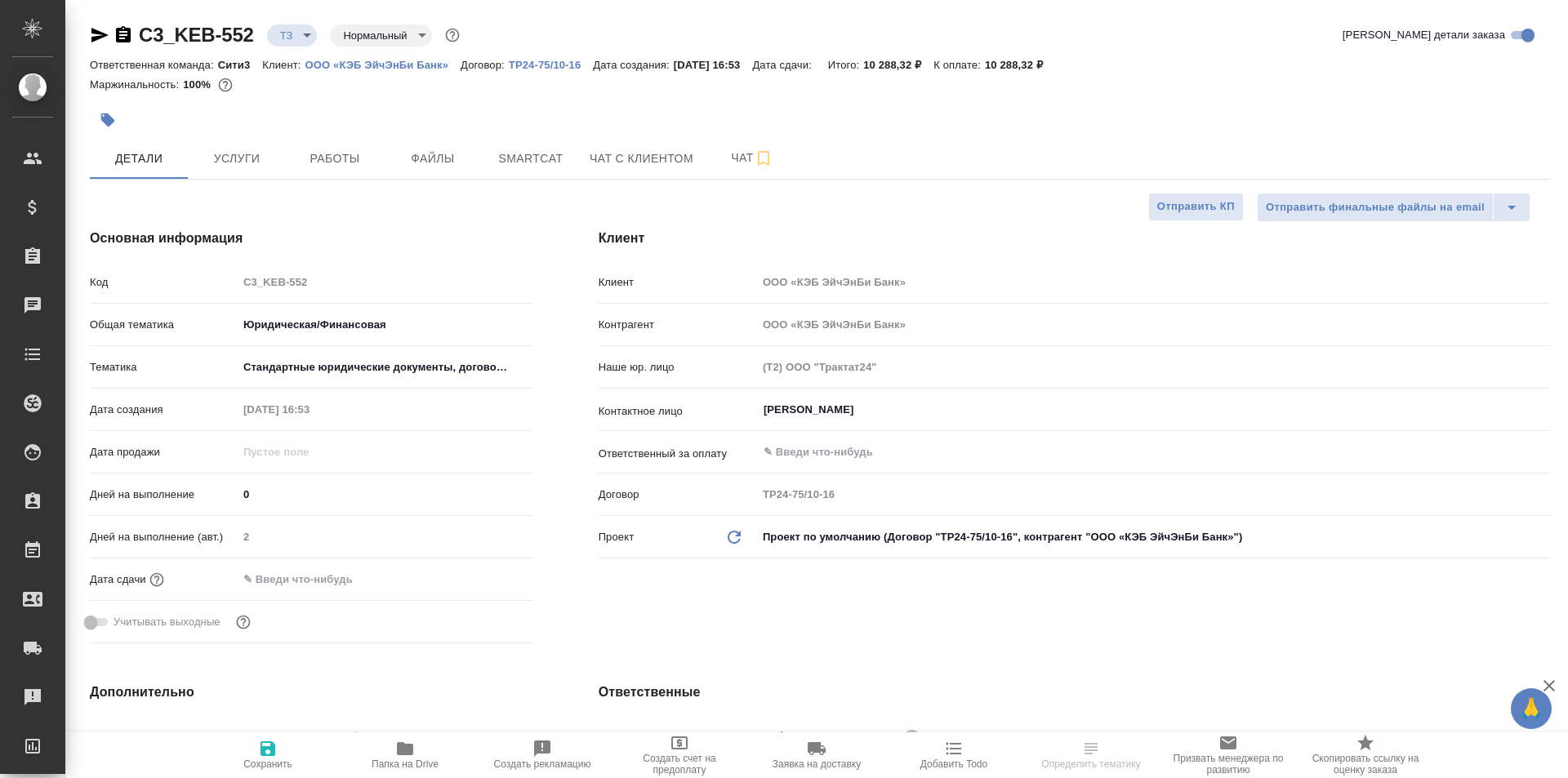
type textarea "x"
click at [732, 156] on span "Чат" at bounding box center [752, 158] width 78 height 21
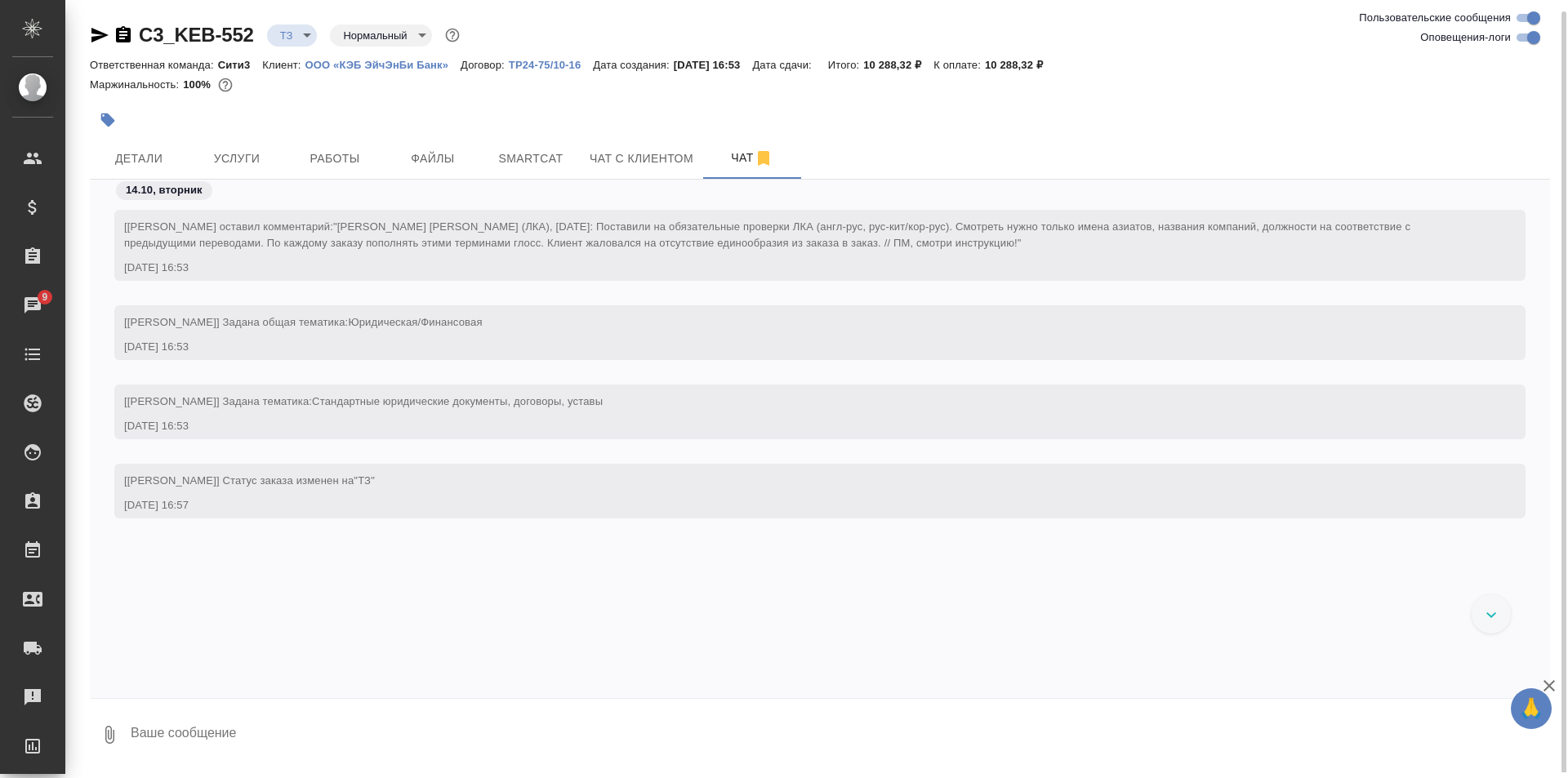
scroll to position [6, 0]
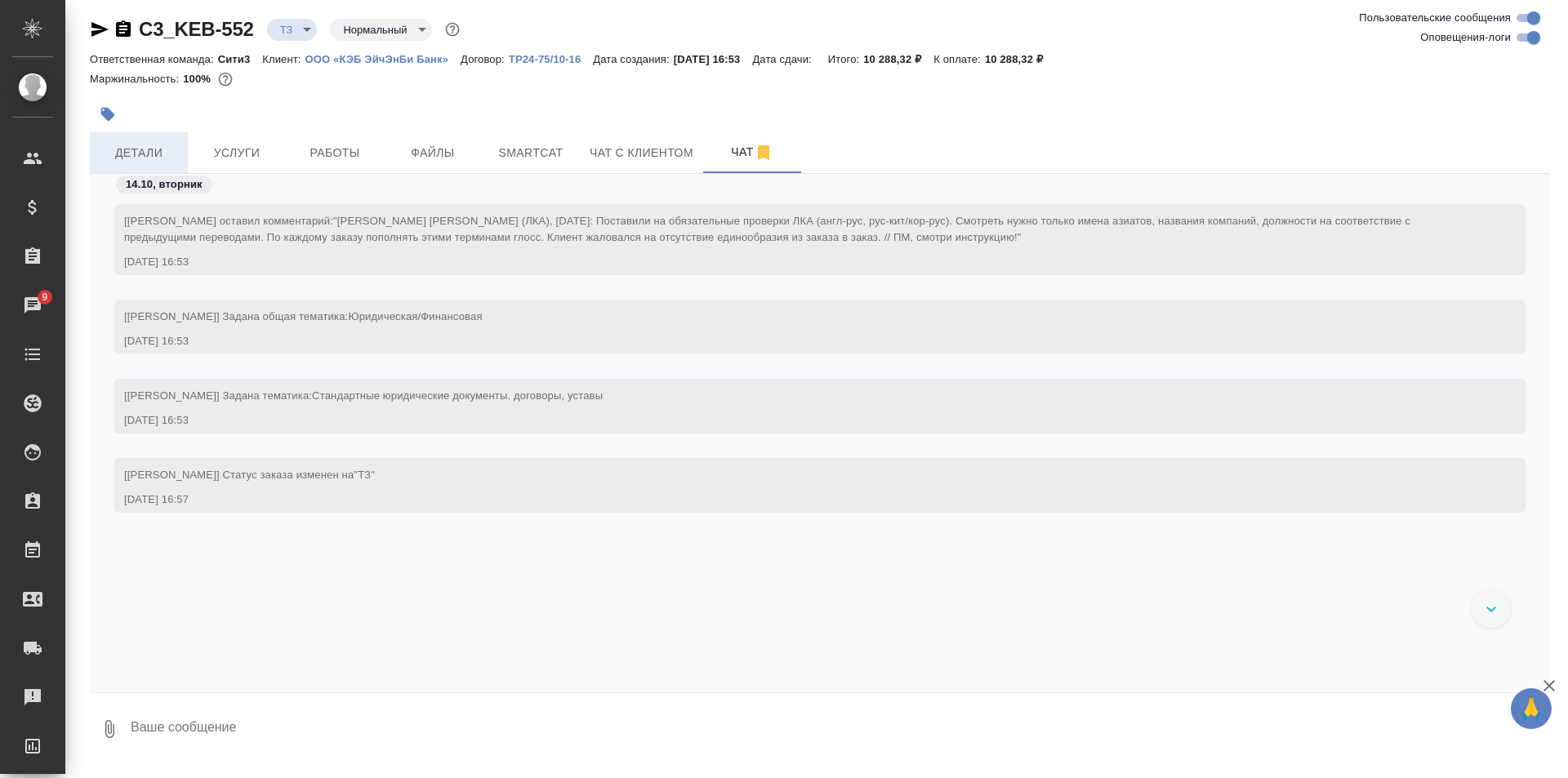
click at [116, 144] on span "Детали" at bounding box center [138, 154] width 78 height 21
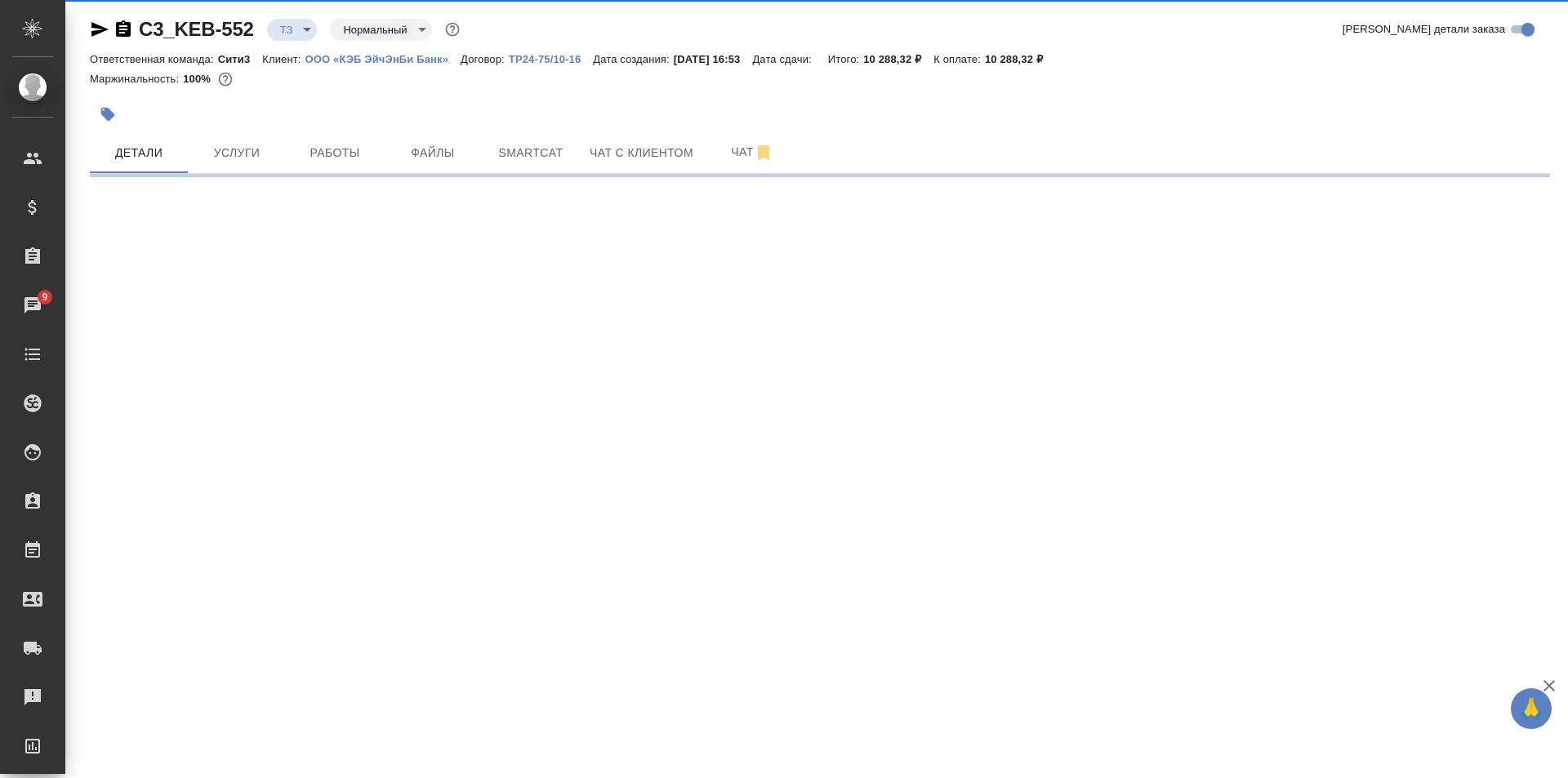
select select "RU"
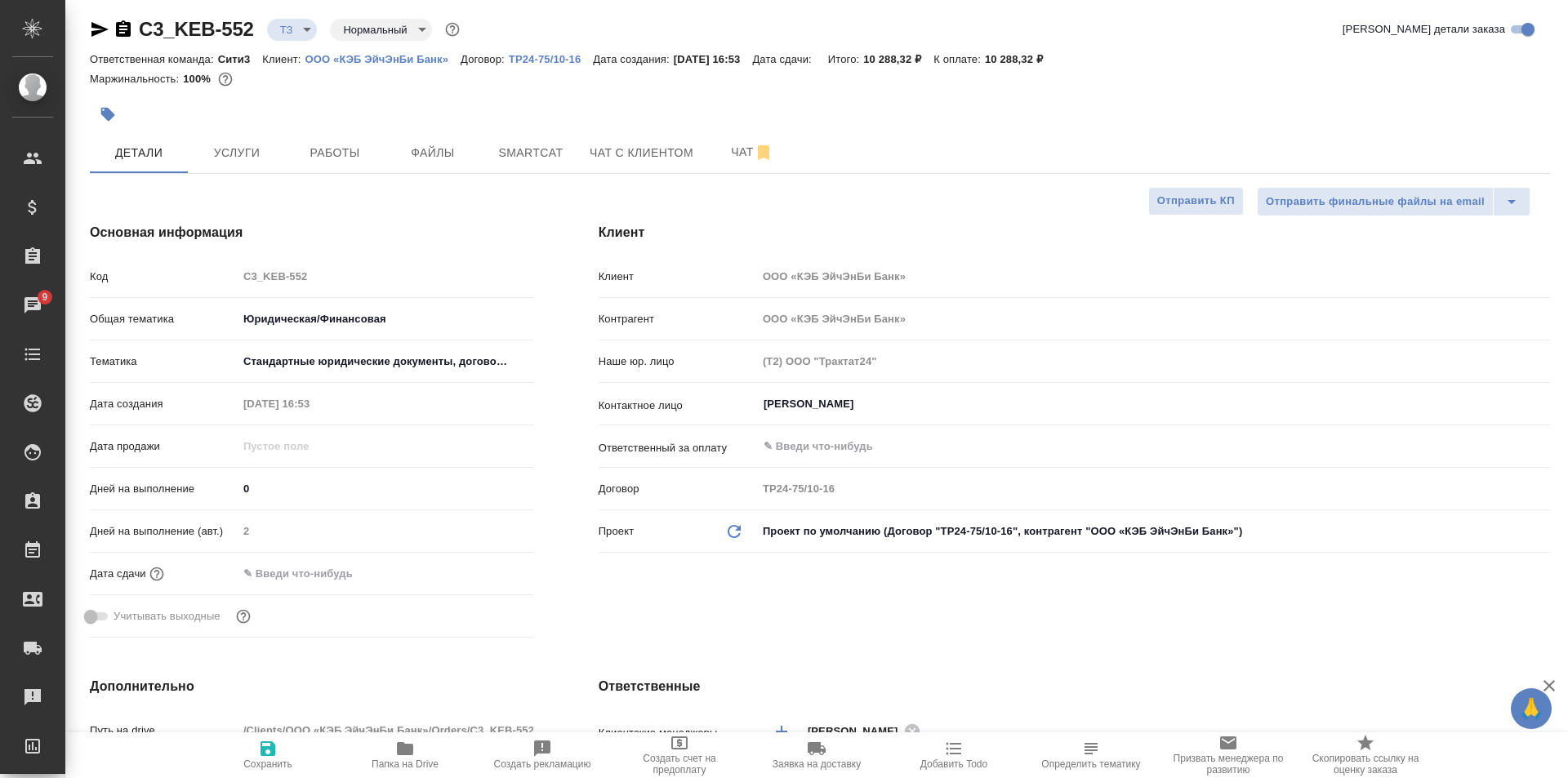
type textarea "x"
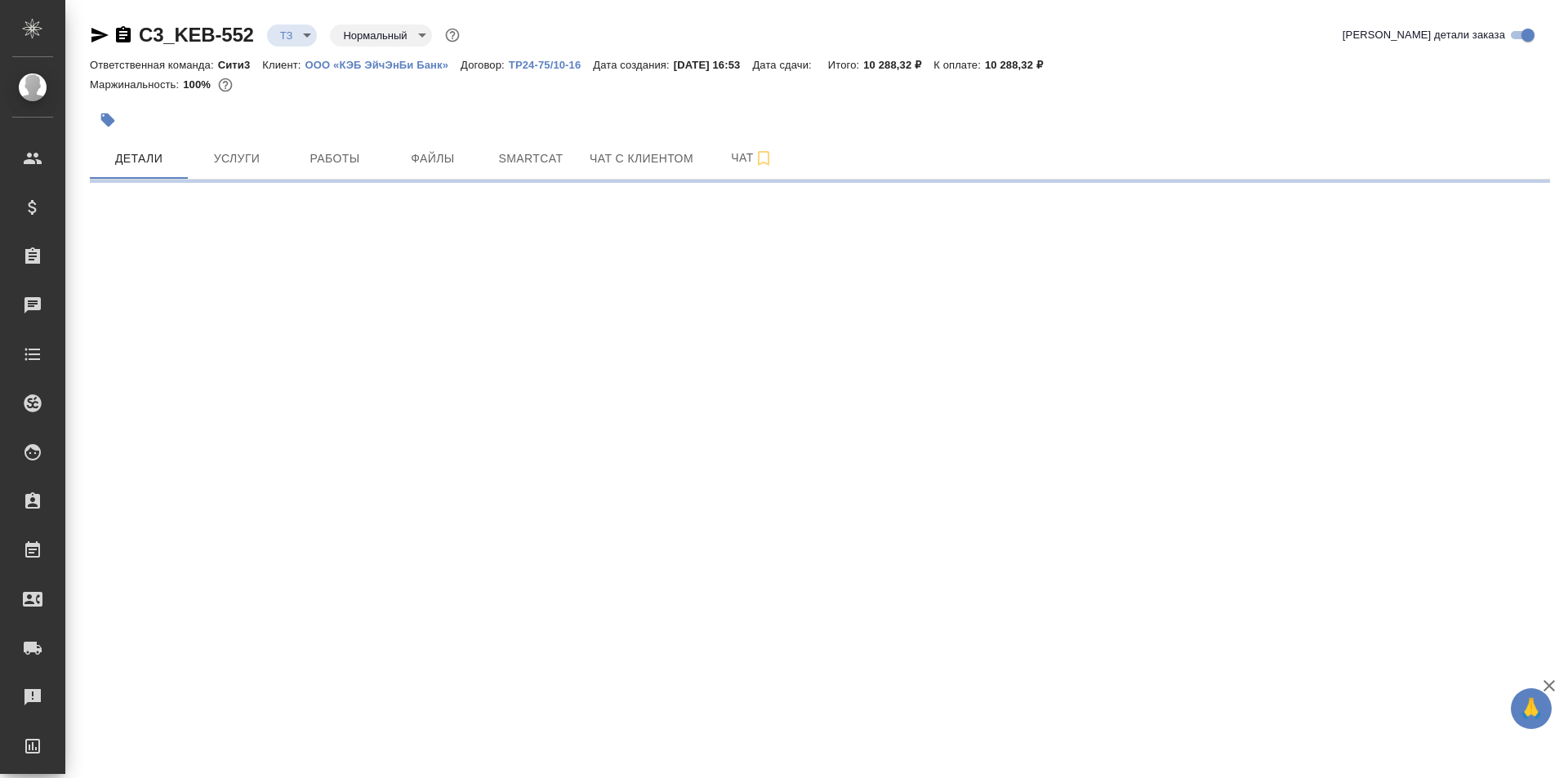
select select "RU"
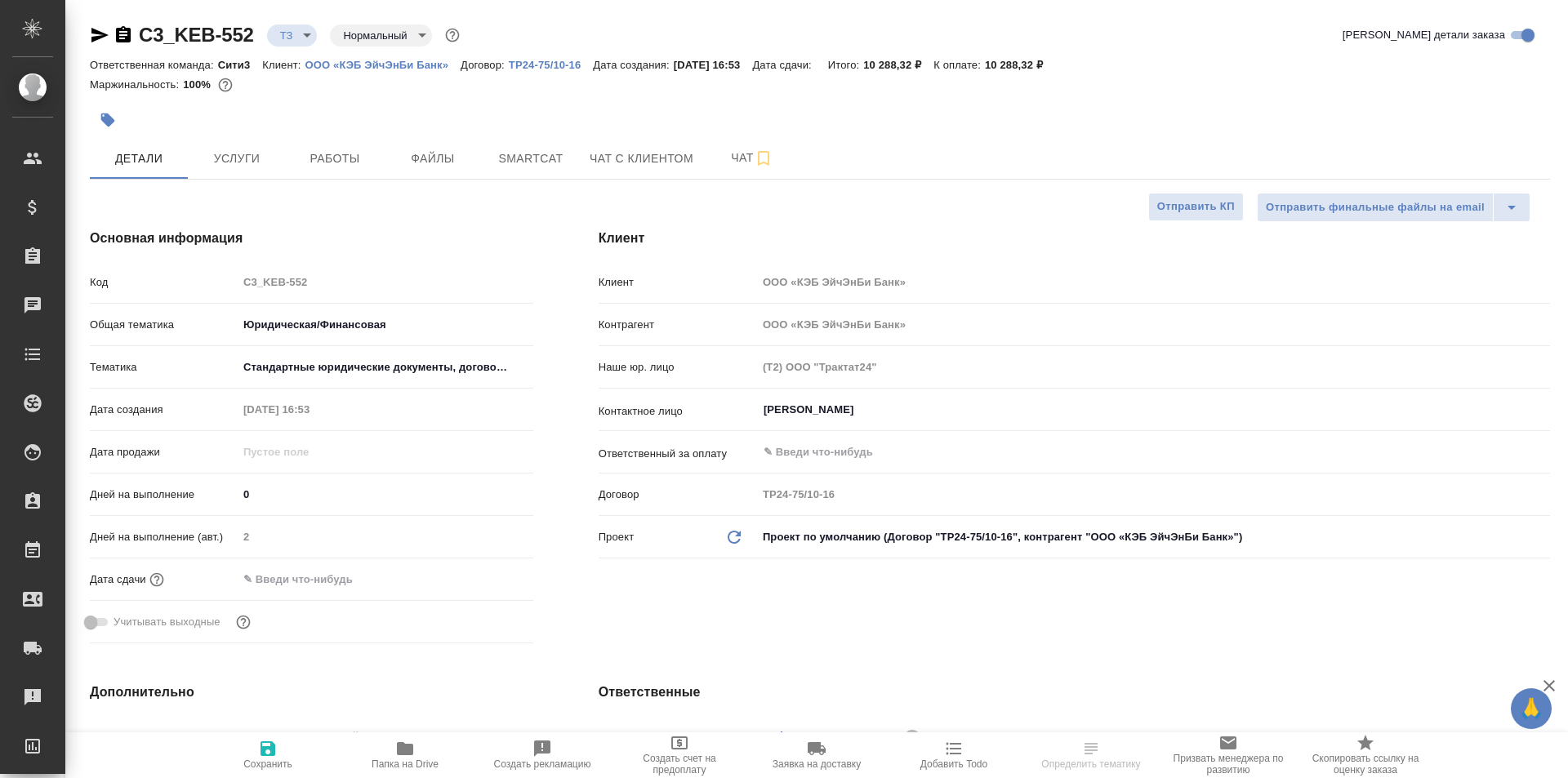
type textarea "x"
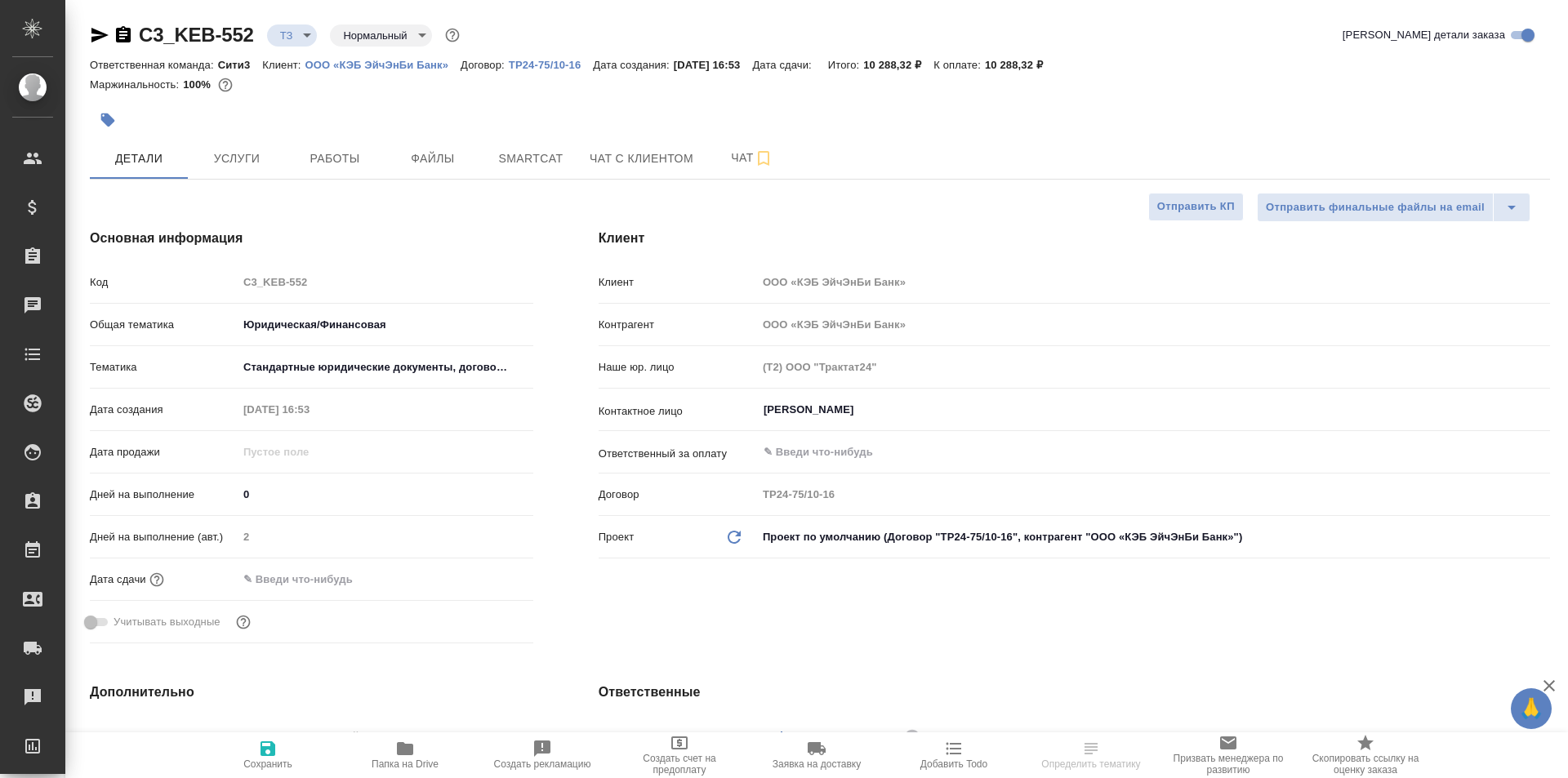
type textarea "x"
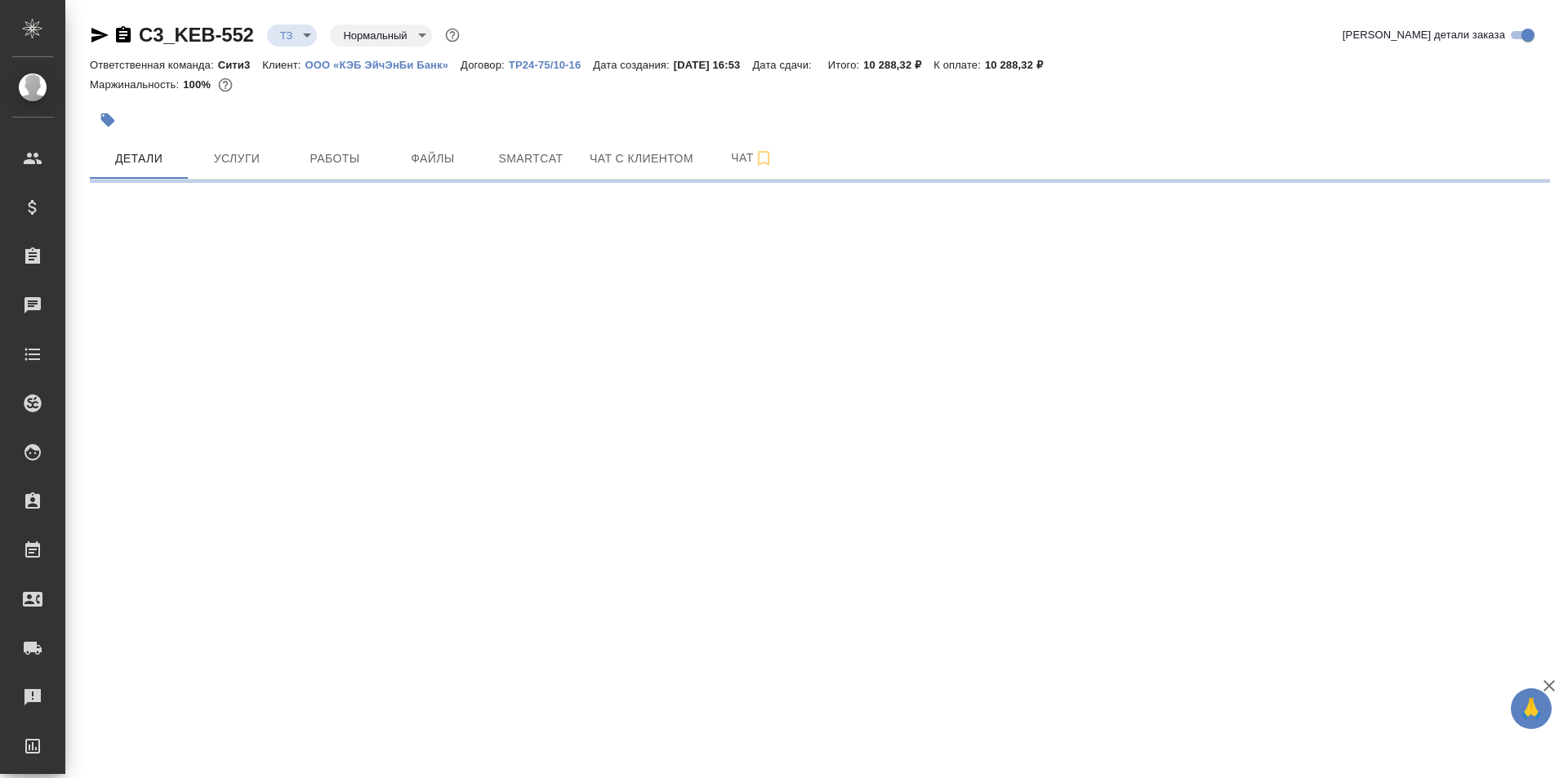
select select "RU"
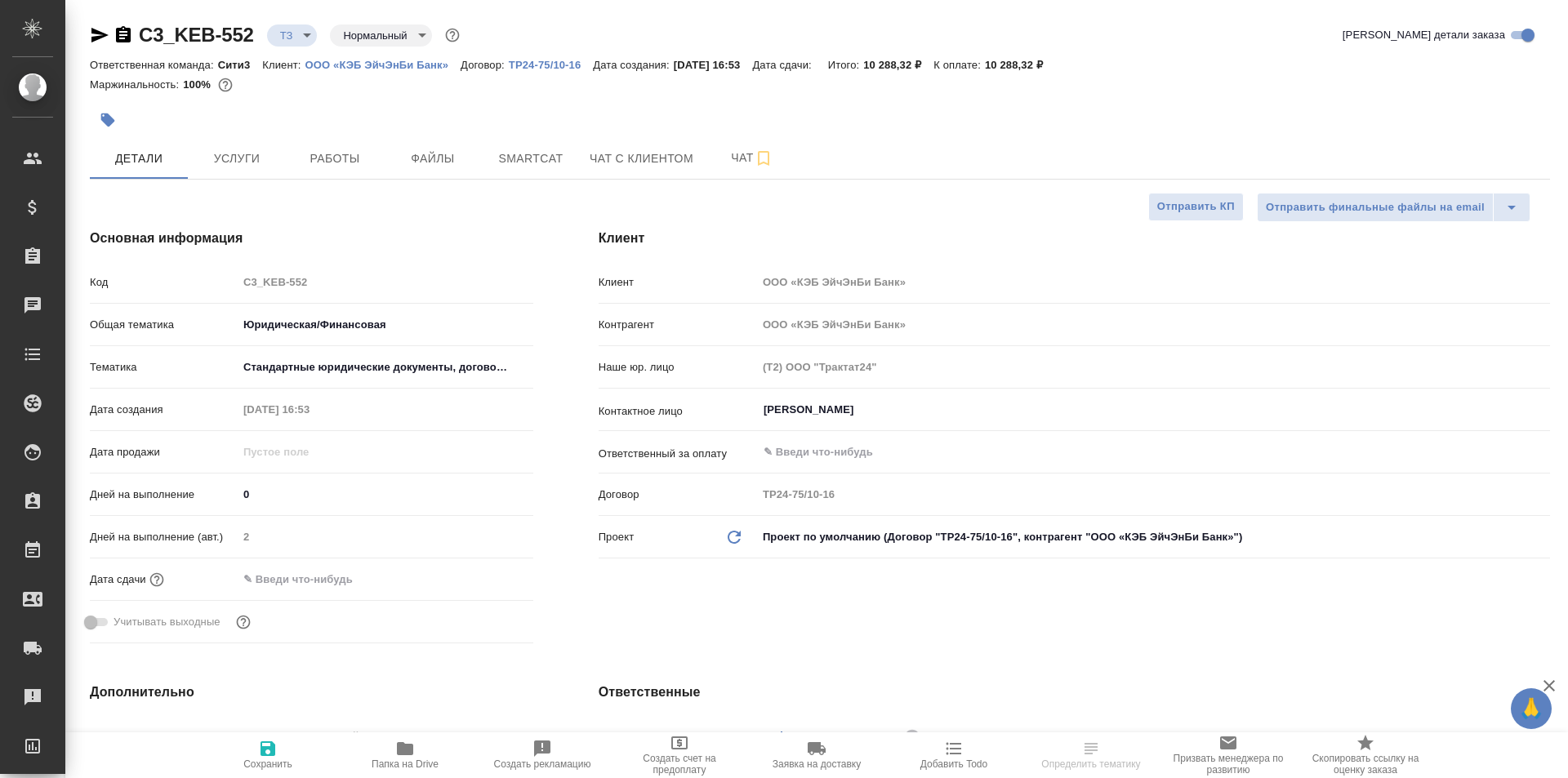
type textarea "x"
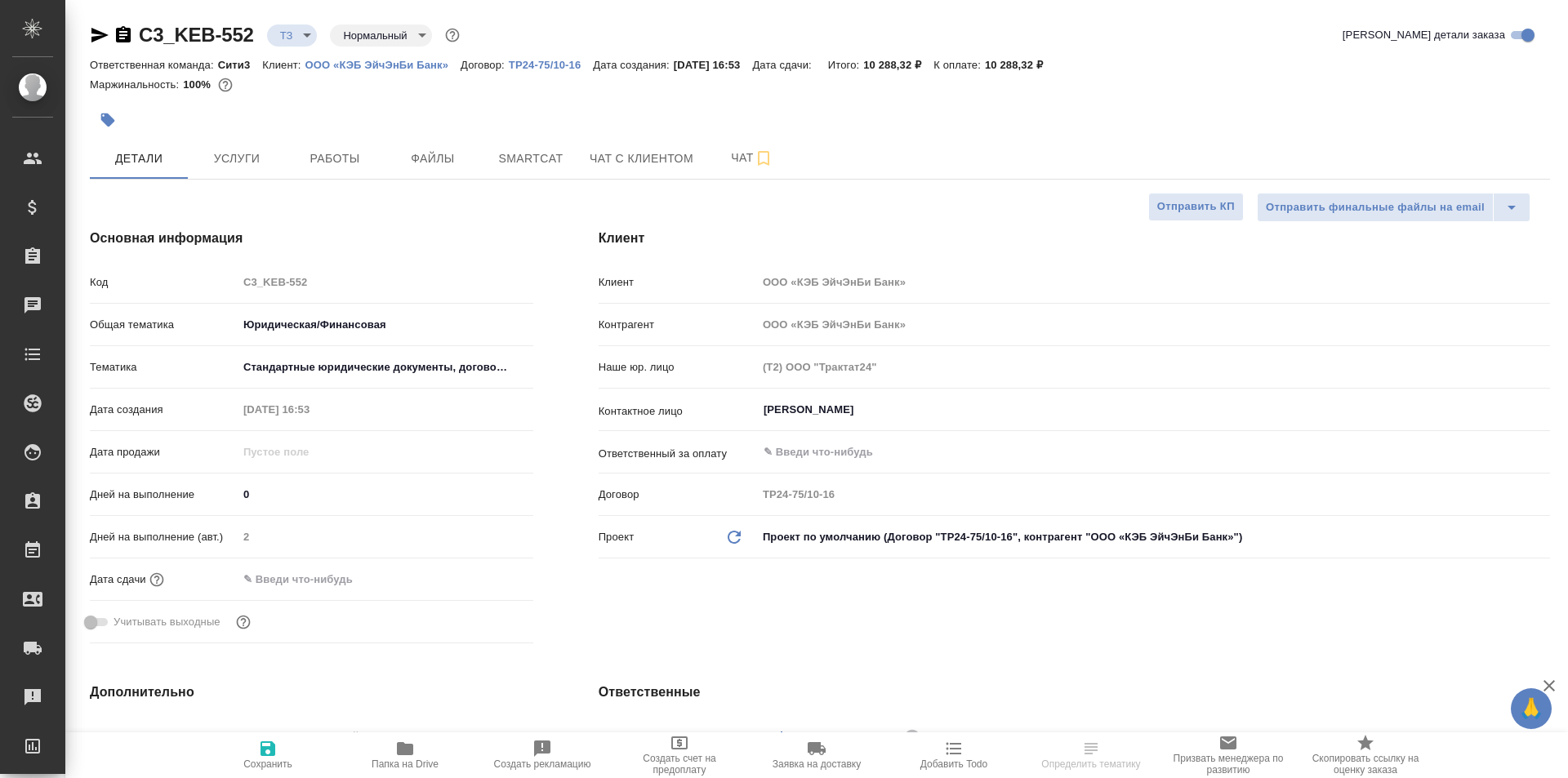
type textarea "x"
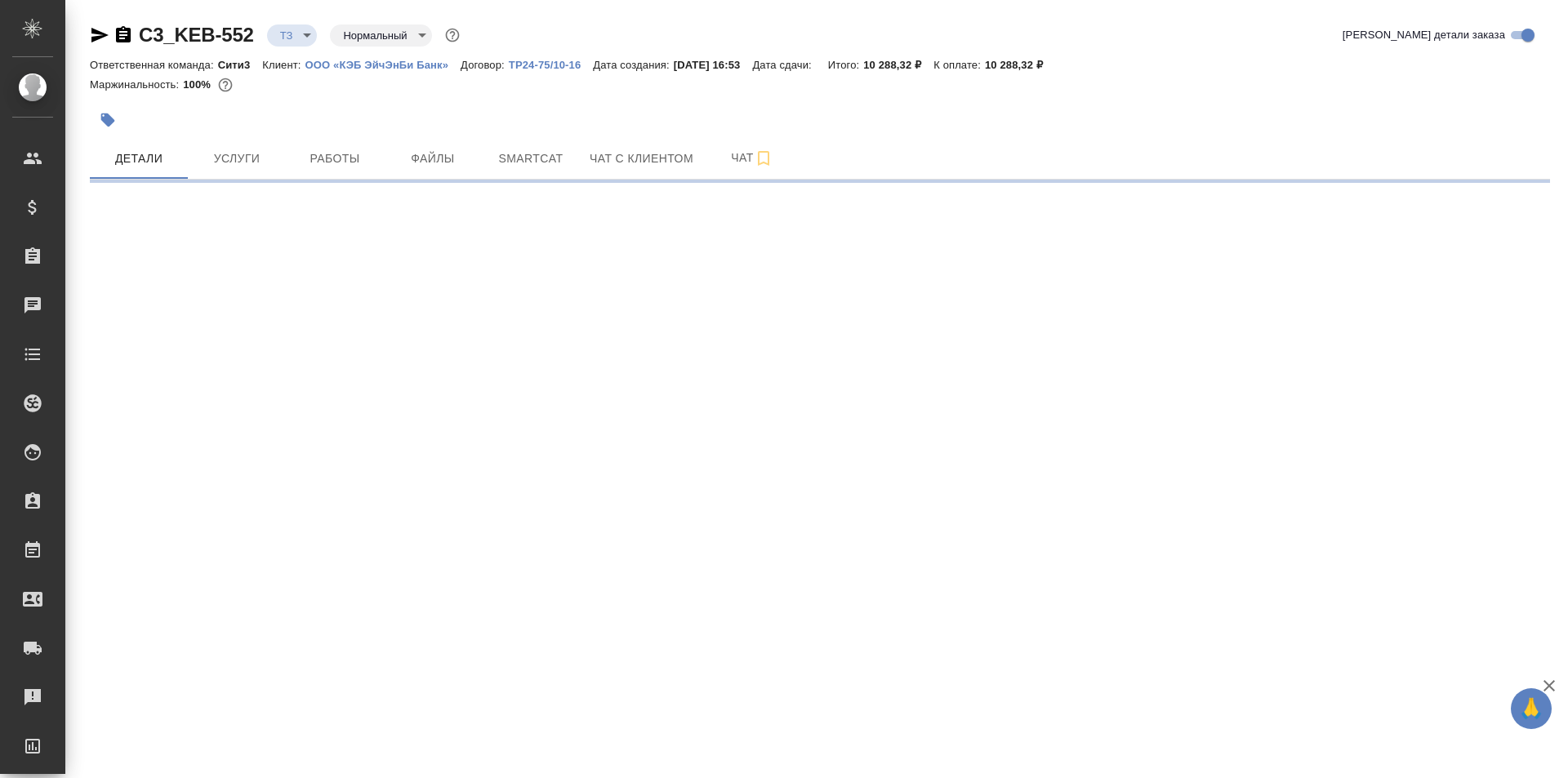
select select "RU"
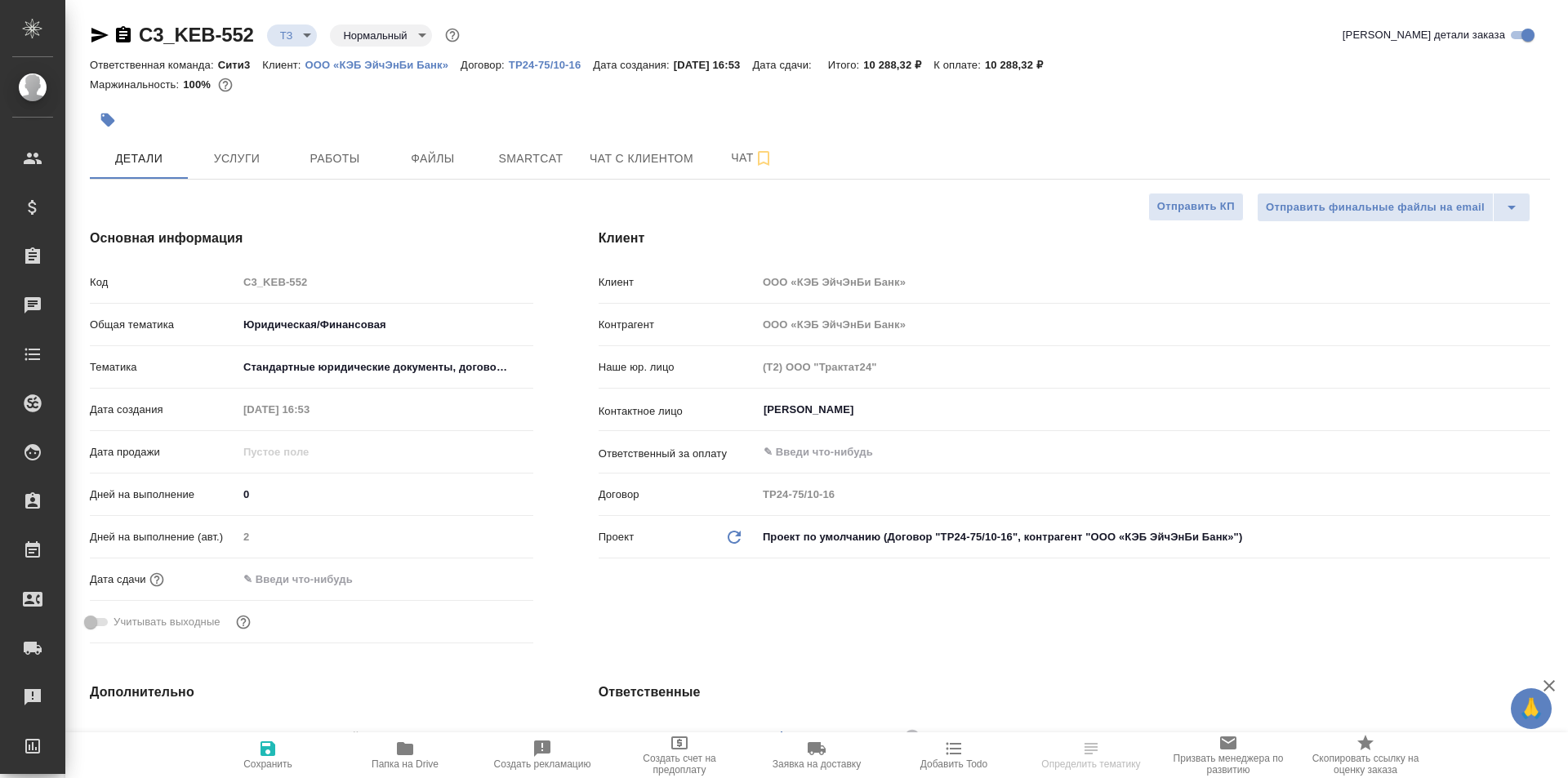
type textarea "x"
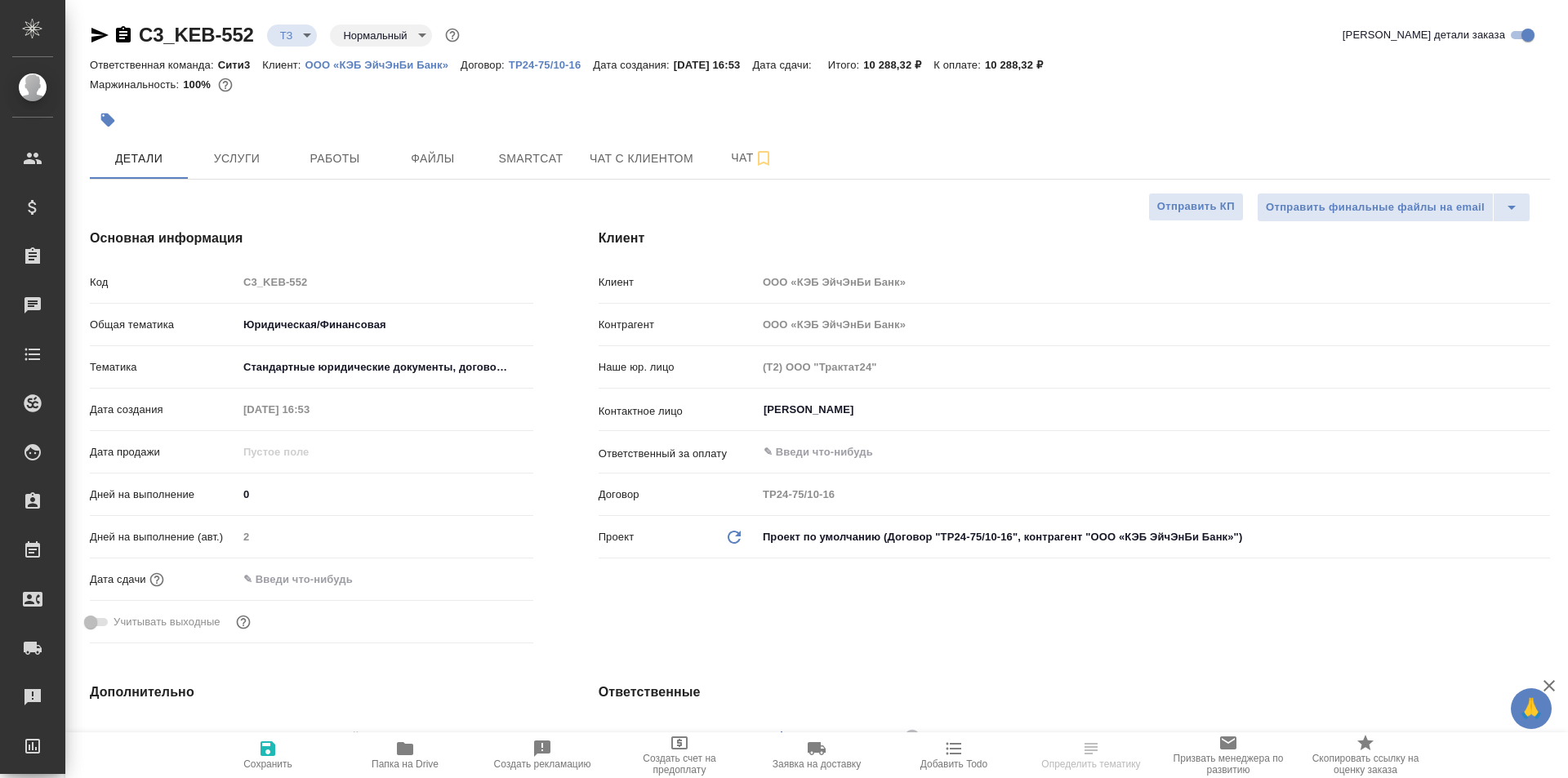
type textarea "x"
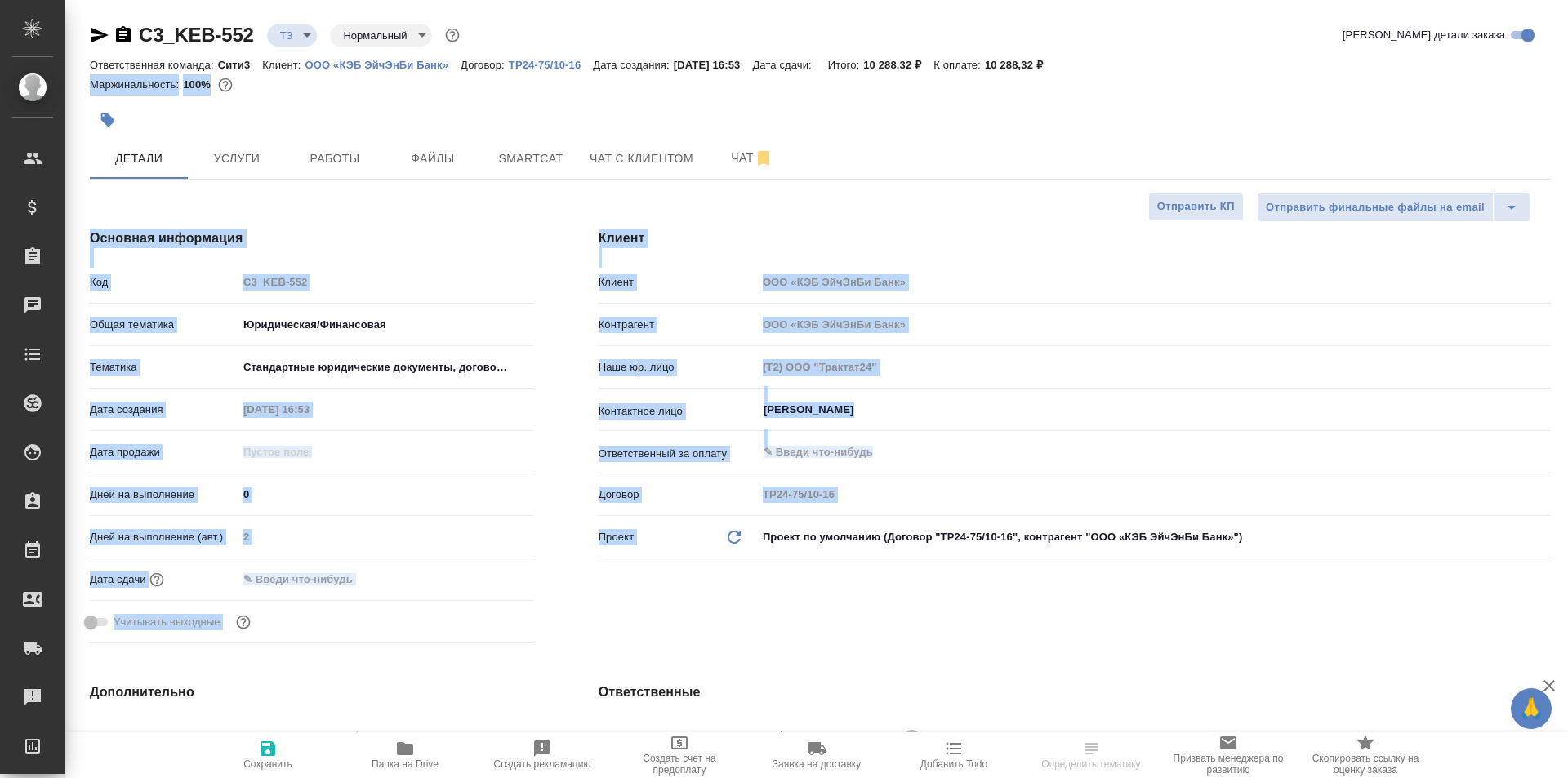
drag, startPoint x: 1250, startPoint y: 69, endPoint x: 891, endPoint y: 644, distance: 677.9
click at [1123, 58] on div "Ответственная команда: Сити3 Клиент: ООО «КЭБ ЭйчЭнБи Банк» Договор: ТР24-75/10…" at bounding box center [820, 64] width 1461 height 20
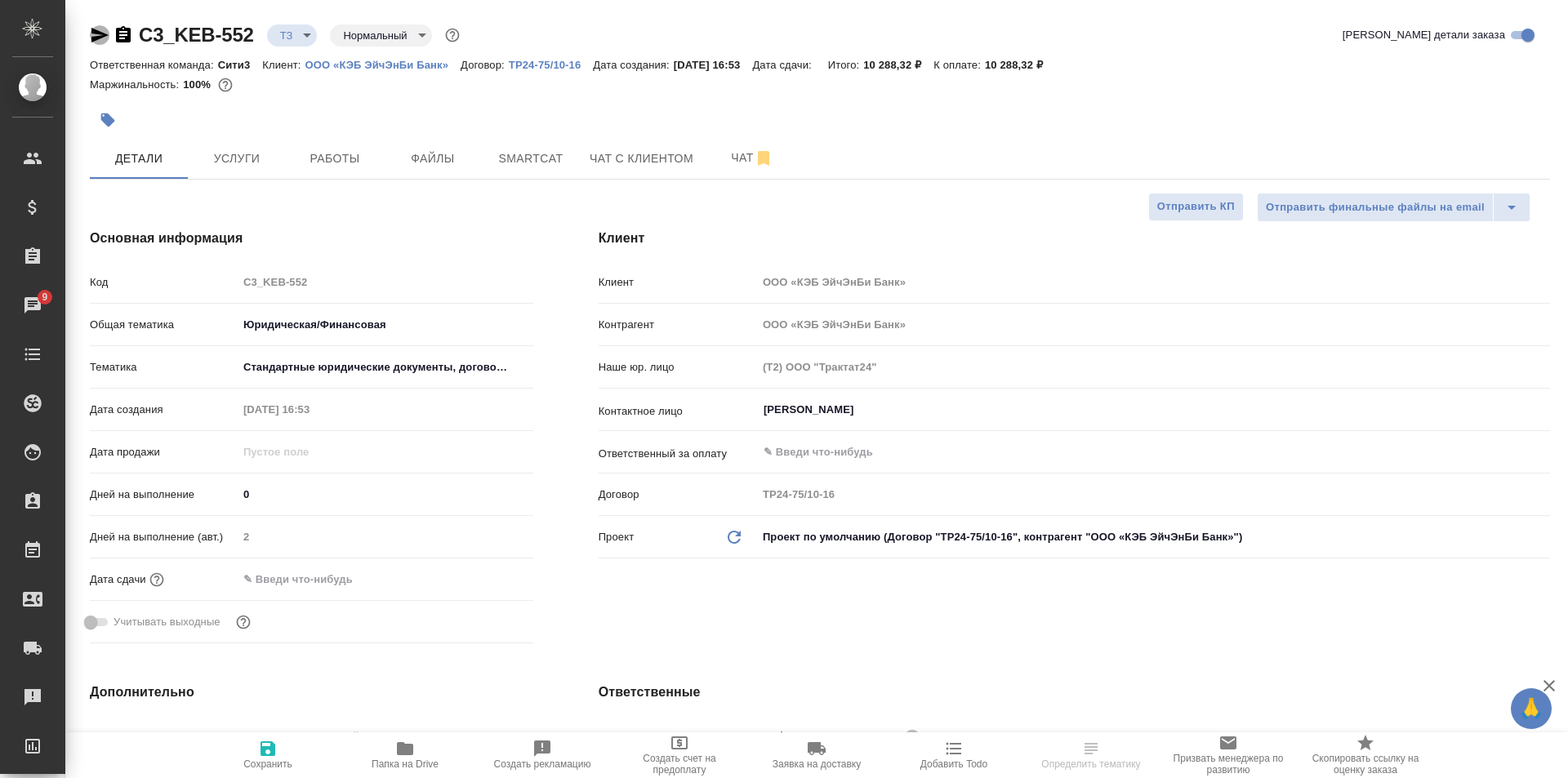
click at [100, 32] on icon "button" at bounding box center [100, 34] width 17 height 15
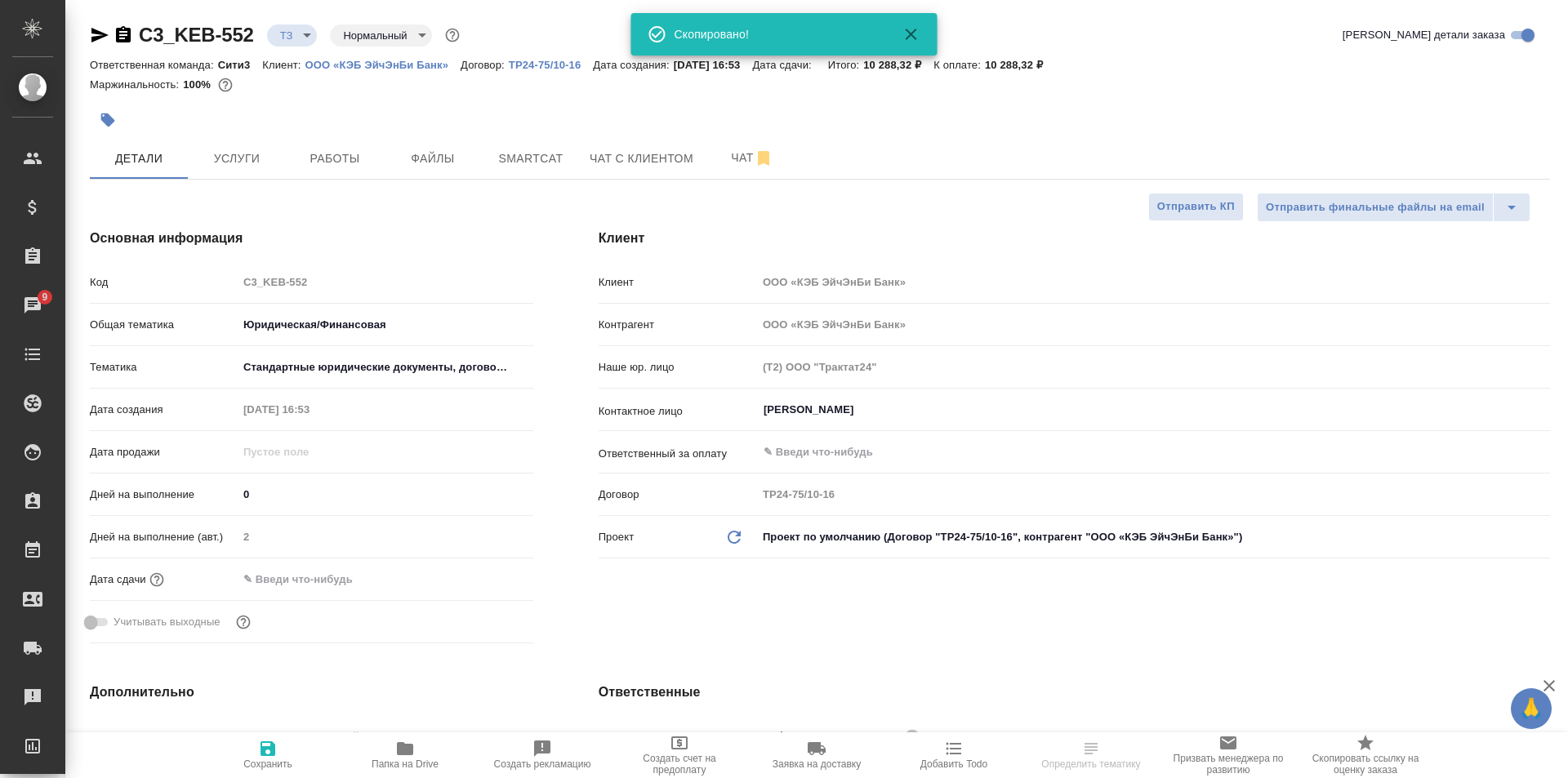
select select "RU"
type textarea "x"
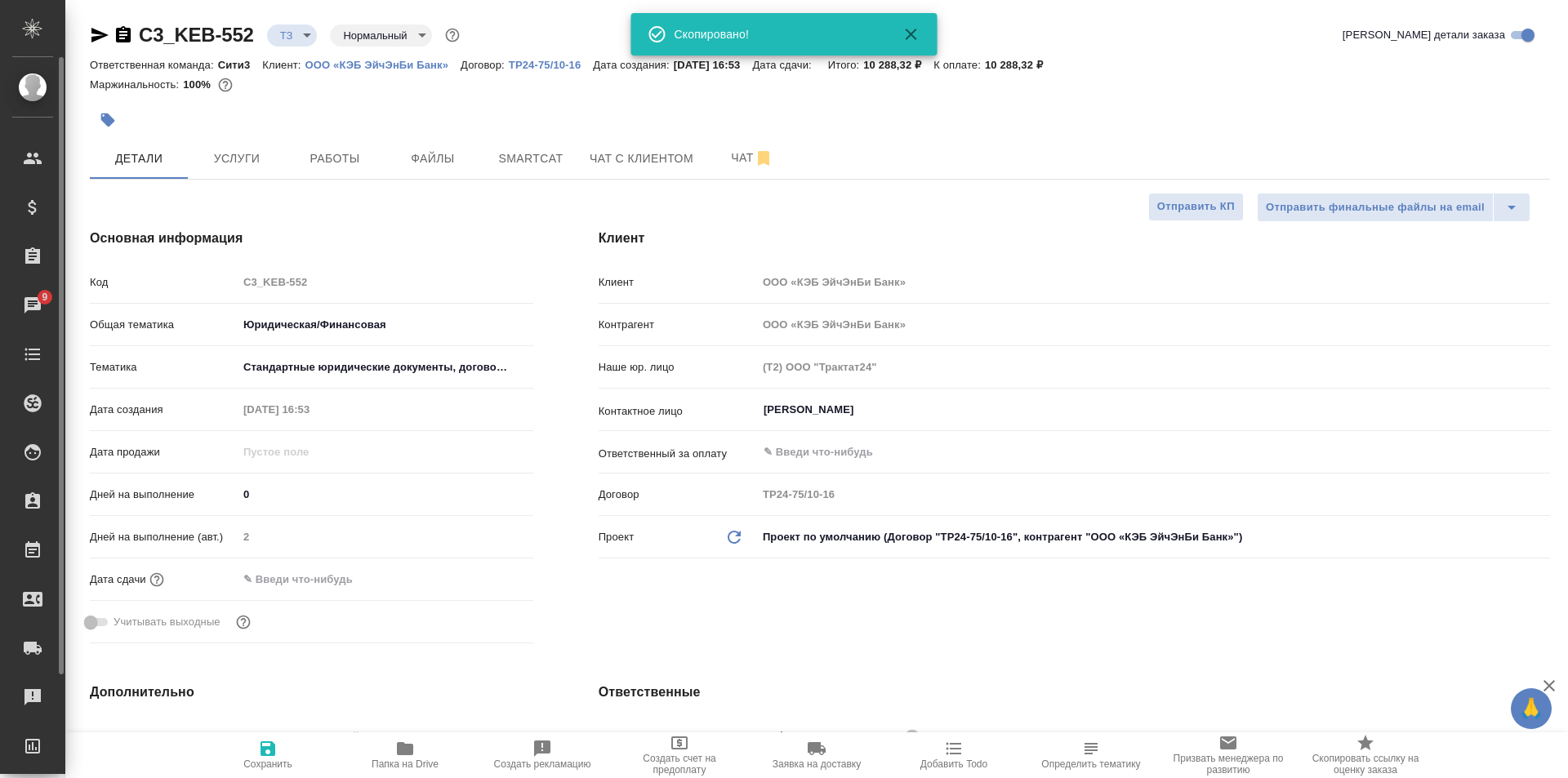
type textarea "x"
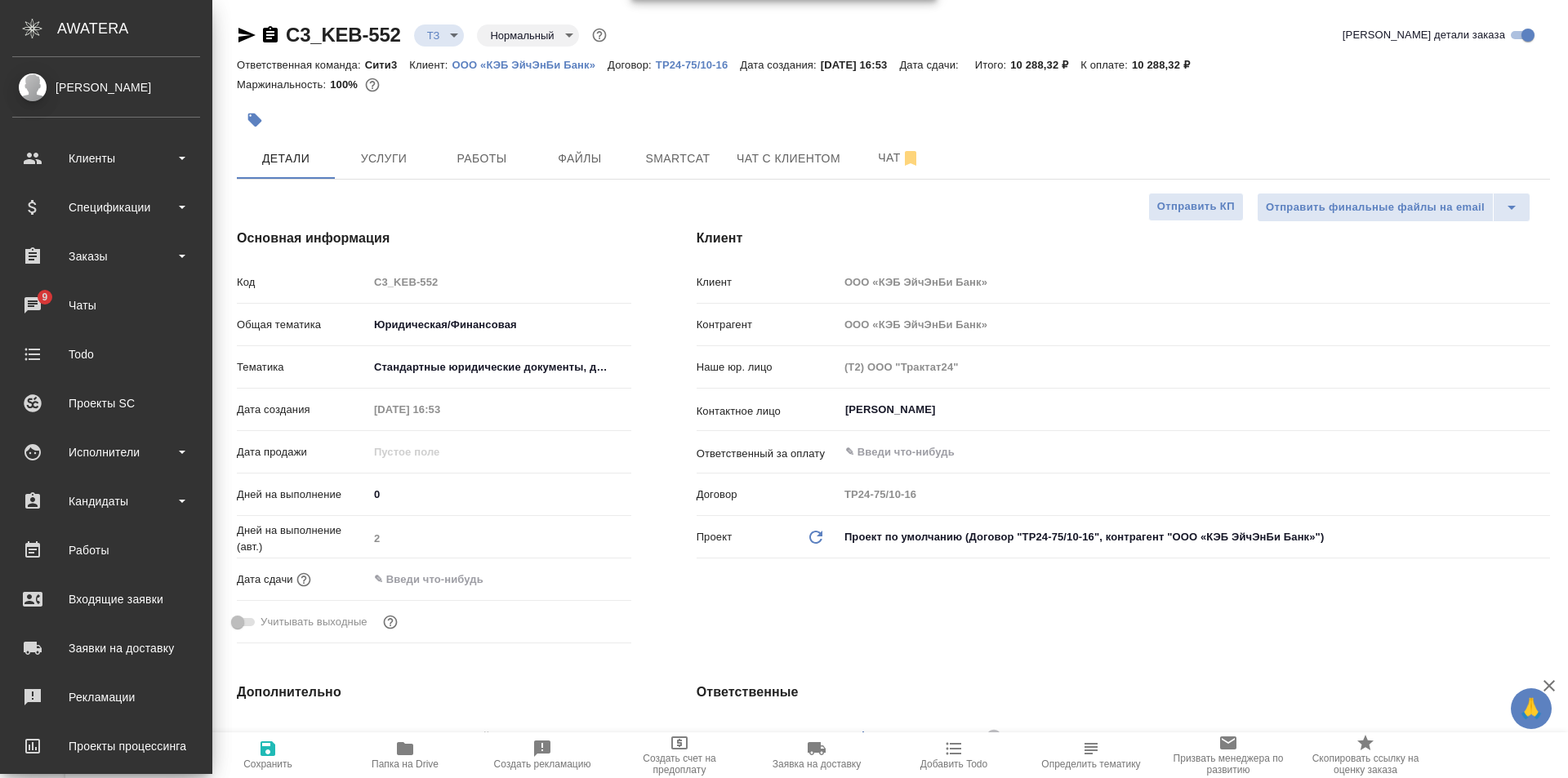
type textarea "x"
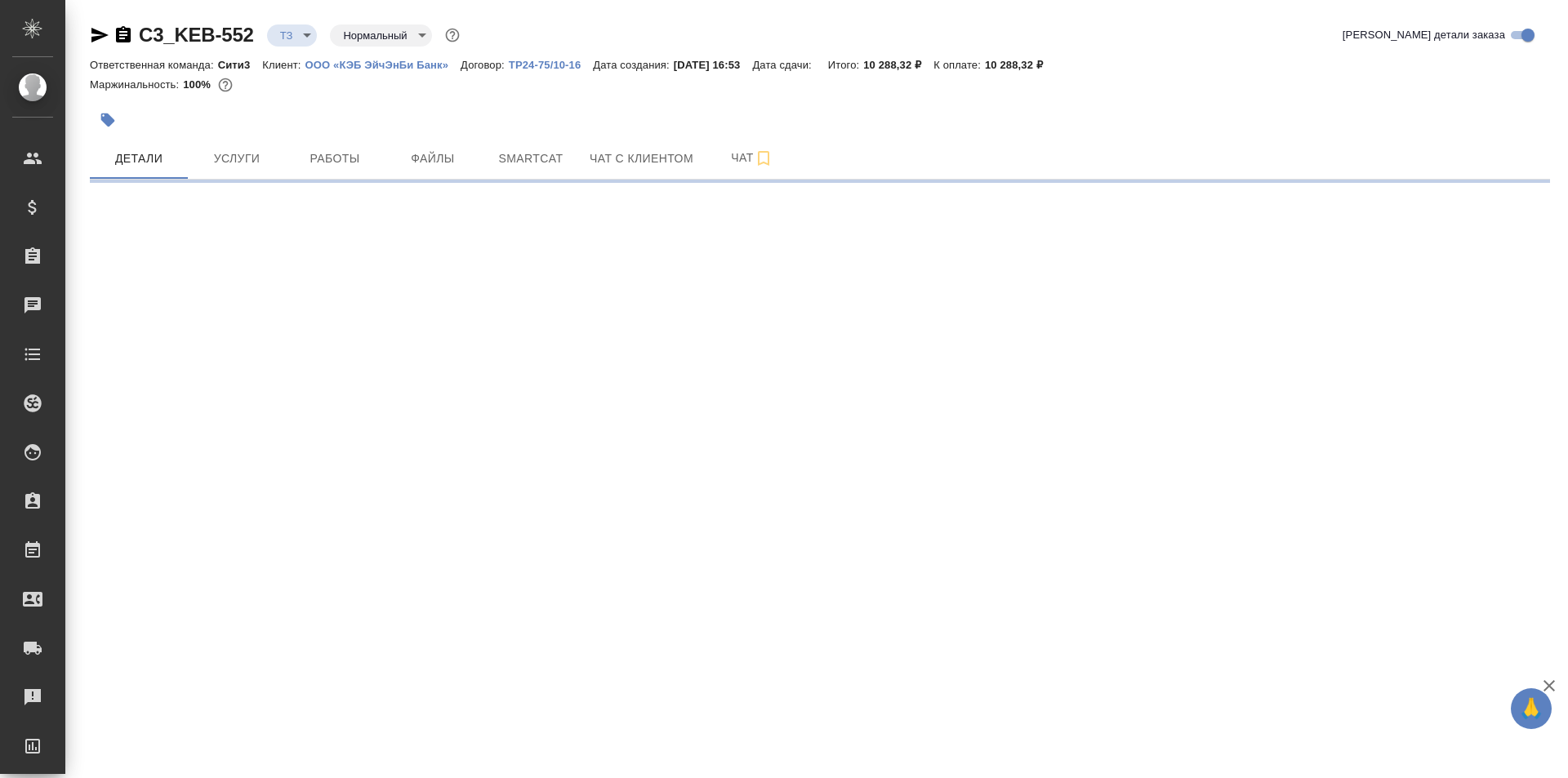
select select "RU"
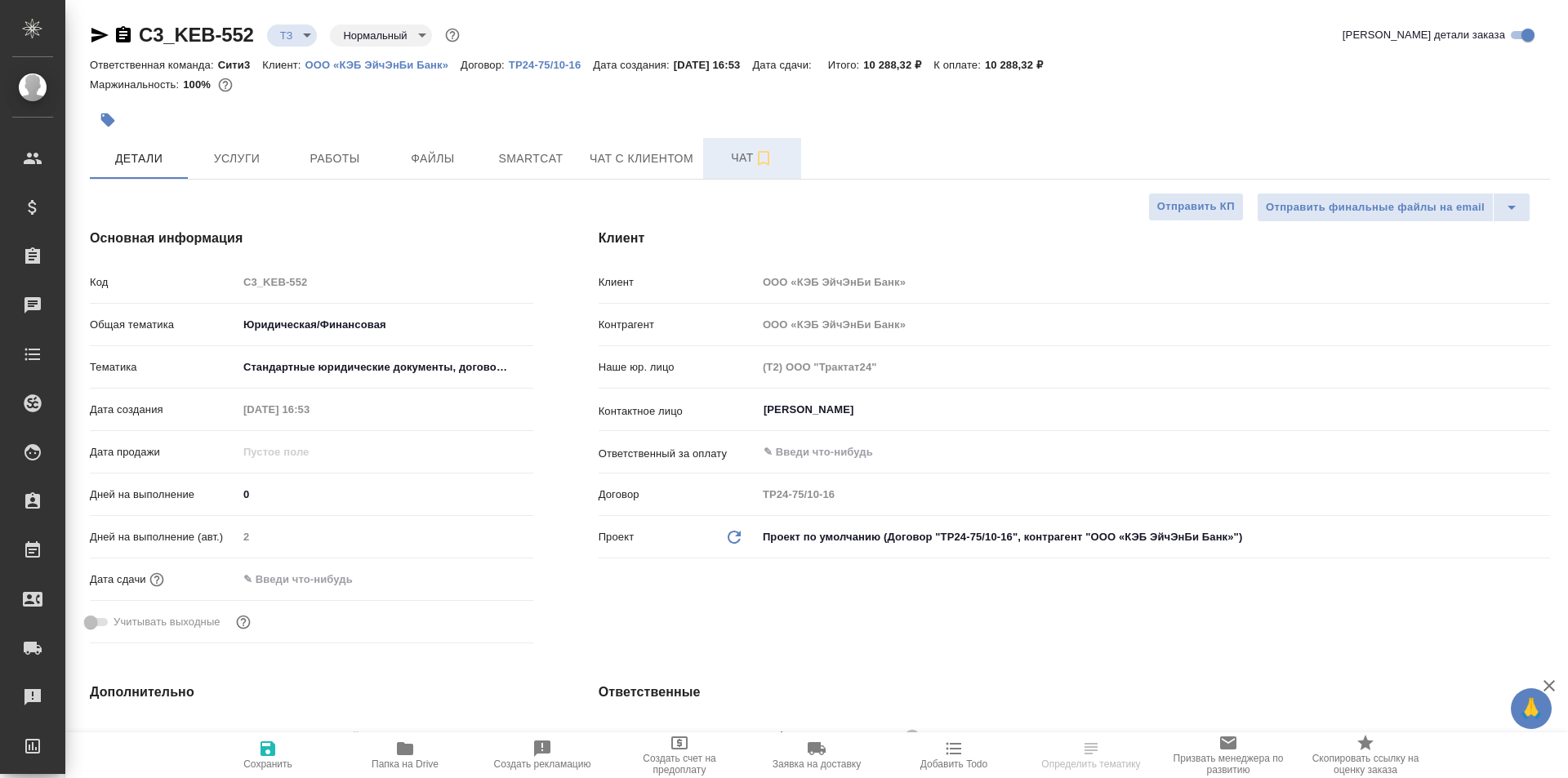
type textarea "x"
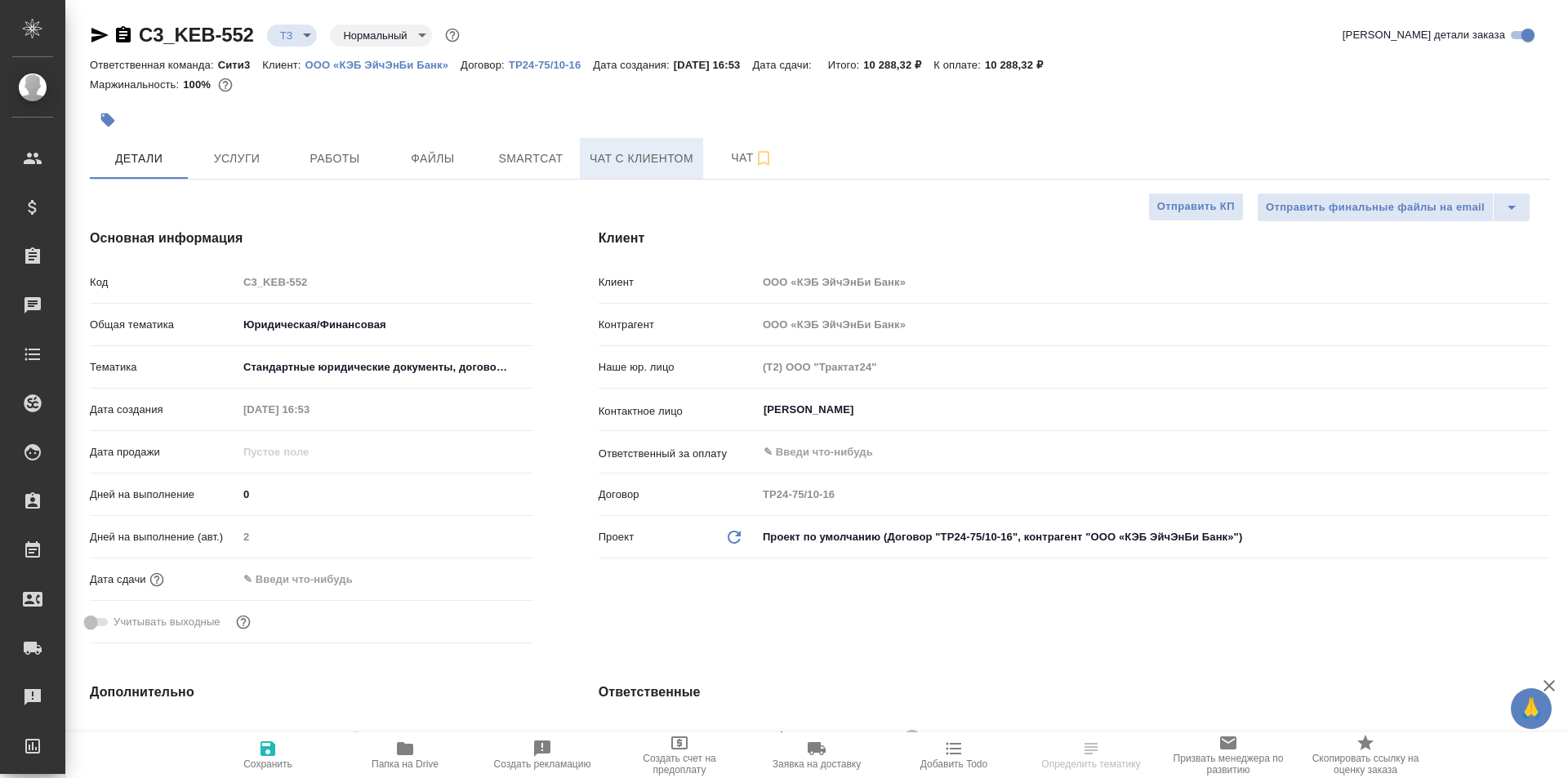
type textarea "x"
click at [699, 160] on button "Чат с клиентом" at bounding box center [642, 159] width 124 height 41
type textarea "x"
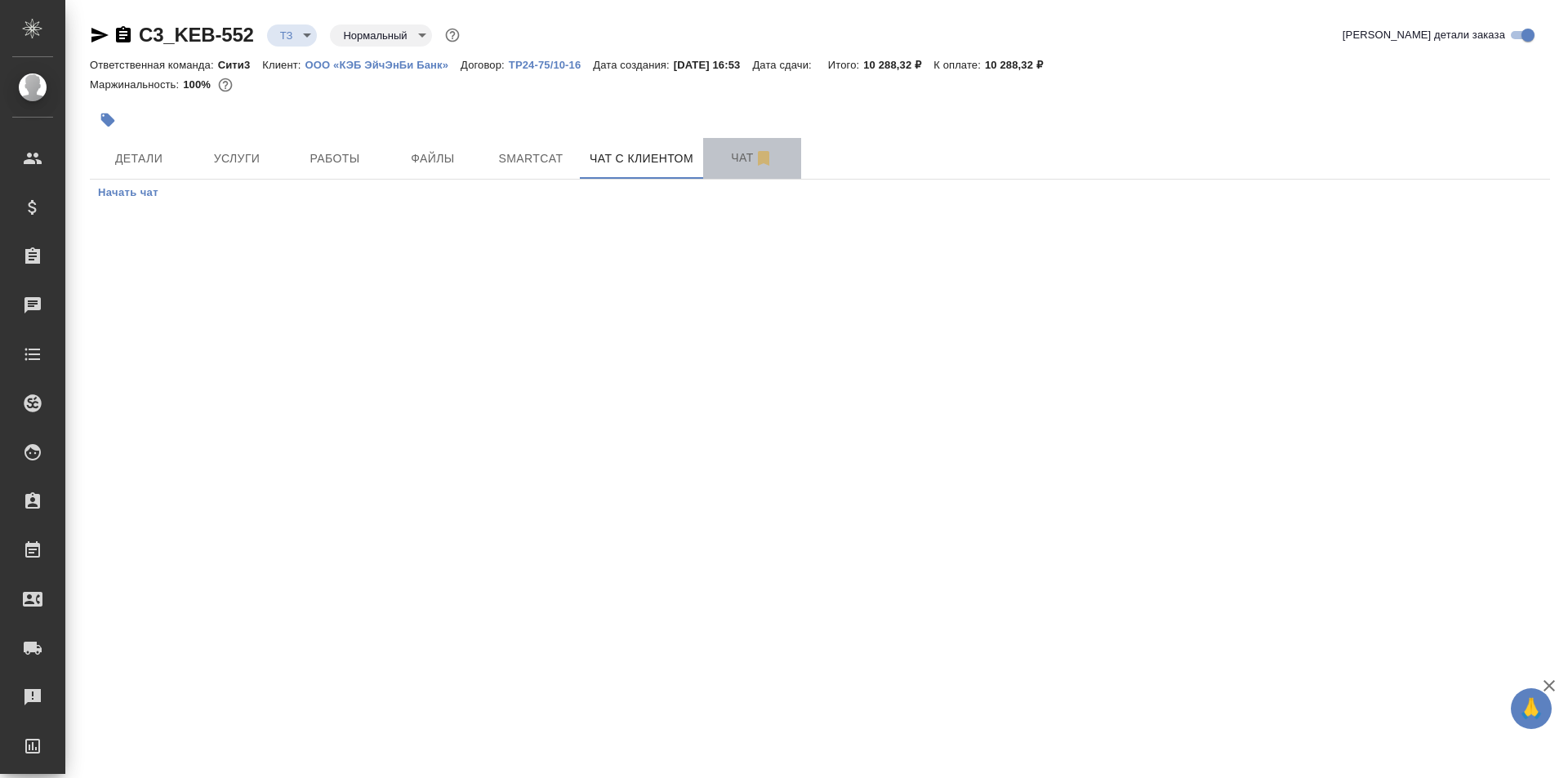
click at [724, 159] on span "Чат" at bounding box center [752, 158] width 78 height 21
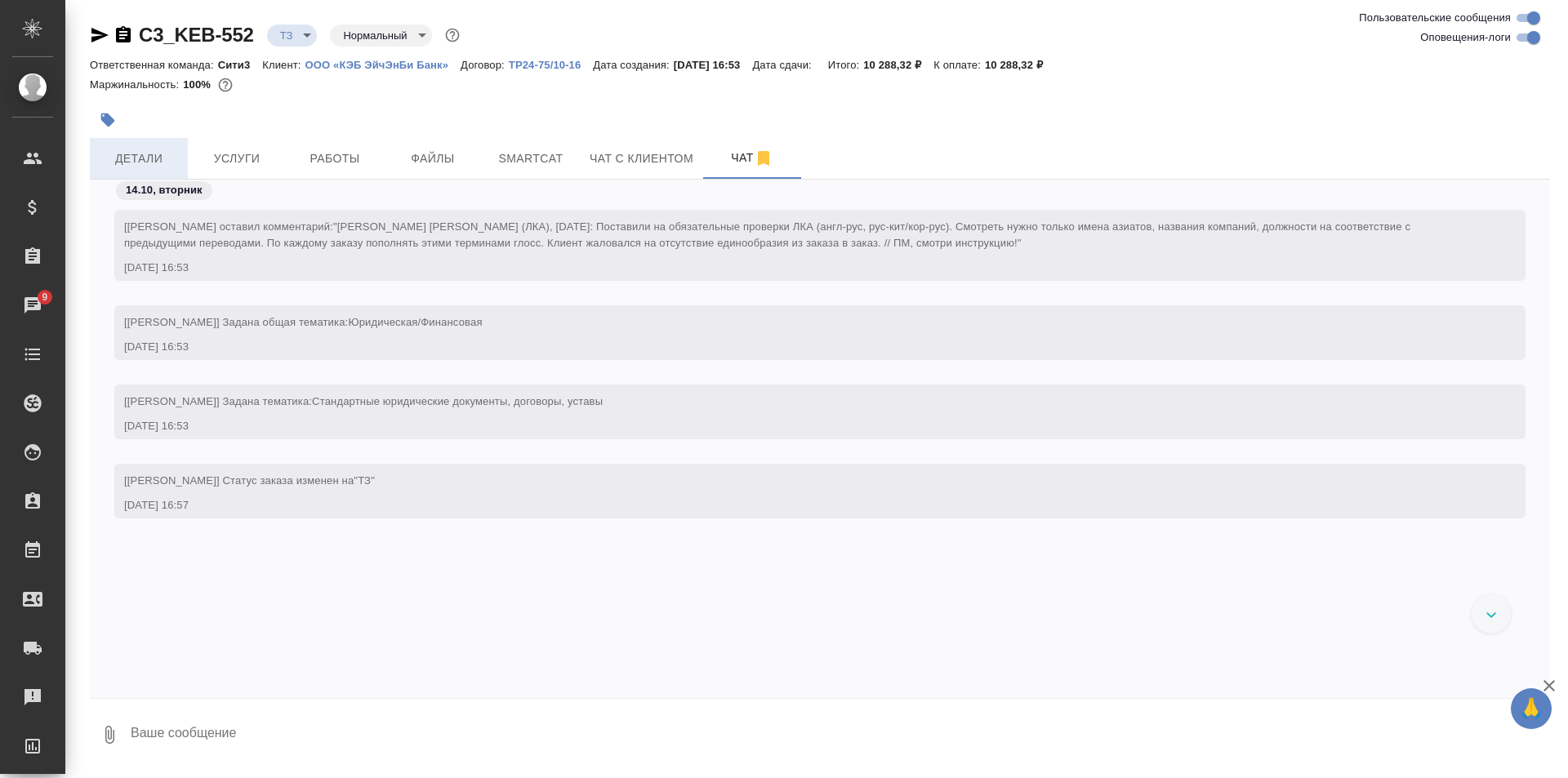
click at [144, 154] on span "Детали" at bounding box center [138, 159] width 78 height 21
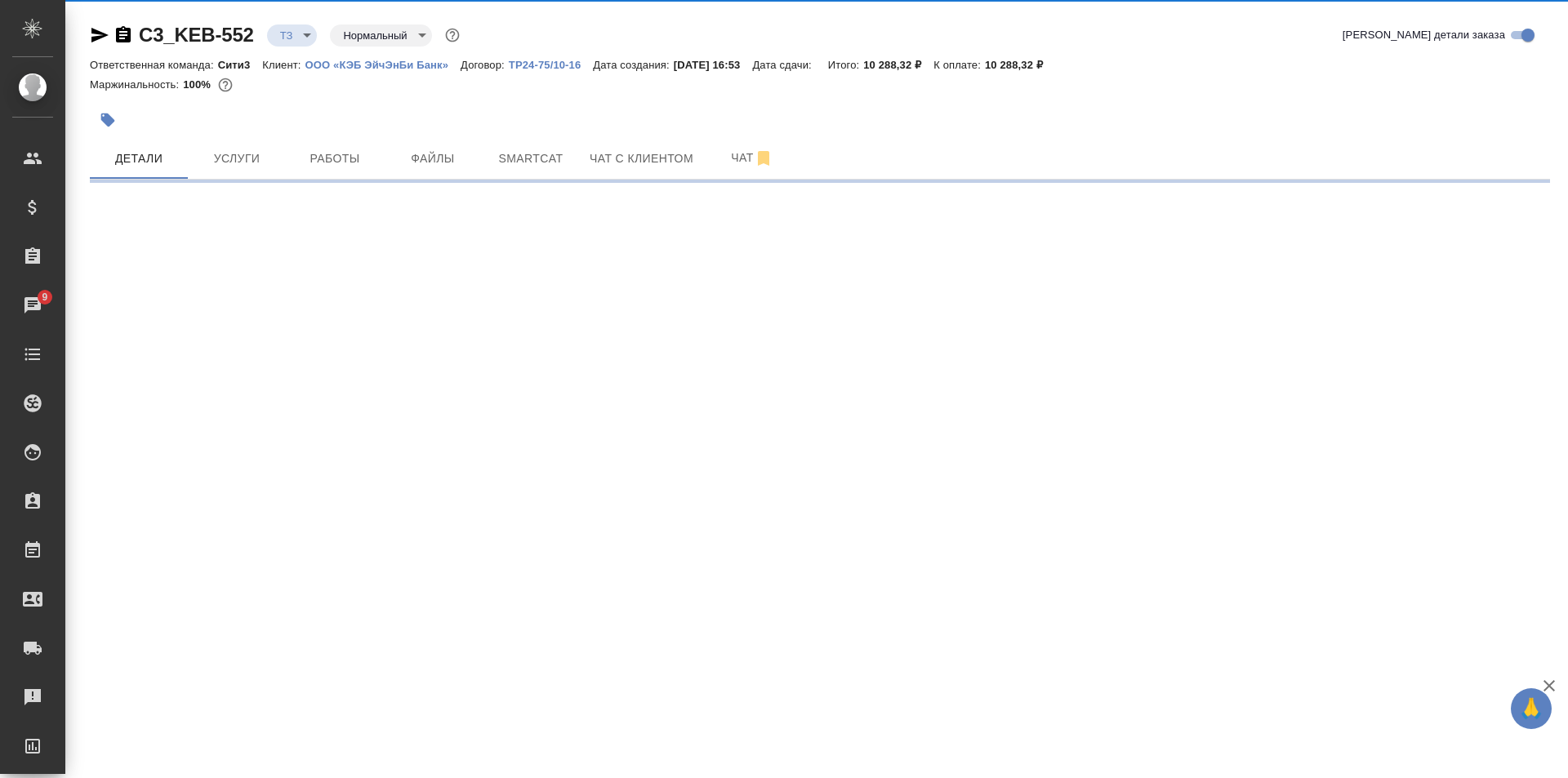
select select "RU"
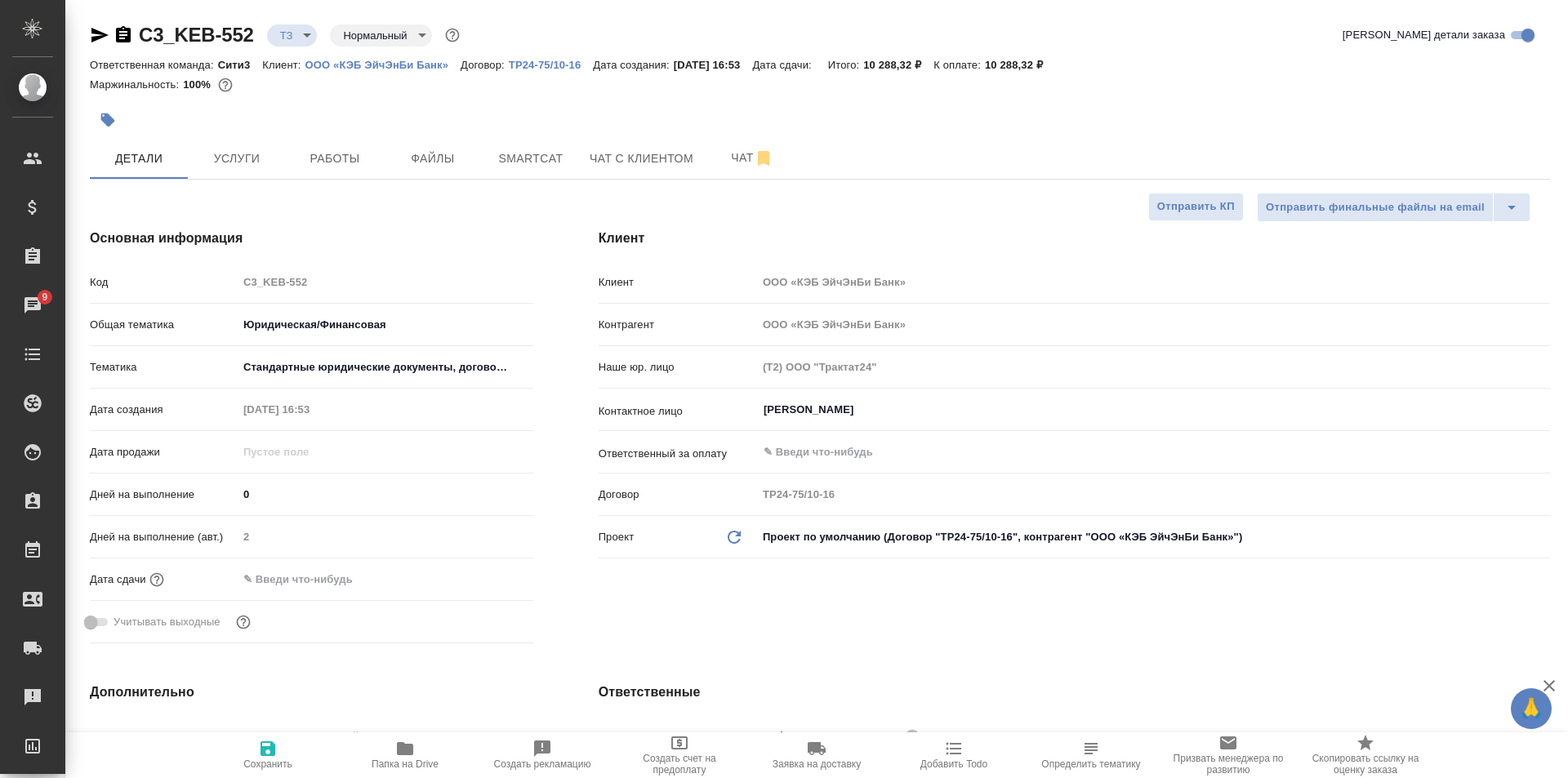
type textarea "x"
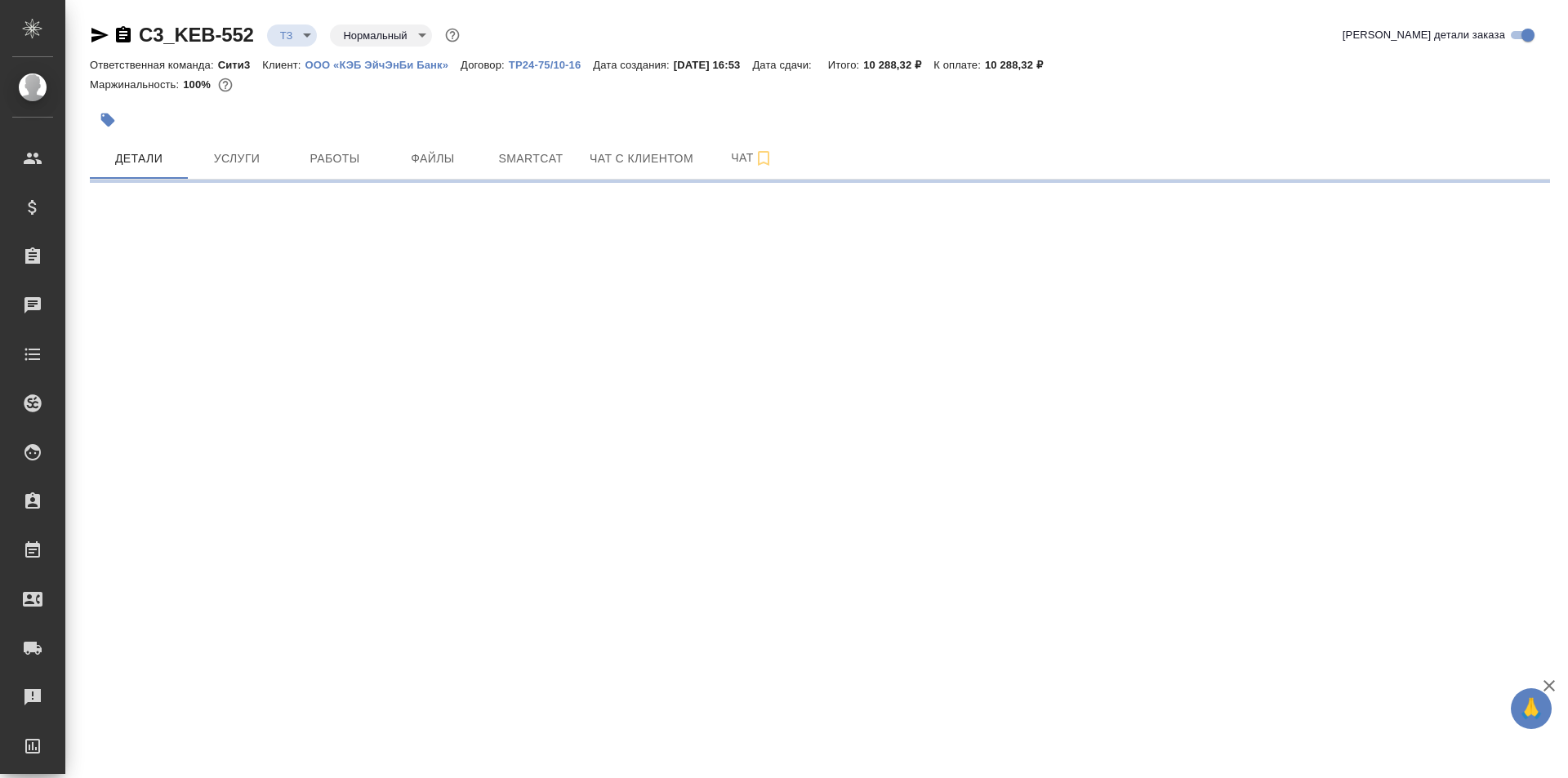
select select "RU"
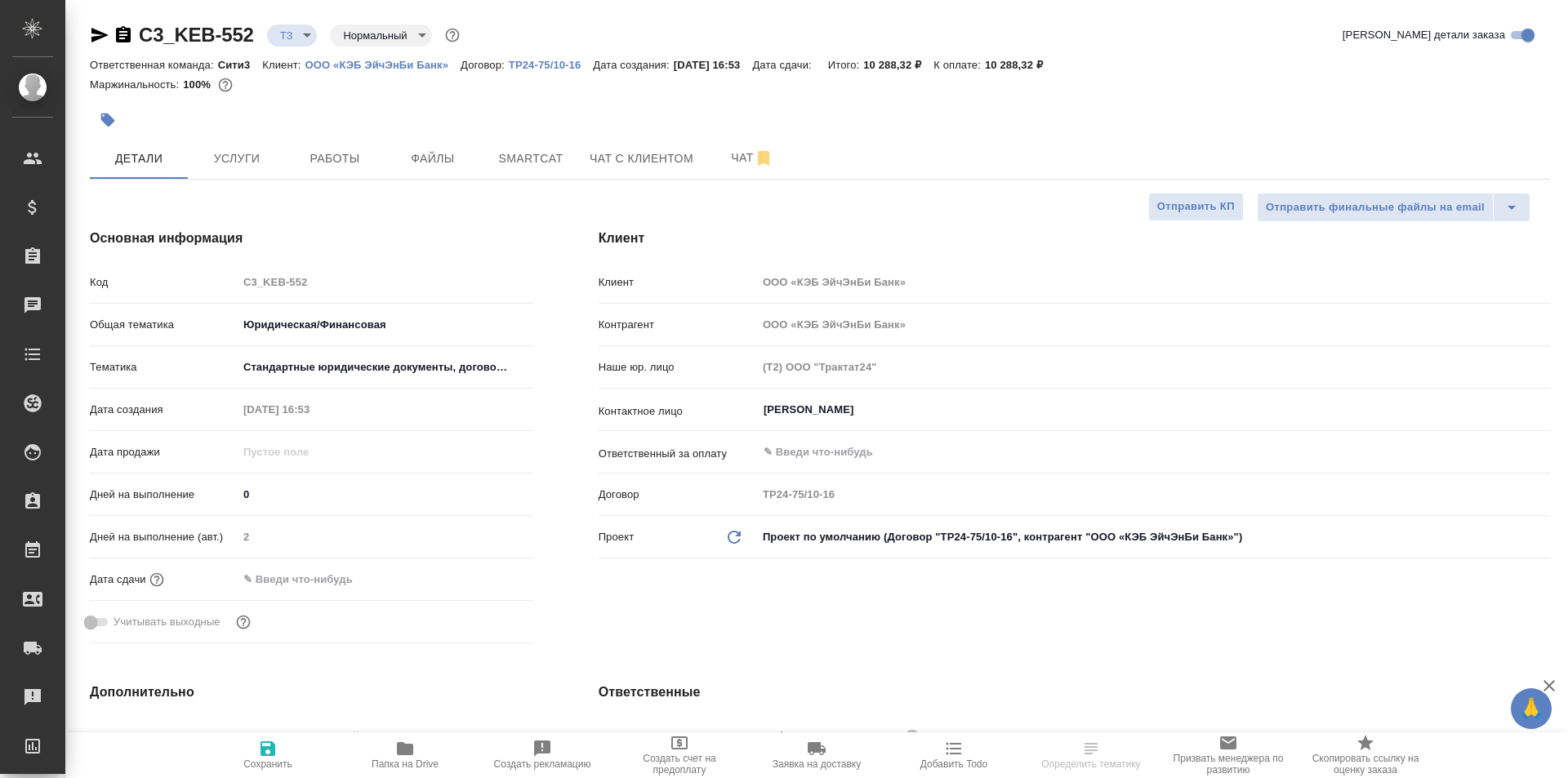
type textarea "x"
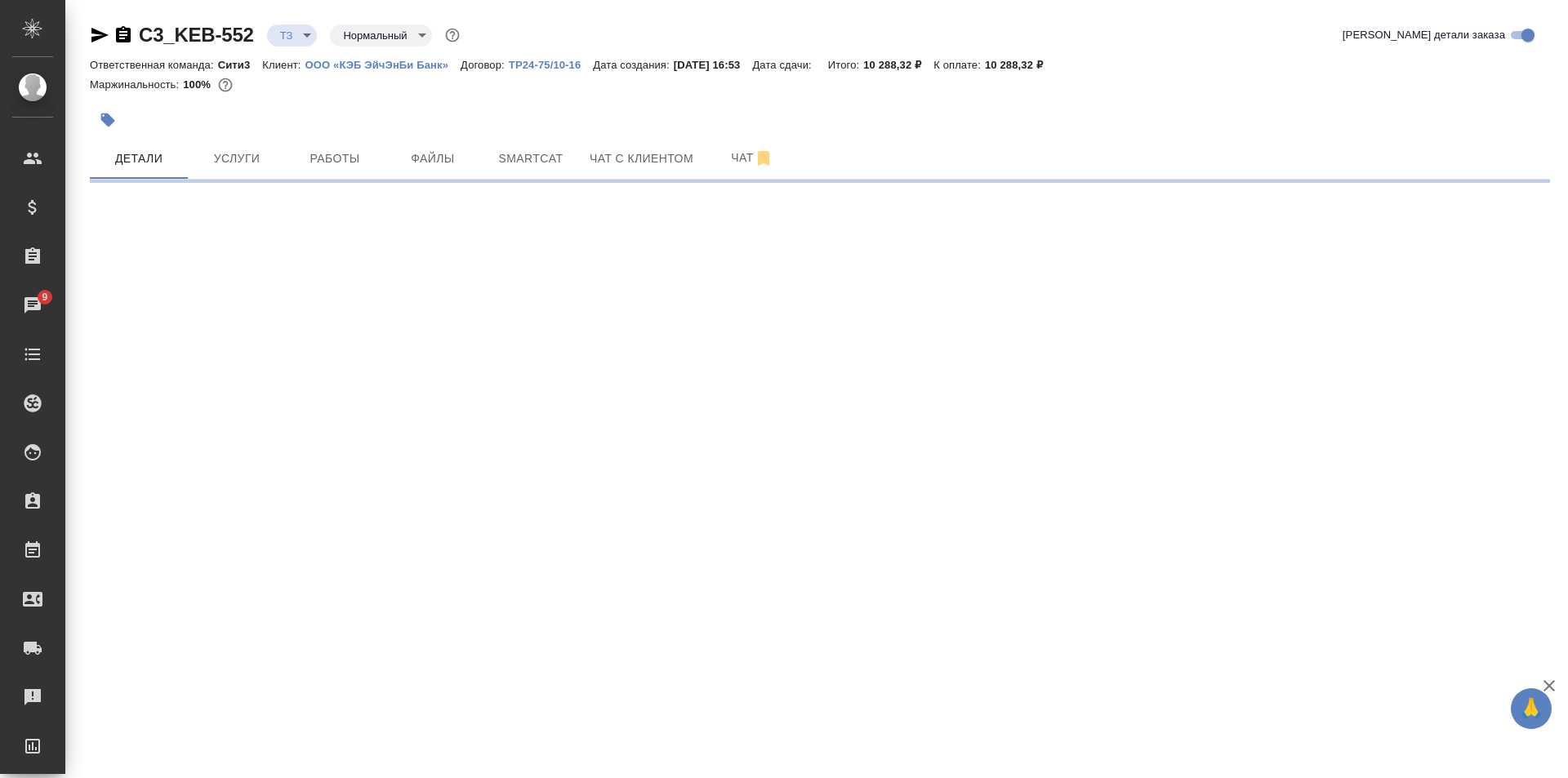
select select "RU"
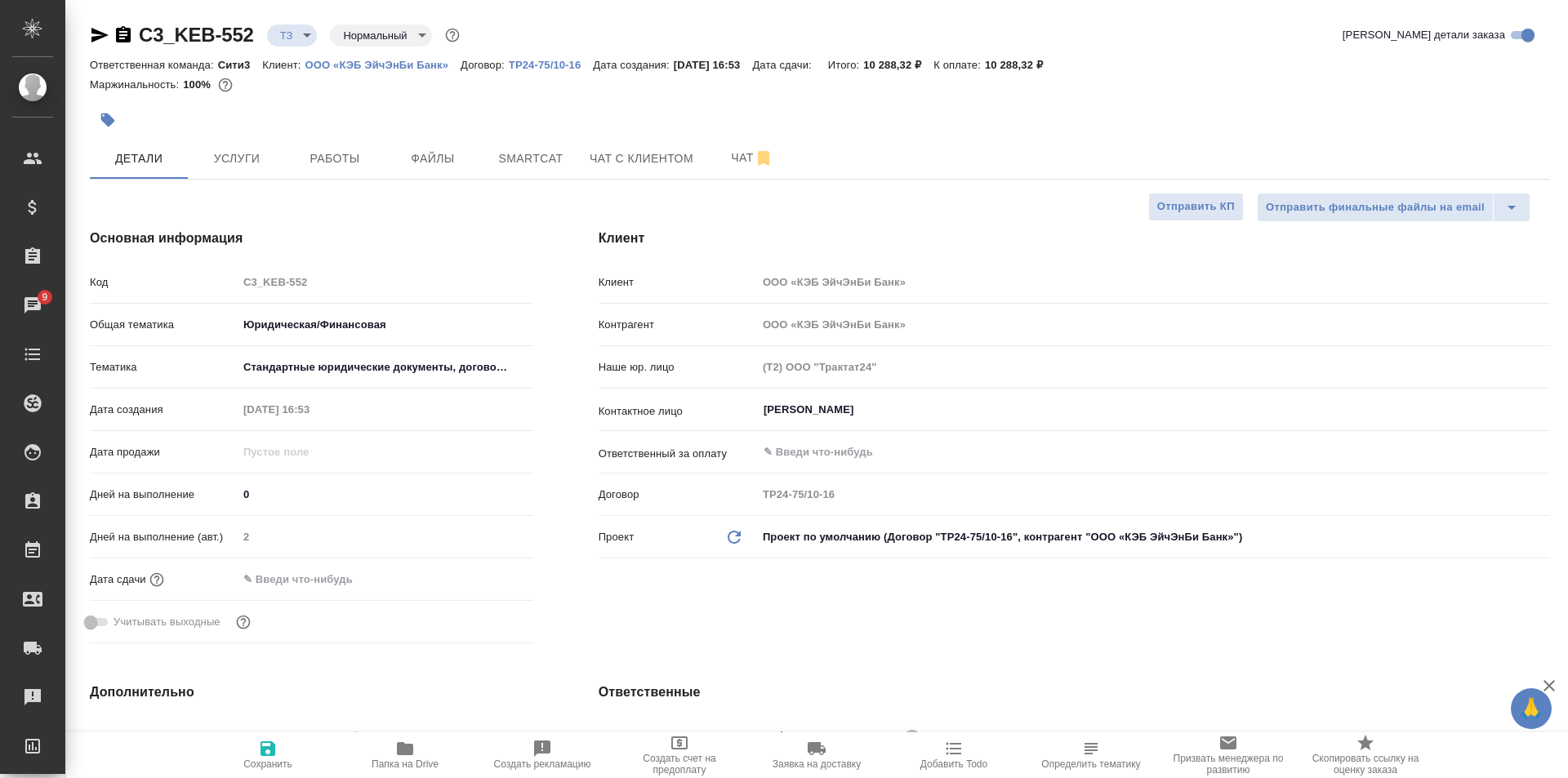
type textarea "x"
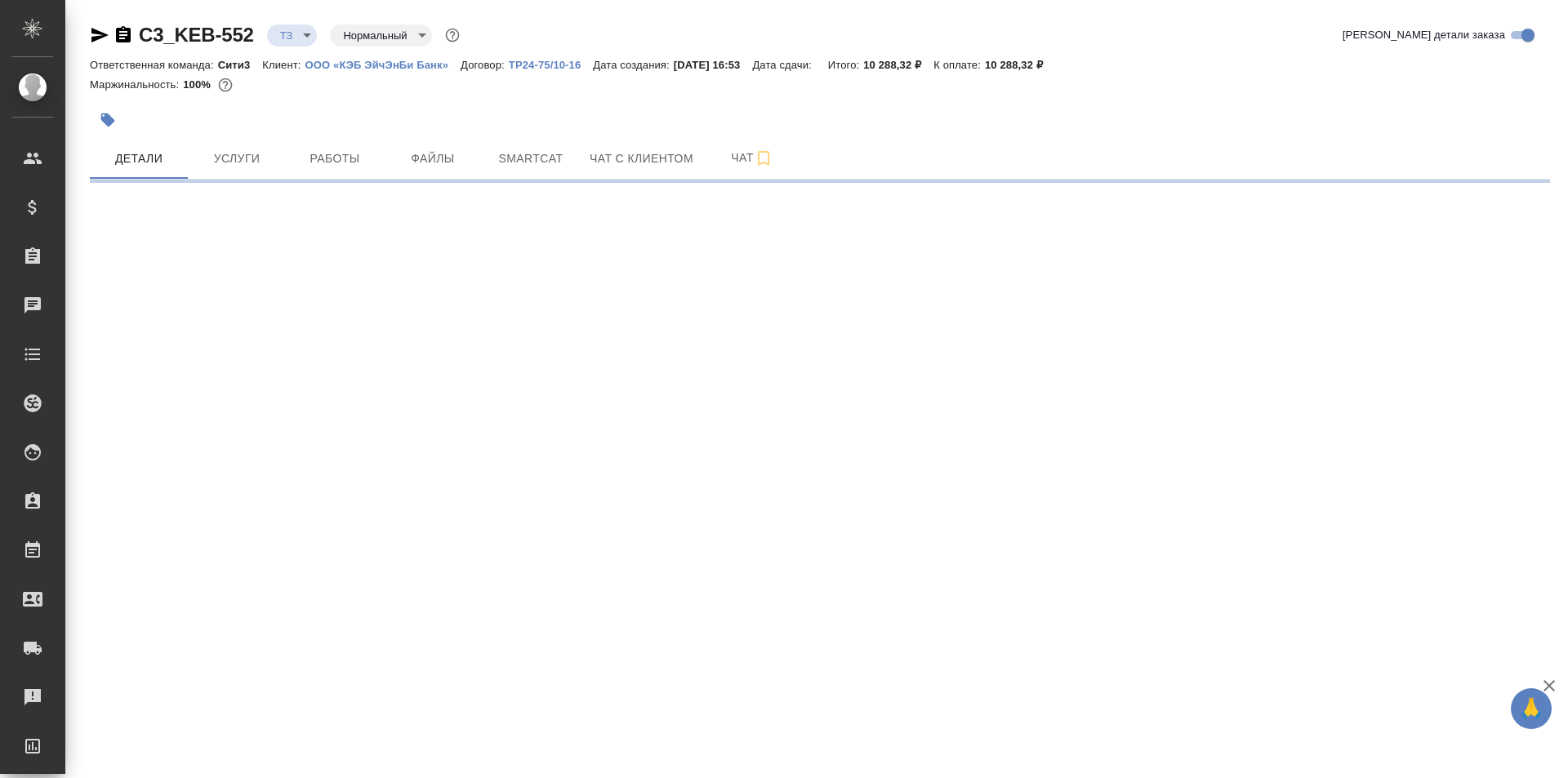
select select "RU"
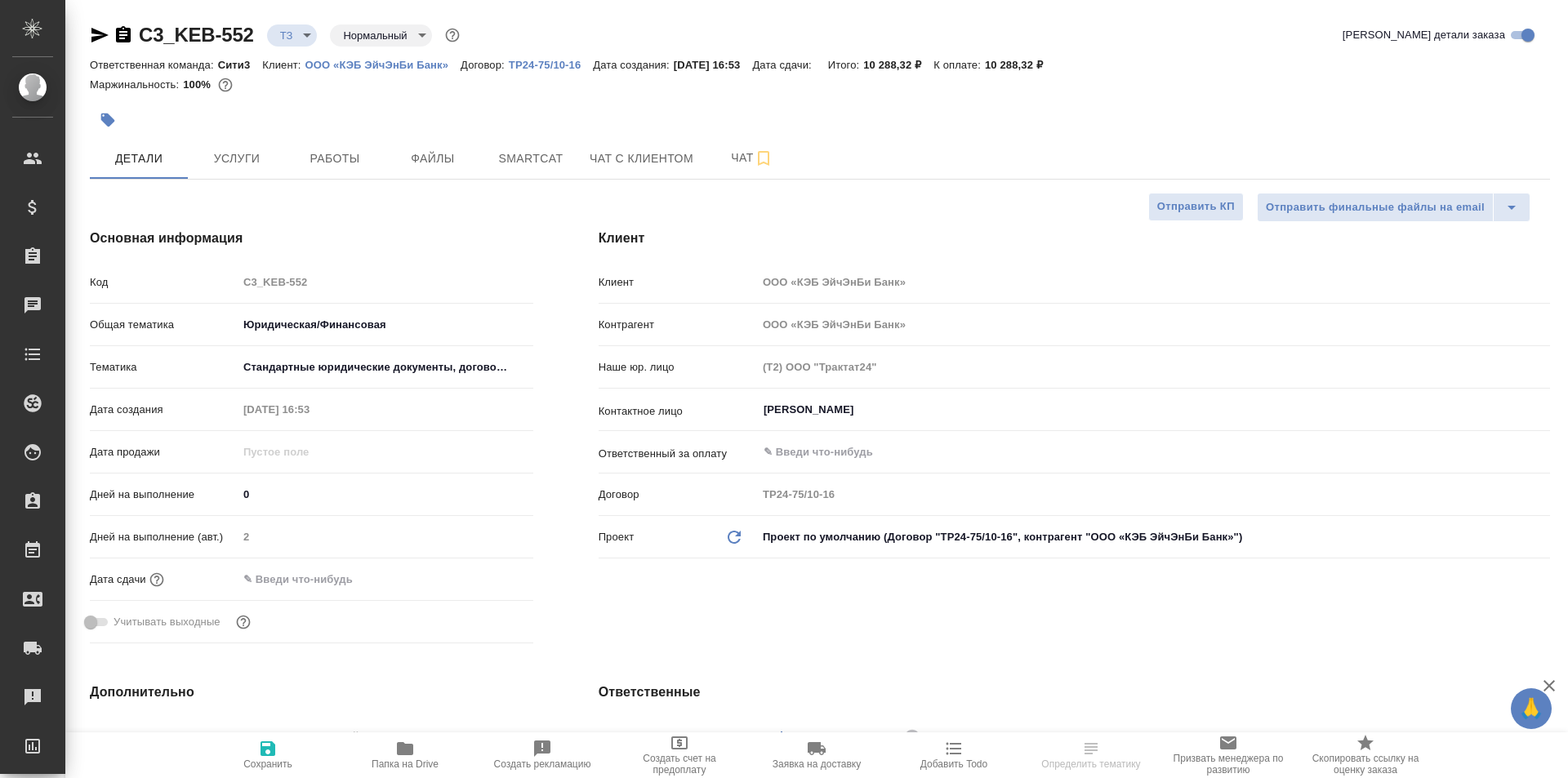
type textarea "x"
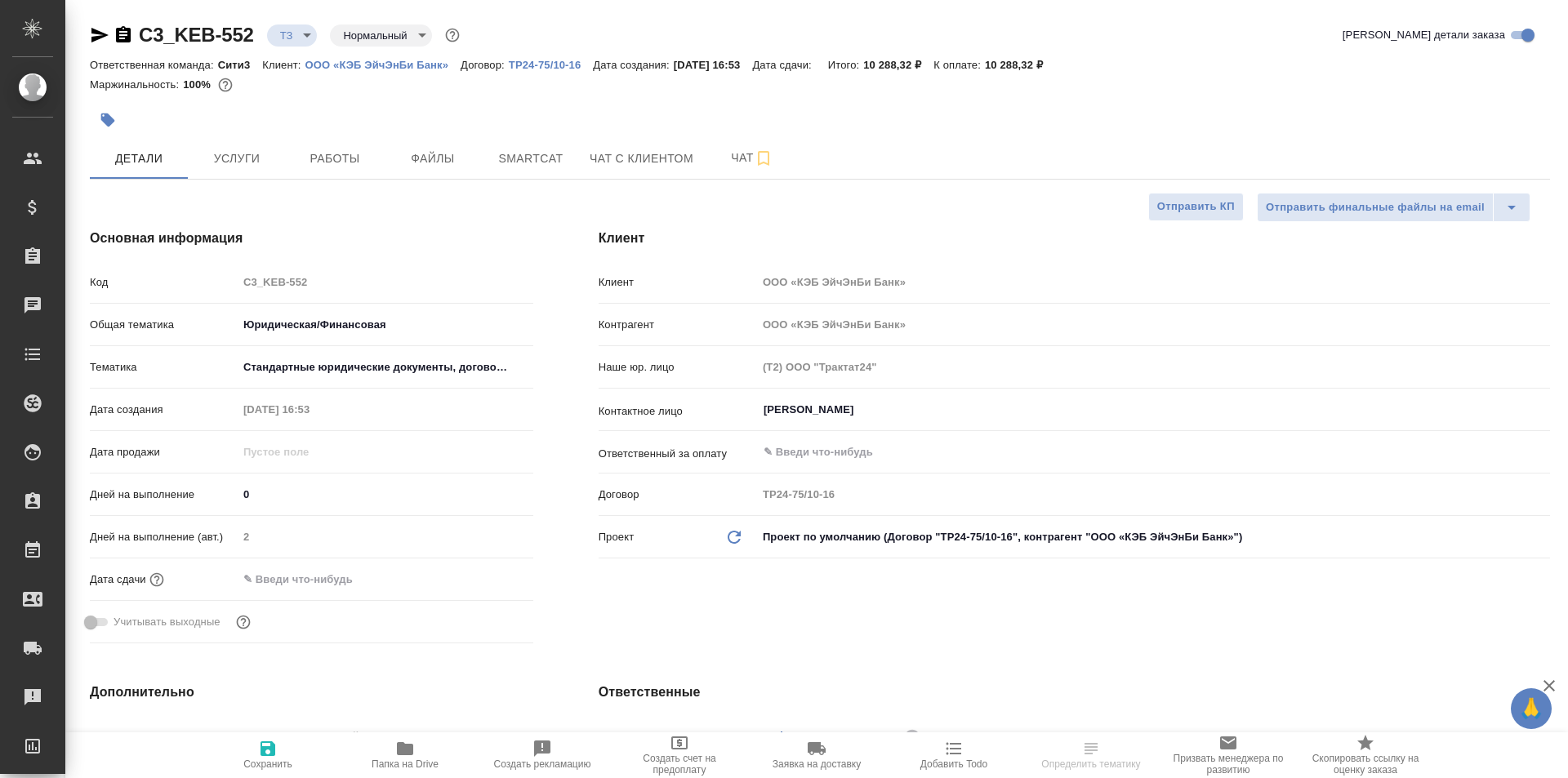
type textarea "x"
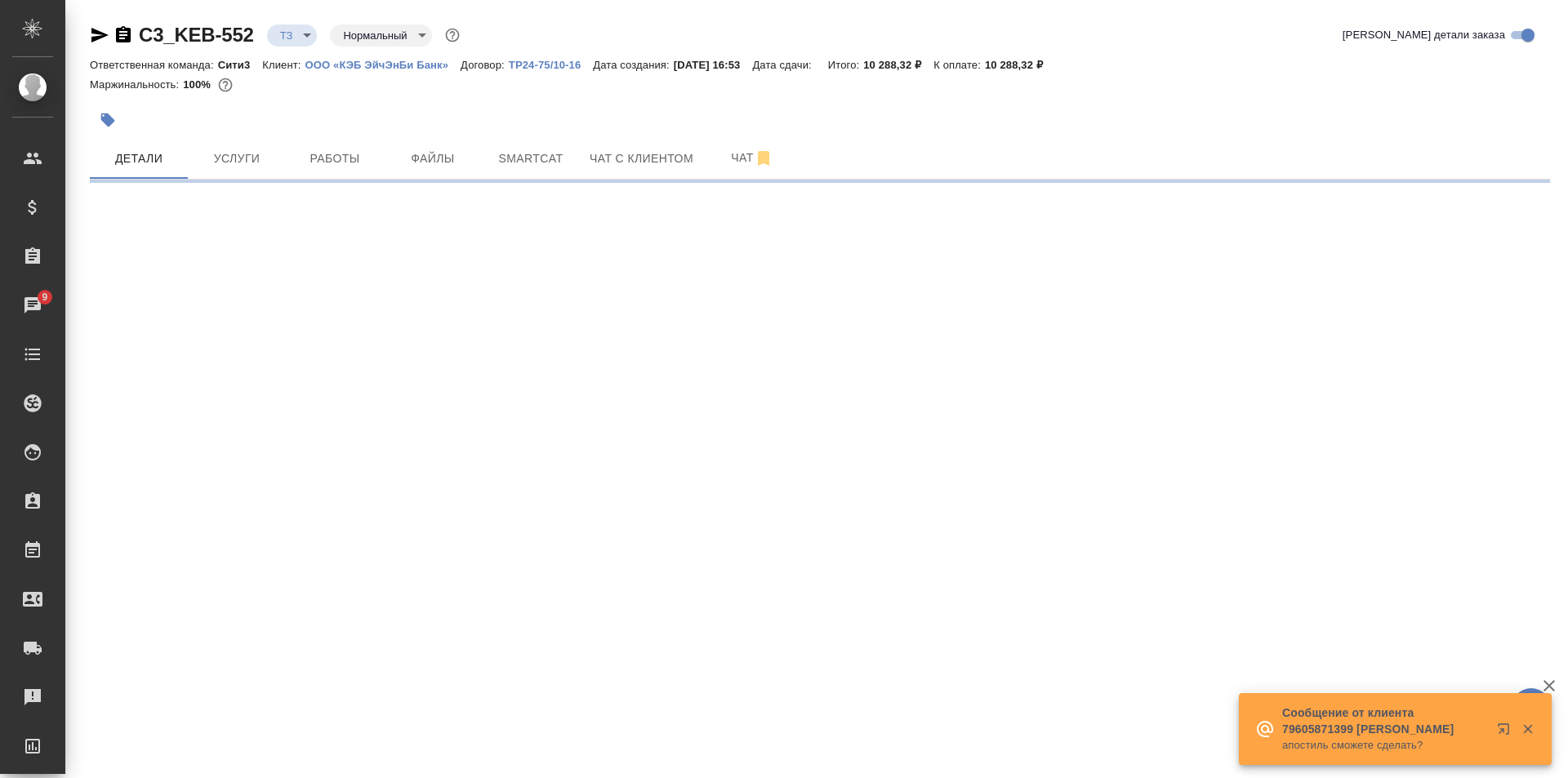
select select "RU"
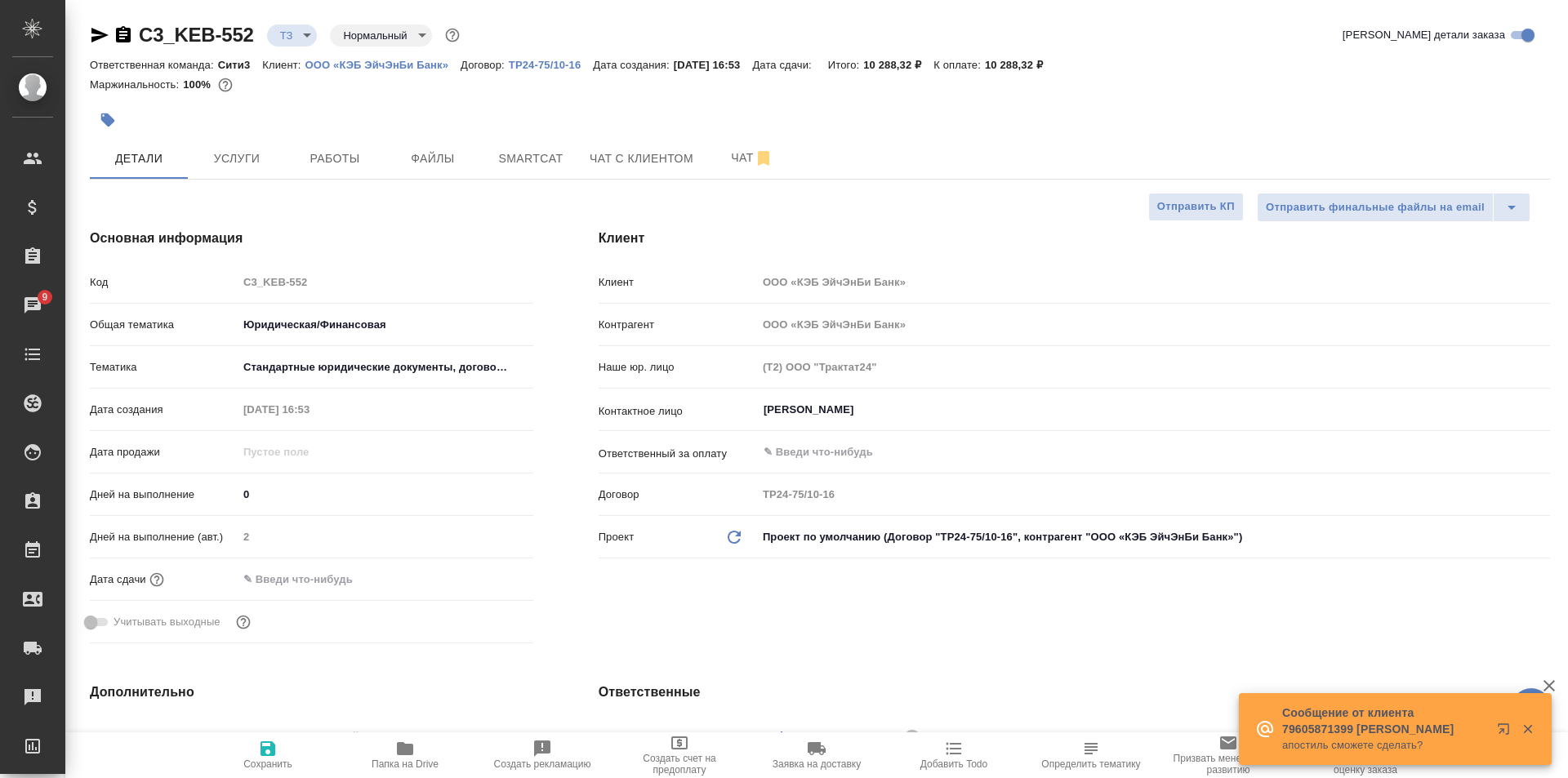
type textarea "x"
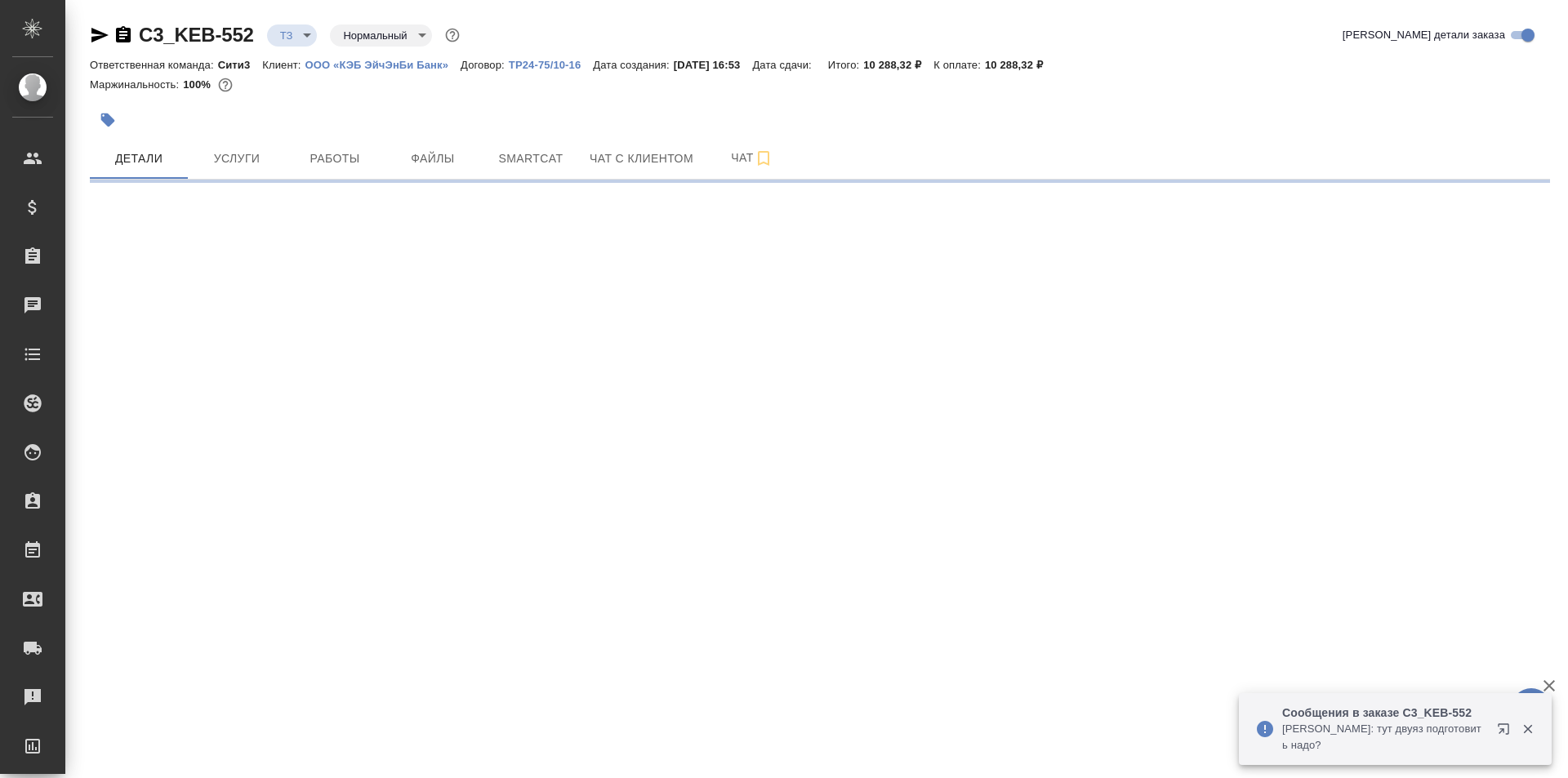
select select "RU"
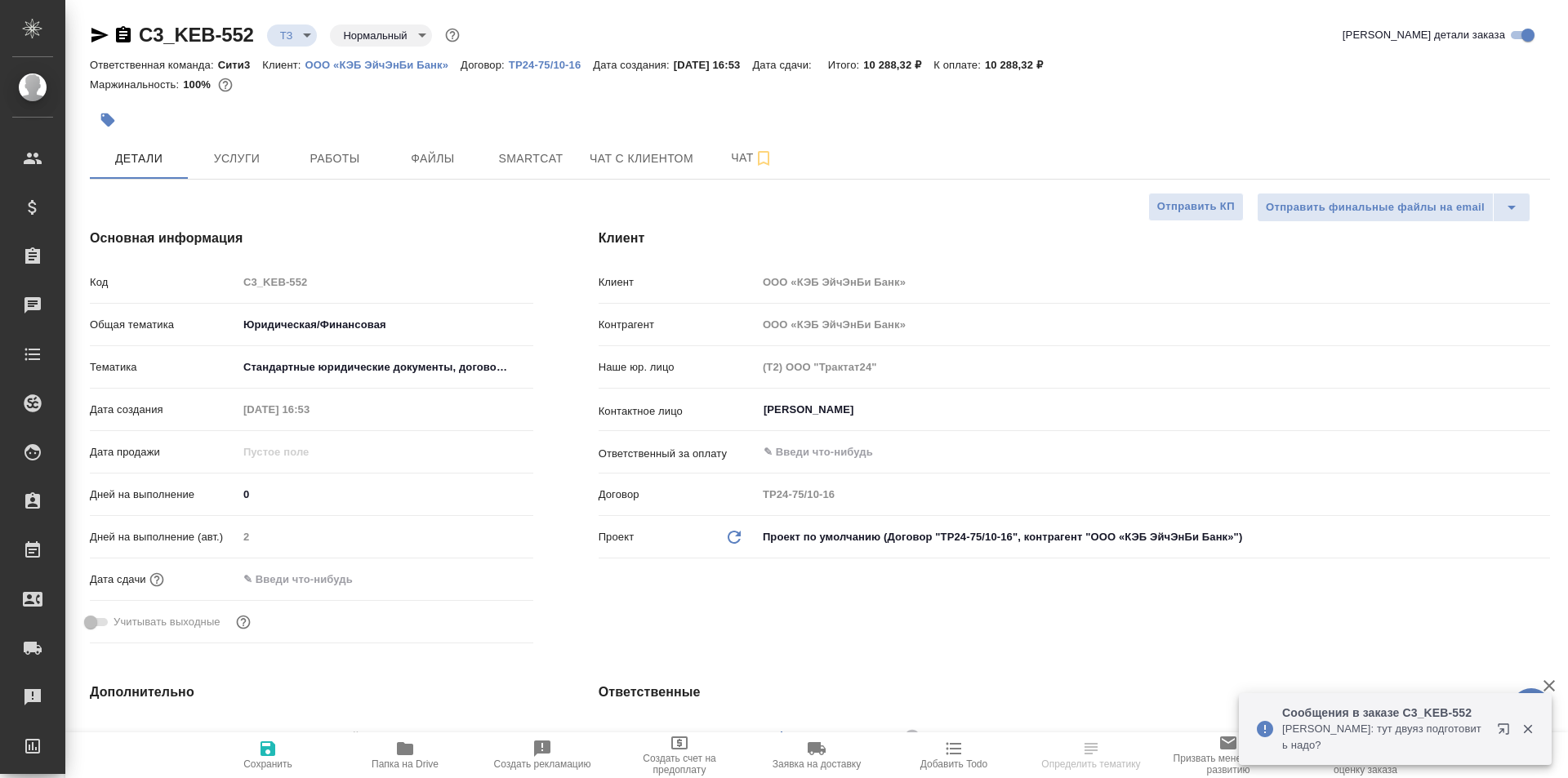
type textarea "x"
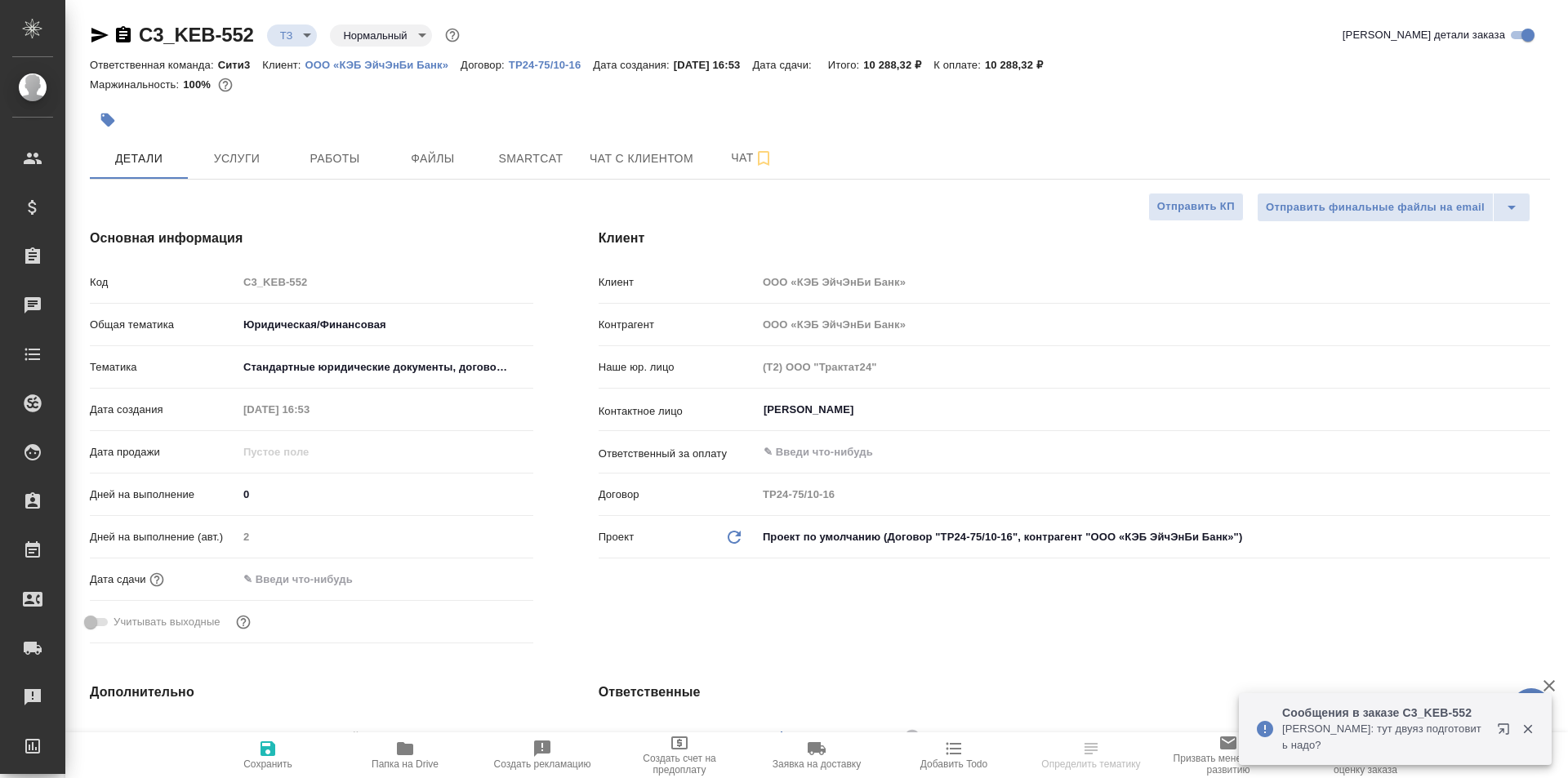
type textarea "x"
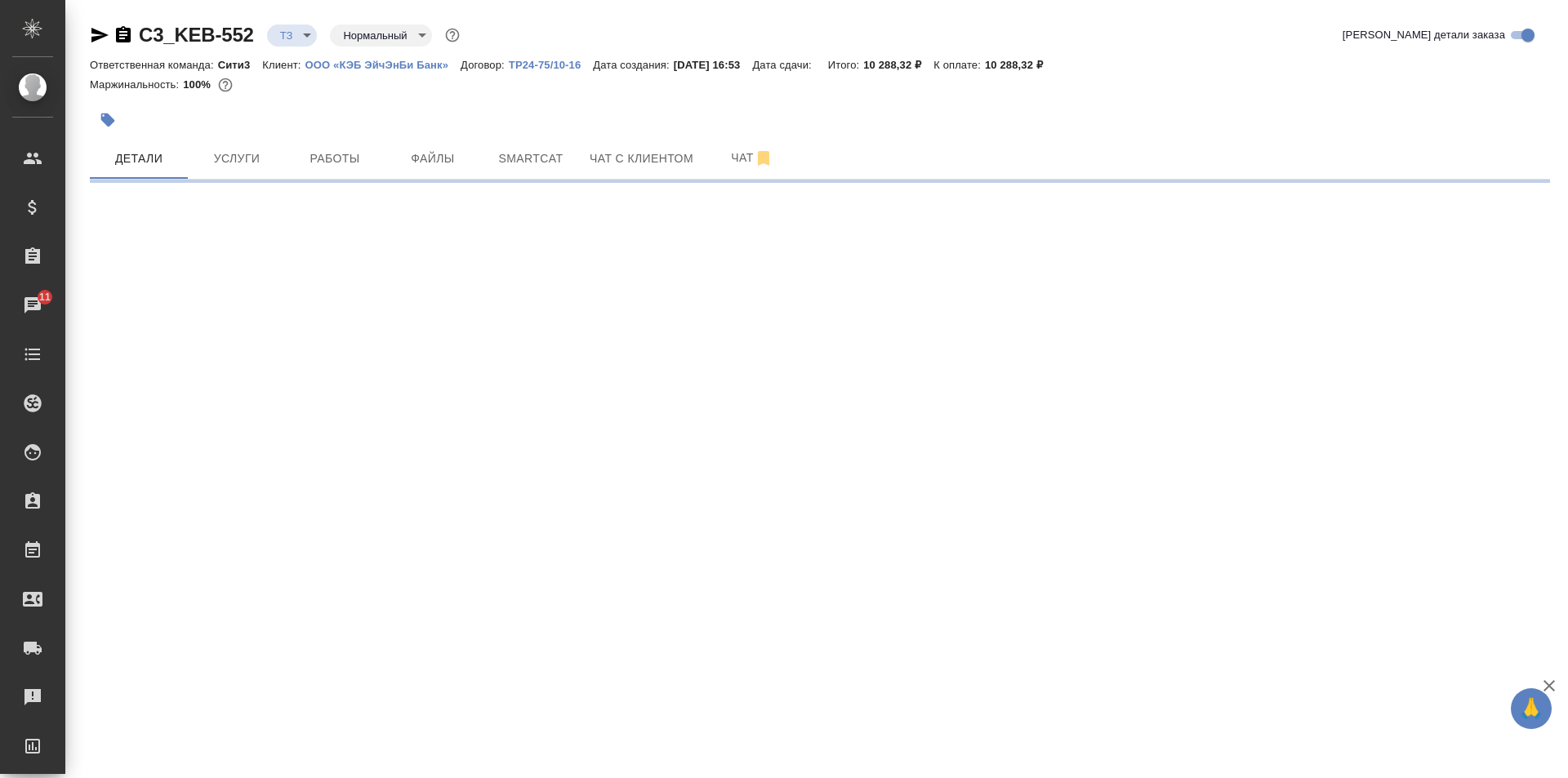
select select "RU"
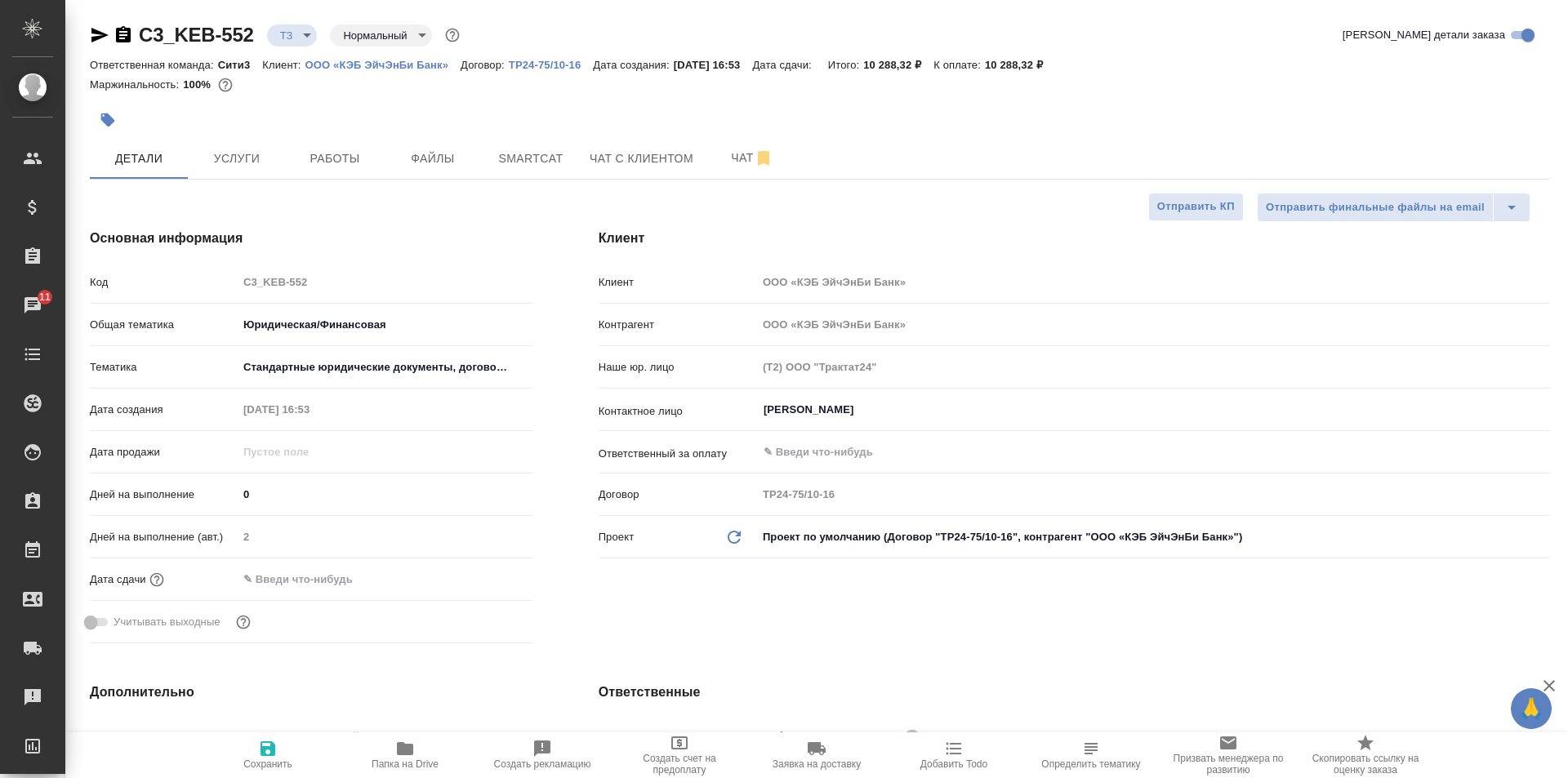
type textarea "x"
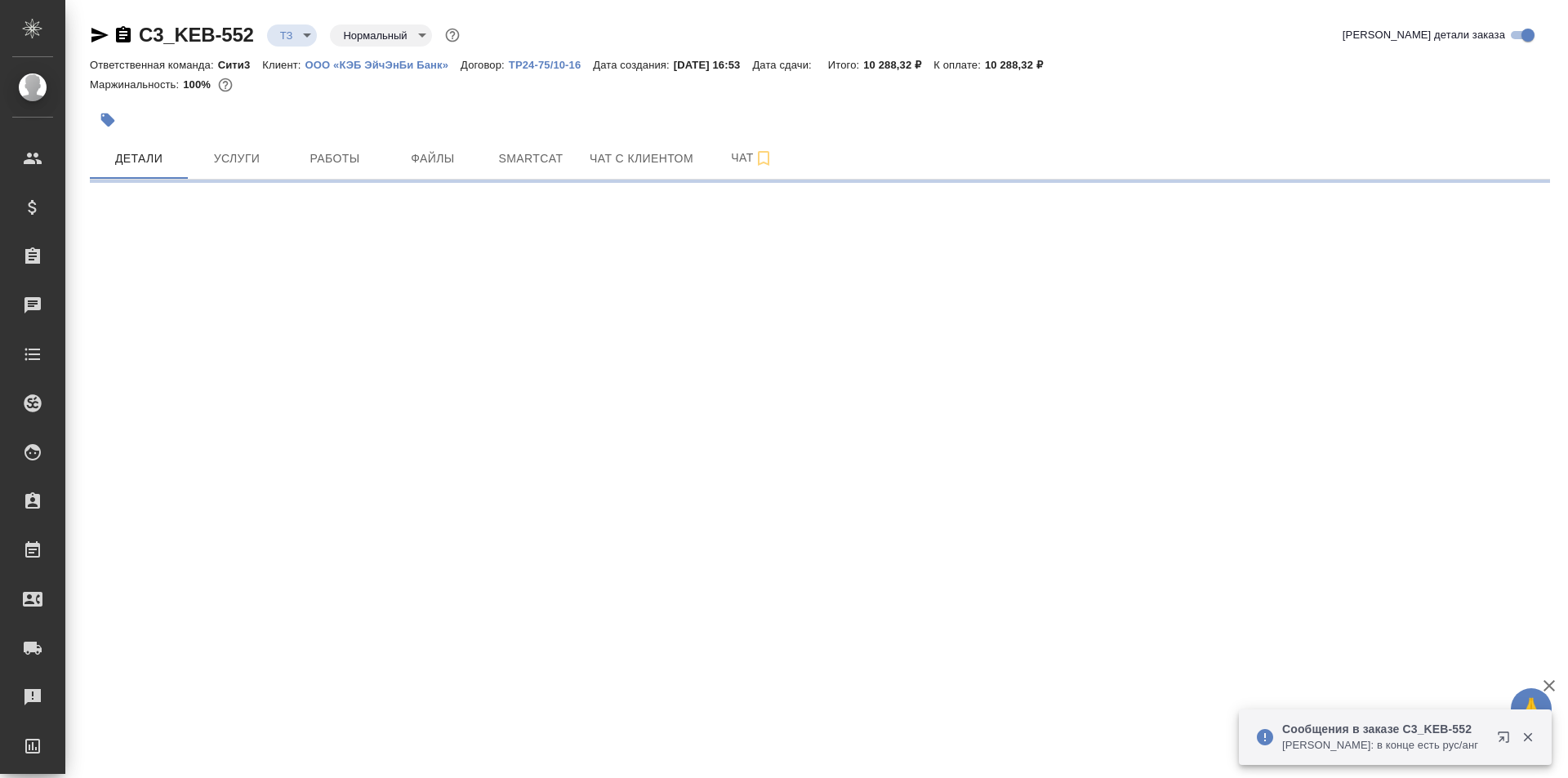
select select "RU"
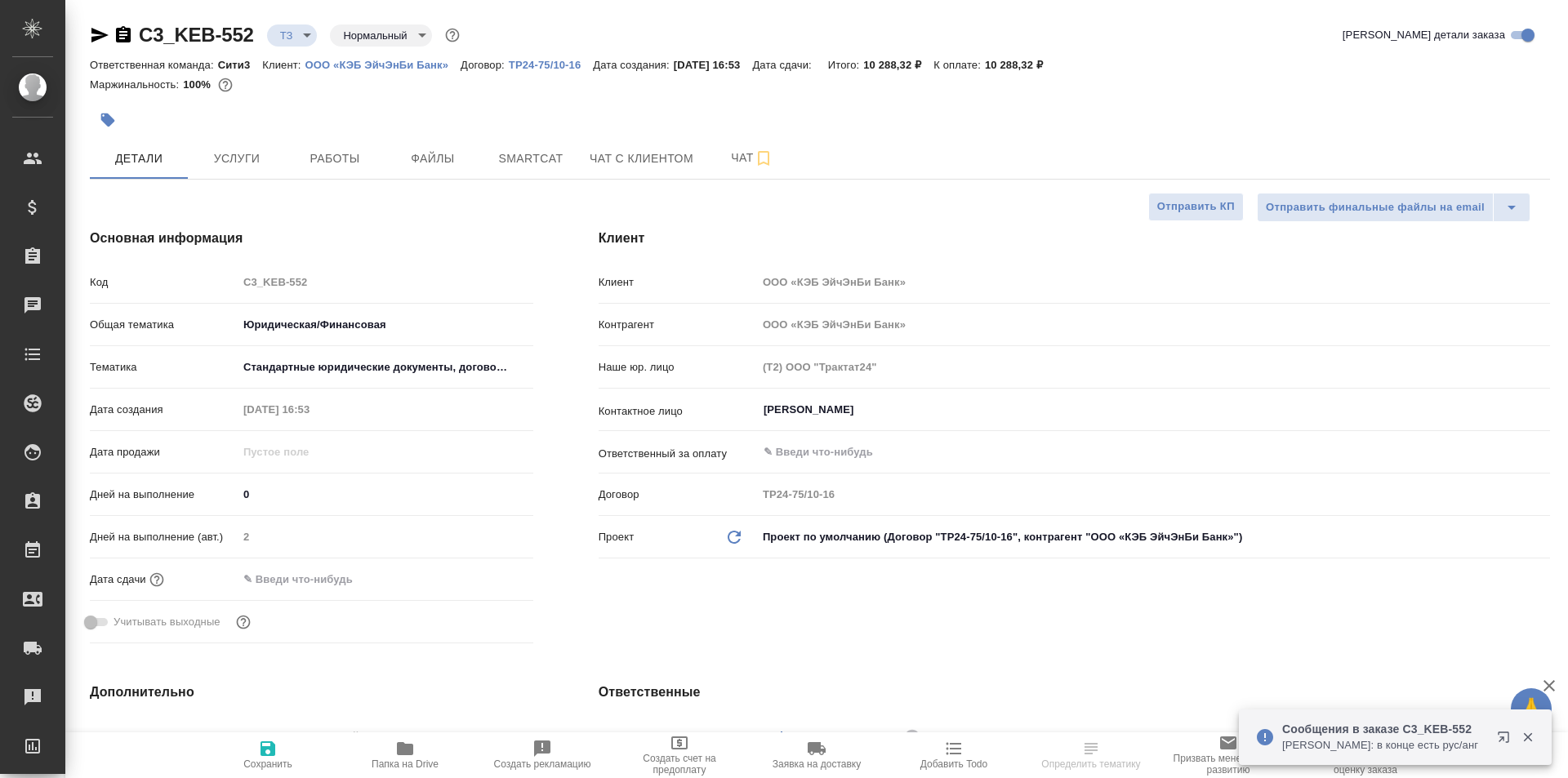
type textarea "x"
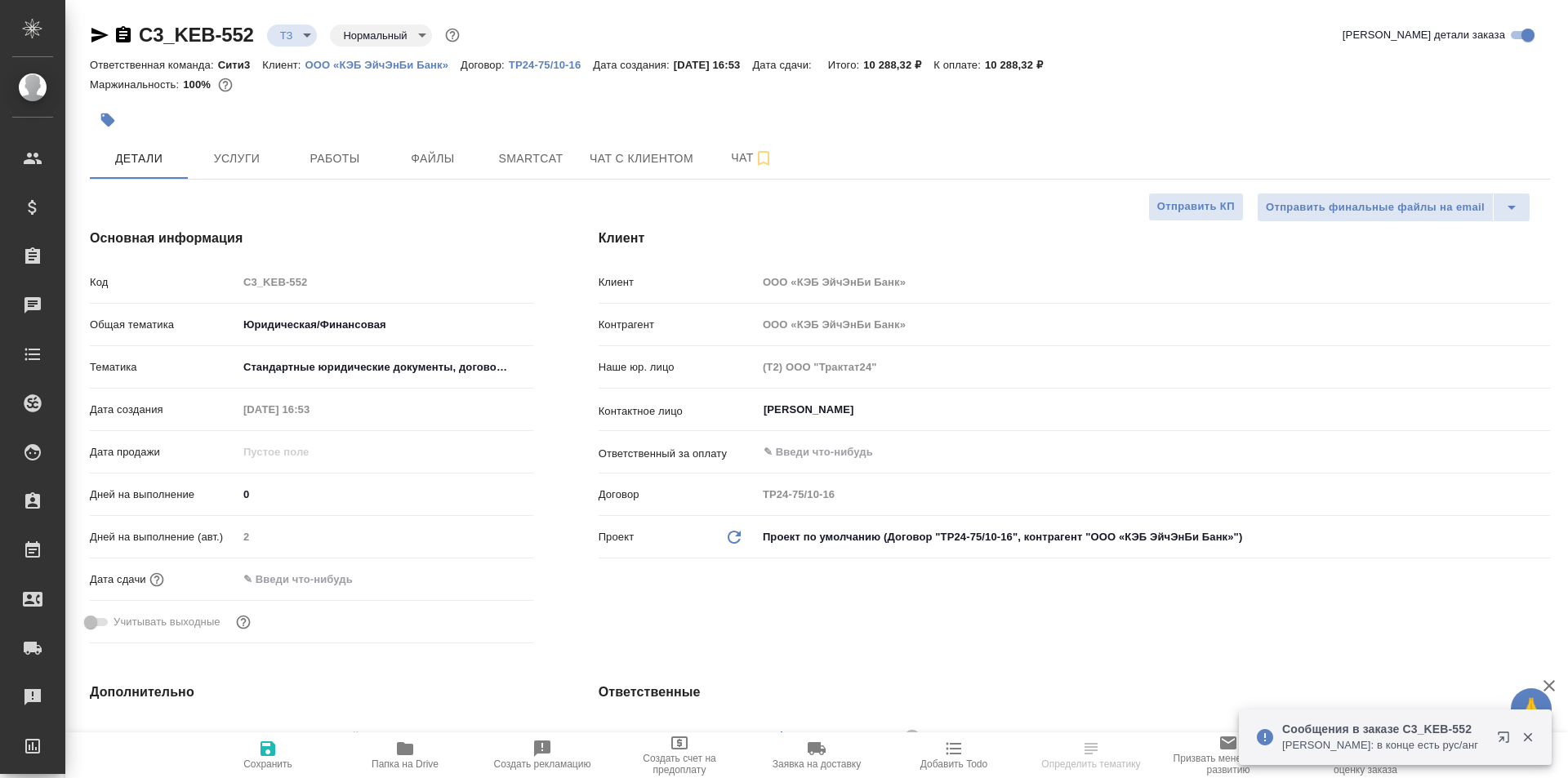
type textarea "x"
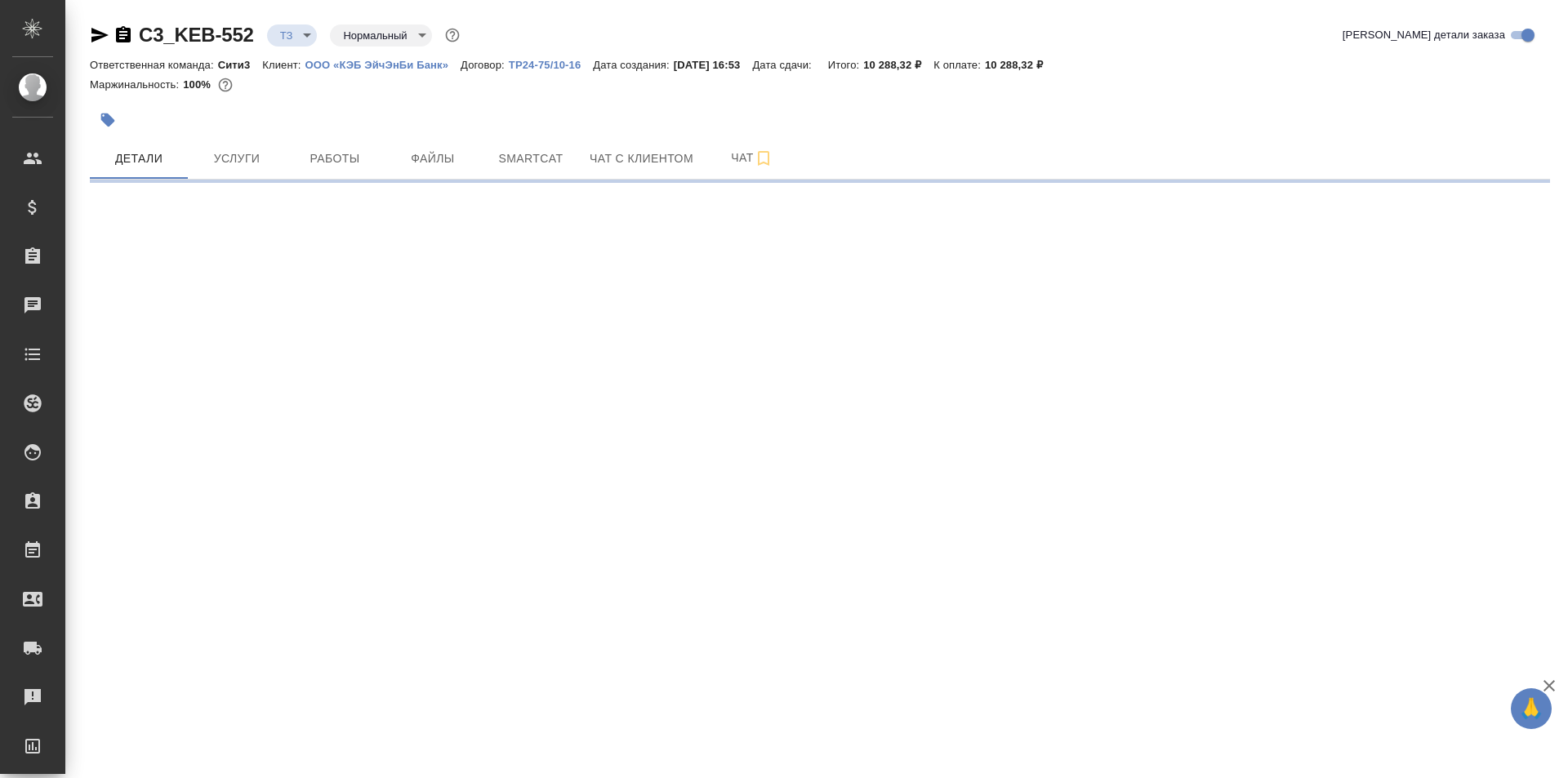
select select "RU"
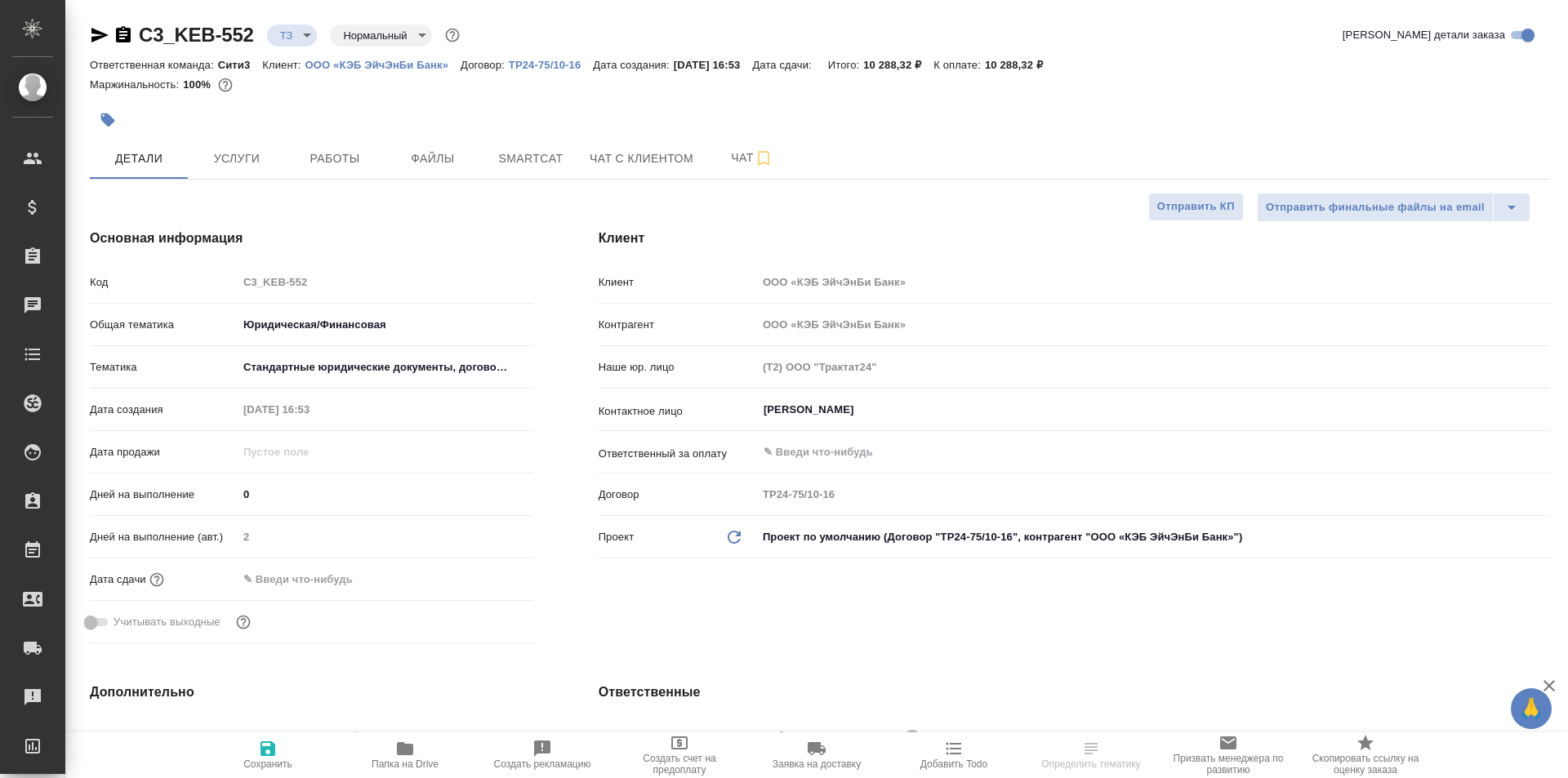
type textarea "x"
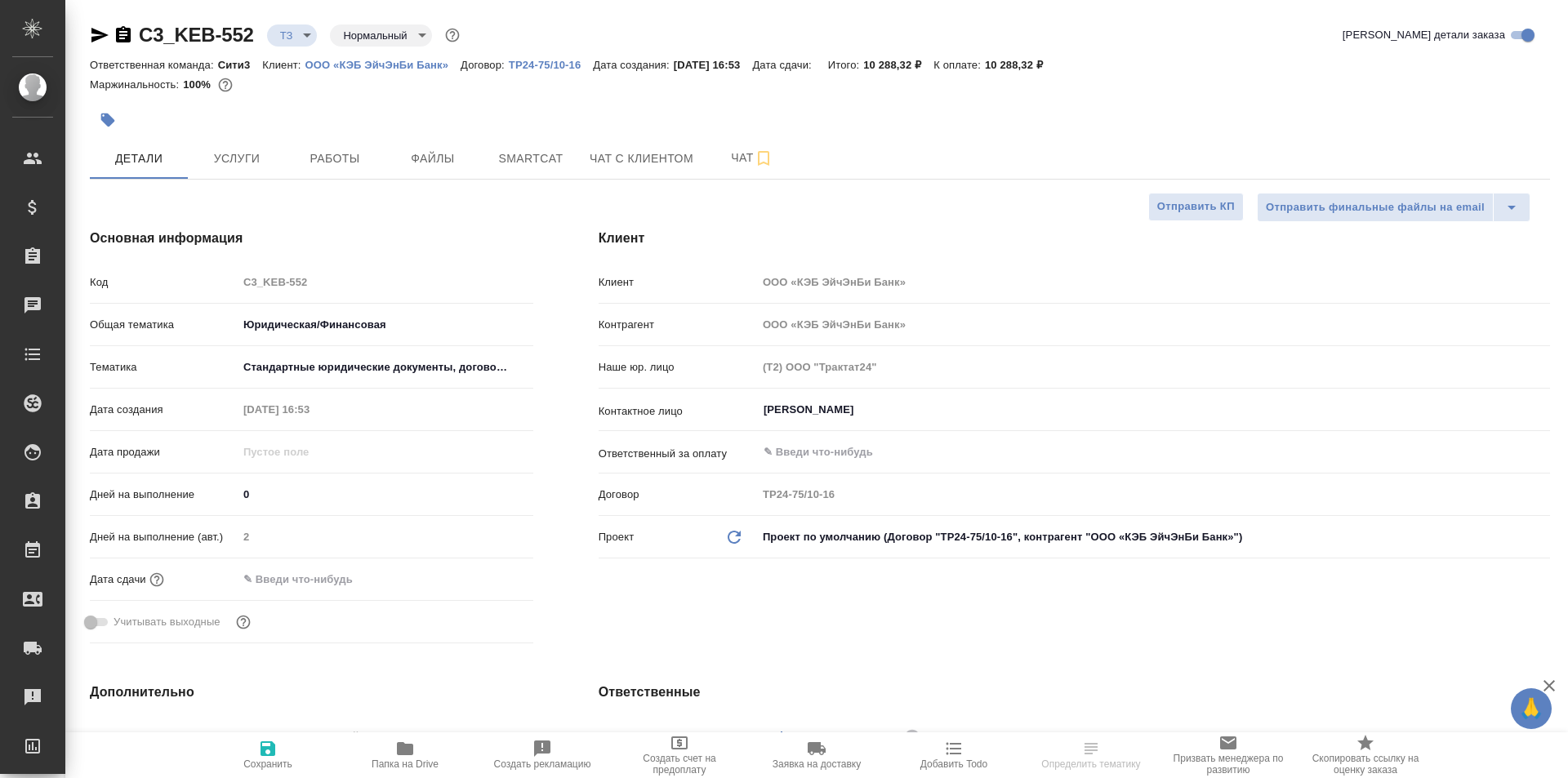
type textarea "x"
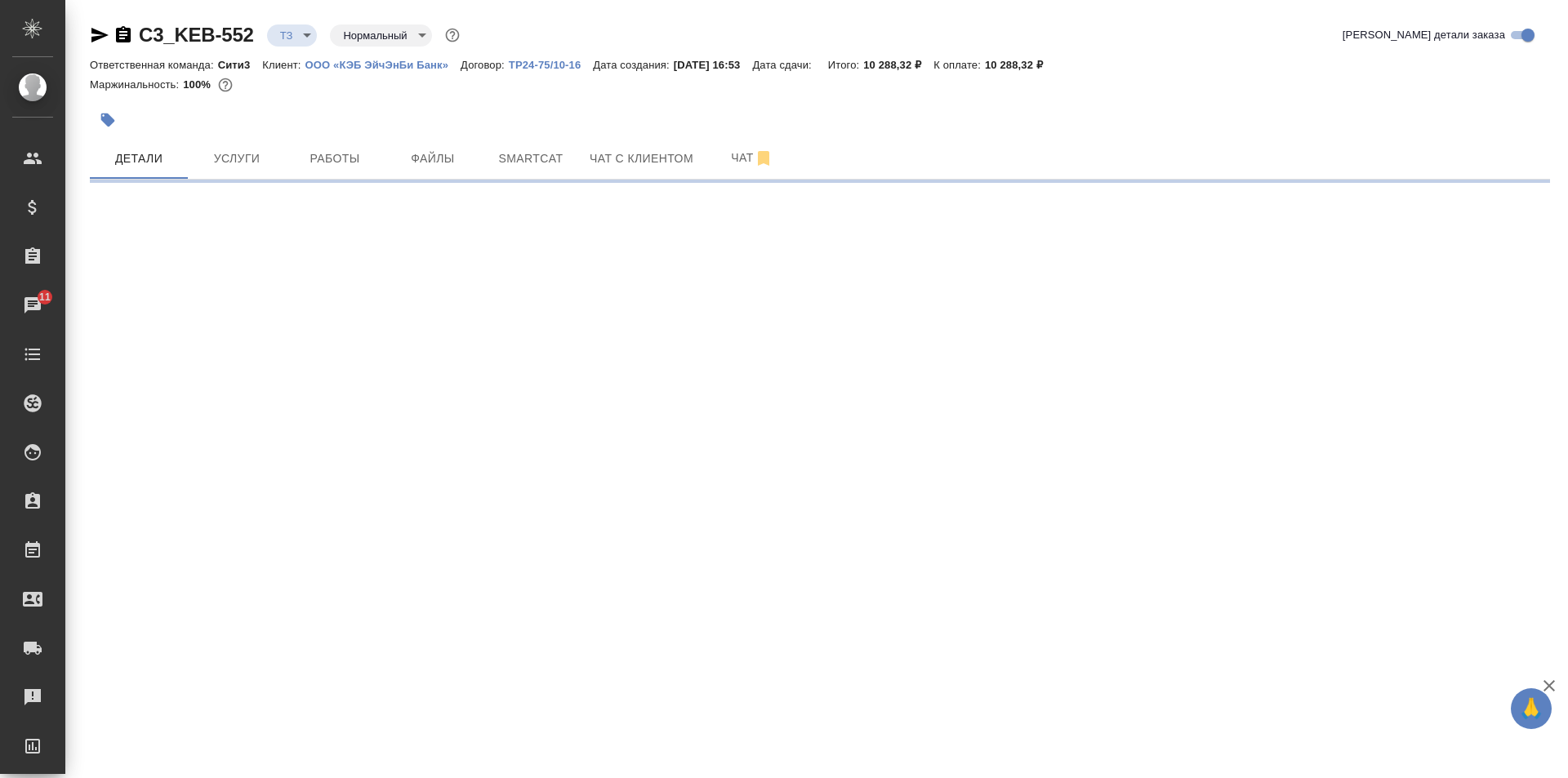
select select "RU"
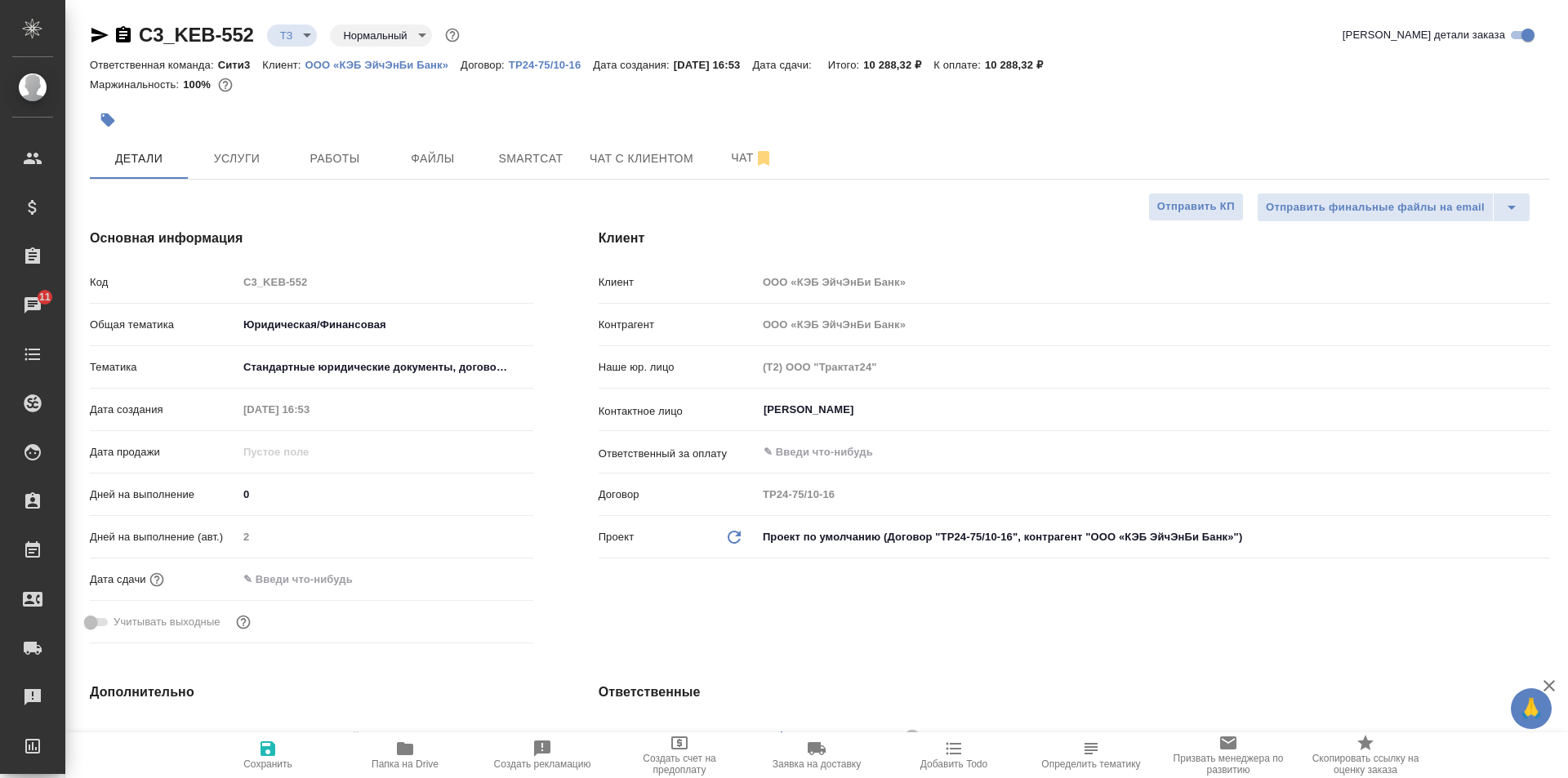
type textarea "x"
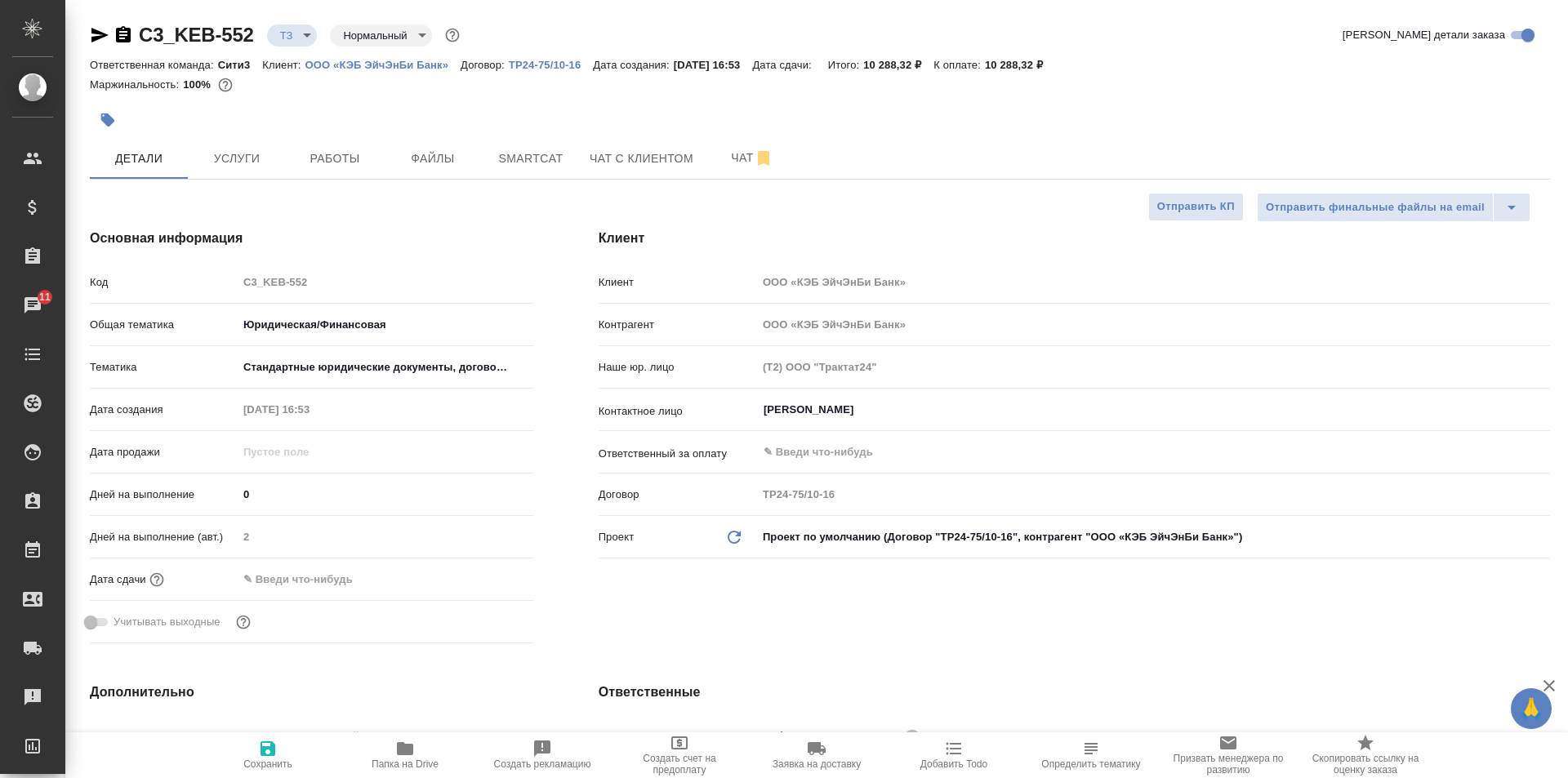
type textarea "x"
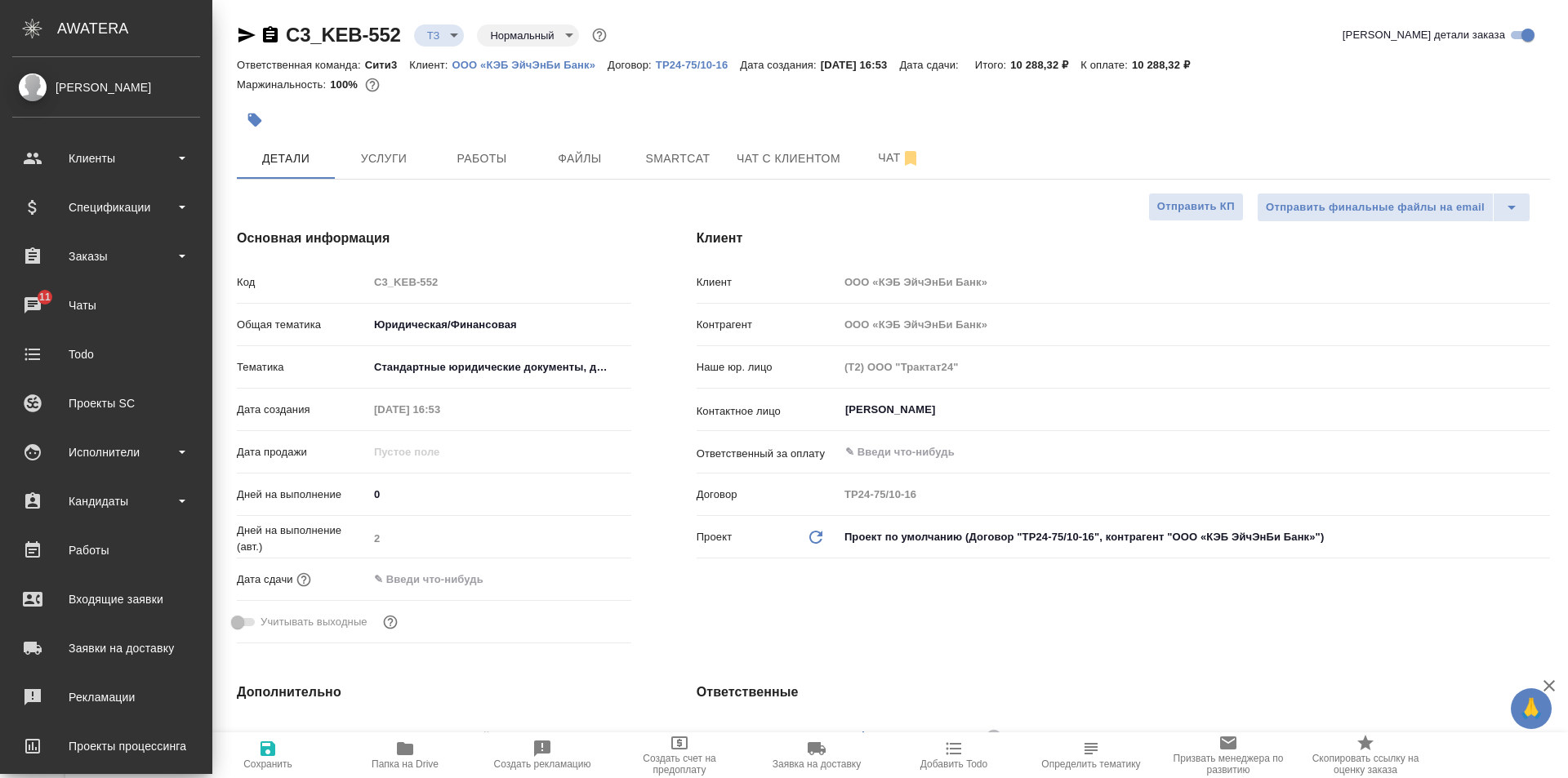
type textarea "x"
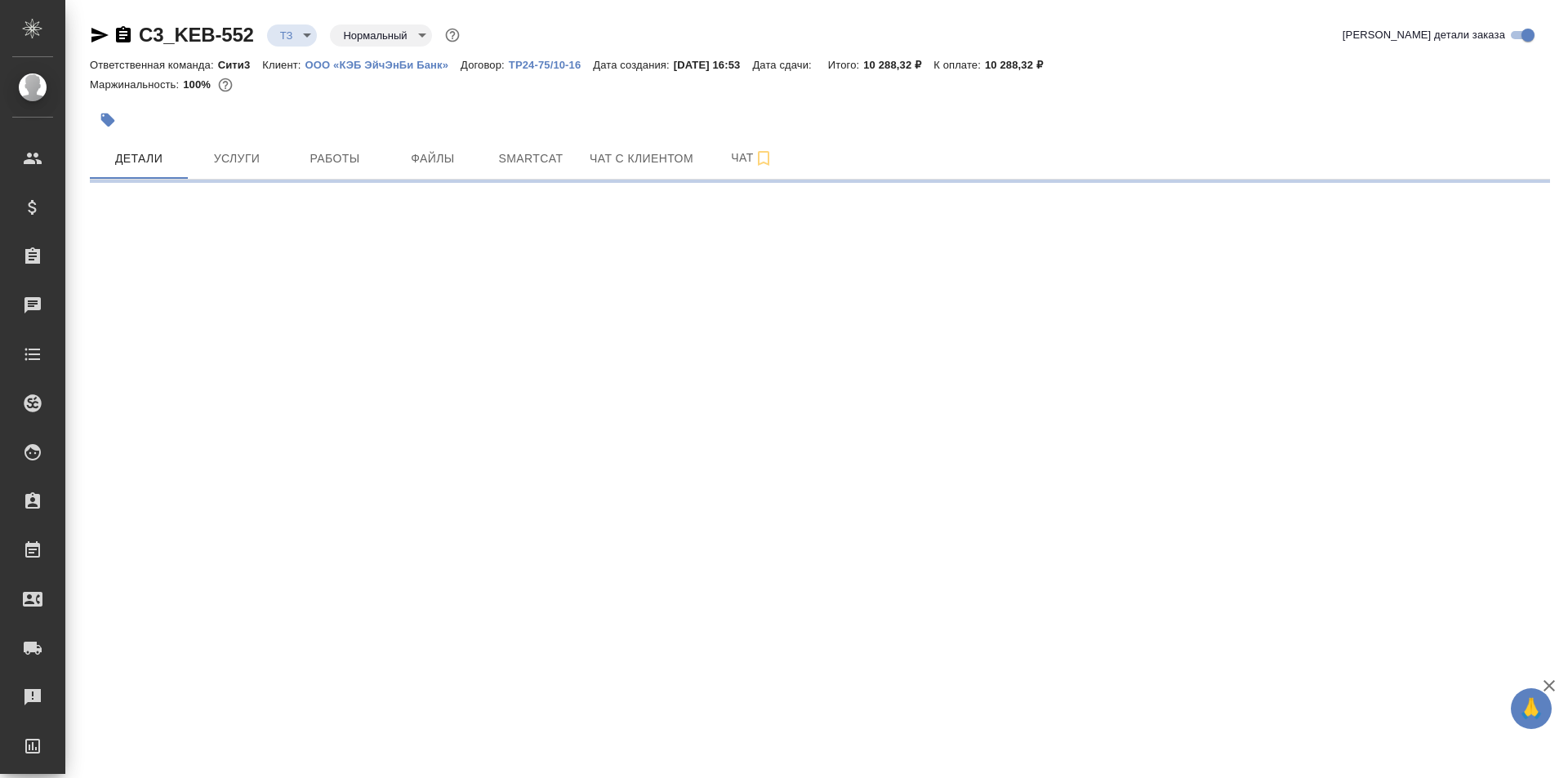
select select "RU"
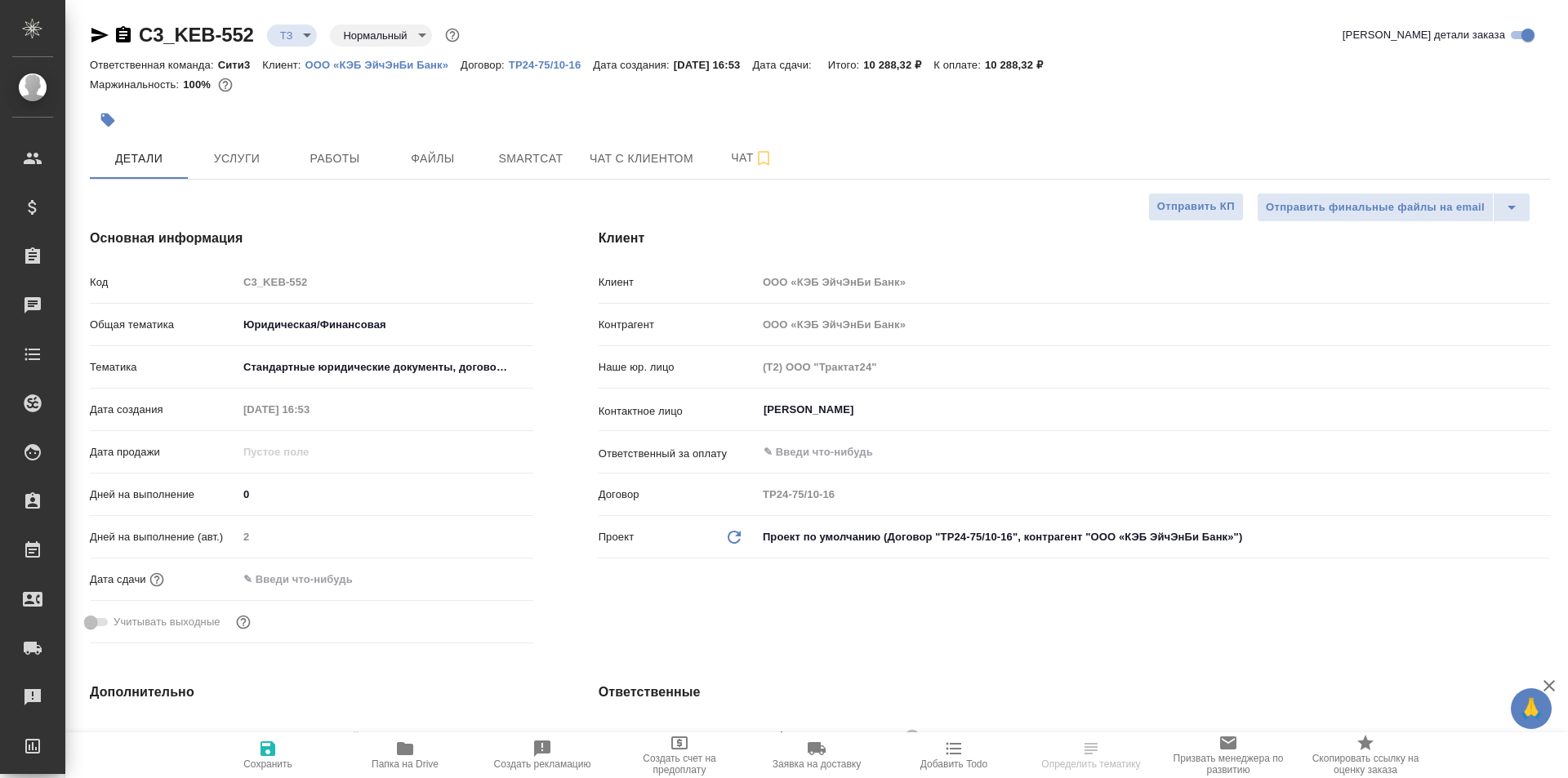
type textarea "x"
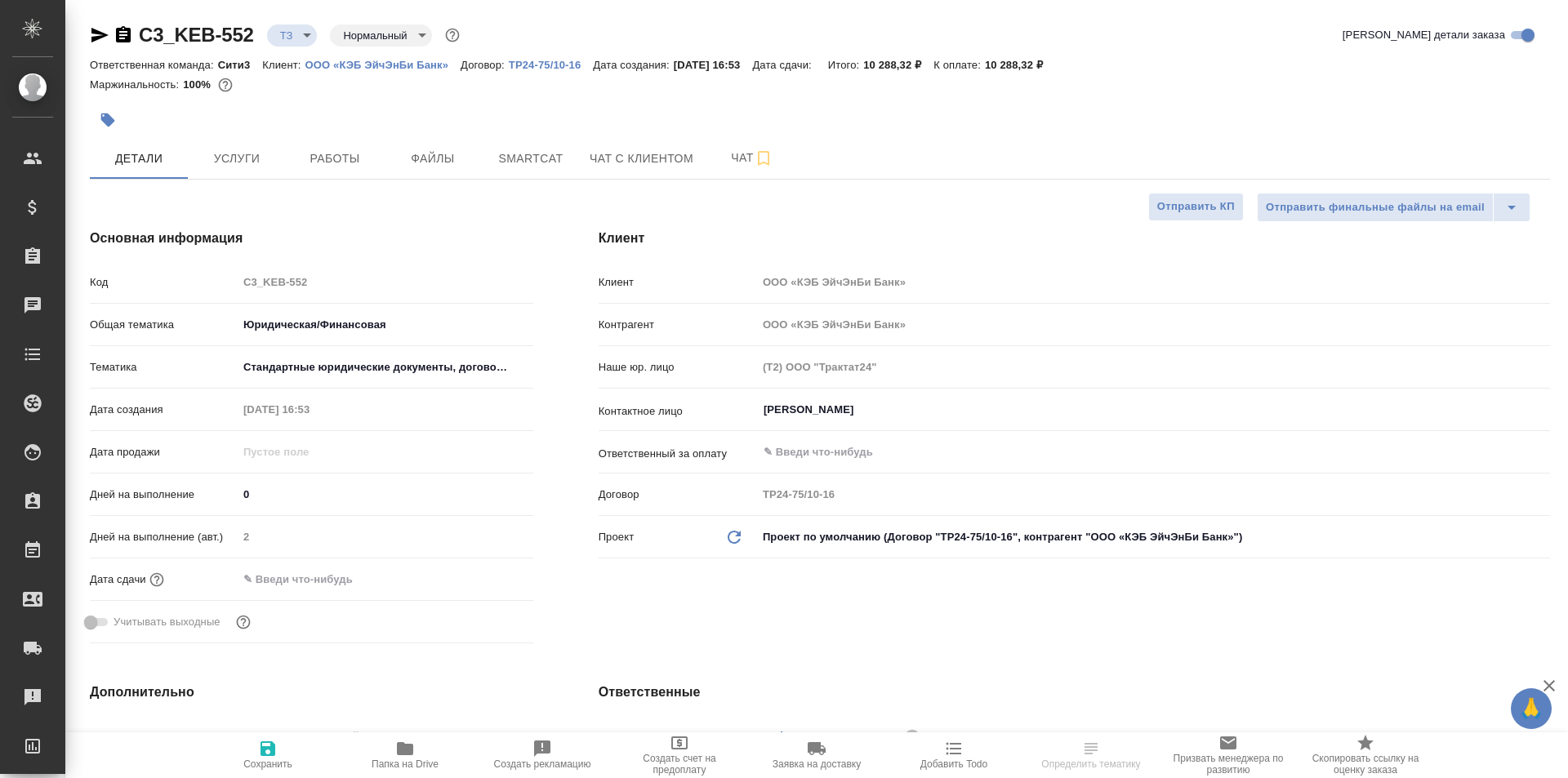
type textarea "x"
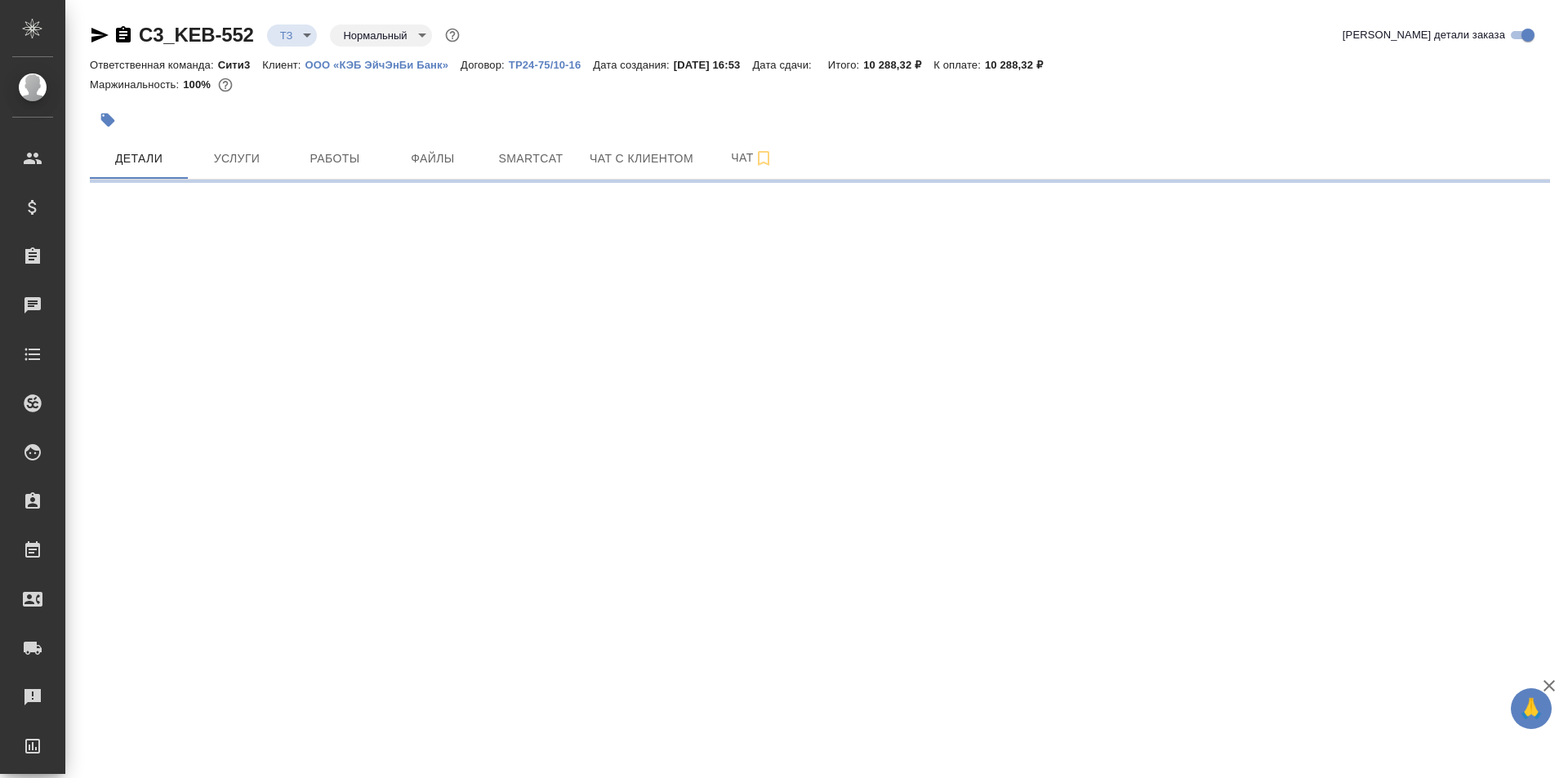
select select "RU"
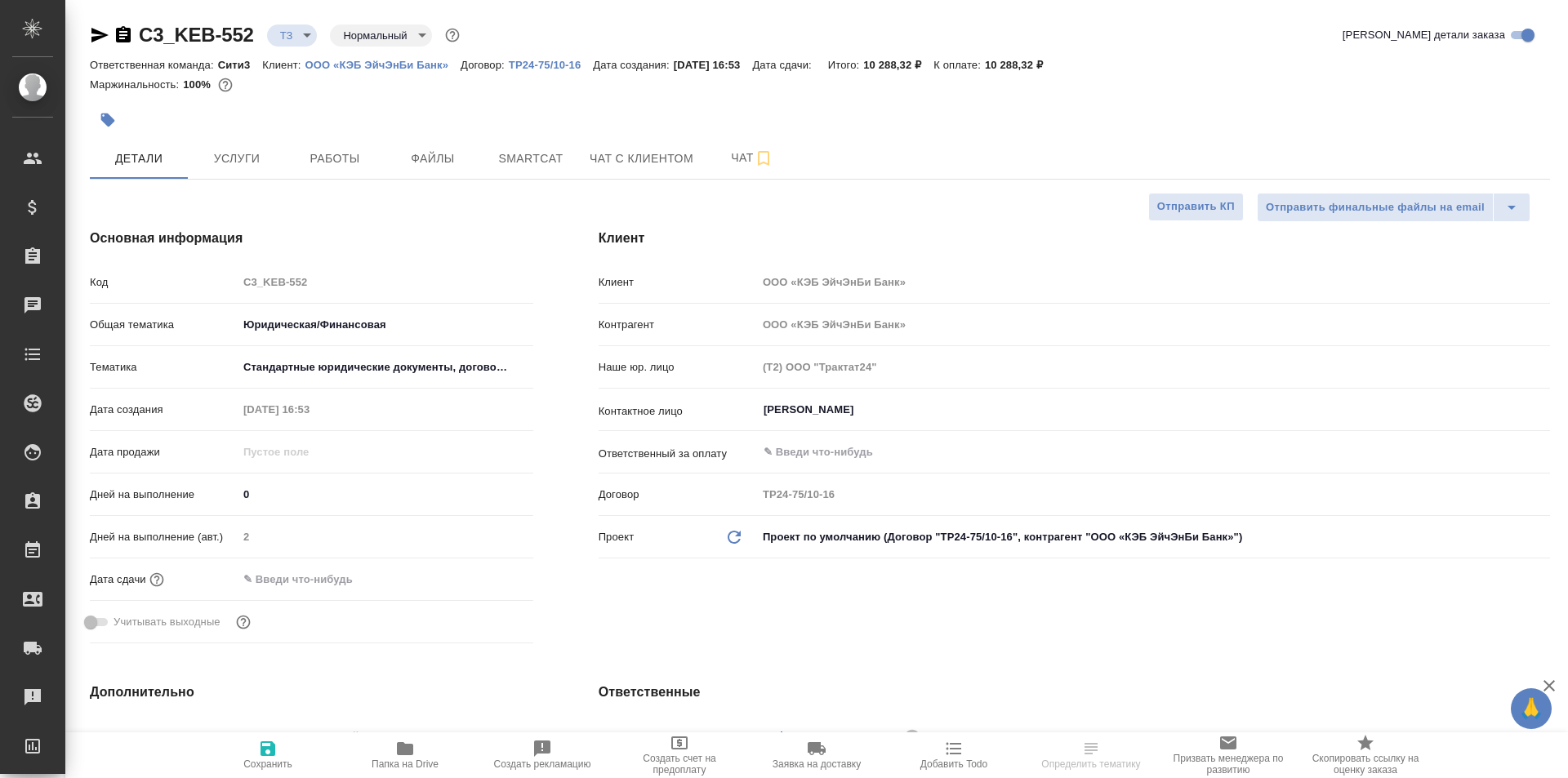
type textarea "x"
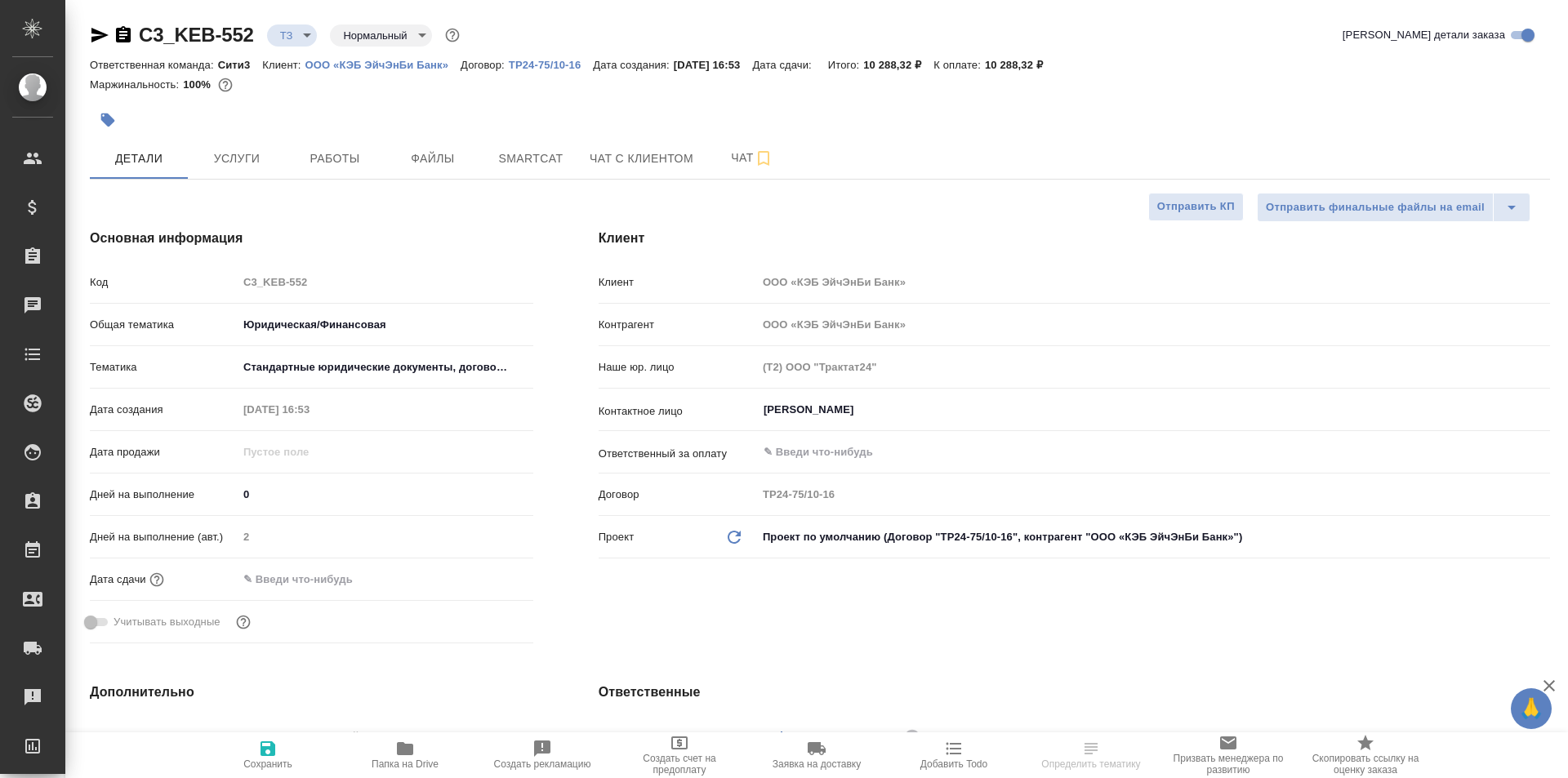
type textarea "x"
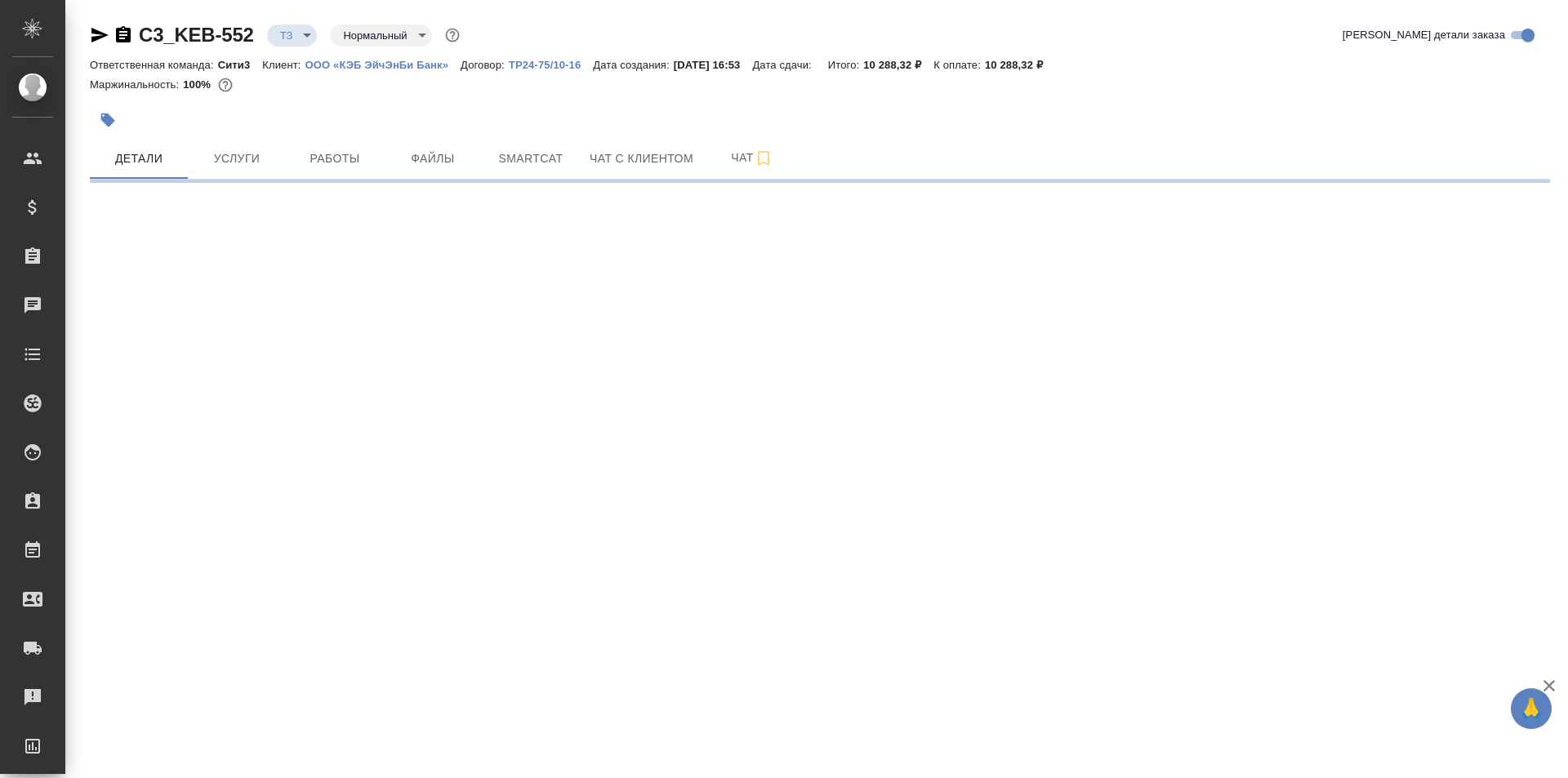
select select "RU"
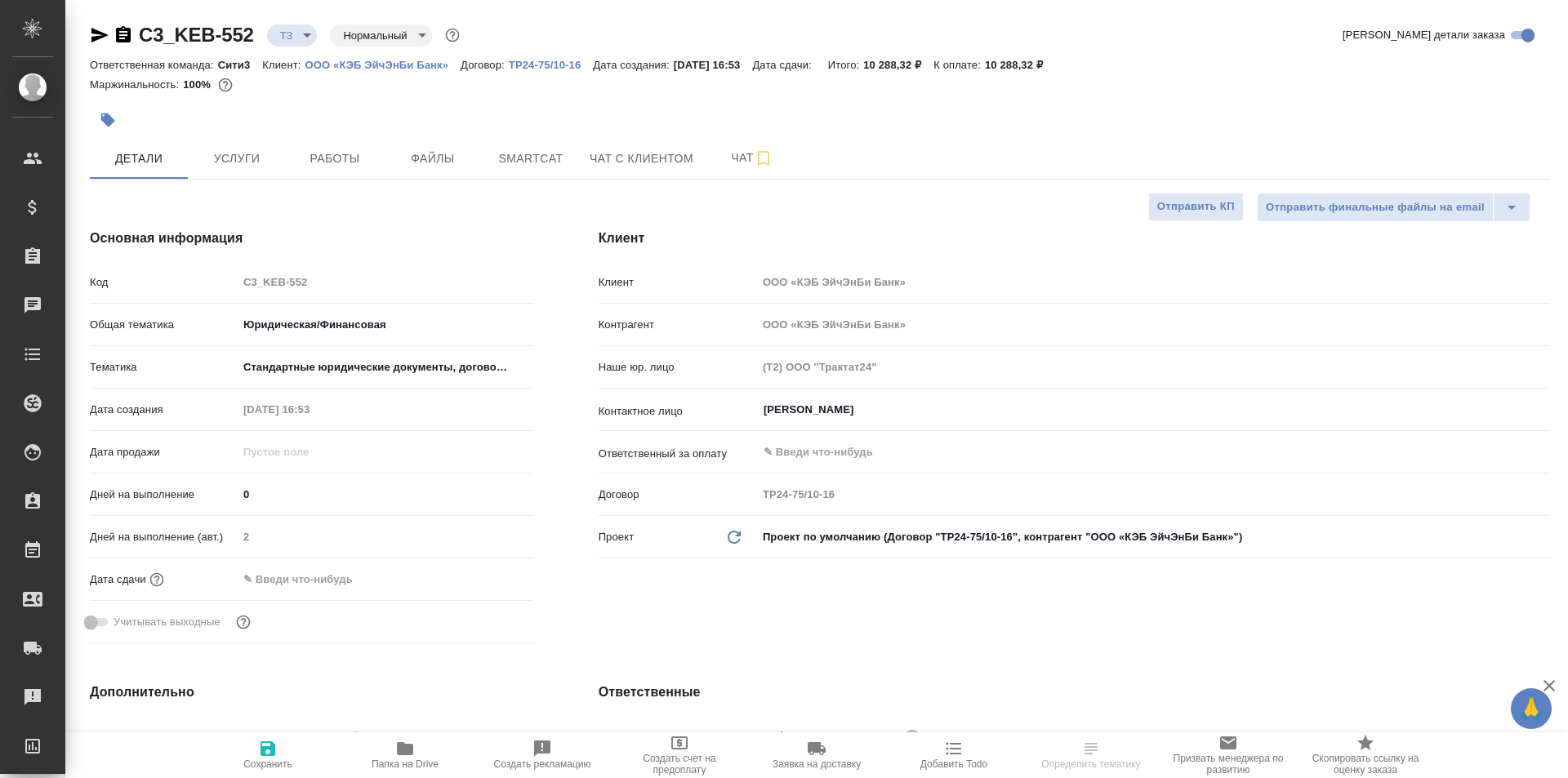
type textarea "x"
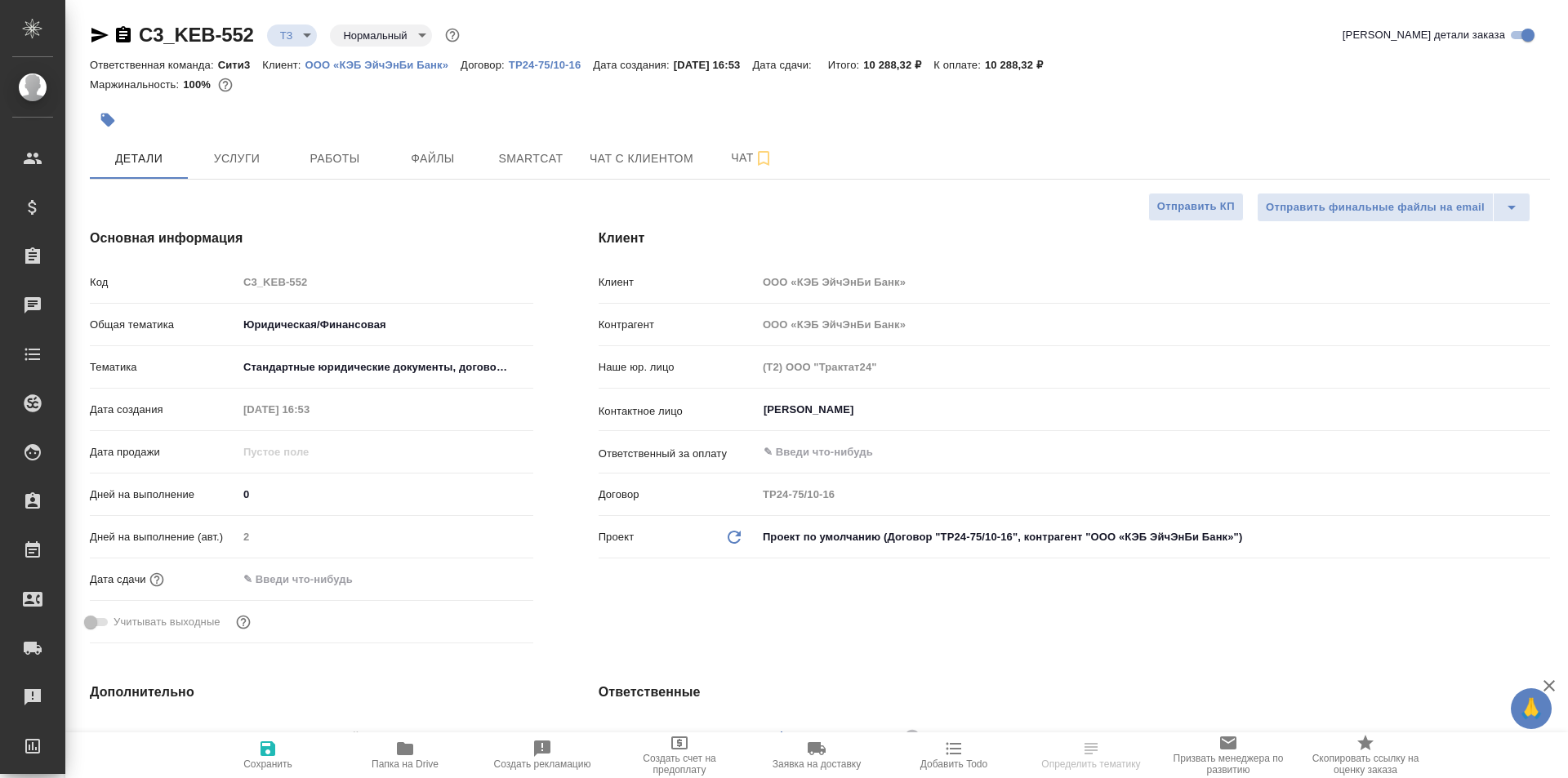
type textarea "x"
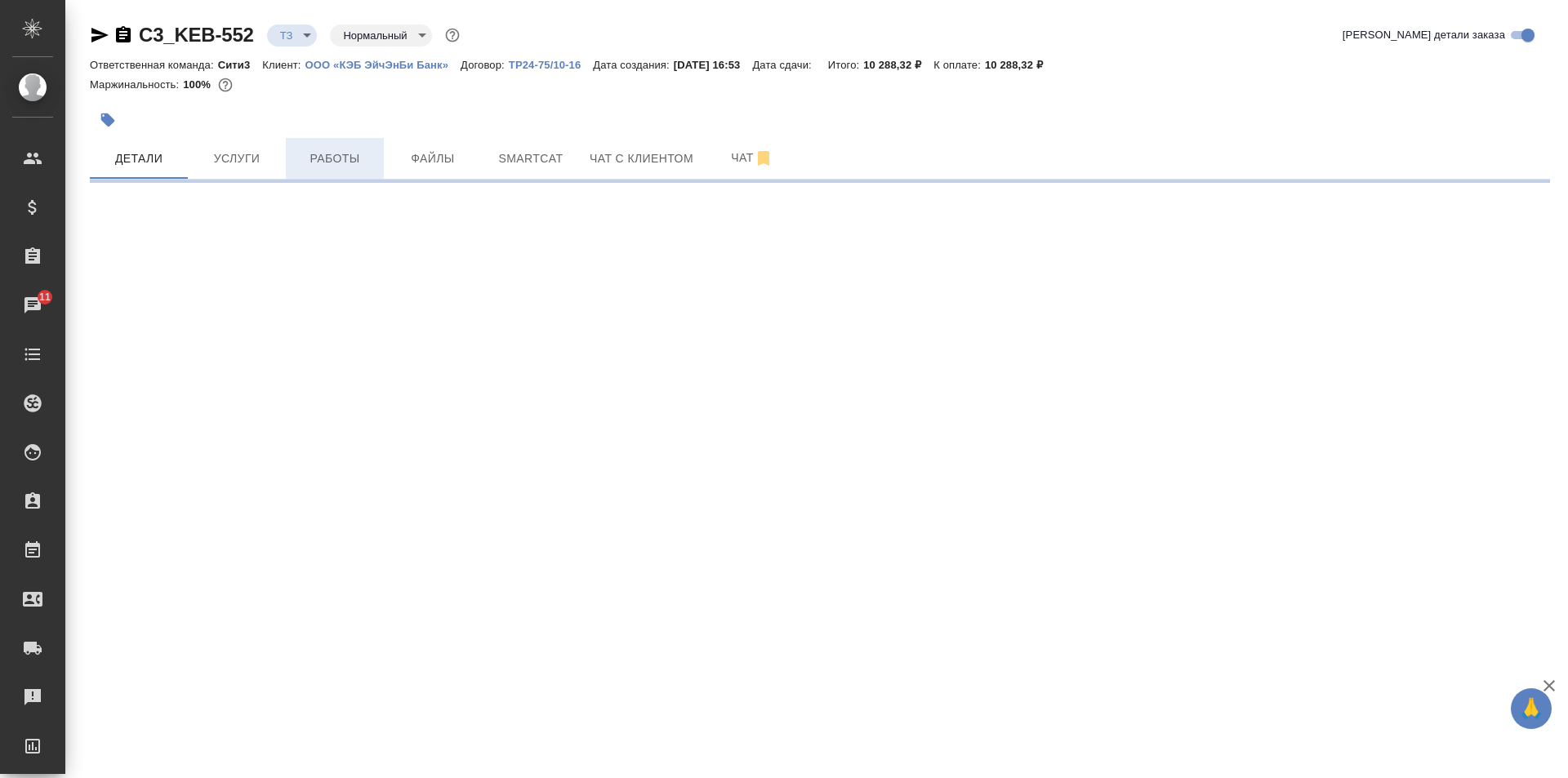
select select "RU"
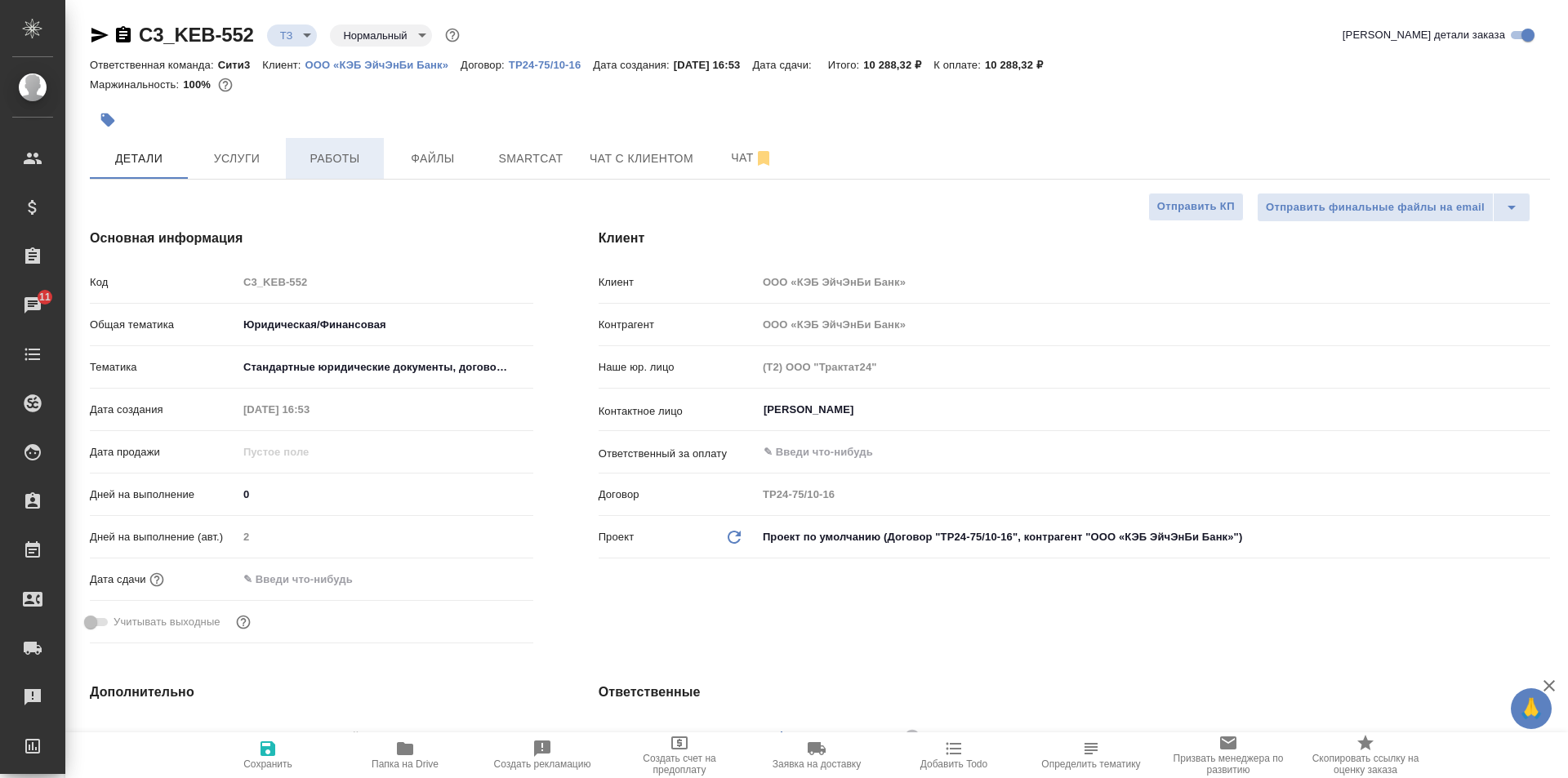
type textarea "x"
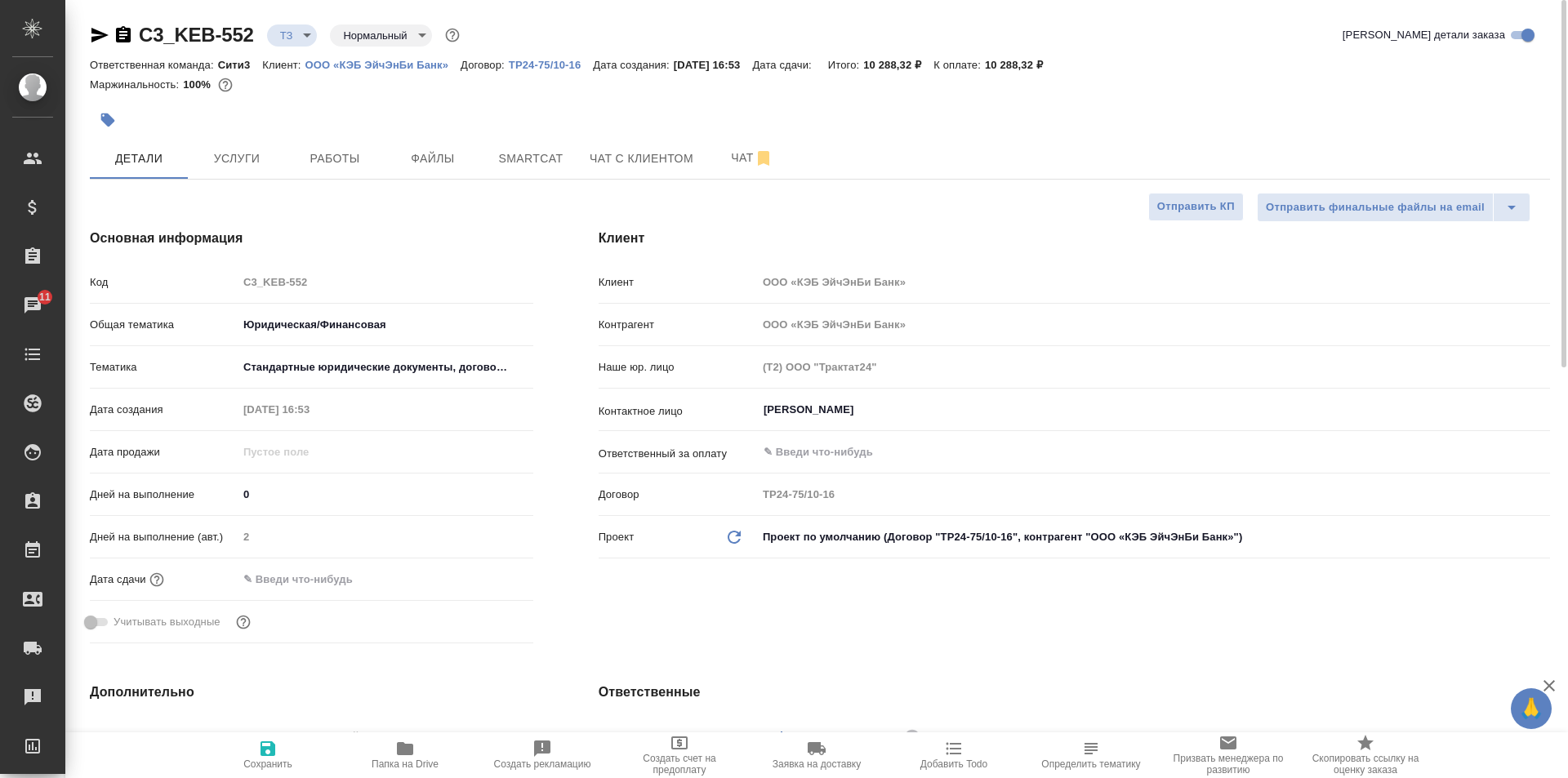
type textarea "x"
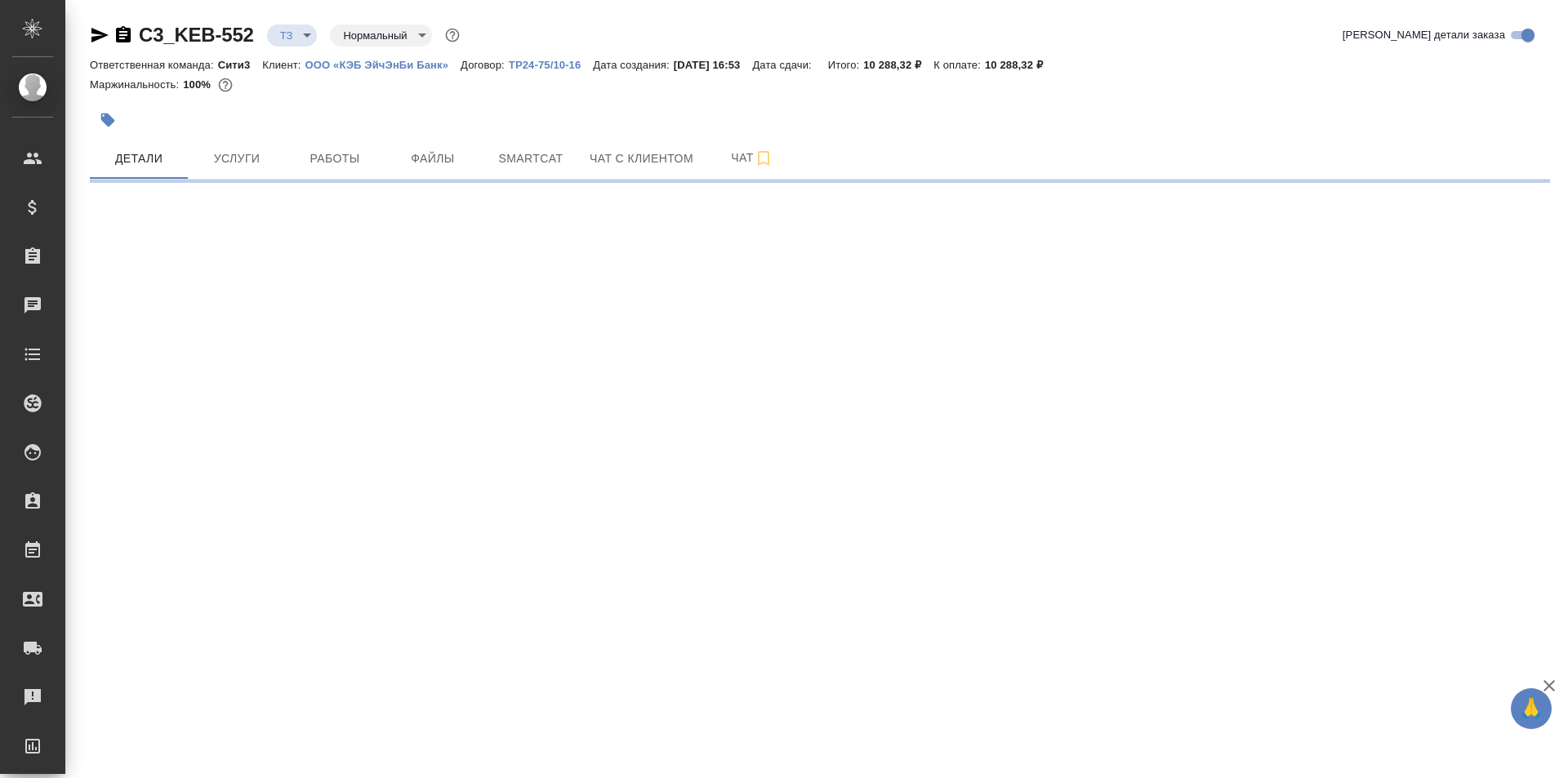
select select "RU"
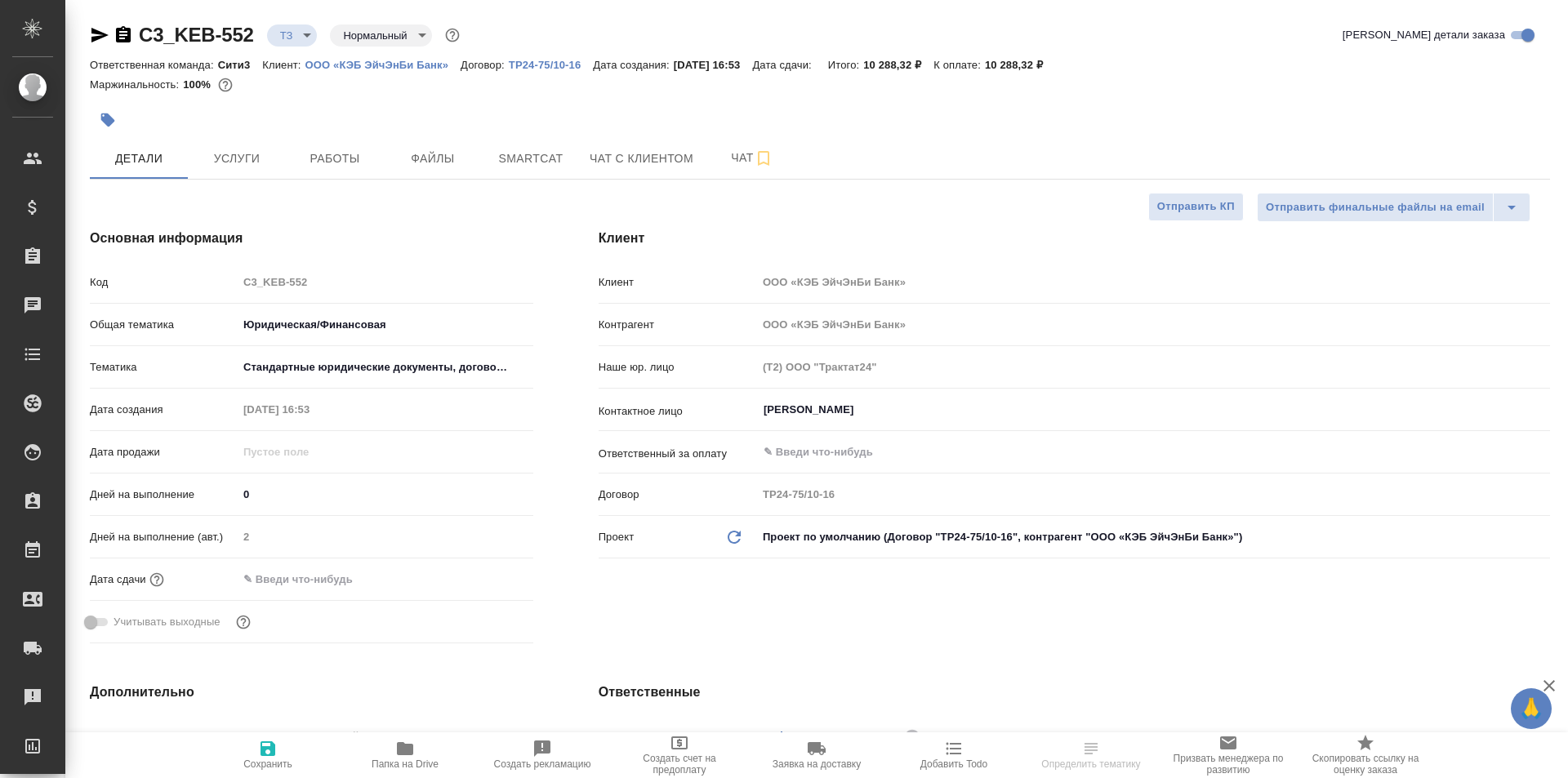
type textarea "x"
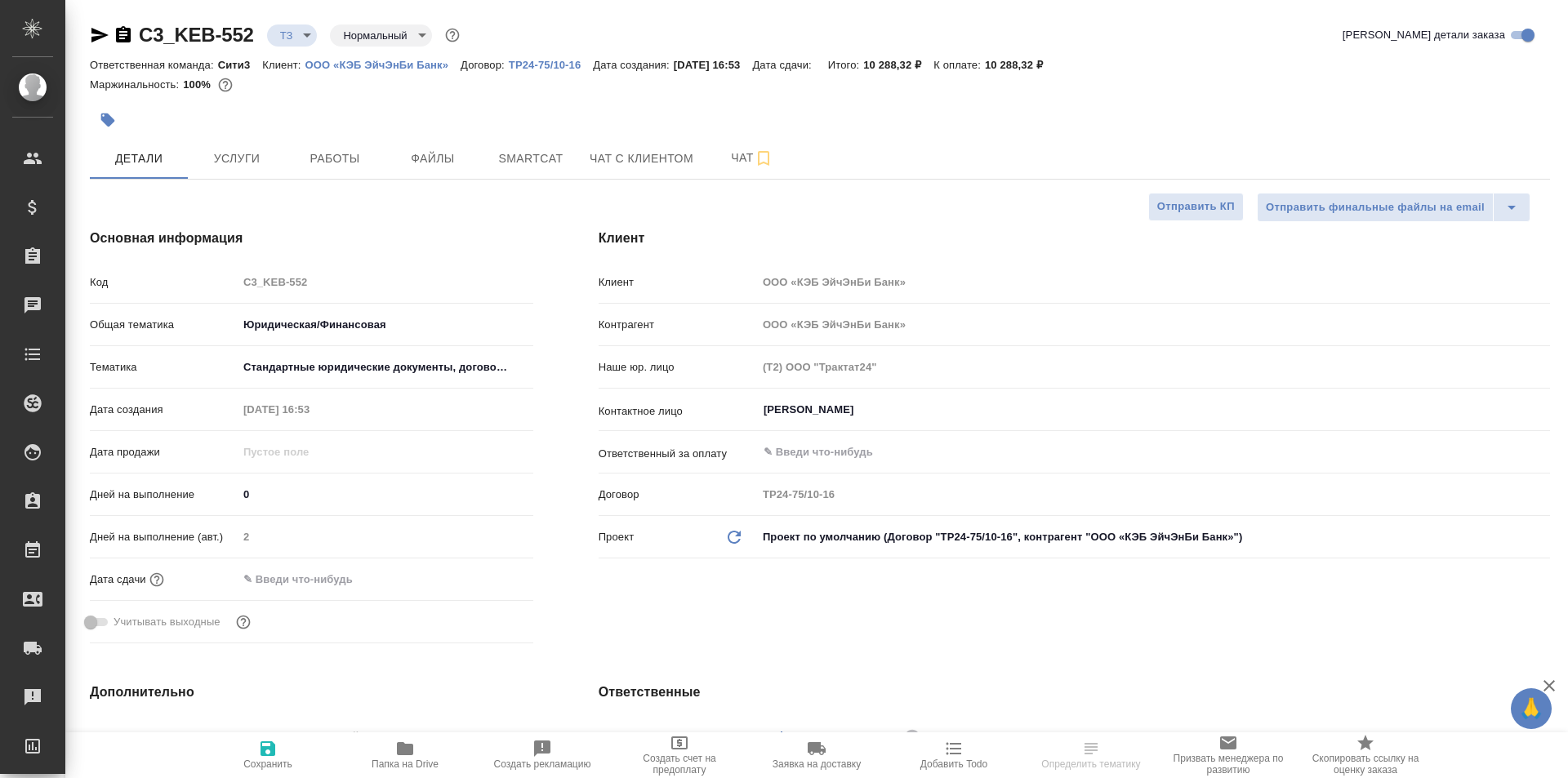
type textarea "x"
click at [717, 158] on span "Чат" at bounding box center [752, 158] width 78 height 21
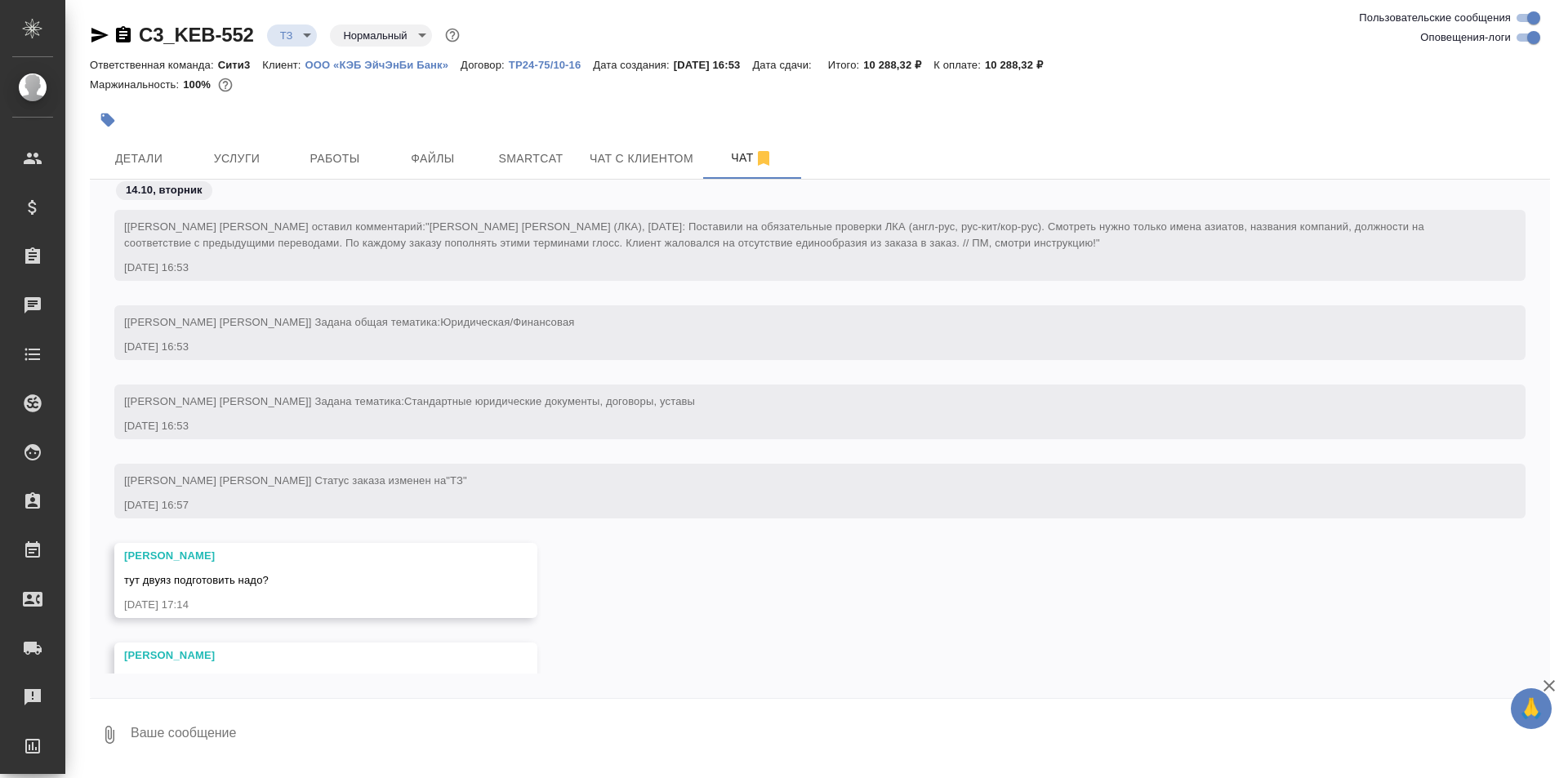
scroll to position [118, 0]
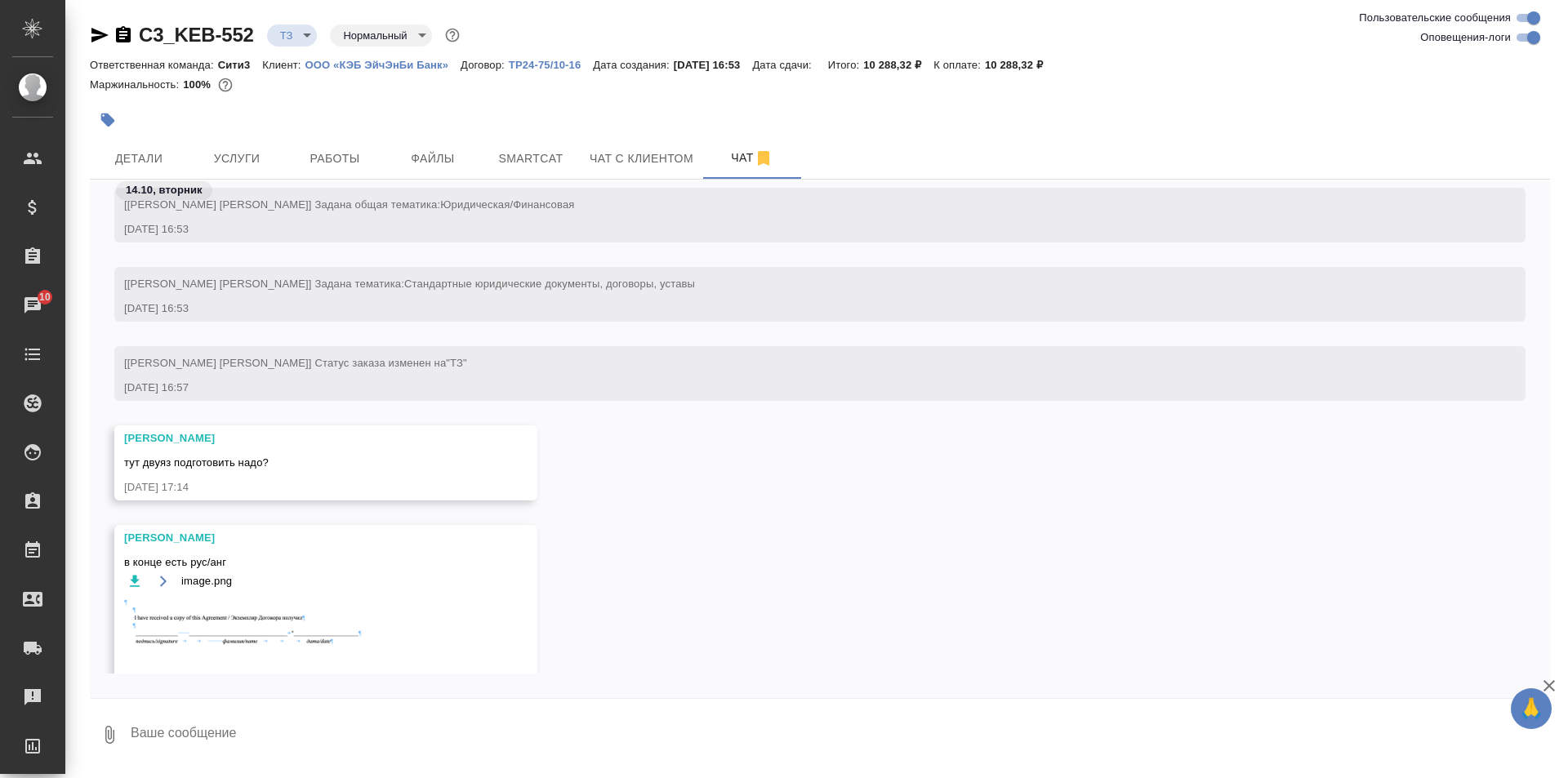
click at [263, 642] on img at bounding box center [247, 633] width 245 height 68
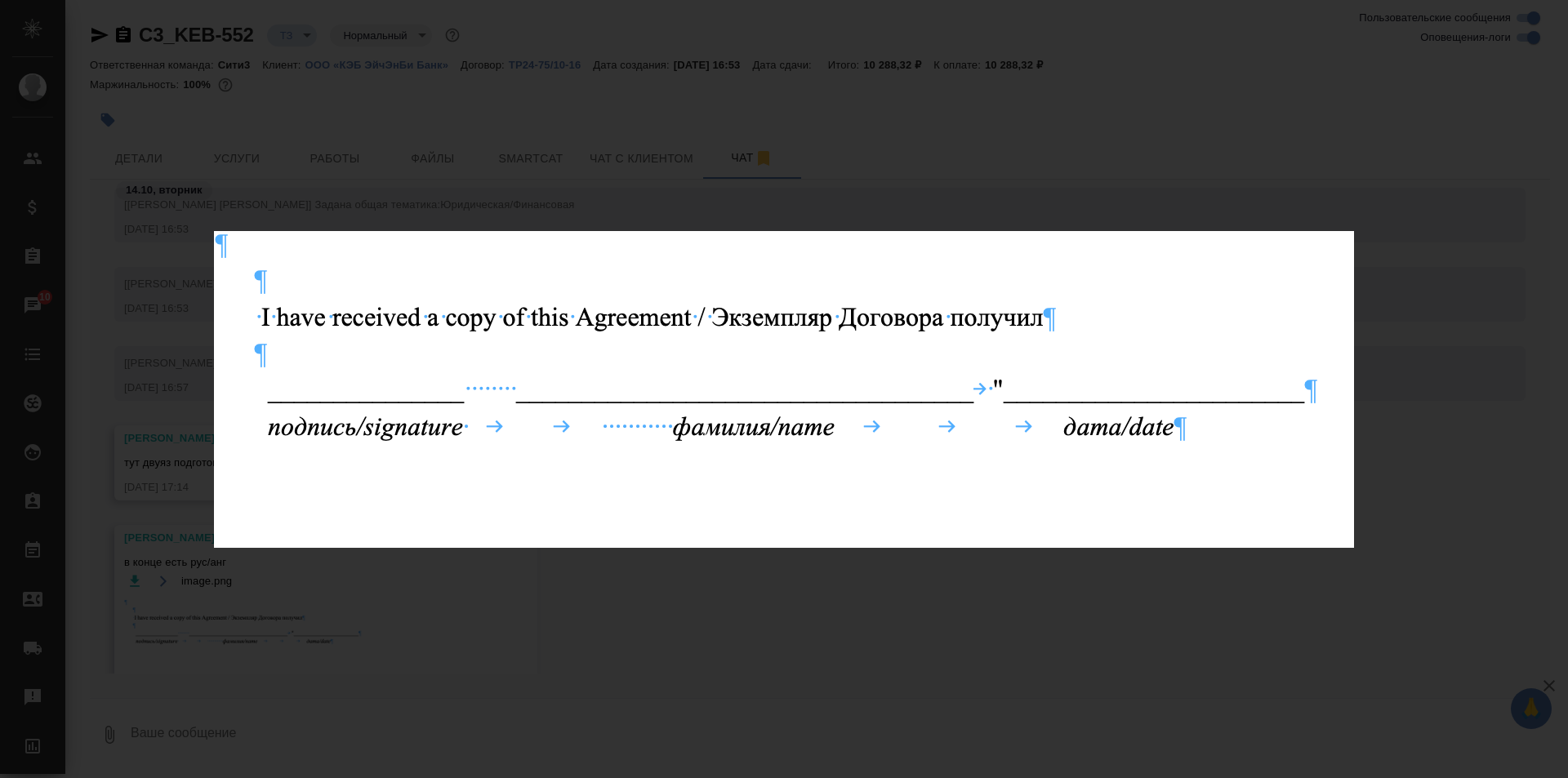
click at [772, 181] on div "image.png 1 of 1" at bounding box center [784, 389] width 1568 height 778
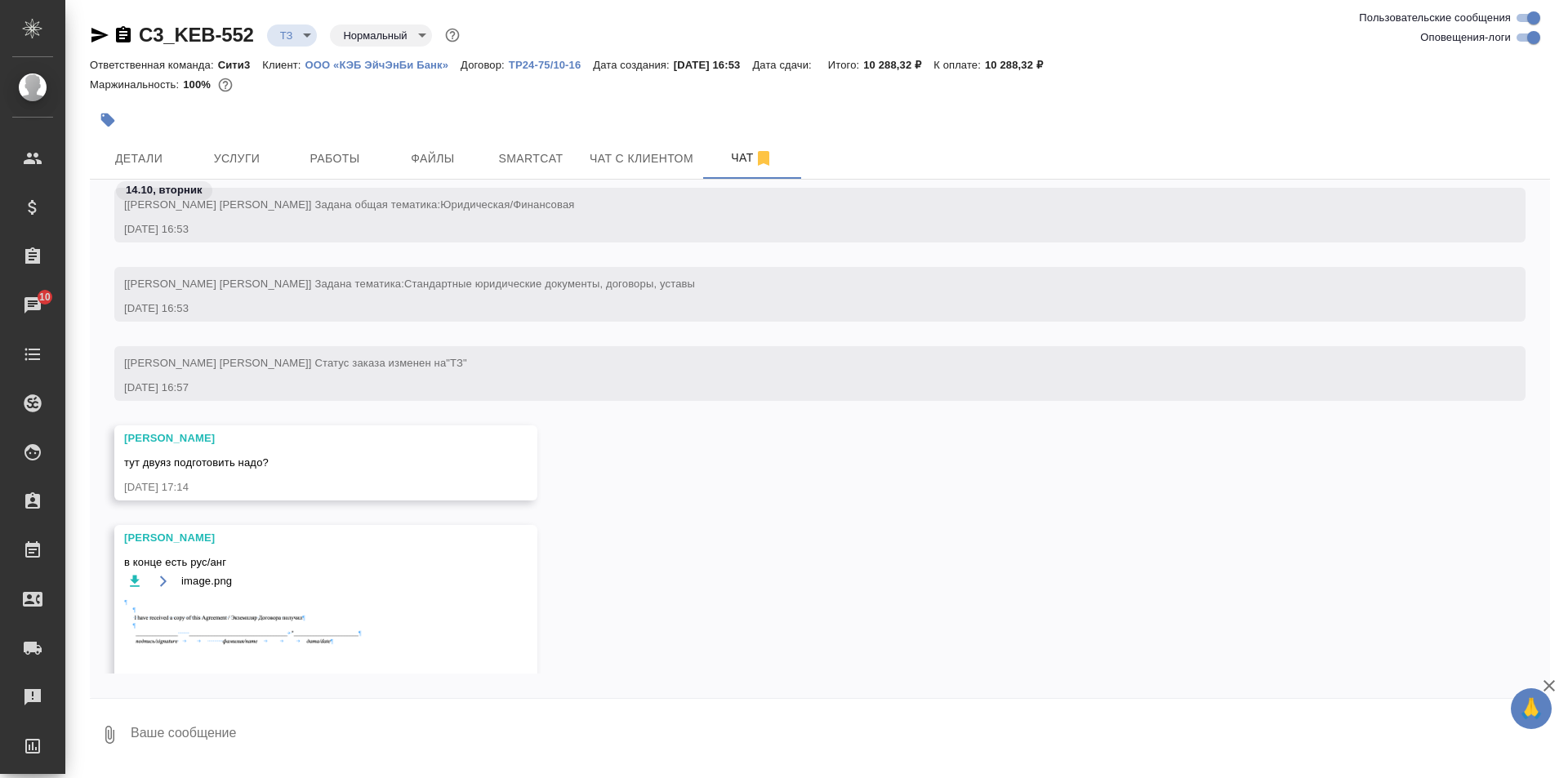
click at [229, 727] on textarea at bounding box center [839, 734] width 1421 height 56
click at [112, 736] on icon "button" at bounding box center [109, 734] width 20 height 20
click at [160, 657] on span "С локального диска" at bounding box center [115, 648] width 191 height 21
click at [0, 0] on input "С локального диска" at bounding box center [0, 0] width 0 height 0
click at [550, 750] on textarea at bounding box center [826, 734] width 1395 height 56
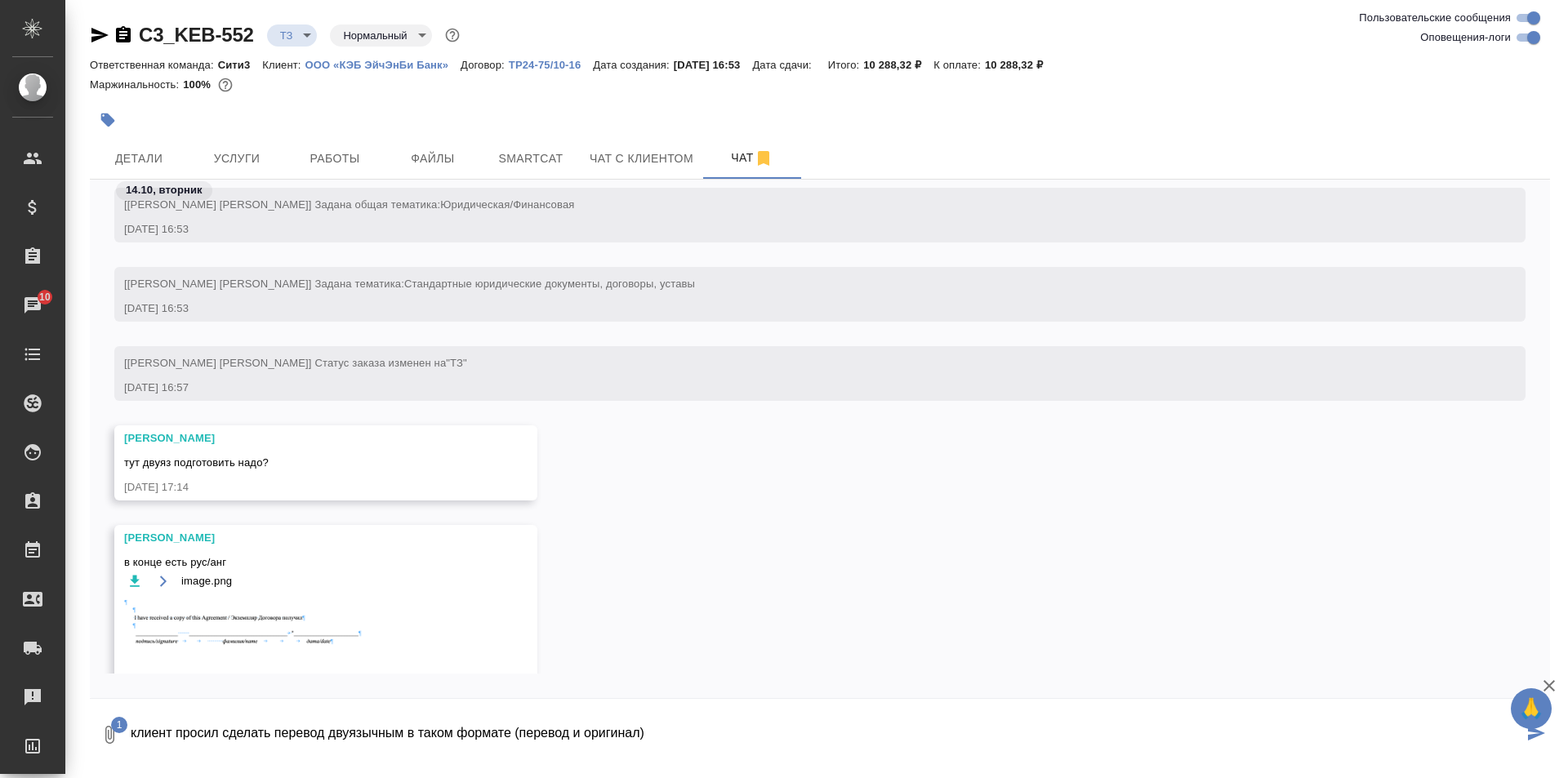
type textarea "клиент просил сделать перевод двуязычным в таком формате (перевод и оригинал)"
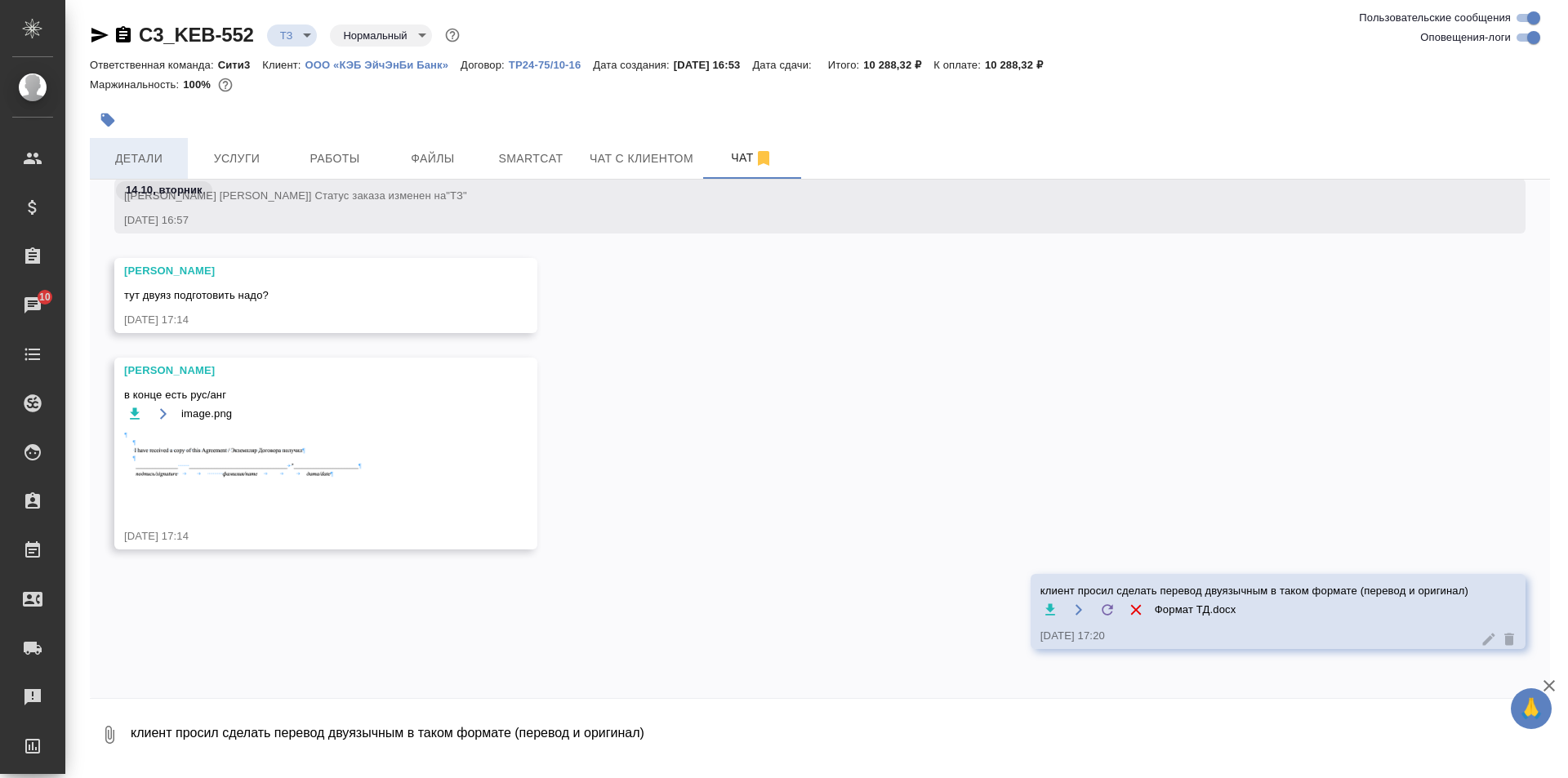
click at [139, 165] on span "Детали" at bounding box center [138, 159] width 78 height 21
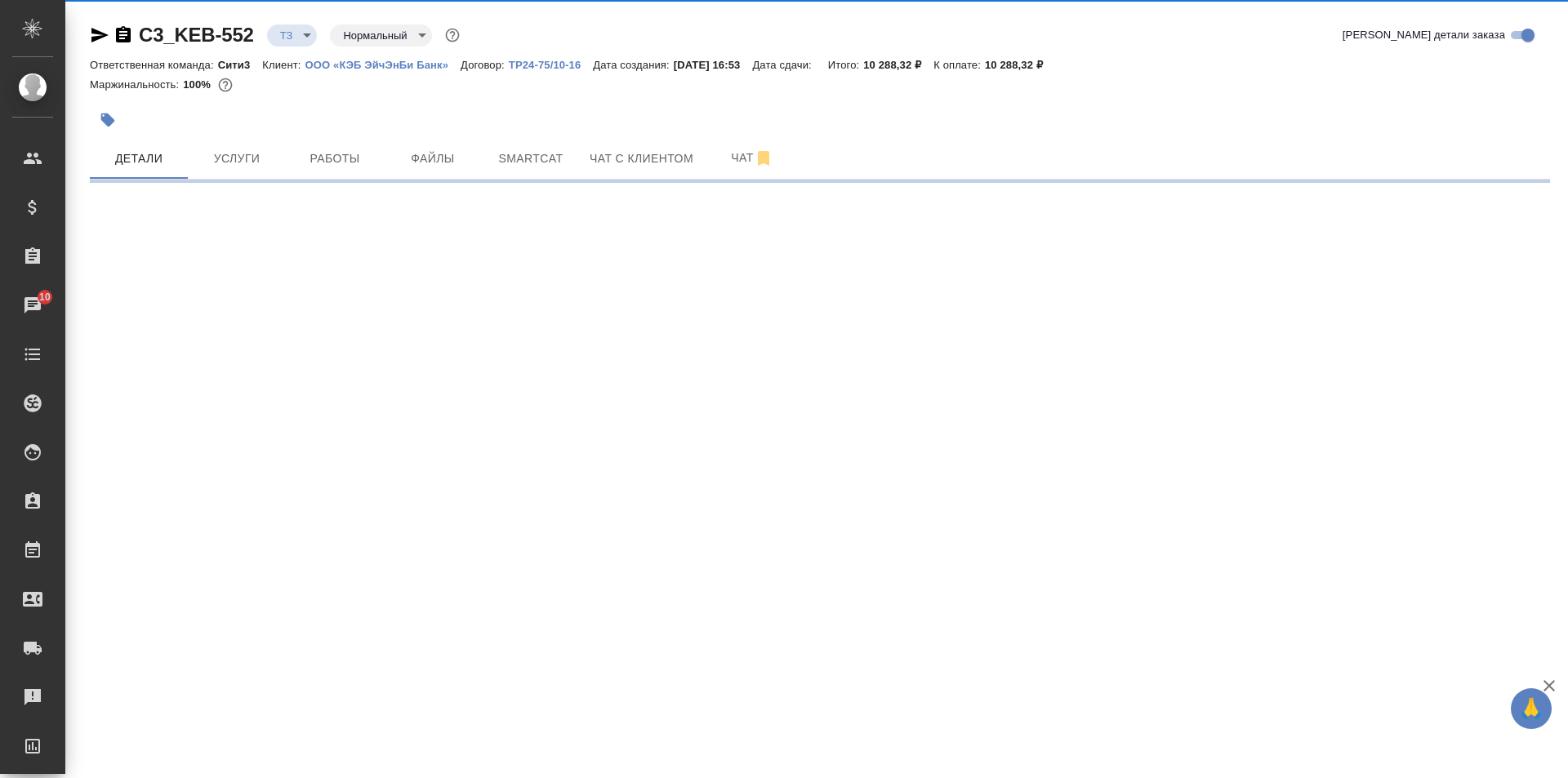
select select "RU"
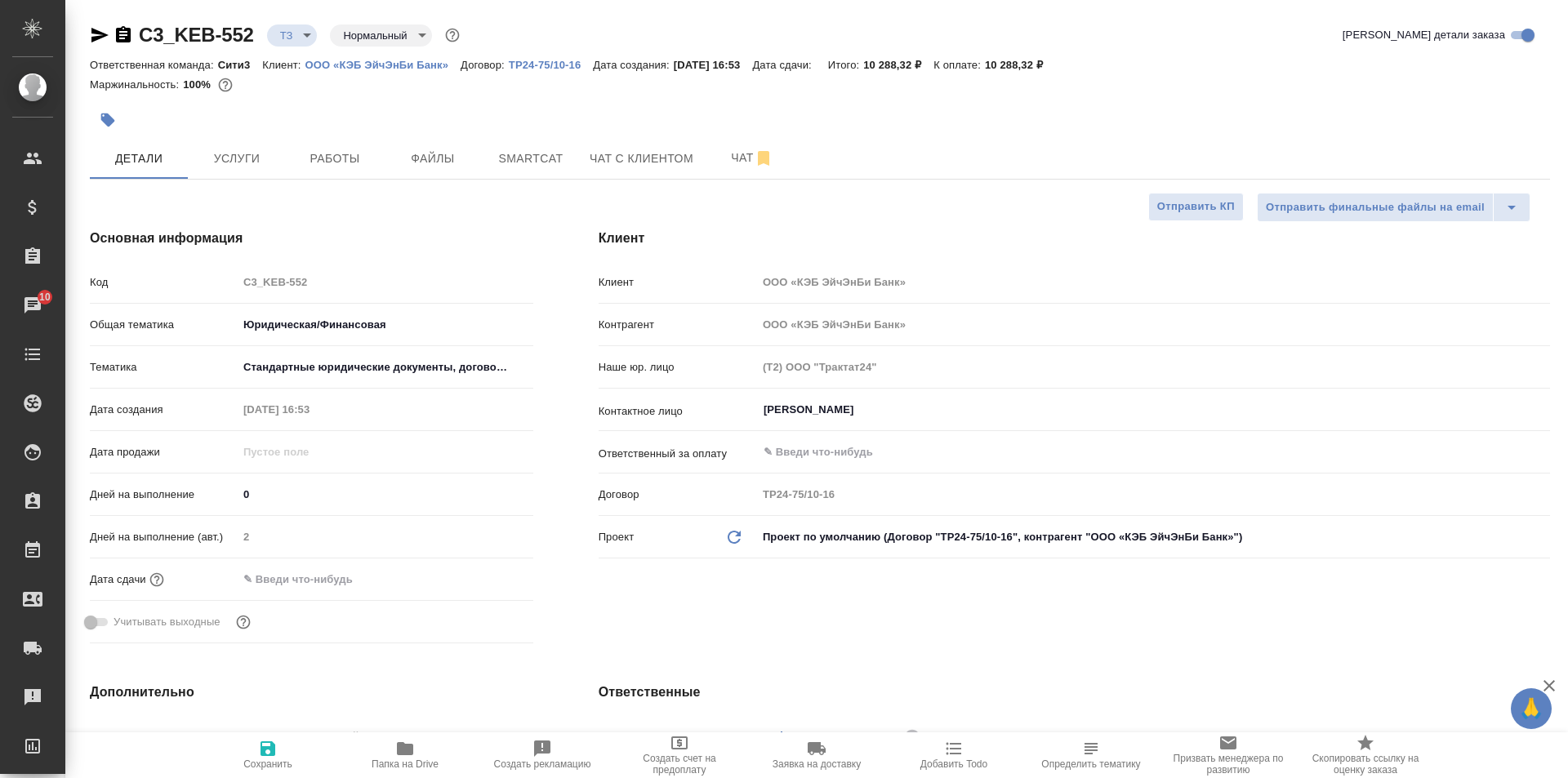
type textarea "x"
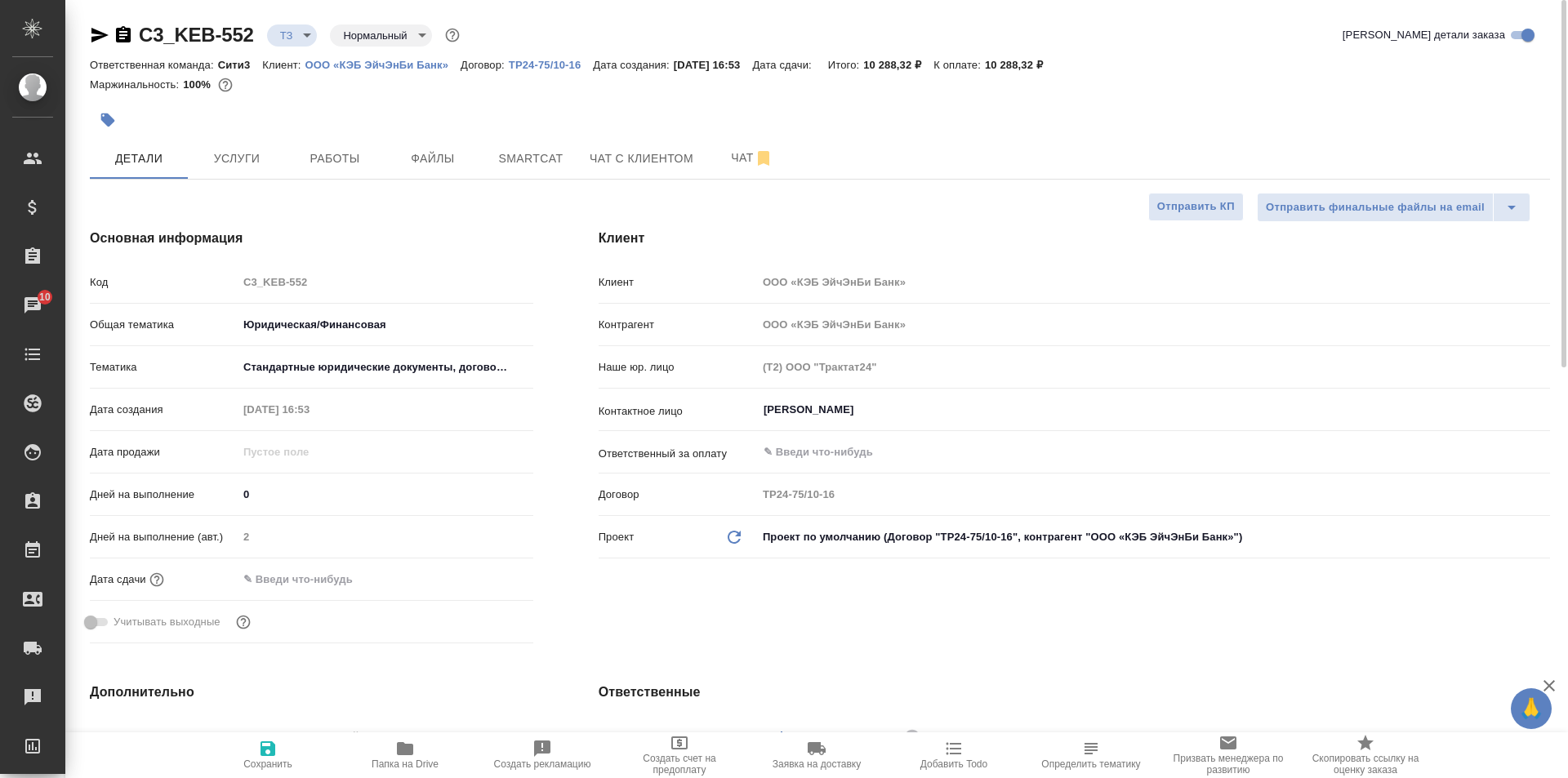
type textarea "x"
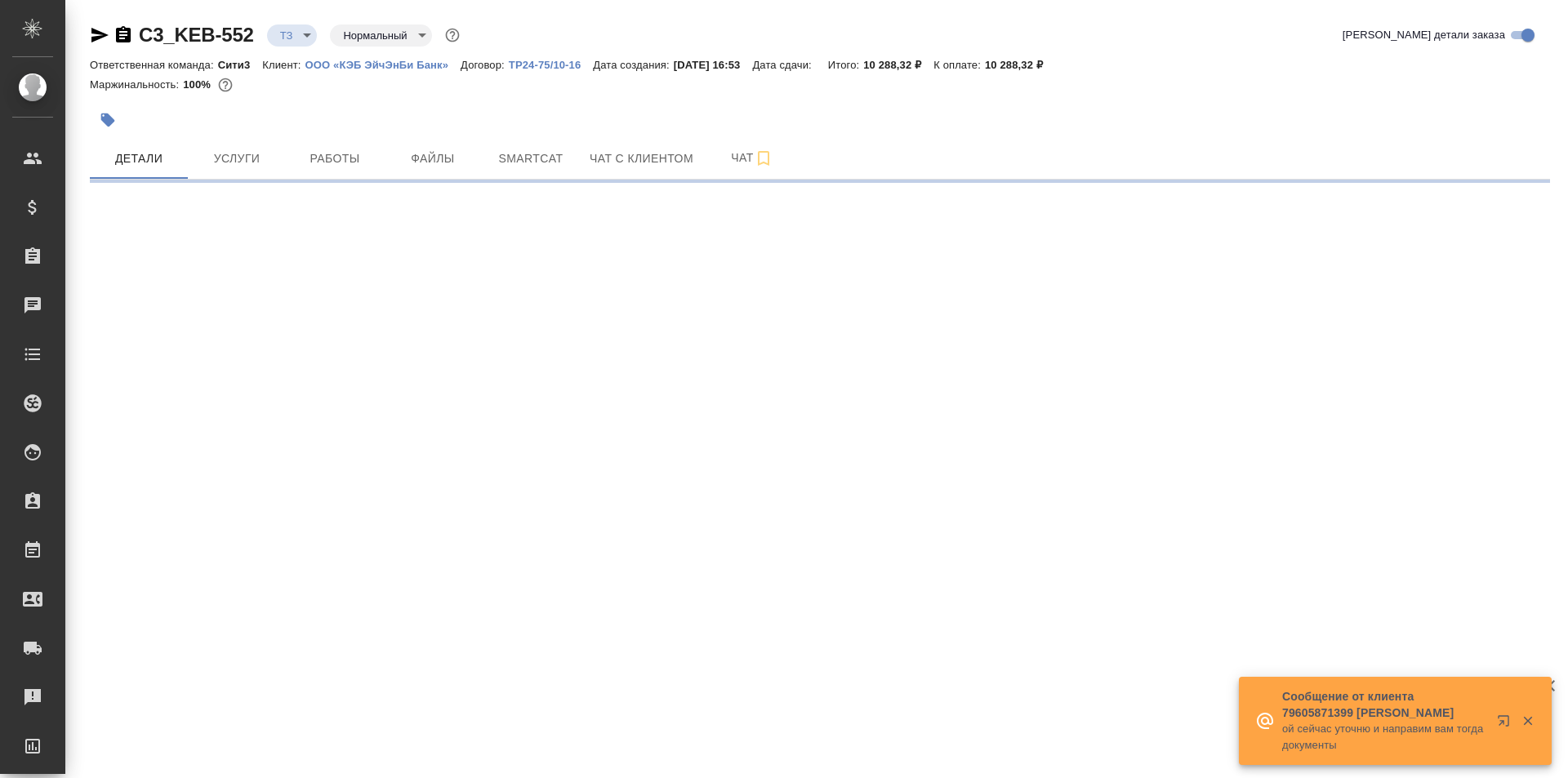
select select "RU"
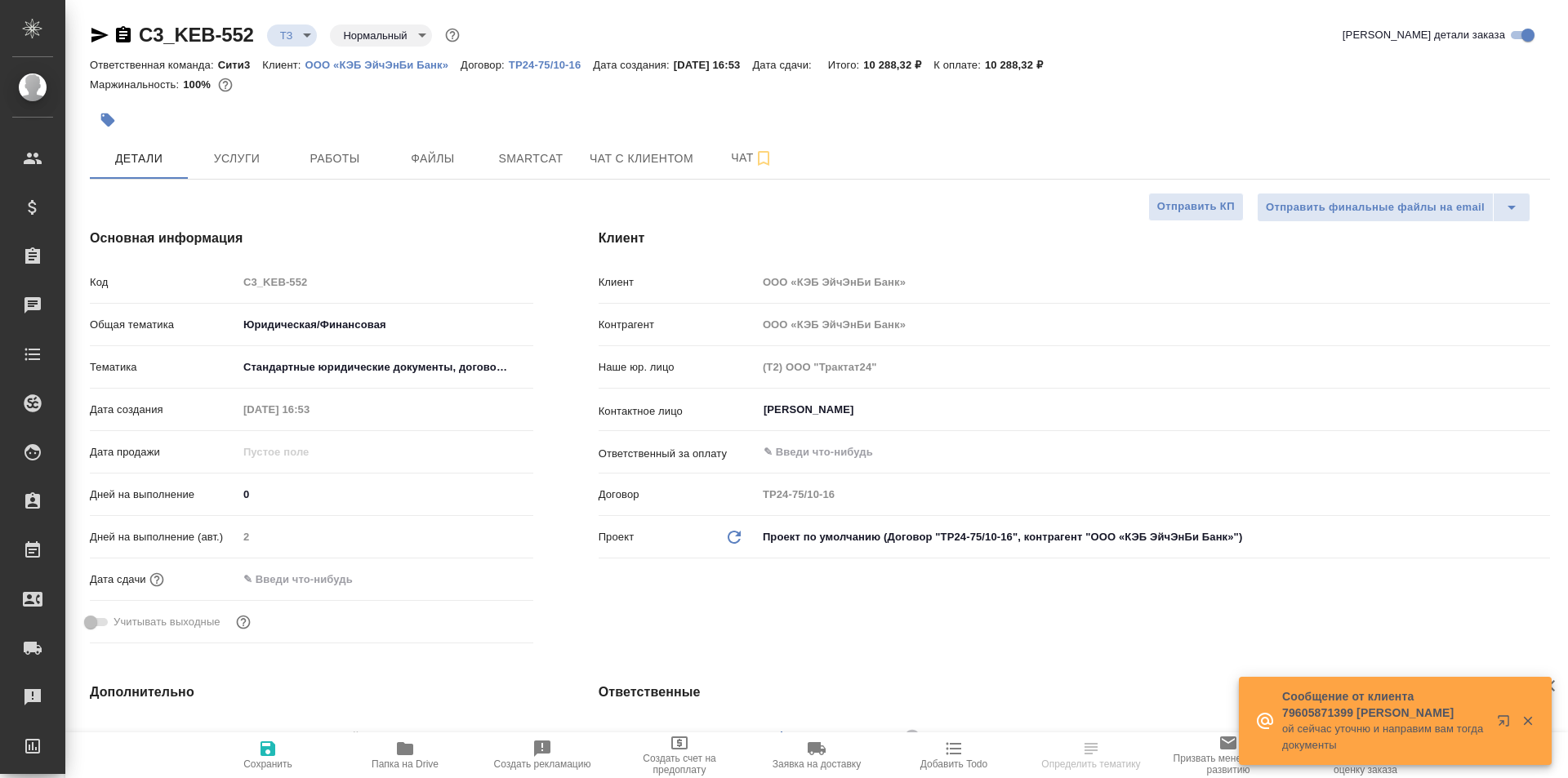
type textarea "x"
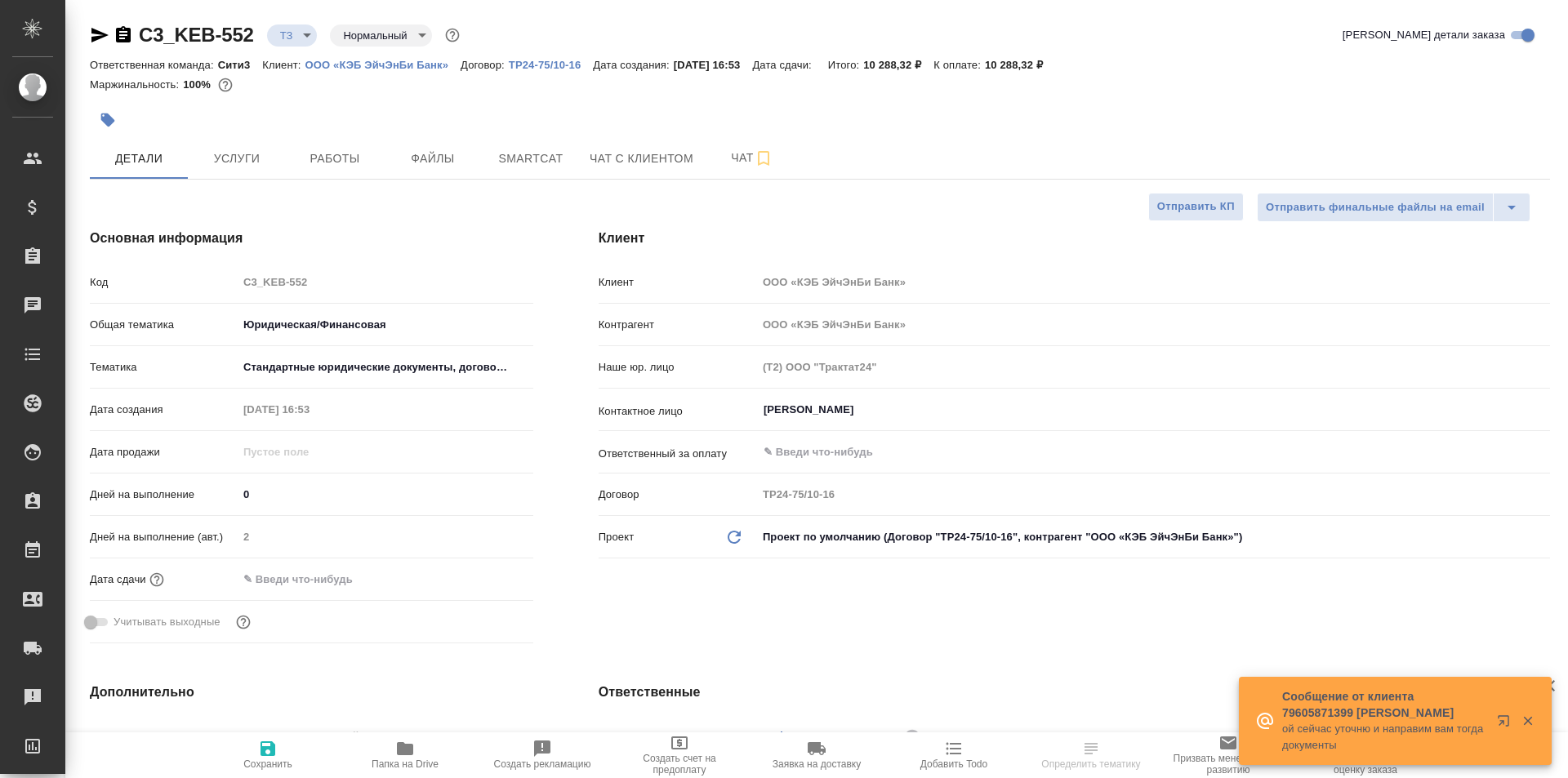
type textarea "x"
click at [725, 148] on span "Чат" at bounding box center [752, 158] width 78 height 21
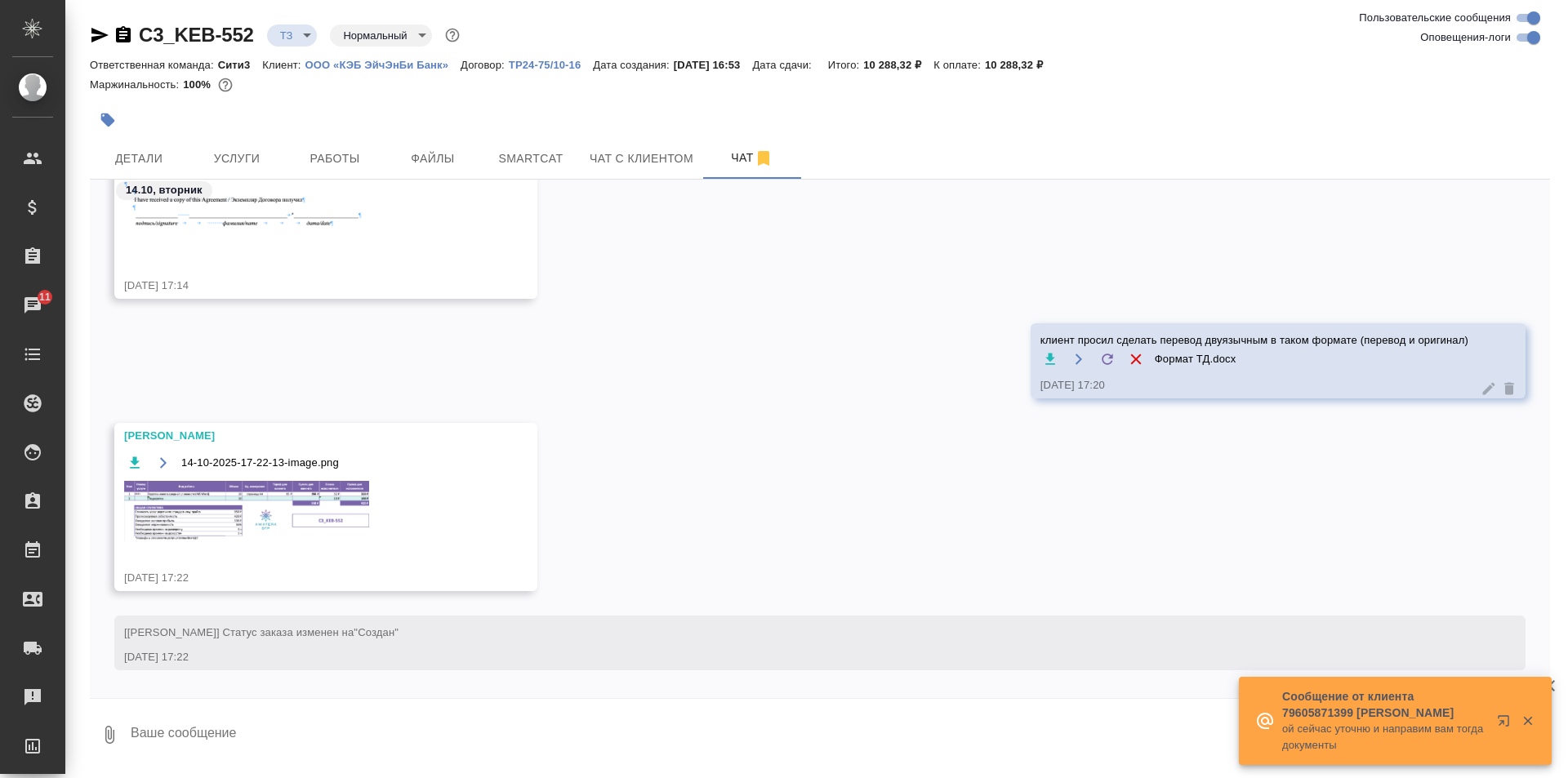
scroll to position [573, 0]
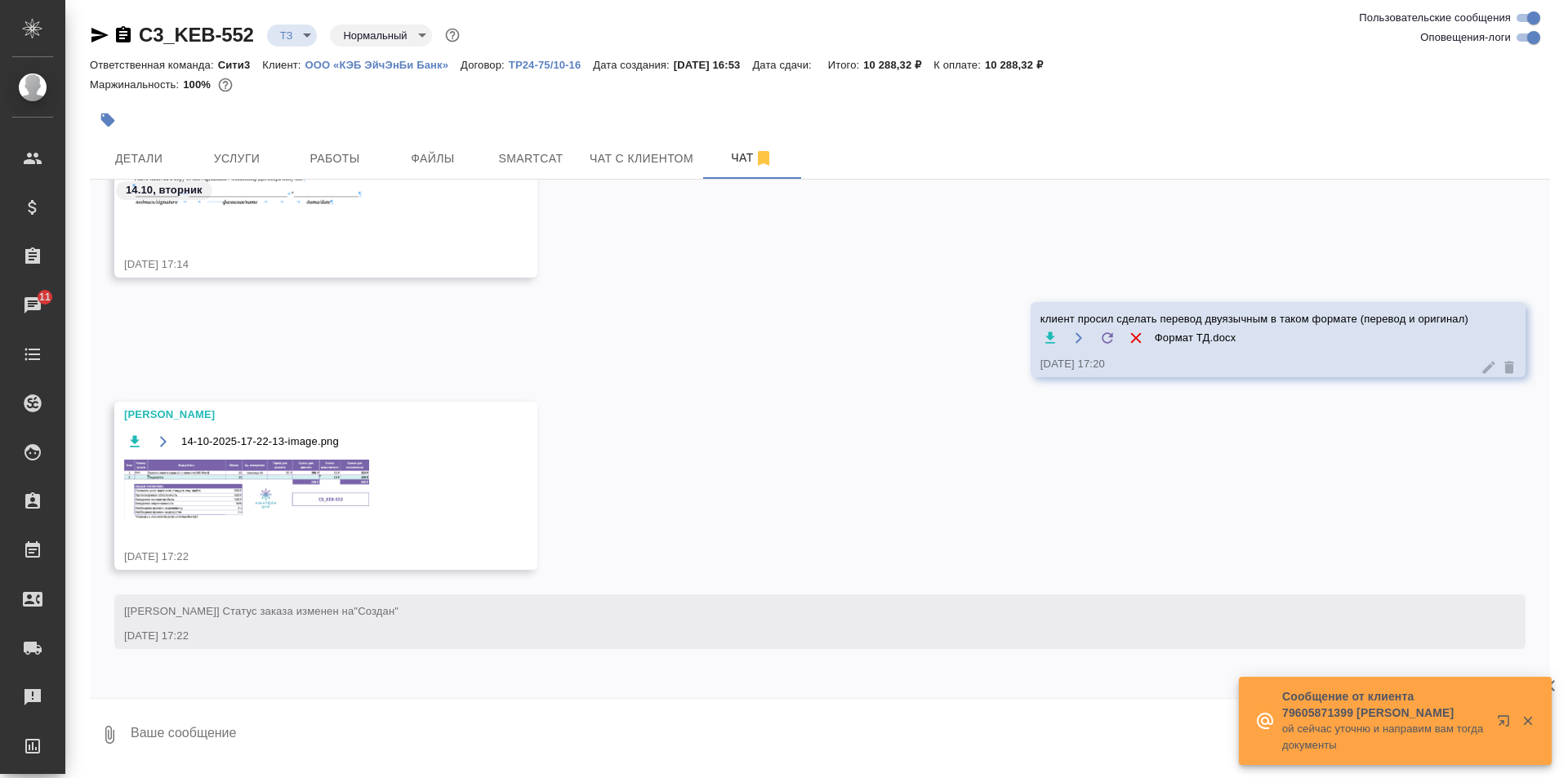
click at [265, 498] on img at bounding box center [247, 489] width 245 height 59
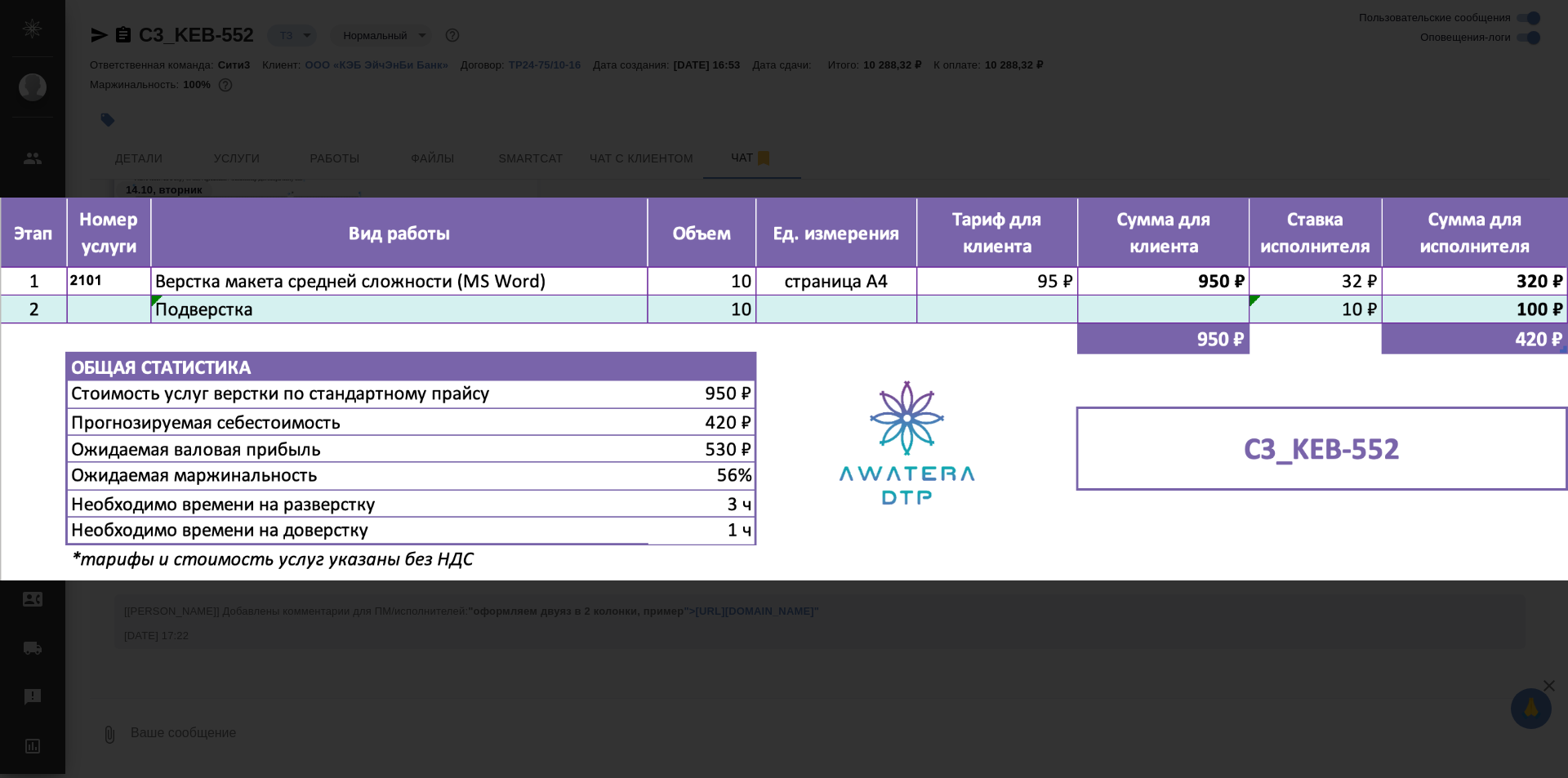
click at [845, 142] on div "14-10-2025-17-22-13-image.png 1 of 1" at bounding box center [784, 389] width 1568 height 778
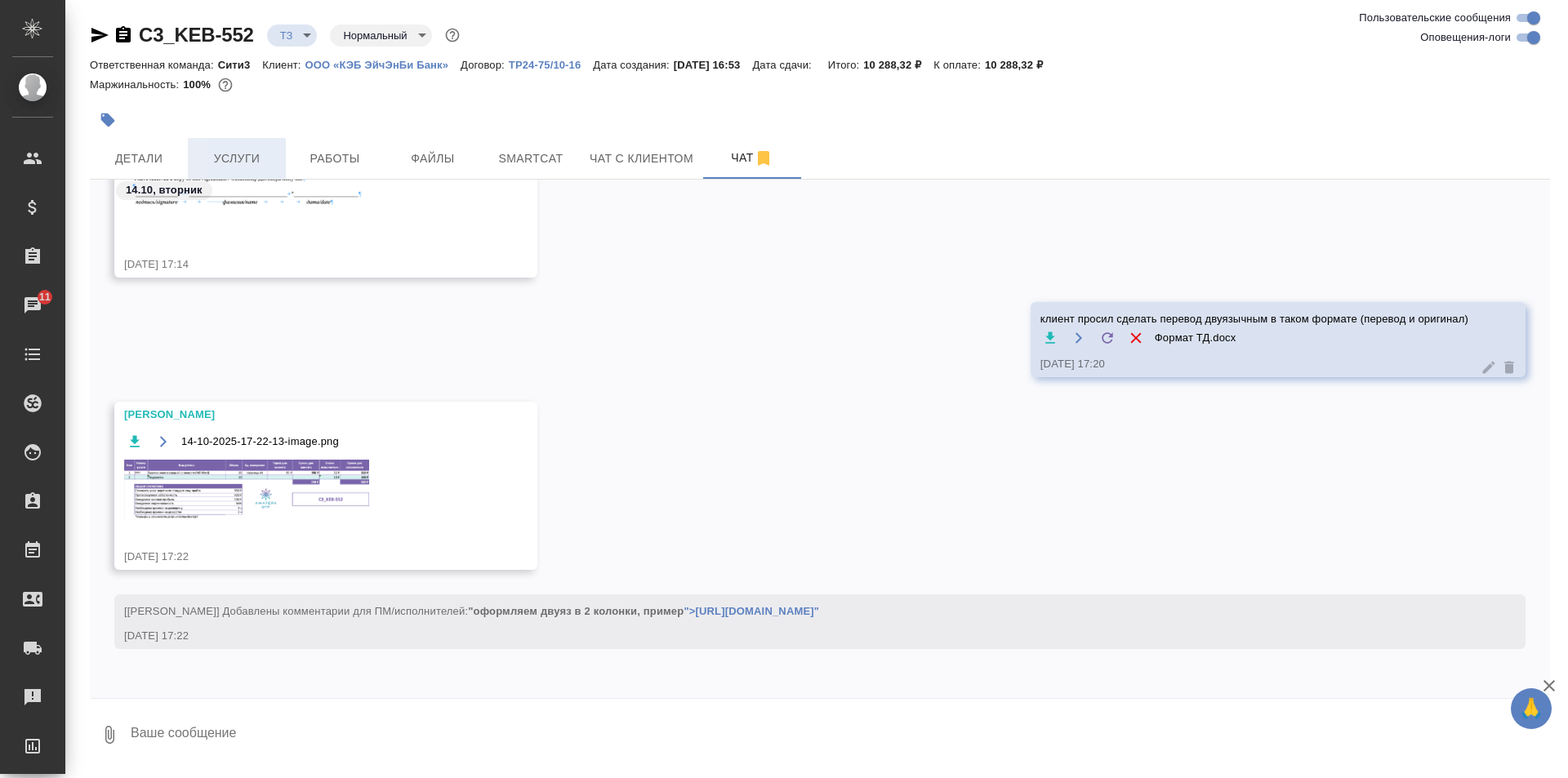
click at [247, 163] on span "Услуги" at bounding box center [236, 159] width 78 height 21
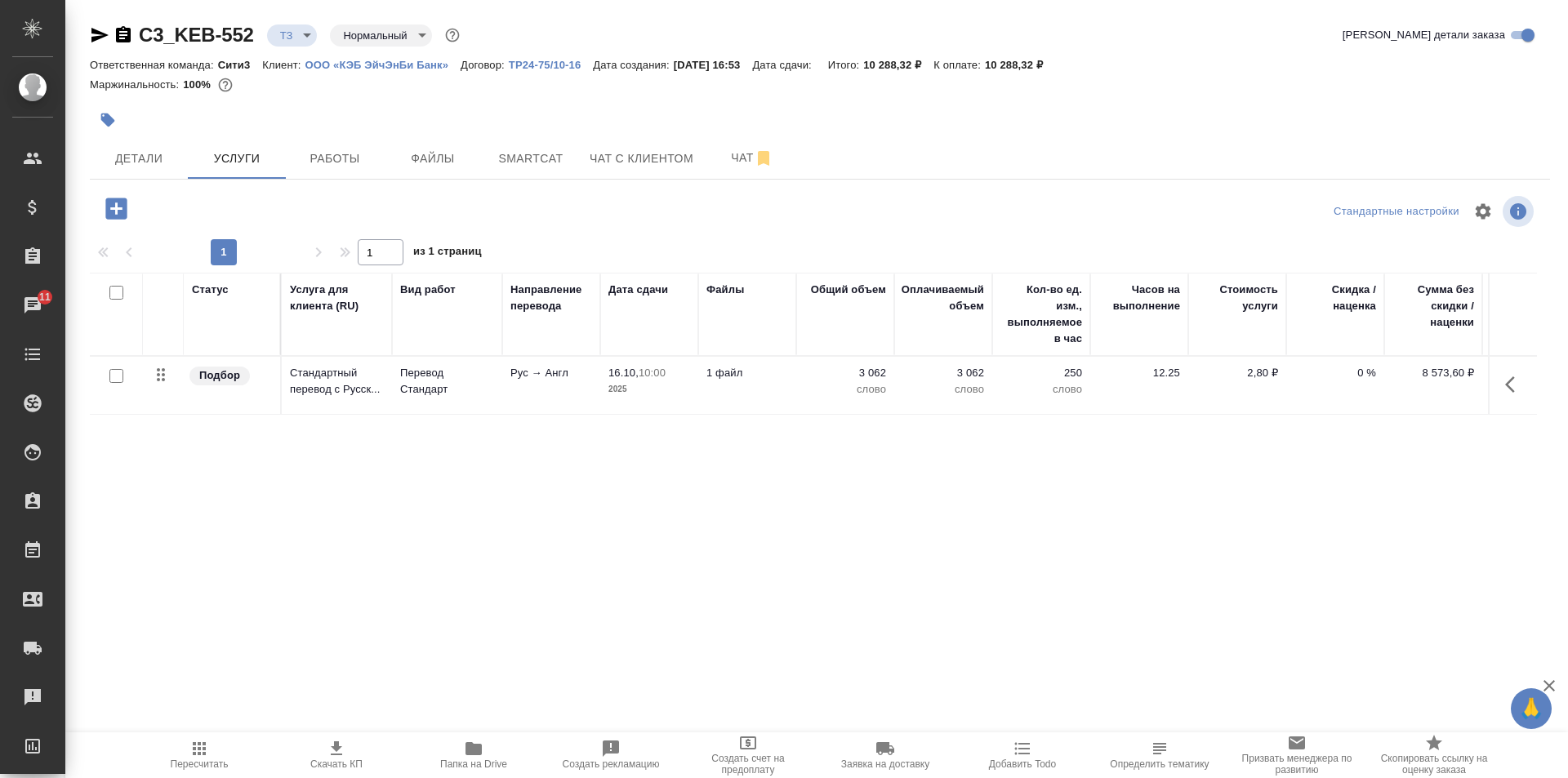
click at [106, 205] on icon "button" at bounding box center [116, 208] width 28 height 28
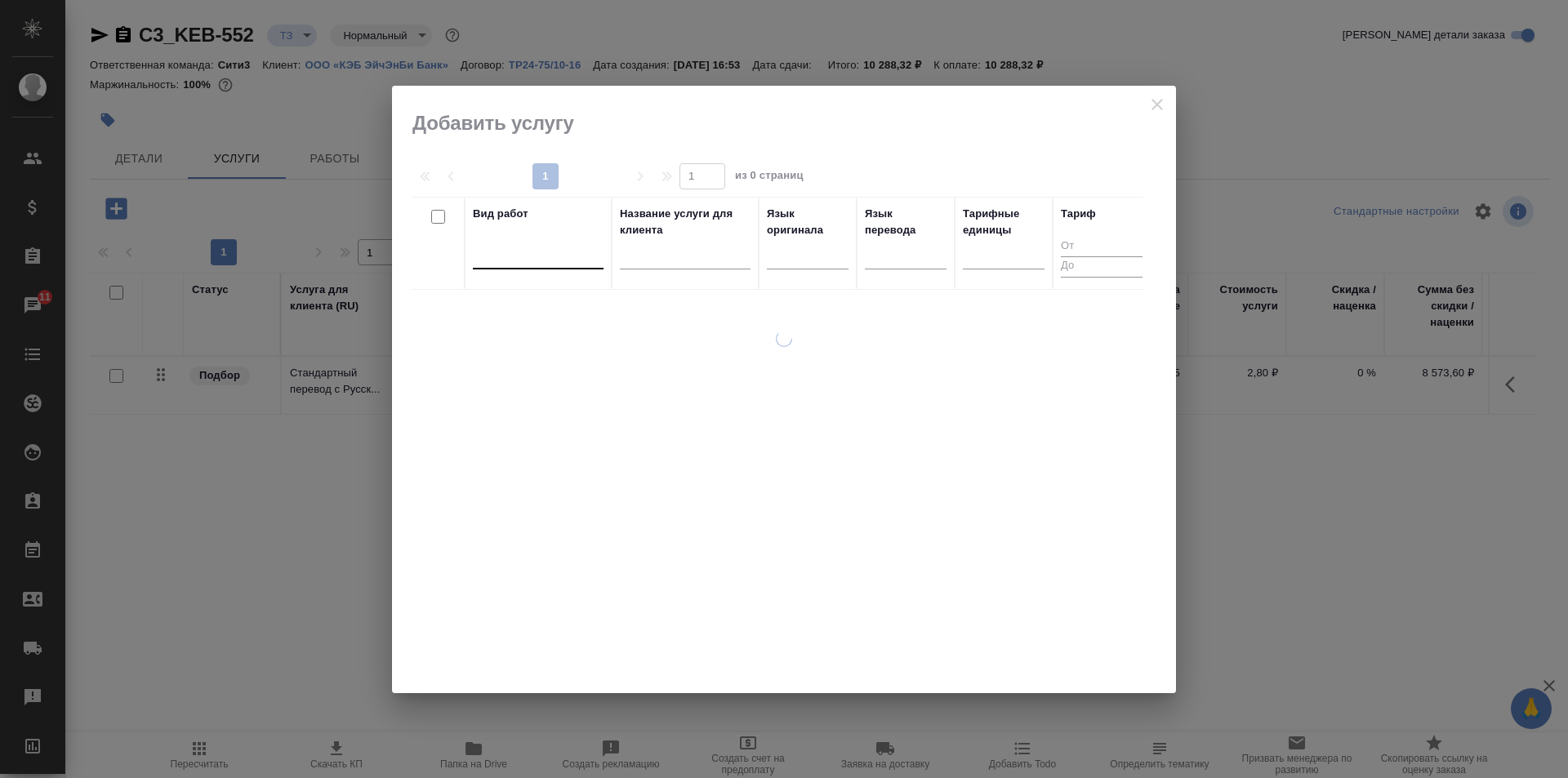
click at [575, 258] on div at bounding box center [538, 253] width 130 height 24
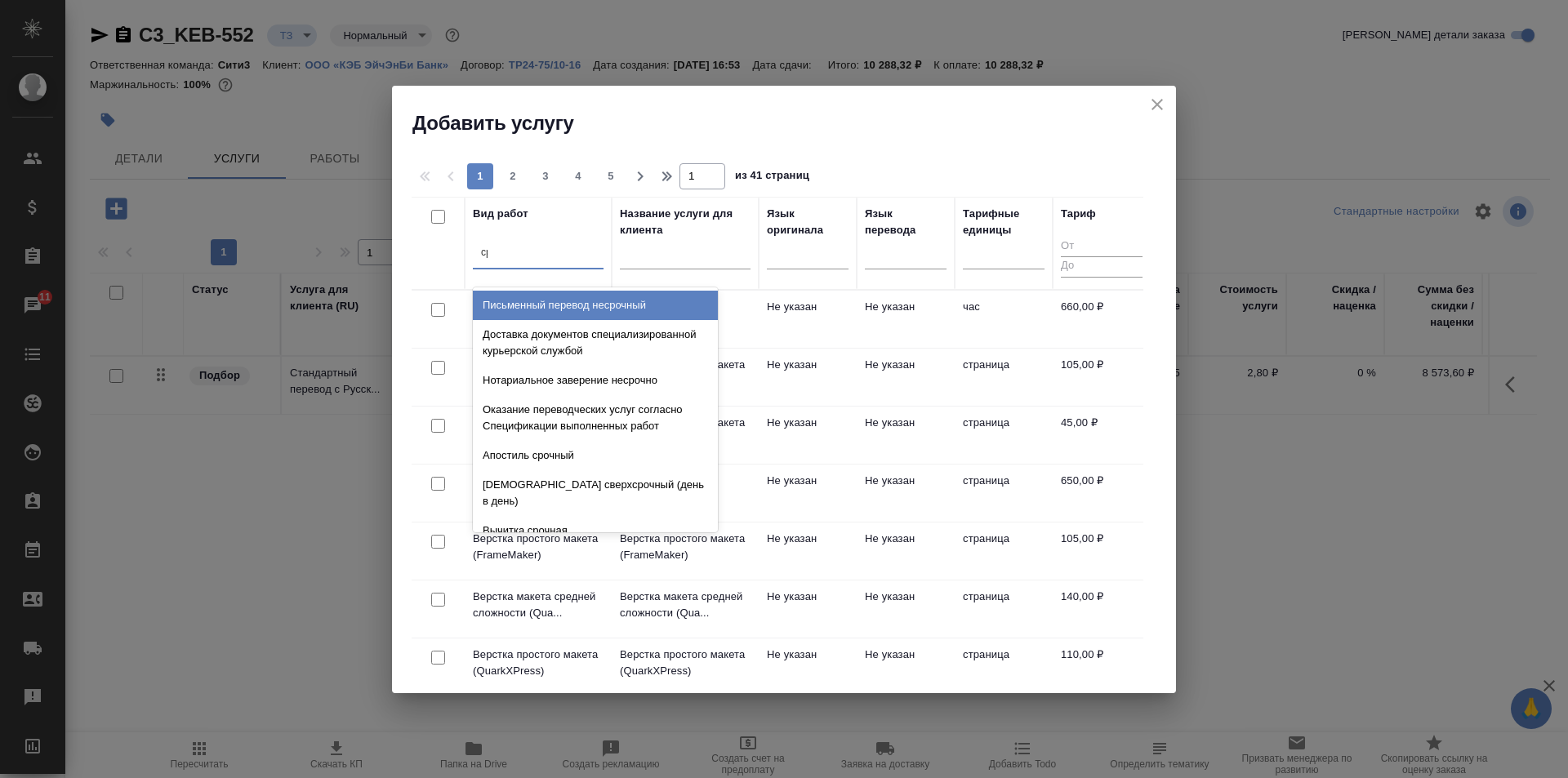
type input "сре"
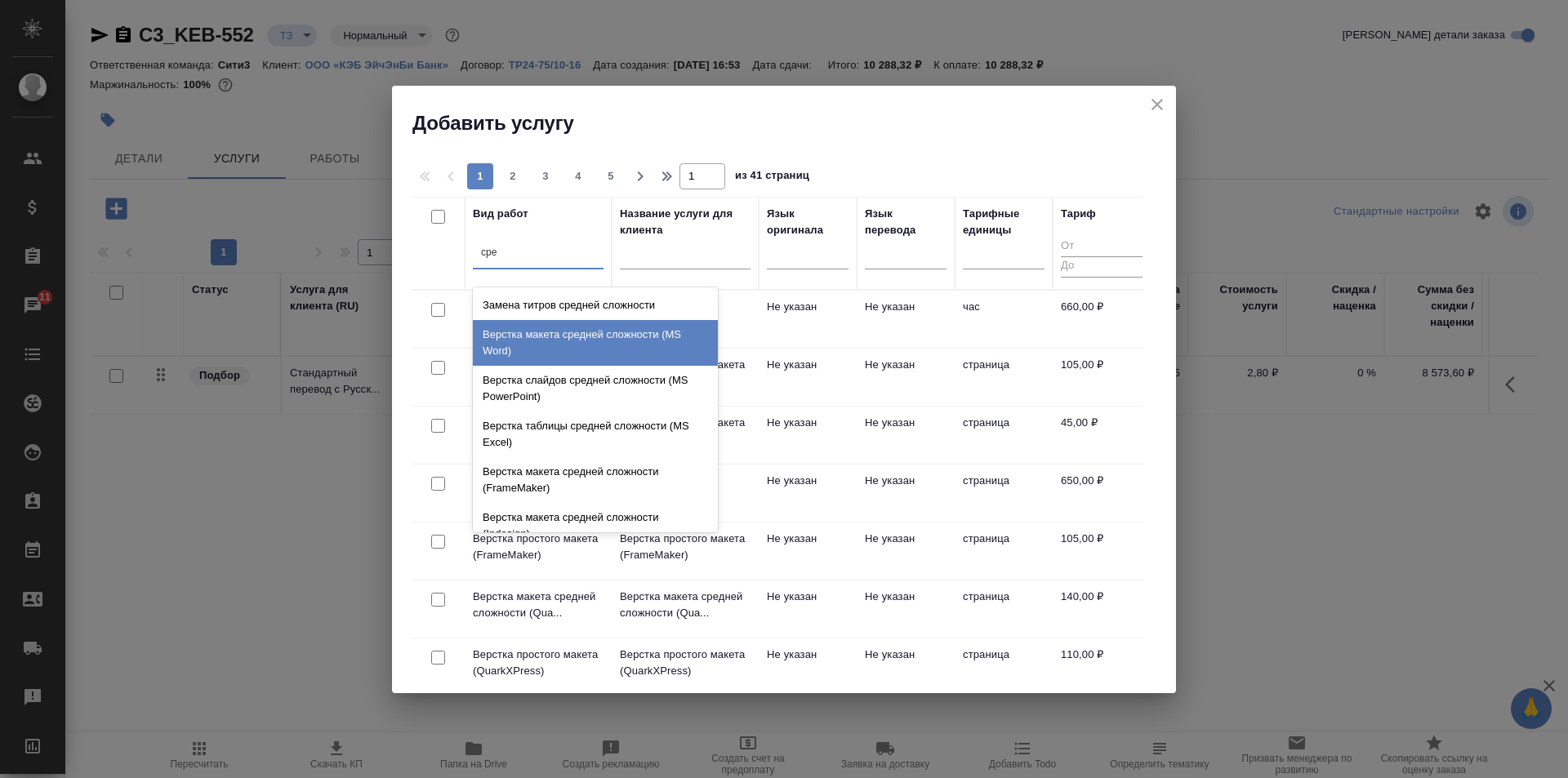
click at [614, 340] on div "Верстка макета средней сложности (MS Word)" at bounding box center [596, 342] width 245 height 45
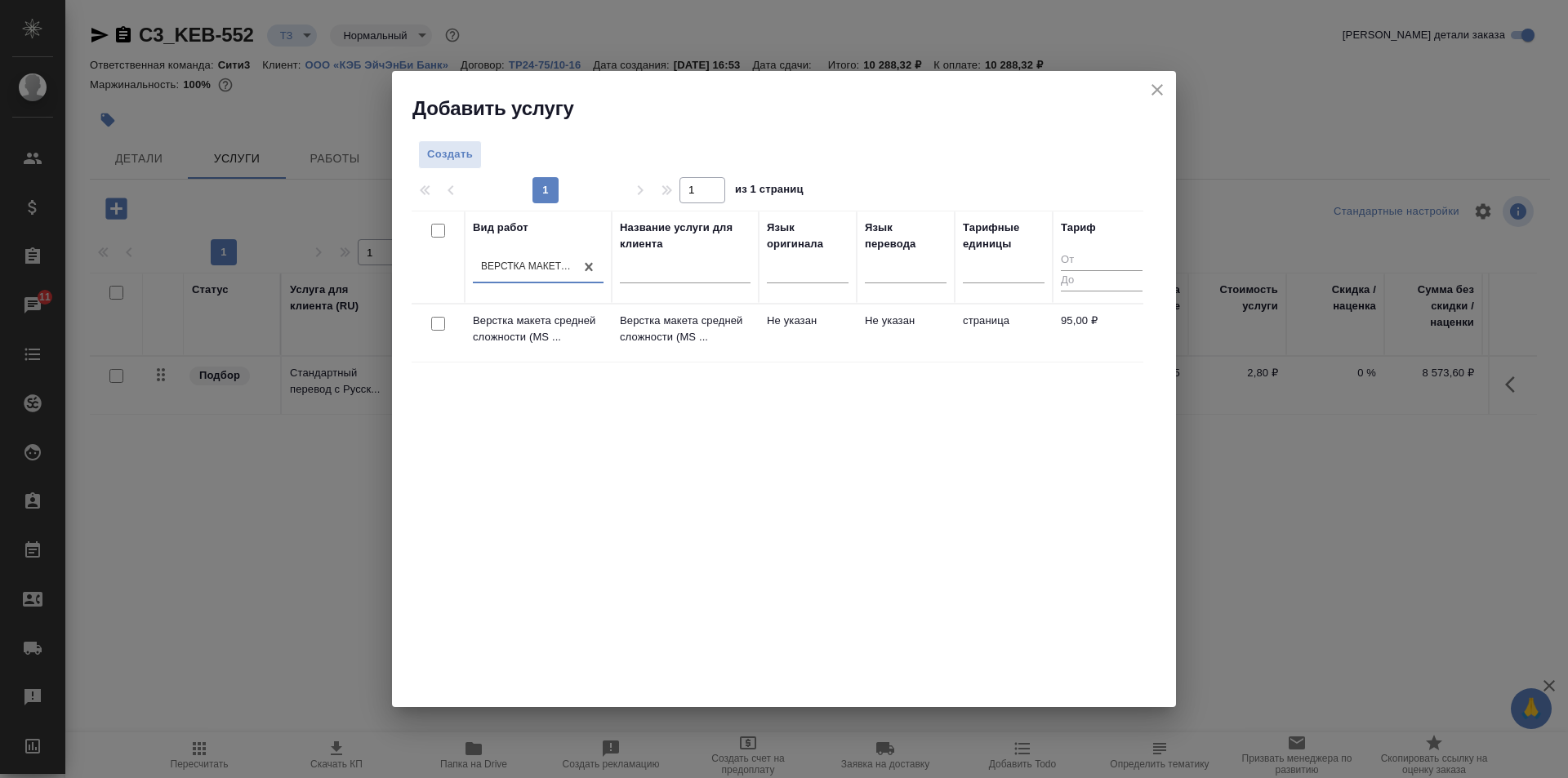
click at [878, 354] on td "Не указан" at bounding box center [905, 333] width 98 height 57
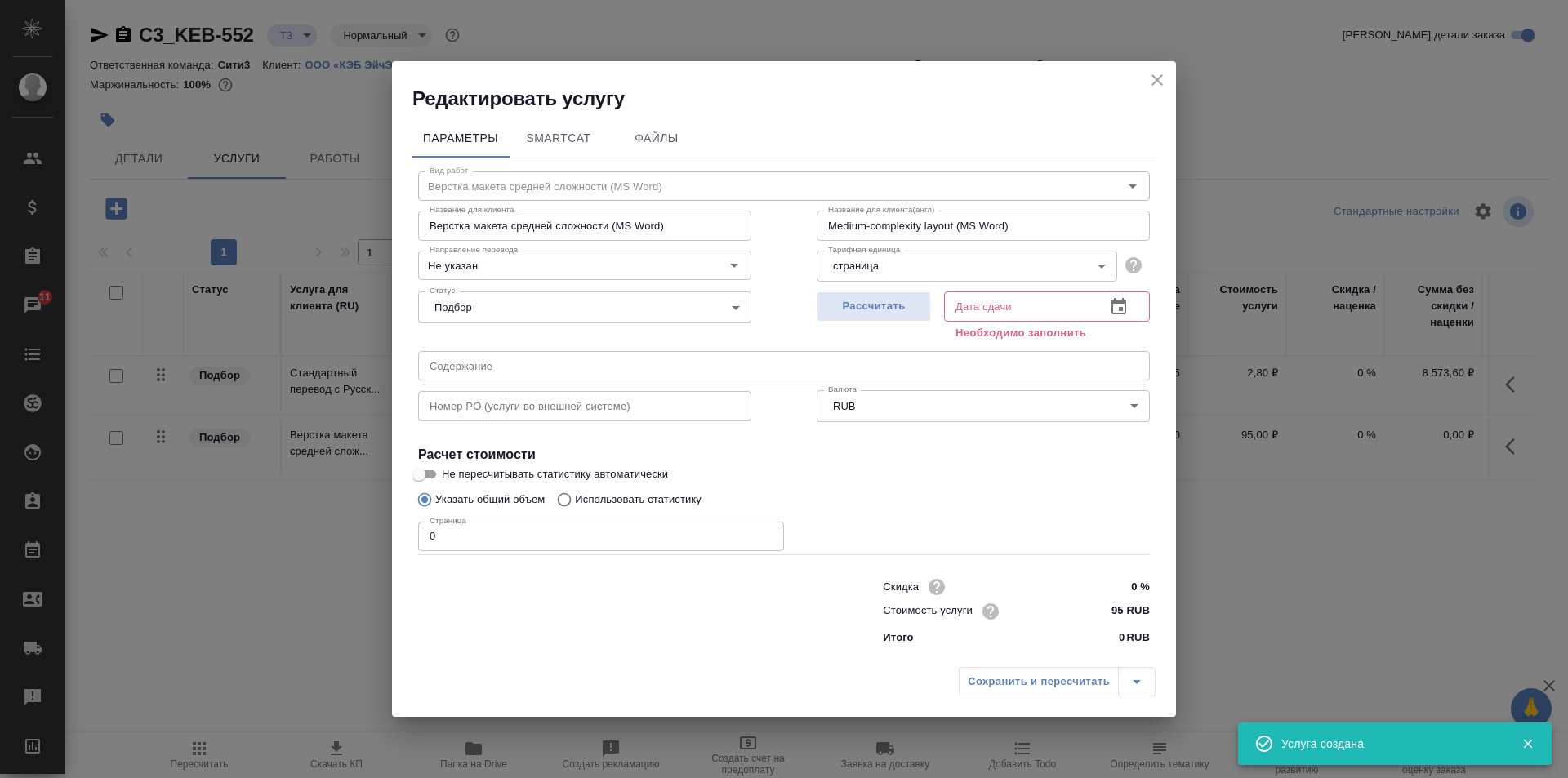
click at [508, 551] on input "0" at bounding box center [601, 536] width 366 height 29
type input "1"
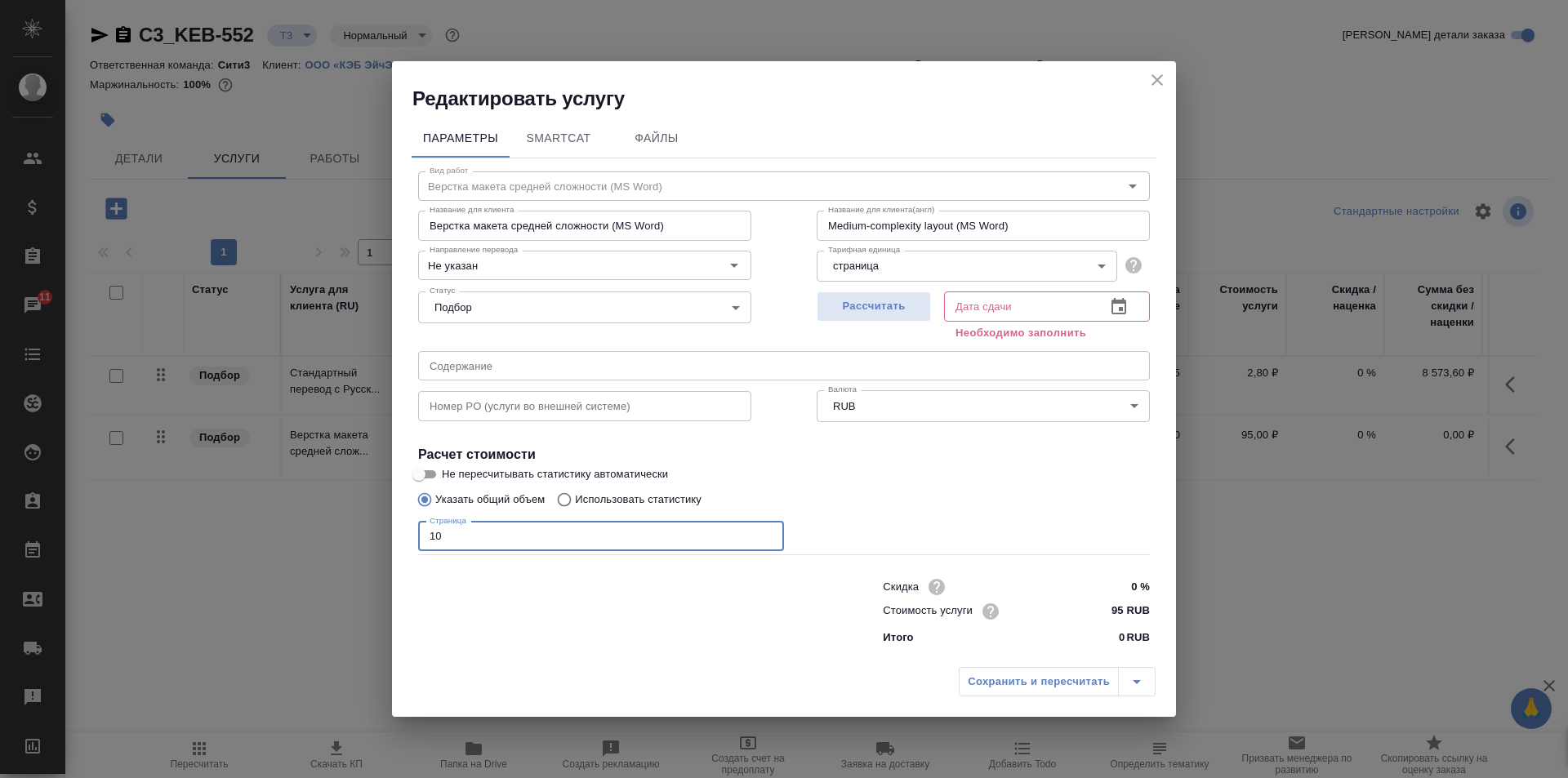
type input "10"
click at [1124, 311] on icon "button" at bounding box center [1118, 306] width 20 height 20
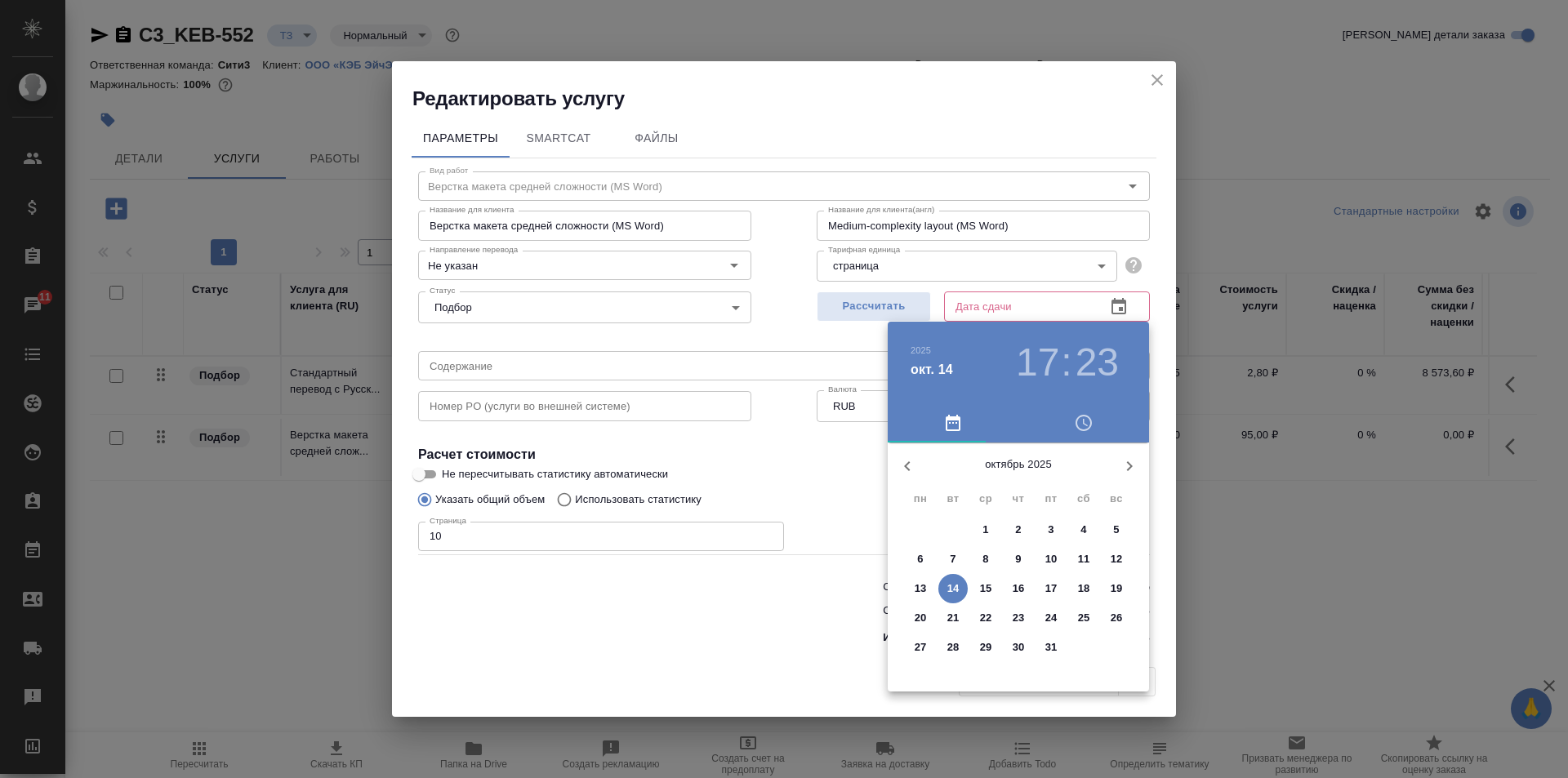
click at [990, 591] on p "15" at bounding box center [986, 588] width 12 height 16
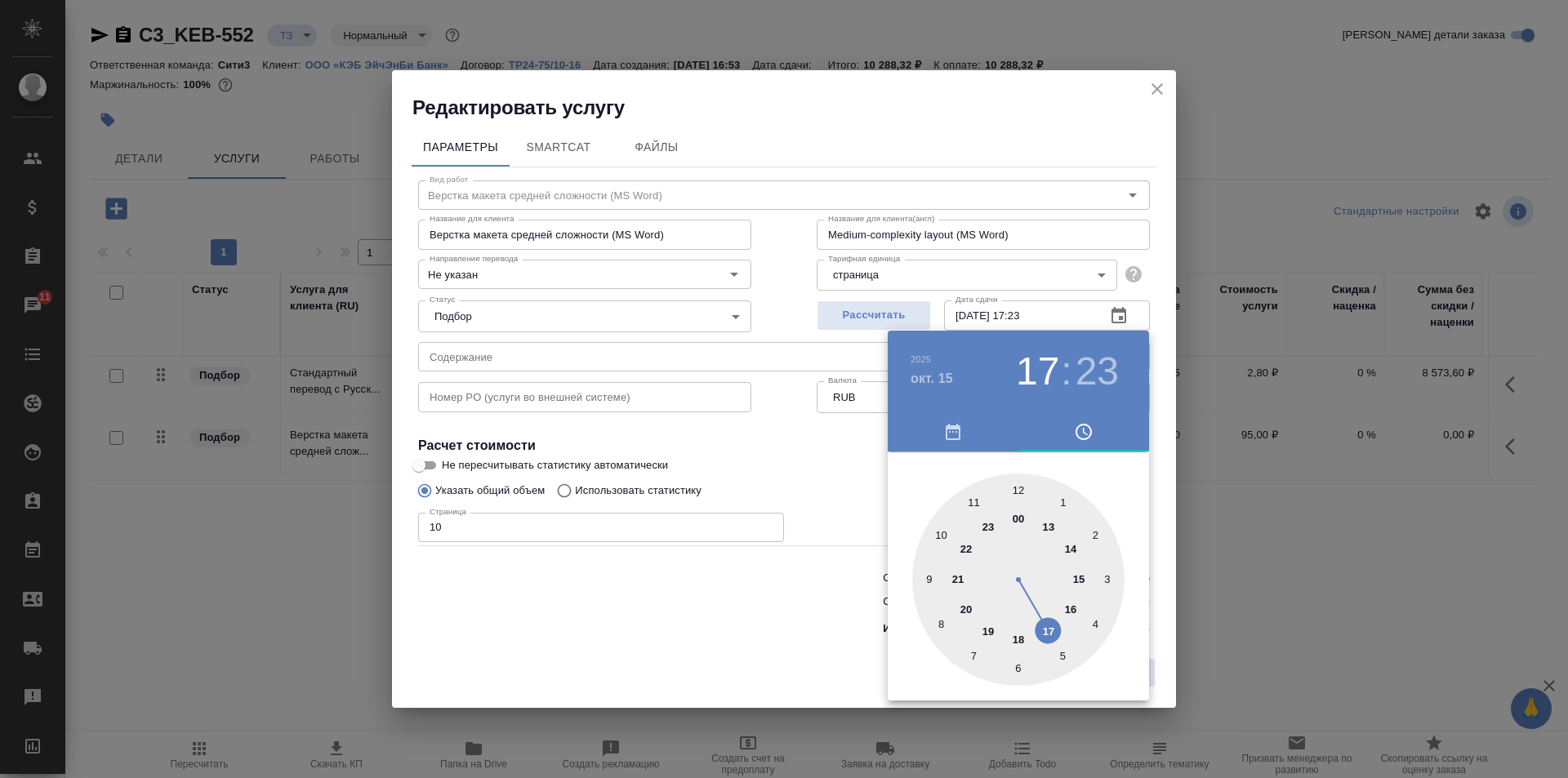
click at [1074, 549] on div at bounding box center [1018, 579] width 212 height 212
click at [1025, 482] on div at bounding box center [1018, 579] width 212 height 212
click at [1015, 489] on div at bounding box center [1018, 579] width 212 height 212
type input "15.10.2025 14:00"
click at [724, 446] on div at bounding box center [784, 389] width 1568 height 778
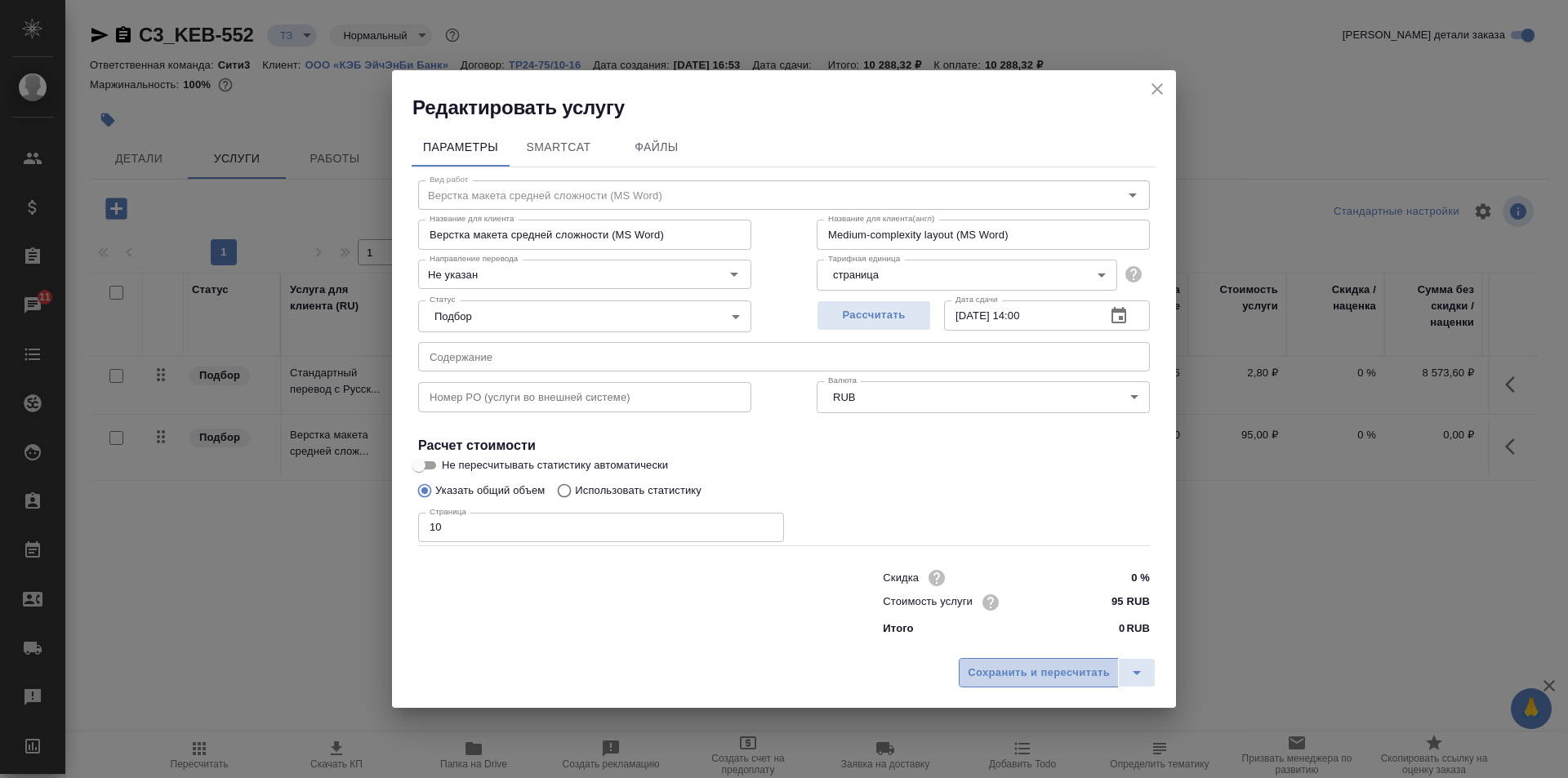
click at [1031, 666] on span "Сохранить и пересчитать" at bounding box center [1039, 673] width 142 height 19
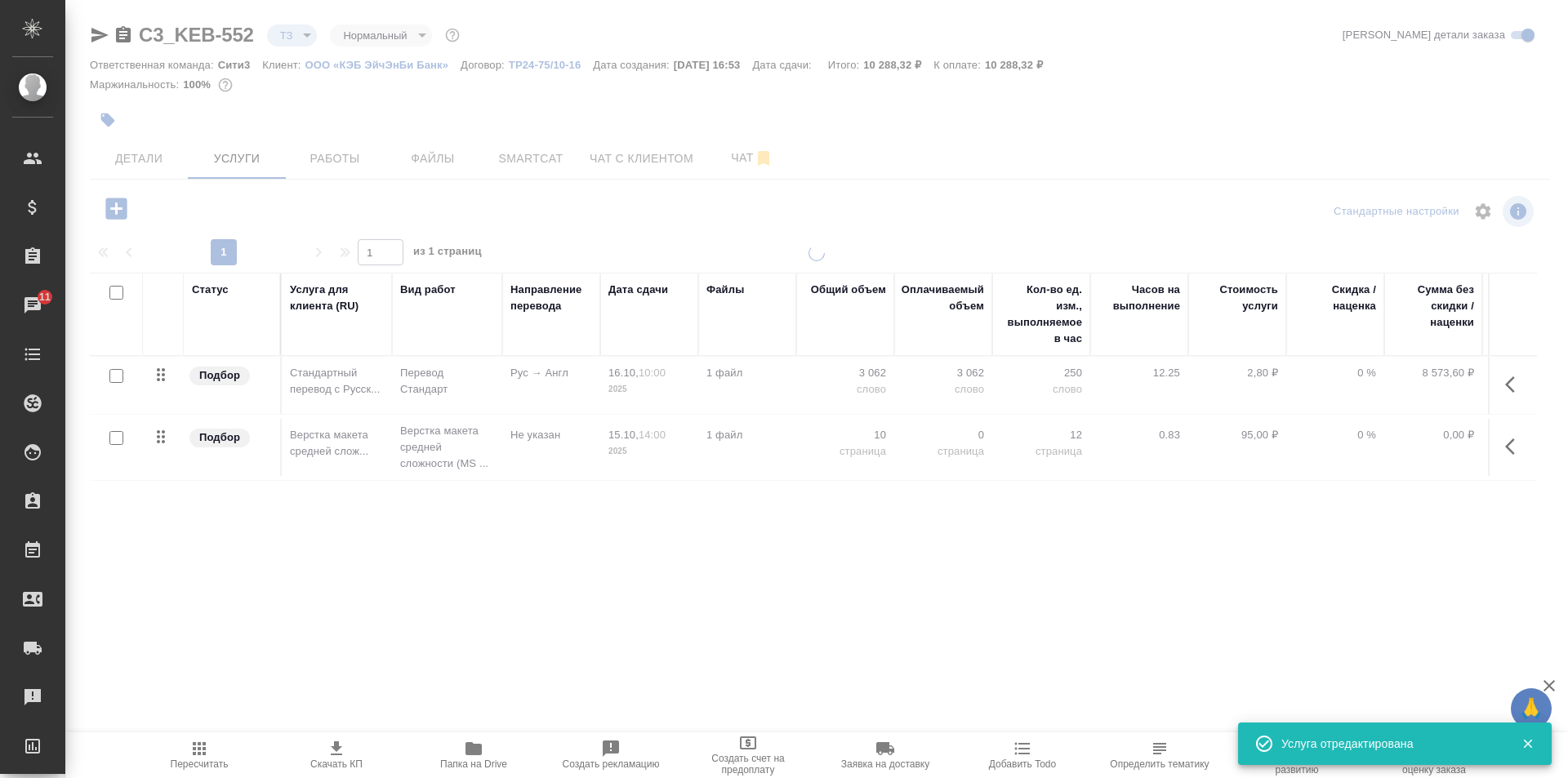
type input "new"
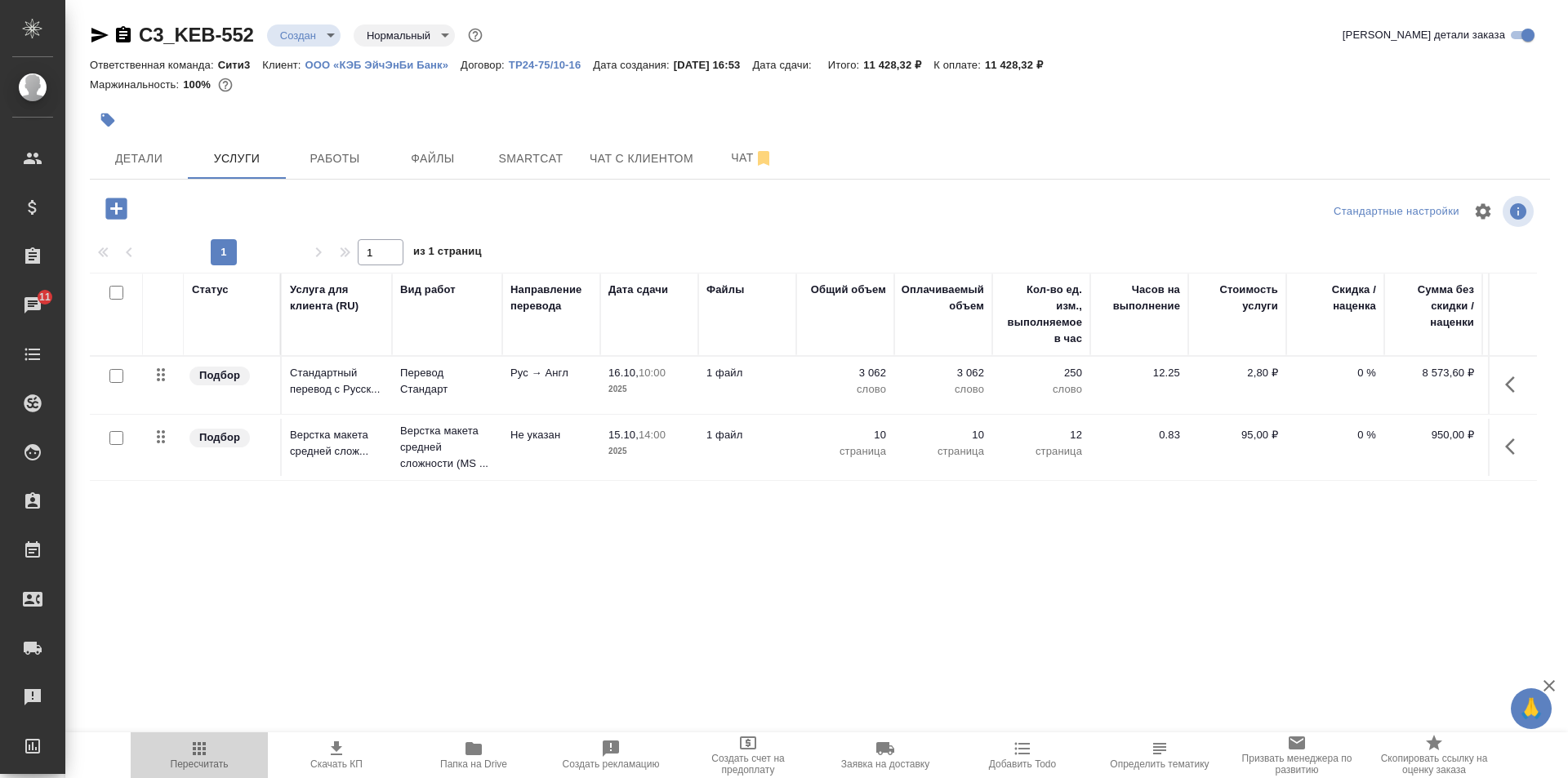
click at [209, 754] on icon "button" at bounding box center [199, 748] width 20 height 20
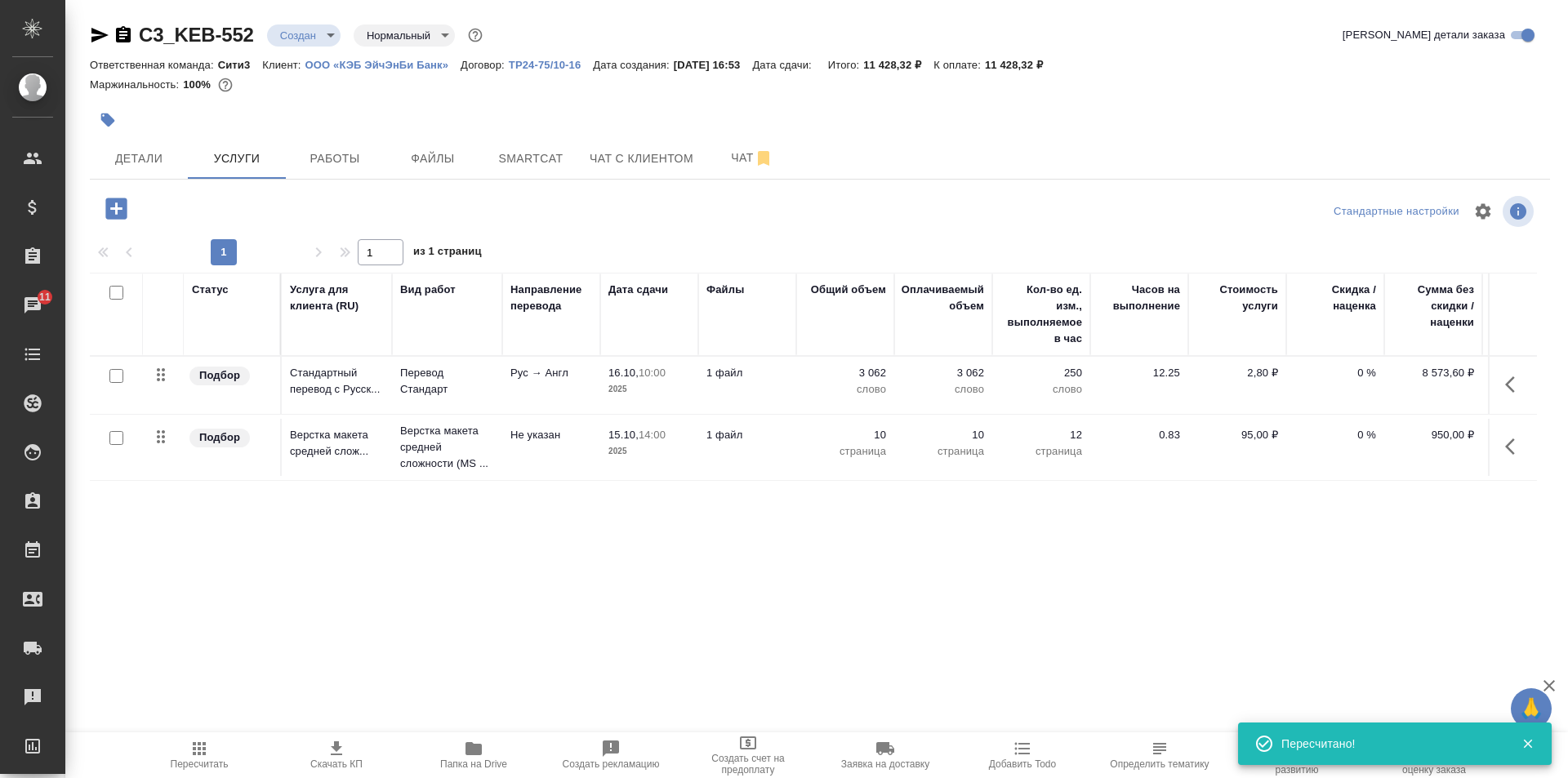
click at [336, 745] on icon "button" at bounding box center [336, 748] width 11 height 14
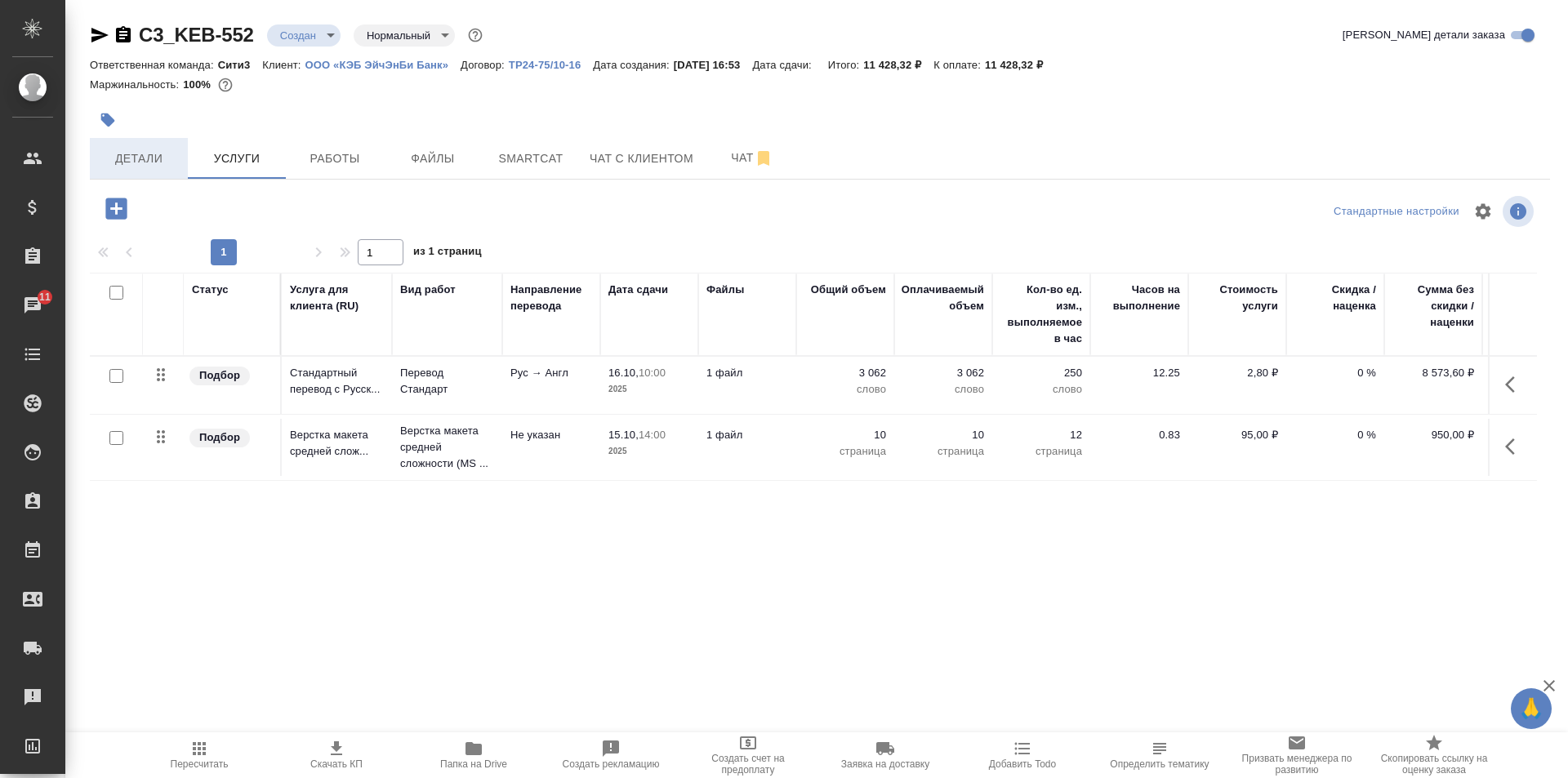
click at [140, 160] on span "Детали" at bounding box center [138, 159] width 78 height 21
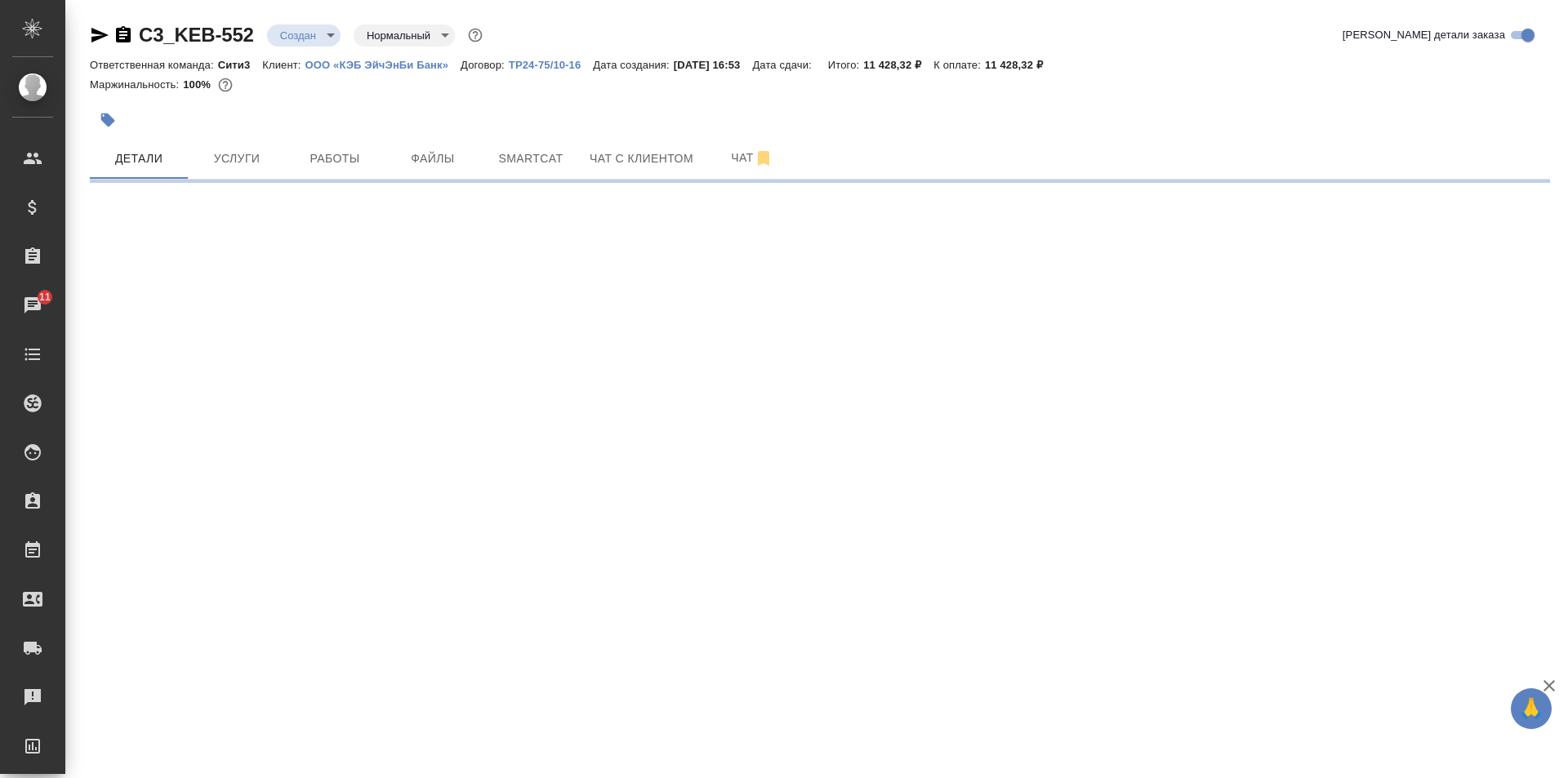
select select "RU"
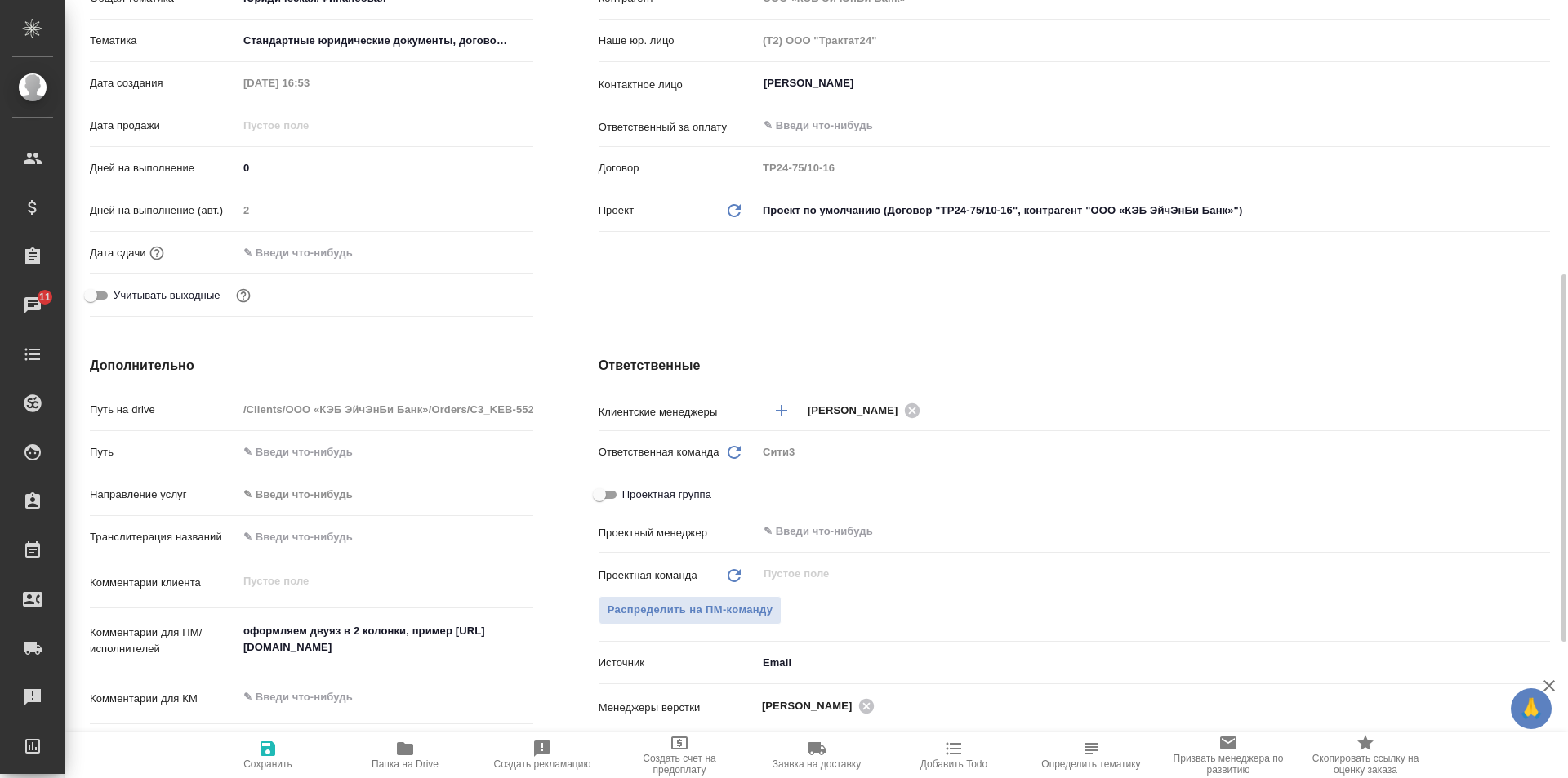
scroll to position [408, 0]
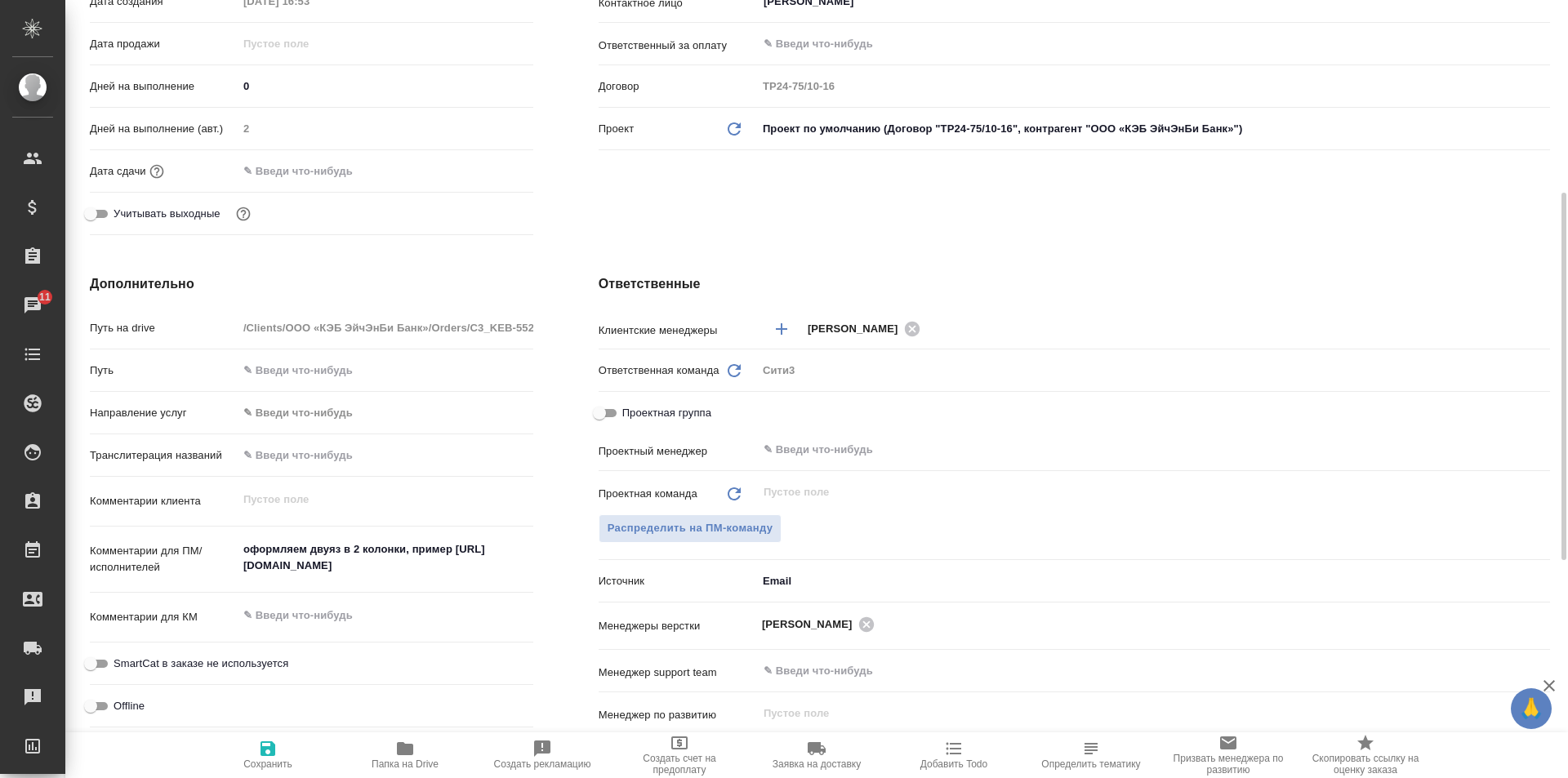
type textarea "x"
click at [245, 550] on textarea "оформляем двуяз в 2 колонки, пример https://drive.awatera.com/s/9ttxMyzp3MSfNKJ" at bounding box center [385, 557] width 296 height 44
type textarea "x"
type textarea "оформляем двуяз в 2 колонки, пример https://drive.awatera.com/s/9ttxMyzp3MSfNKJ"
type textarea "x"
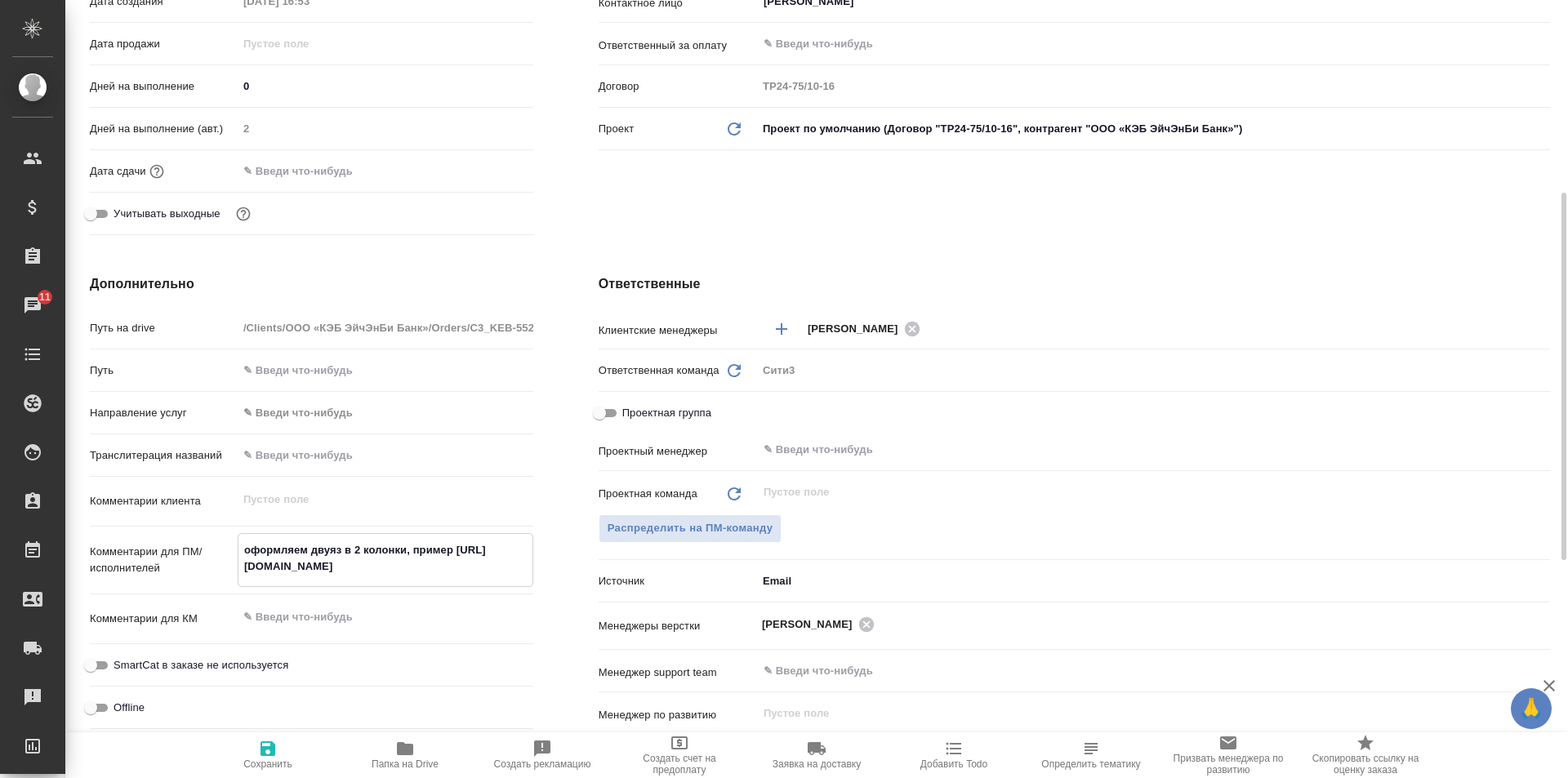
type textarea "x"
type textarea "оформляем двуяз в 2 колонки, пример https://drive.awatera.com/s/9ttxMyzp3MSfNKJ"
type textarea "x"
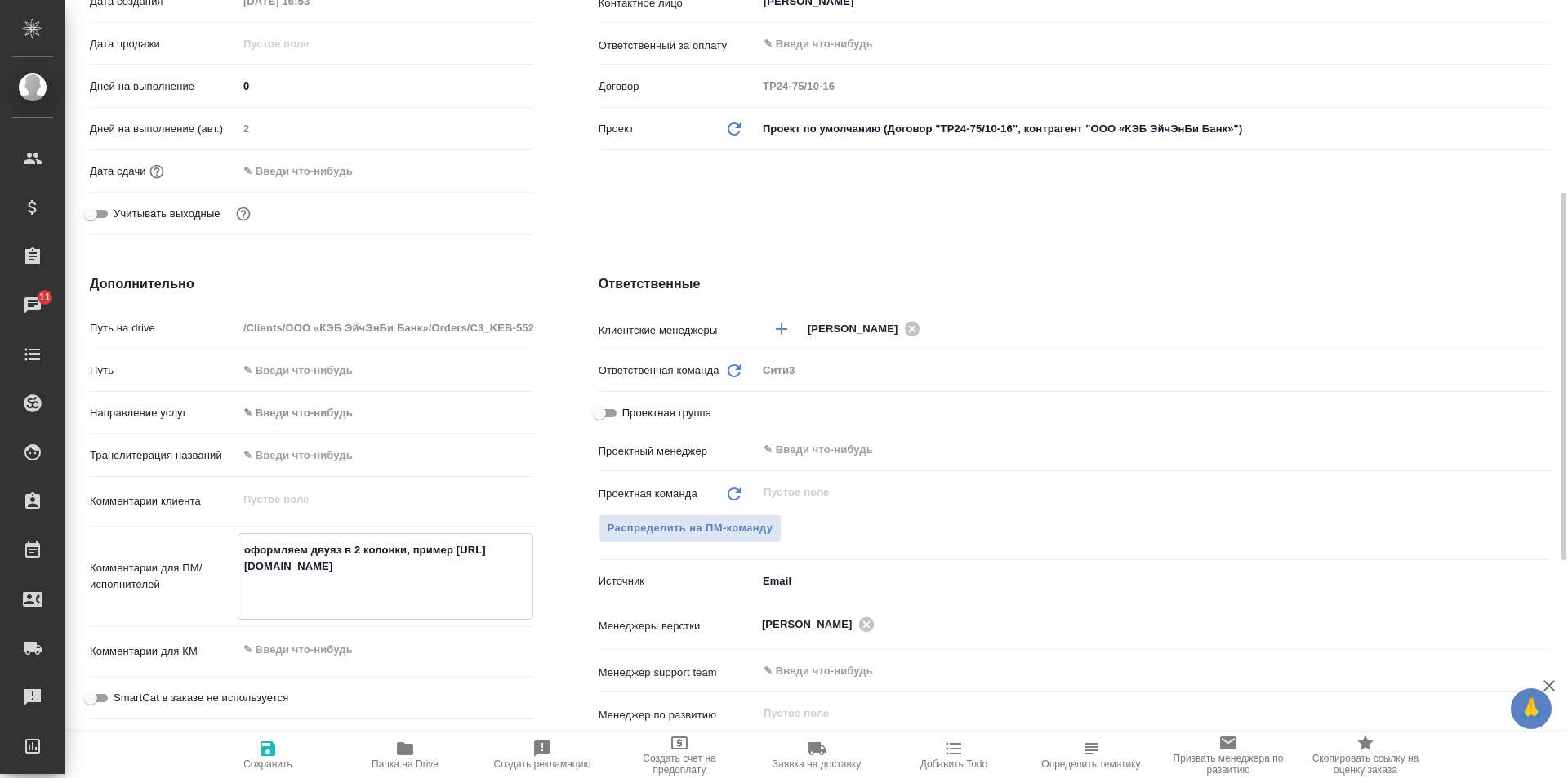
click at [310, 548] on textarea "оформляем двуяз в 2 колонки, пример https://drive.awatera.com/s/9ttxMyzp3MSfNKJ" at bounding box center [385, 574] width 294 height 76
type textarea "п оформляем двуяз в 2 колонки, пример https://drive.awatera.com/s/9ttxMyzp3MSfN…"
type textarea "x"
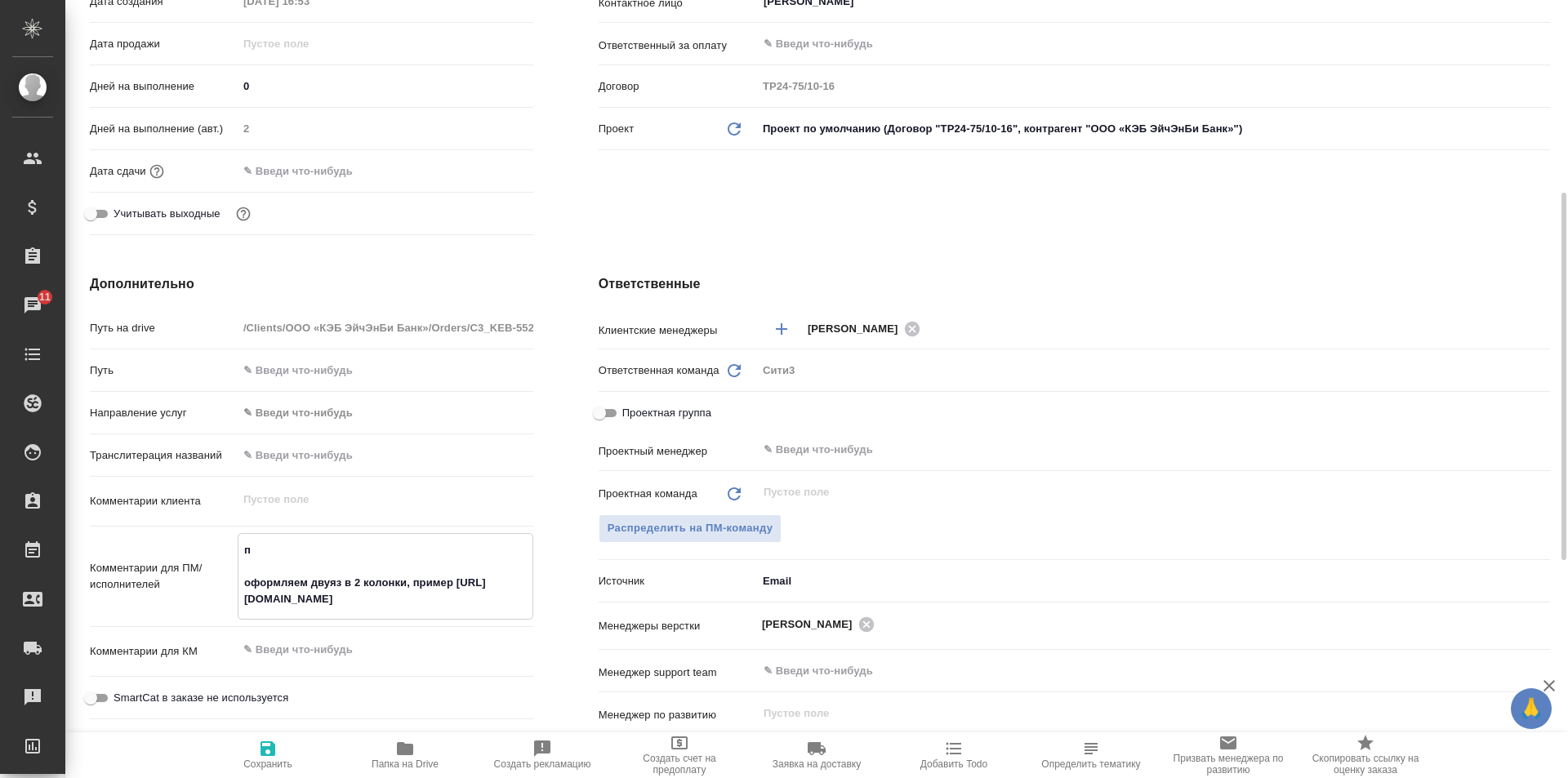
type textarea "пе оформляем двуяз в 2 колонки, пример https://drive.awatera.com/s/9ttxMyzp3MSf…"
type textarea "x"
type textarea "пере оформляем двуяз в 2 колонки, пример https://drive.awatera.com/s/9ttxMyzp3M…"
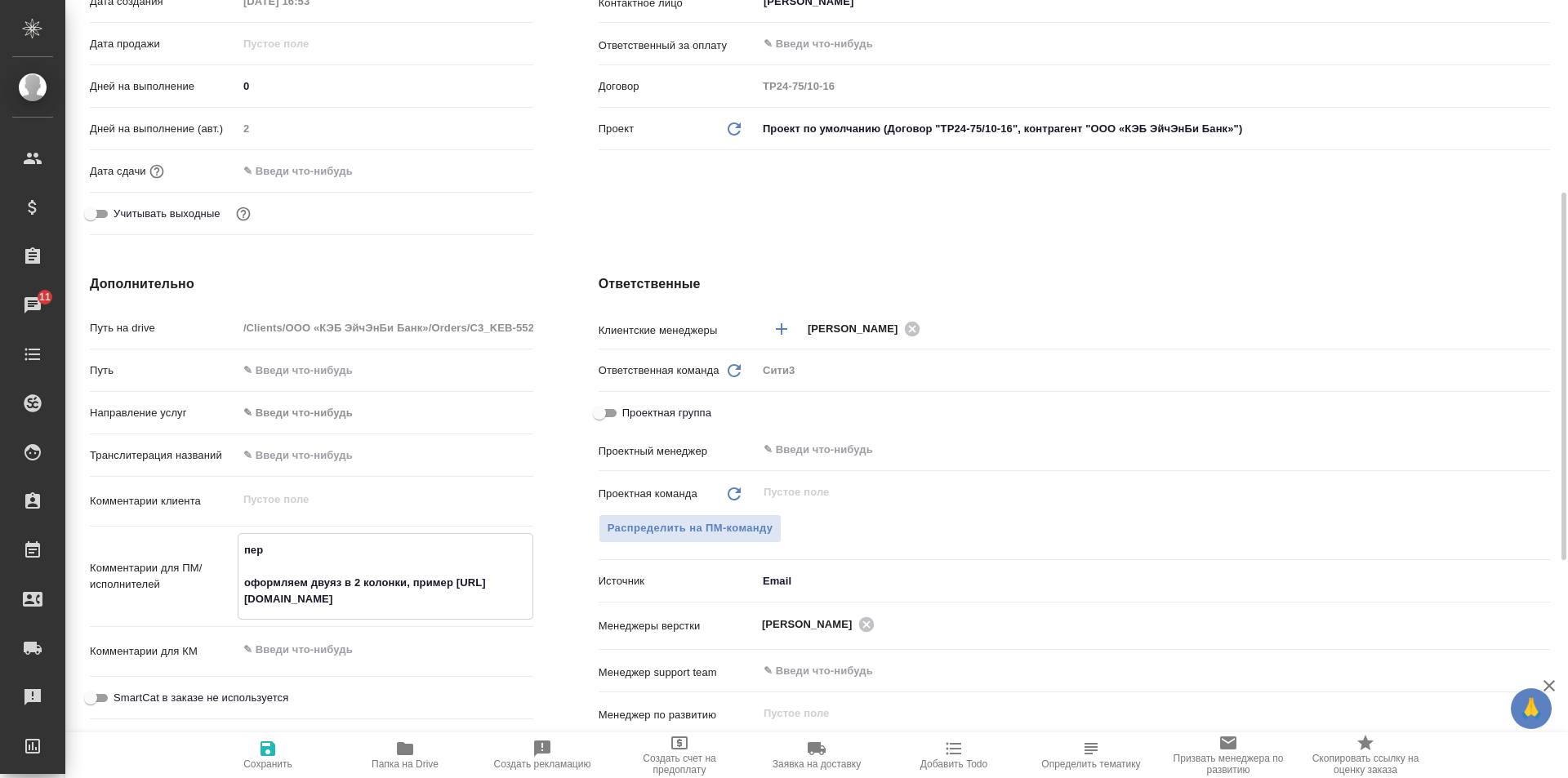
type textarea "x"
type textarea "перев оформляем двуяз в 2 колонки, пример https://drive.awatera.com/s/9ttxMyzp3…"
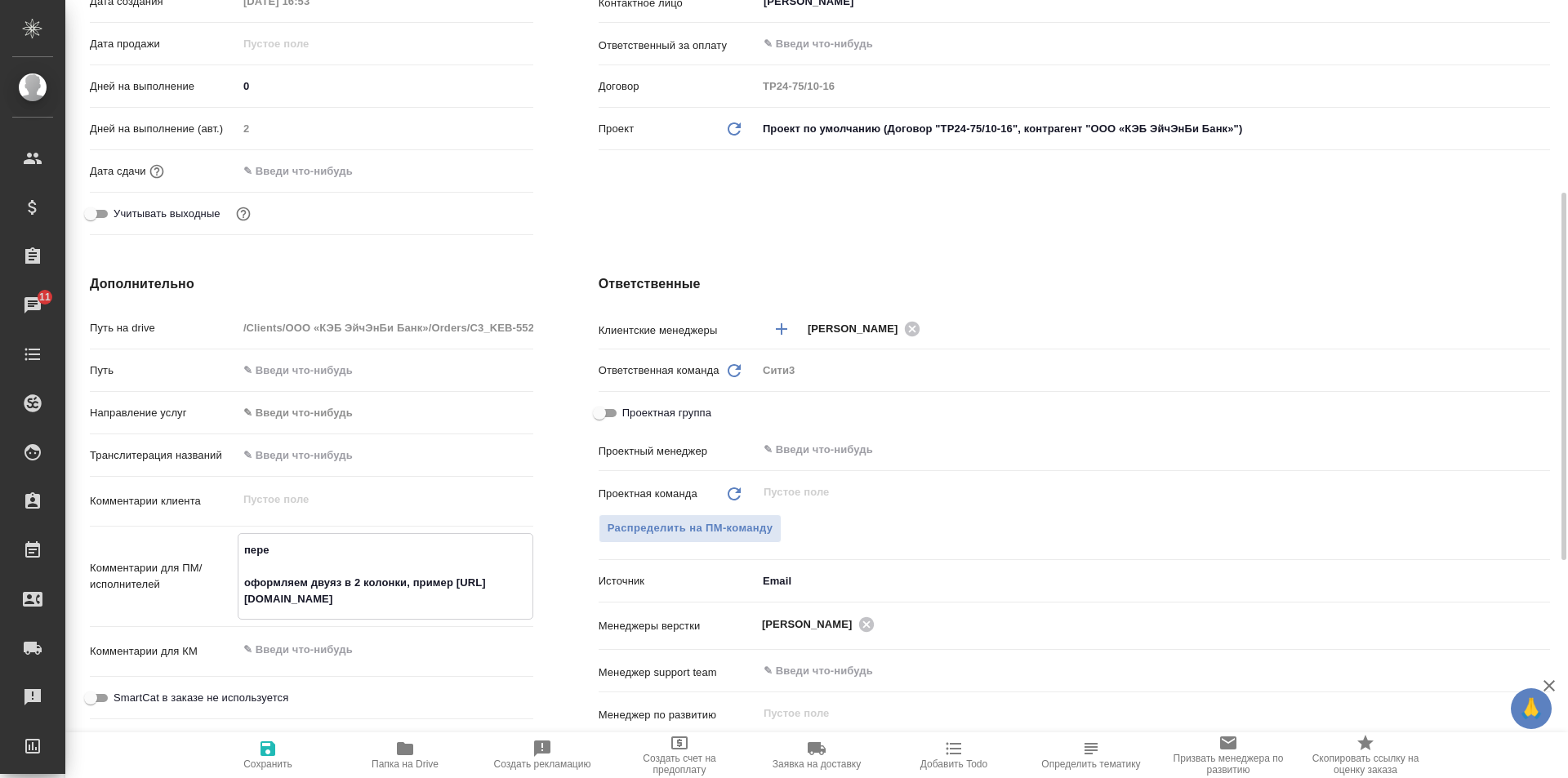
type textarea "x"
type textarea "перево оформляем двуяз в 2 колонки, пример https://drive.awatera.com/s/9ttxMyzp…"
type textarea "x"
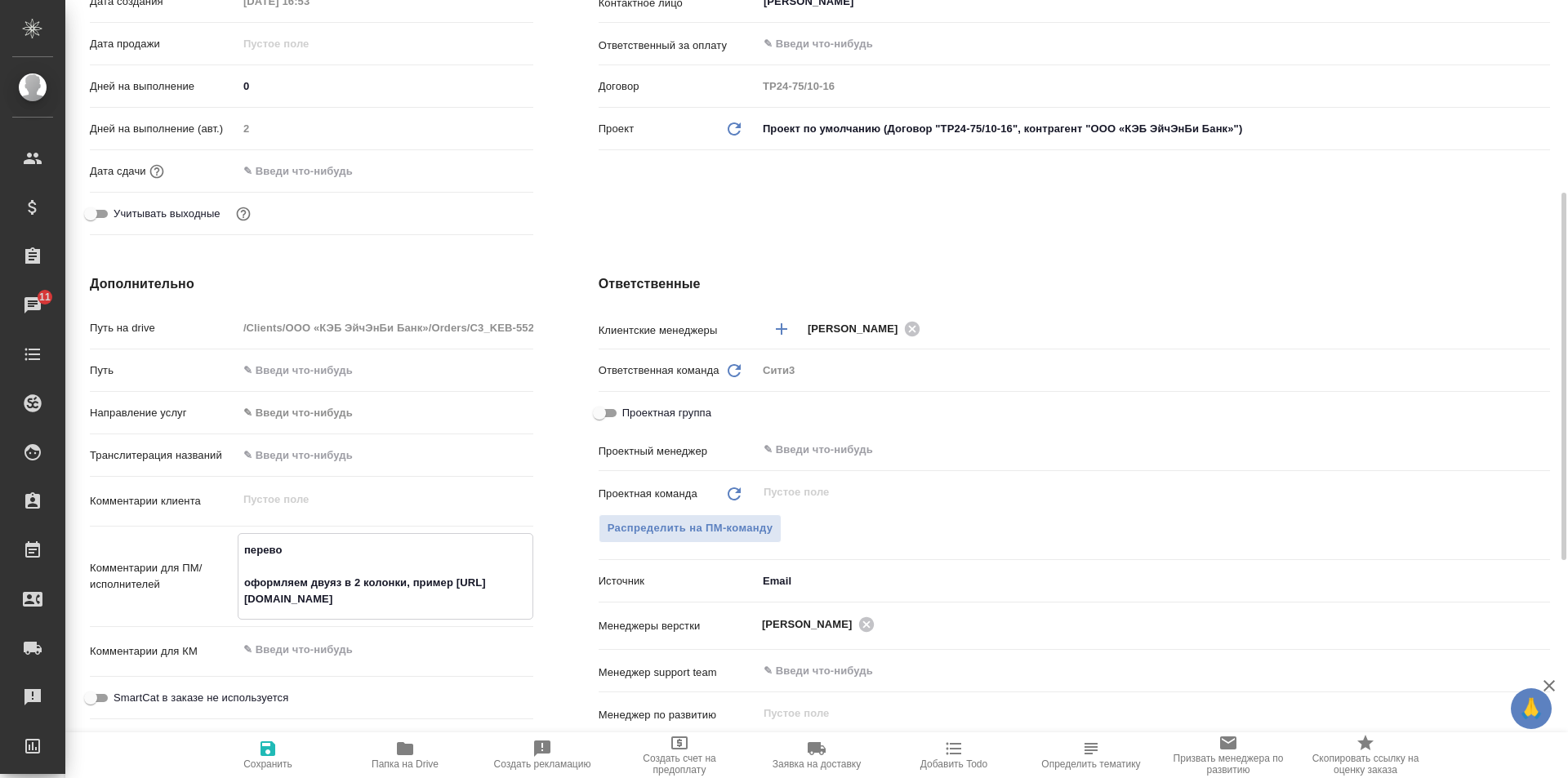
type textarea "x"
type textarea "перевод оформляем двуяз в 2 колонки, пример https://drive.awatera.com/s/9ttxMyz…"
type textarea "x"
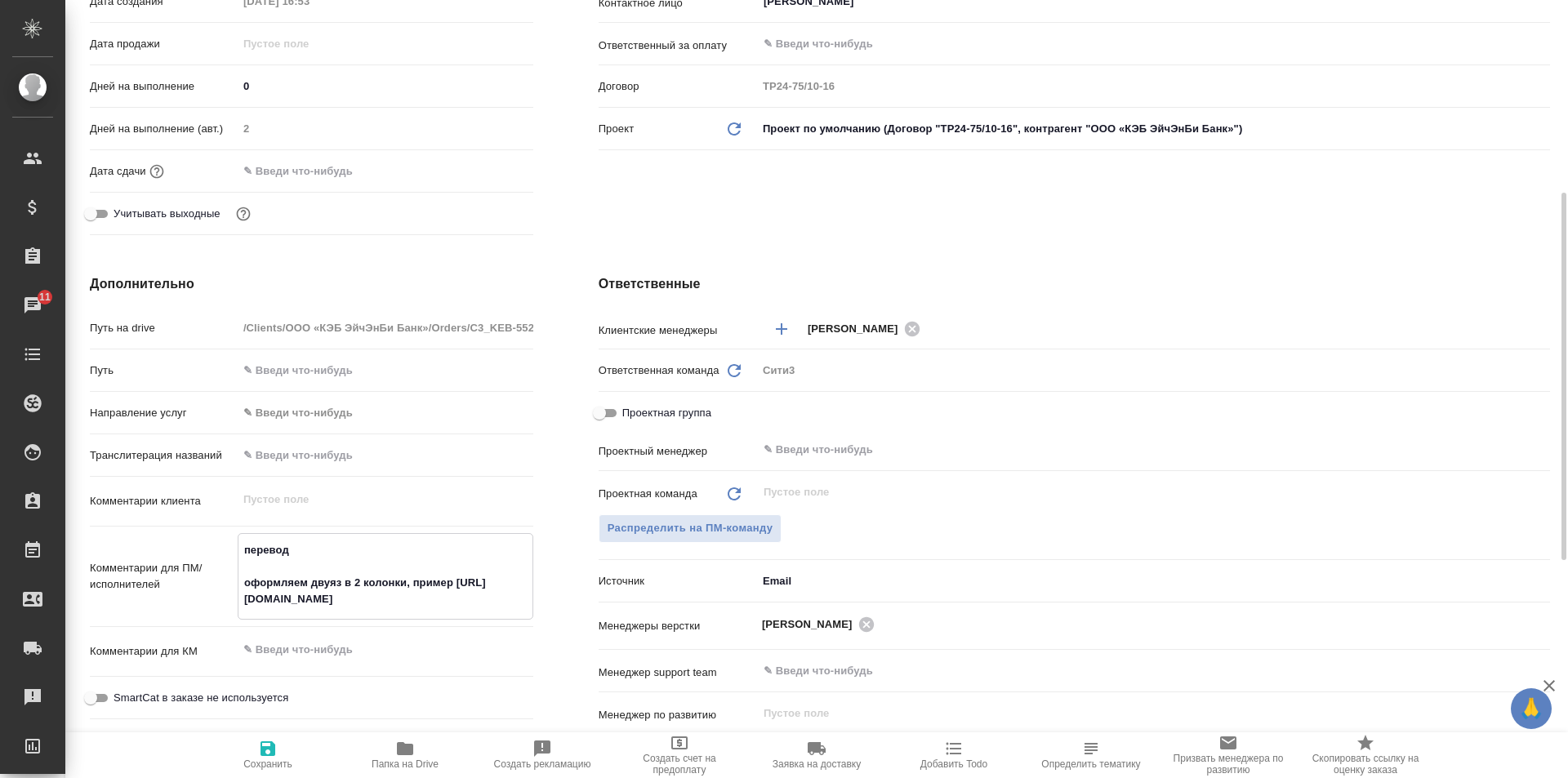
type textarea "x"
type textarea "перевод оформляем двуяз в 2 колонки, пример https://drive.awatera.com/s/9ttxMyz…"
type textarea "x"
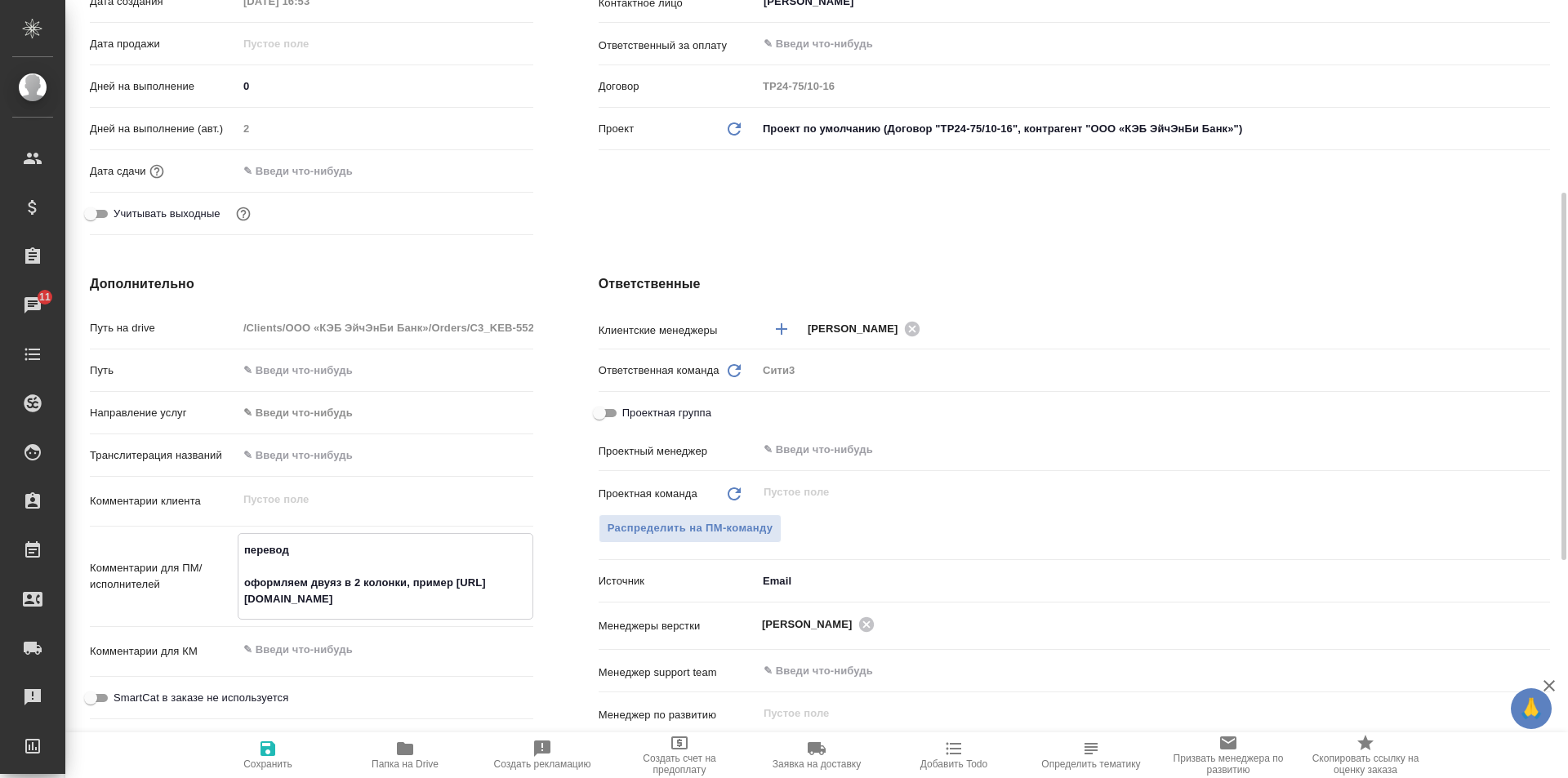
type textarea "перевод р оформляем двуяз в 2 колонки, пример https://drive.awatera.com/s/9ttxM…"
type textarea "x"
type textarea "перевод ру оформляем двуяз в 2 колонки, пример https://drive.awatera.com/s/9ttx…"
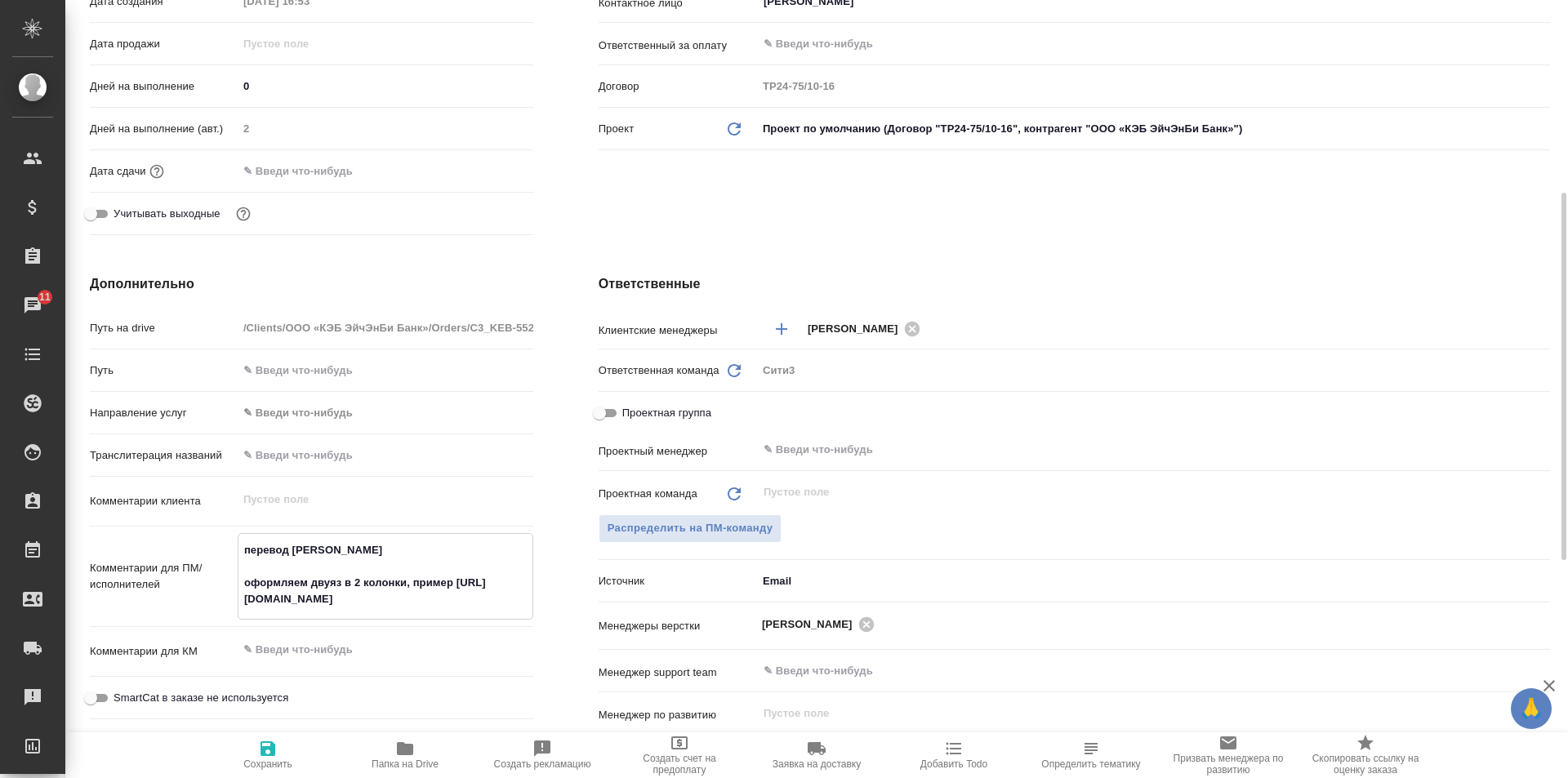
type textarea "x"
type textarea "перевод рус оформляем двуяз в 2 колонки, пример https://drive.awatera.com/s/9tt…"
type textarea "x"
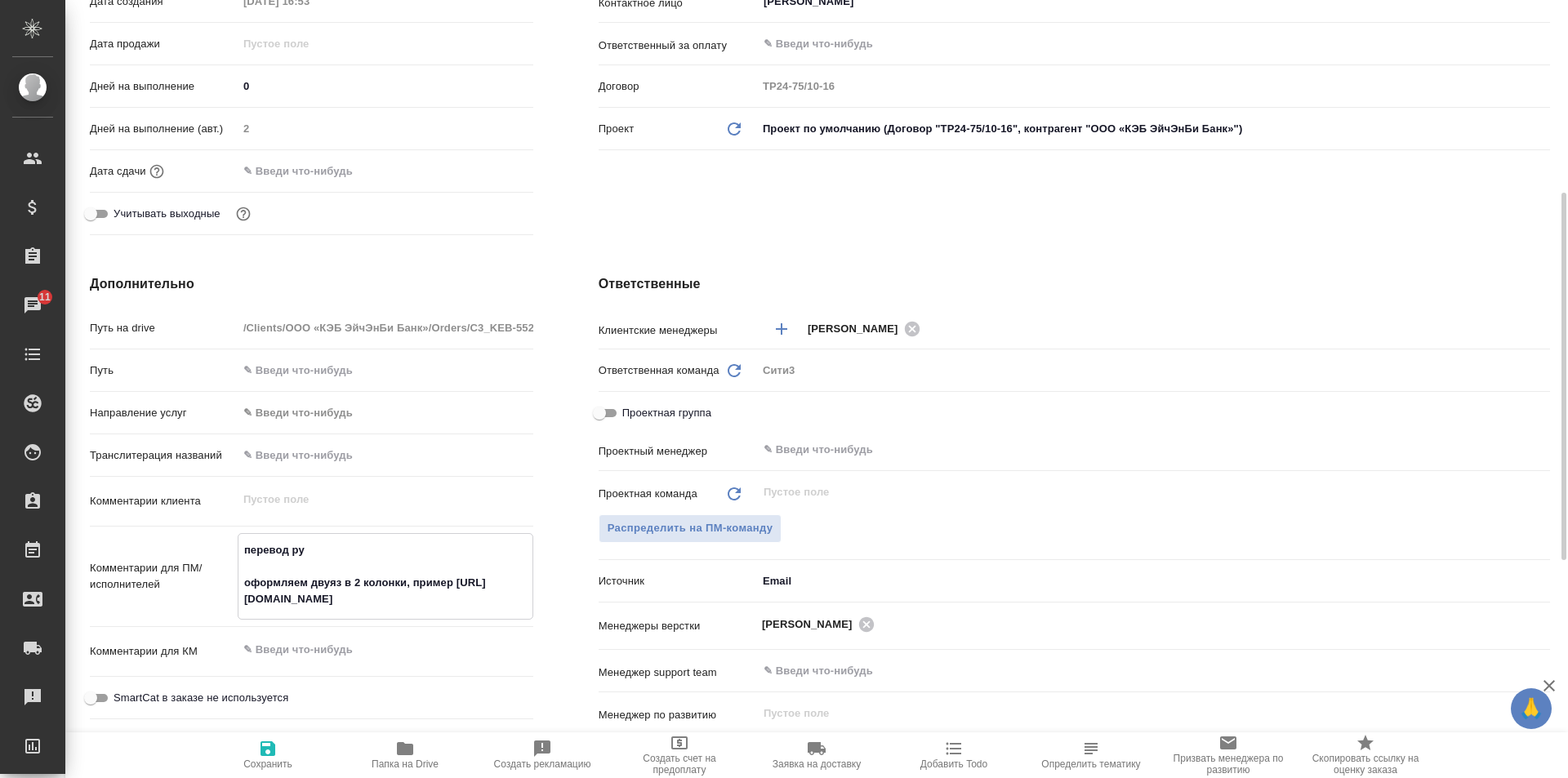
type textarea "x"
type textarea "перевод рус0 оформляем двуяз в 2 колонки, пример https://drive.awatera.com/s/9t…"
type textarea "x"
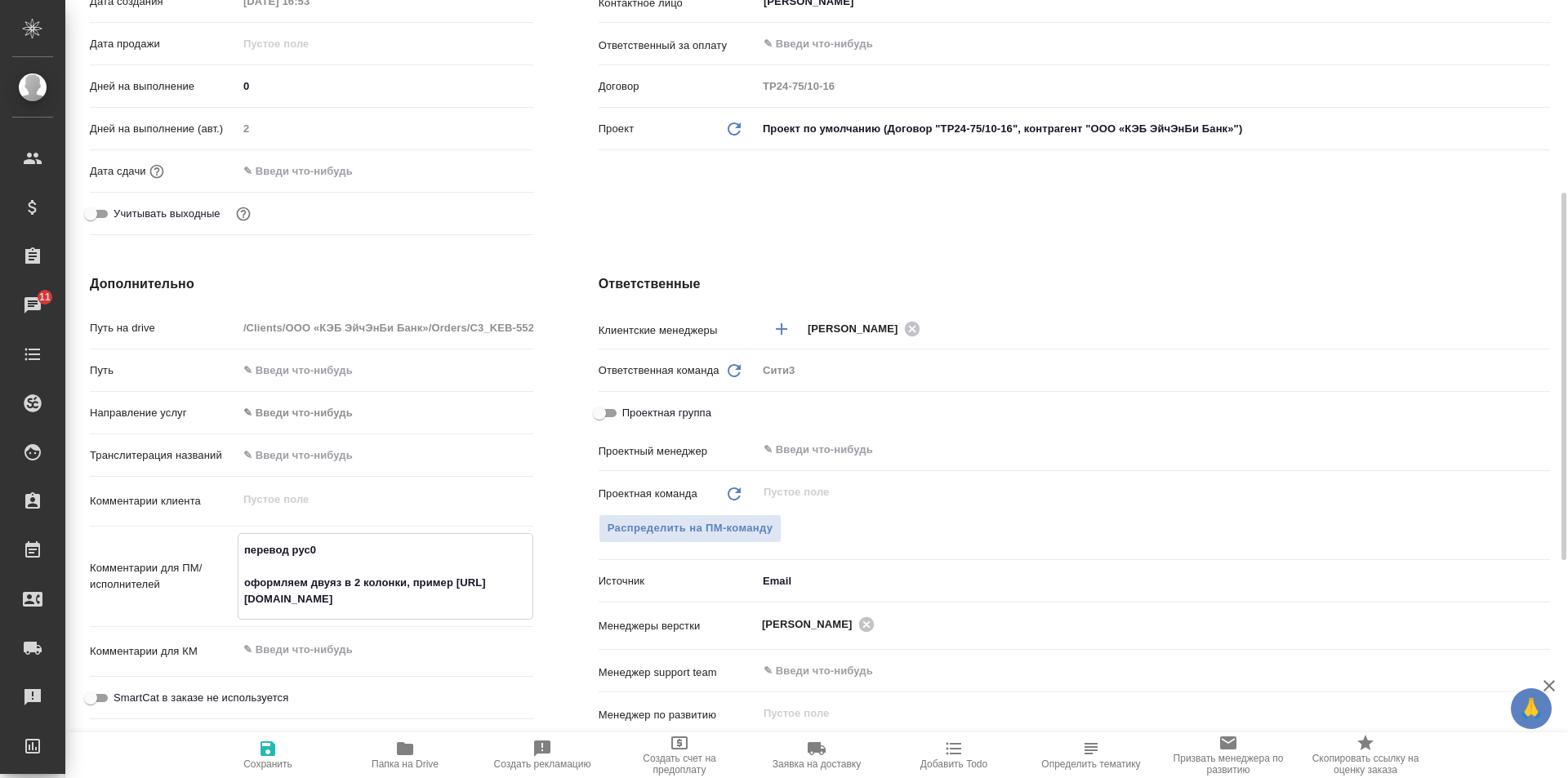
type textarea "x"
type textarea "перевод рус оформляем двуяз в 2 колонки, пример https://drive.awatera.com/s/9tt…"
type textarea "x"
type textarea "перевод рус- оформляем двуяз в 2 колонки, пример https://drive.awatera.com/s/9t…"
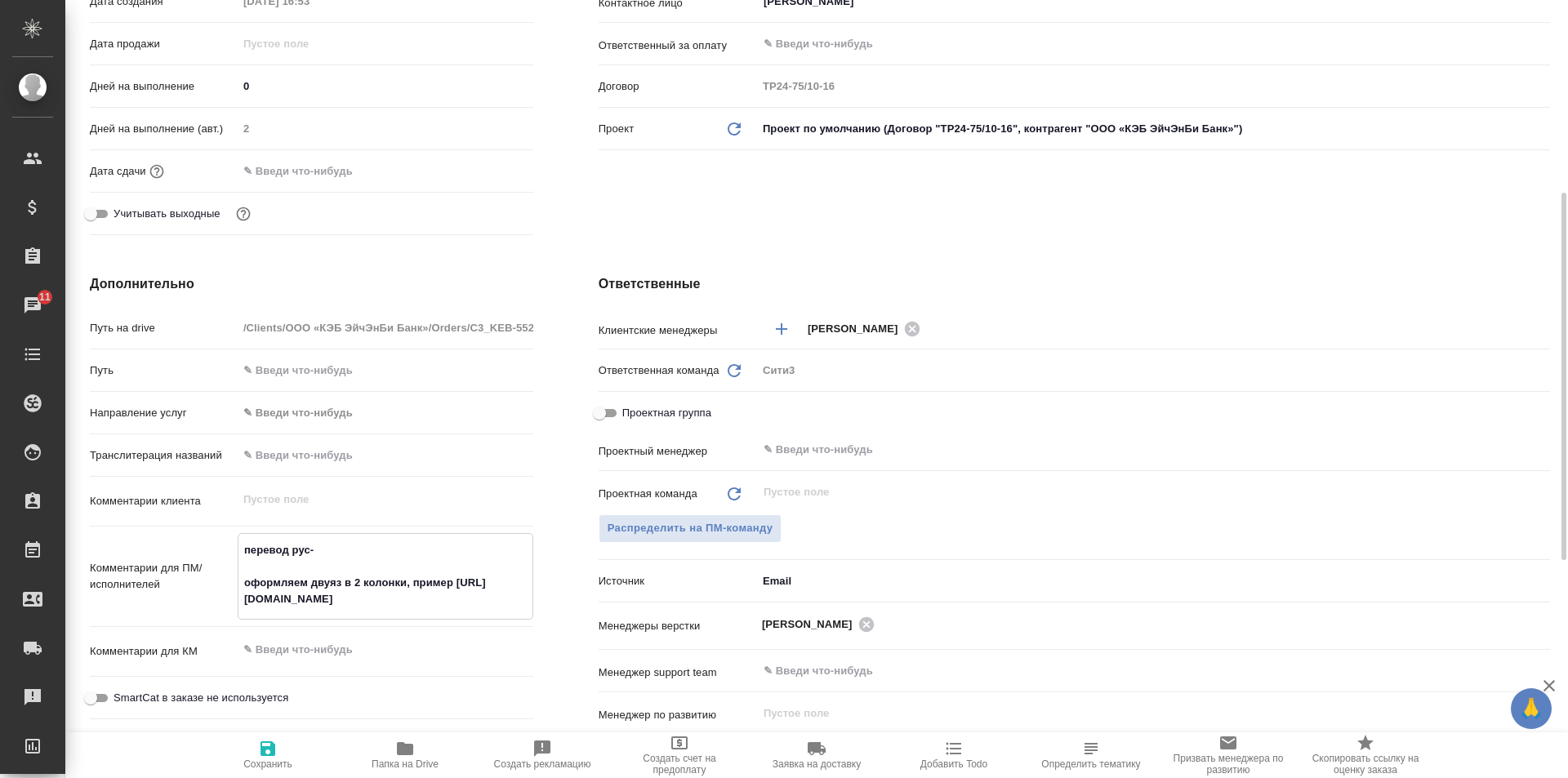
type textarea "x"
type textarea "перевод рус-а оформляем двуяз в 2 колонки, пример https://drive.awatera.com/s/9…"
type textarea "x"
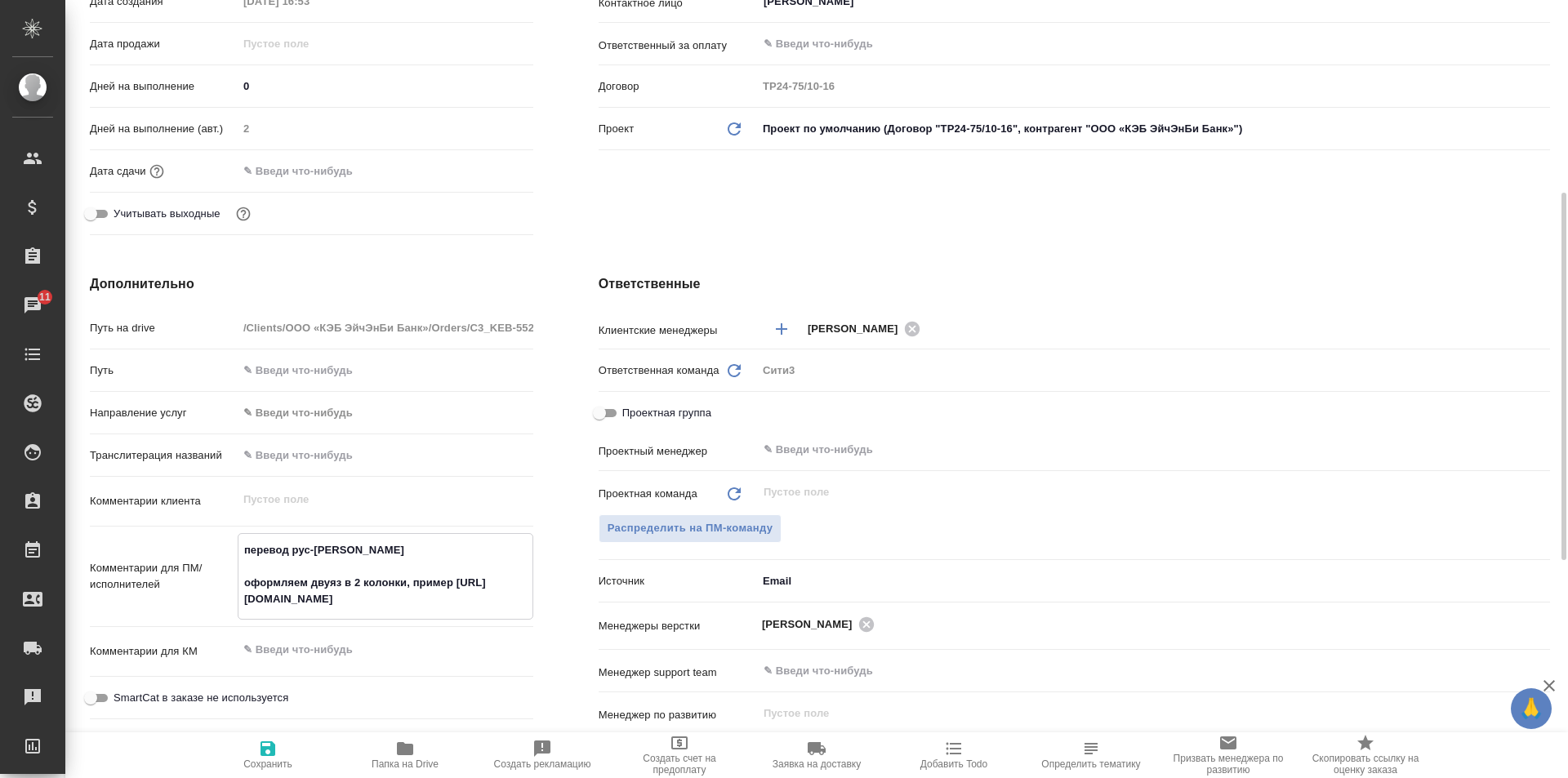
type textarea "x"
type textarea "перевод рус-ан оформляем двуяз в 2 колонки, пример https://drive.awatera.com/s/…"
type textarea "x"
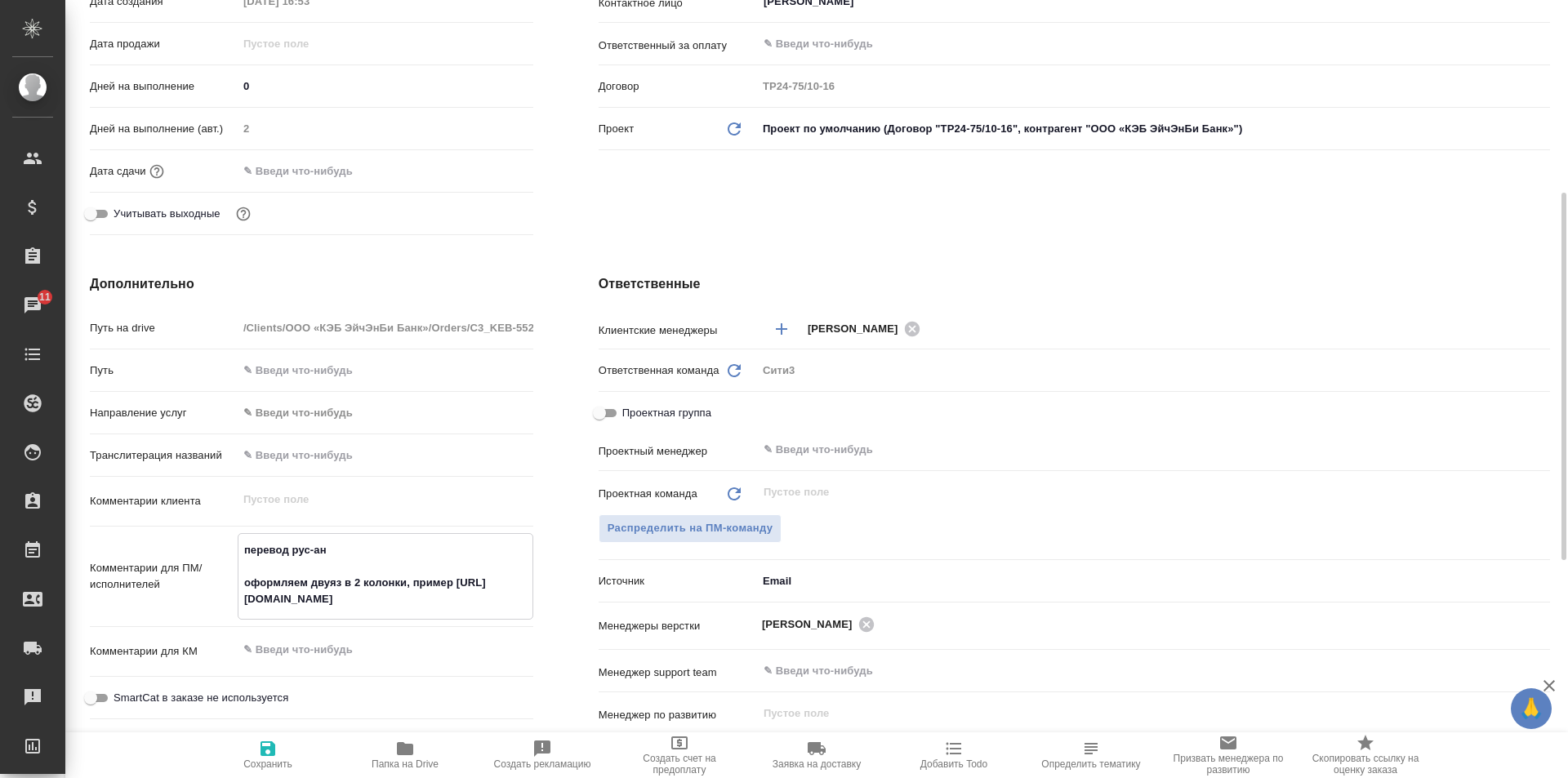
type textarea "x"
type textarea "перевод рус-анг оформляем двуяз в 2 колонки, пример https://drive.awatera.com/s…"
type textarea "x"
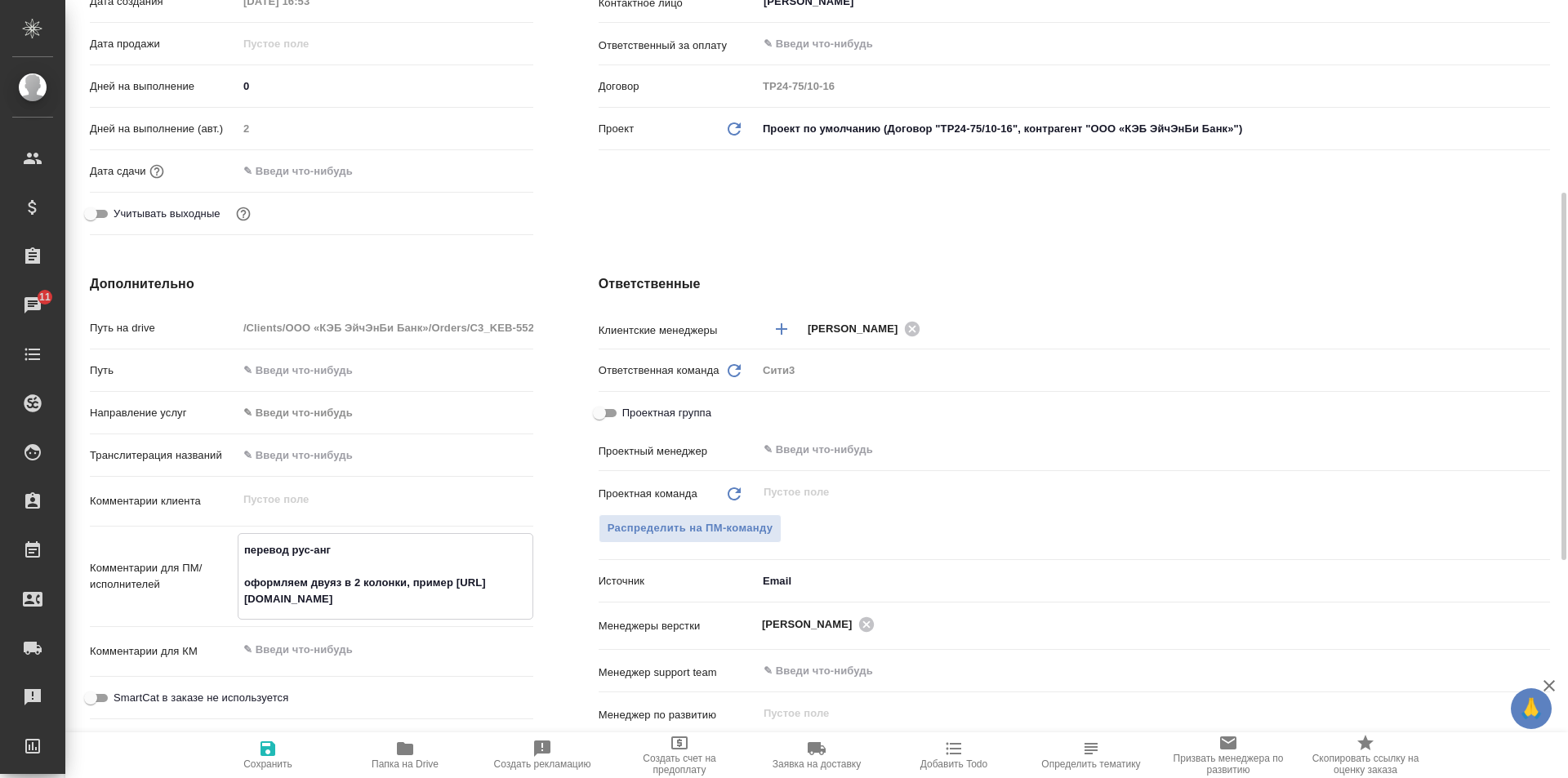
type textarea "перевод рус-англ оформляем двуяз в 2 колонки, пример https://drive.awatera.com/…"
type textarea "x"
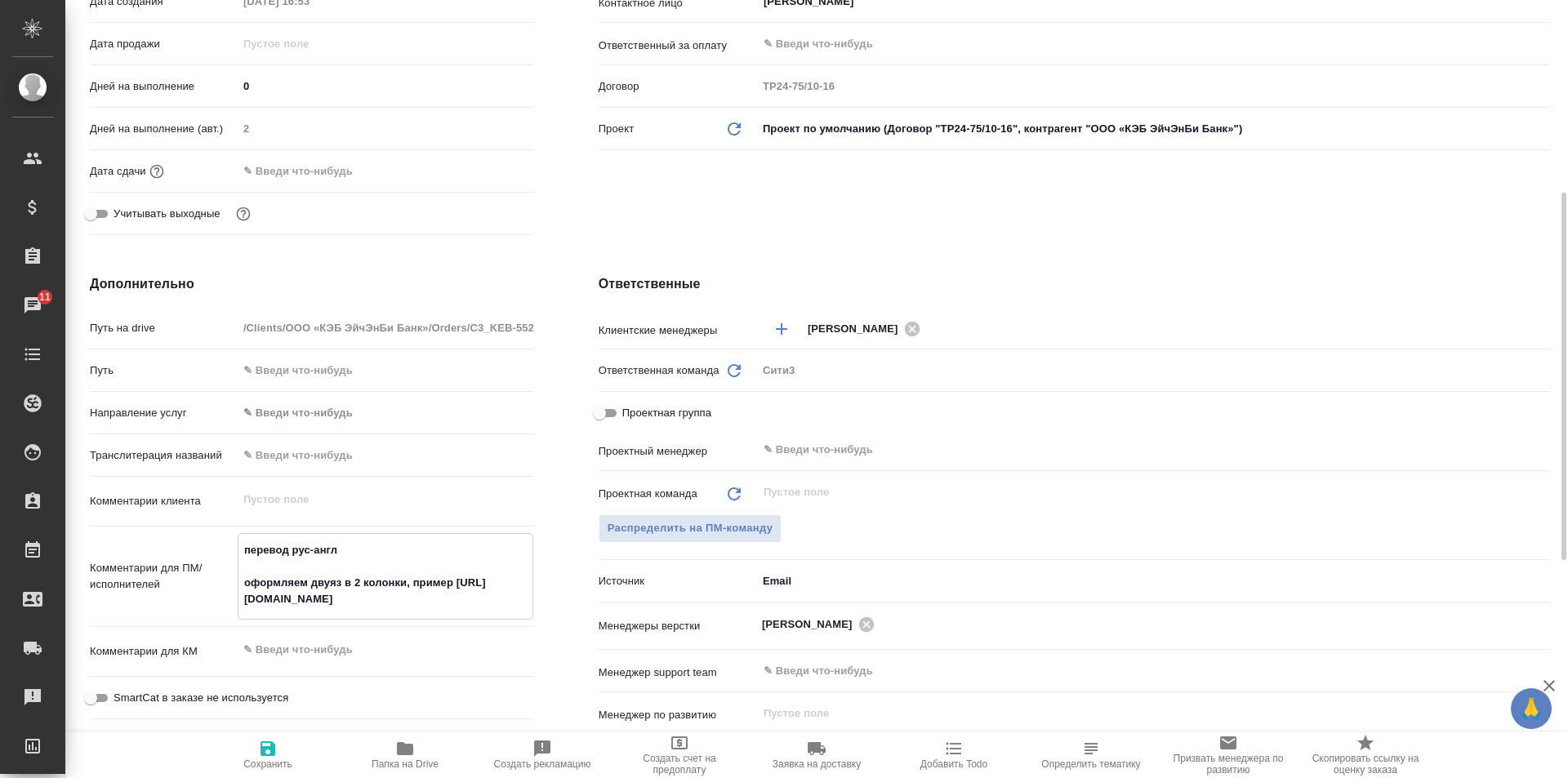
type textarea "перевод рус-англ оформляем двуяз в 2 колонки, пример https://drive.awatera.com/…"
type textarea "x"
type textarea "перевод рус-англ нг оформляем двуяз в 2 колонки, пример https://drive.awatera.c…"
type textarea "x"
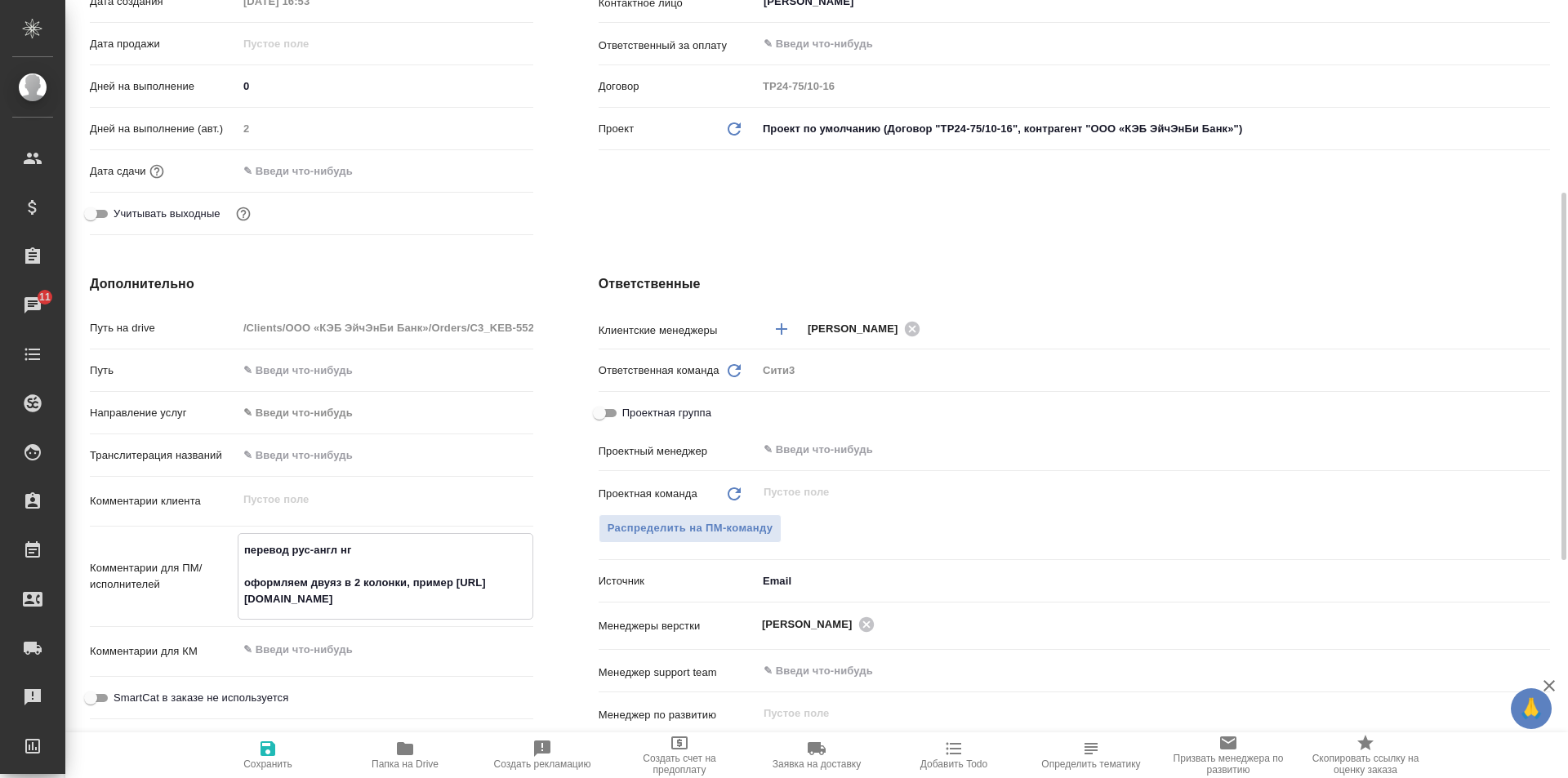
type textarea "перевод рус-англ нге оформляем двуяз в 2 колонки, пример https://drive.awatera.…"
type textarea "x"
type textarea "перевод рус-англ нге оформляем двуяз в 2 колонки, пример https://drive.awatera.…"
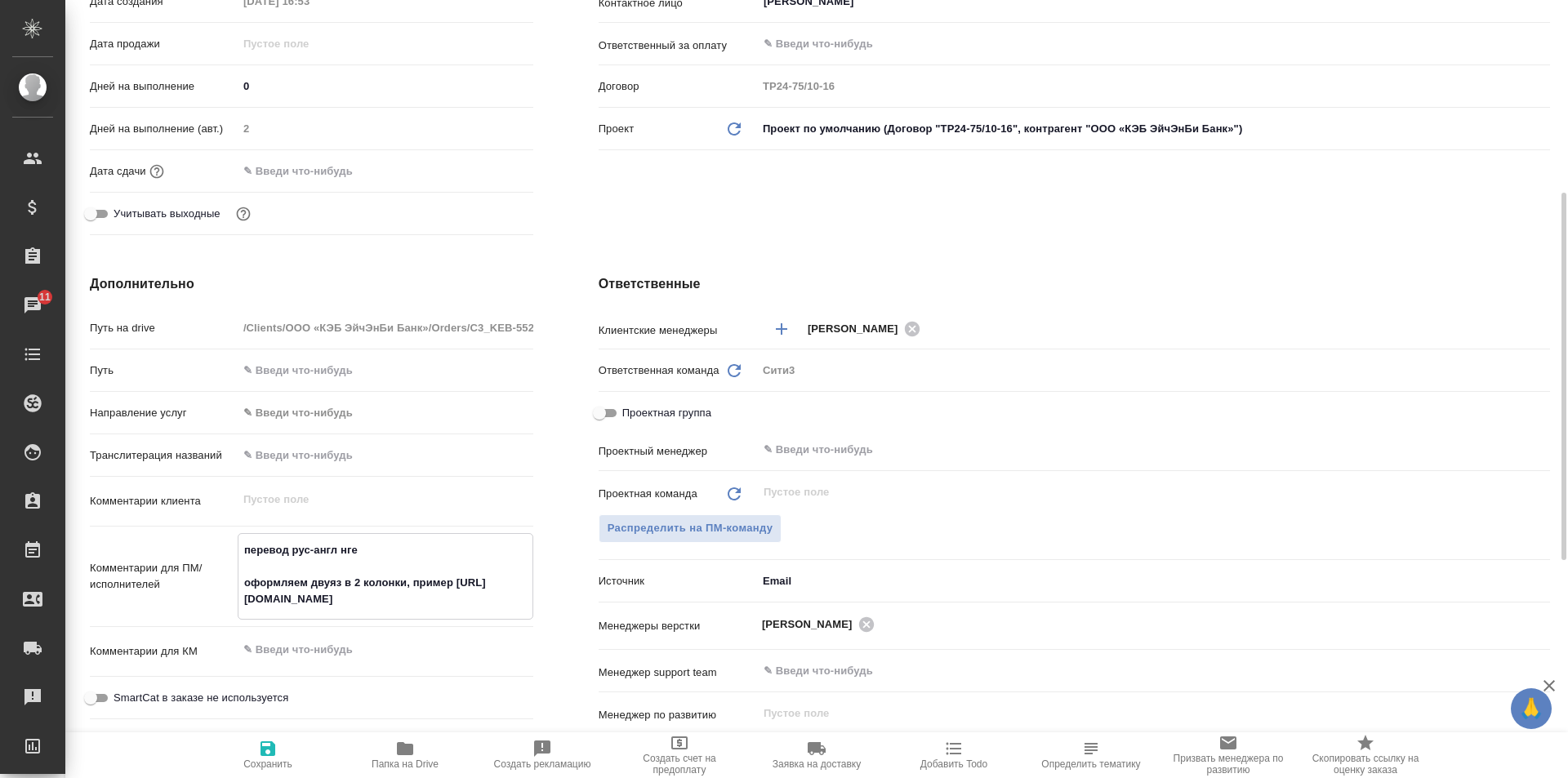
type textarea "x"
type textarea "перевод рус-англ нге оформляем двуяз в 2 колонки, пример https://drive.awatera.…"
type textarea "x"
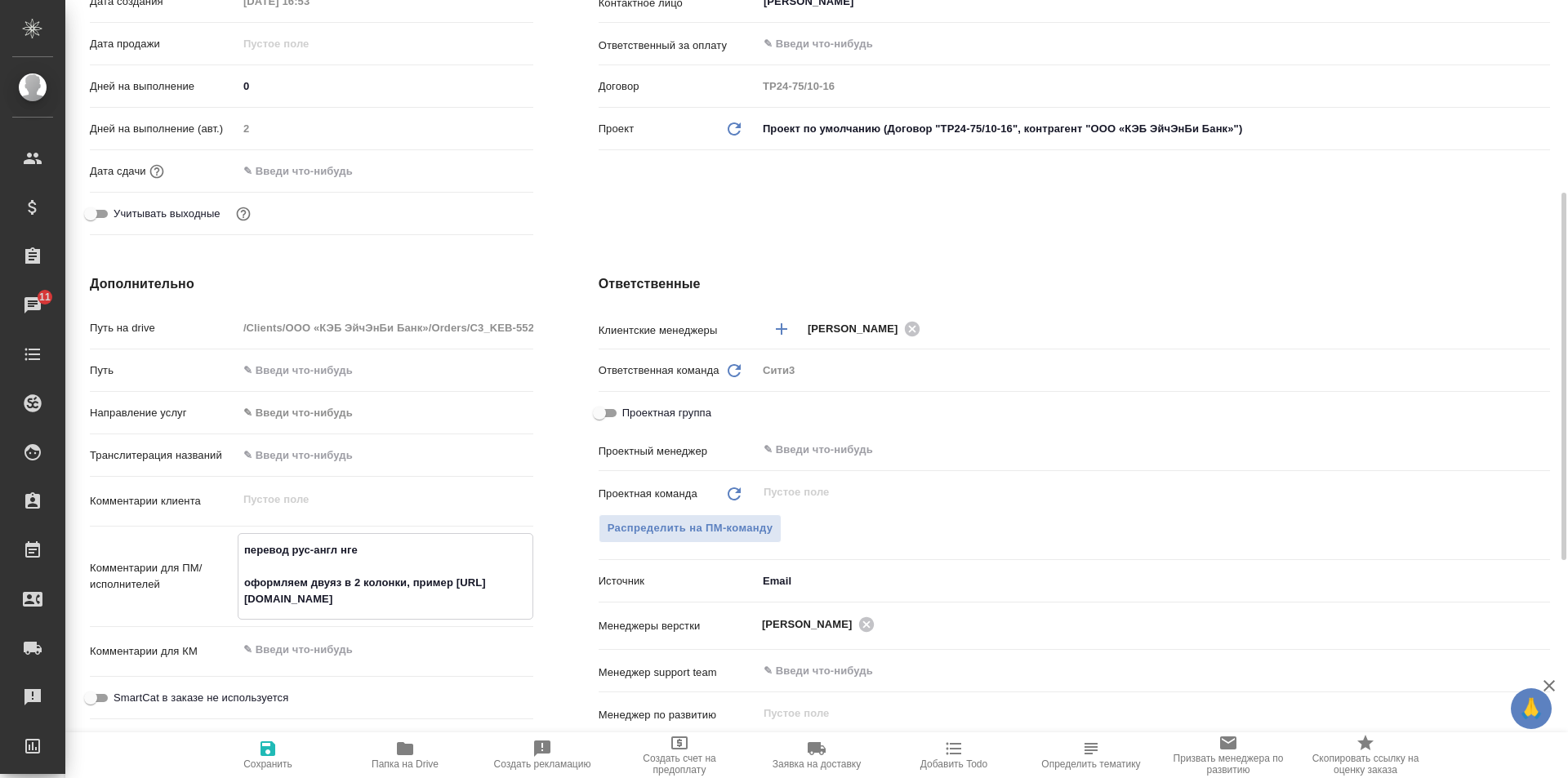
type textarea "x"
type textarea "перевод рус-англ нг оформляем двуяз в 2 колонки, пример https://drive.awatera.c…"
type textarea "x"
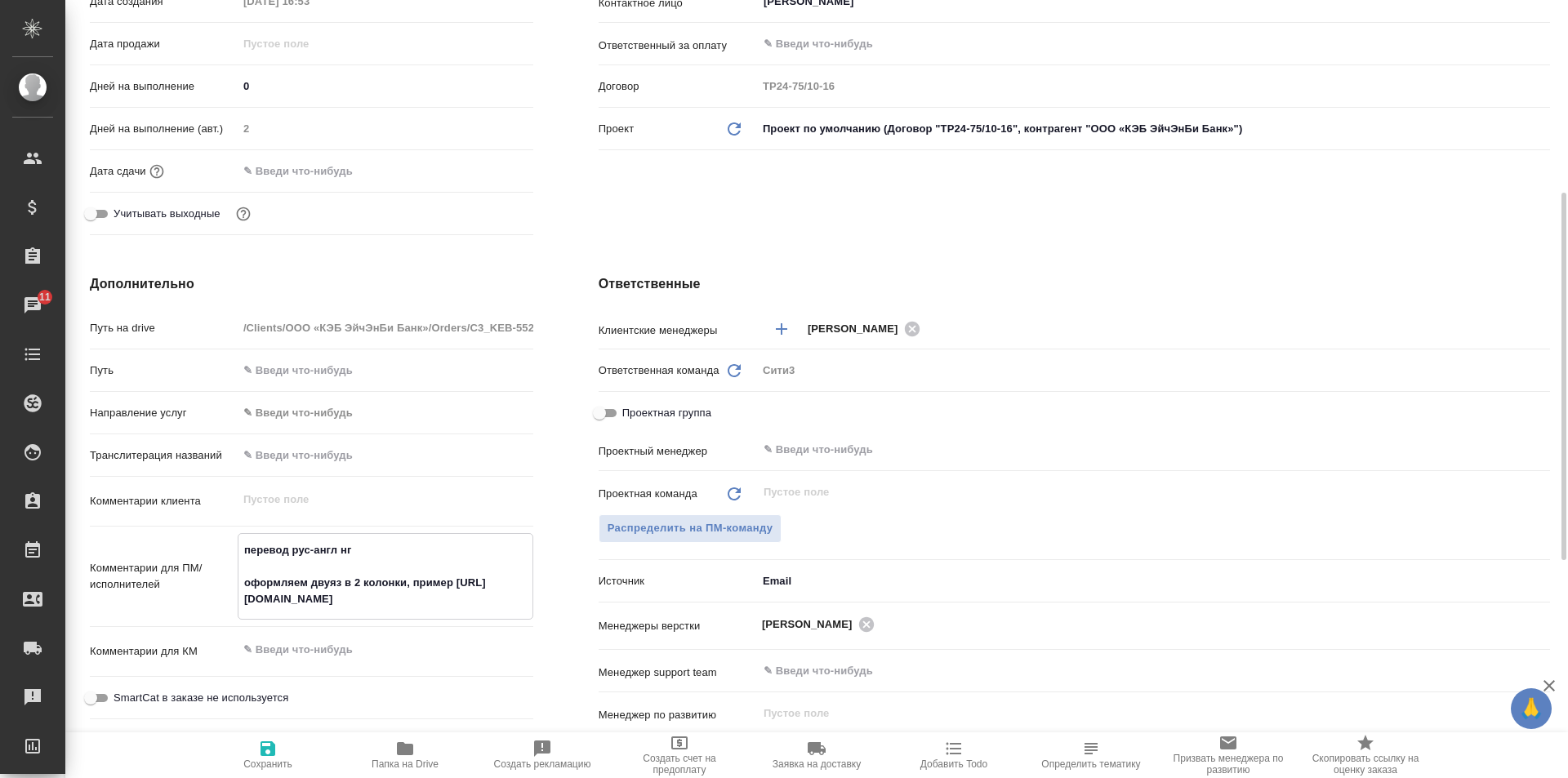
type textarea "перевод рус-англ н оформляем двуяз в 2 колонки, пример https://drive.awatera.co…"
type textarea "x"
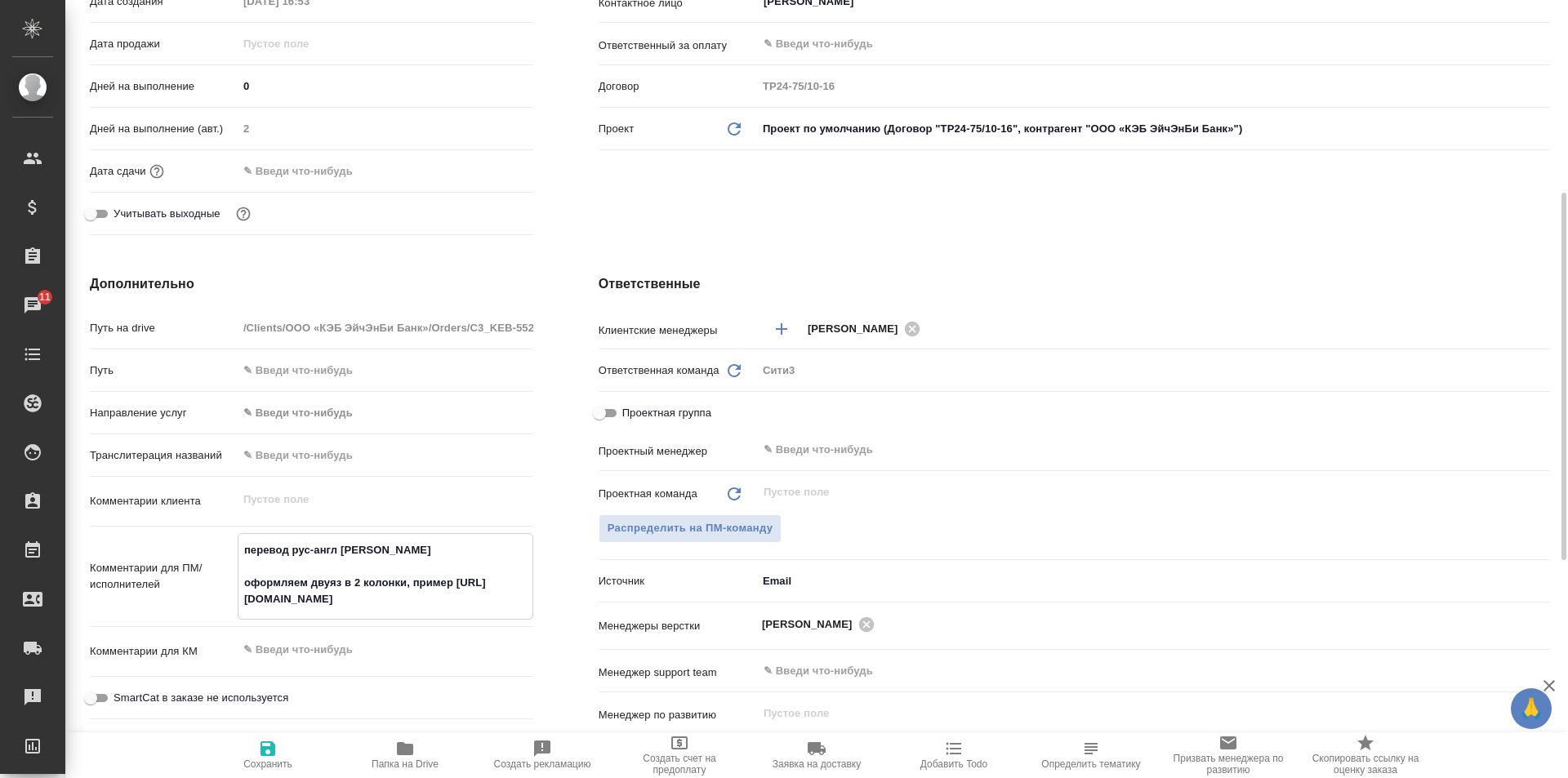
type textarea "перевод рус-англ не оформляем двуяз в 2 колонки, пример https://drive.awatera.c…"
type textarea "x"
type textarea "перевод рус-англ не оформляем двуяз в 2 колонки, пример https://drive.awatera.c…"
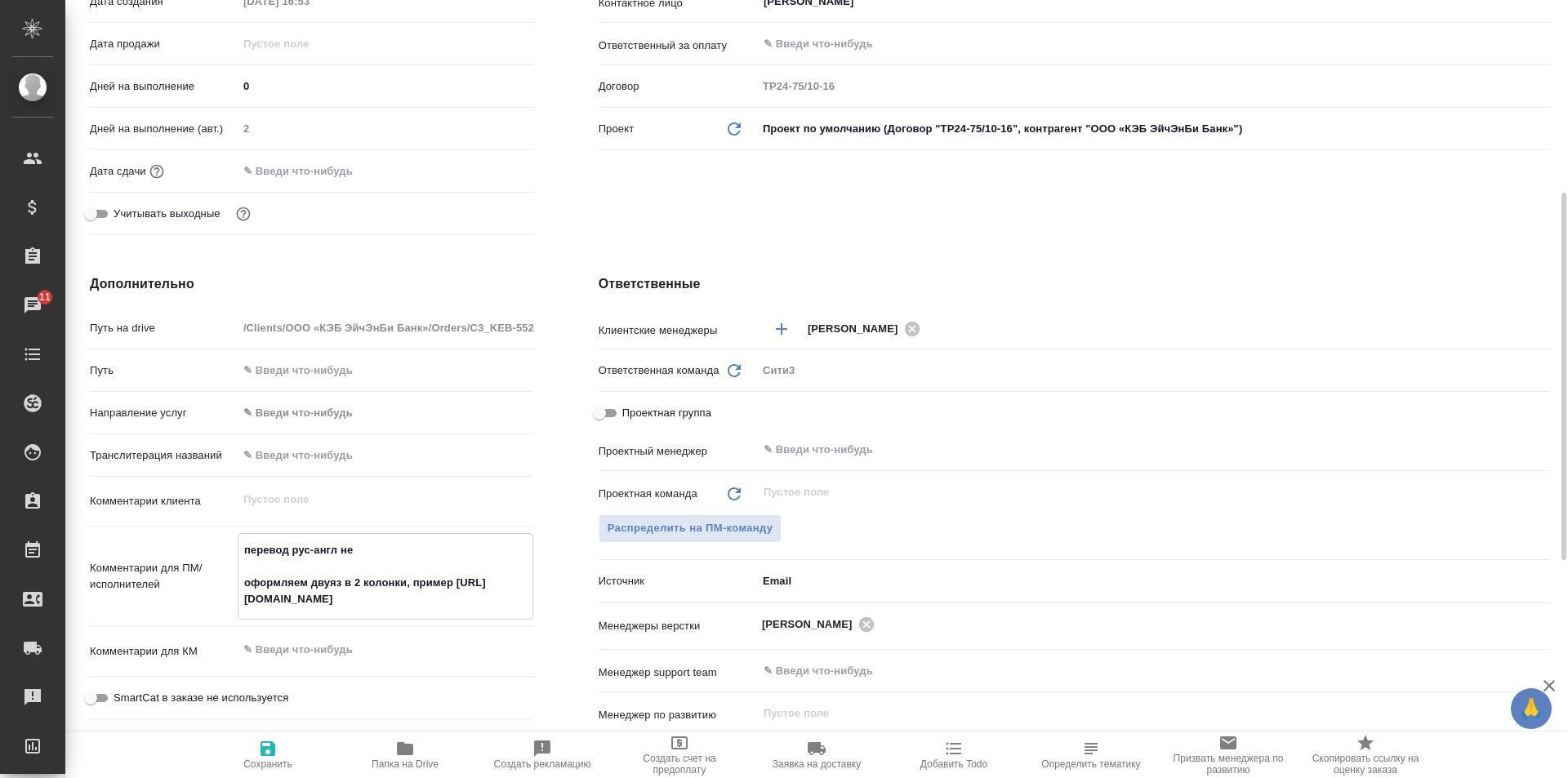
type textarea "x"
type textarea "перевод рус-англ не п оформляем двуяз в 2 колонки, пример https://drive.awatera…"
type textarea "x"
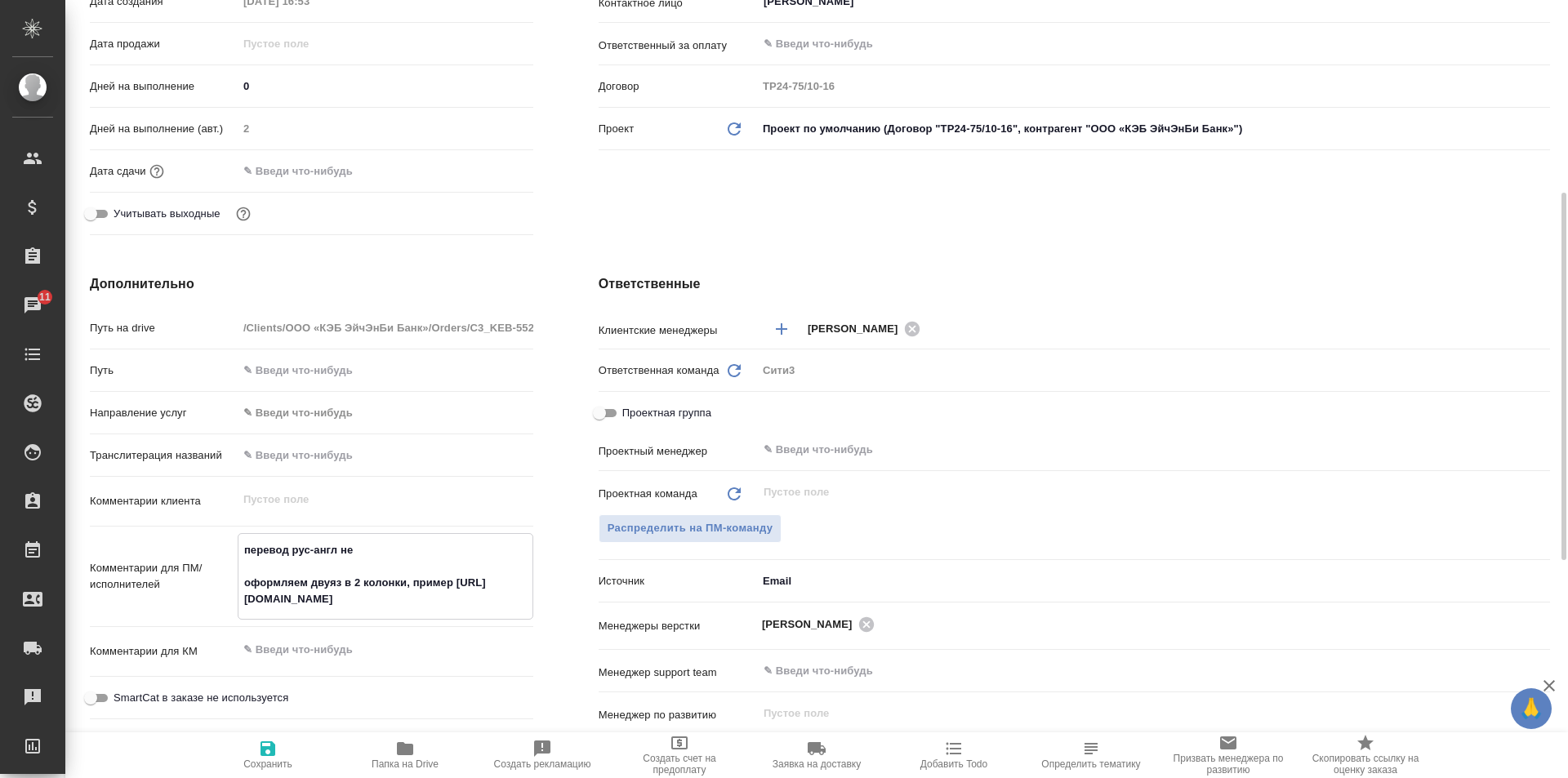
type textarea "x"
type textarea "перевод рус-англ не по оформляем двуяз в 2 колонки, пример https://drive.awater…"
type textarea "x"
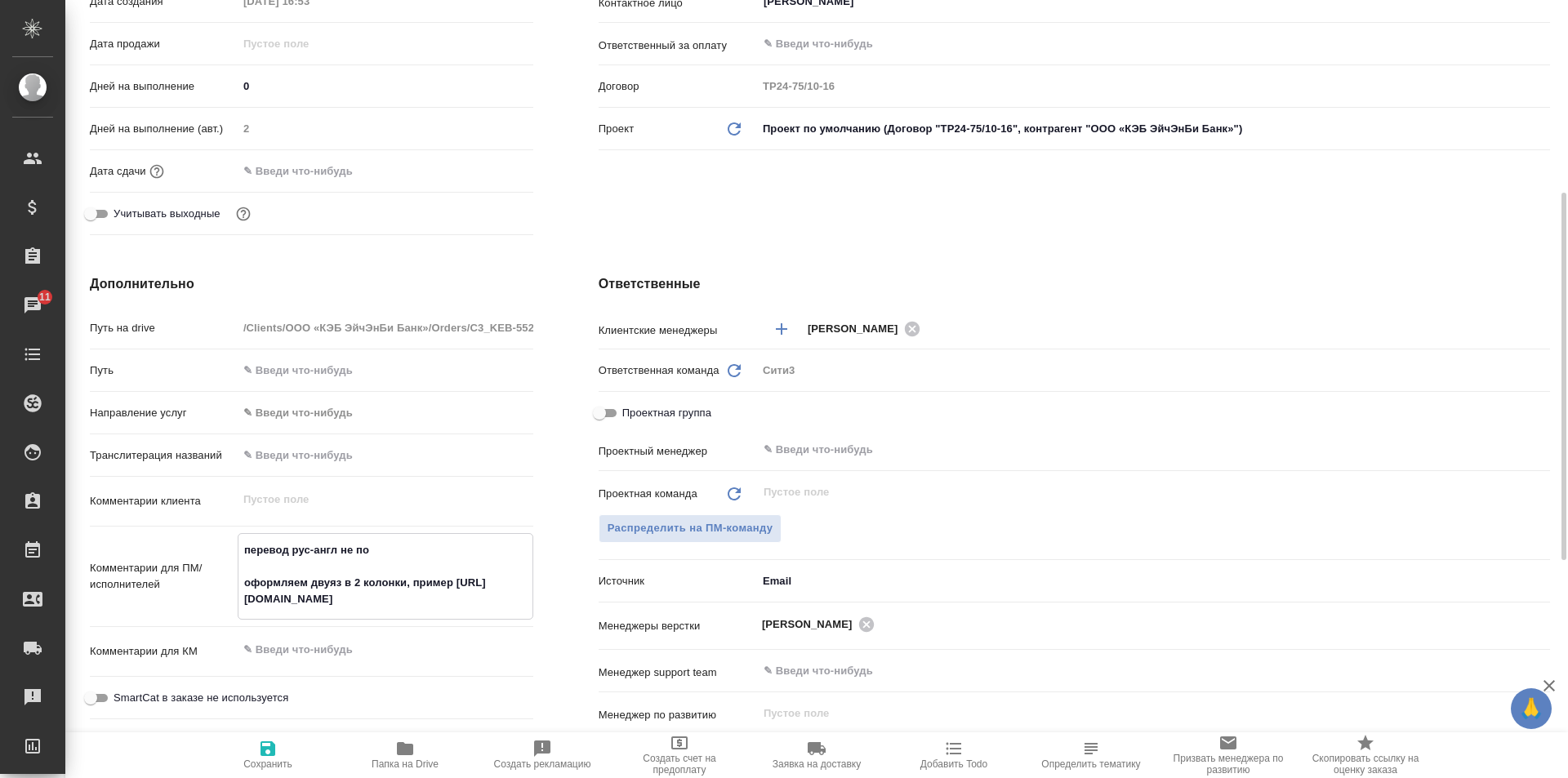
type textarea "перевод рус-англ не под оформляем двуяз в 2 колонки, пример https://drive.awate…"
type textarea "x"
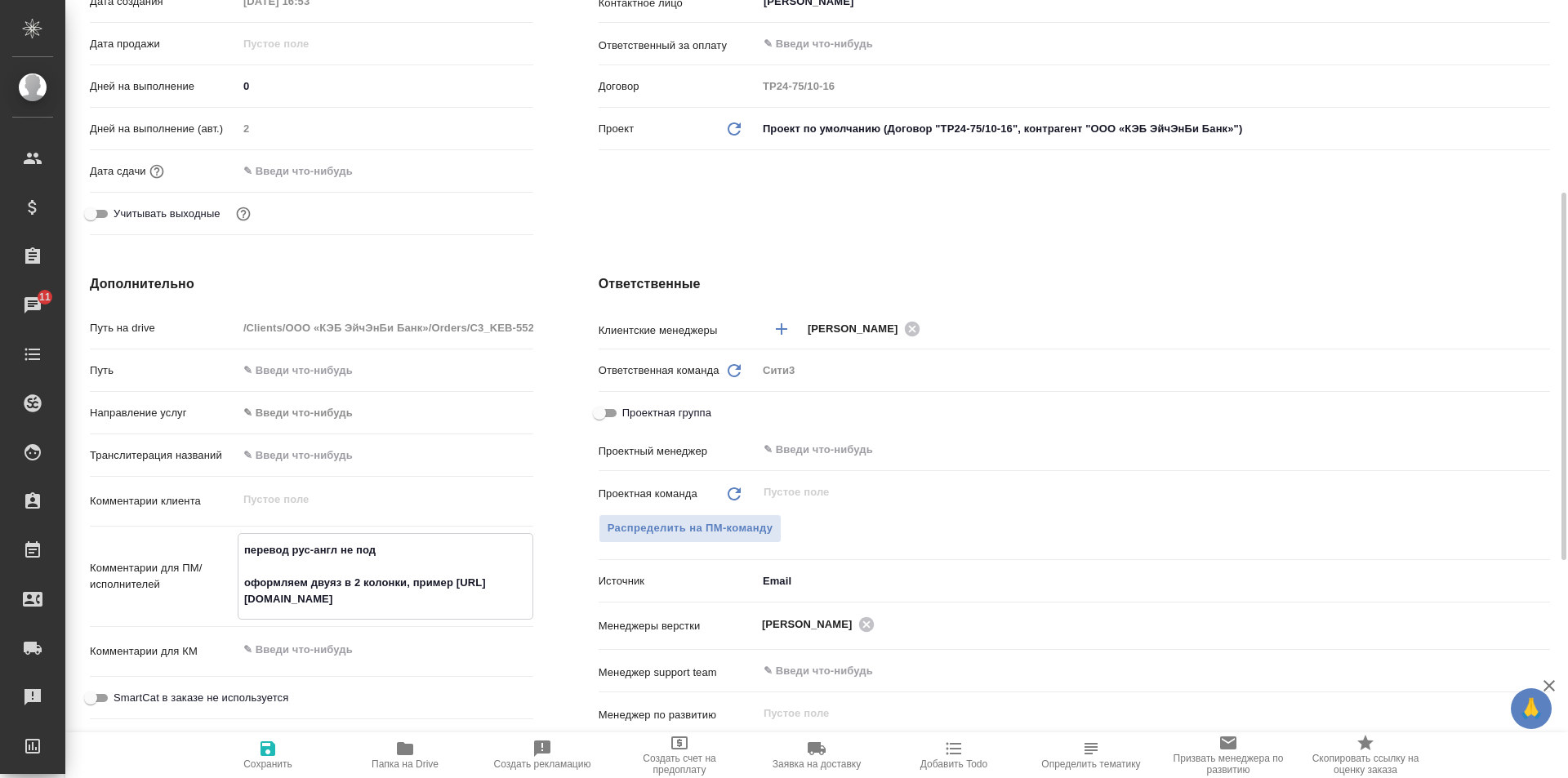
type textarea "перевод рус-англ не под оформляем двуяз в 2 колонки, пример https://drive.awate…"
type textarea "x"
type textarea "перевод рус-англ не под н оформляем двуяз в 2 колонки, пример https://drive.awa…"
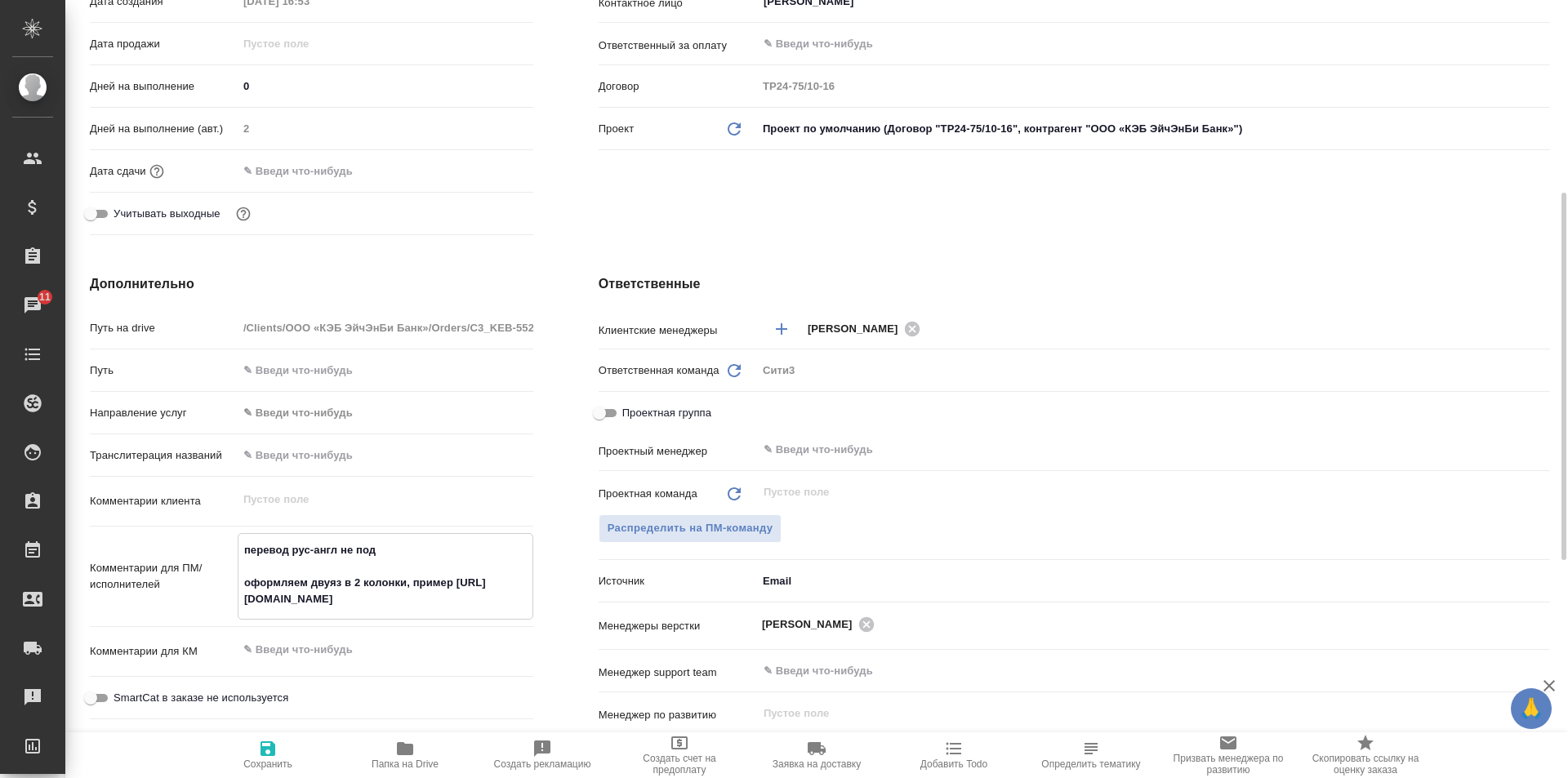
type textarea "x"
type textarea "перевод рус-англ не под но оформляем двуяз в 2 колонки, пример https://drive.aw…"
type textarea "x"
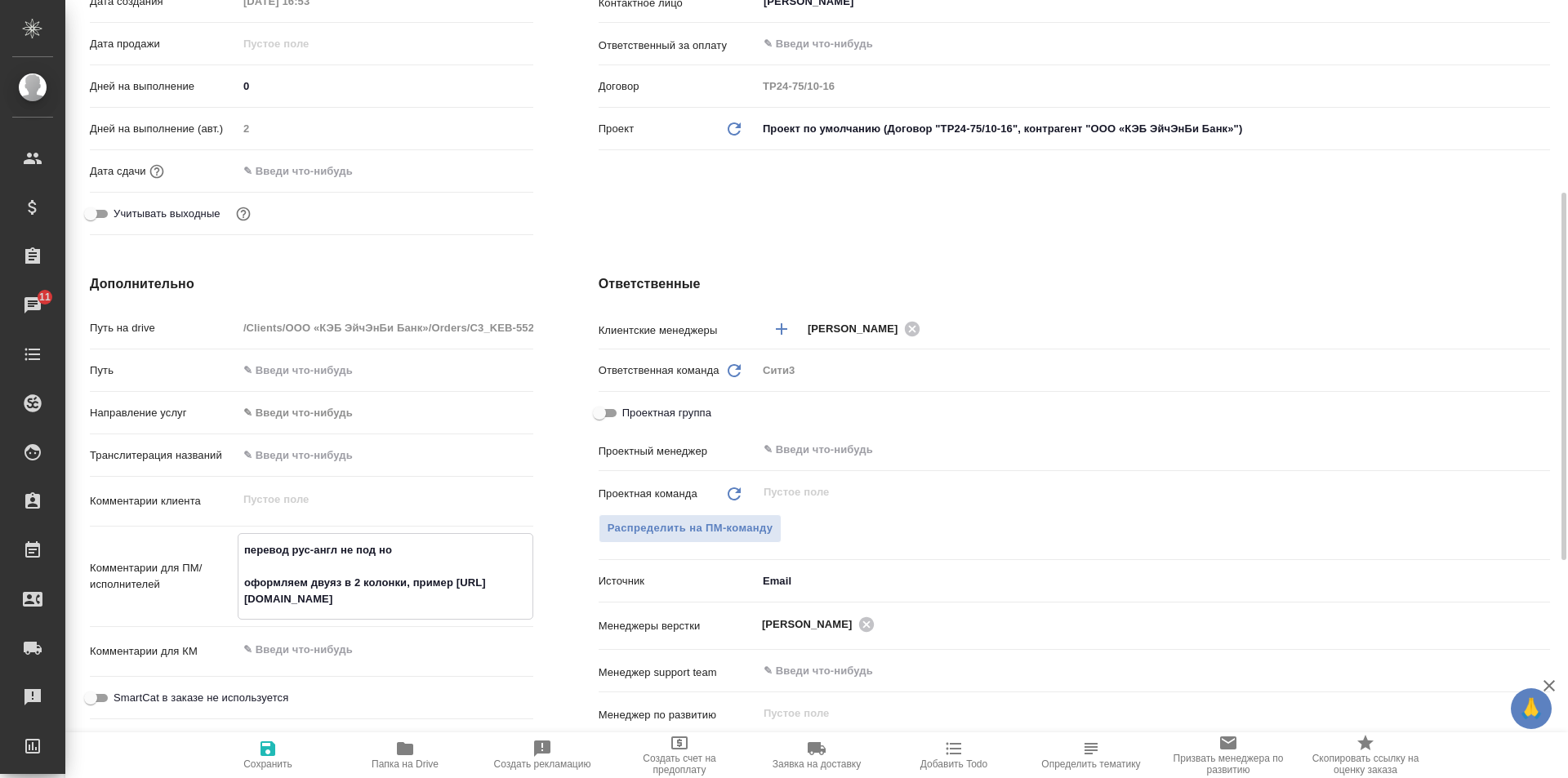
type textarea "x"
type textarea "перевод рус-англ не под нот оформляем двуяз в 2 колонки, пример https://drive.a…"
type textarea "x"
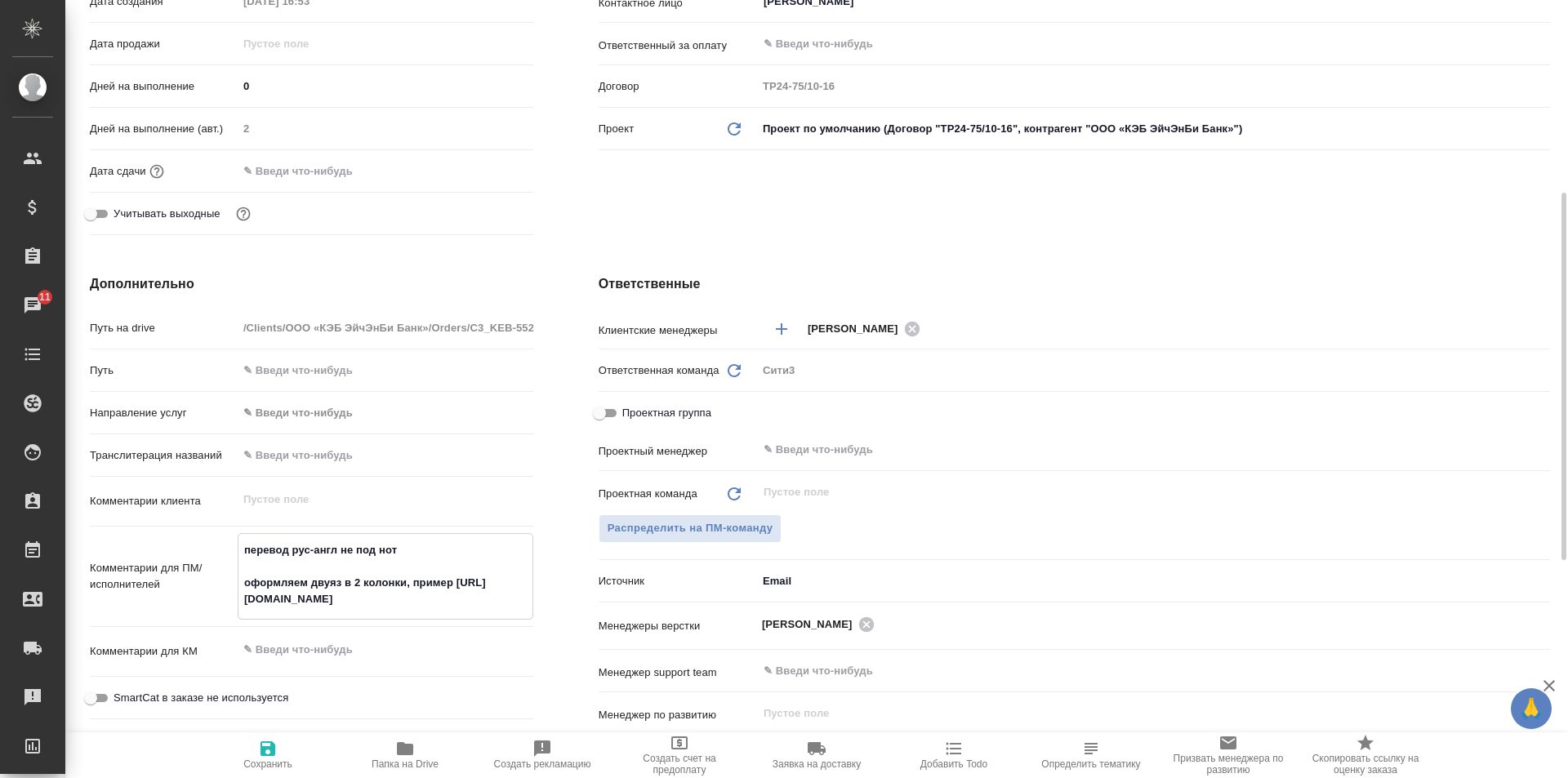
type textarea "перевод рус-англ не под нот, оформляем двуяз в 2 колонки, пример https://drive.…"
type textarea "x"
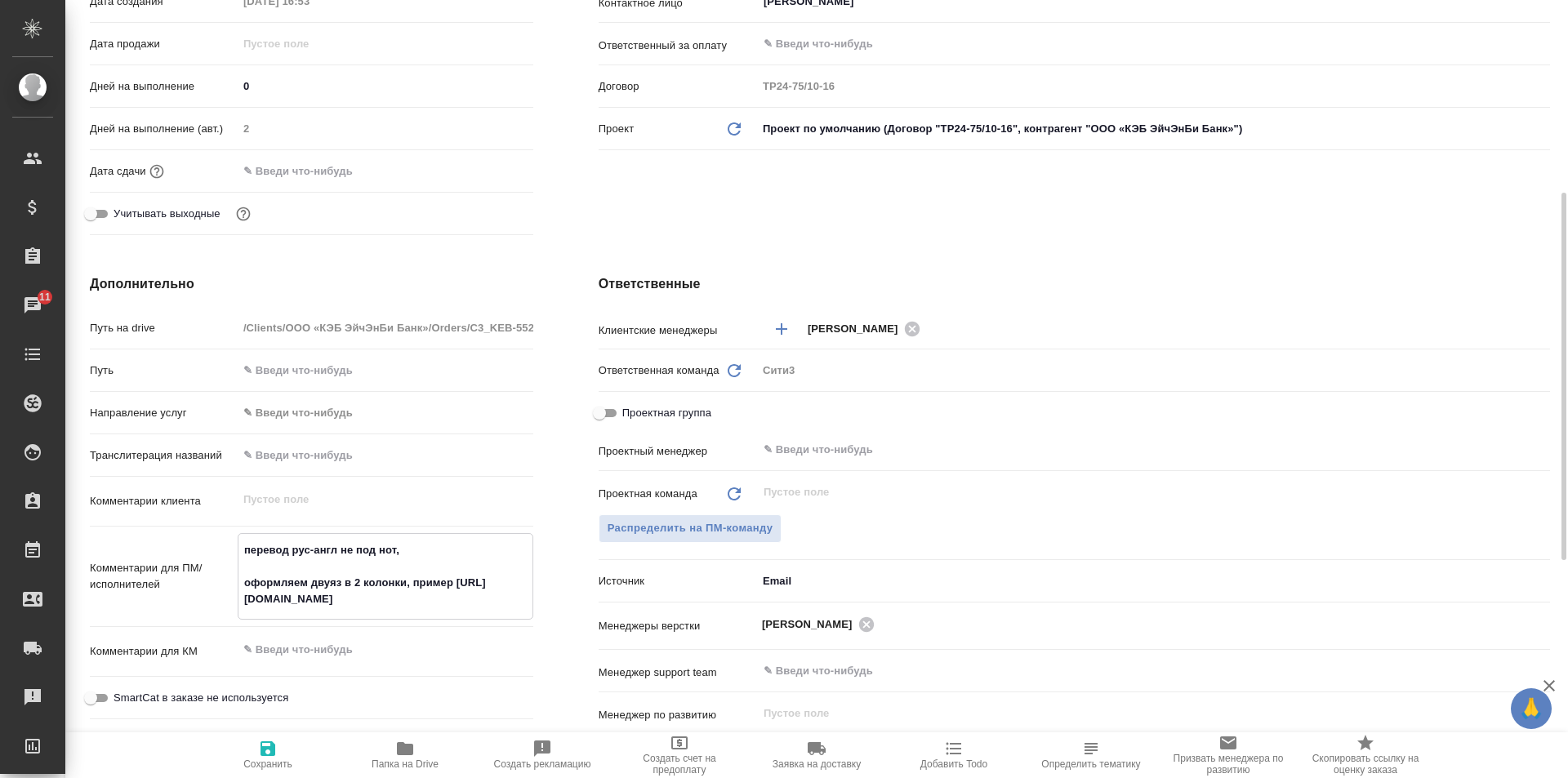
type textarea "перевод рус-англ не под нот оформляем двуяз в 2 колонки, пример https://drive.a…"
type textarea "x"
type textarea "перевод рус-англ не под нот оформляем двуяз в 2 колонки, пример https://drive.a…"
type textarea "x"
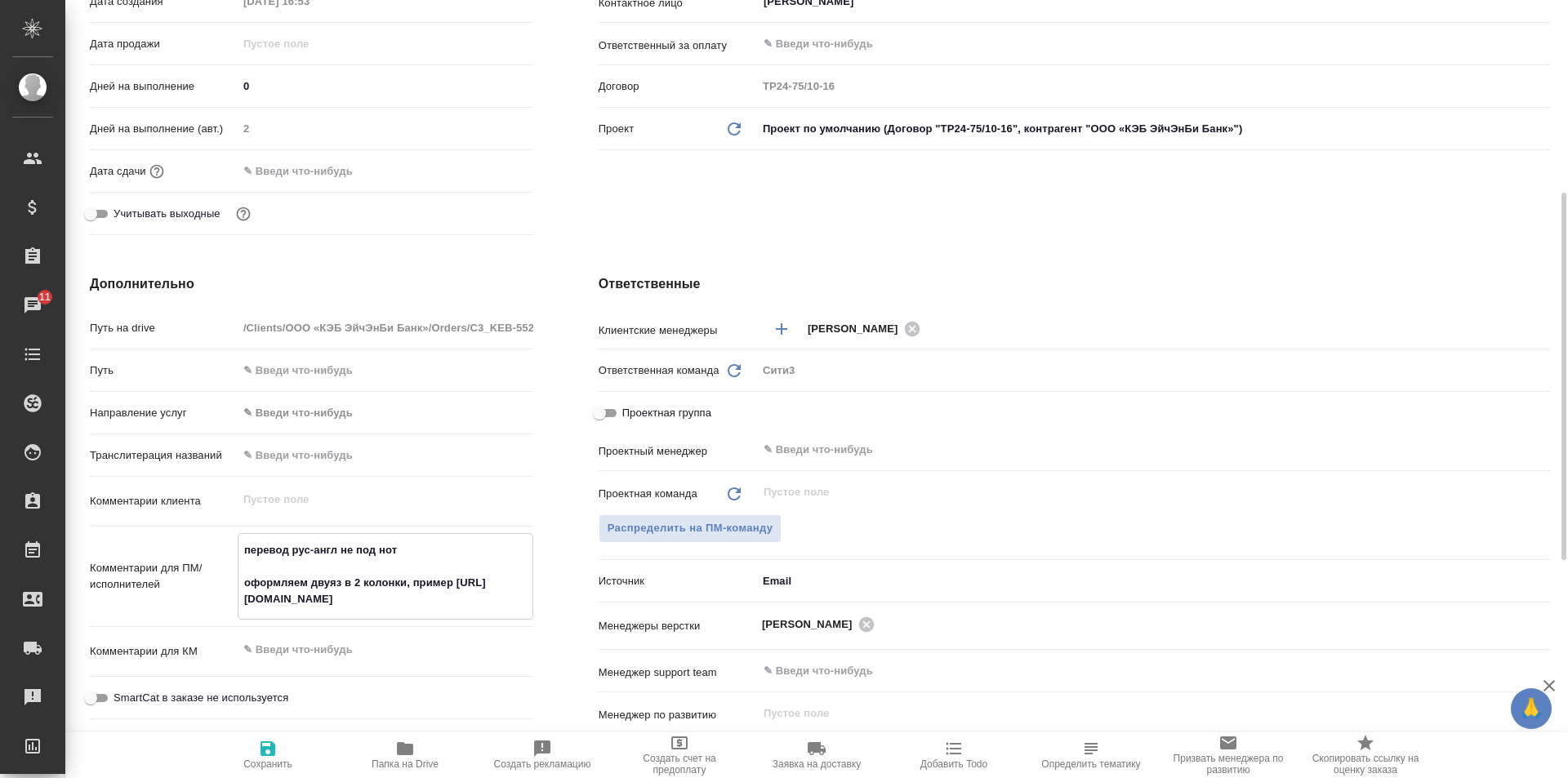
click at [275, 744] on icon "button" at bounding box center [268, 748] width 20 height 20
type textarea "x"
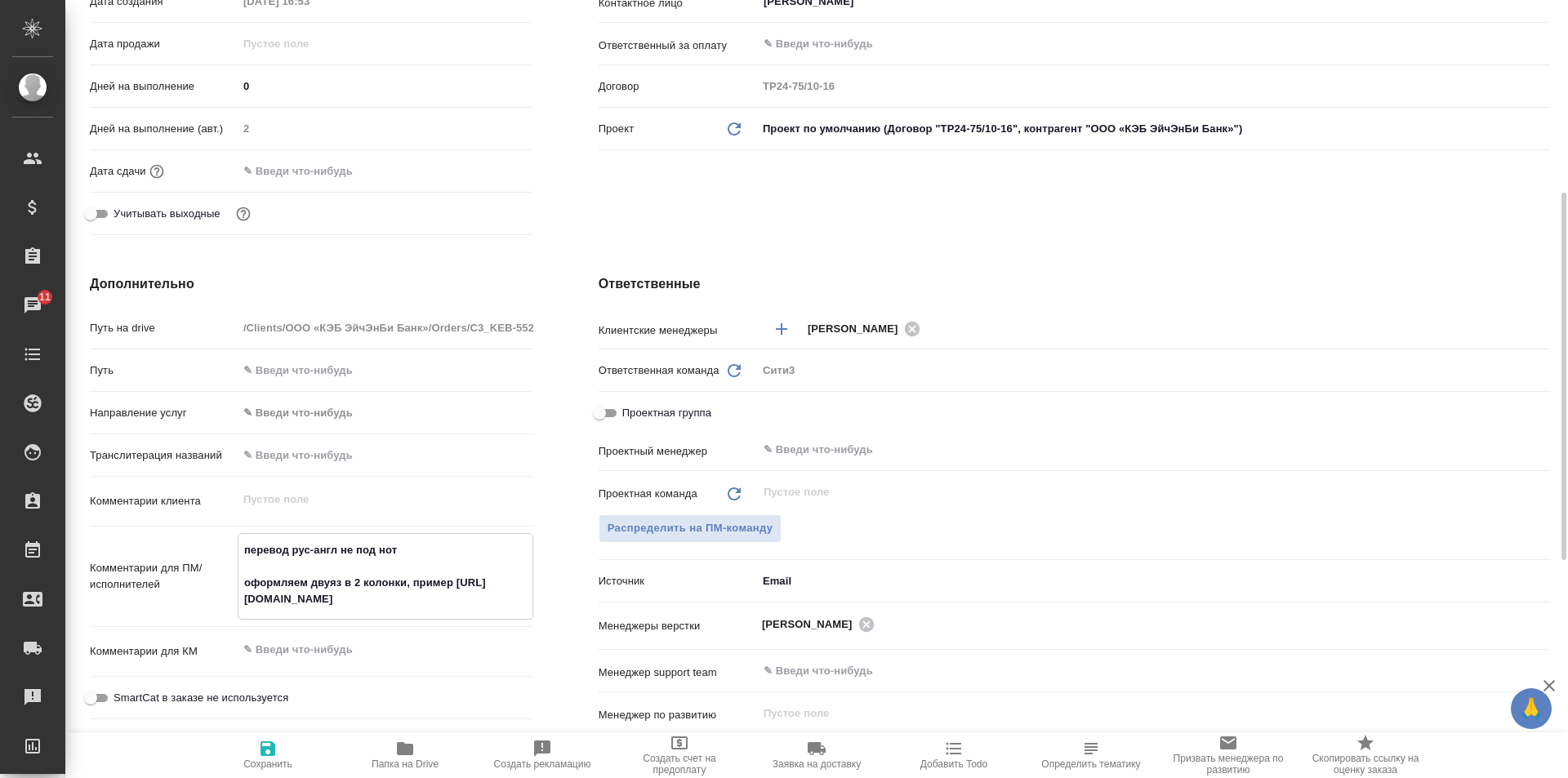
type textarea "x"
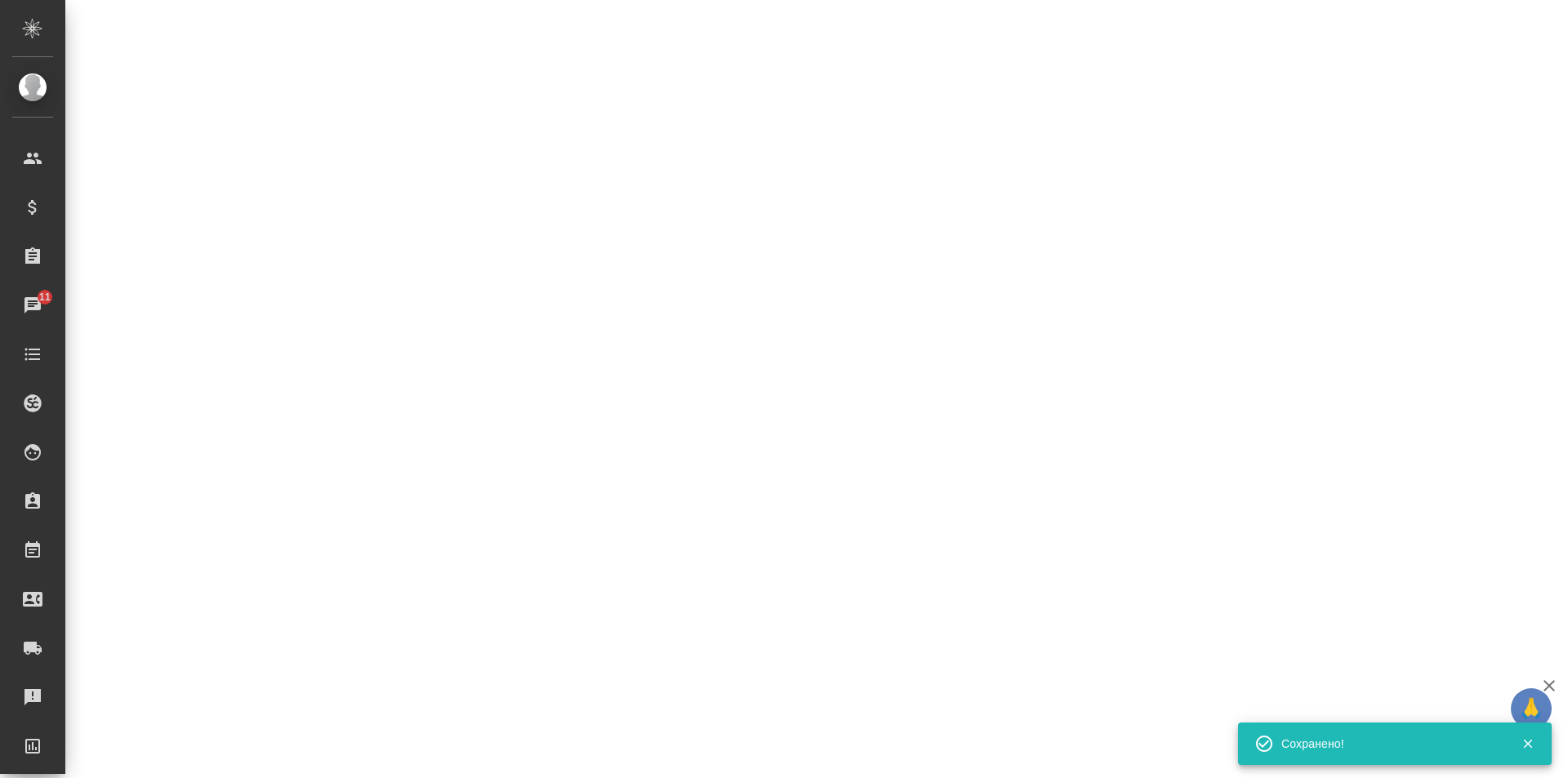
select select "RU"
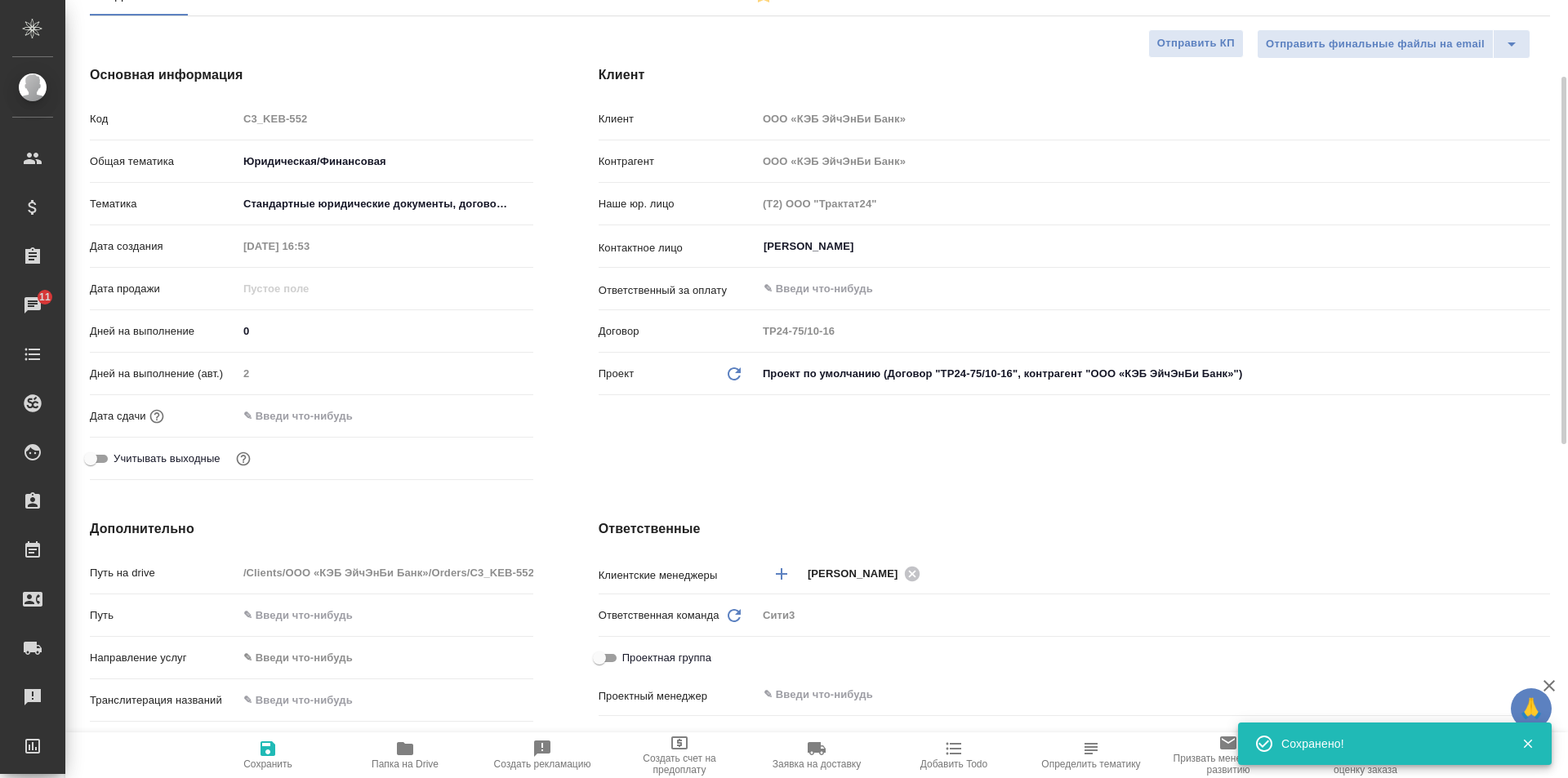
scroll to position [0, 0]
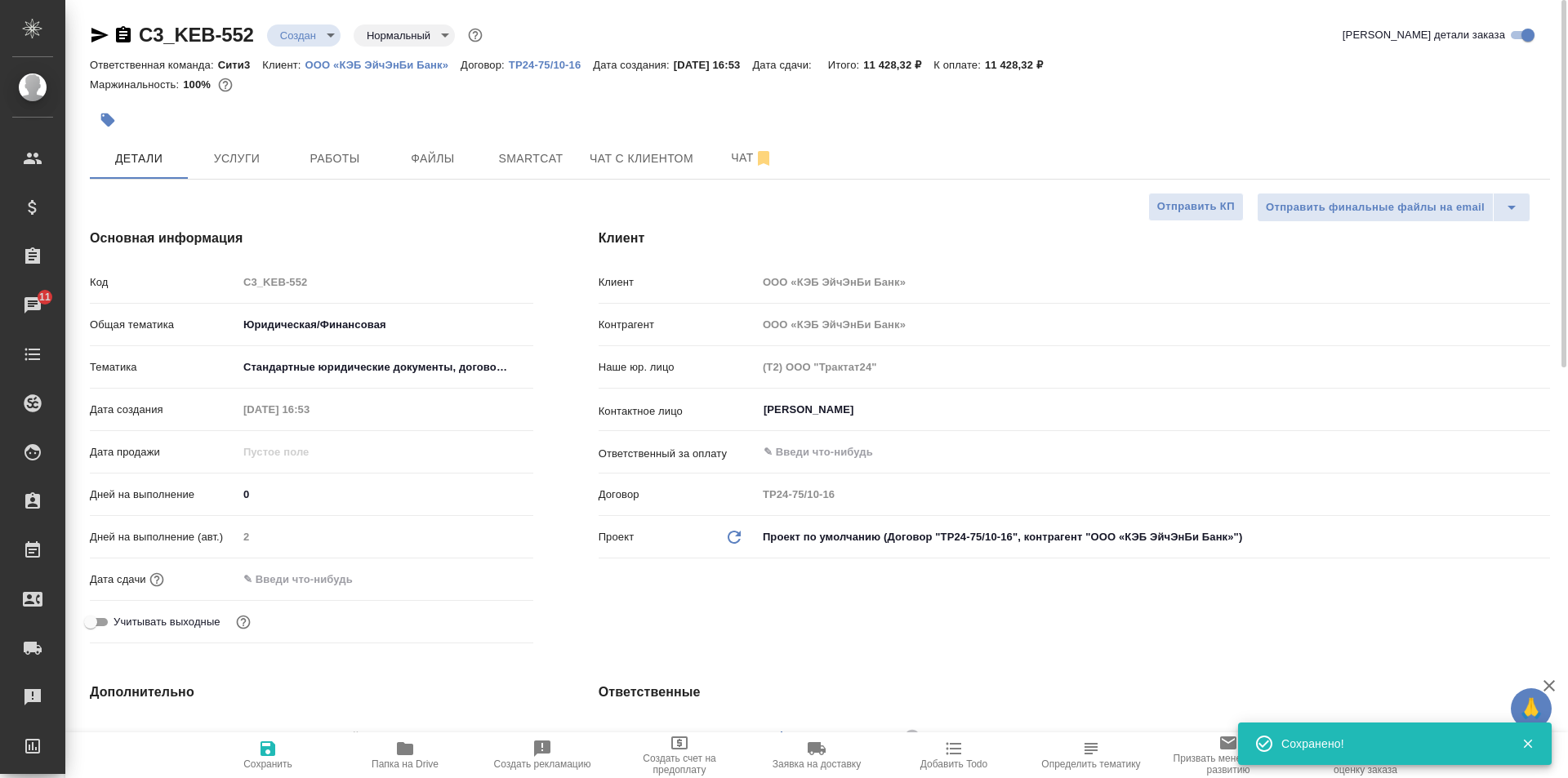
type textarea "x"
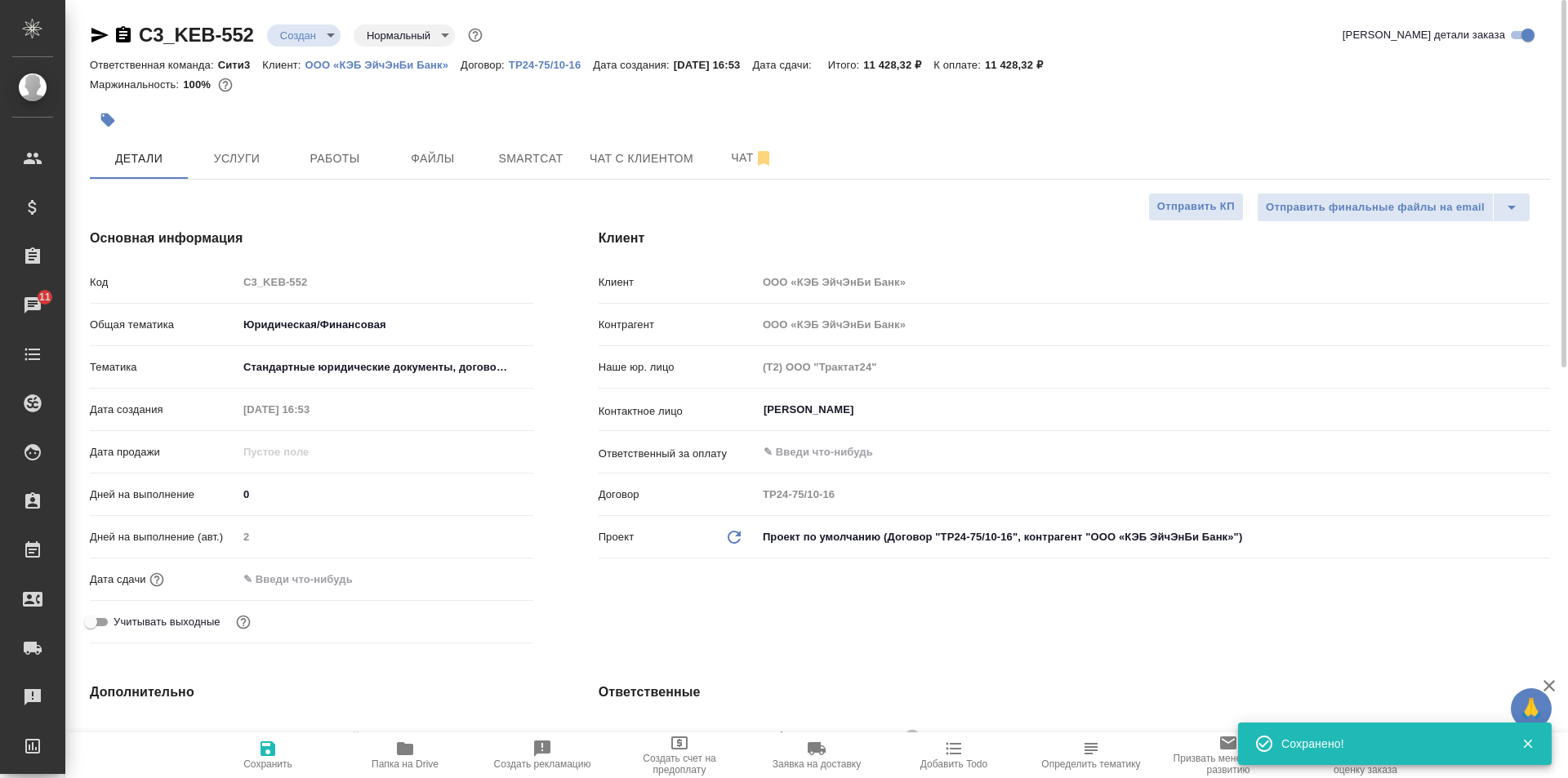
type textarea "x"
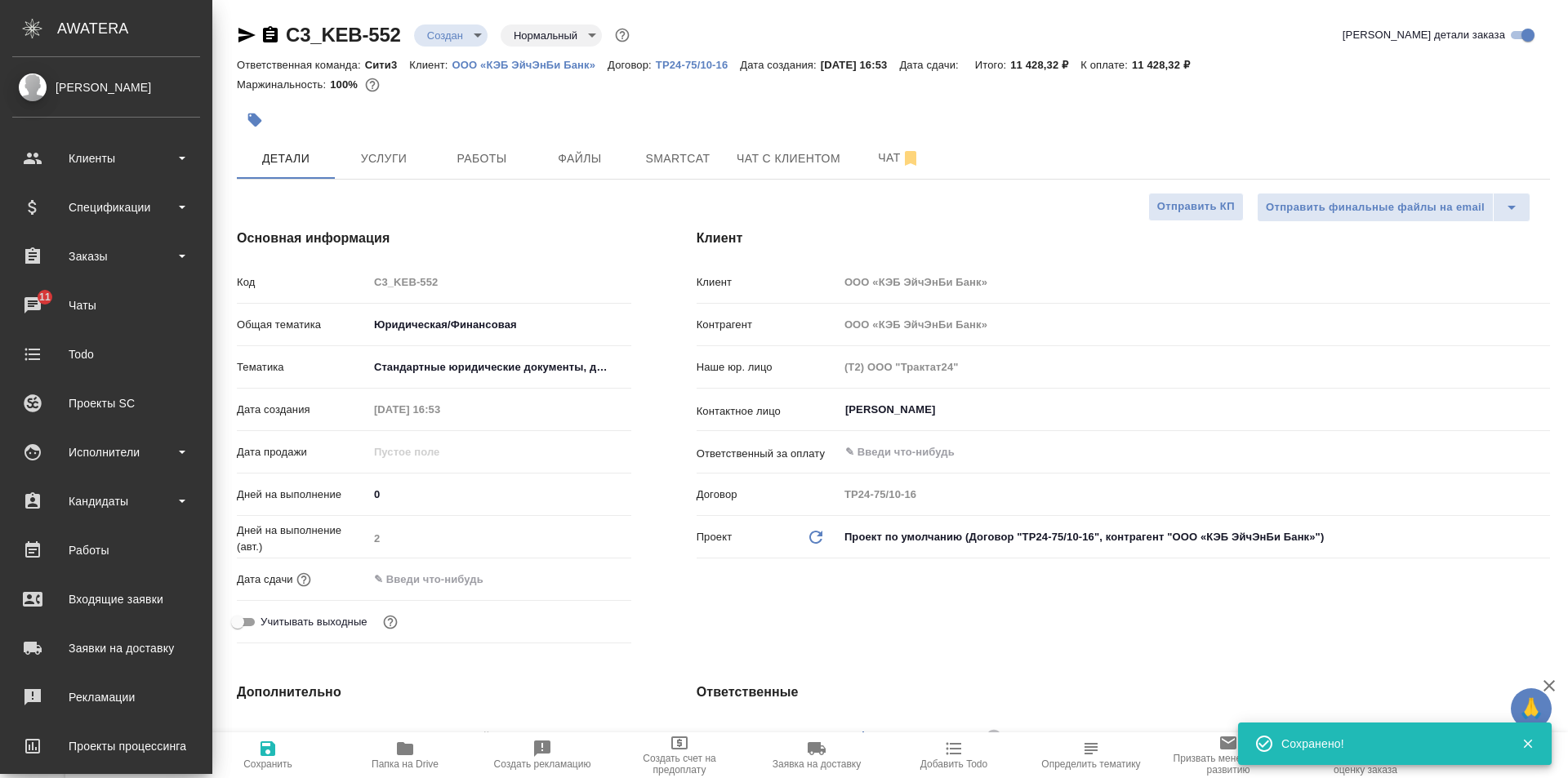
type textarea "x"
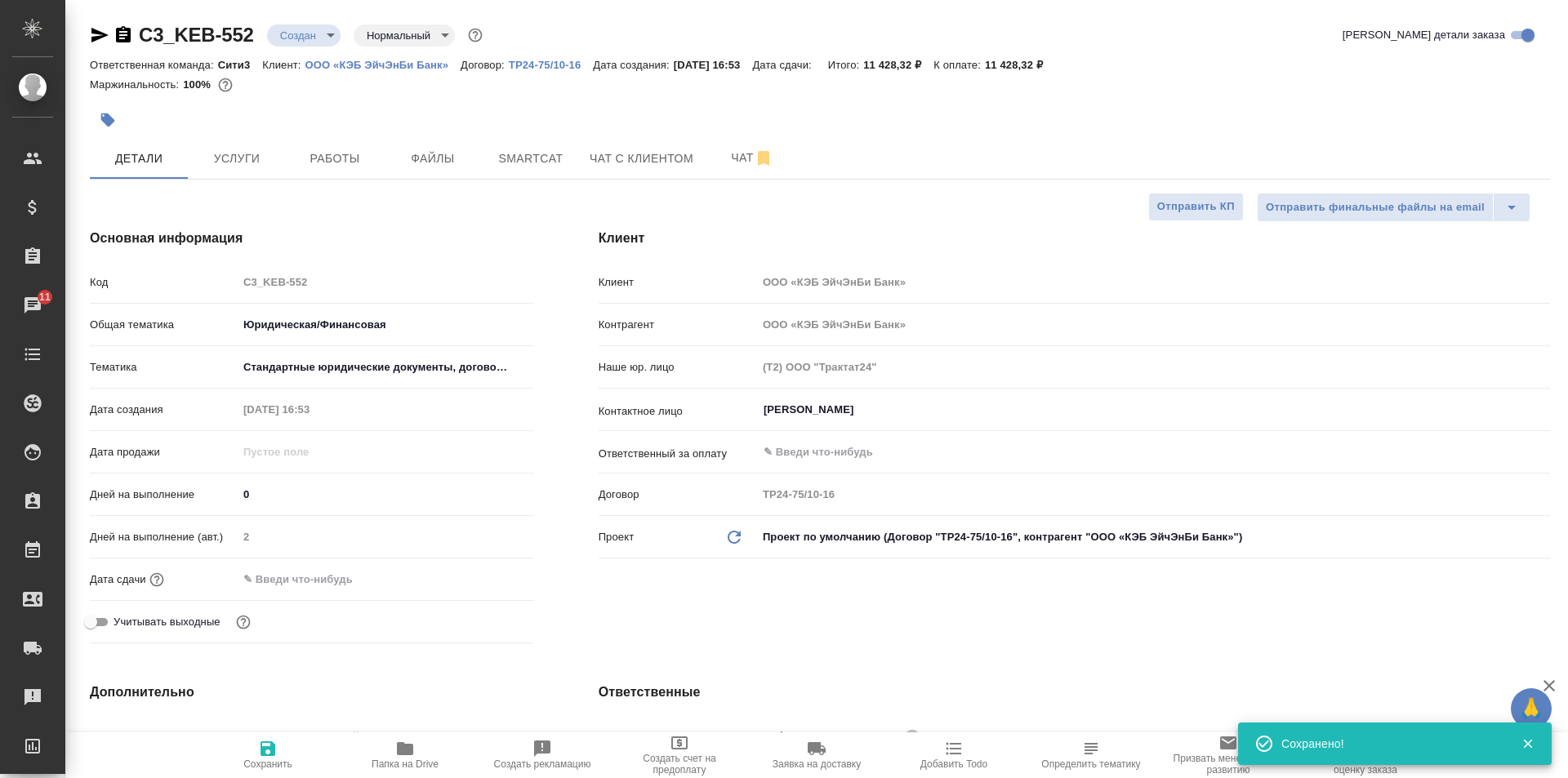
type textarea "x"
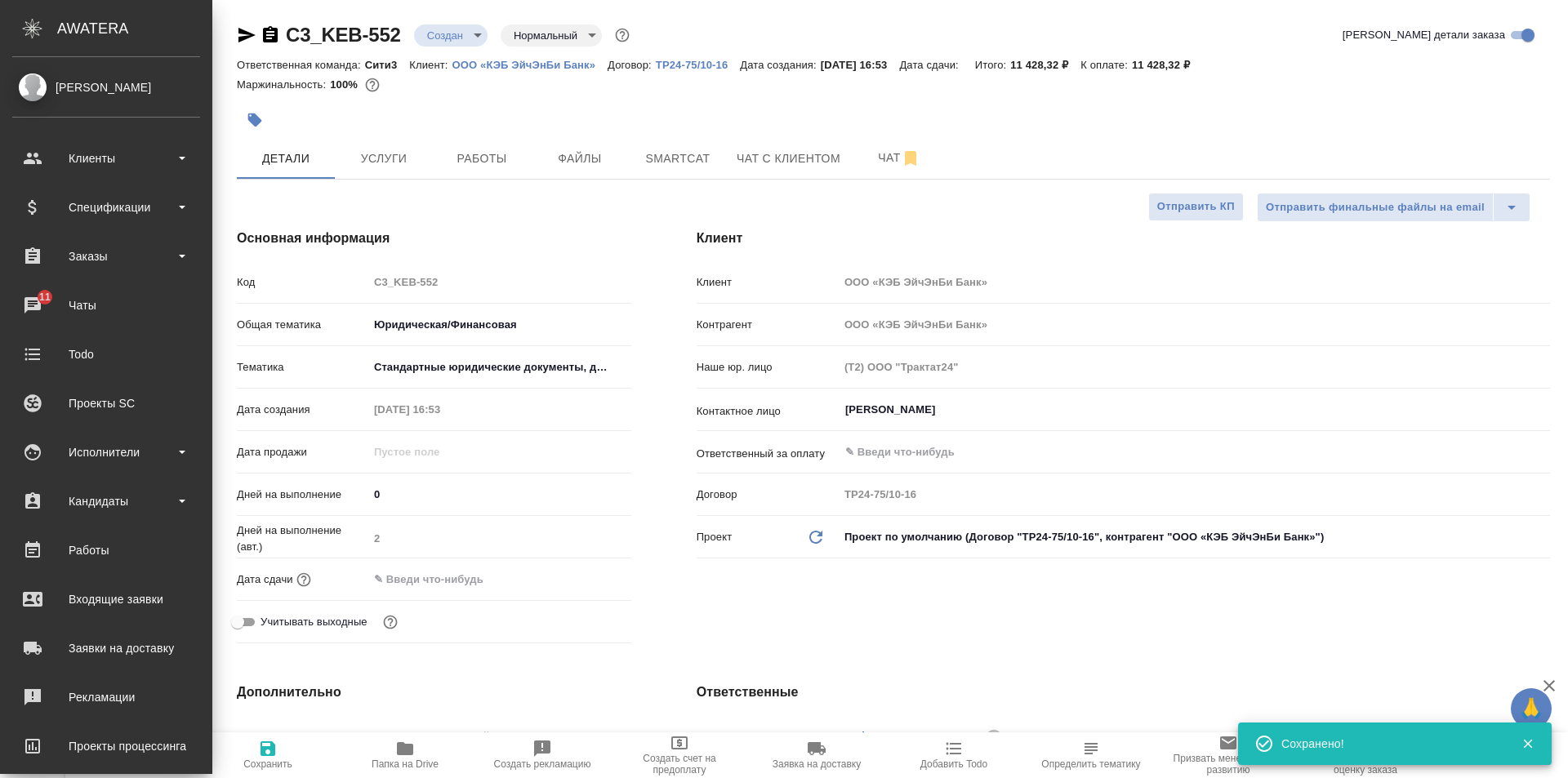
type textarea "x"
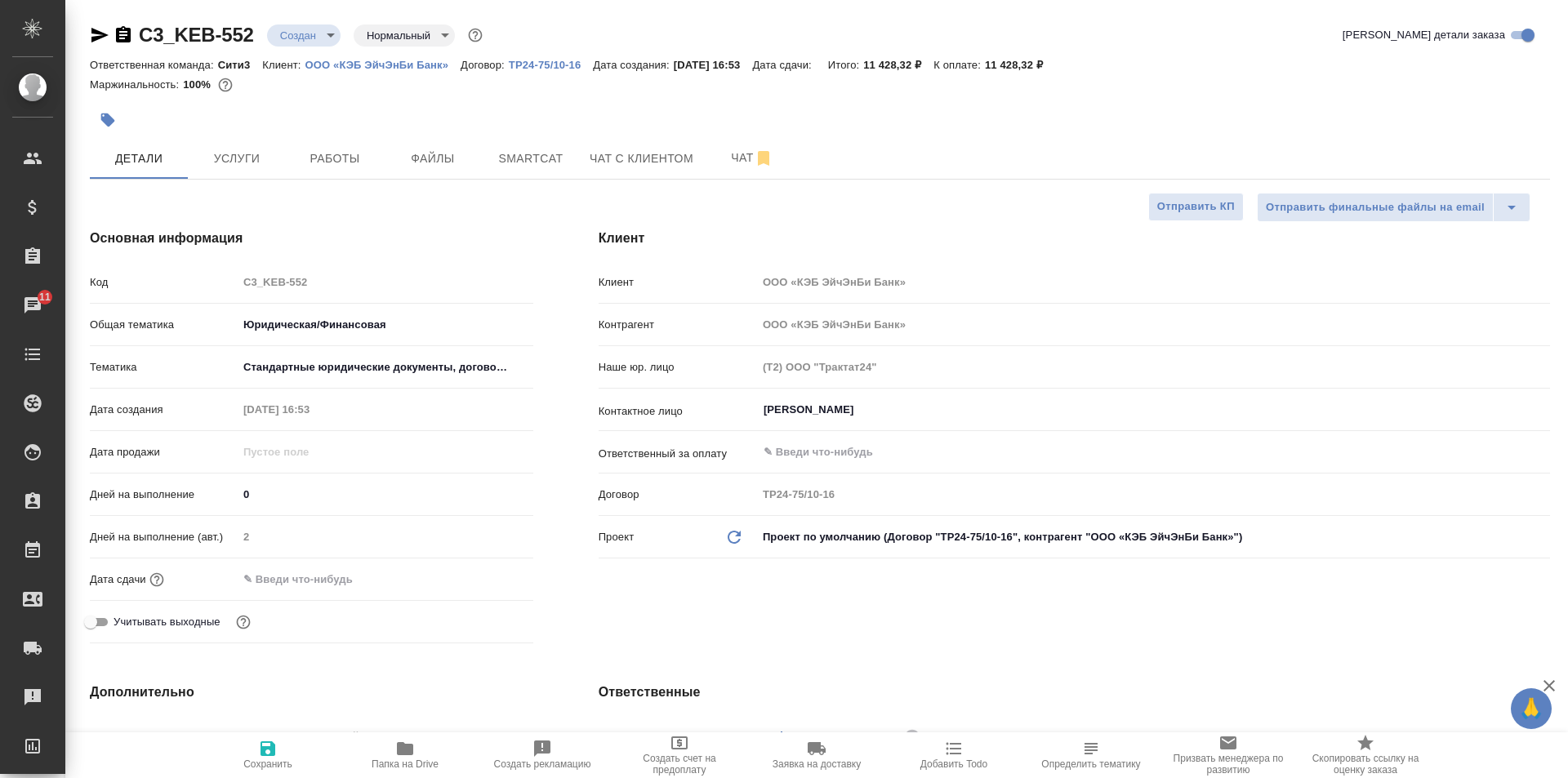
click at [100, 32] on icon "button" at bounding box center [100, 34] width 17 height 15
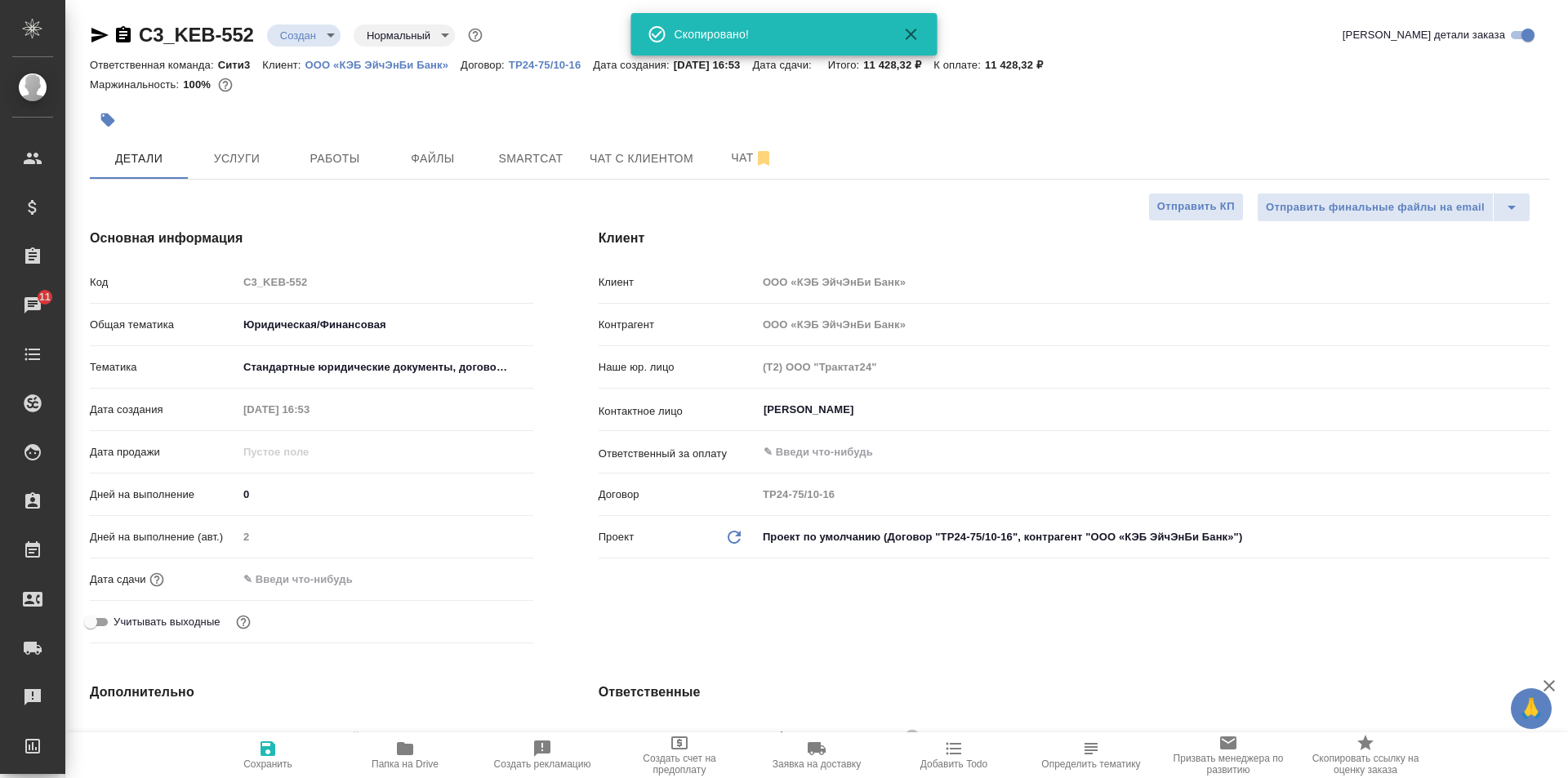
type textarea "x"
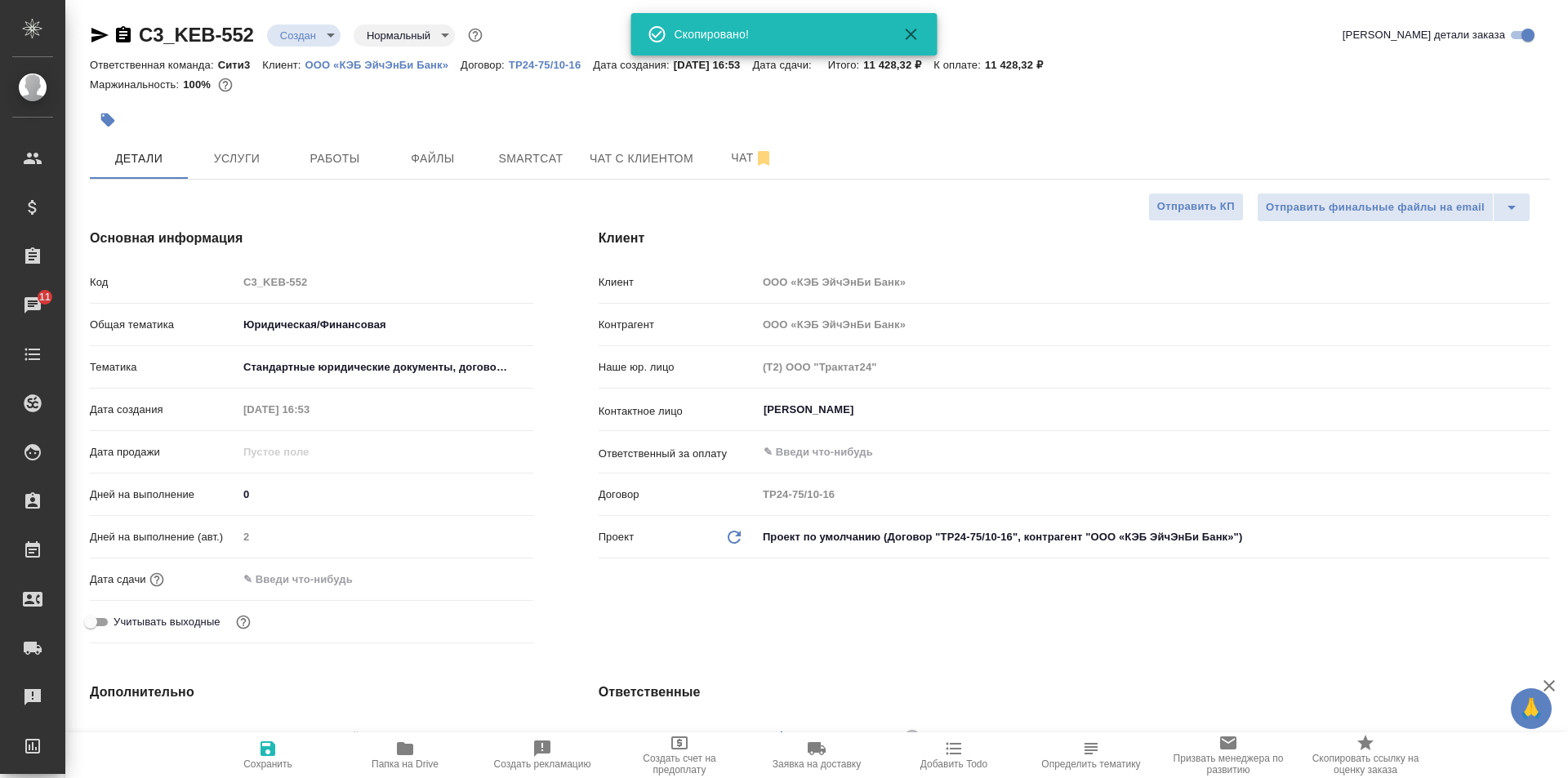
type textarea "x"
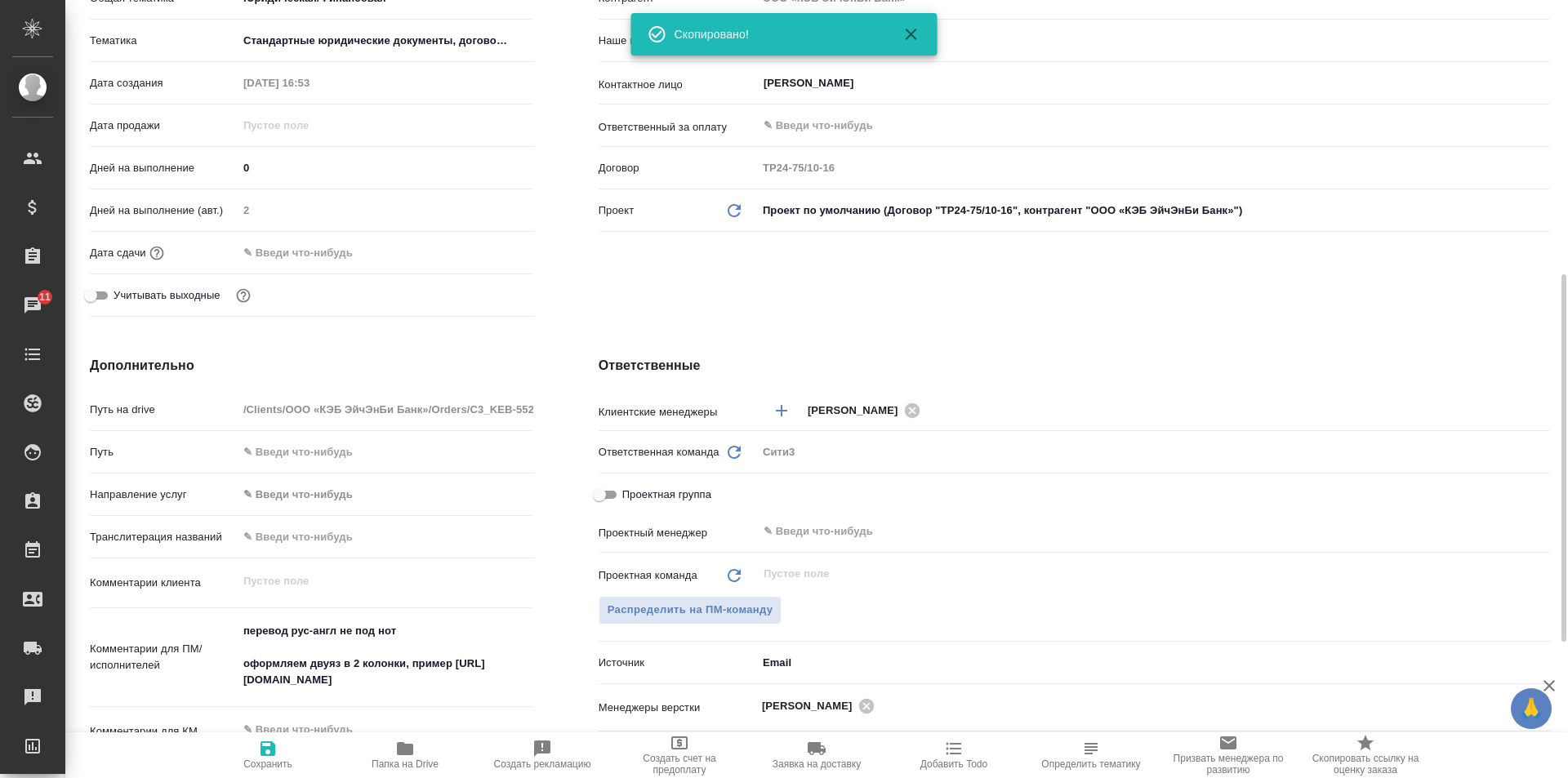
scroll to position [408, 0]
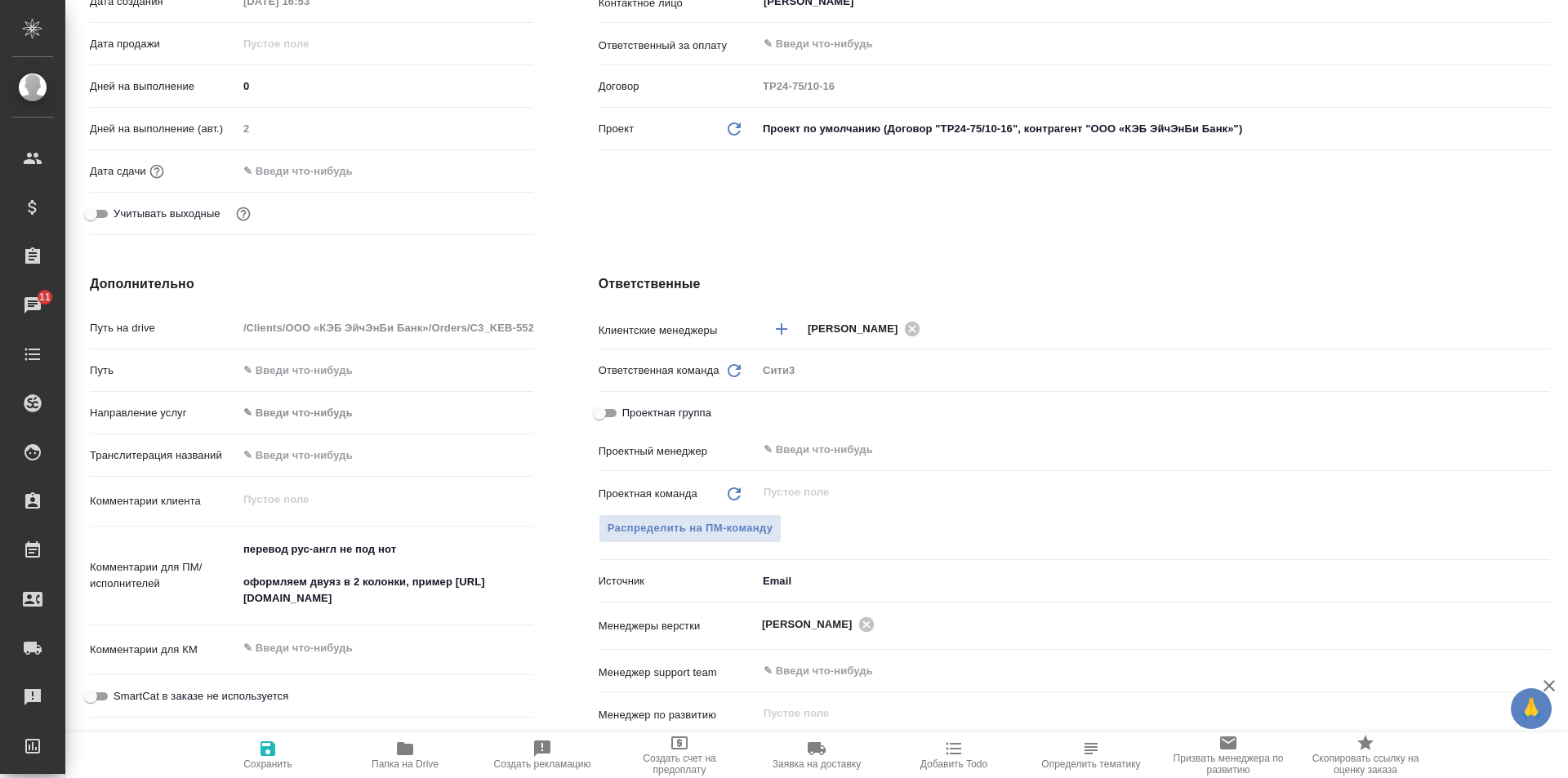
type textarea "x"
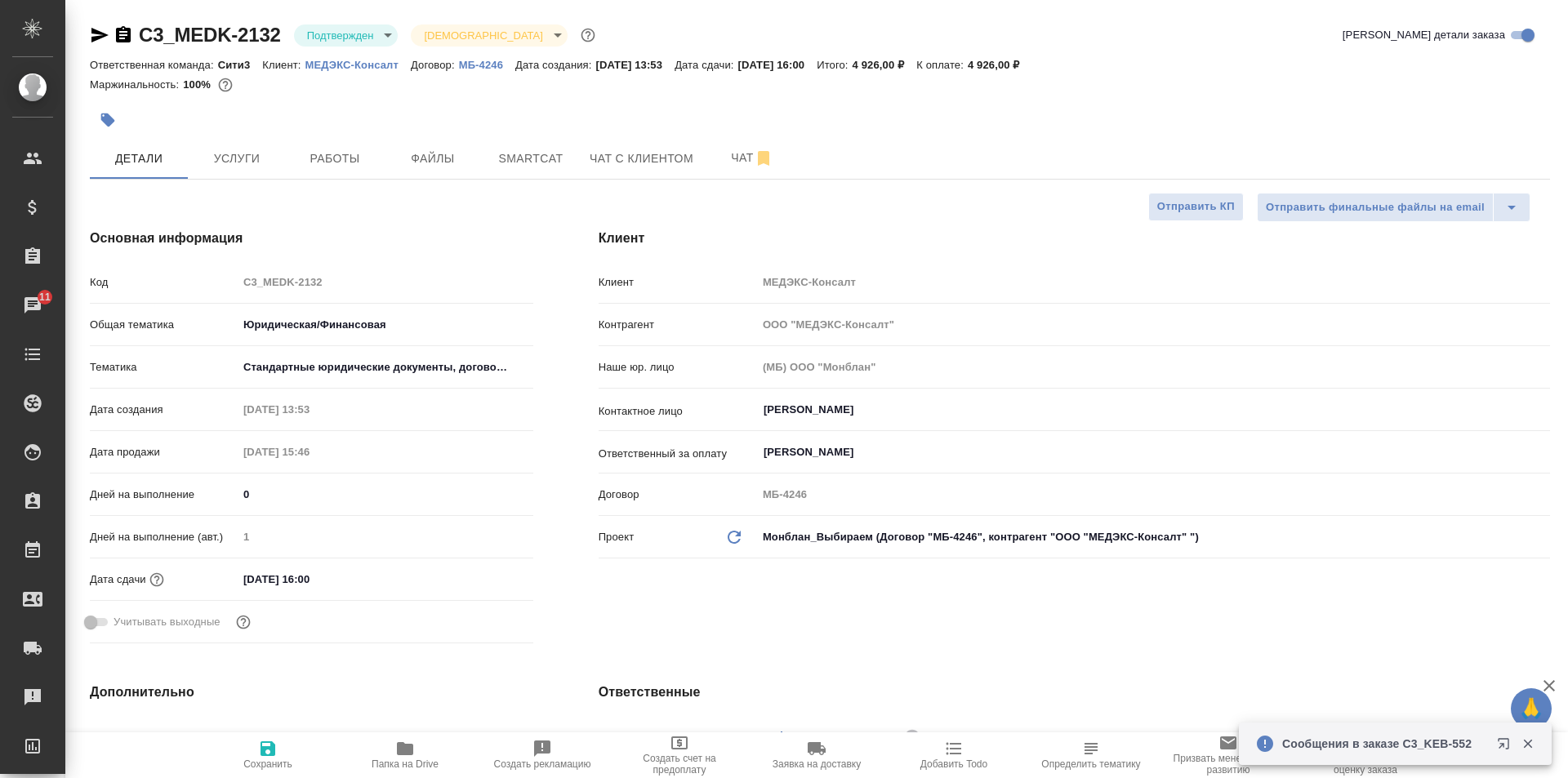
select select "RU"
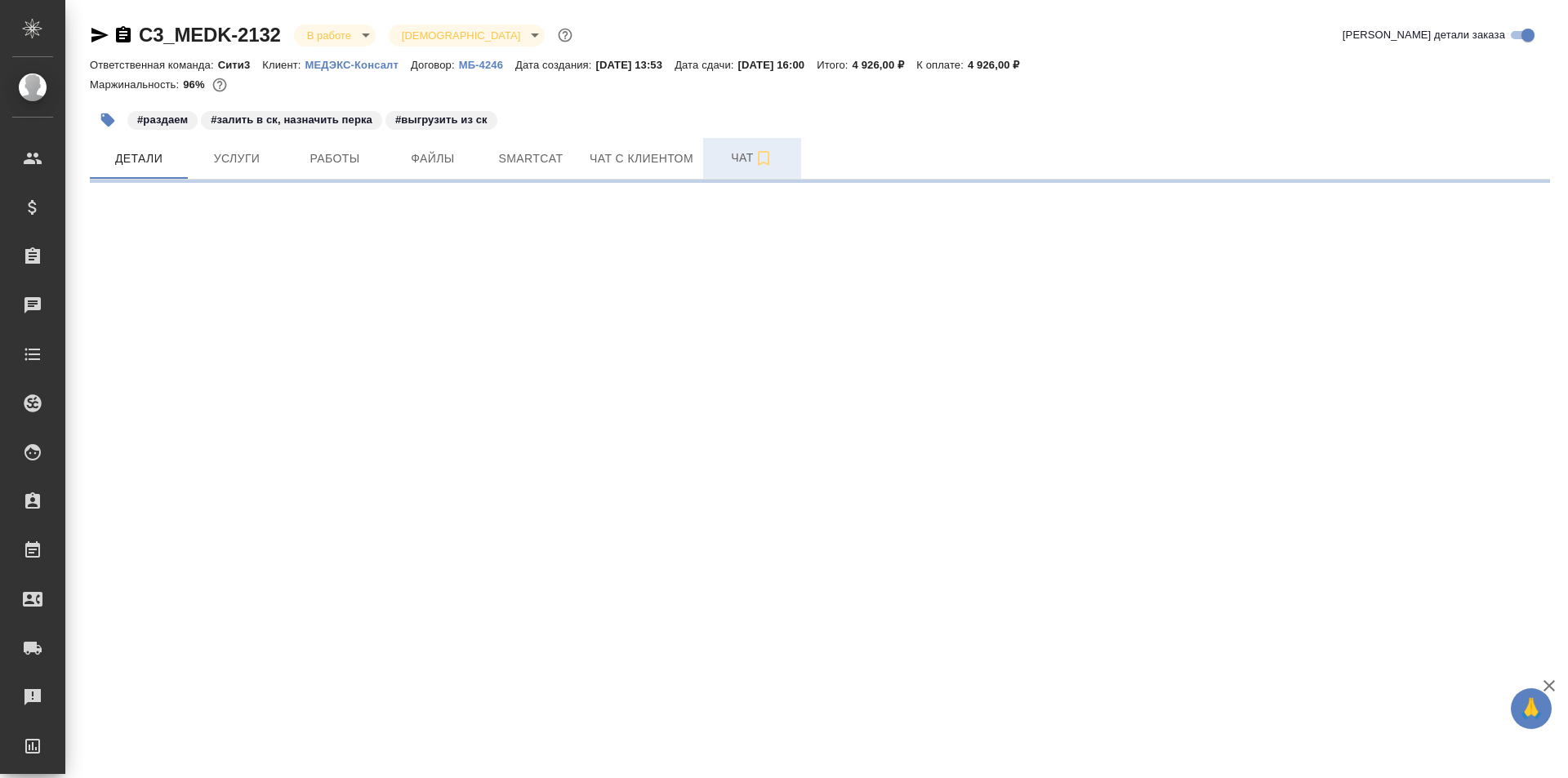
select select "RU"
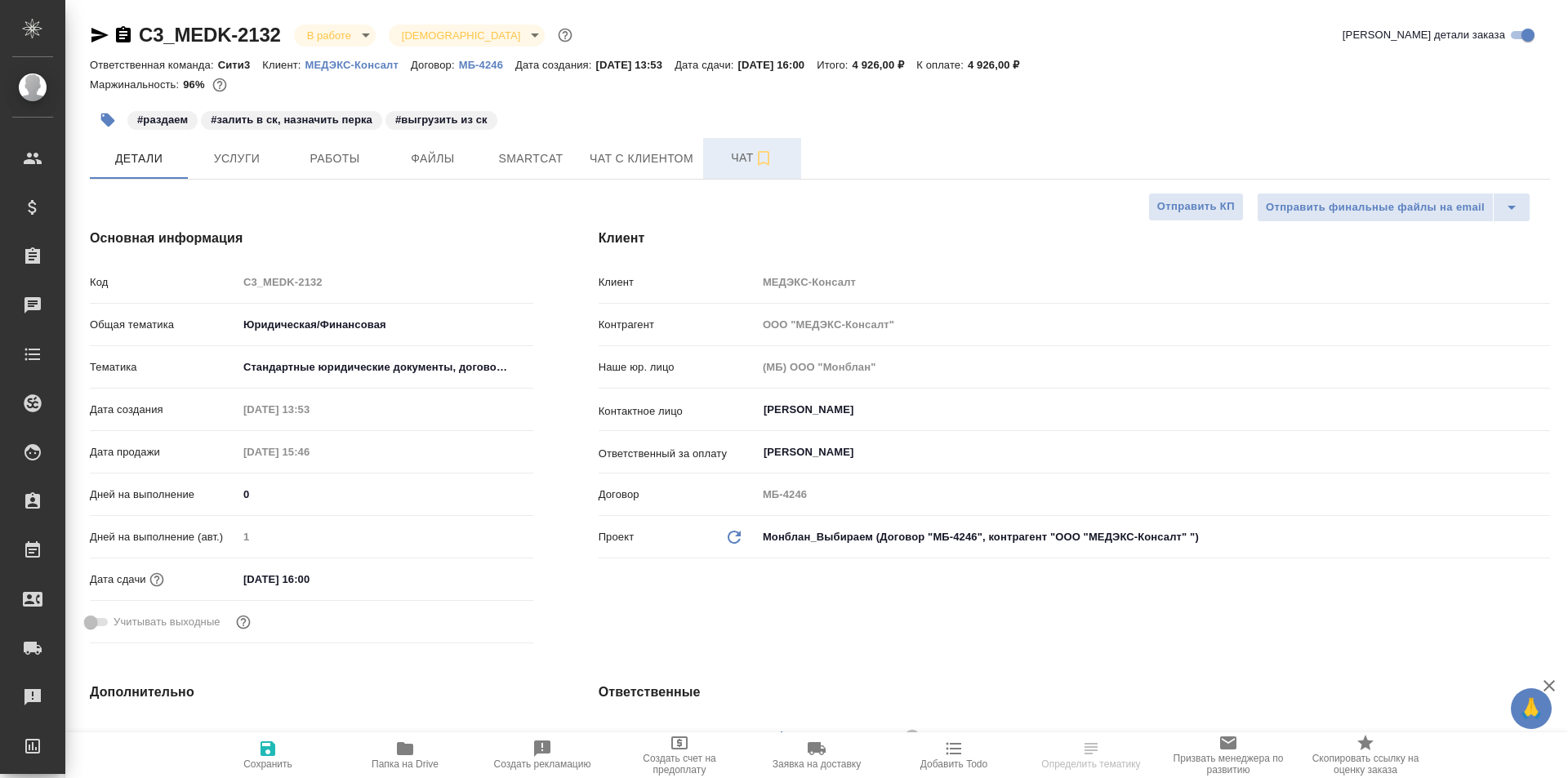
type textarea "x"
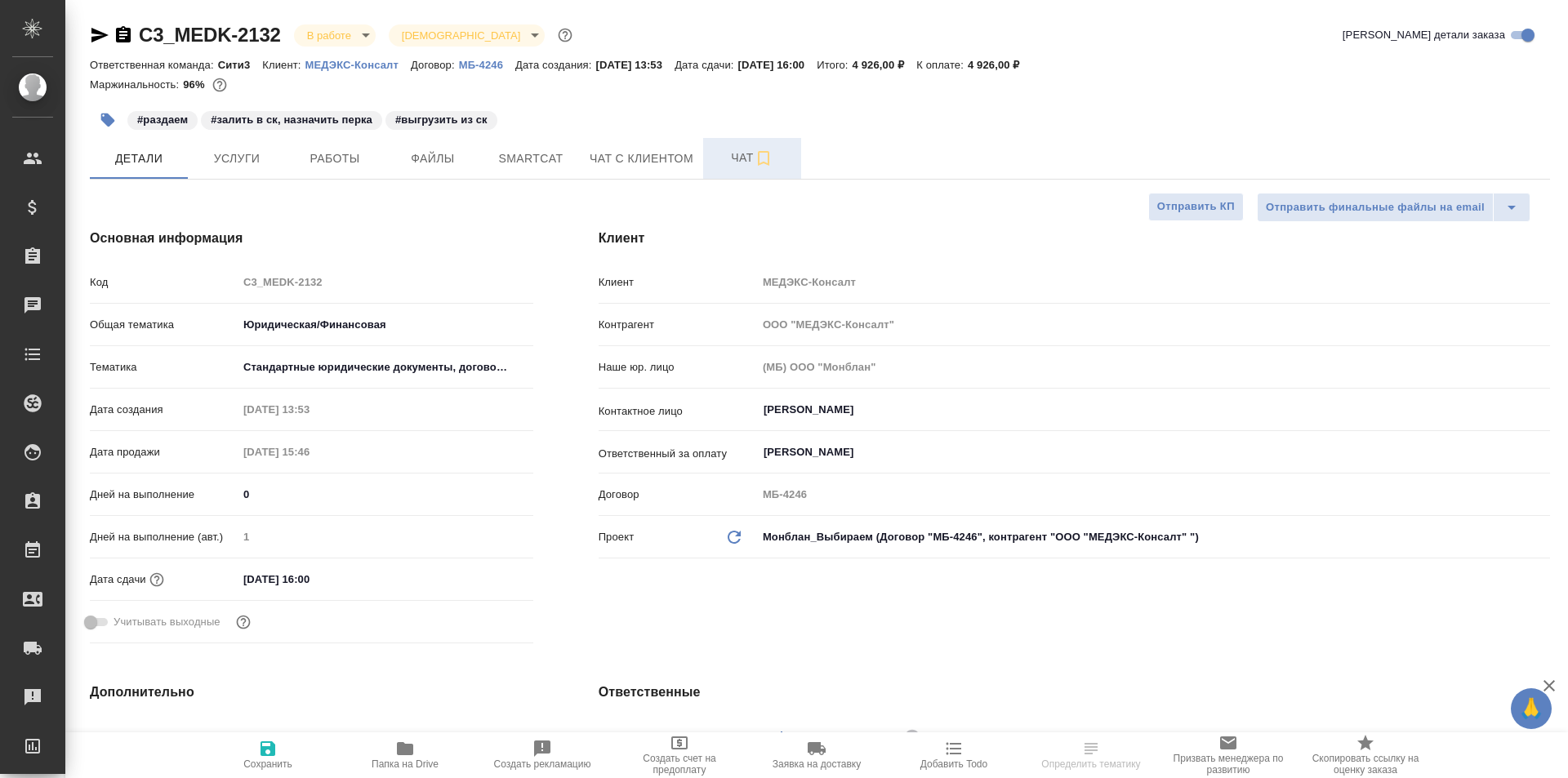
type textarea "x"
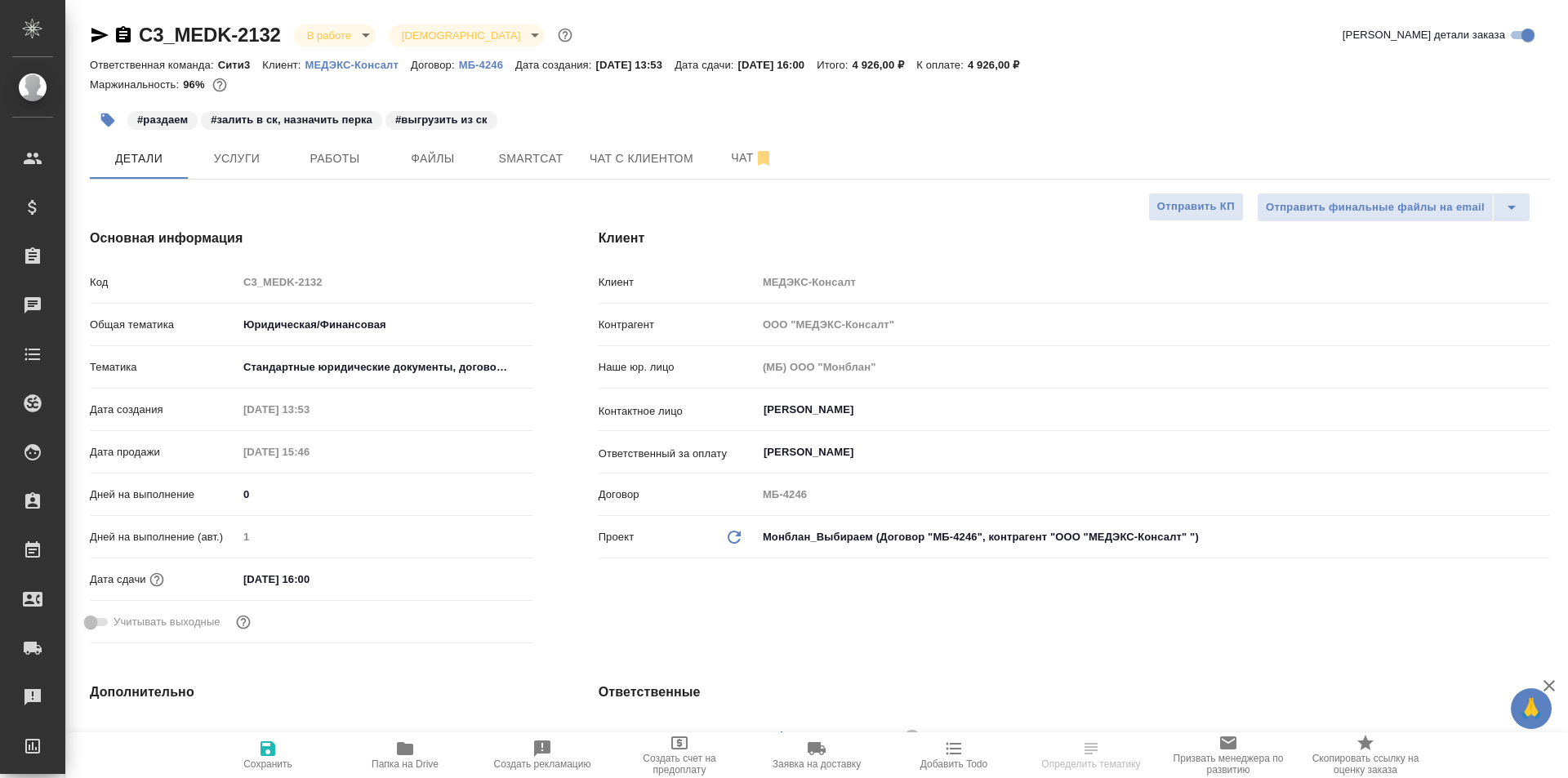
type textarea "x"
select select "RU"
type textarea "x"
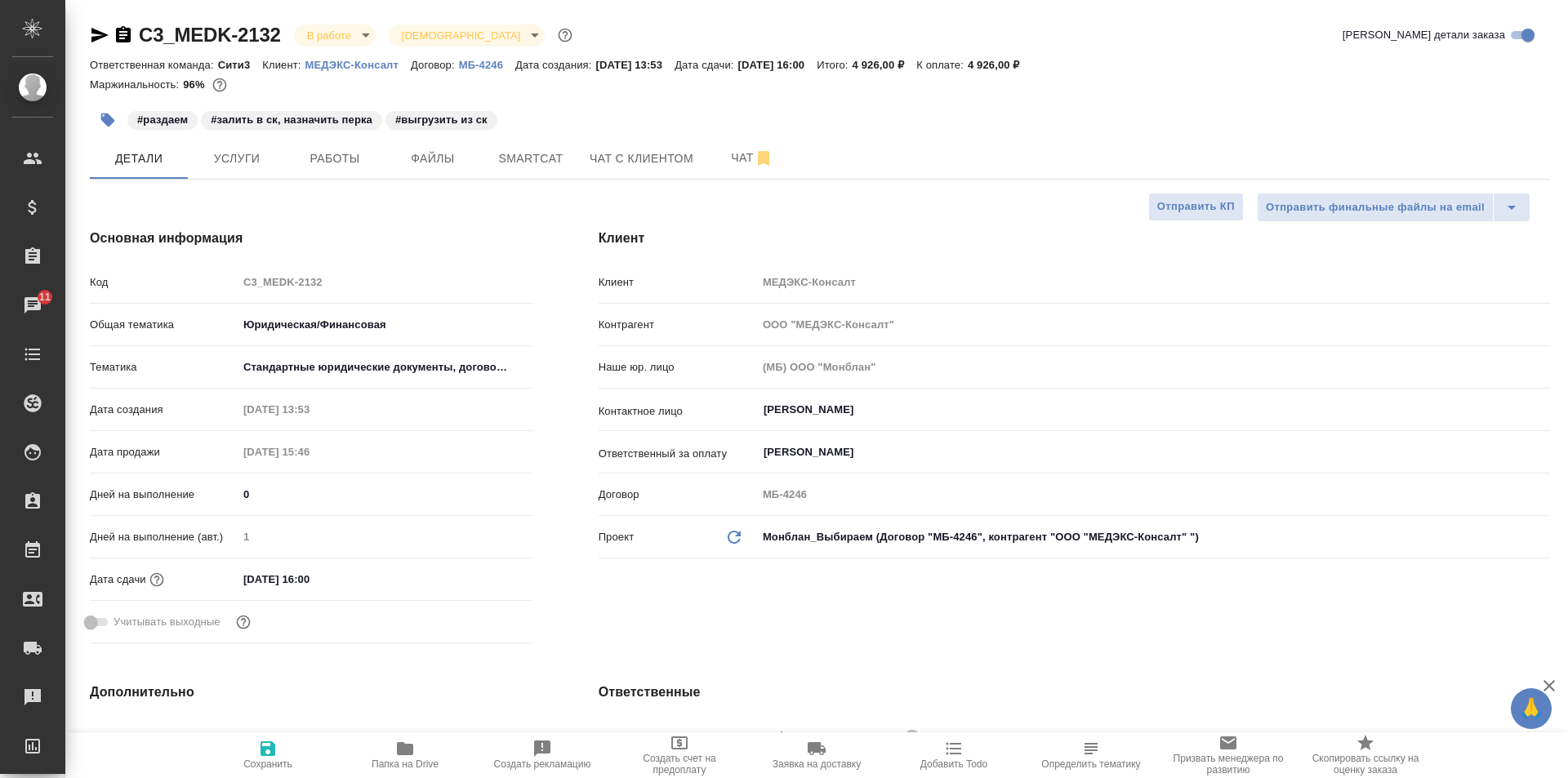
type textarea "x"
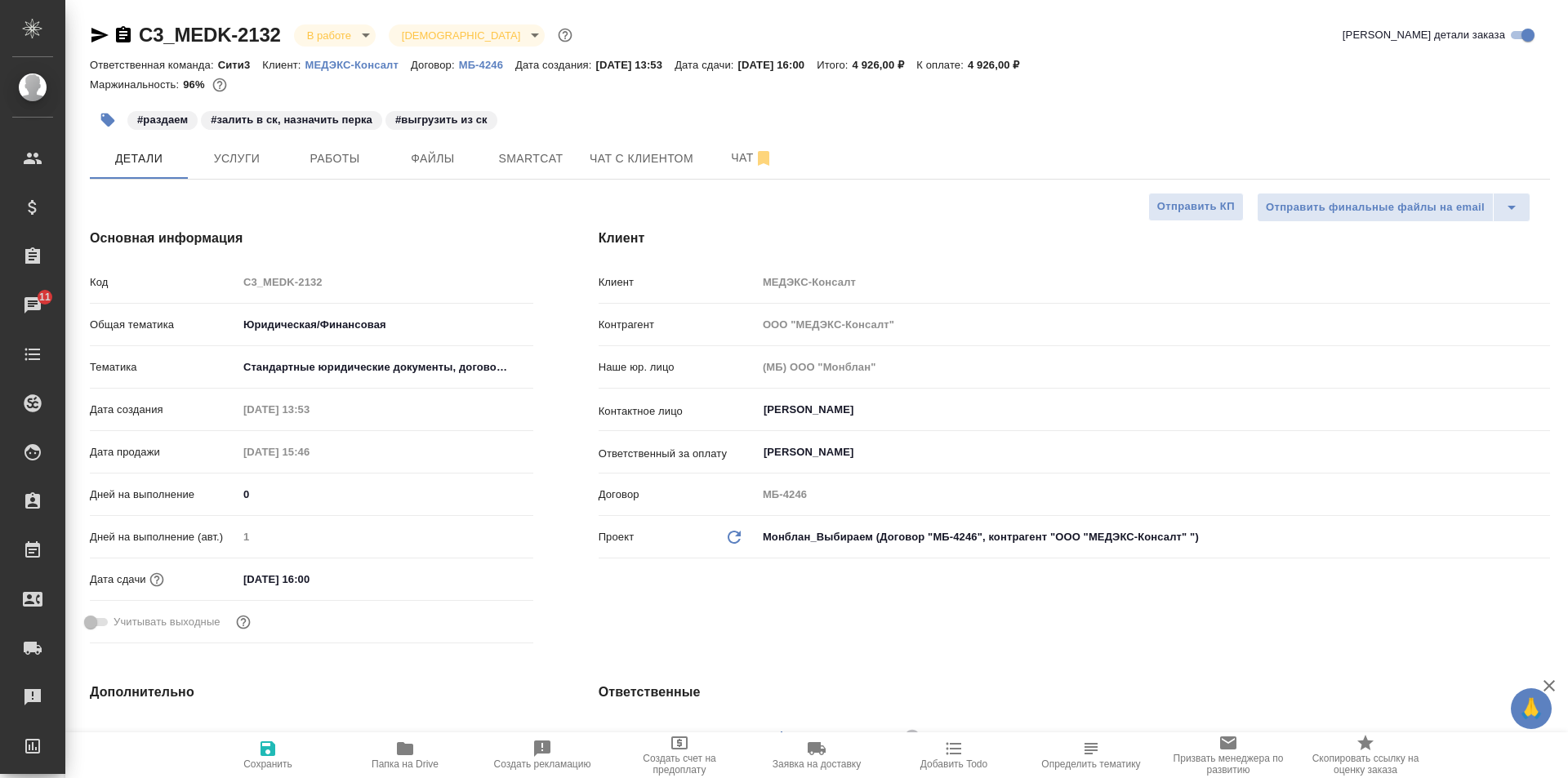
type textarea "x"
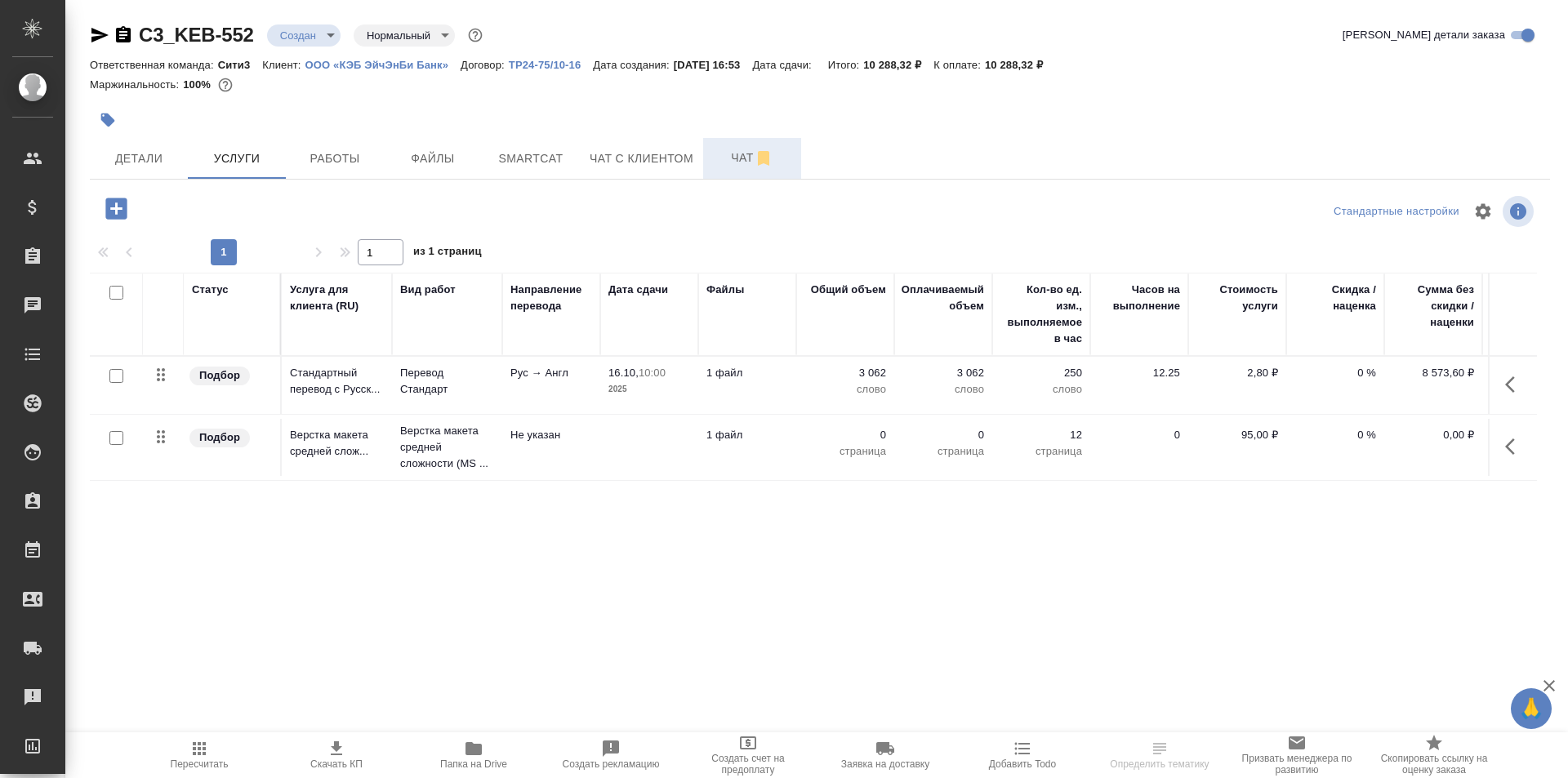
click at [729, 159] on span "Чат" at bounding box center [752, 158] width 78 height 21
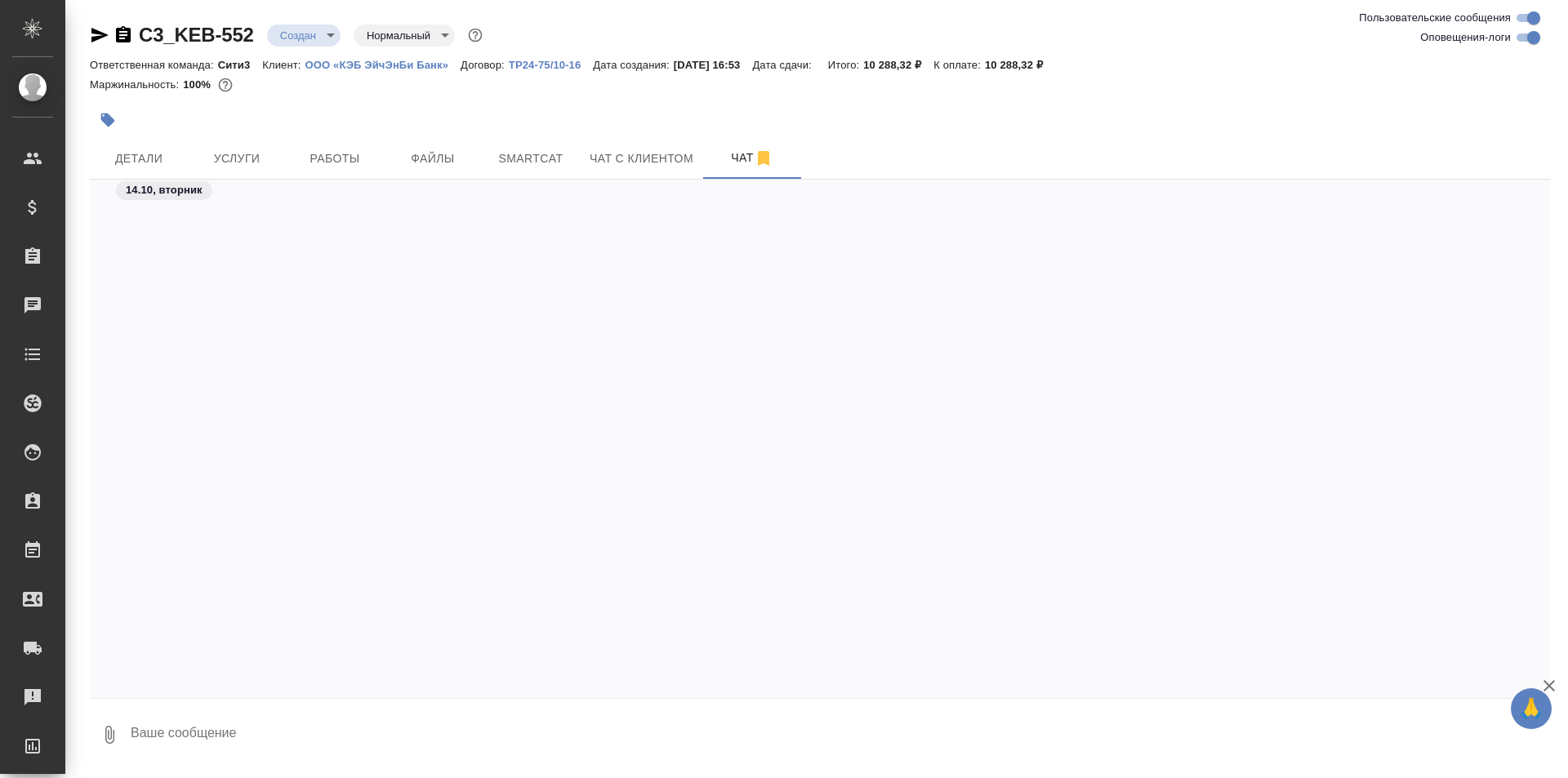
scroll to position [652, 0]
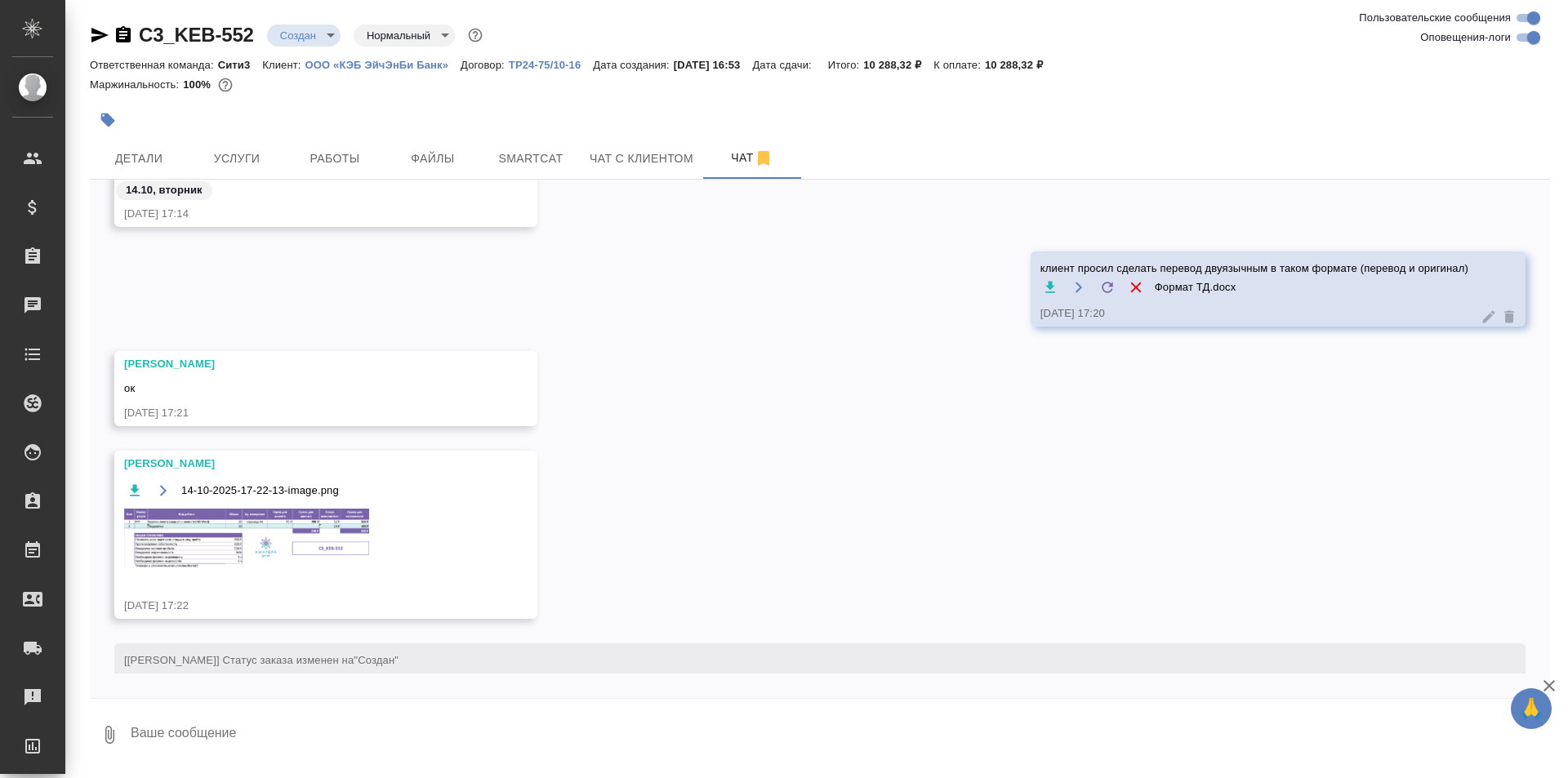
click at [257, 556] on img at bounding box center [247, 538] width 245 height 59
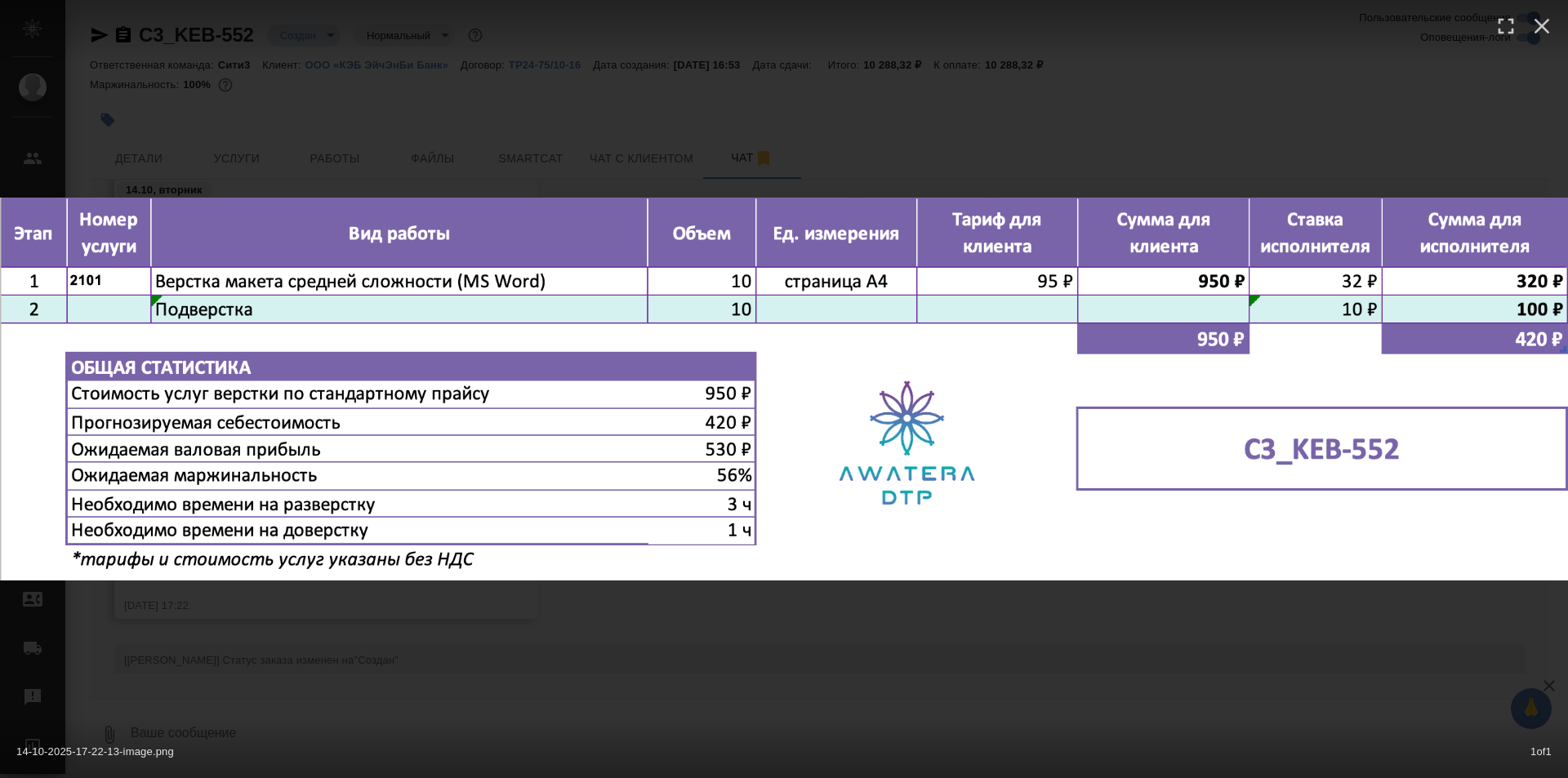
click at [887, 138] on div "14-10-2025-17-22-13-image.png 1 of 1" at bounding box center [784, 389] width 1568 height 778
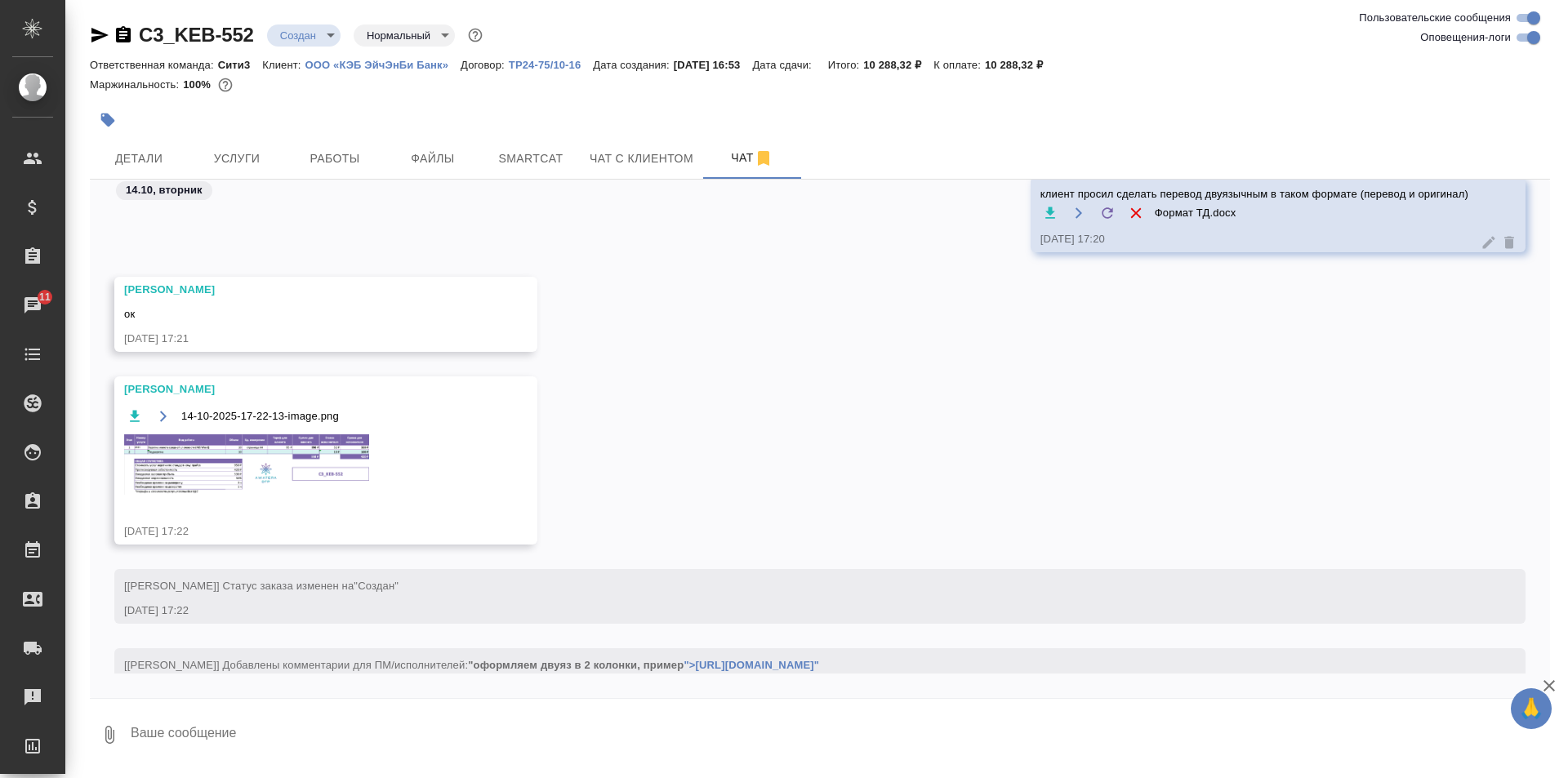
scroll to position [735, 0]
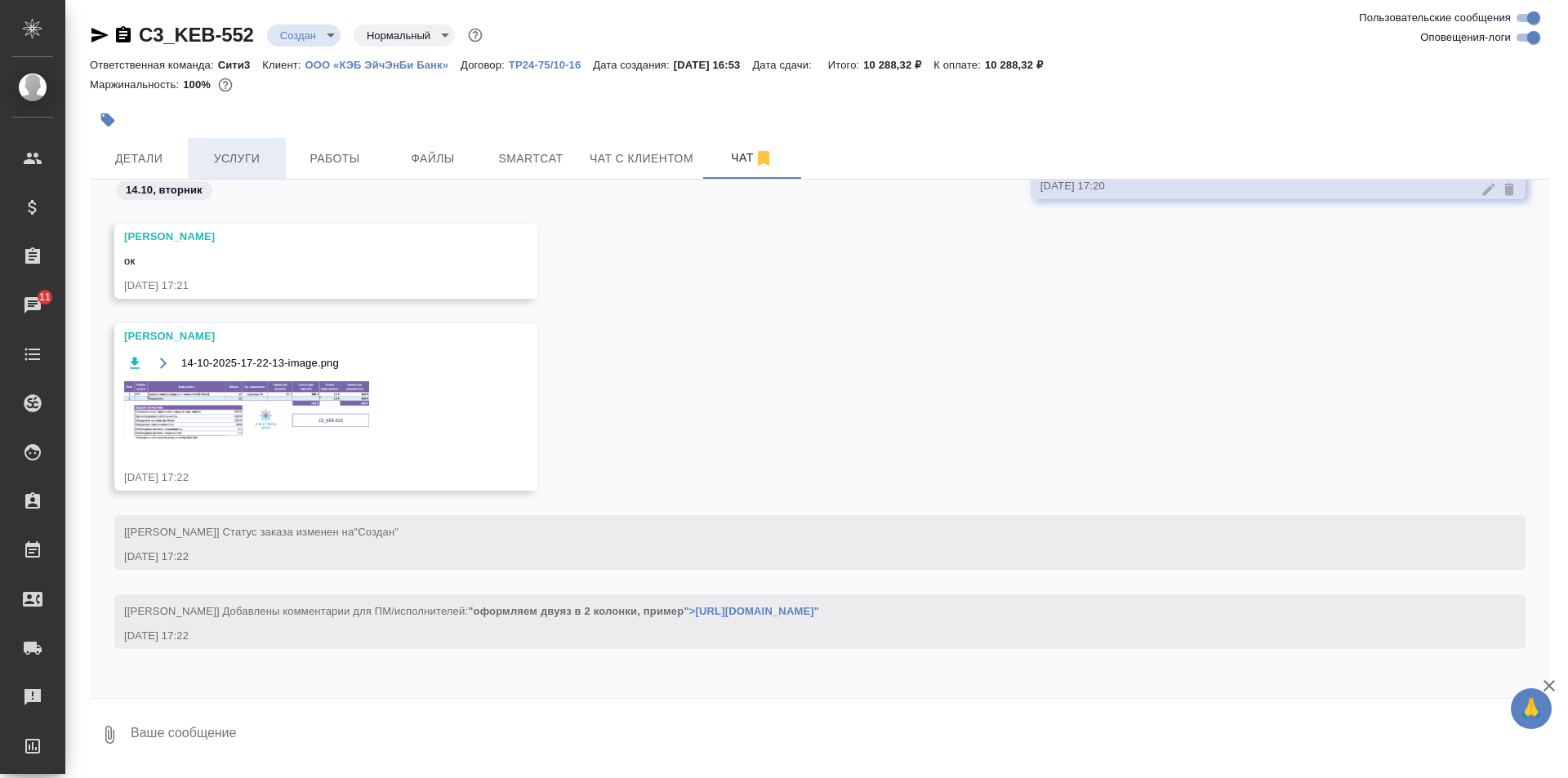
click at [265, 161] on span "Услуги" at bounding box center [236, 159] width 78 height 21
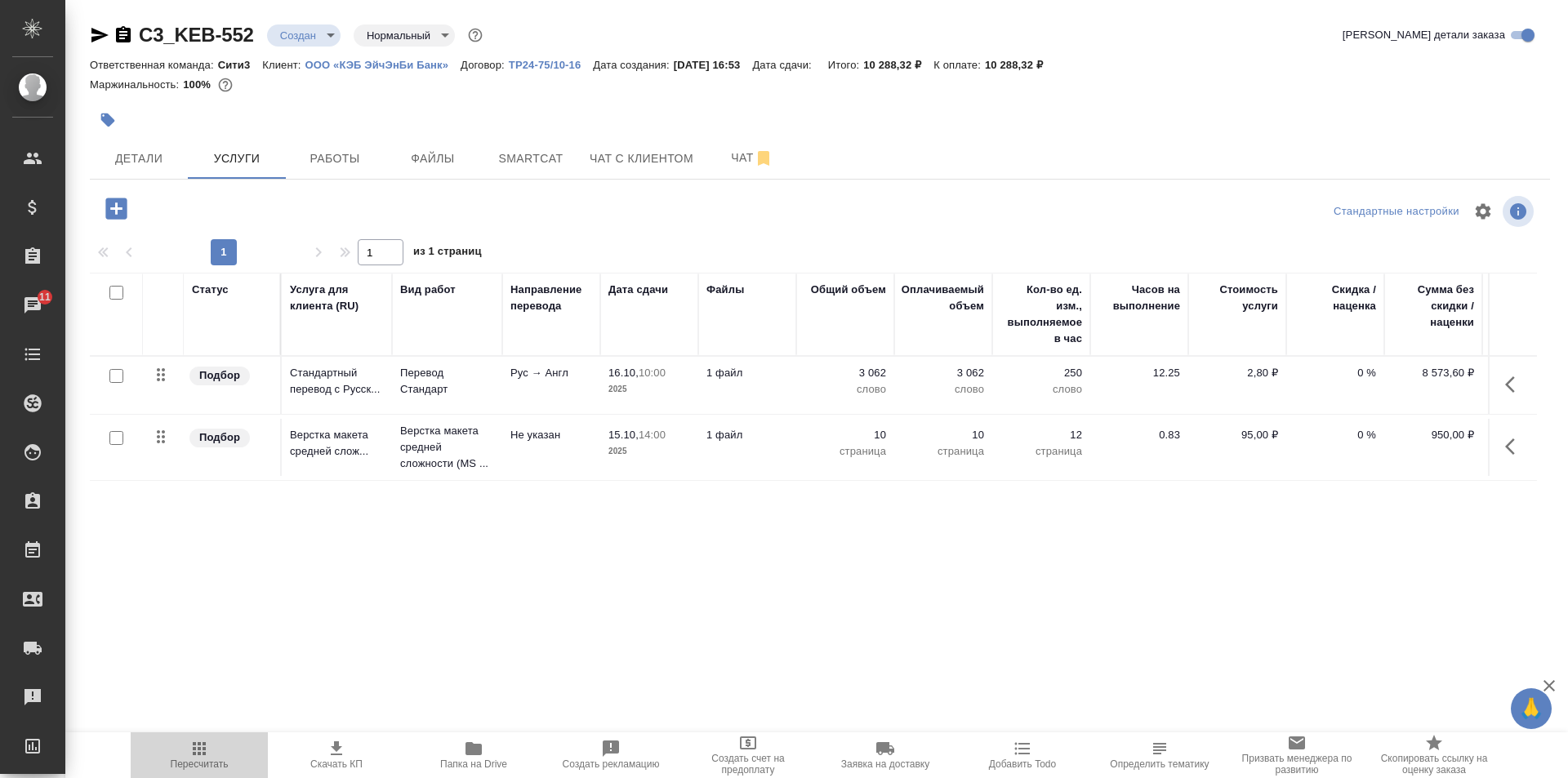
click at [217, 741] on span "Пересчитать" at bounding box center [199, 754] width 118 height 31
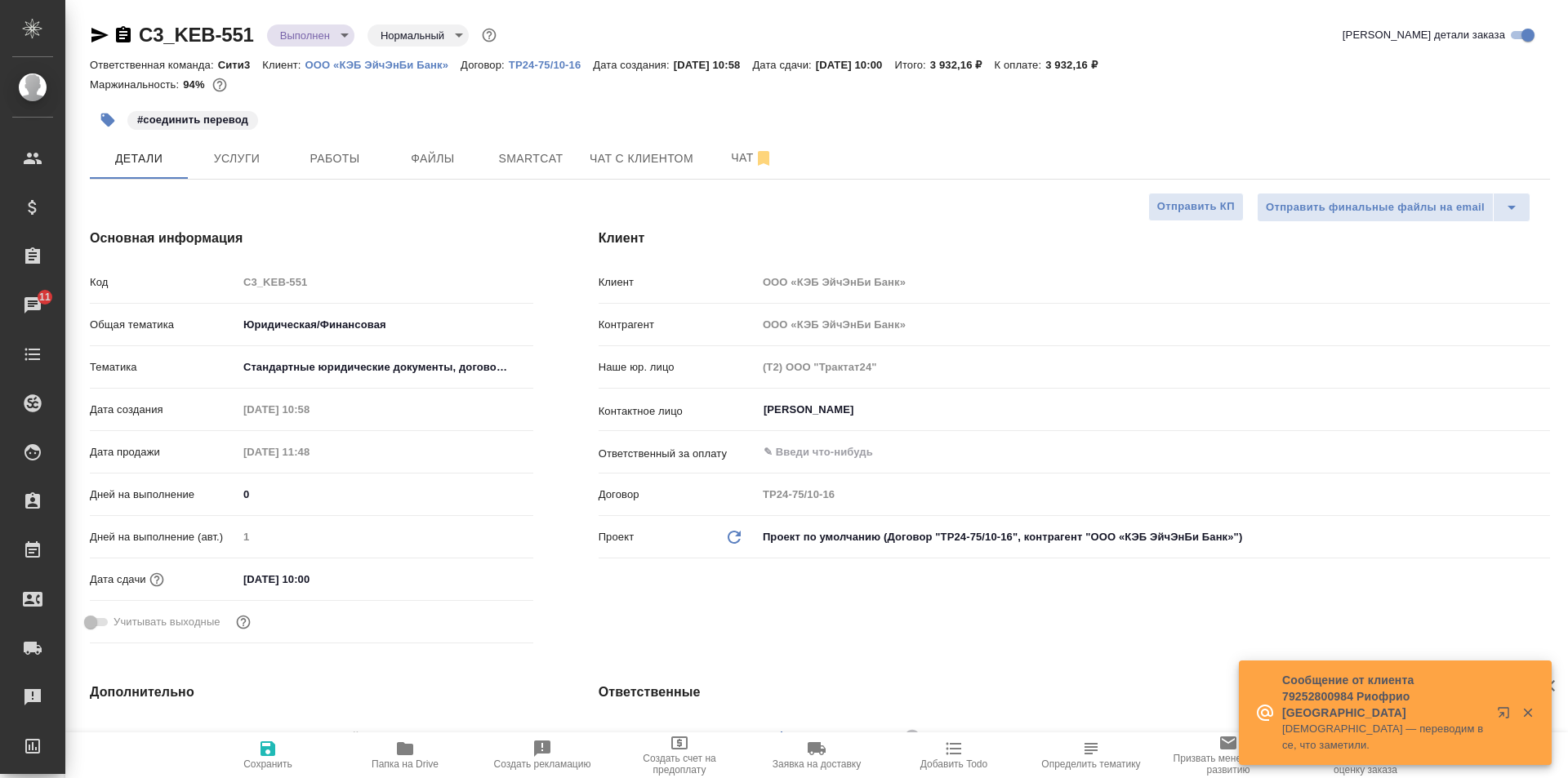
select select "RU"
click at [402, 583] on div "[DATE] 10:00" at bounding box center [385, 579] width 296 height 24
click at [324, 576] on input "[DATE] 10:00" at bounding box center [309, 579] width 143 height 24
click at [487, 573] on icon "button" at bounding box center [486, 576] width 15 height 16
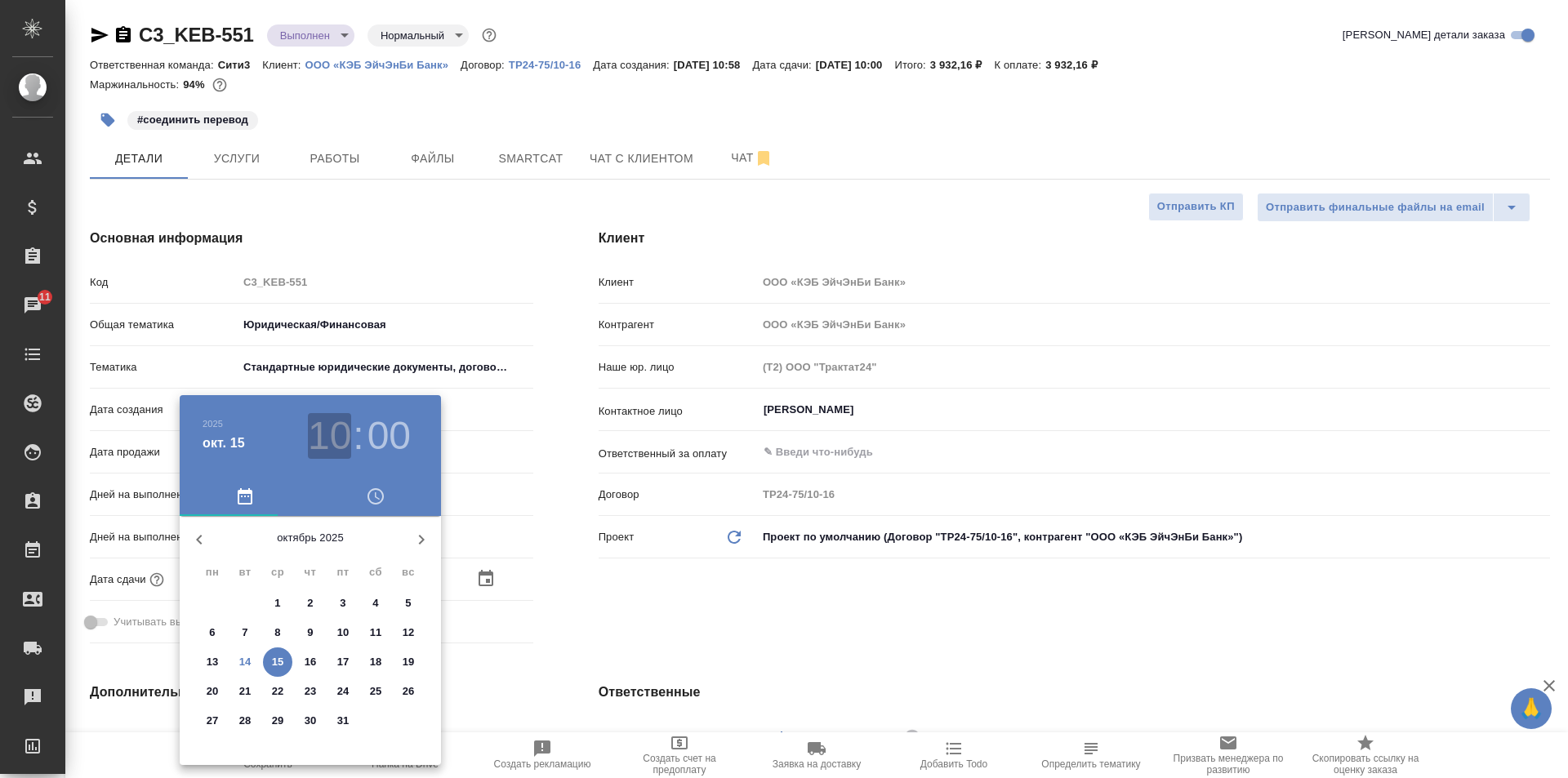
click at [319, 453] on h3 "10" at bounding box center [330, 436] width 43 height 45
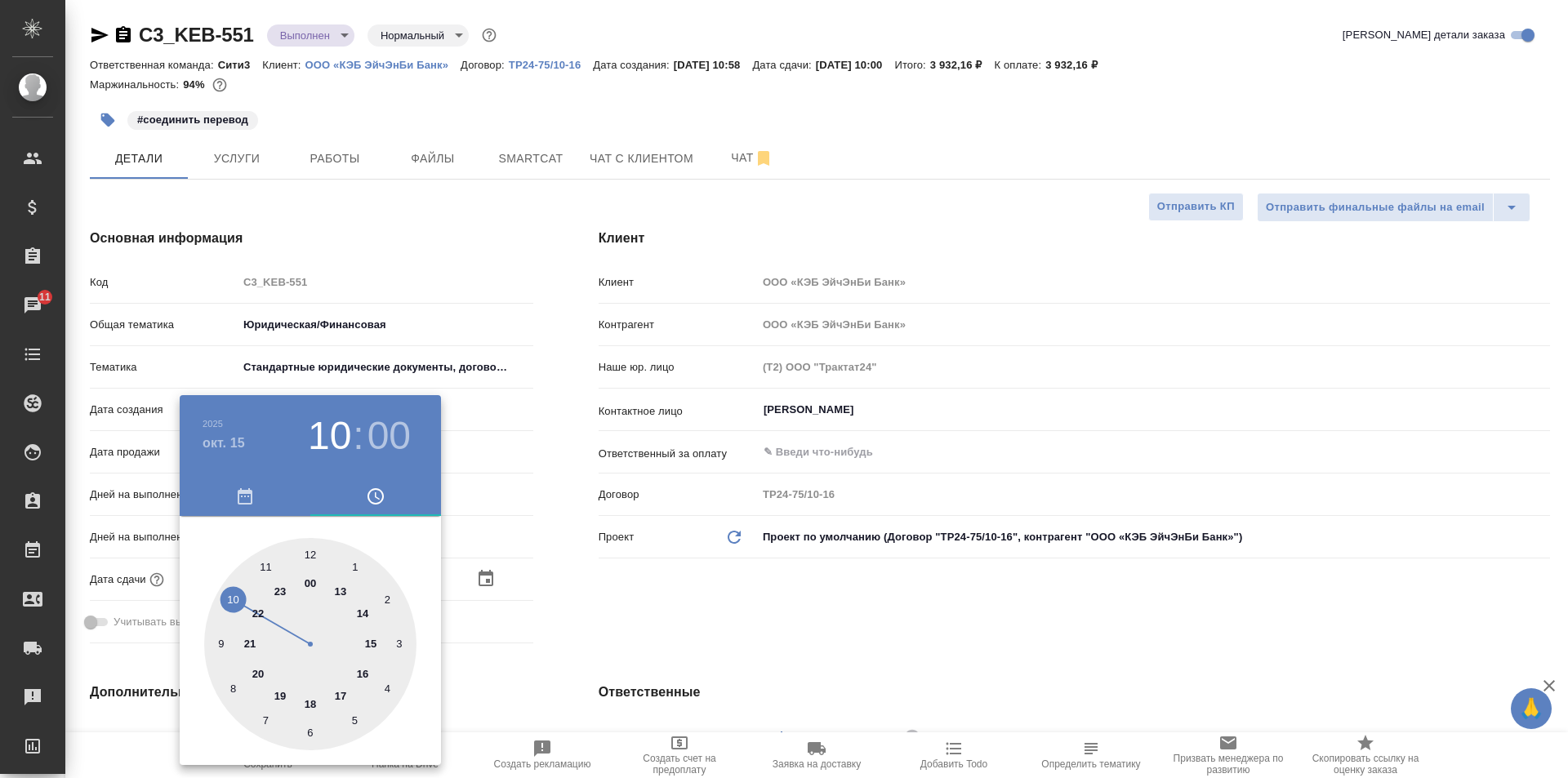
click at [345, 587] on div at bounding box center [310, 643] width 212 height 212
type input "[DATE] 13:00"
click at [669, 617] on div at bounding box center [784, 389] width 1568 height 778
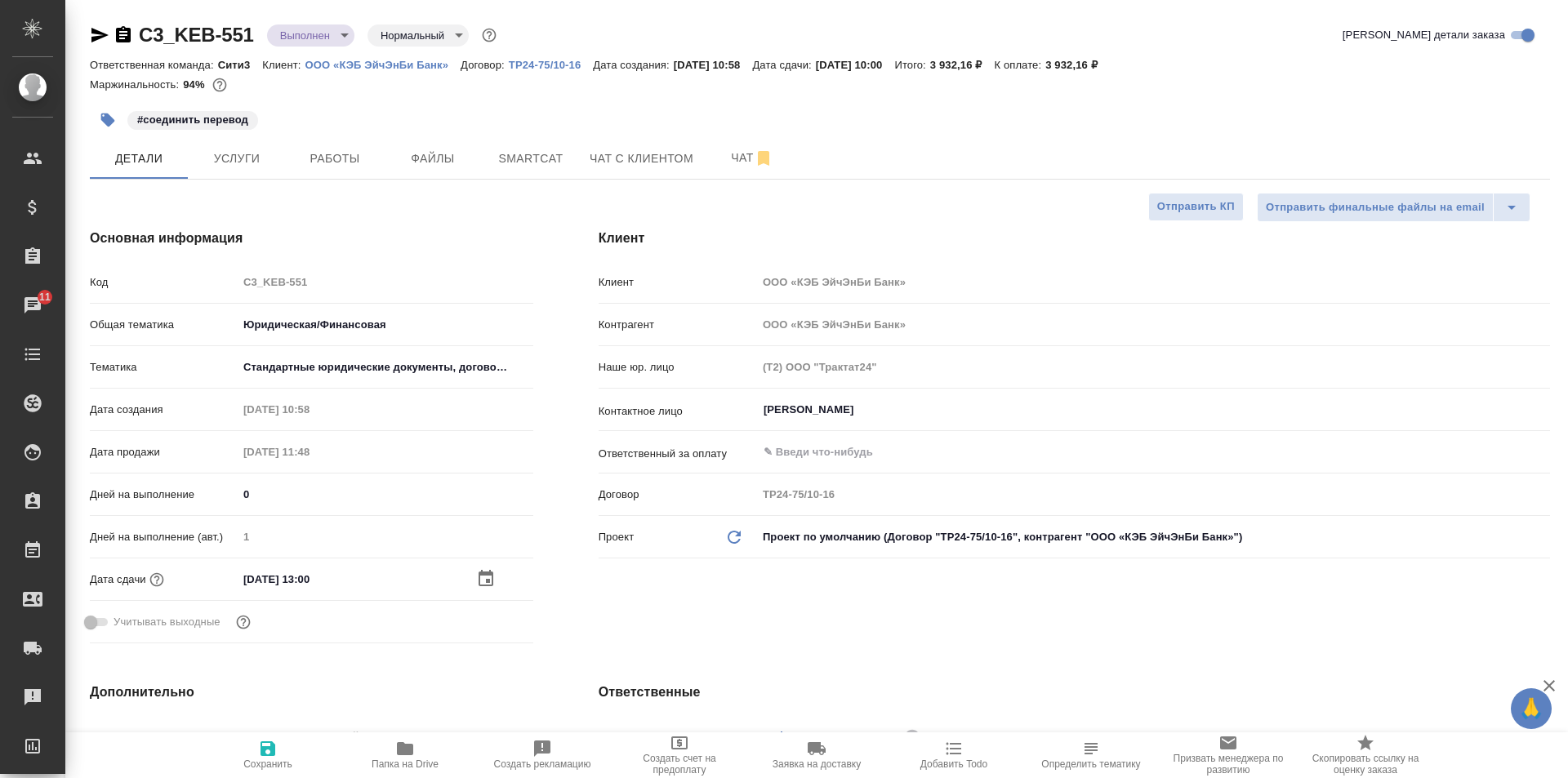
click at [276, 753] on icon "button" at bounding box center [268, 748] width 20 height 20
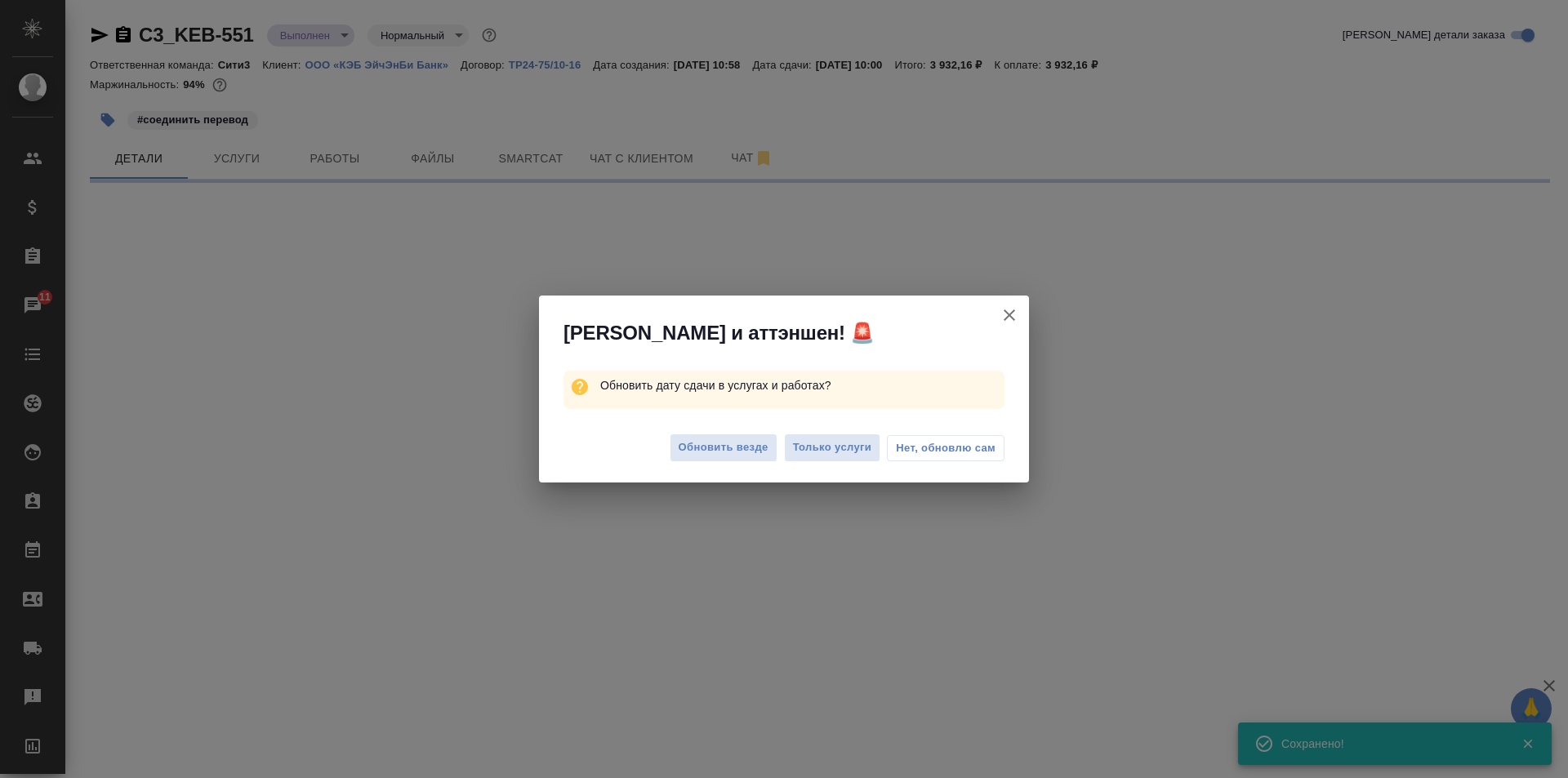
select select "RU"
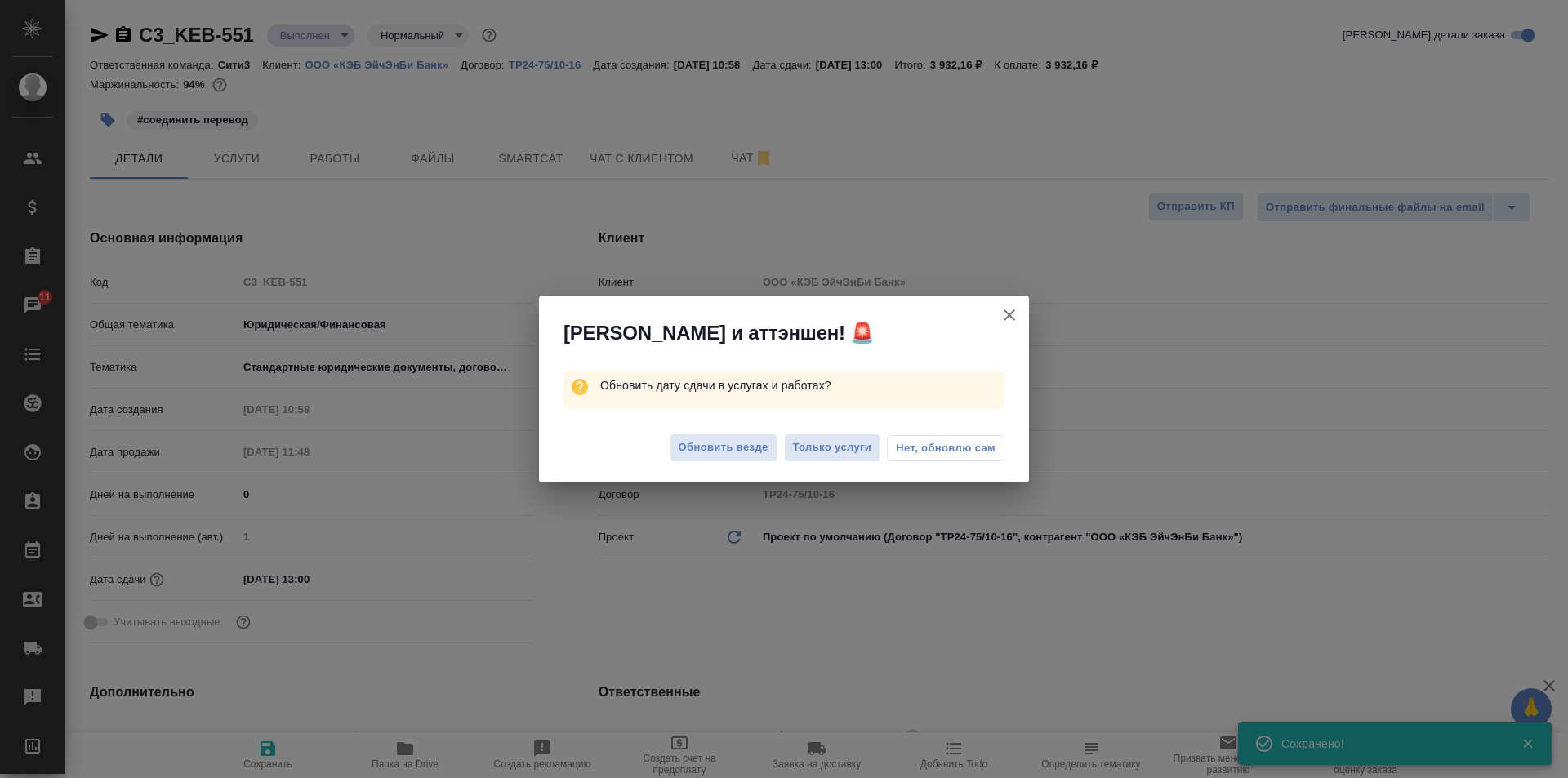
type textarea "x"
click at [935, 440] on span "Нет, обновлю сам" at bounding box center [946, 448] width 100 height 16
type textarea "x"
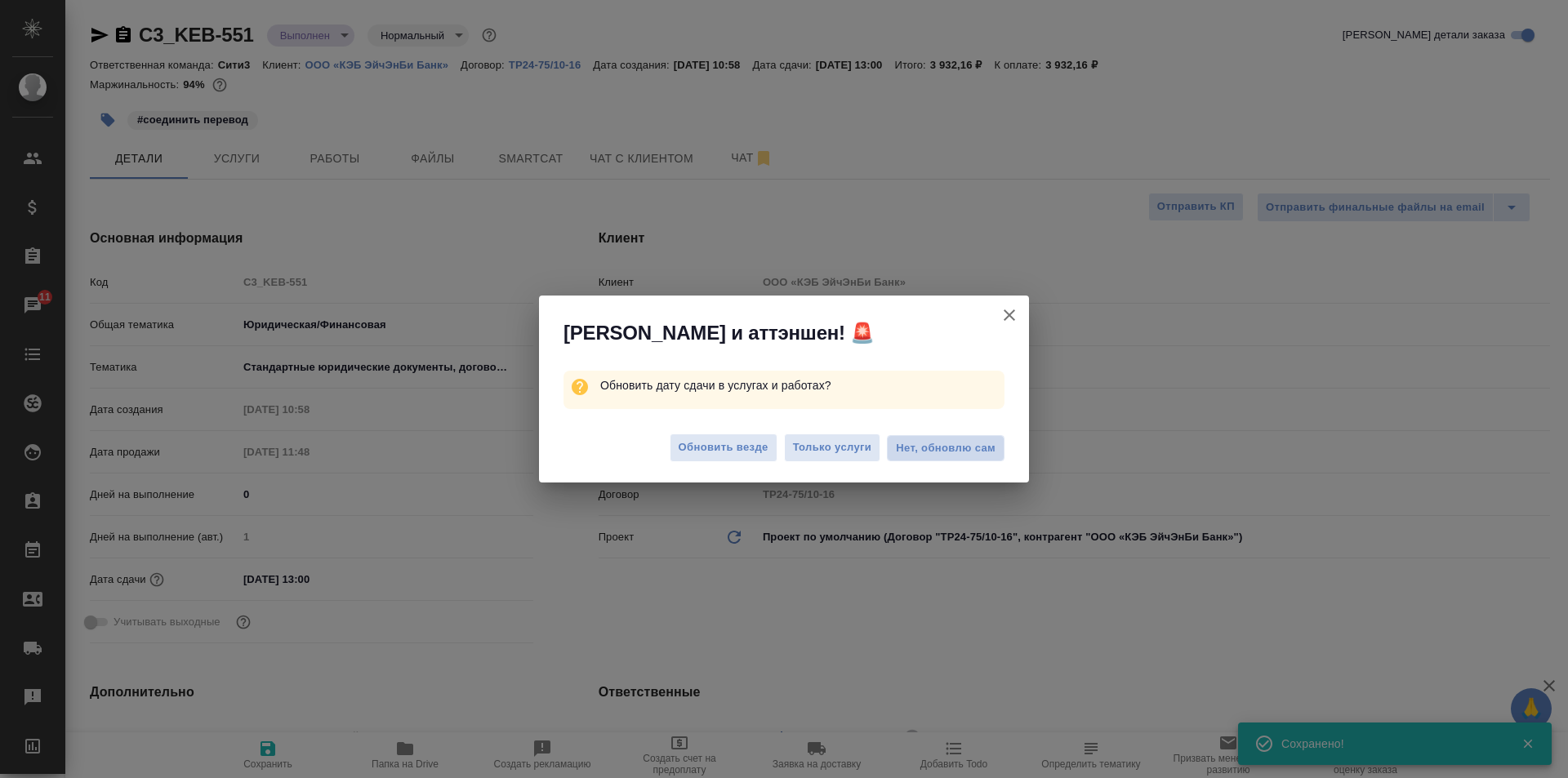
type textarea "x"
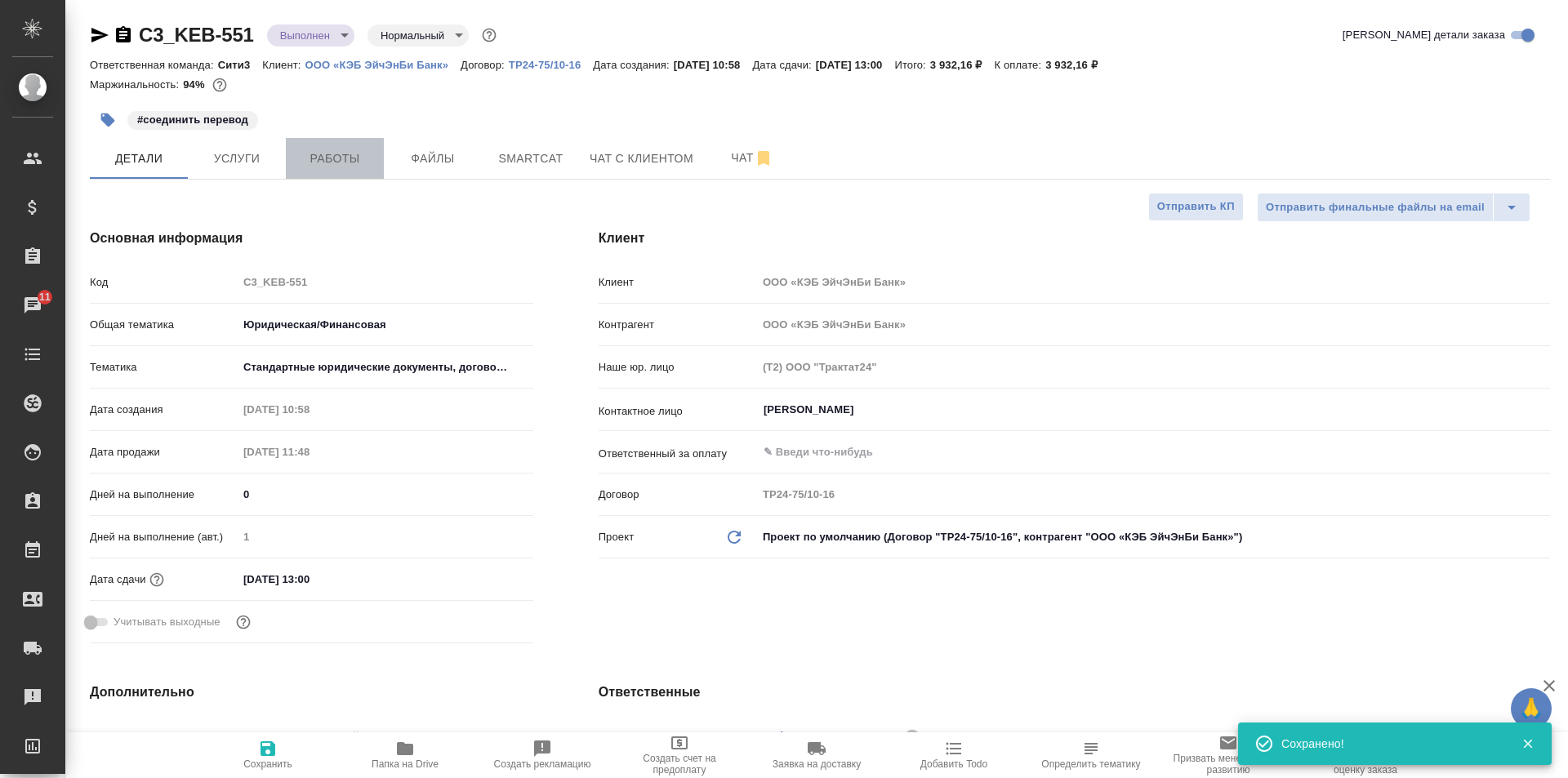
click at [331, 168] on span "Работы" at bounding box center [335, 159] width 78 height 21
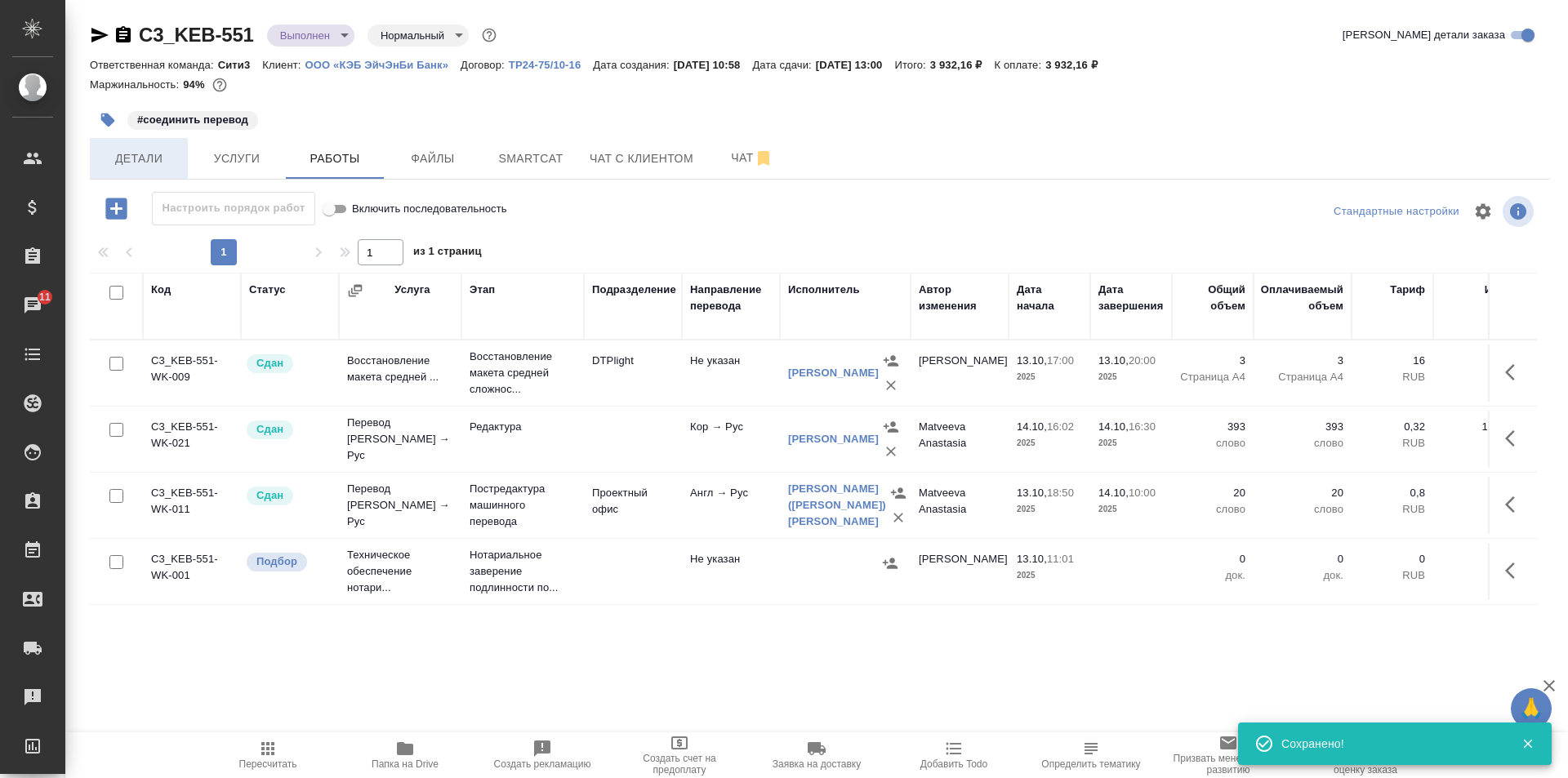
click at [143, 150] on span "Детали" at bounding box center [138, 159] width 78 height 21
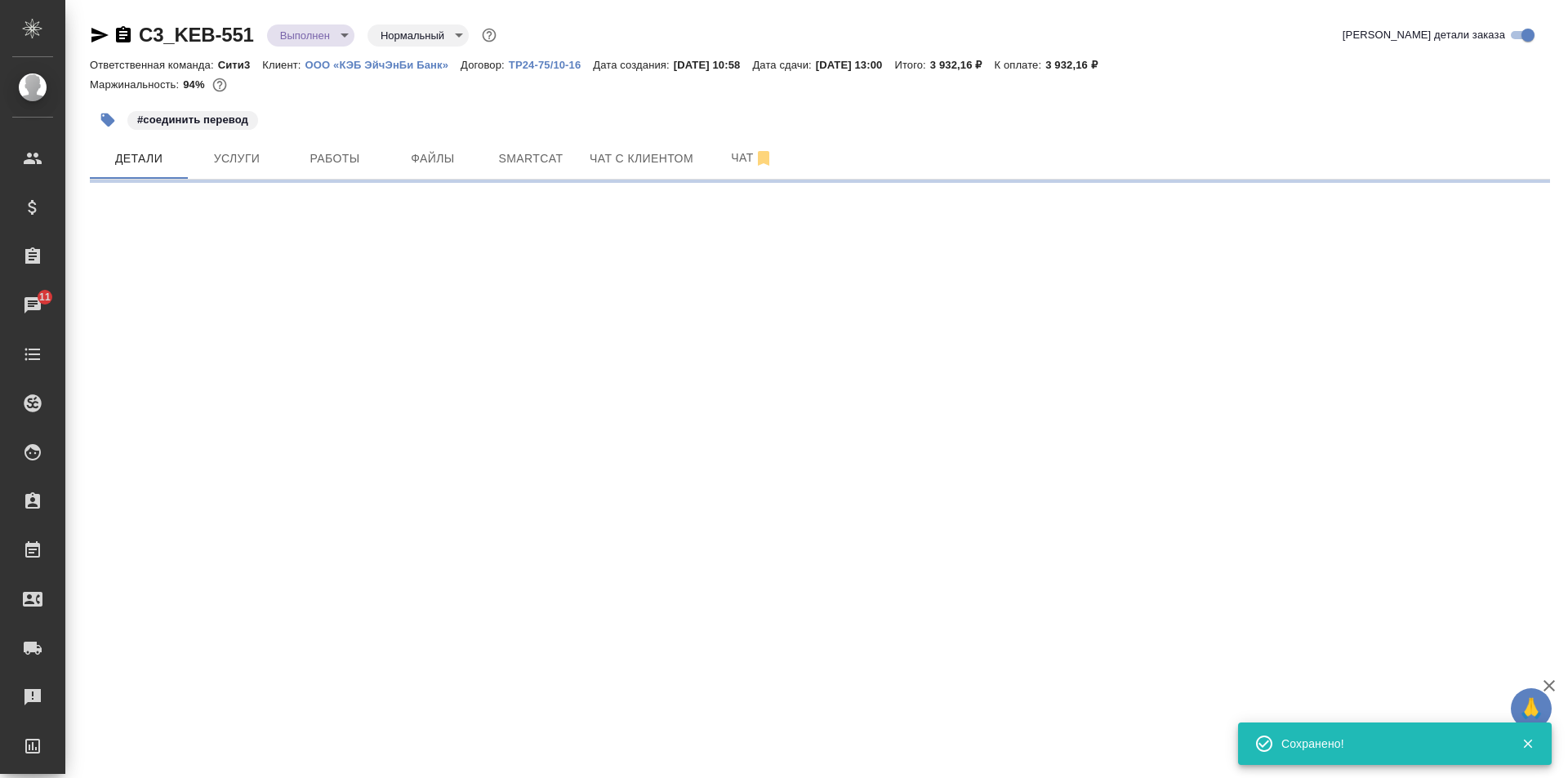
select select "RU"
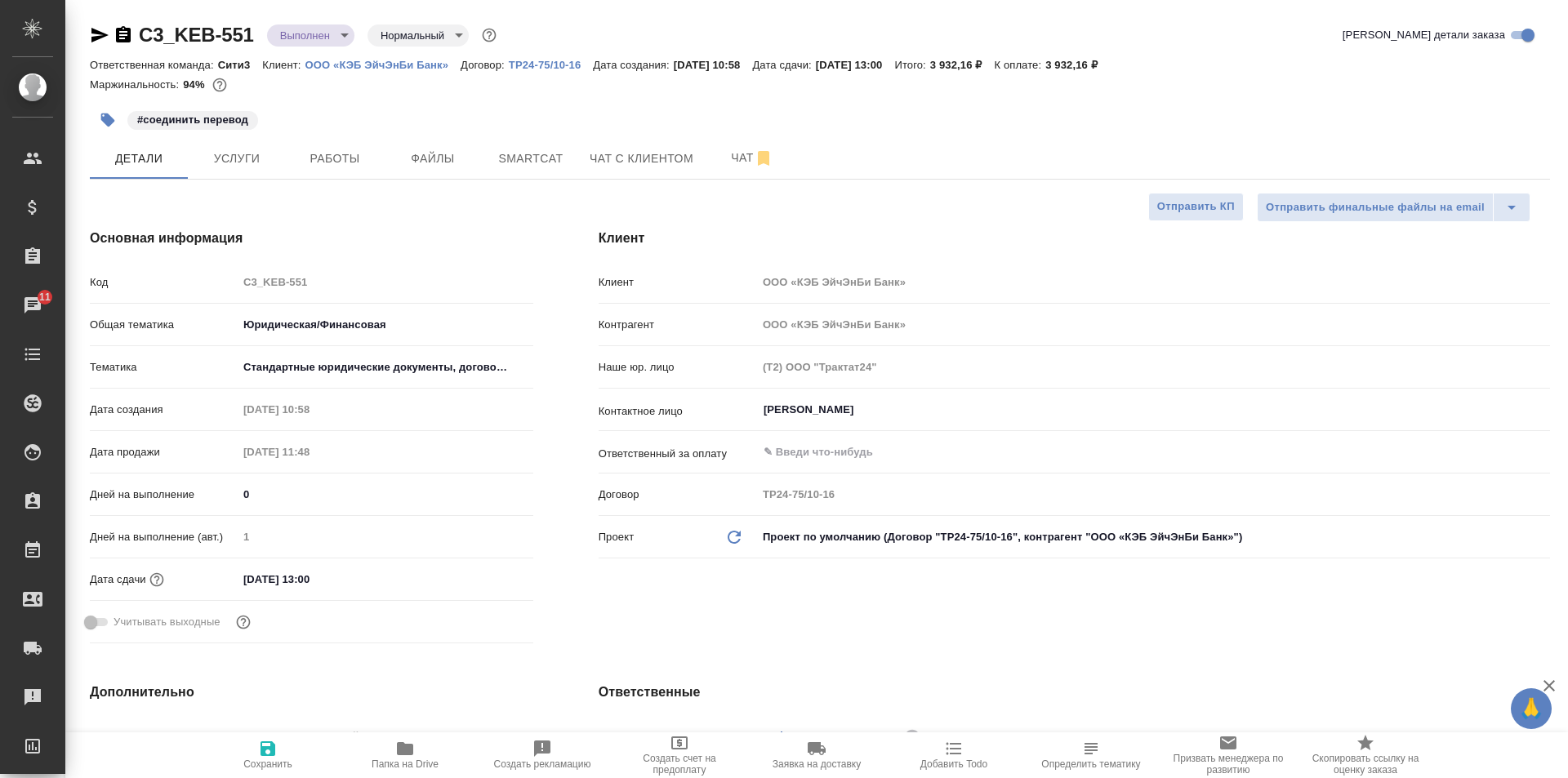
type textarea "x"
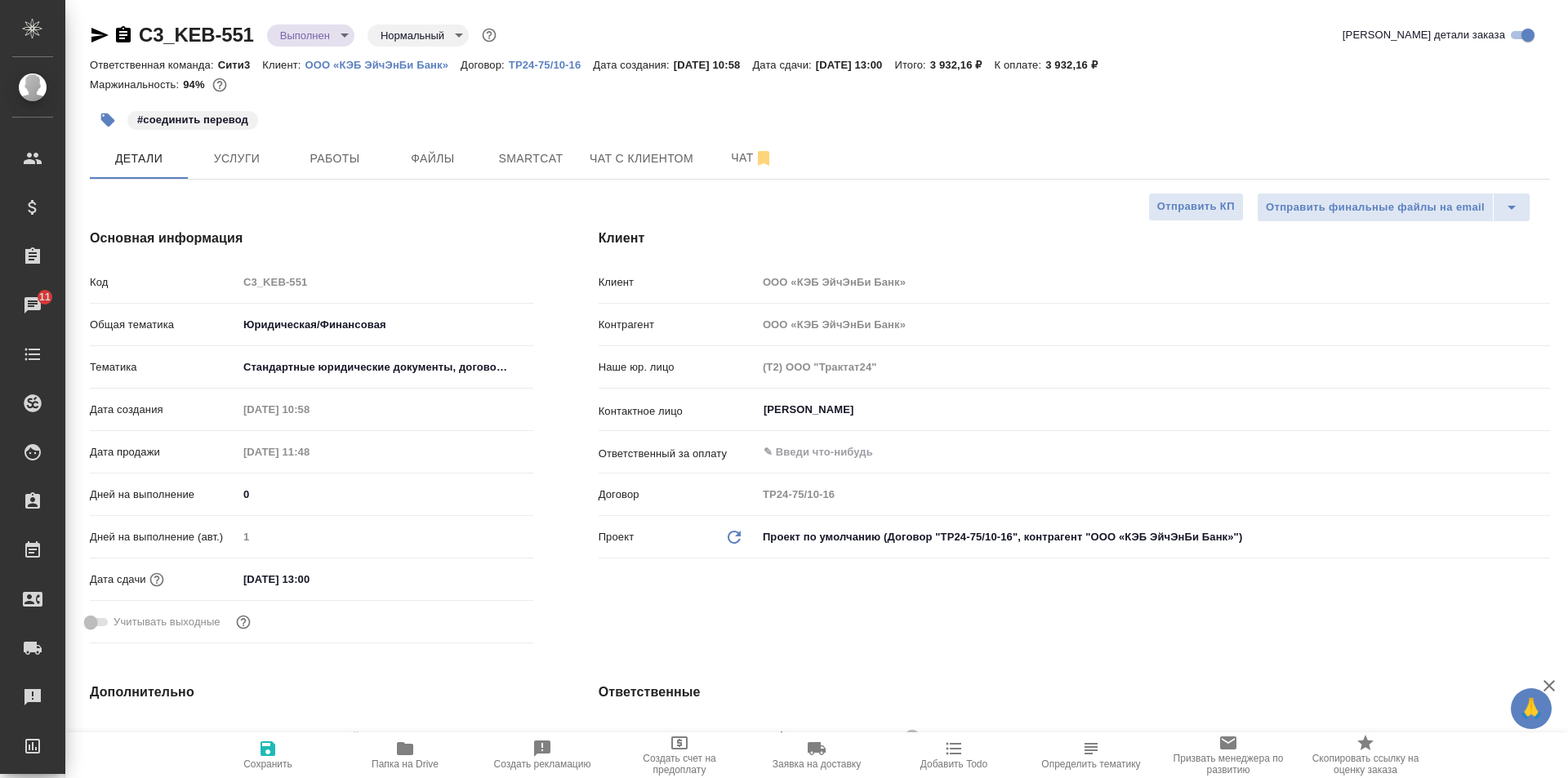
type textarea "x"
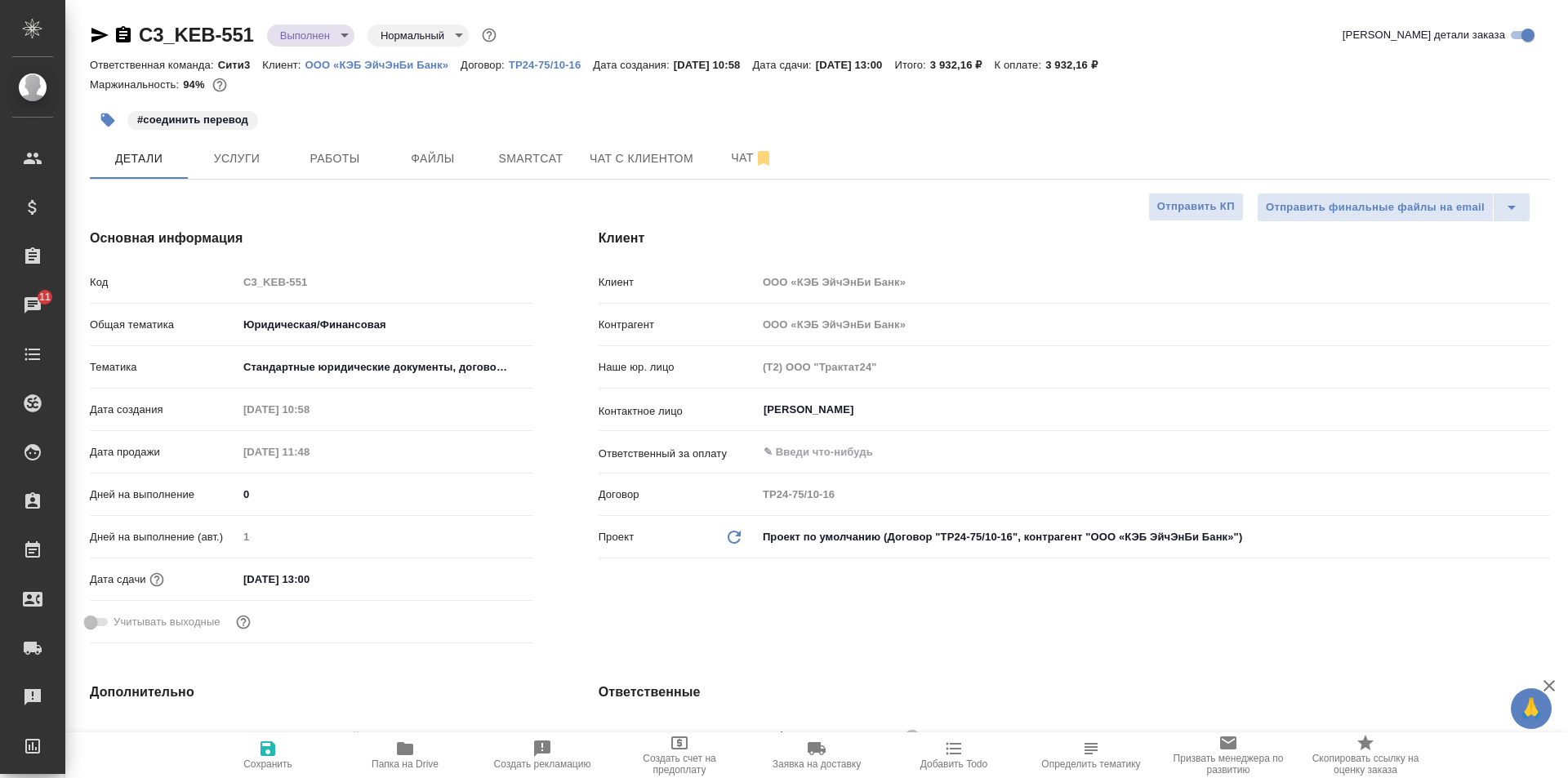
type textarea "x"
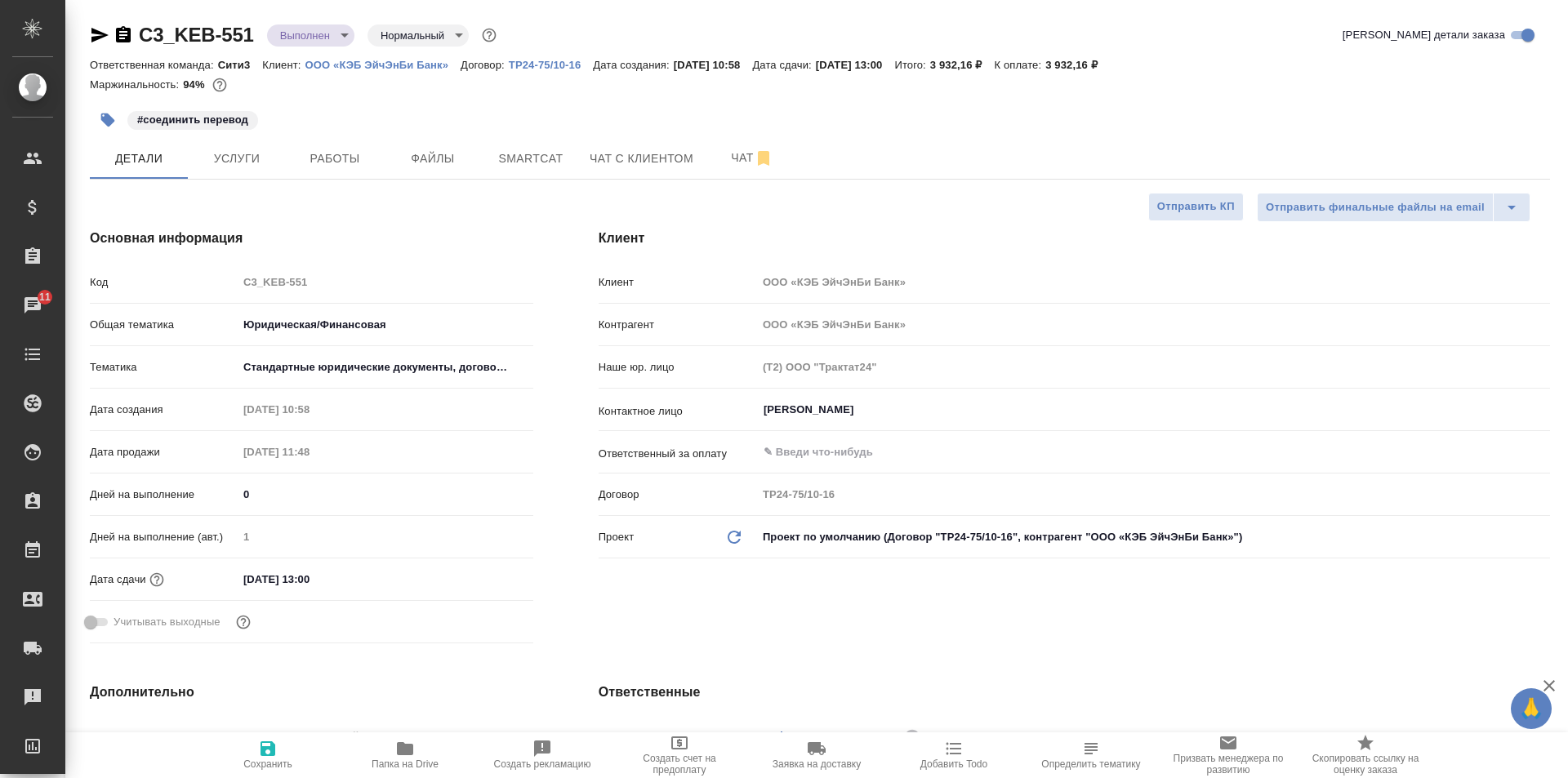
type textarea "x"
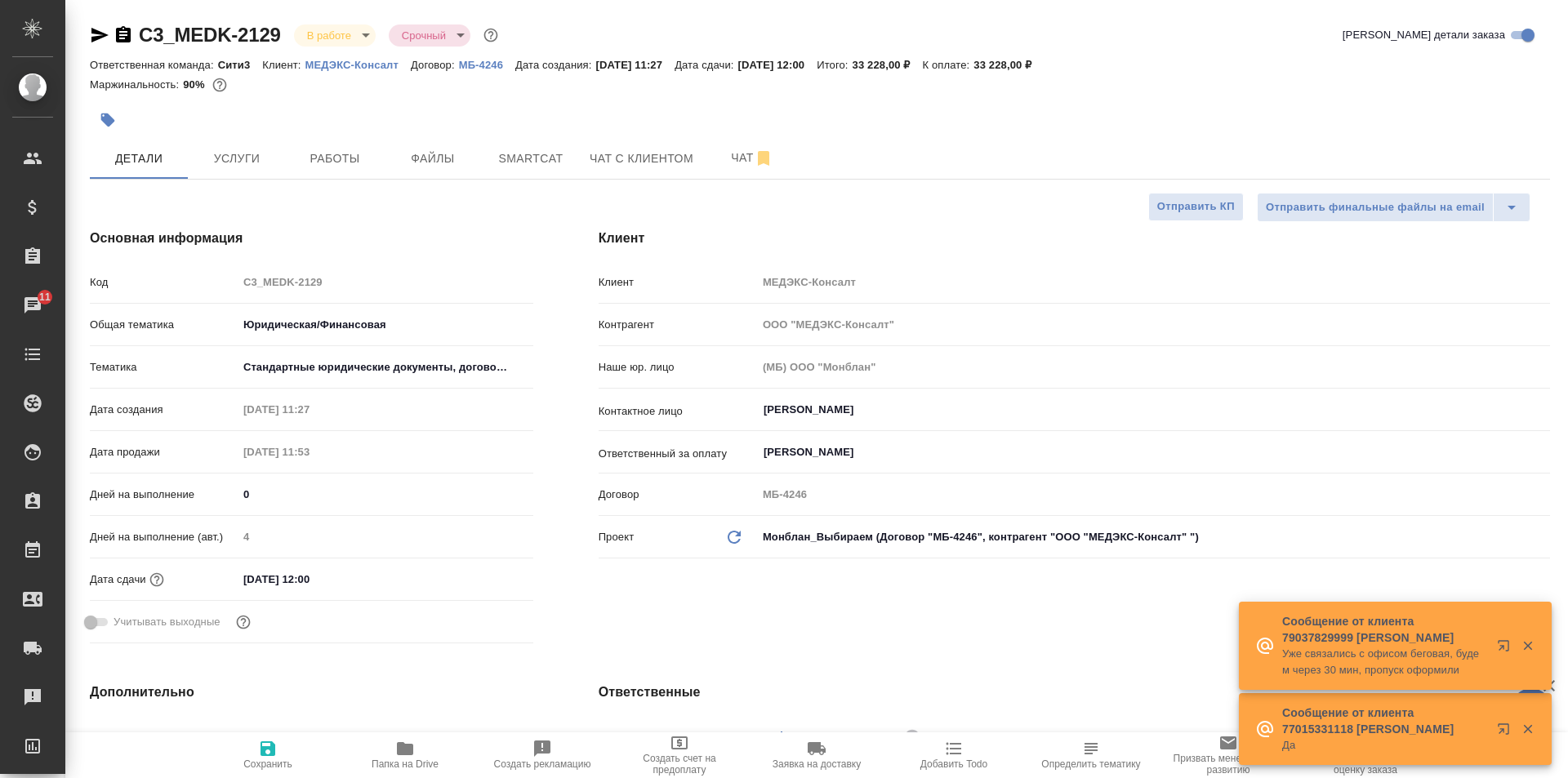
select select "RU"
